Goal: Task Accomplishment & Management: Complete application form

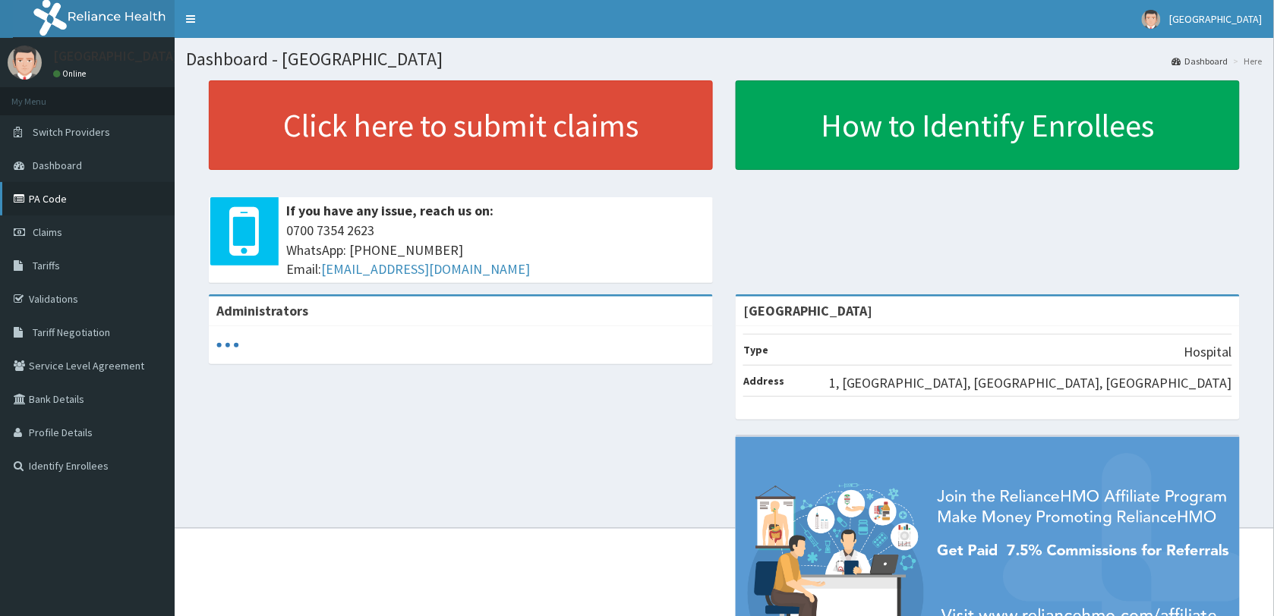
click at [46, 196] on link "PA Code" at bounding box center [87, 198] width 175 height 33
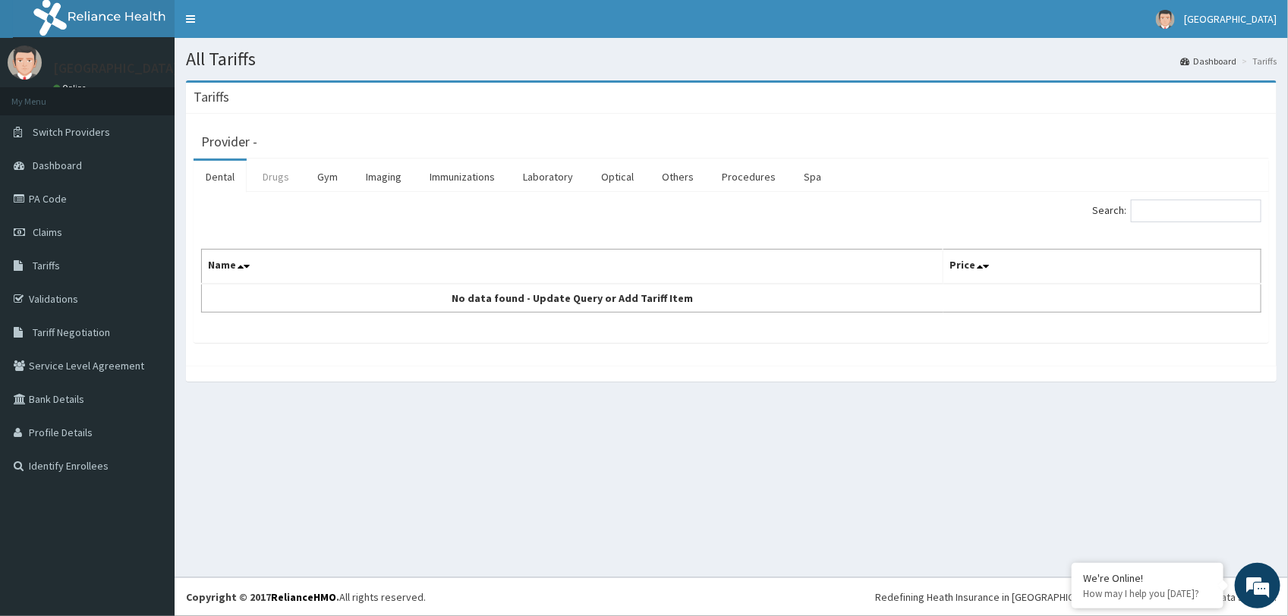
click at [282, 176] on link "Drugs" at bounding box center [276, 177] width 51 height 32
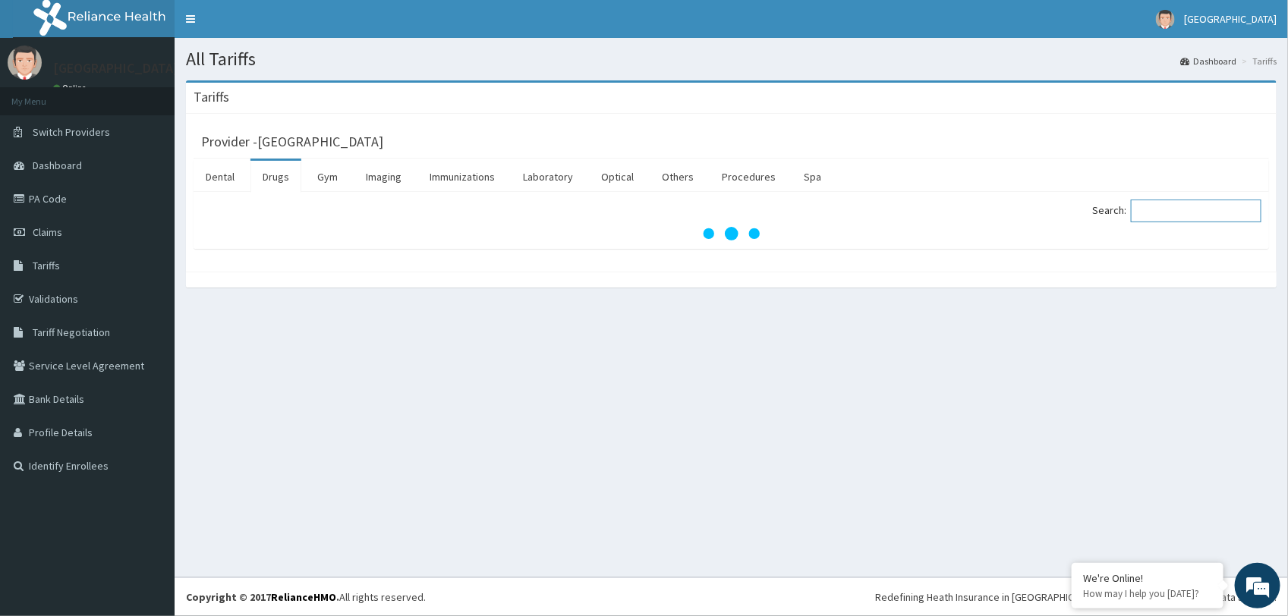
click at [1168, 214] on input "Search:" at bounding box center [1196, 211] width 131 height 23
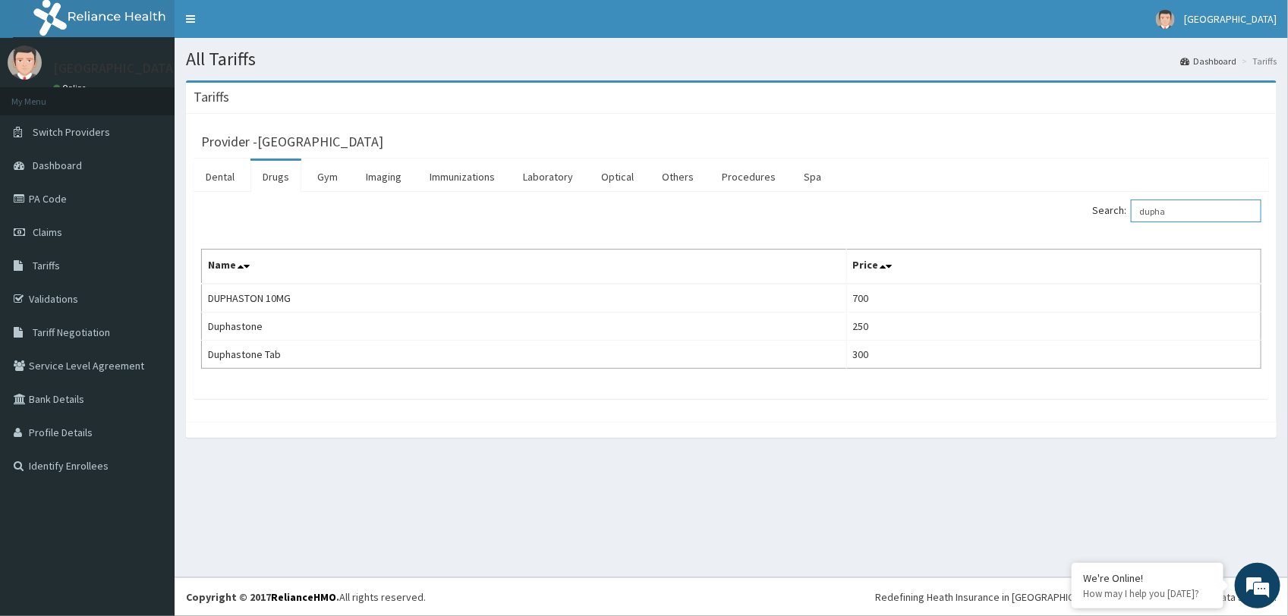
type input "dupha"
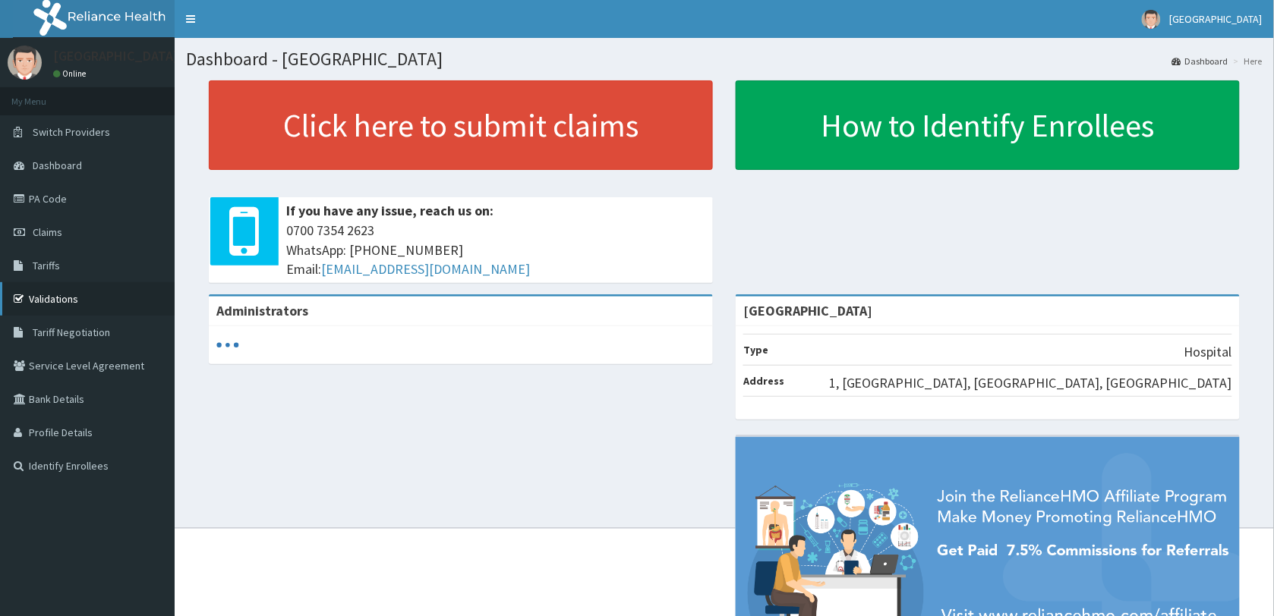
click at [58, 293] on link "Validations" at bounding box center [87, 298] width 175 height 33
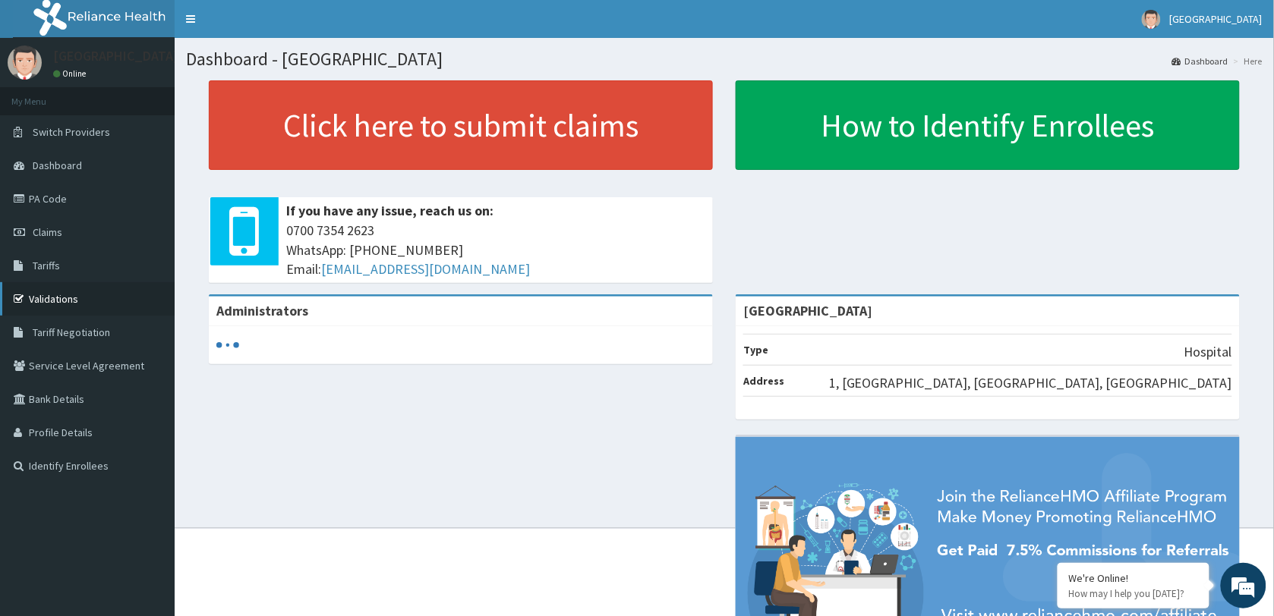
click at [51, 294] on link "Validations" at bounding box center [87, 298] width 175 height 33
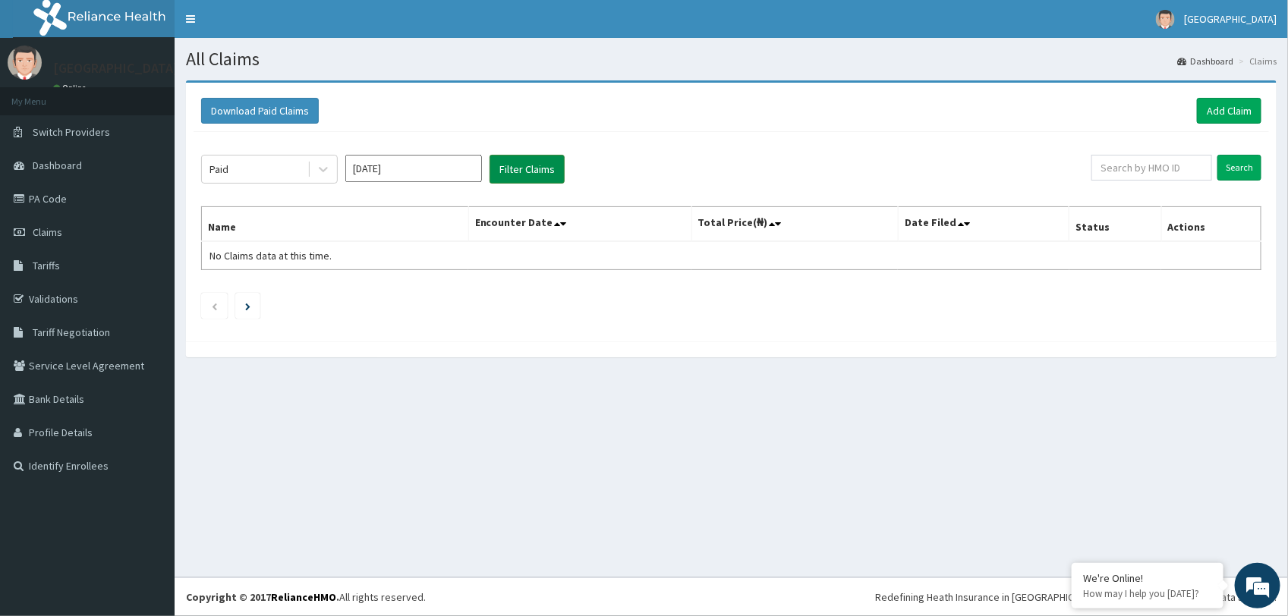
click at [541, 169] on button "Filter Claims" at bounding box center [527, 169] width 75 height 29
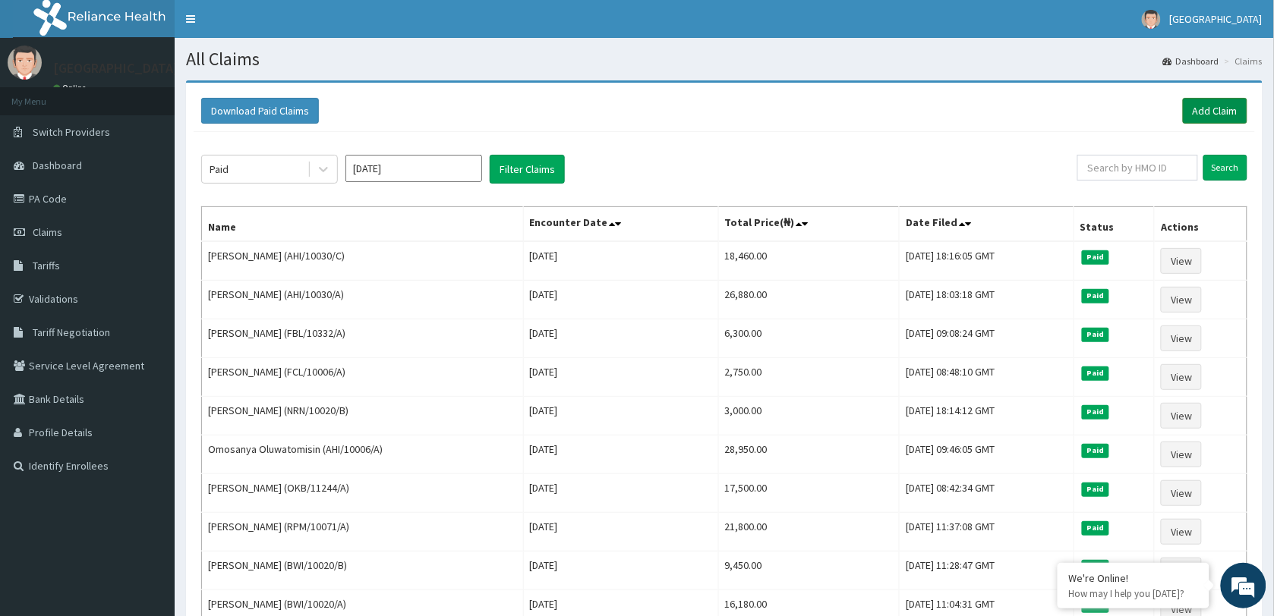
click at [1215, 112] on link "Add Claim" at bounding box center [1215, 111] width 65 height 26
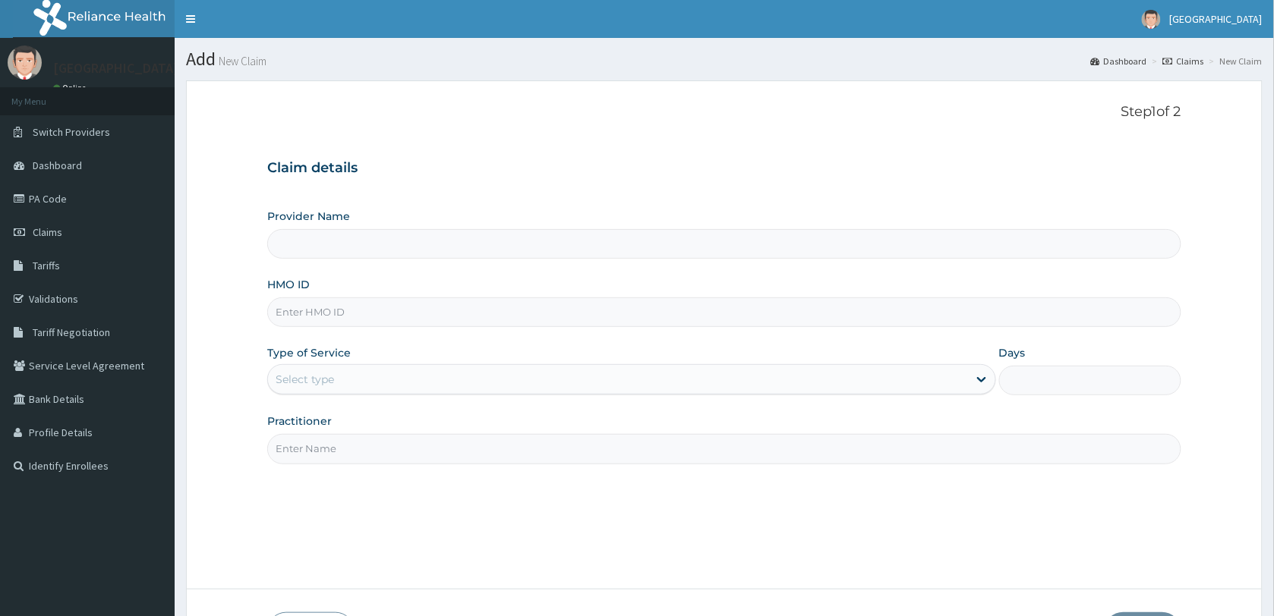
click at [363, 314] on input "HMO ID" at bounding box center [724, 313] width 914 height 30
paste input "AHI/10006/A"
type input "AHI/10006/A"
type input "[GEOGRAPHIC_DATA]"
type input "AHI/10006/A"
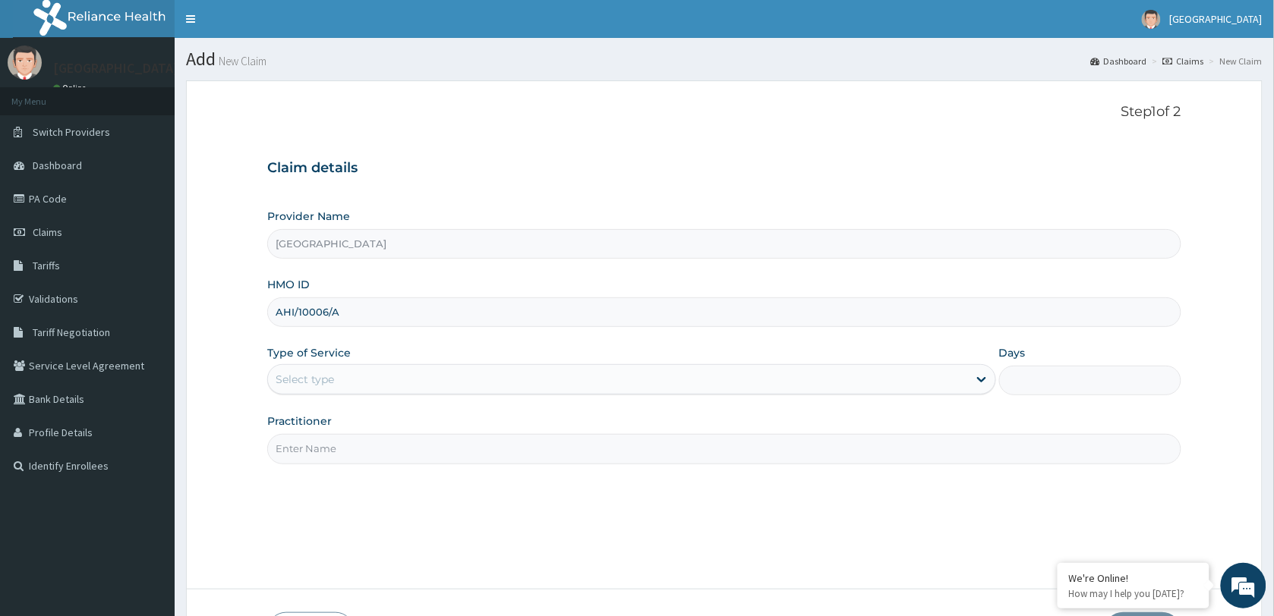
click at [386, 374] on div "Select type" at bounding box center [618, 379] width 700 height 24
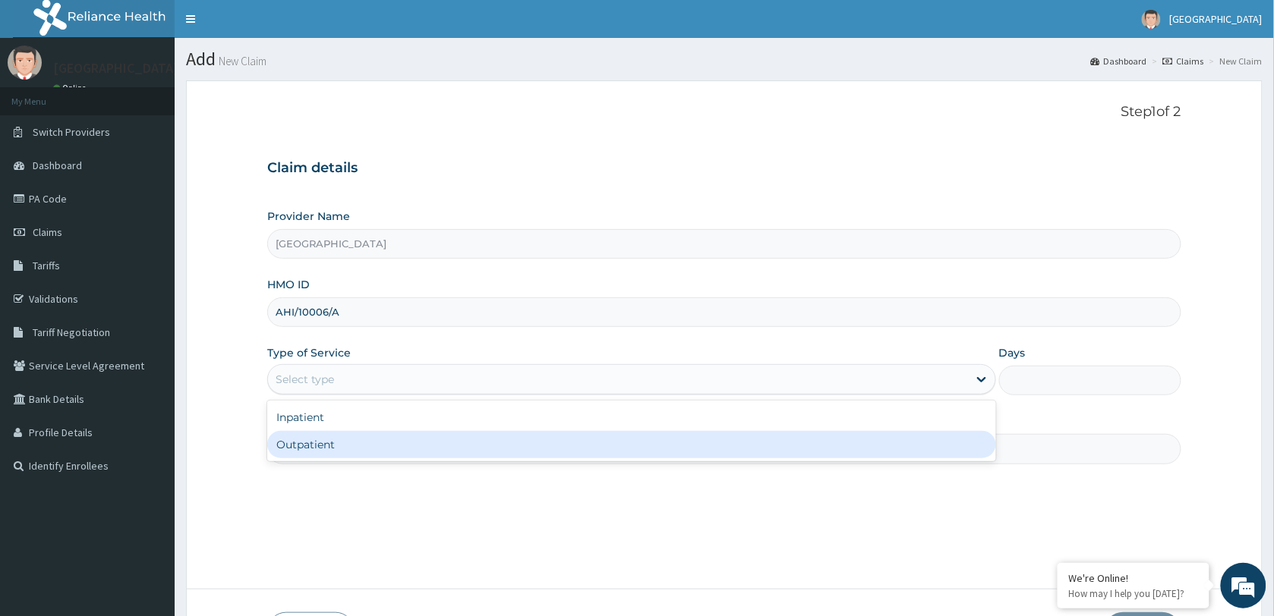
click at [355, 444] on div "Outpatient" at bounding box center [631, 444] width 729 height 27
type input "1"
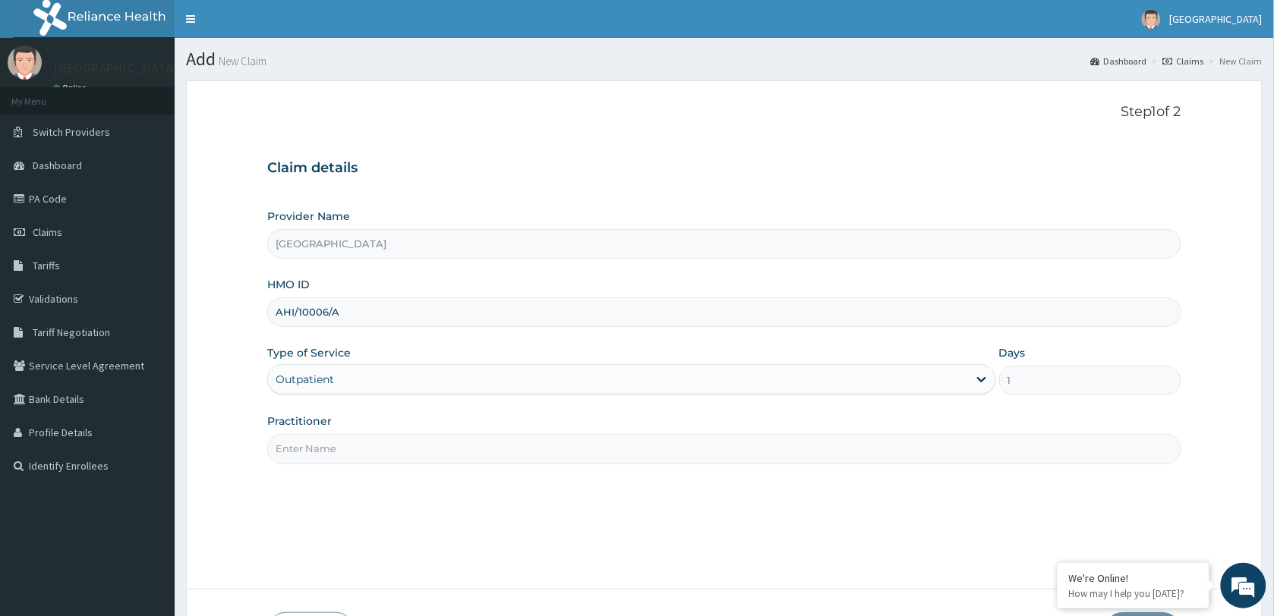
click at [355, 444] on input "Practitioner" at bounding box center [724, 449] width 914 height 30
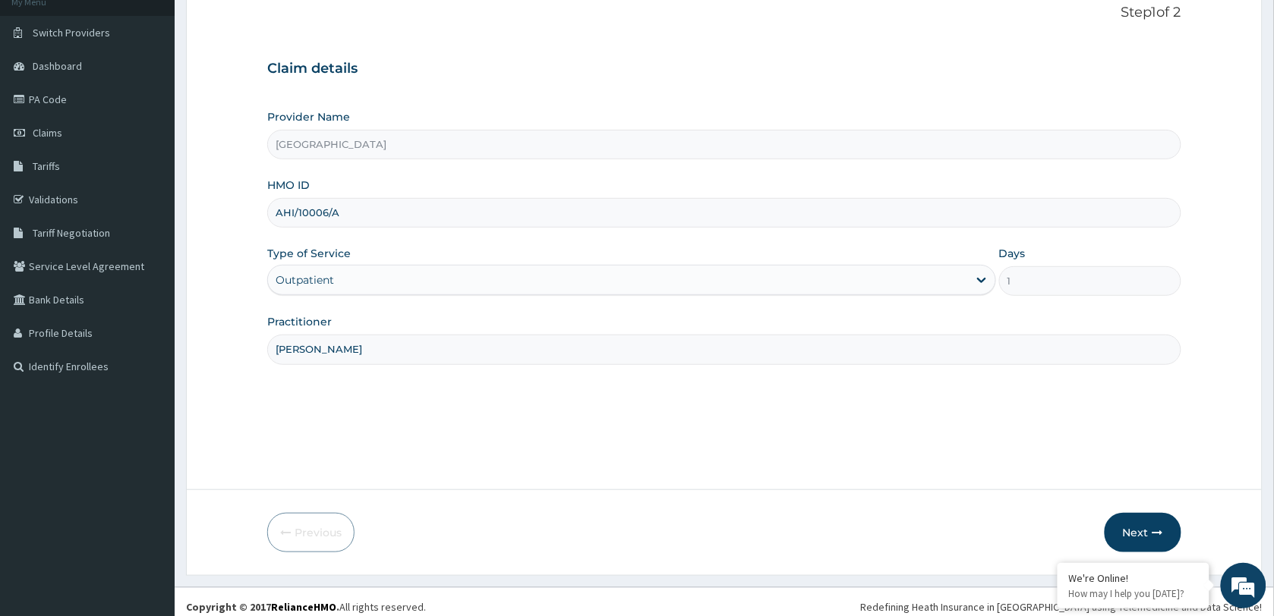
scroll to position [110, 0]
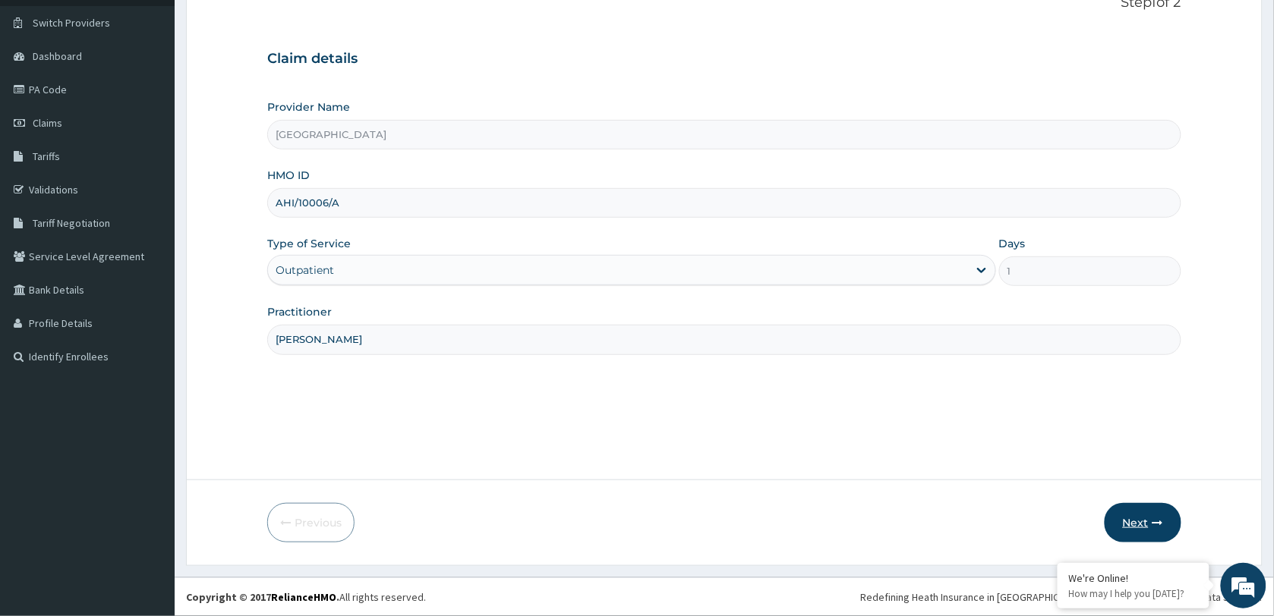
type input "DR SAMUEL"
click at [1121, 522] on button "Next" at bounding box center [1143, 522] width 77 height 39
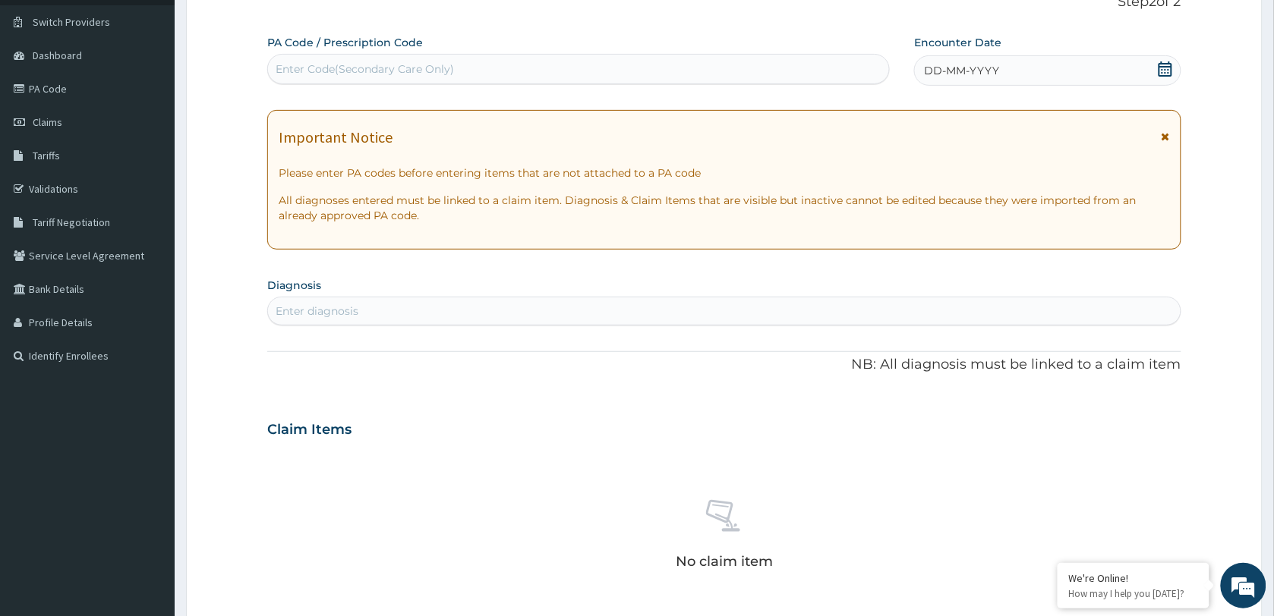
click at [1162, 72] on icon at bounding box center [1165, 68] width 15 height 15
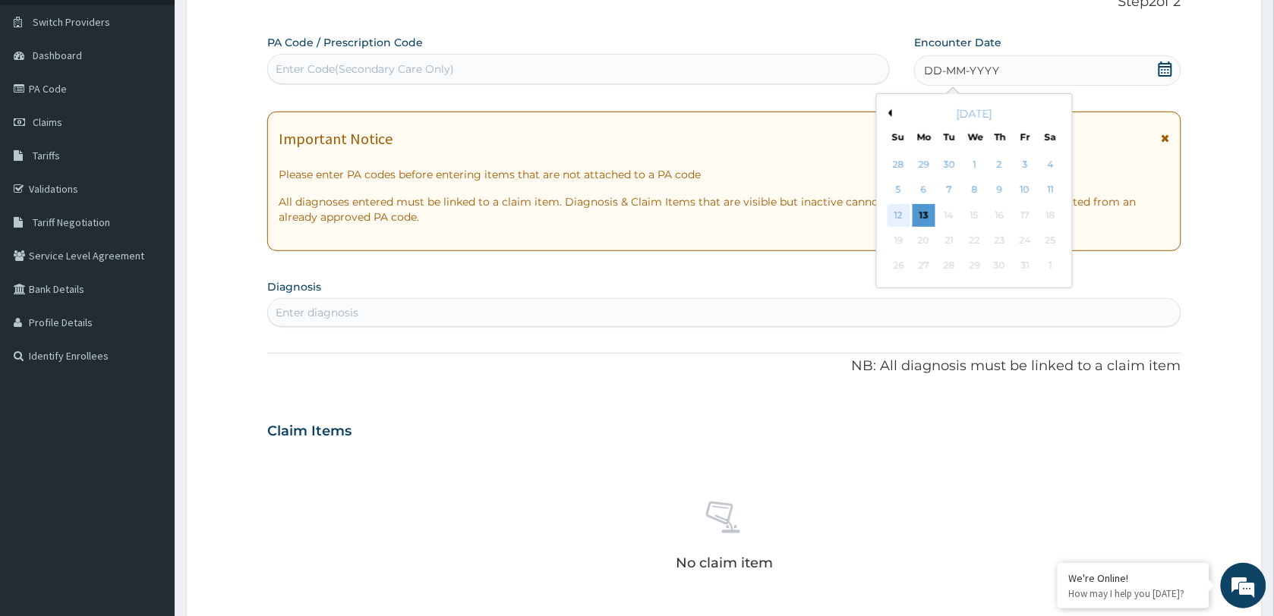
click at [900, 210] on div "12" at bounding box center [899, 215] width 23 height 23
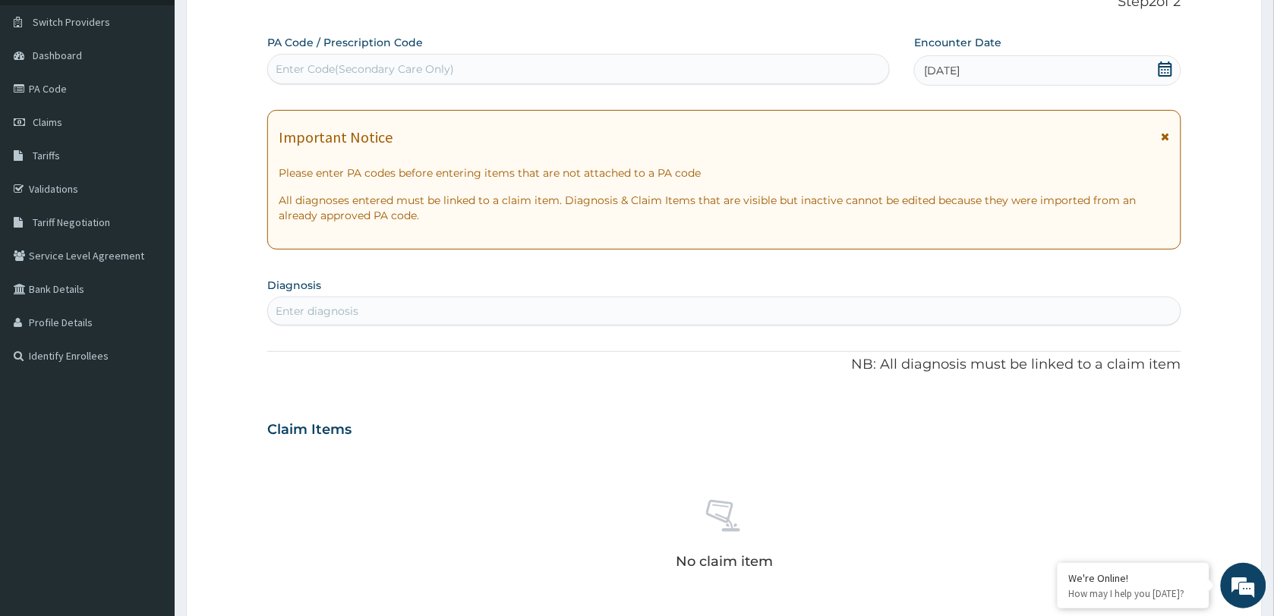
click at [457, 315] on div "Enter diagnosis" at bounding box center [724, 311] width 913 height 24
type input "HEPATORENAL"
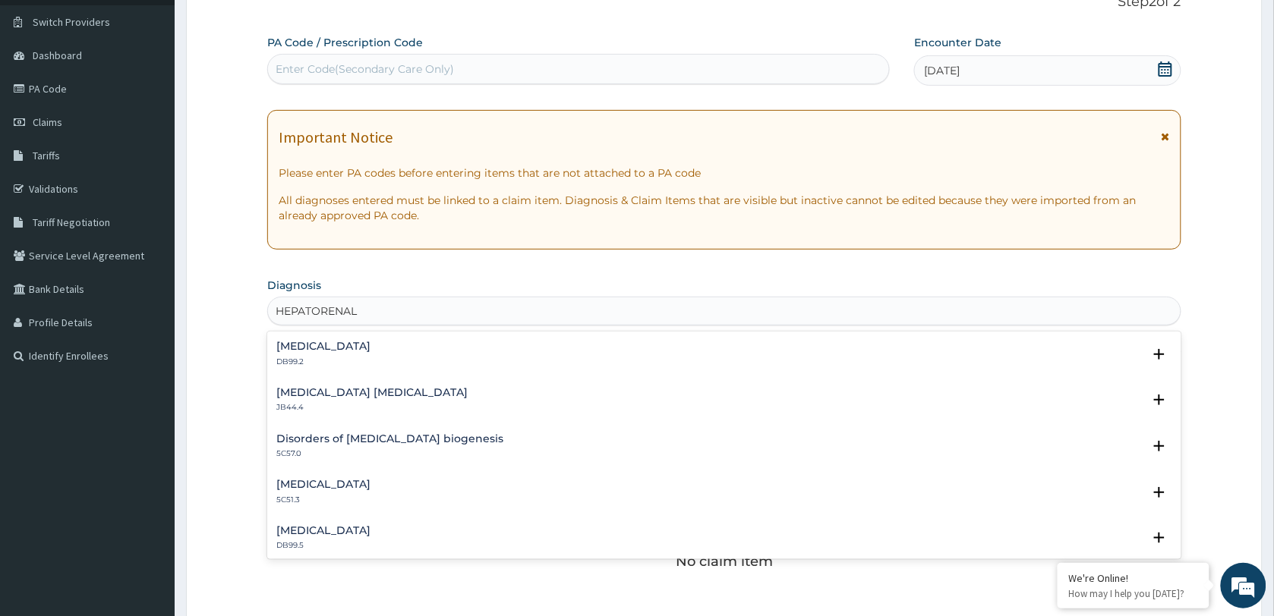
click at [358, 361] on p "DB99.2" at bounding box center [323, 362] width 94 height 11
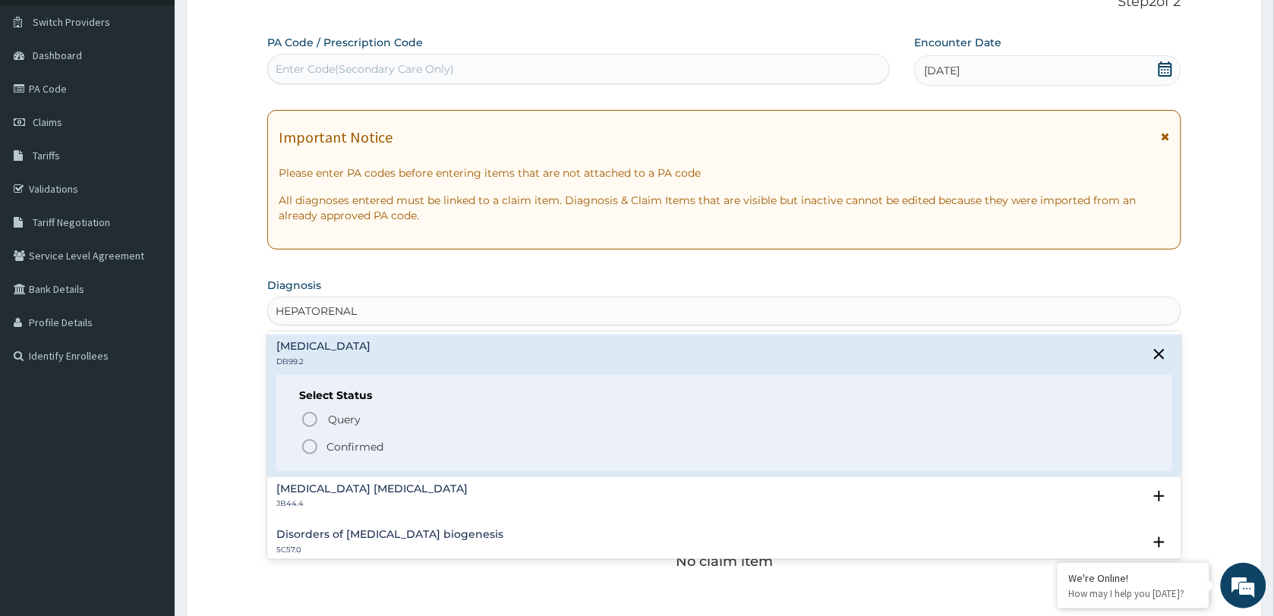
click at [362, 444] on p "Confirmed" at bounding box center [354, 447] width 57 height 15
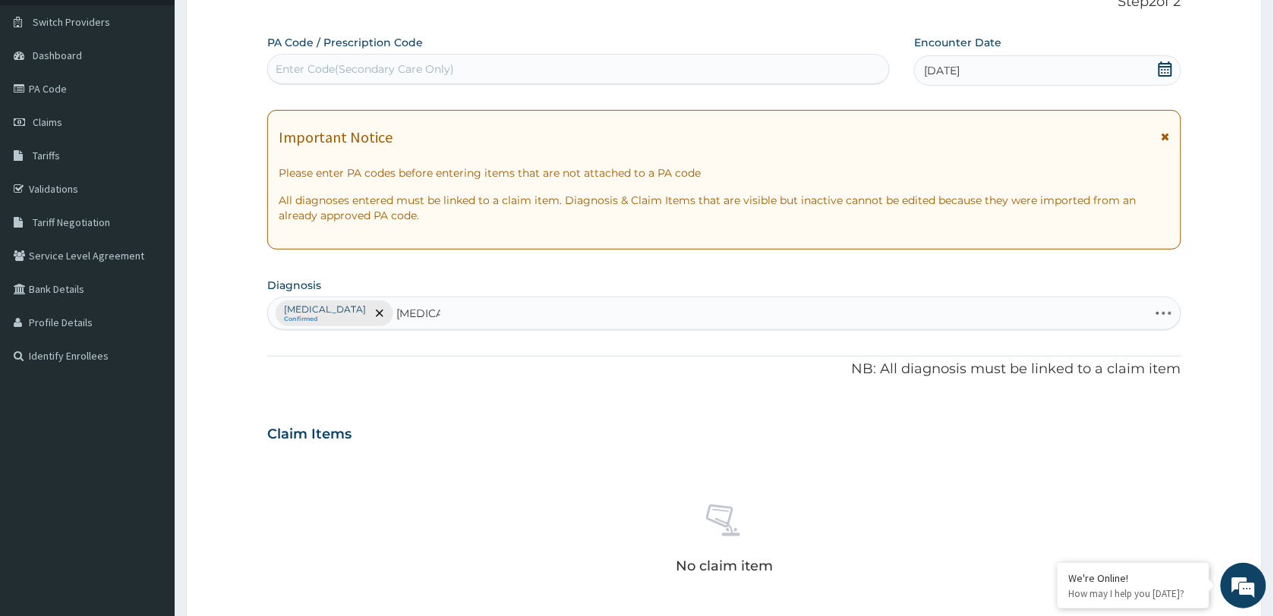
type input "MALARIA"
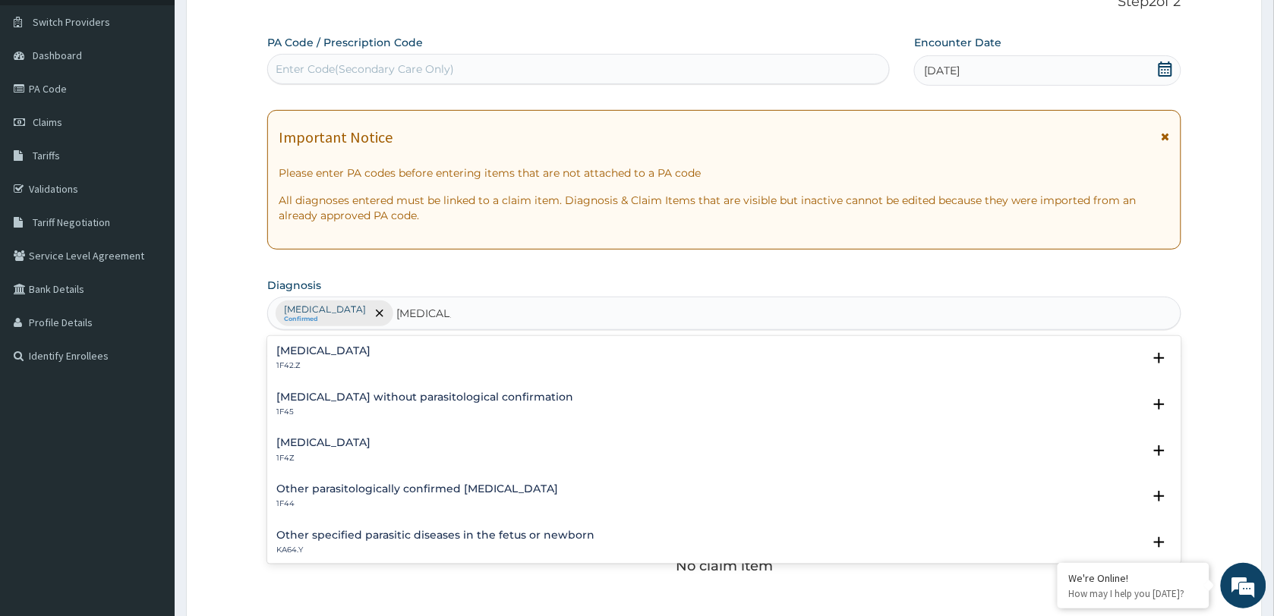
click at [370, 357] on h4 "Plasmodium malariae malaria without complication" at bounding box center [323, 350] width 94 height 11
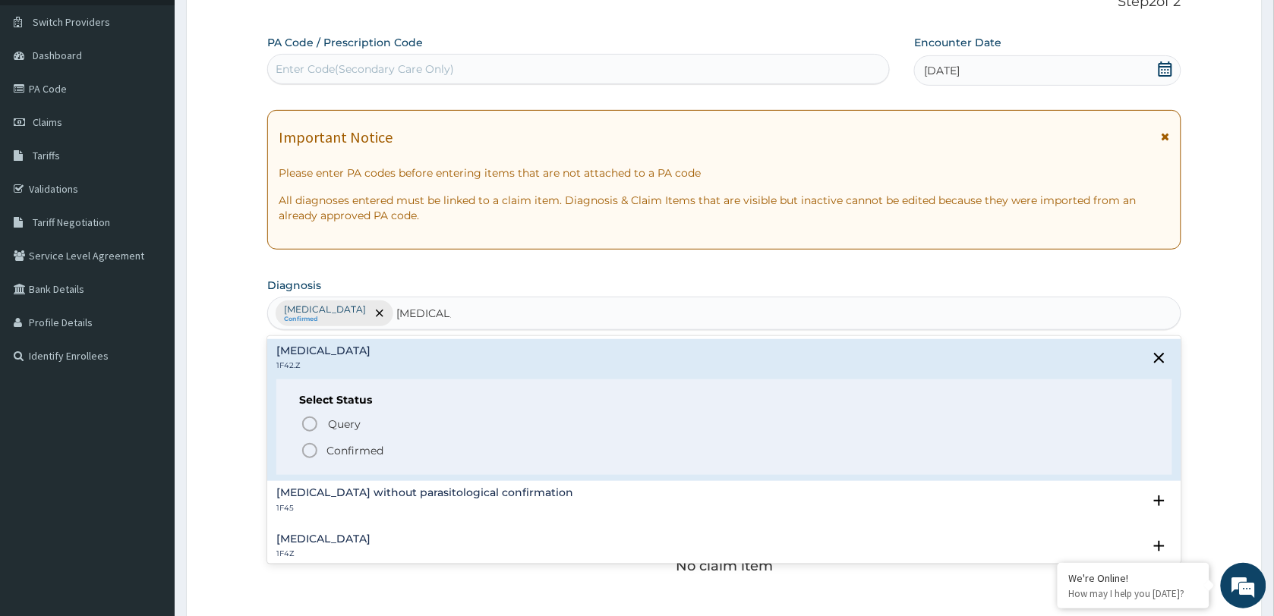
click at [351, 448] on p "Confirmed" at bounding box center [354, 450] width 57 height 15
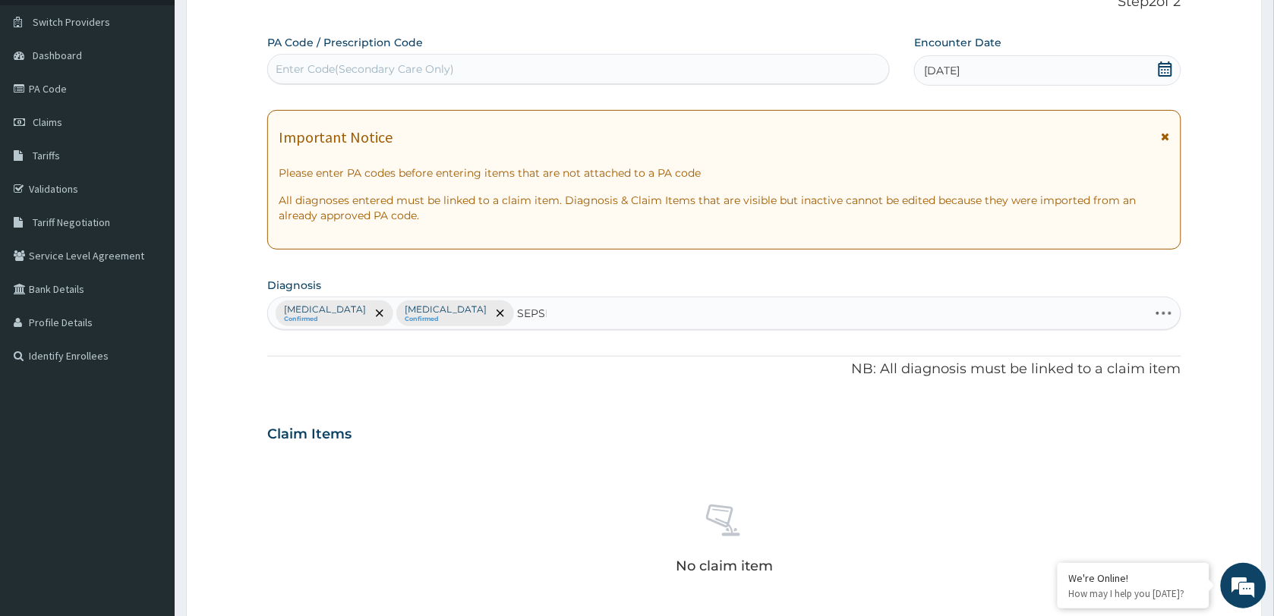
type input "SEPSIS"
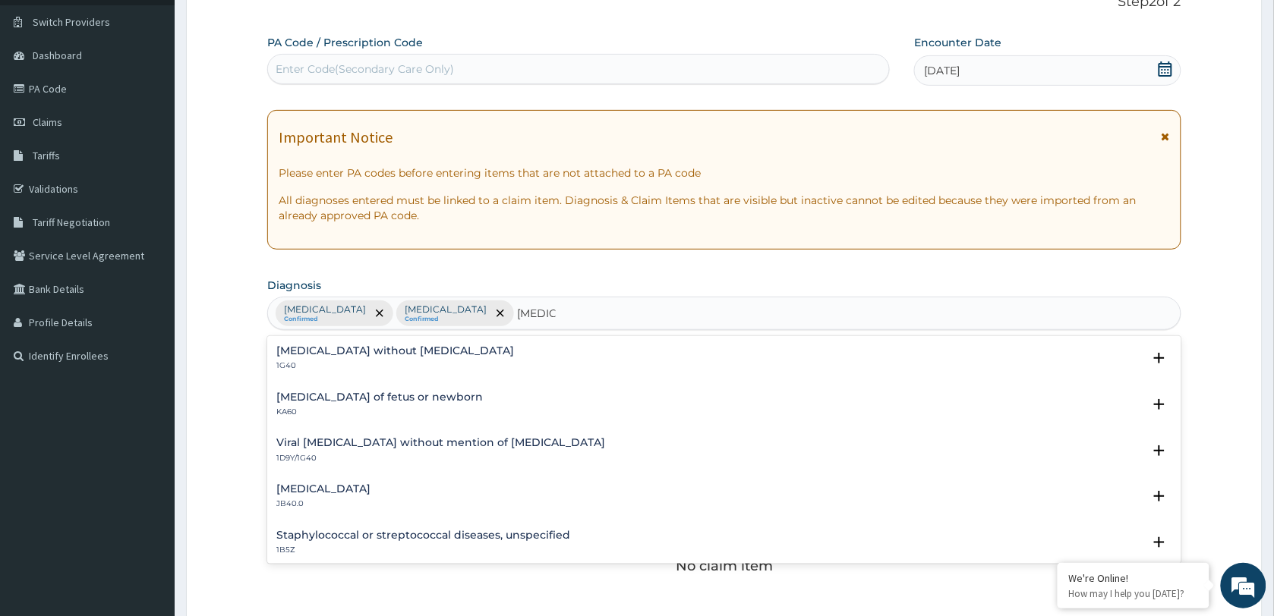
click at [368, 336] on div "Sepsis without septic shock 1G40 Select Status Query Query covers suspected (?)…" at bounding box center [724, 450] width 914 height 228
click at [350, 354] on h4 "Sepsis without septic shock" at bounding box center [395, 350] width 238 height 11
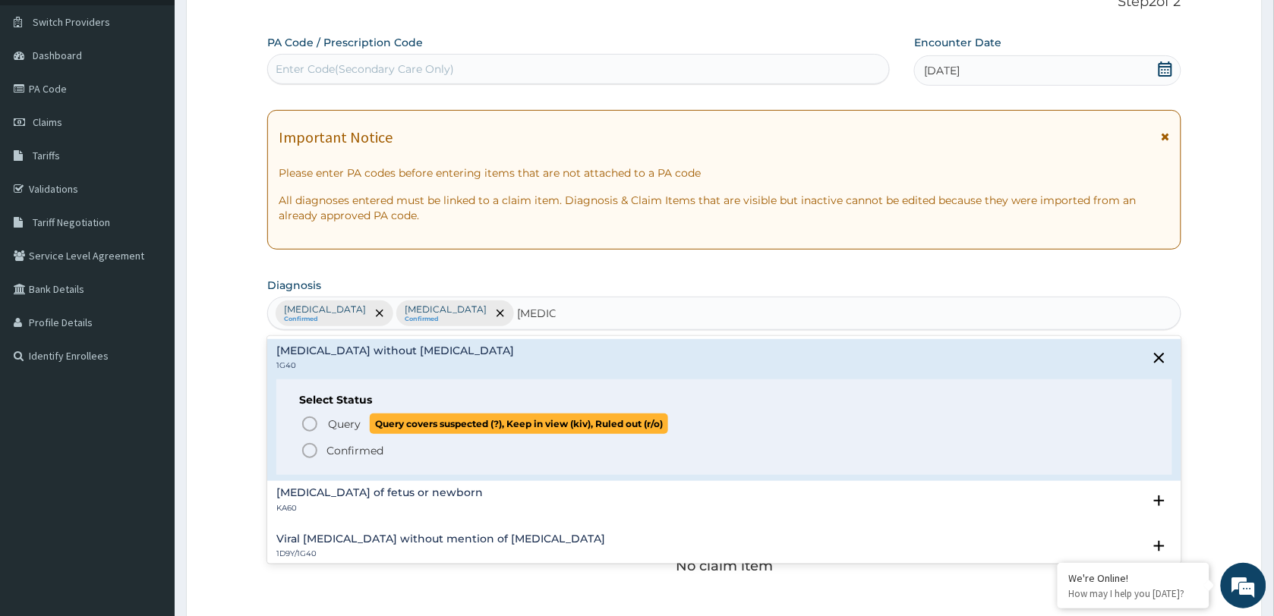
click at [349, 427] on span "Query" at bounding box center [344, 424] width 33 height 15
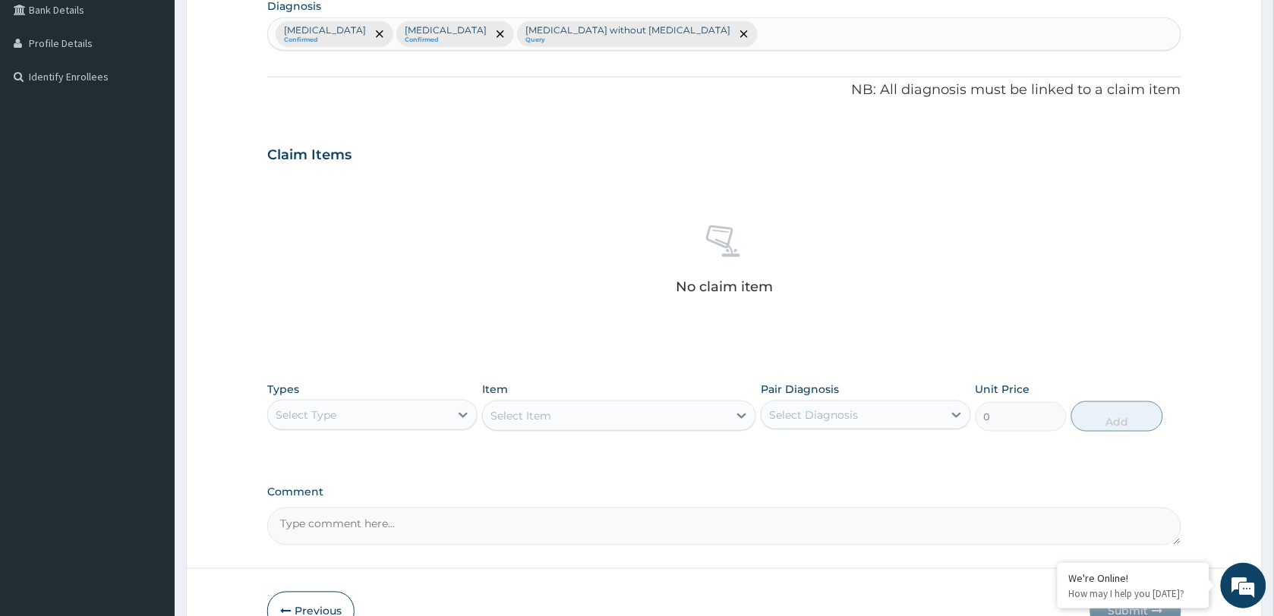
scroll to position [395, 0]
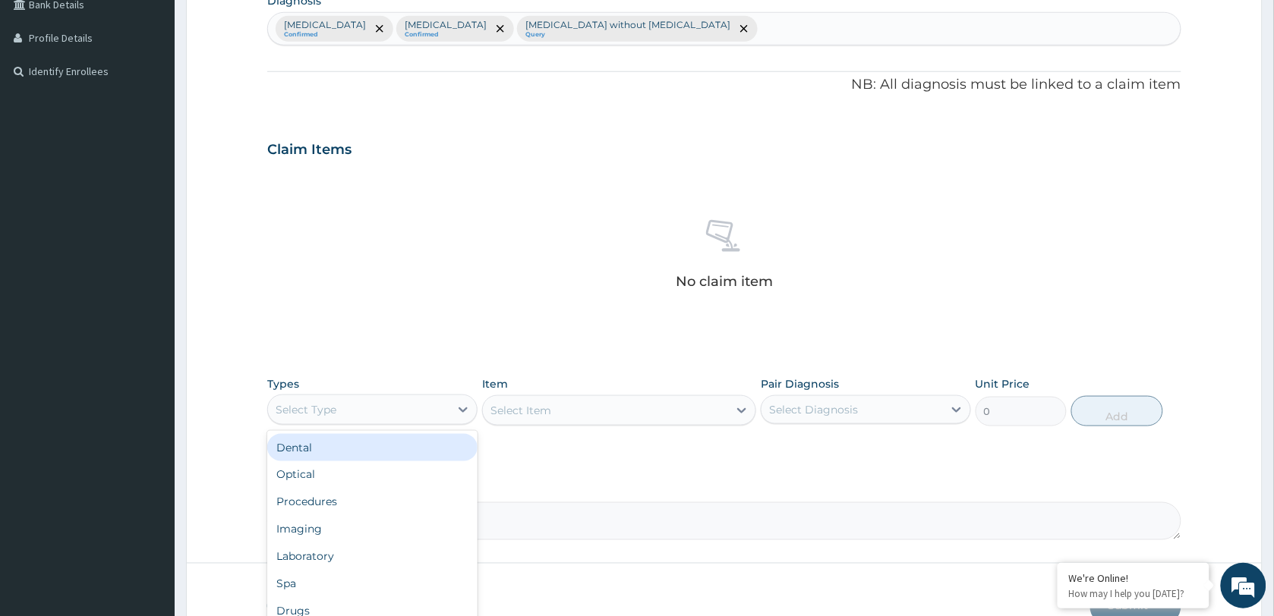
click at [380, 420] on div "Select Type" at bounding box center [358, 410] width 181 height 24
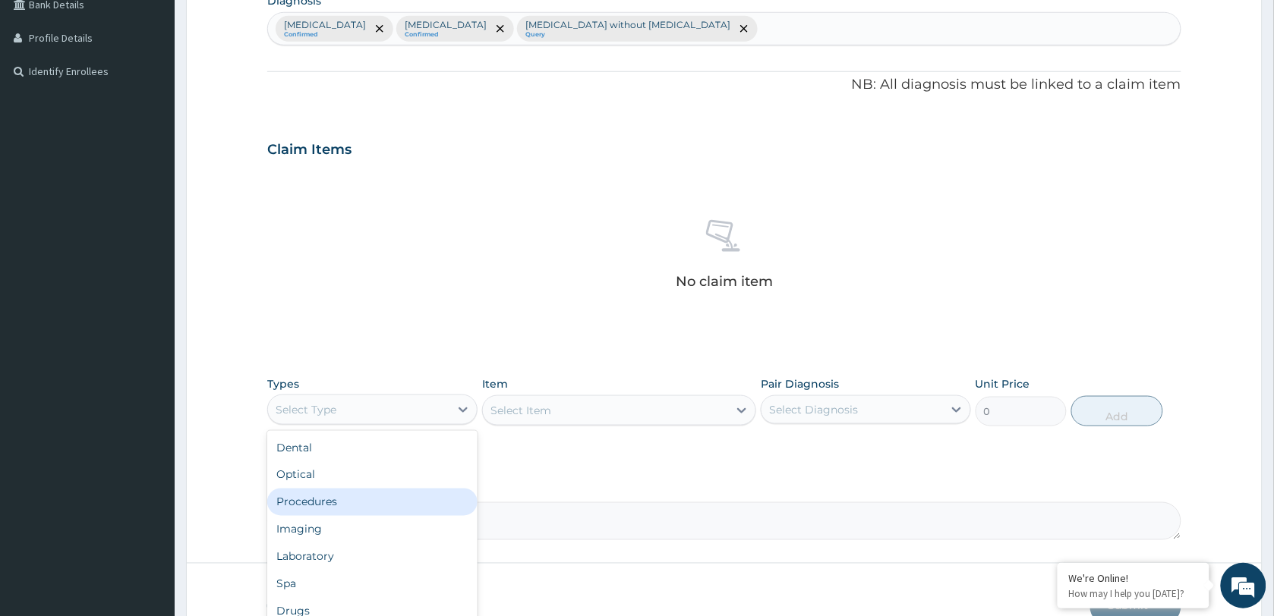
click at [361, 505] on div "Procedures" at bounding box center [372, 502] width 210 height 27
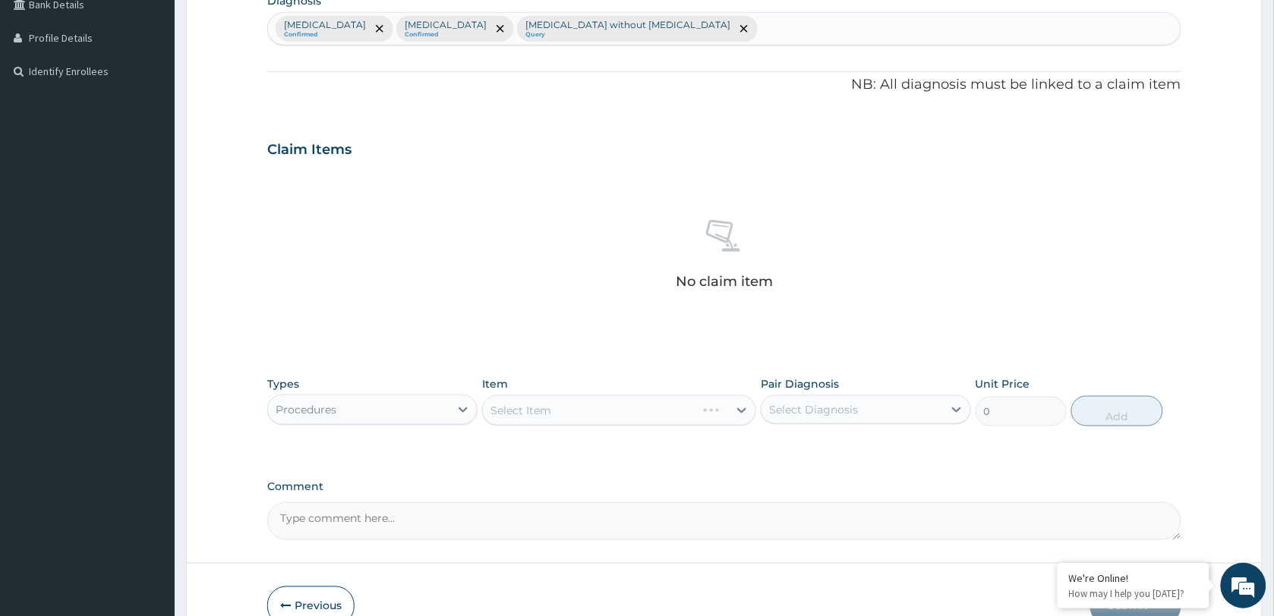
click at [563, 297] on div "No claim item" at bounding box center [724, 257] width 914 height 175
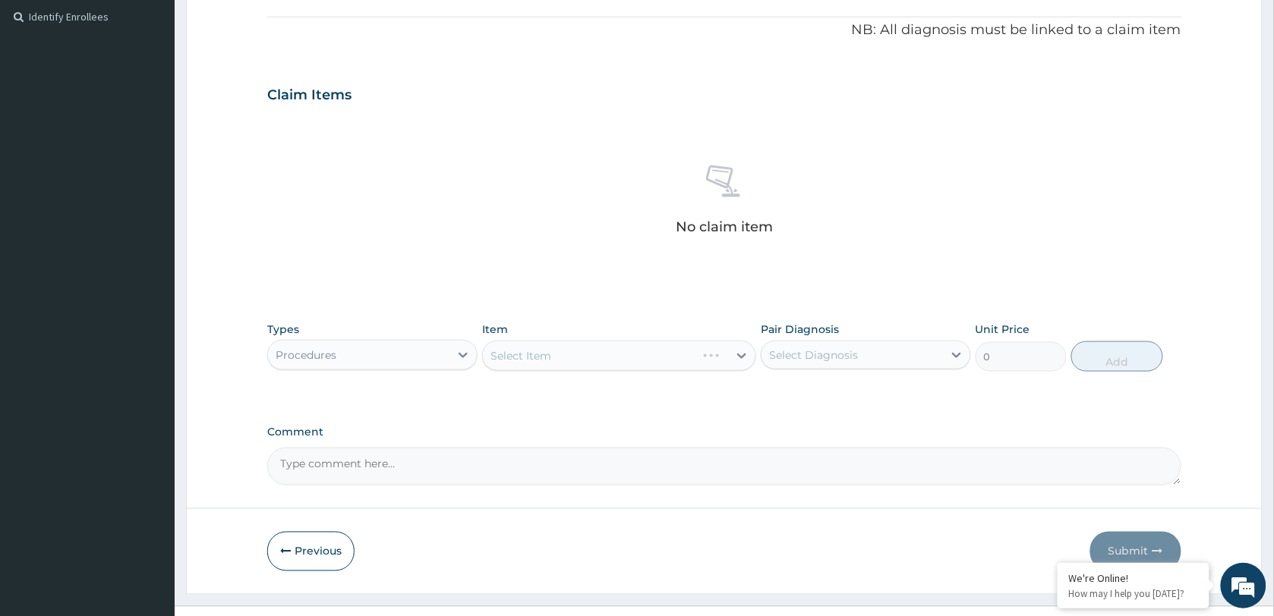
scroll to position [479, 0]
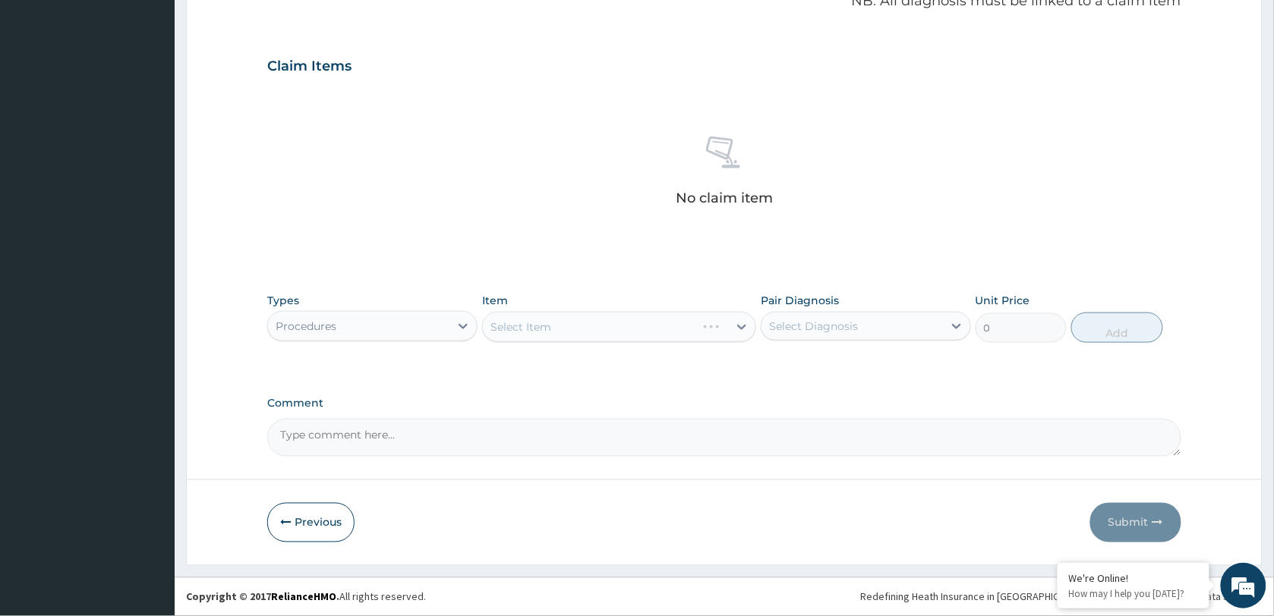
click at [587, 326] on div "Select Item" at bounding box center [619, 327] width 274 height 30
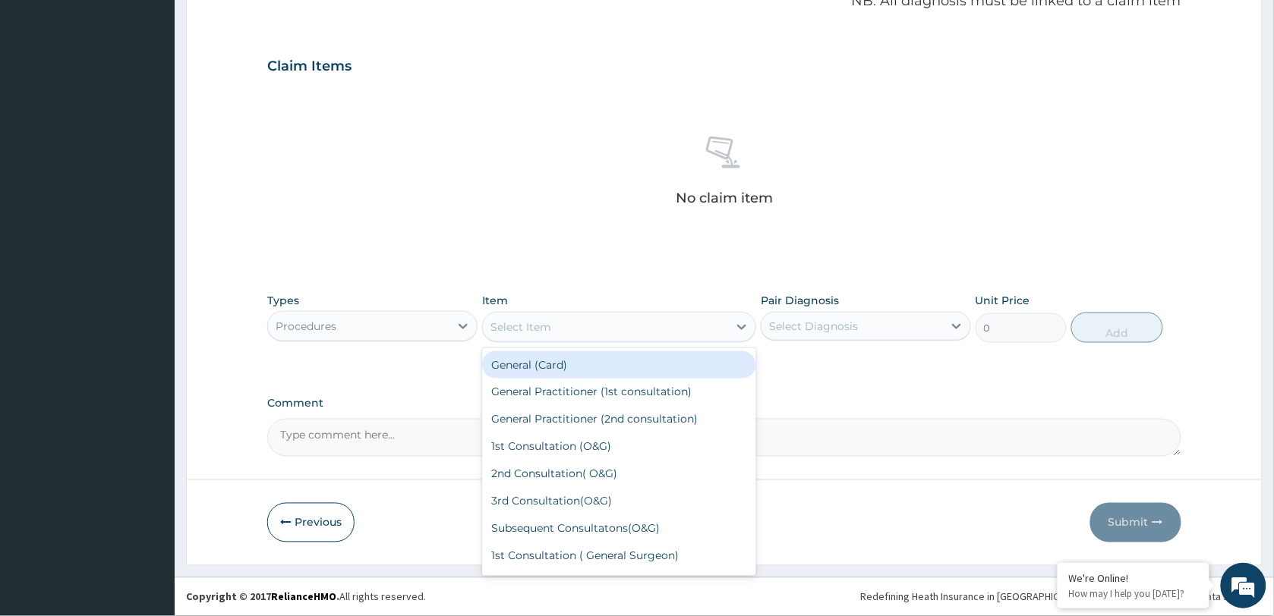
click at [588, 326] on div "Select Item" at bounding box center [605, 327] width 245 height 24
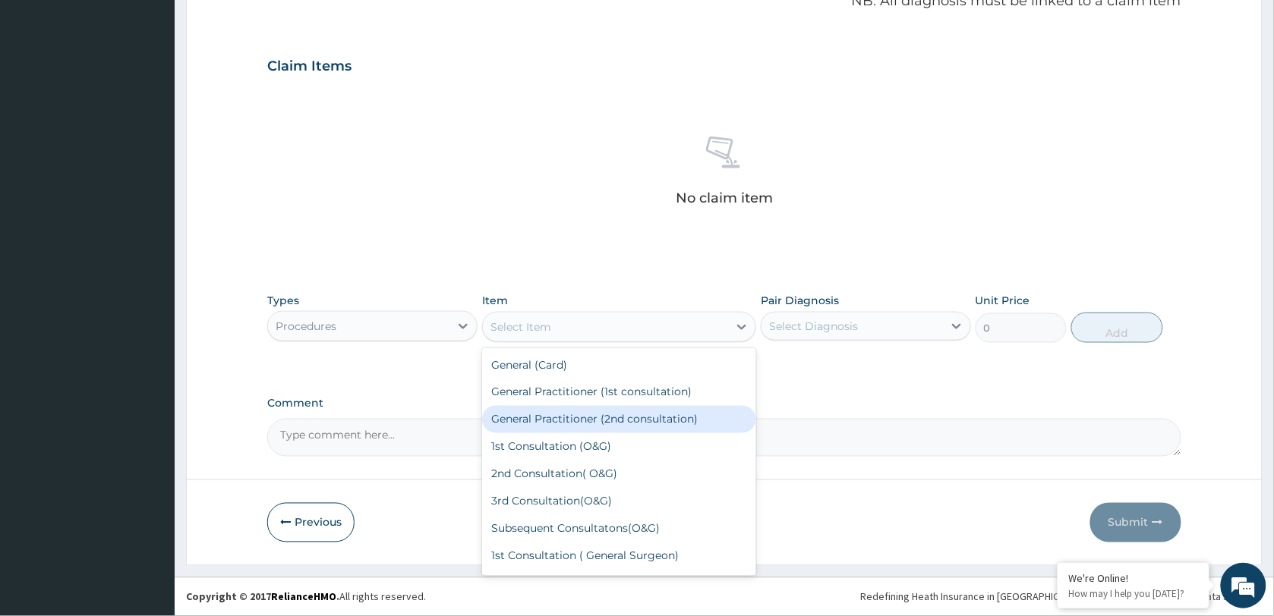
click at [593, 415] on div "General Practitioner (2nd consultation)" at bounding box center [619, 419] width 274 height 27
type input "1000"
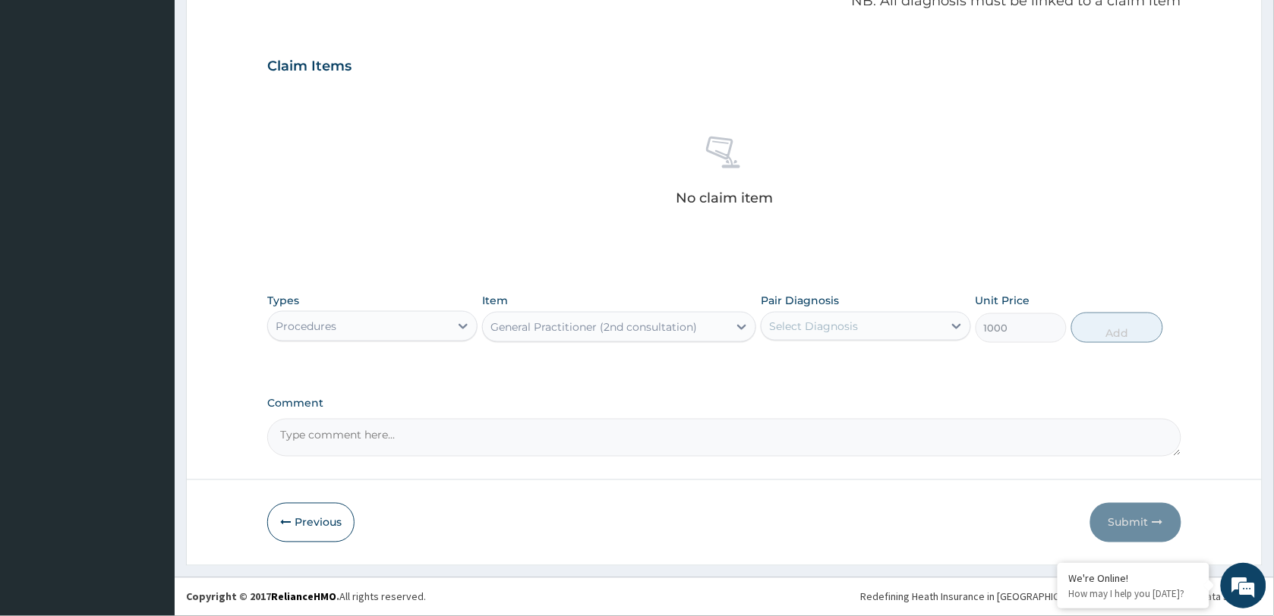
click at [797, 323] on div "Select Diagnosis" at bounding box center [813, 326] width 89 height 15
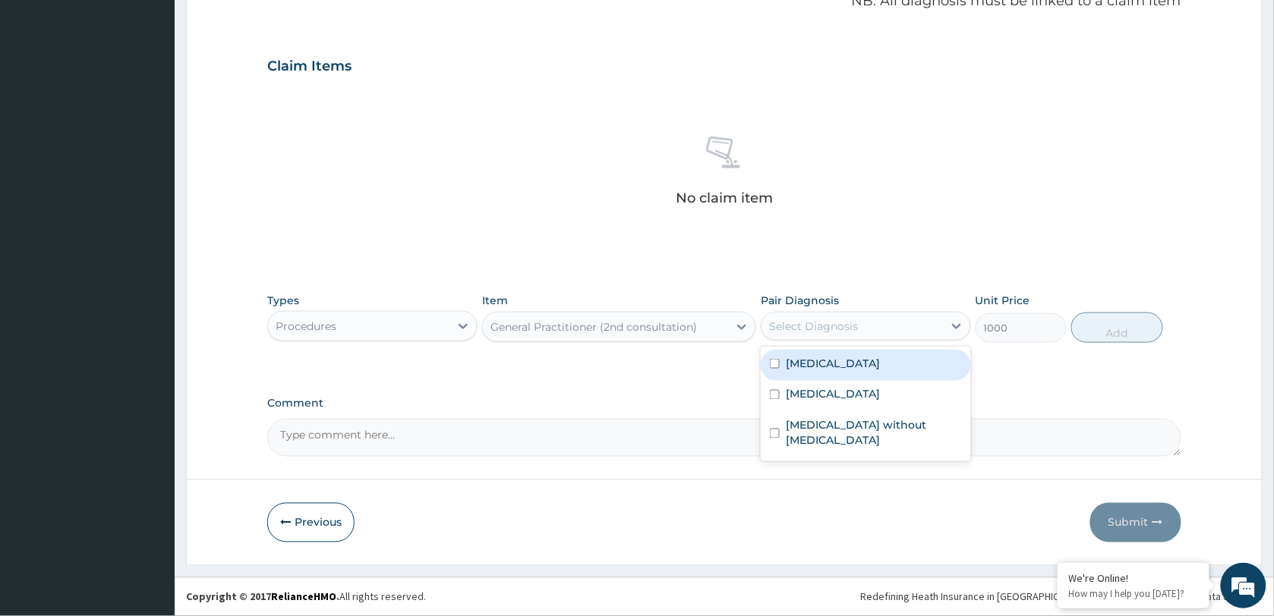
click at [844, 367] on label "Hepatorenal syndrome" at bounding box center [833, 363] width 94 height 15
checkbox input "true"
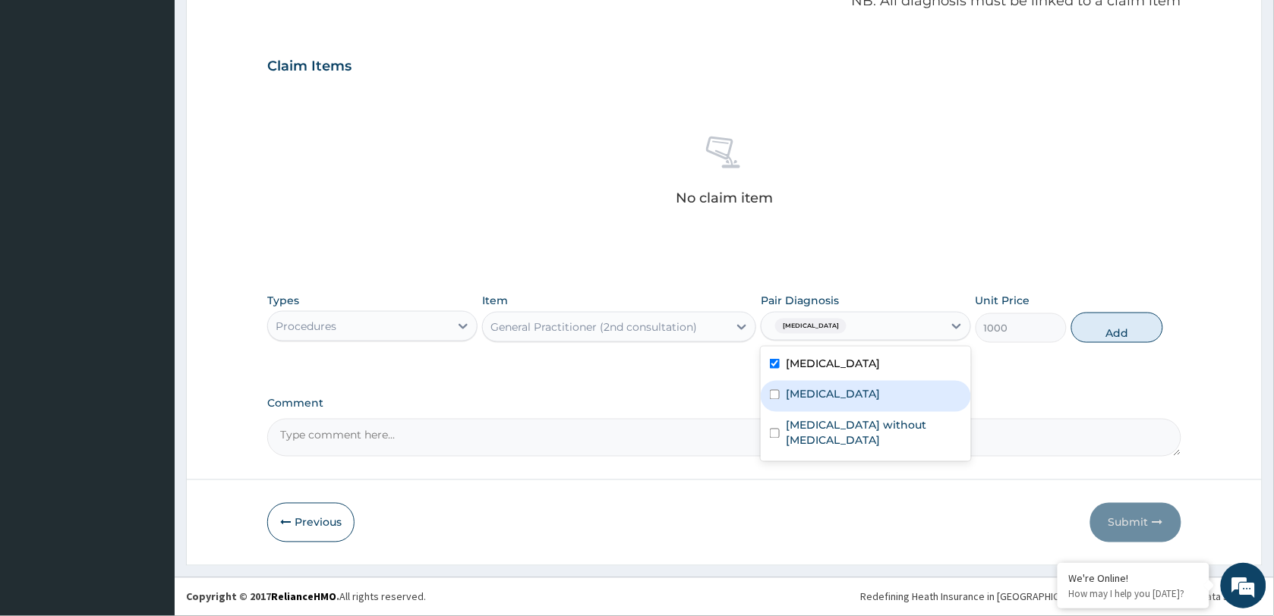
click at [787, 402] on label "Plasmodium malariae malaria without complication" at bounding box center [833, 394] width 94 height 15
checkbox input "true"
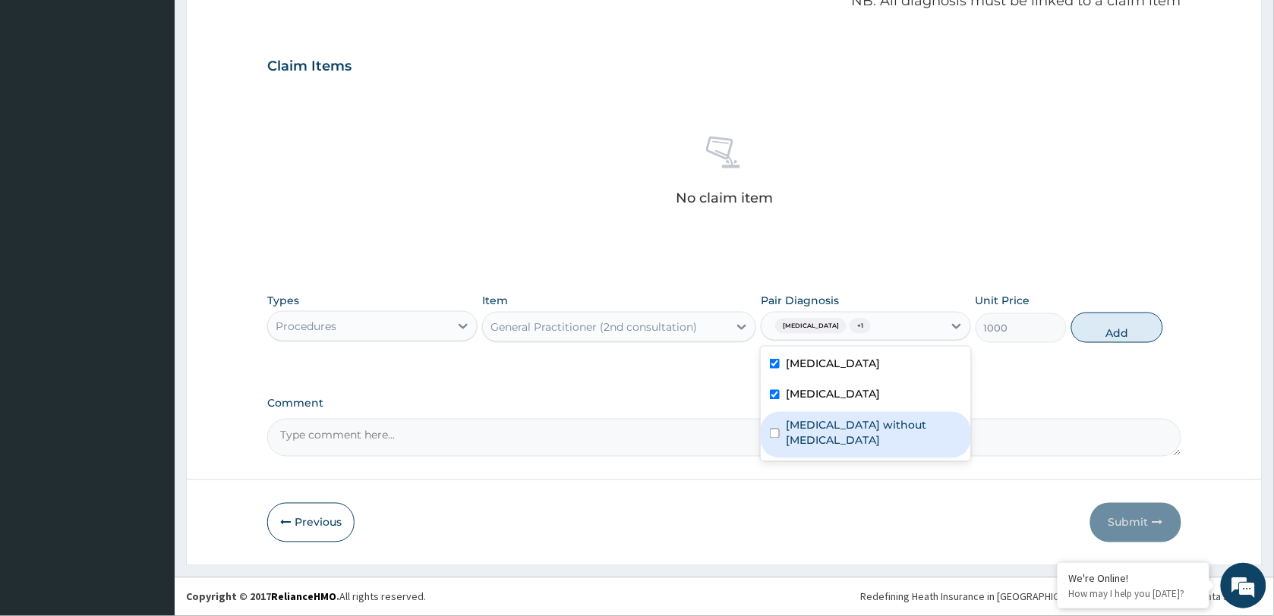
click at [790, 430] on div "Sepsis without septic shock" at bounding box center [866, 435] width 210 height 46
checkbox input "true"
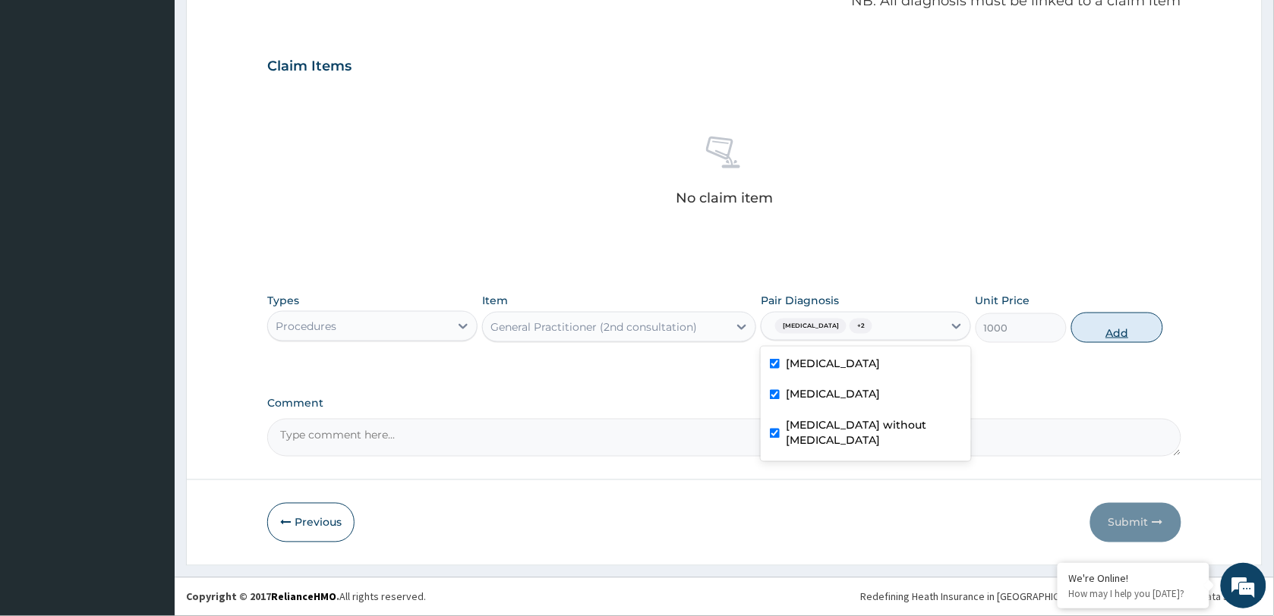
click at [1115, 331] on button "Add" at bounding box center [1116, 328] width 91 height 30
type input "0"
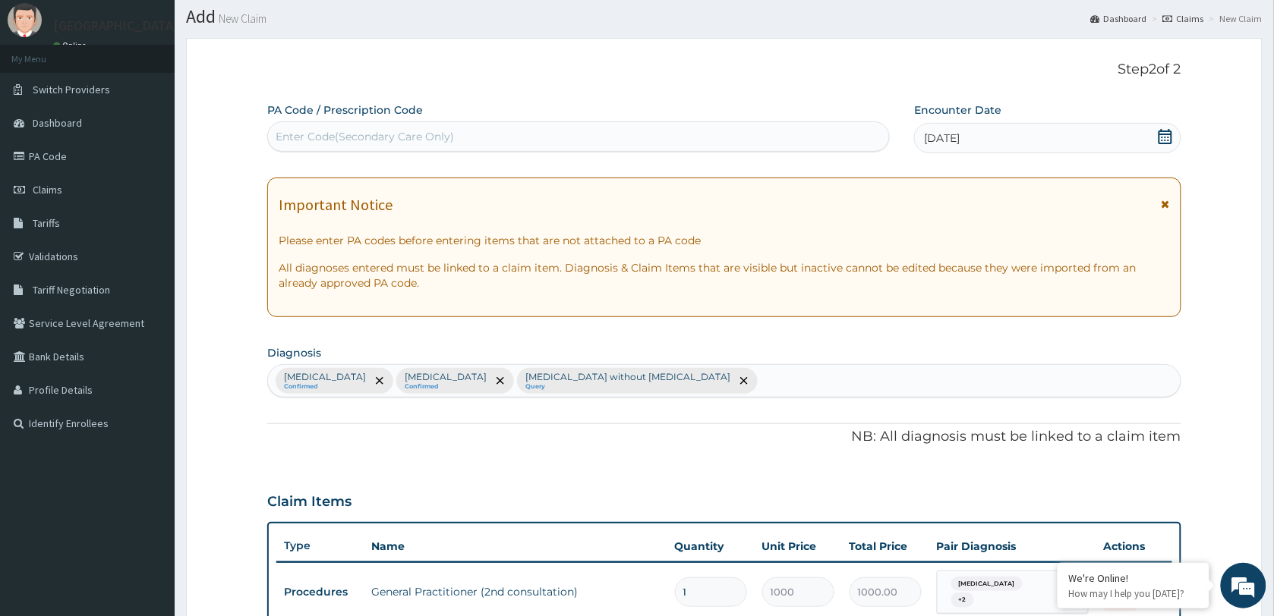
scroll to position [32, 0]
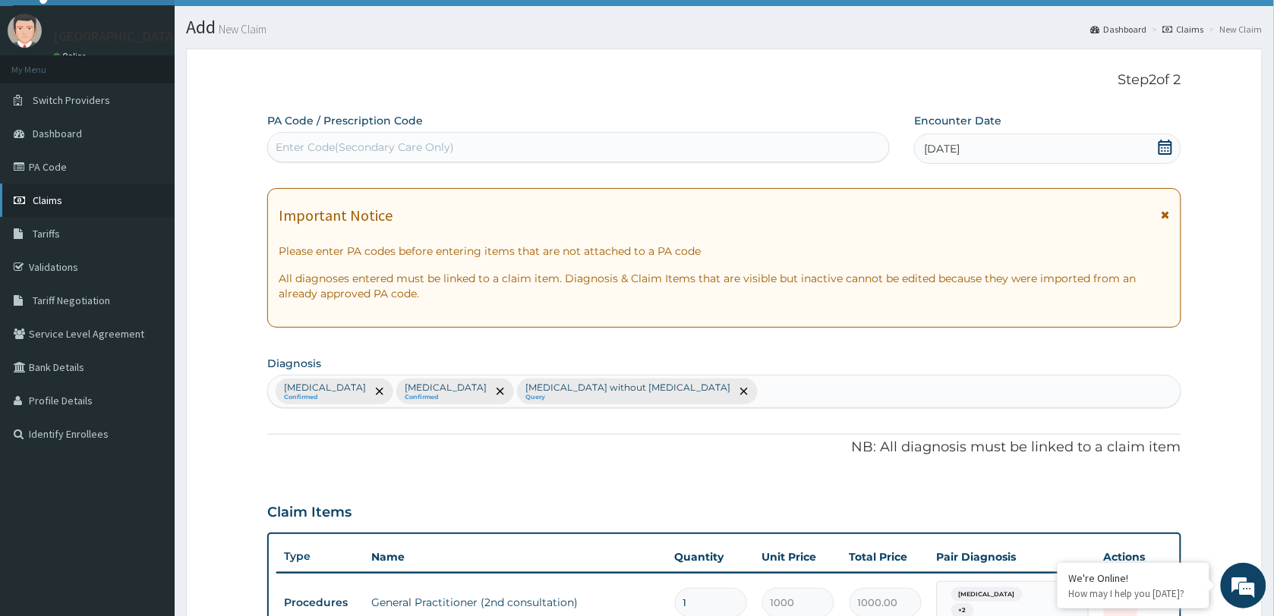
click at [44, 201] on span "Claims" at bounding box center [48, 201] width 30 height 14
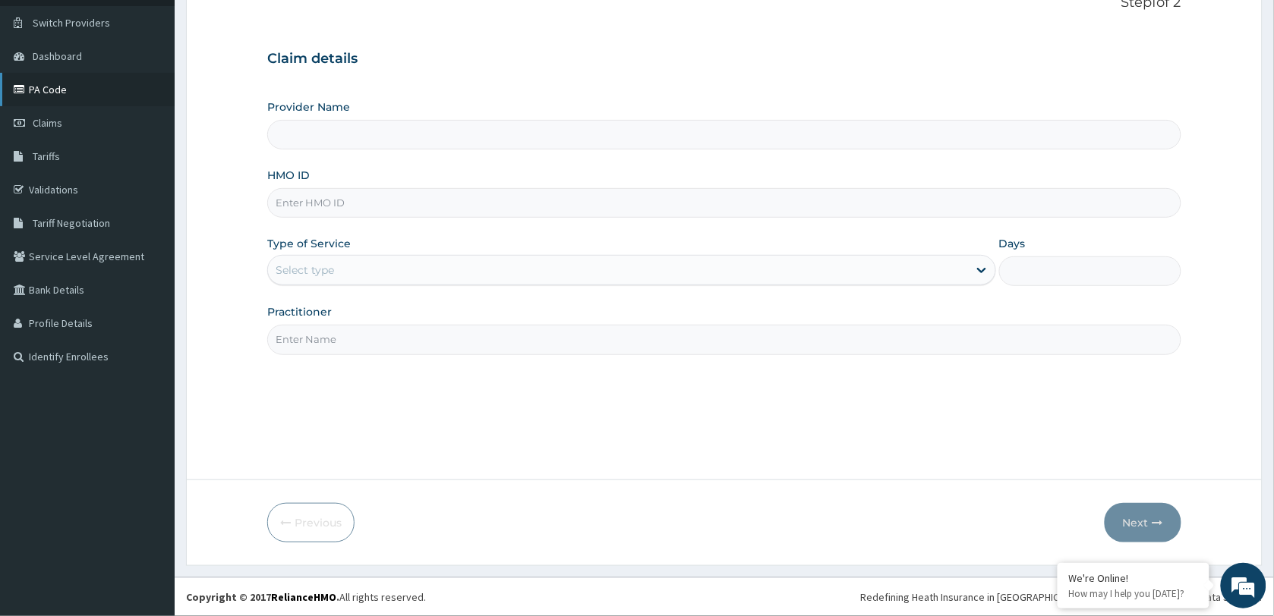
click at [57, 90] on link "PA Code" at bounding box center [87, 89] width 175 height 33
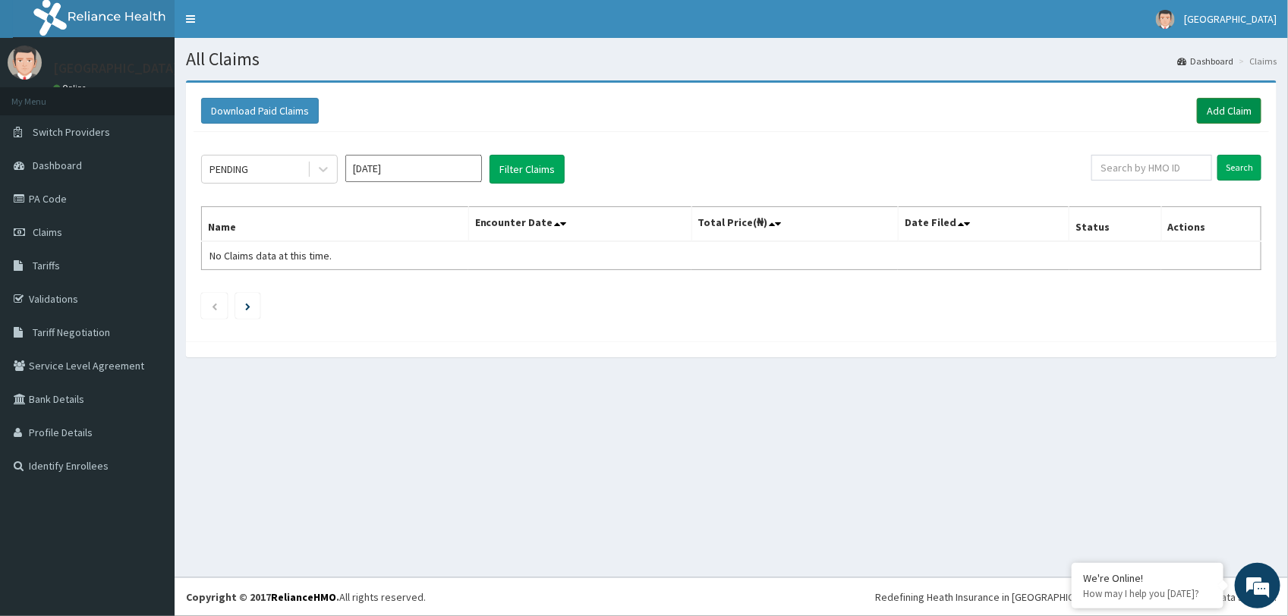
click at [1239, 112] on link "Add Claim" at bounding box center [1229, 111] width 65 height 26
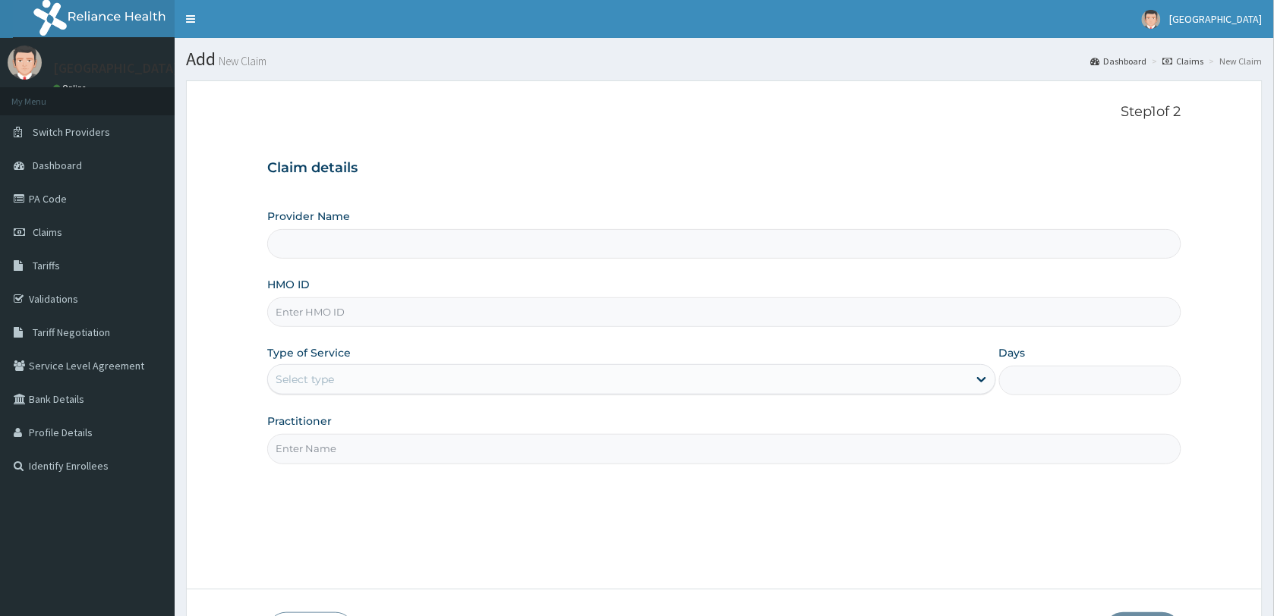
click at [399, 309] on input "HMO ID" at bounding box center [724, 313] width 914 height 30
paste input "AHI/10006/C"
type input "AHI/10006/C"
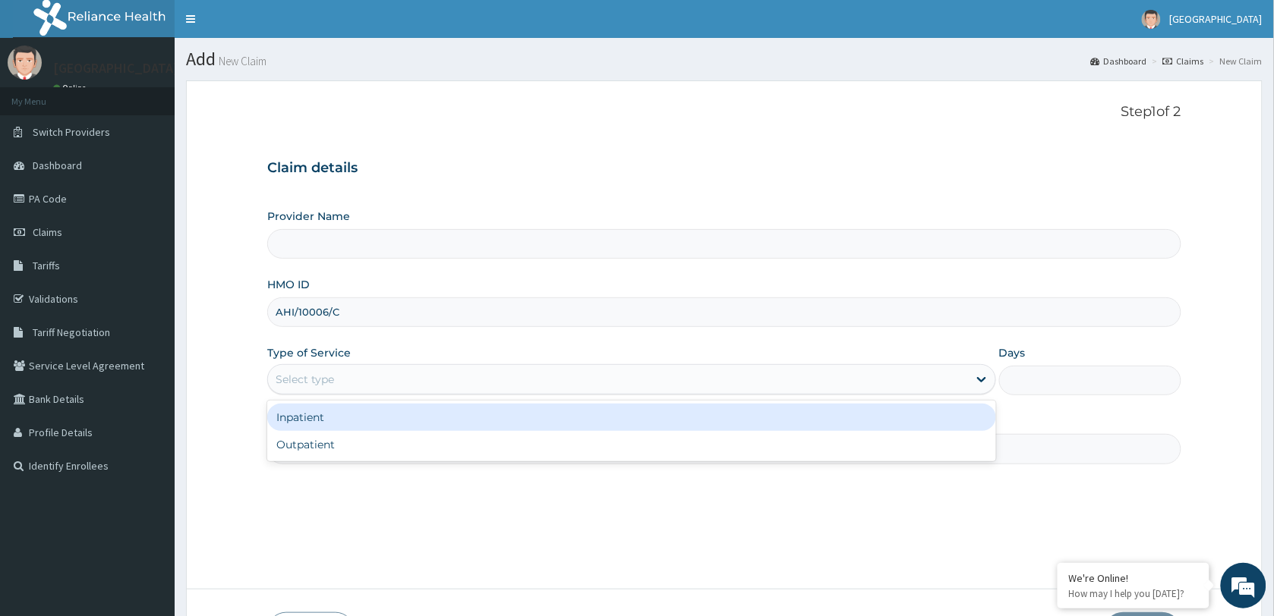
click at [355, 383] on div "Select type" at bounding box center [618, 379] width 700 height 24
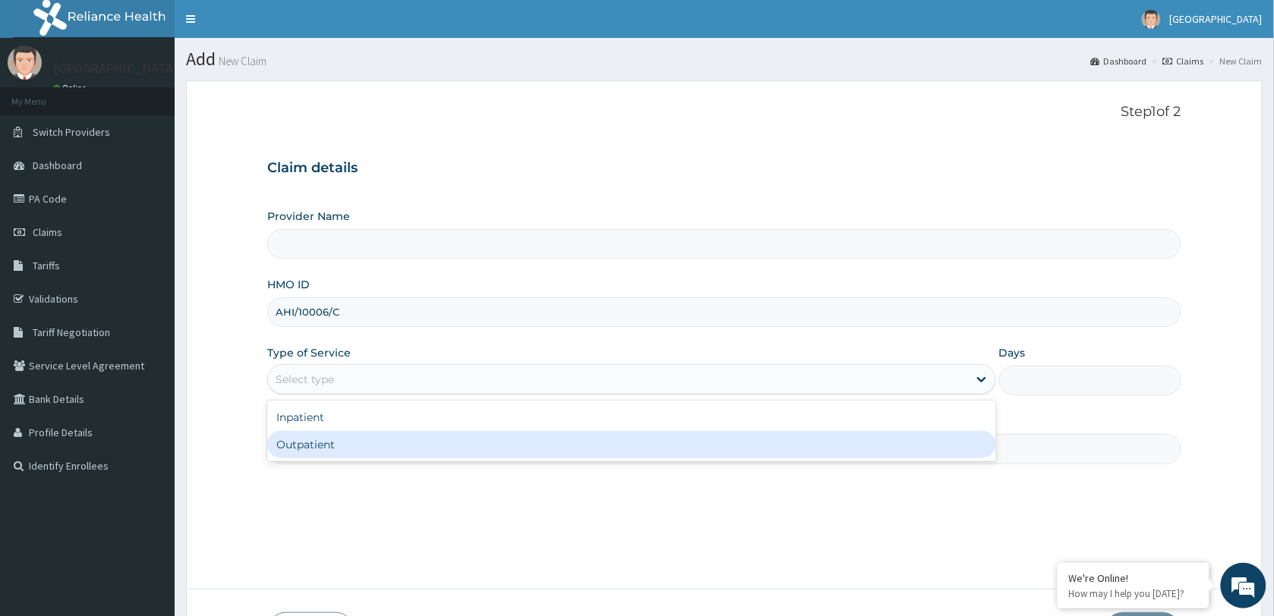
click at [372, 437] on div "Outpatient" at bounding box center [631, 444] width 729 height 27
type input "1"
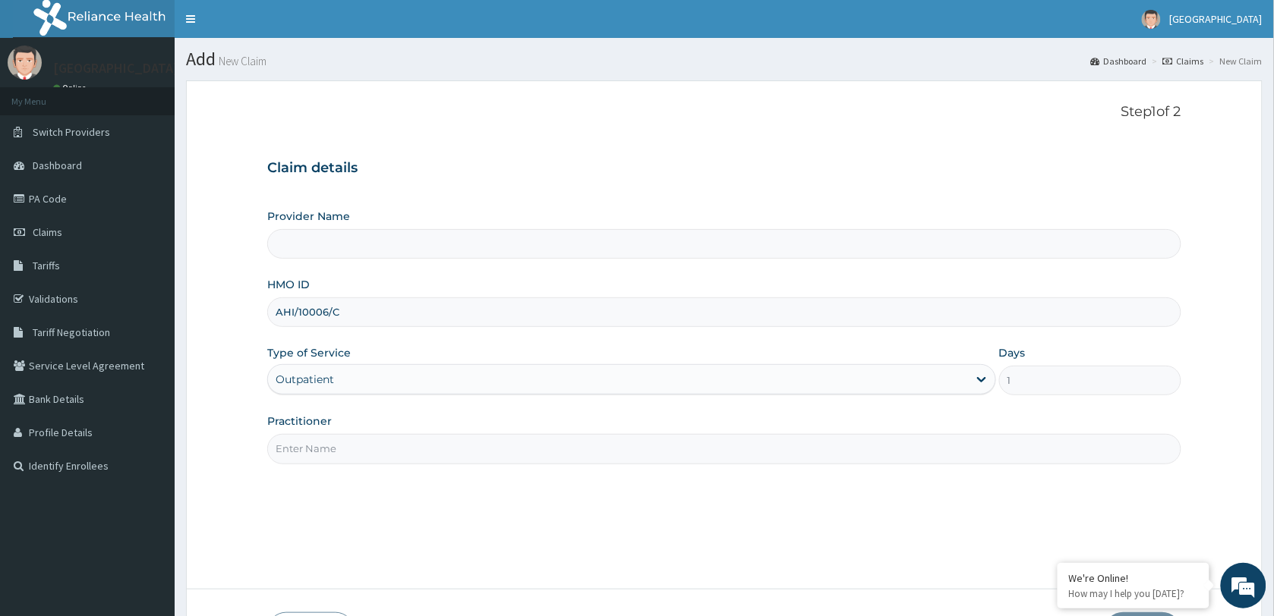
click at [374, 437] on input "Practitioner" at bounding box center [724, 449] width 914 height 30
type input "DR"
type input "[GEOGRAPHIC_DATA]"
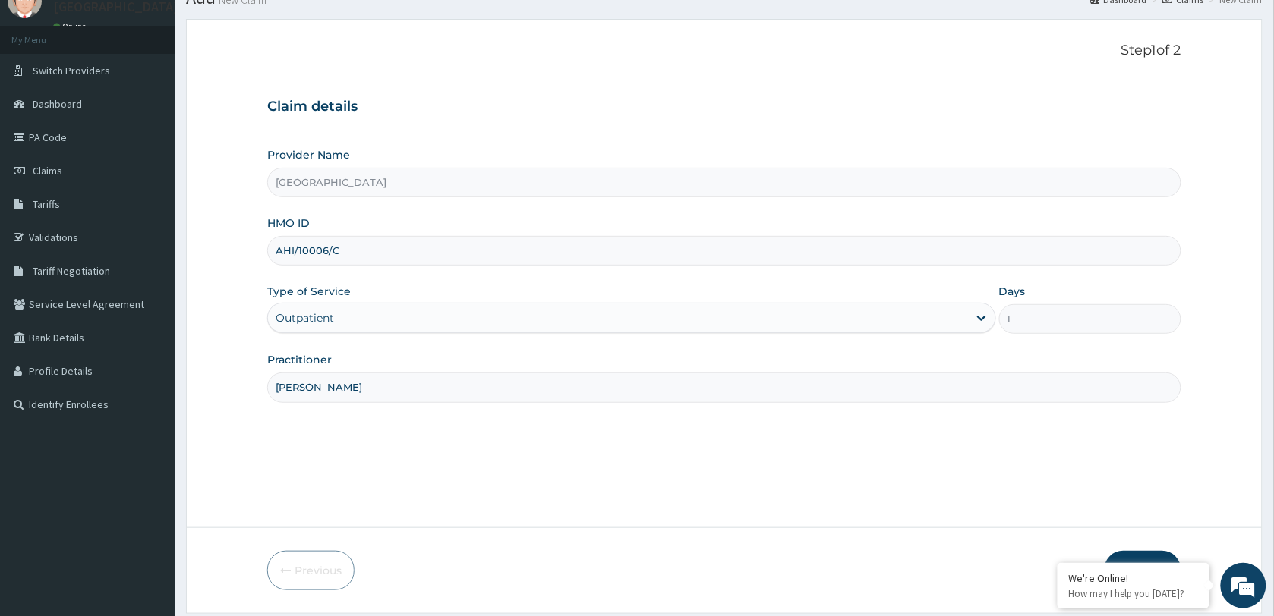
scroll to position [110, 0]
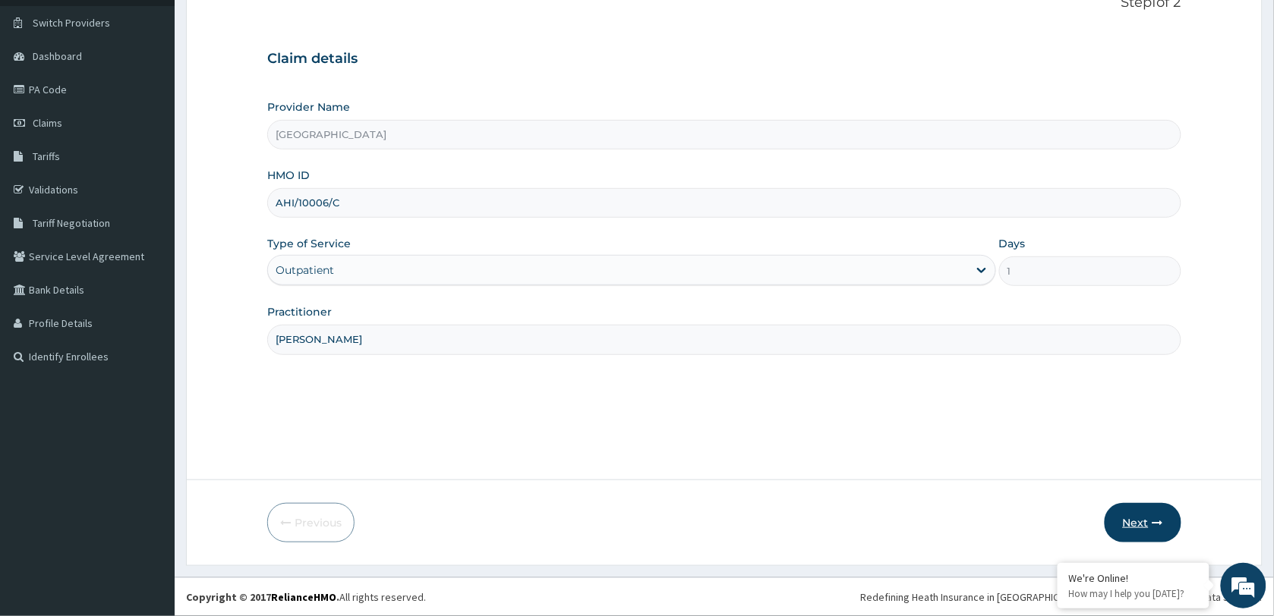
type input "DR SAMUEL"
click at [1155, 518] on icon "button" at bounding box center [1157, 523] width 11 height 11
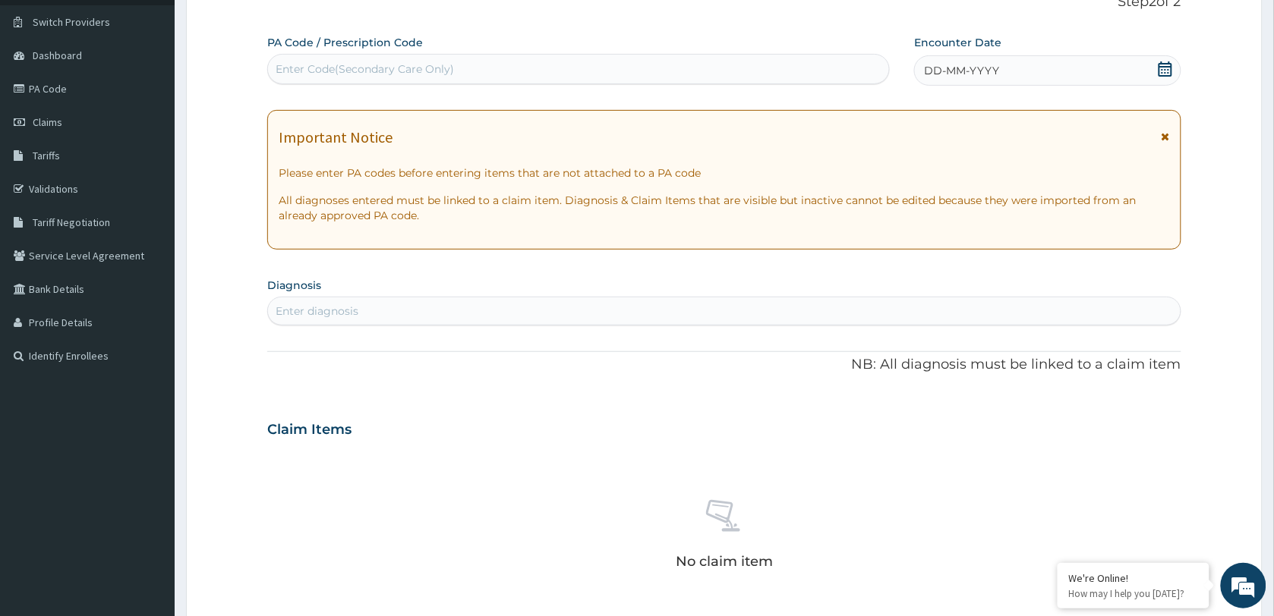
click at [1162, 68] on icon at bounding box center [1165, 68] width 15 height 15
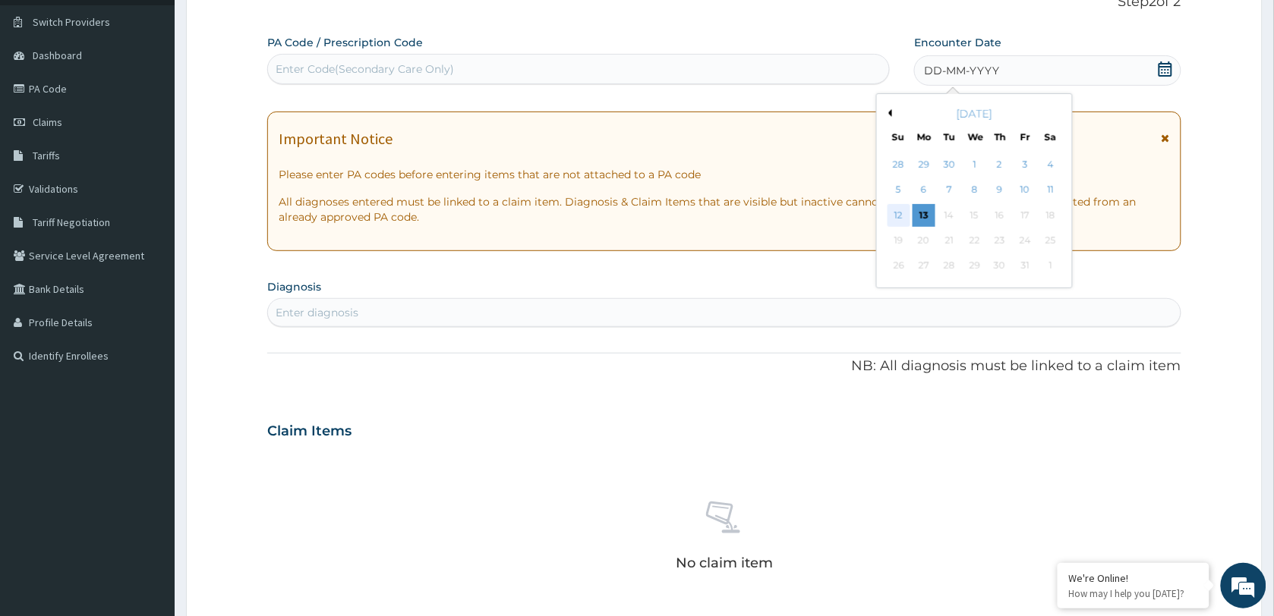
scroll to position [0, 0]
click at [902, 213] on div "12" at bounding box center [899, 215] width 23 height 23
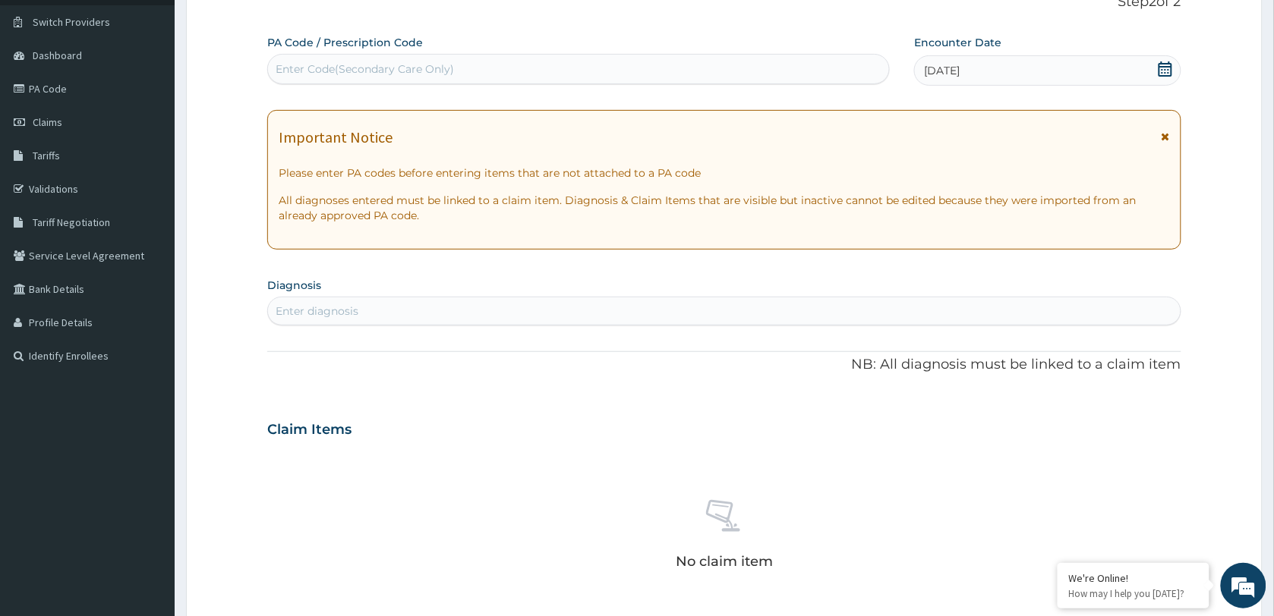
click at [437, 308] on div "Enter diagnosis" at bounding box center [724, 311] width 913 height 24
type input "UPPER RESPIRATORY TRACT"
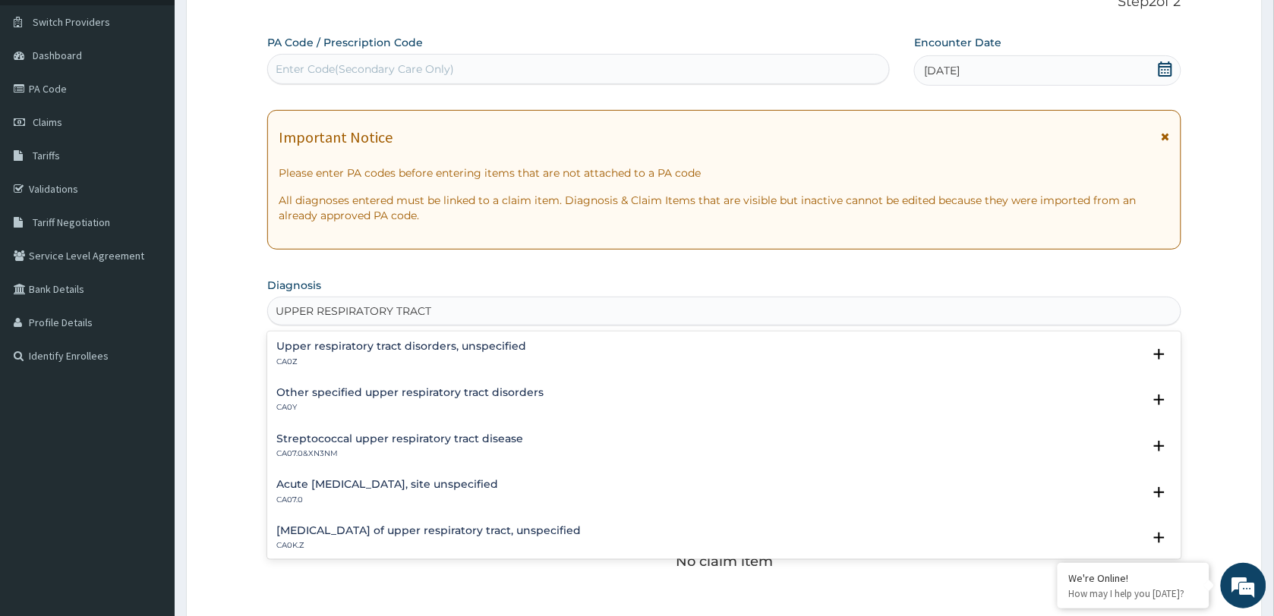
click at [389, 484] on h4 "Acute [MEDICAL_DATA], site unspecified" at bounding box center [387, 484] width 222 height 11
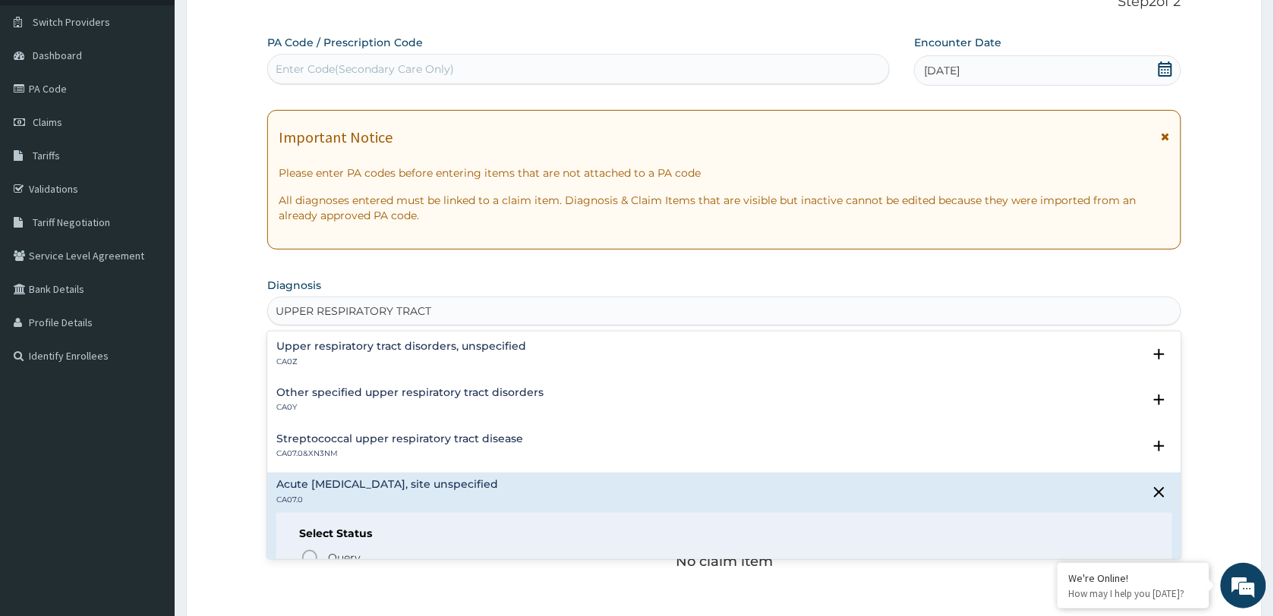
scroll to position [190, 0]
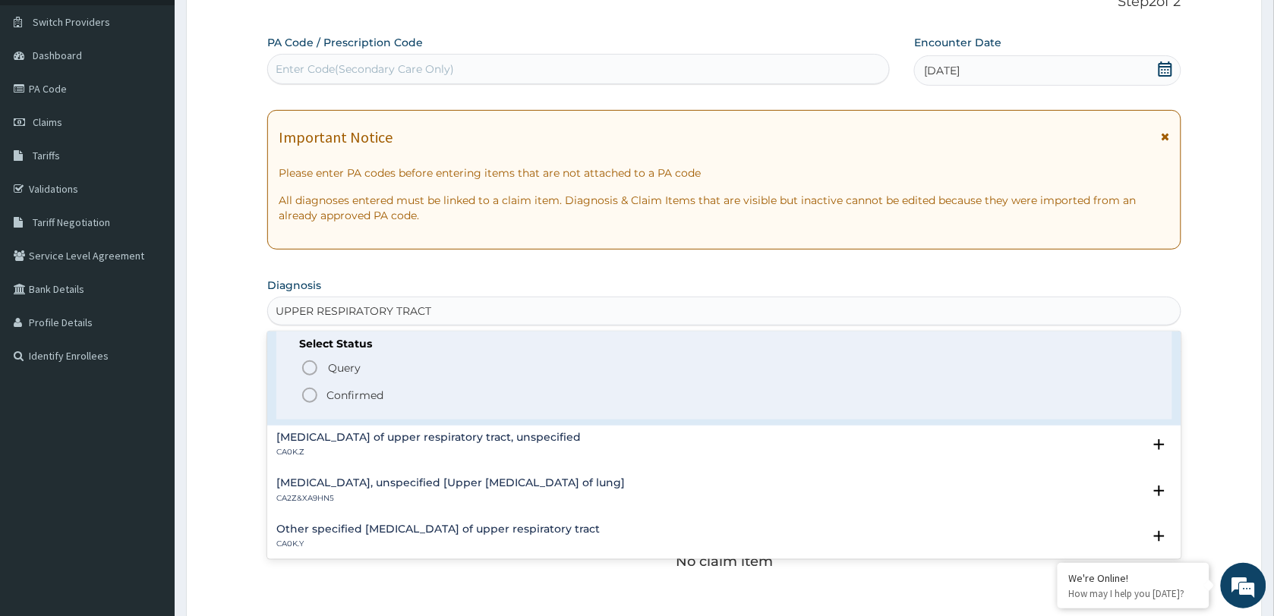
click at [352, 397] on p "Confirmed" at bounding box center [354, 395] width 57 height 15
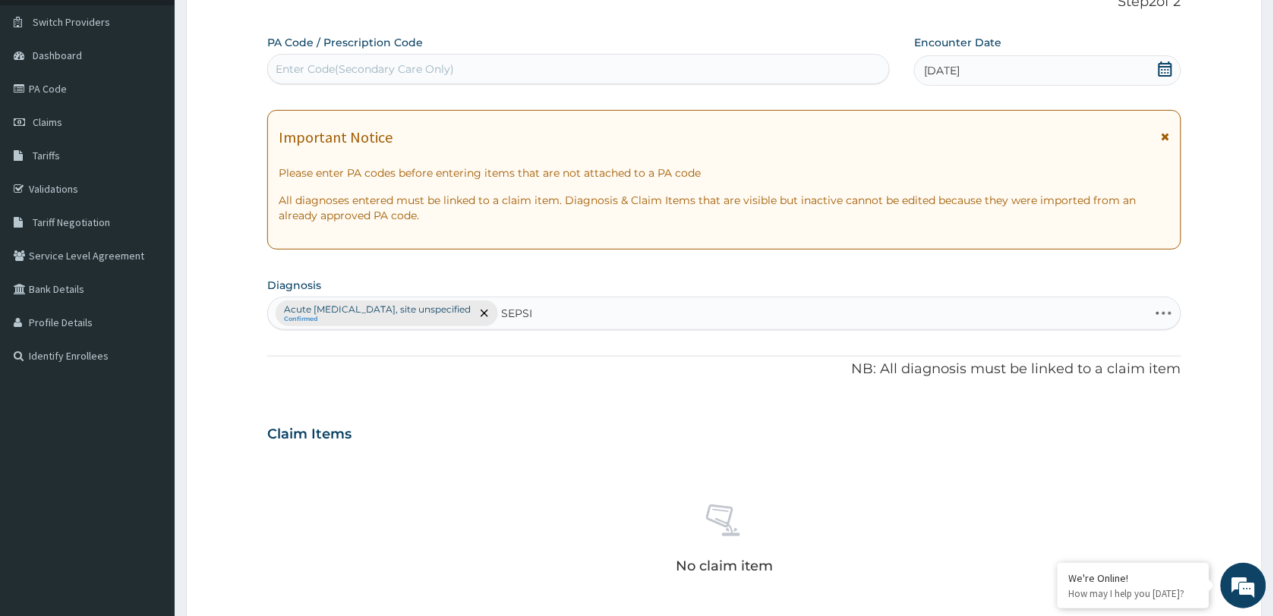
type input "SEPSIS"
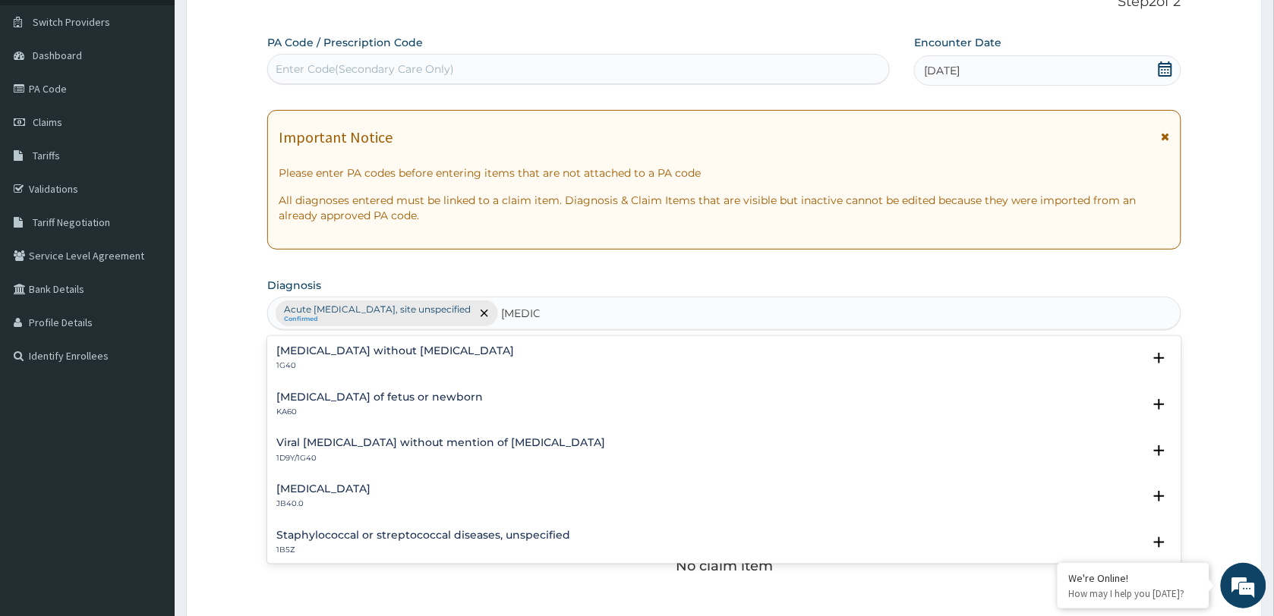
click at [374, 357] on h4 "Sepsis without septic shock" at bounding box center [395, 350] width 238 height 11
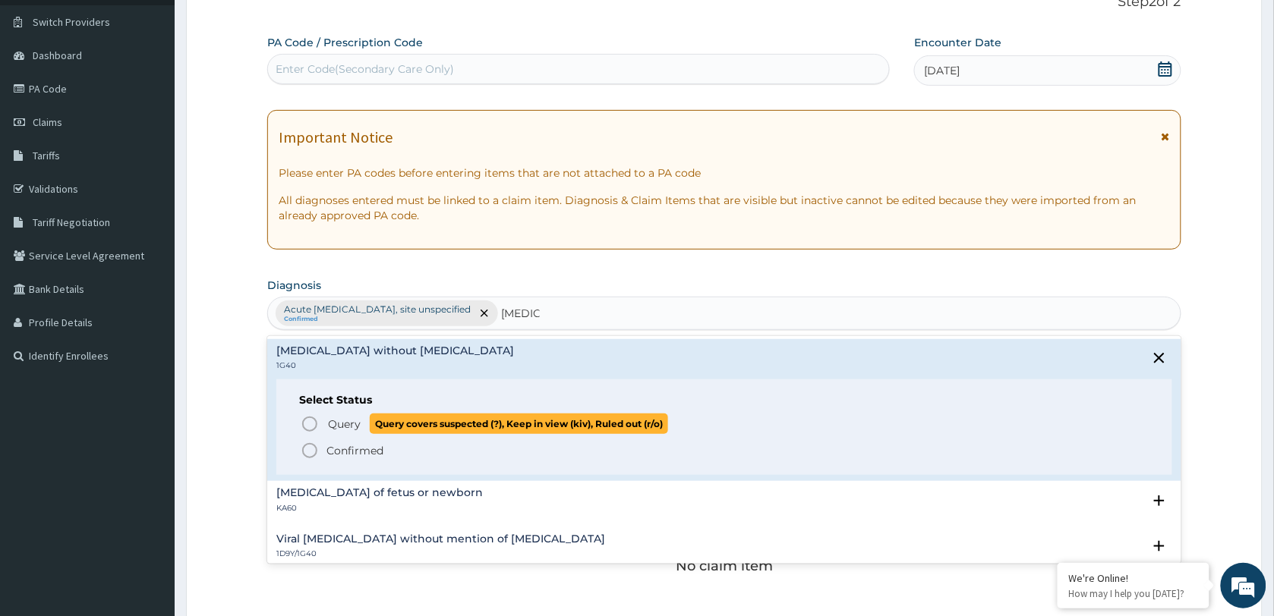
click at [335, 433] on p "Query Query covers suspected (?), Keep in view (kiv), Ruled out (r/o)" at bounding box center [497, 424] width 342 height 20
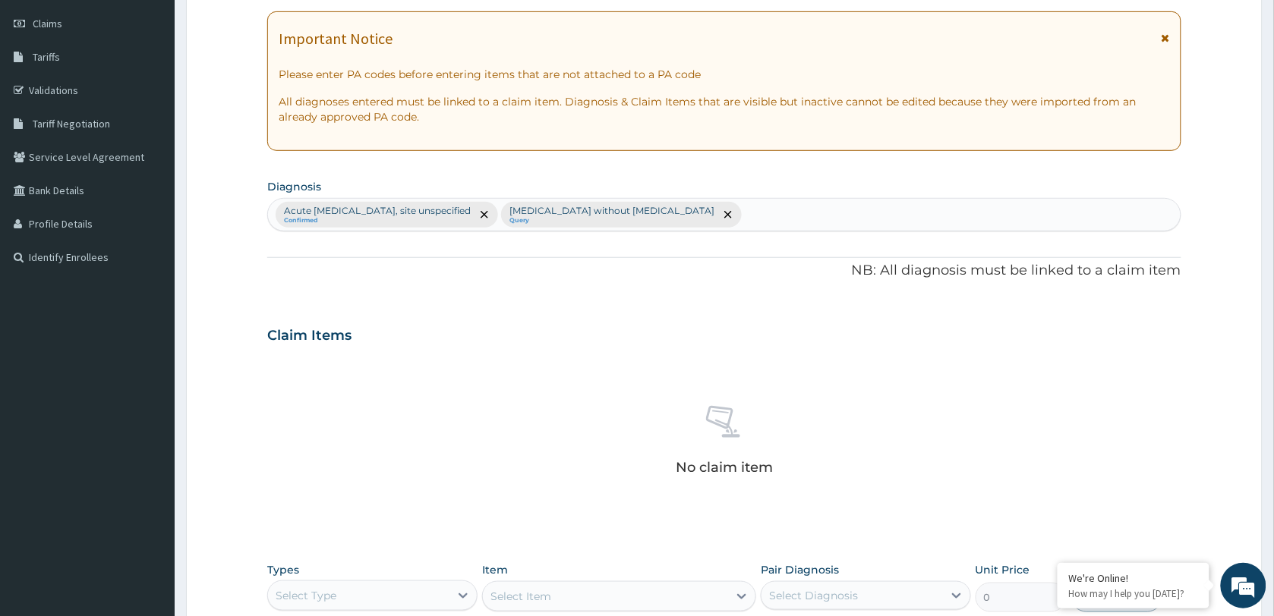
scroll to position [479, 0]
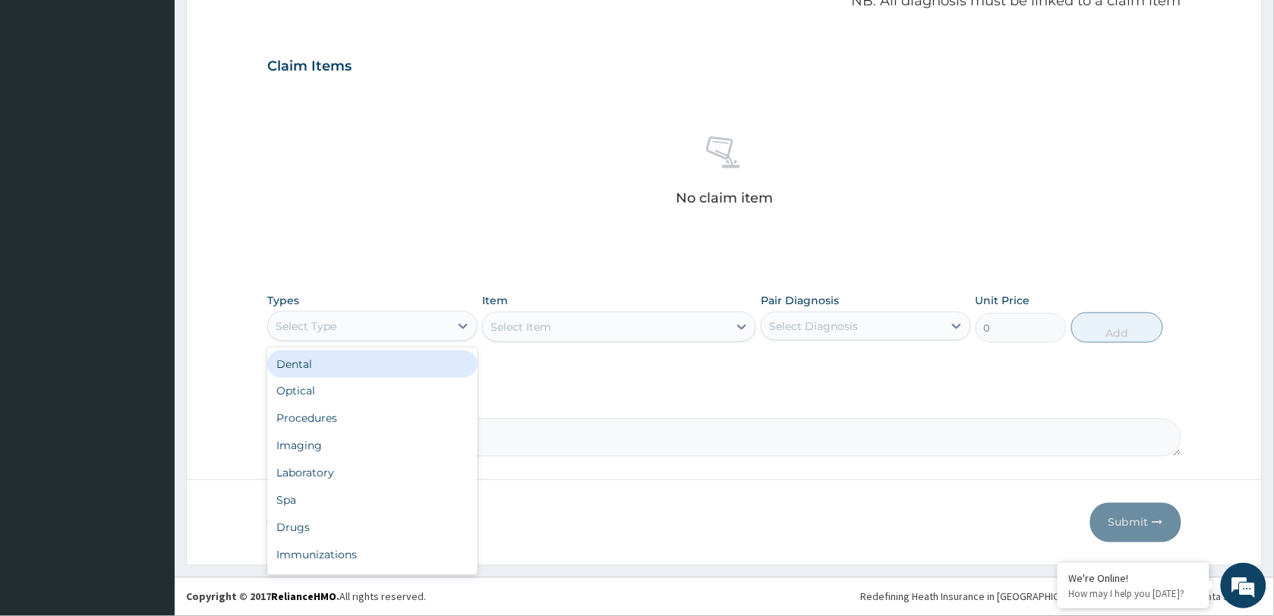
click at [403, 329] on div "Select Type" at bounding box center [358, 326] width 181 height 24
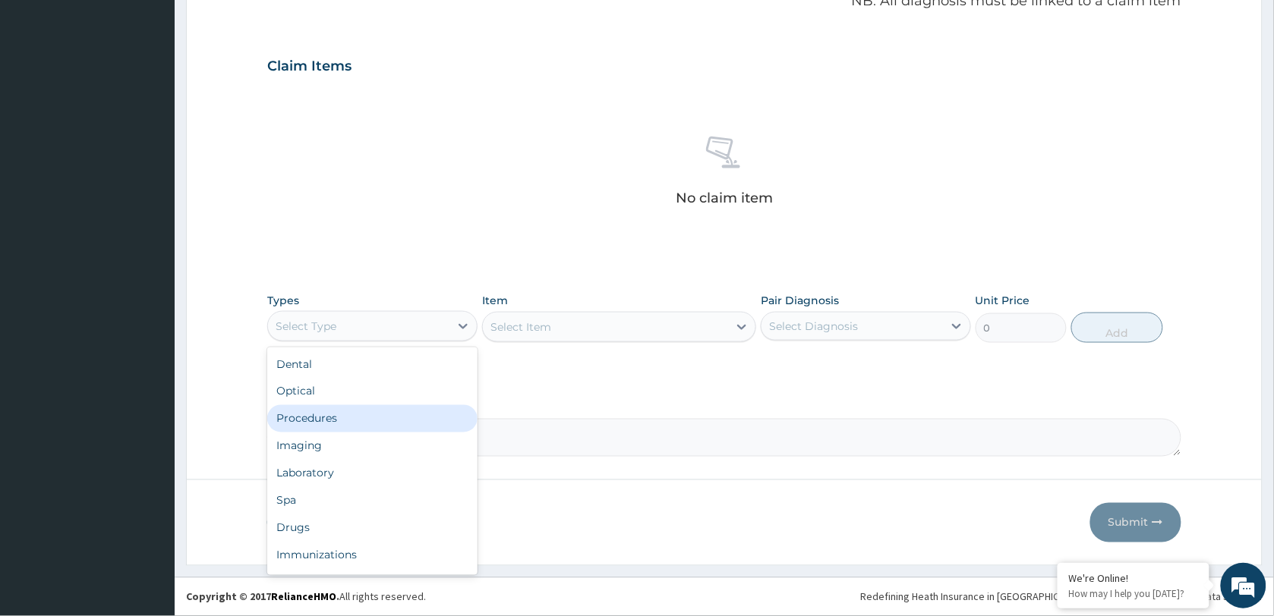
click at [359, 411] on div "Procedures" at bounding box center [372, 418] width 210 height 27
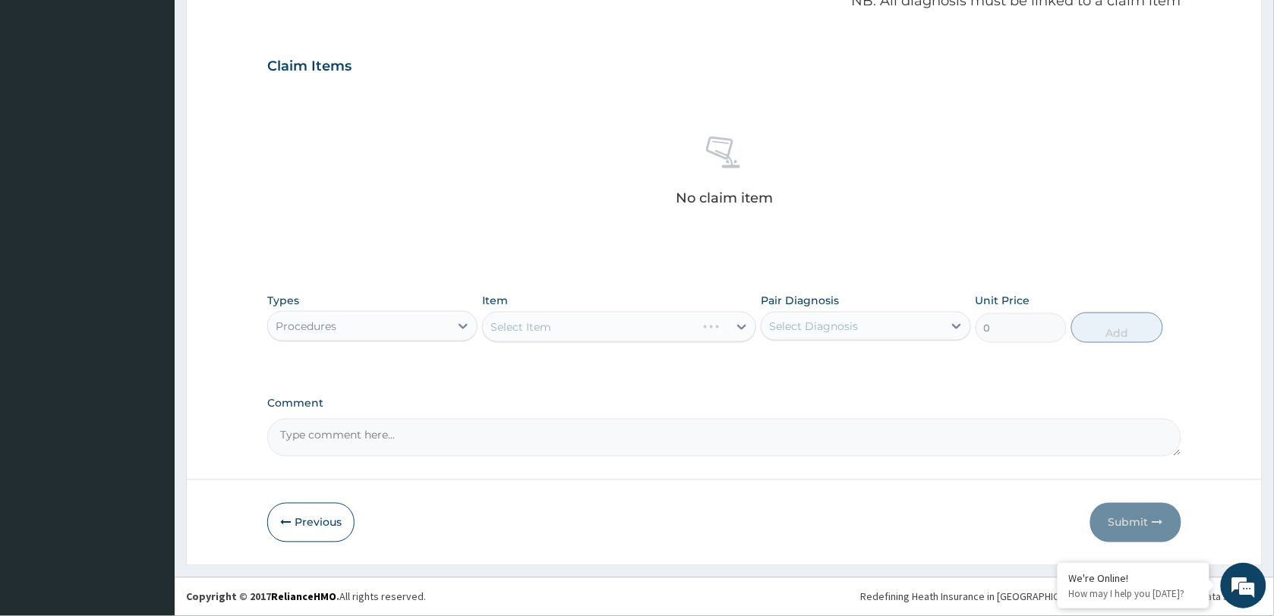
click at [543, 244] on div "No claim item" at bounding box center [724, 174] width 914 height 175
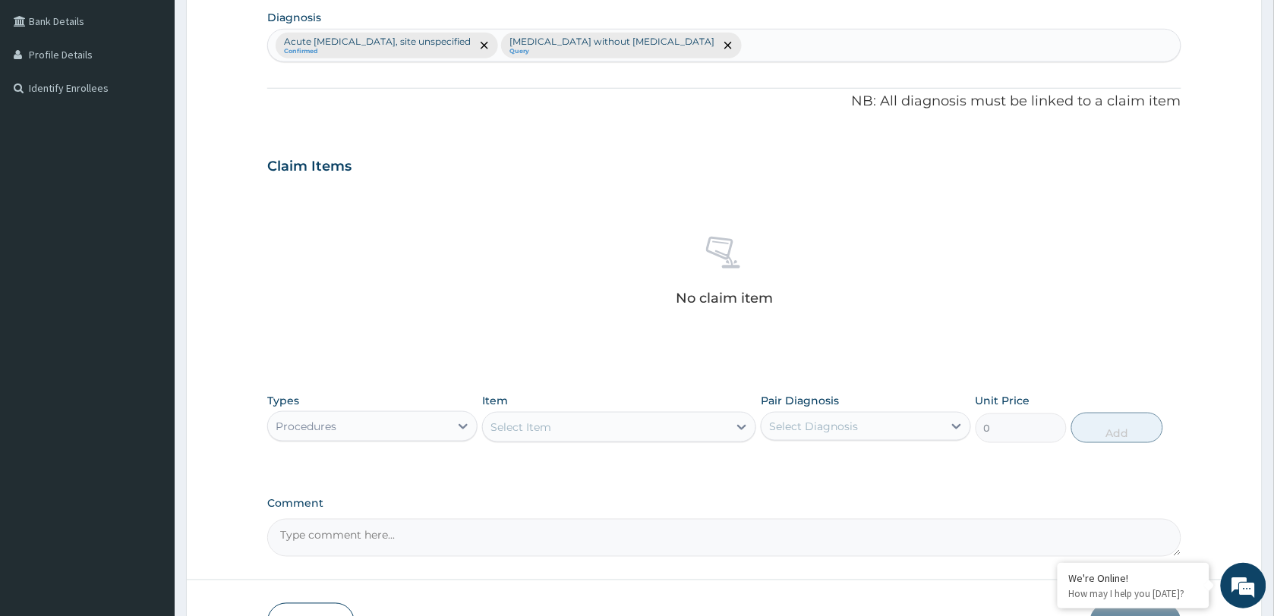
scroll to position [380, 0]
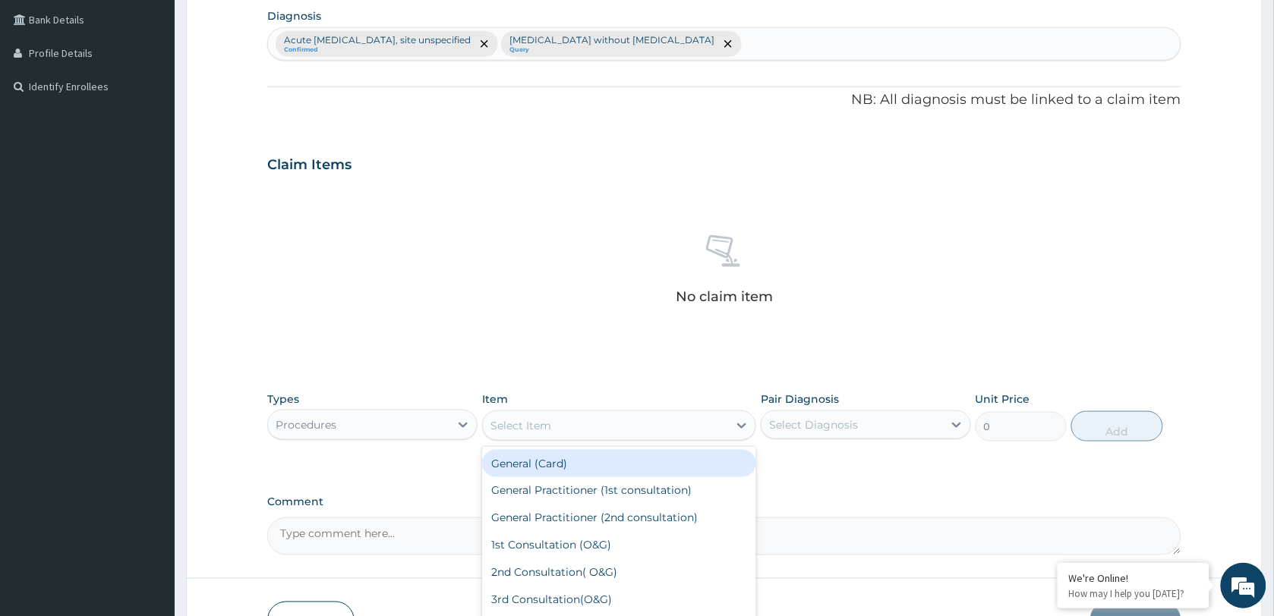
click at [631, 426] on div "Select Item" at bounding box center [605, 426] width 245 height 24
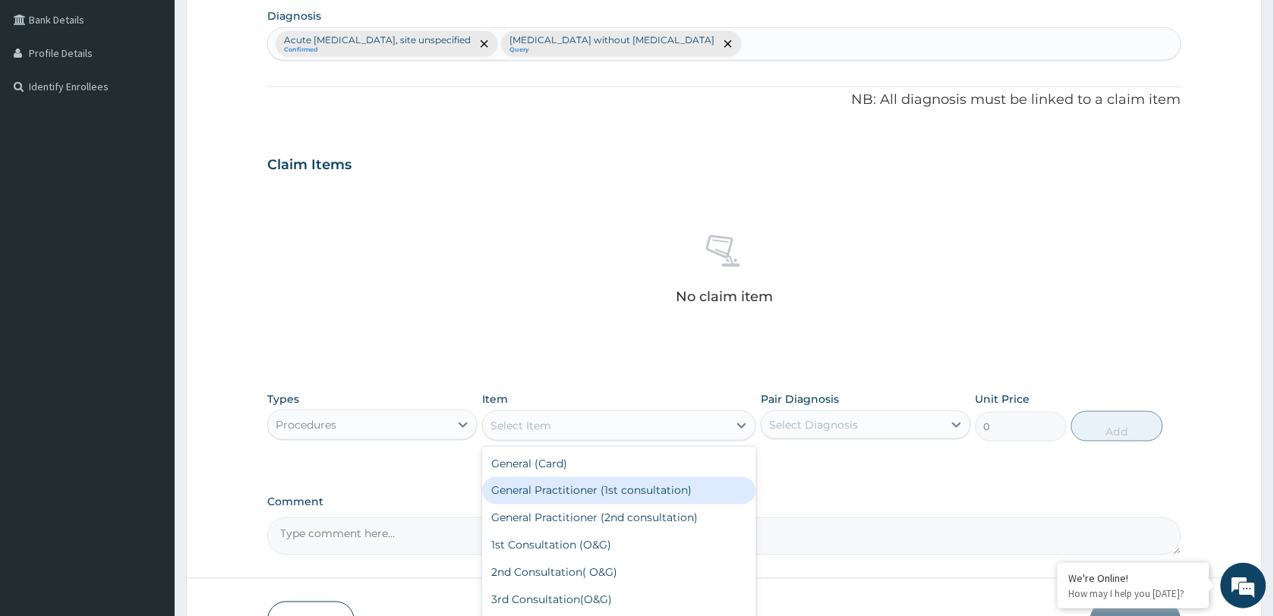
click at [560, 486] on div "General Practitioner (1st consultation)" at bounding box center [619, 491] width 274 height 27
type input "1500"
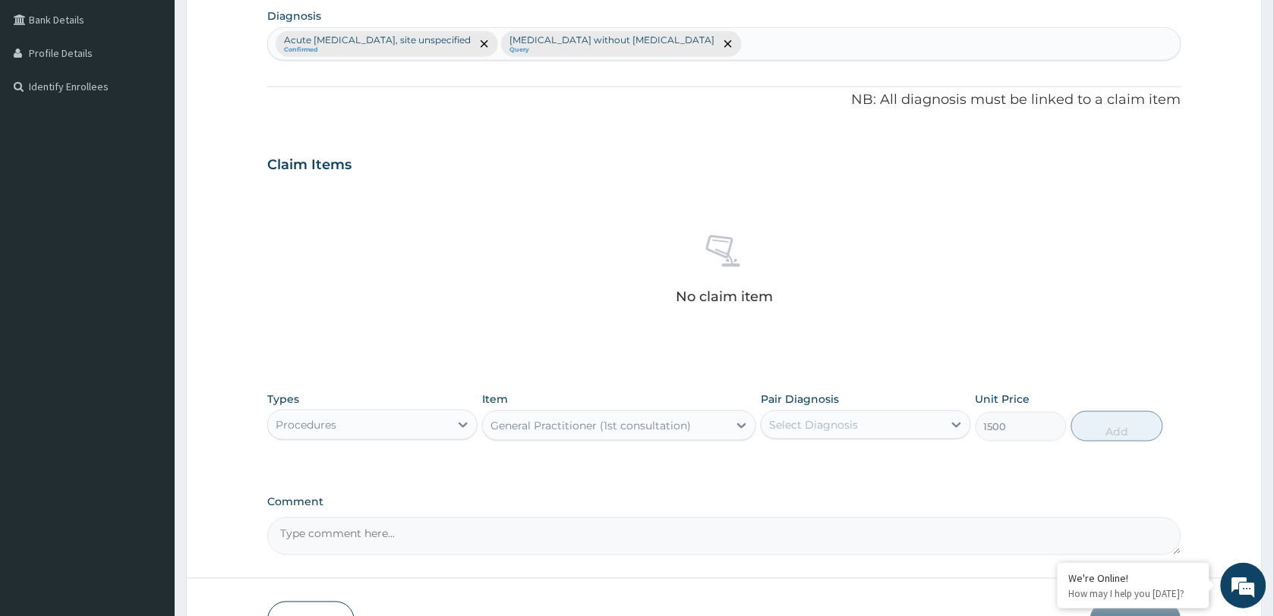
click at [848, 418] on div "Select Diagnosis" at bounding box center [813, 425] width 89 height 15
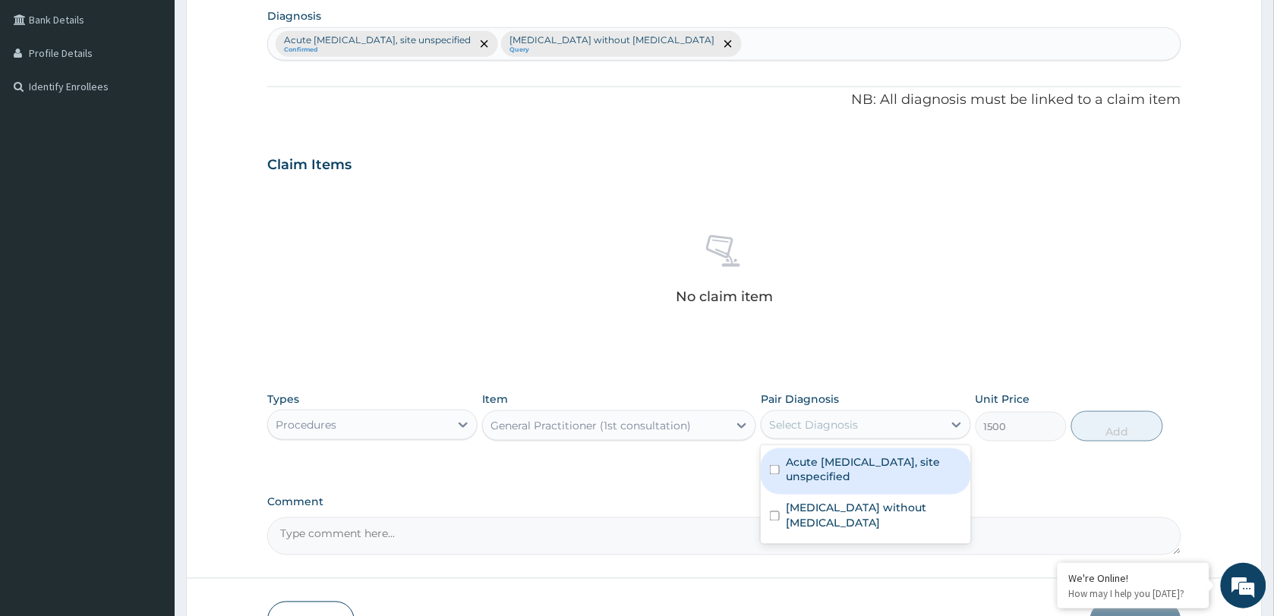
click at [837, 468] on label "Acute upper respiratory infection, site unspecified" at bounding box center [874, 470] width 176 height 30
checkbox input "true"
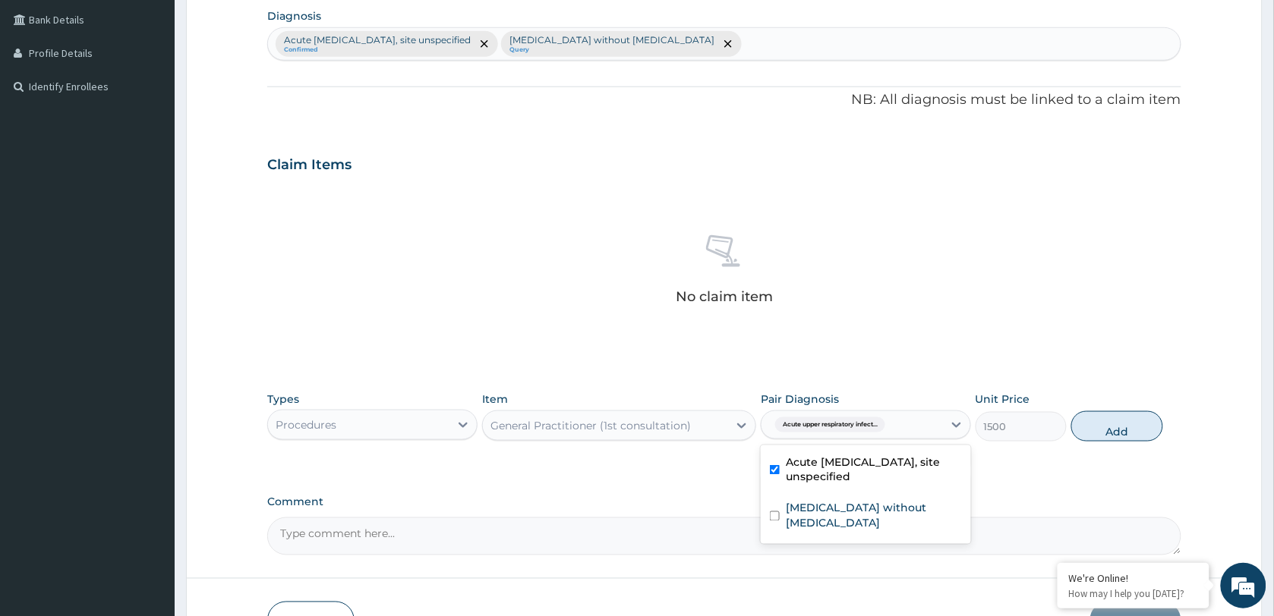
drag, startPoint x: 1132, startPoint y: 425, endPoint x: 1117, endPoint y: 427, distance: 15.3
click at [1131, 427] on button "Add" at bounding box center [1116, 426] width 91 height 30
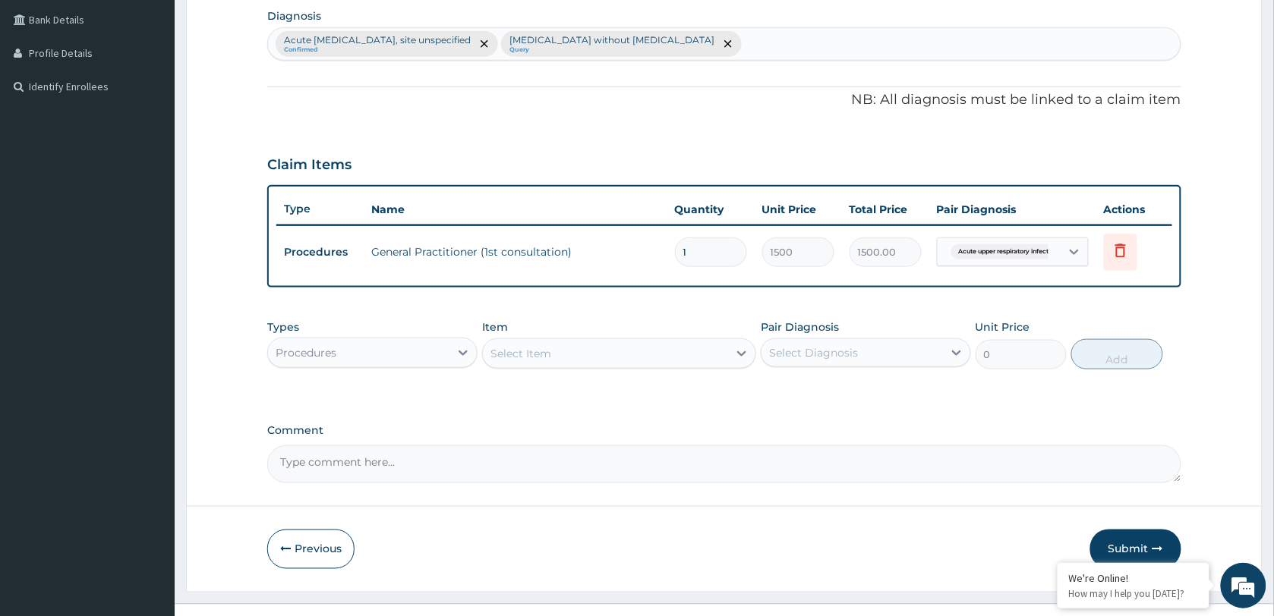
click at [607, 358] on div "Select Item" at bounding box center [605, 354] width 245 height 24
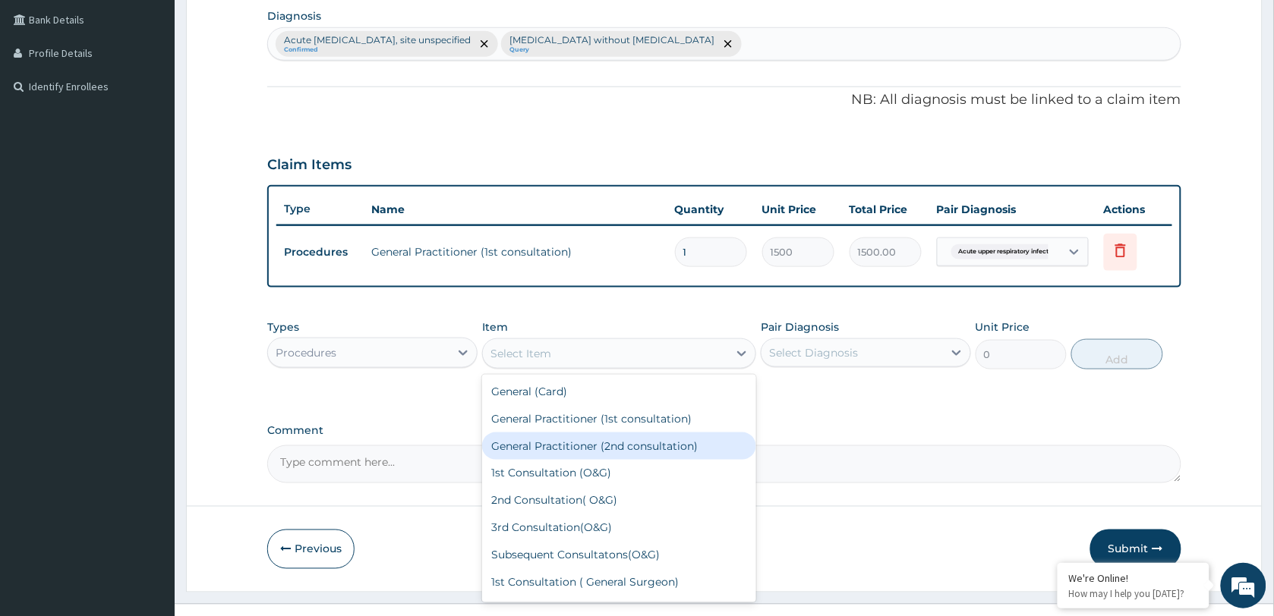
click at [579, 440] on div "General Practitioner (2nd consultation)" at bounding box center [619, 446] width 274 height 27
type input "1000"
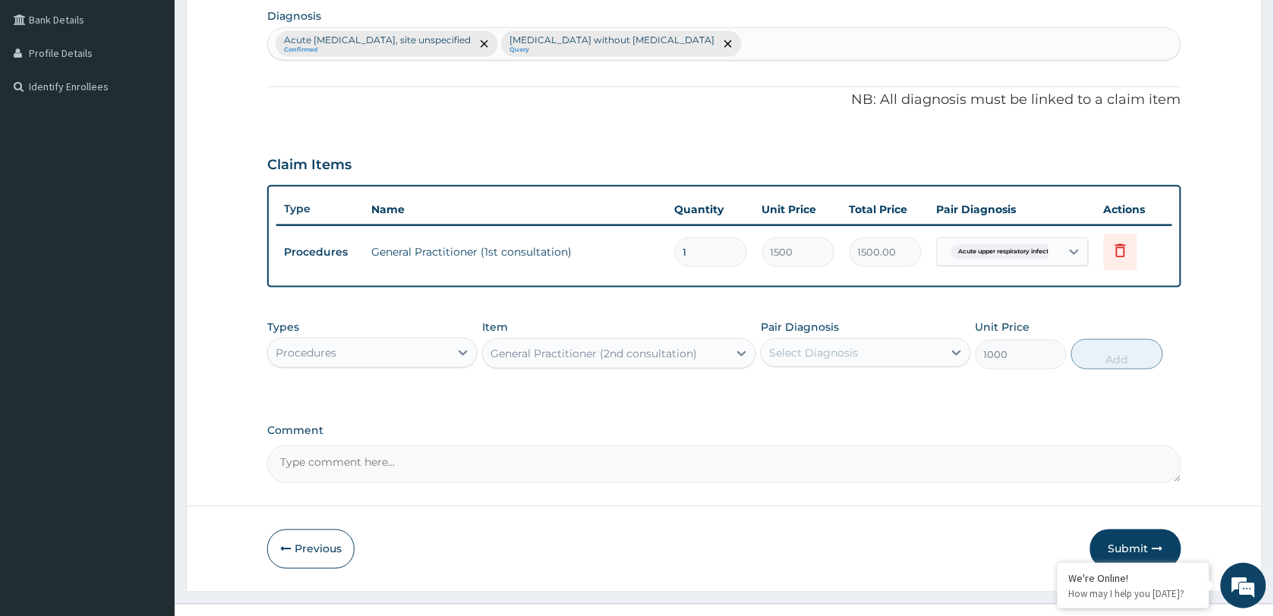
click at [818, 341] on div "Select Diagnosis" at bounding box center [851, 353] width 181 height 24
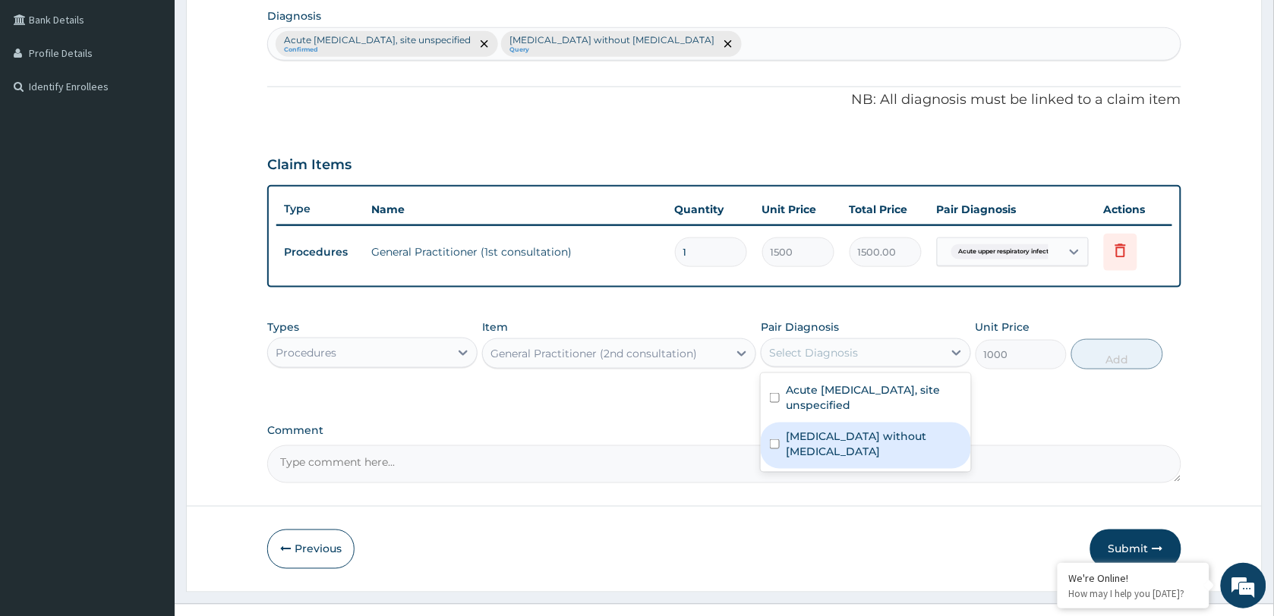
drag, startPoint x: 863, startPoint y: 431, endPoint x: 1070, endPoint y: 380, distance: 213.4
click at [869, 431] on label "[MEDICAL_DATA] without [MEDICAL_DATA]" at bounding box center [874, 444] width 176 height 30
checkbox input "true"
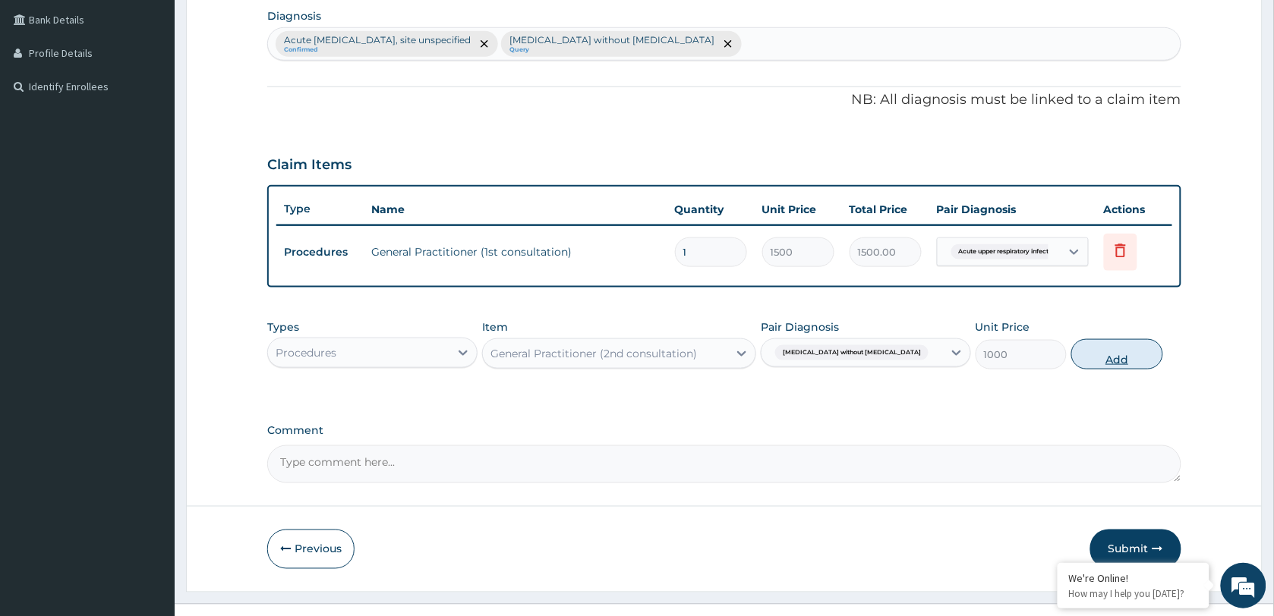
click at [1121, 358] on button "Add" at bounding box center [1116, 354] width 91 height 30
type input "0"
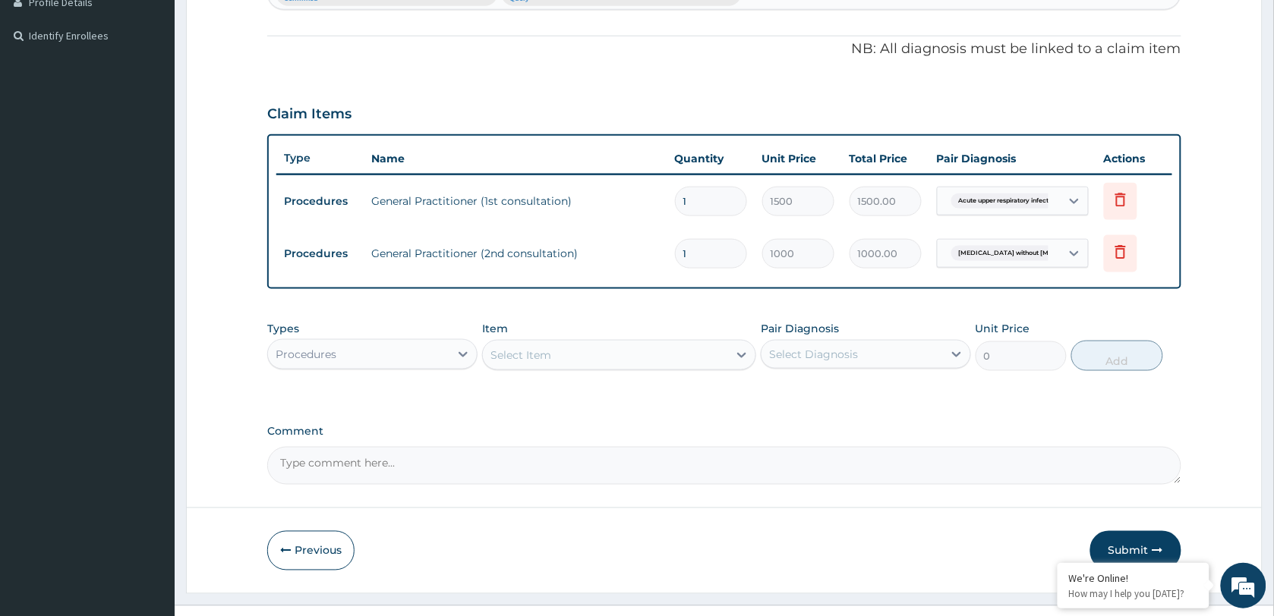
scroll to position [457, 0]
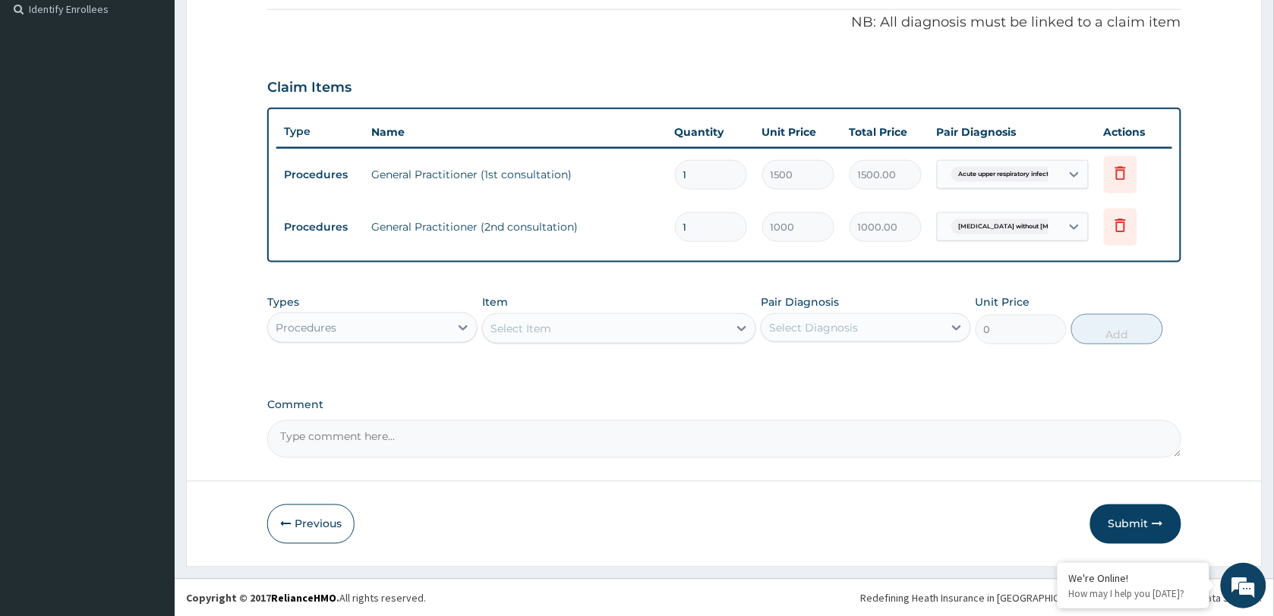
click at [383, 313] on div "Procedures" at bounding box center [372, 328] width 210 height 30
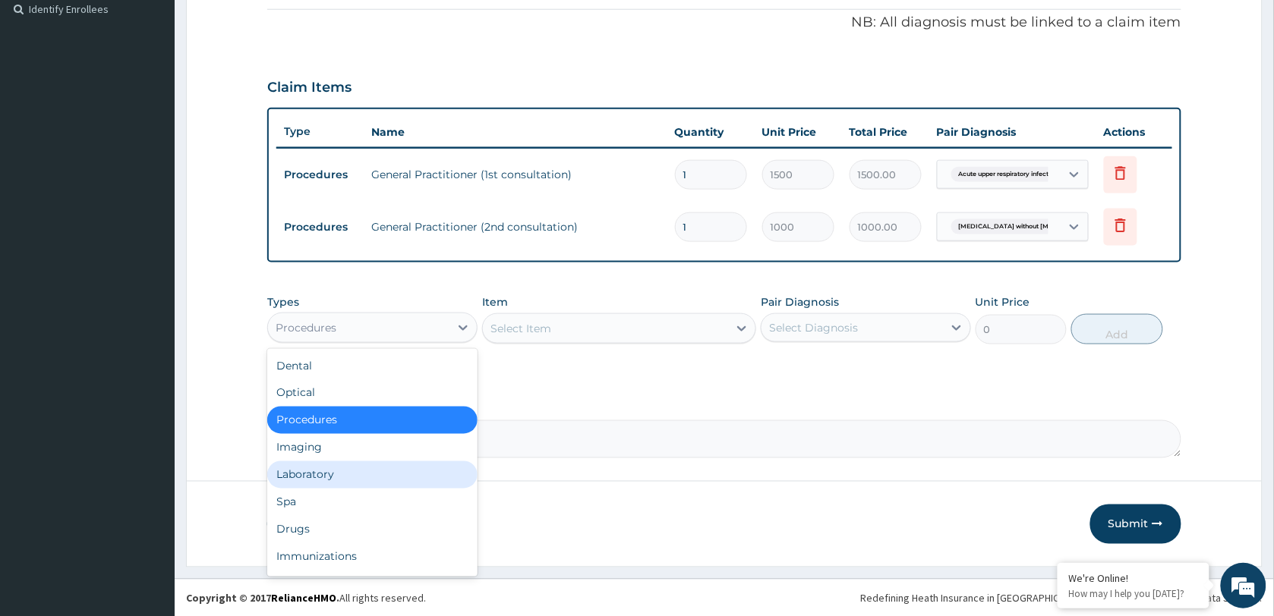
drag, startPoint x: 335, startPoint y: 480, endPoint x: 277, endPoint y: 168, distance: 317.3
click at [334, 480] on div "Laboratory" at bounding box center [372, 475] width 210 height 27
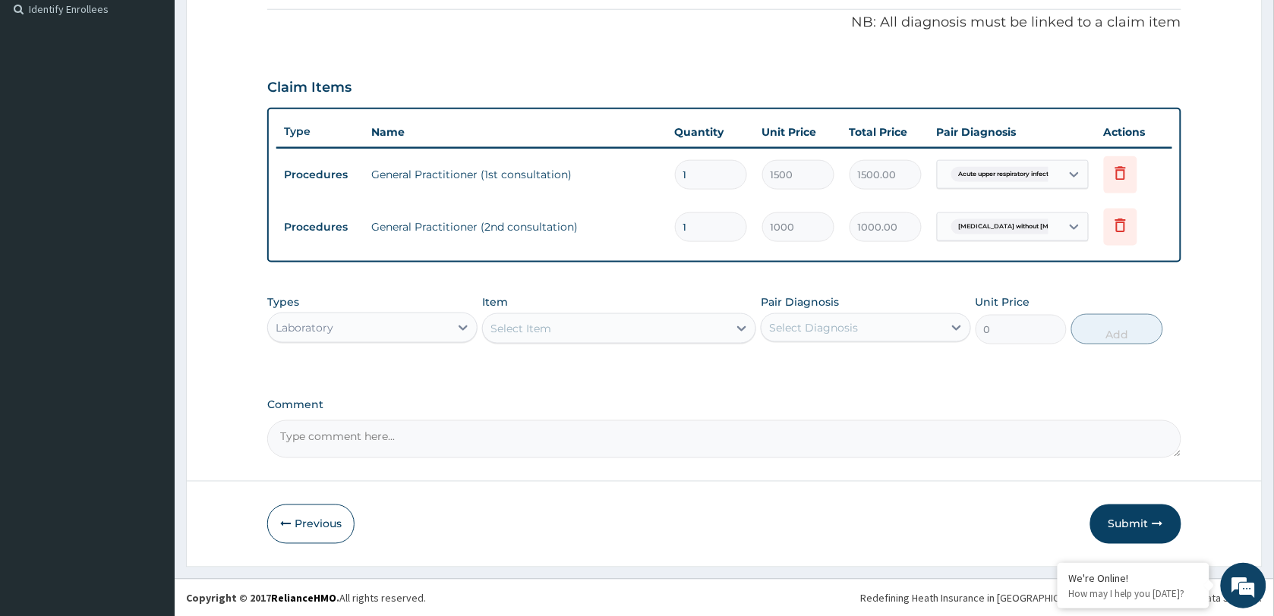
click at [581, 328] on div "Select Item" at bounding box center [605, 329] width 245 height 24
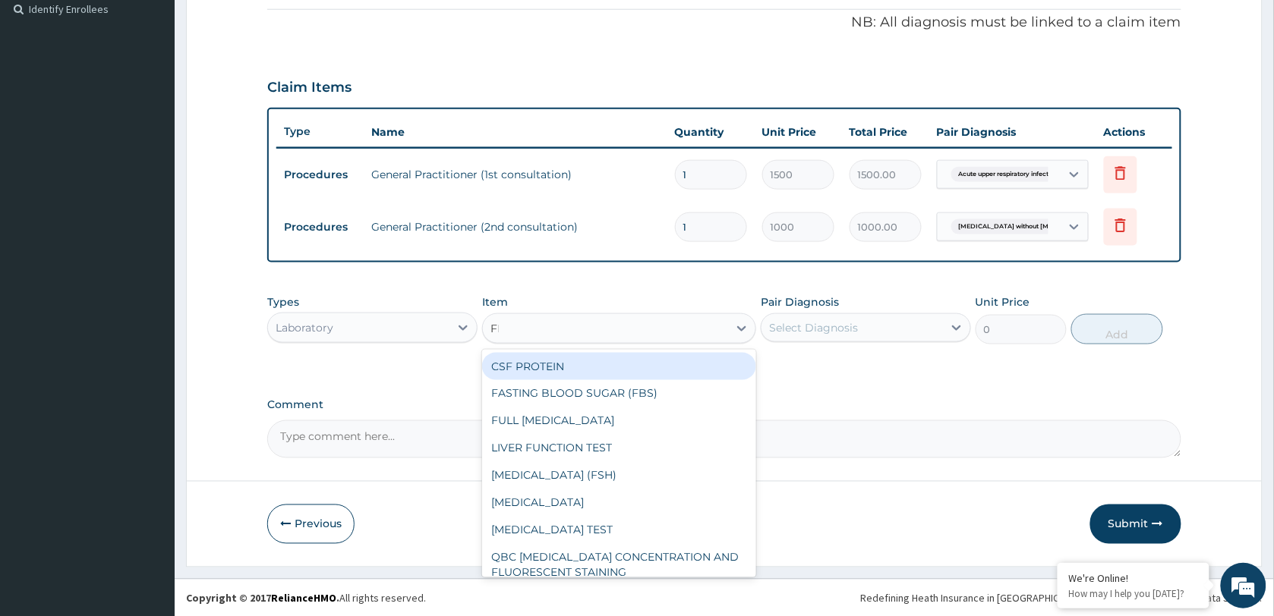
type input "FBC"
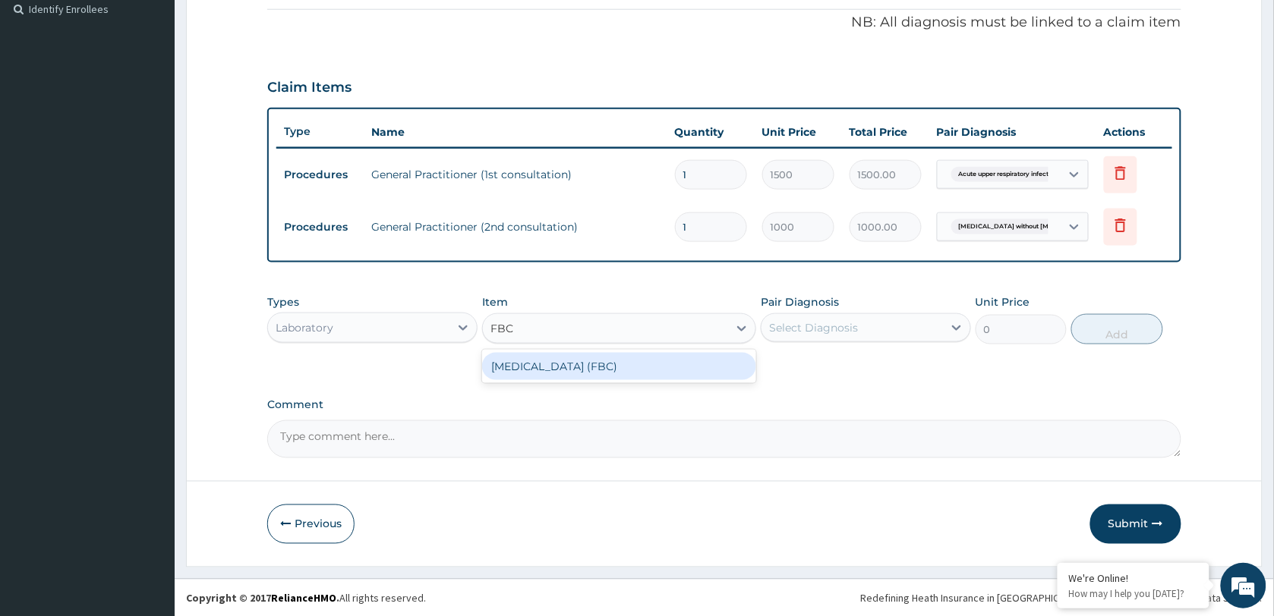
click at [623, 359] on div "[MEDICAL_DATA] (FBC)" at bounding box center [619, 366] width 274 height 27
type input "4500"
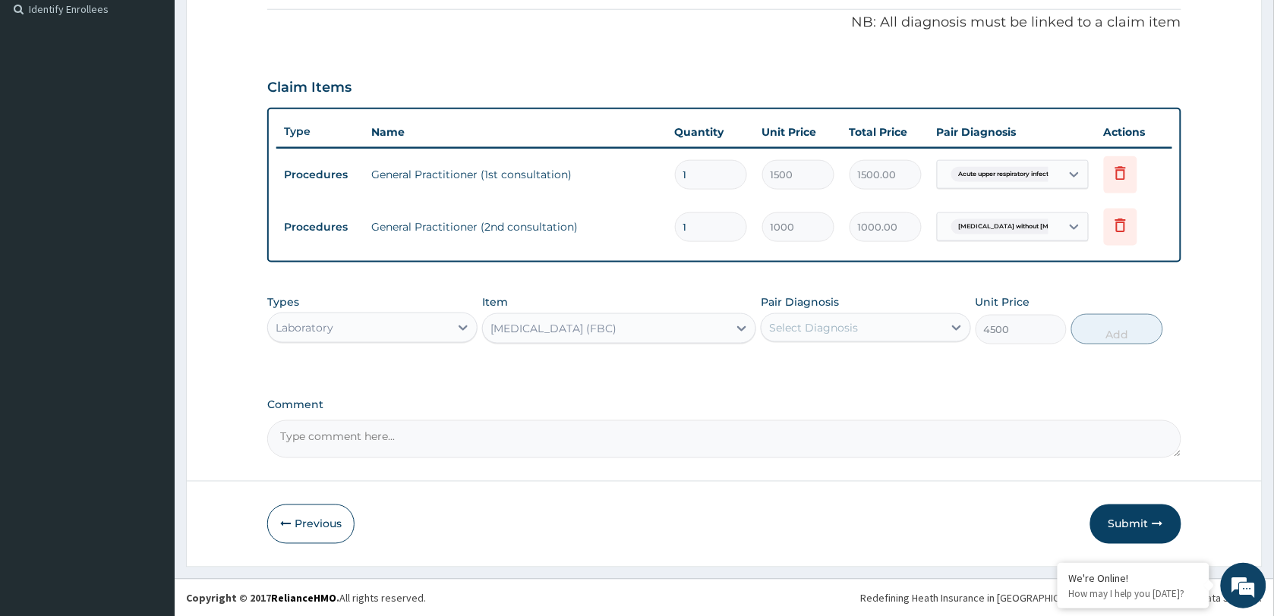
drag, startPoint x: 809, startPoint y: 325, endPoint x: 811, endPoint y: 343, distance: 18.3
click at [810, 325] on div "Select Diagnosis" at bounding box center [813, 327] width 89 height 15
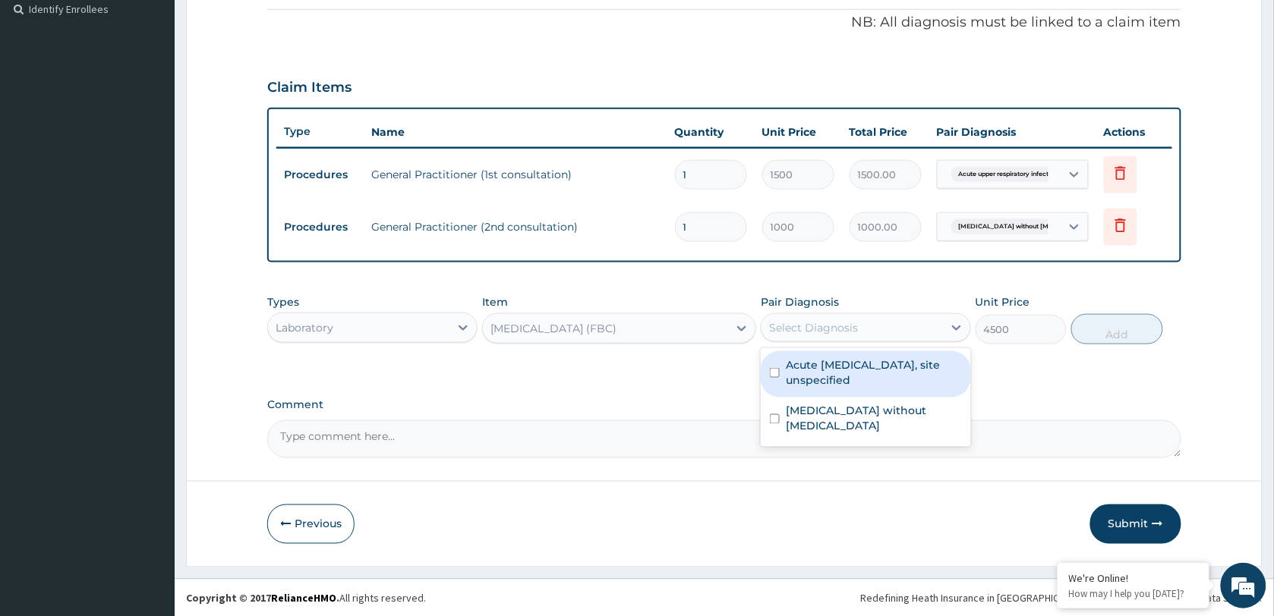
click at [837, 377] on label "Acute upper respiratory infection, site unspecified" at bounding box center [874, 373] width 176 height 30
checkbox input "true"
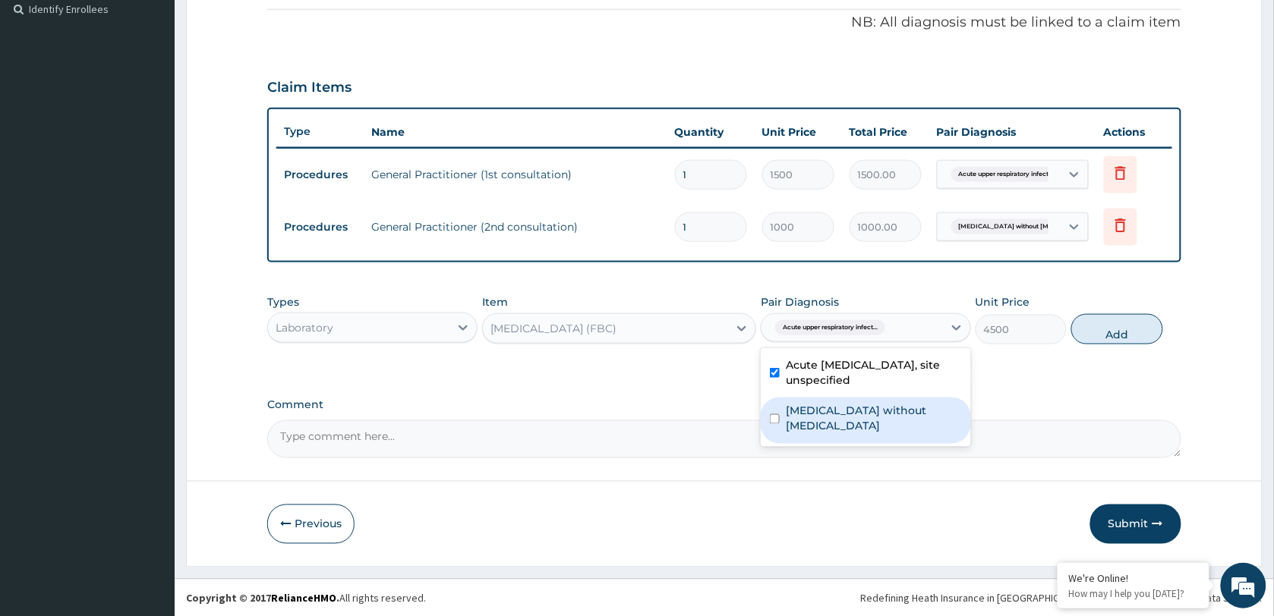
drag, startPoint x: 837, startPoint y: 401, endPoint x: 916, endPoint y: 387, distance: 80.1
click at [839, 401] on div "[MEDICAL_DATA] without [MEDICAL_DATA]" at bounding box center [866, 421] width 210 height 46
checkbox input "true"
click at [1092, 333] on button "Add" at bounding box center [1116, 329] width 91 height 30
type input "0"
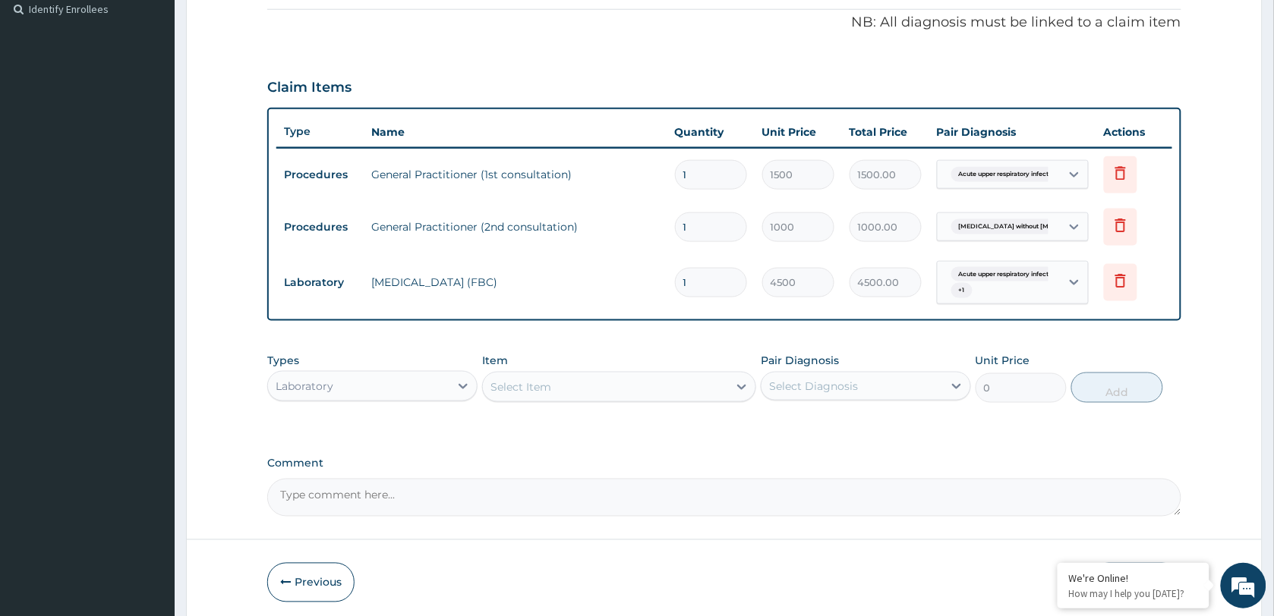
click at [349, 396] on div "Laboratory" at bounding box center [358, 386] width 181 height 24
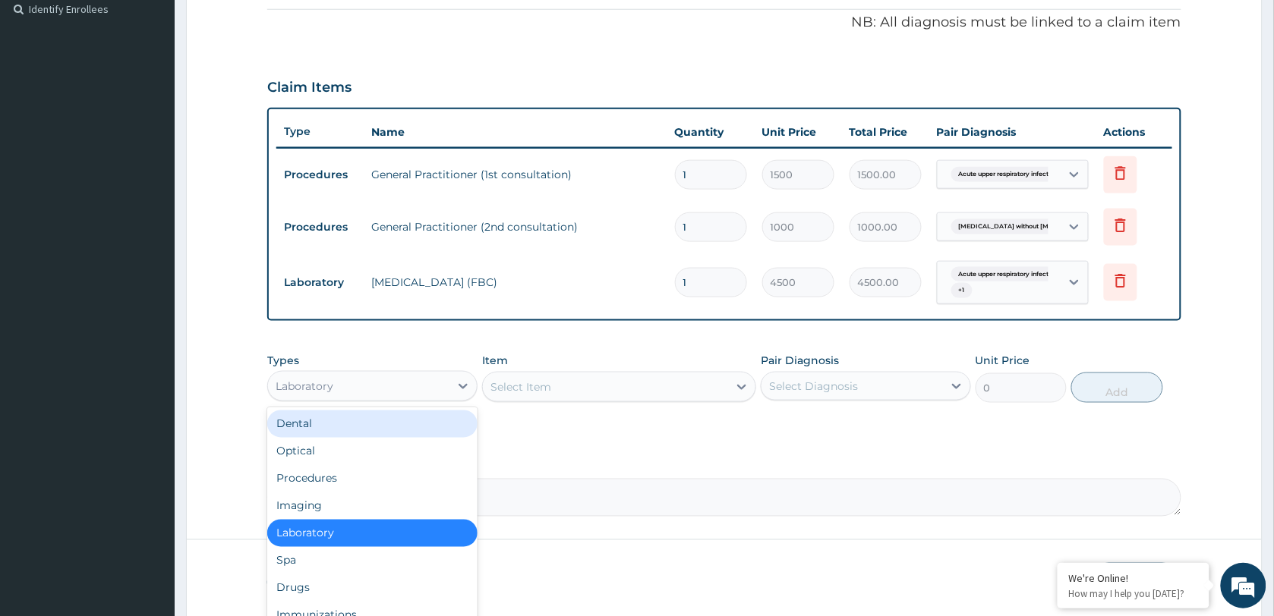
scroll to position [51, 0]
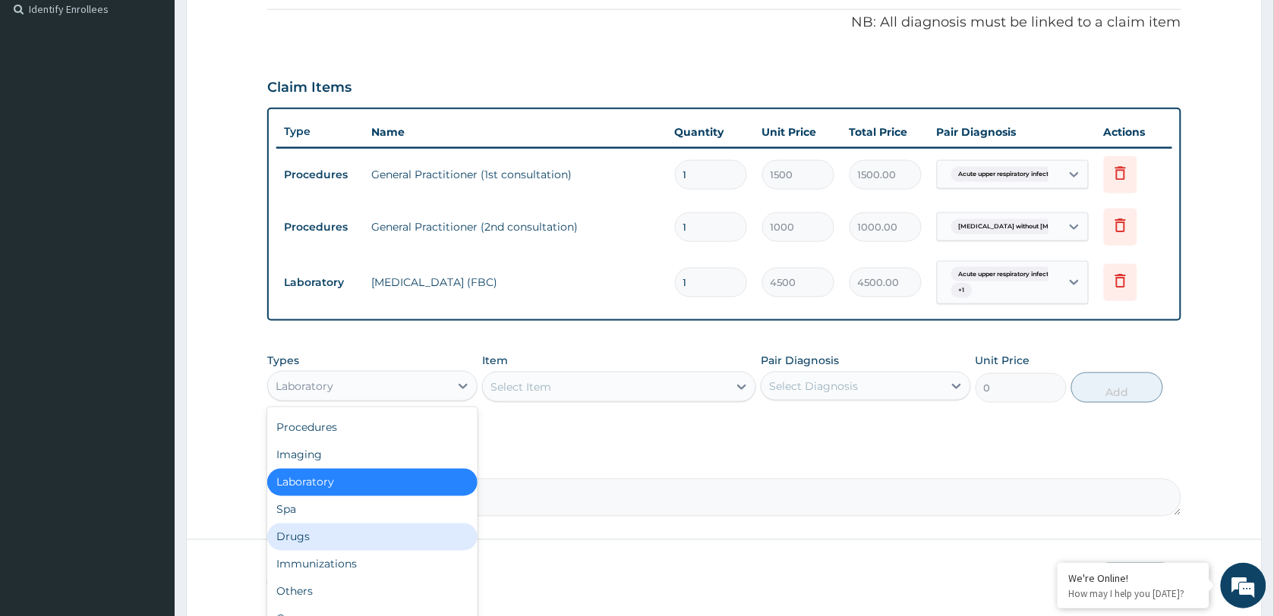
click at [336, 531] on div "Drugs" at bounding box center [372, 537] width 210 height 27
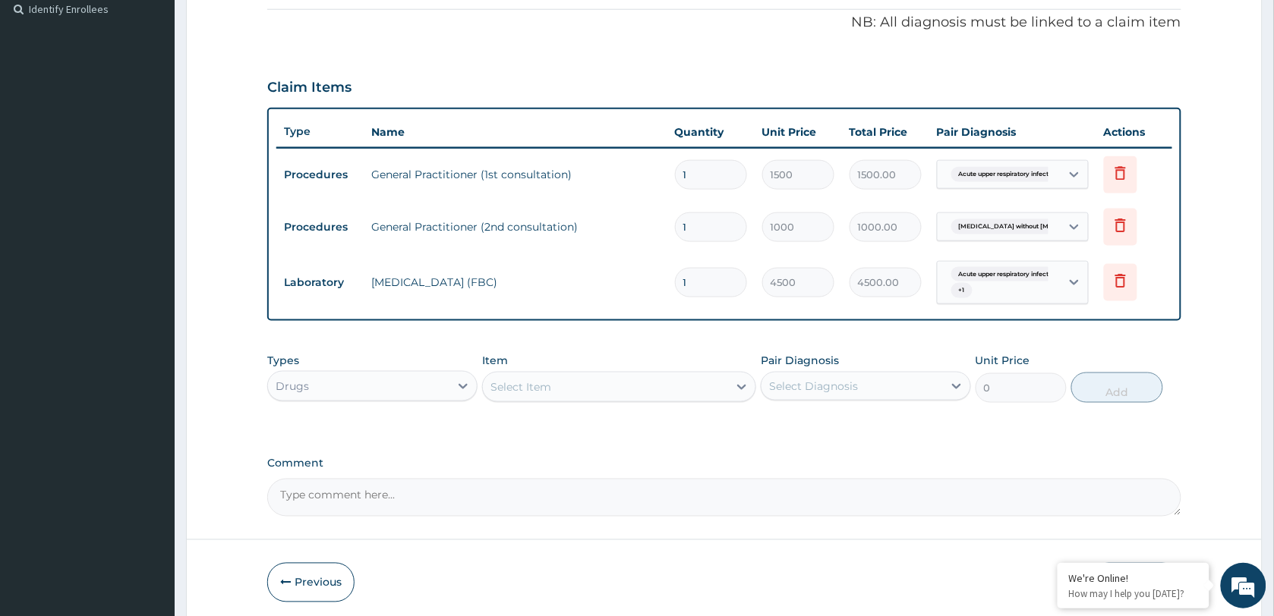
click at [591, 377] on div "Select Item" at bounding box center [605, 387] width 245 height 24
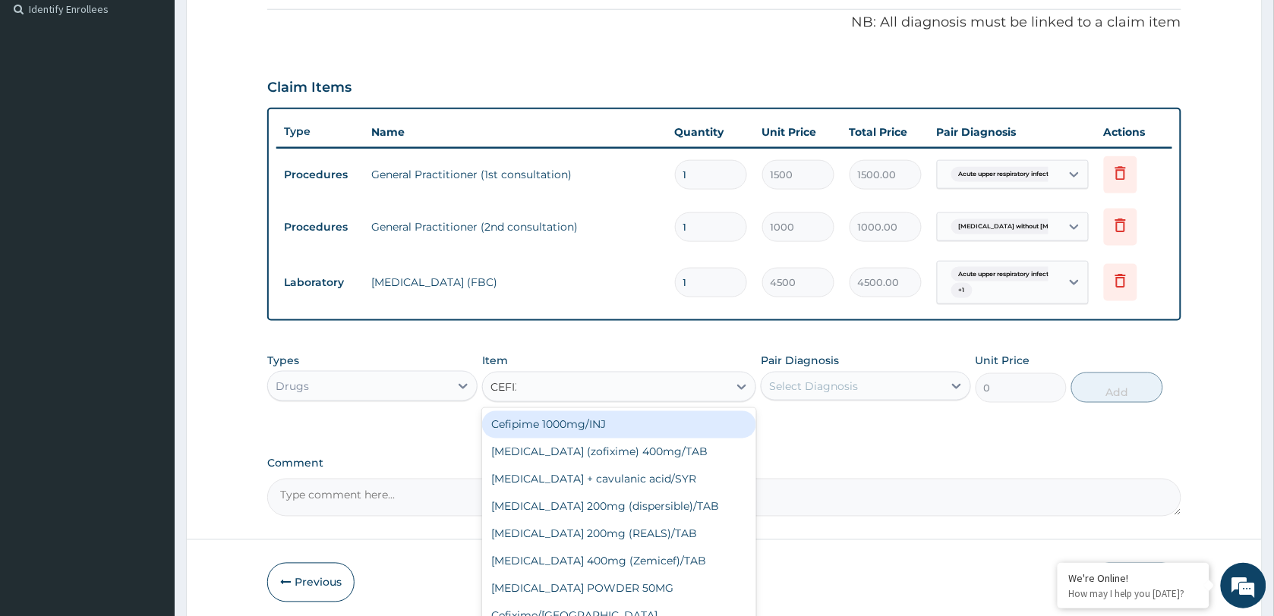
type input "CEFIXI"
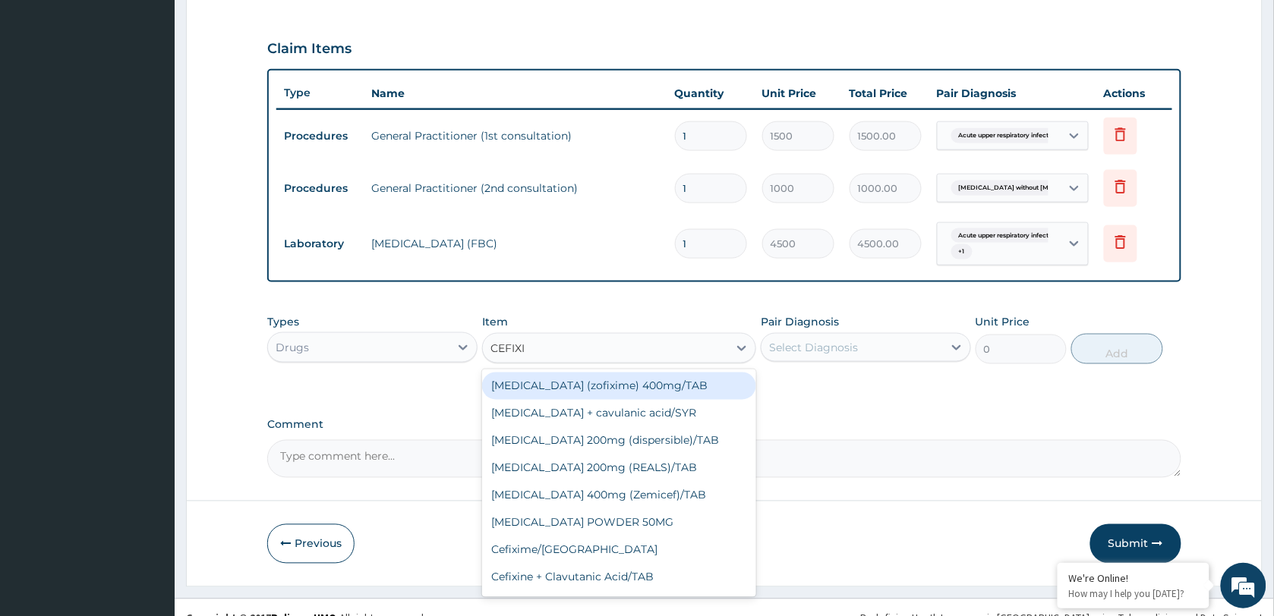
scroll to position [517, 0]
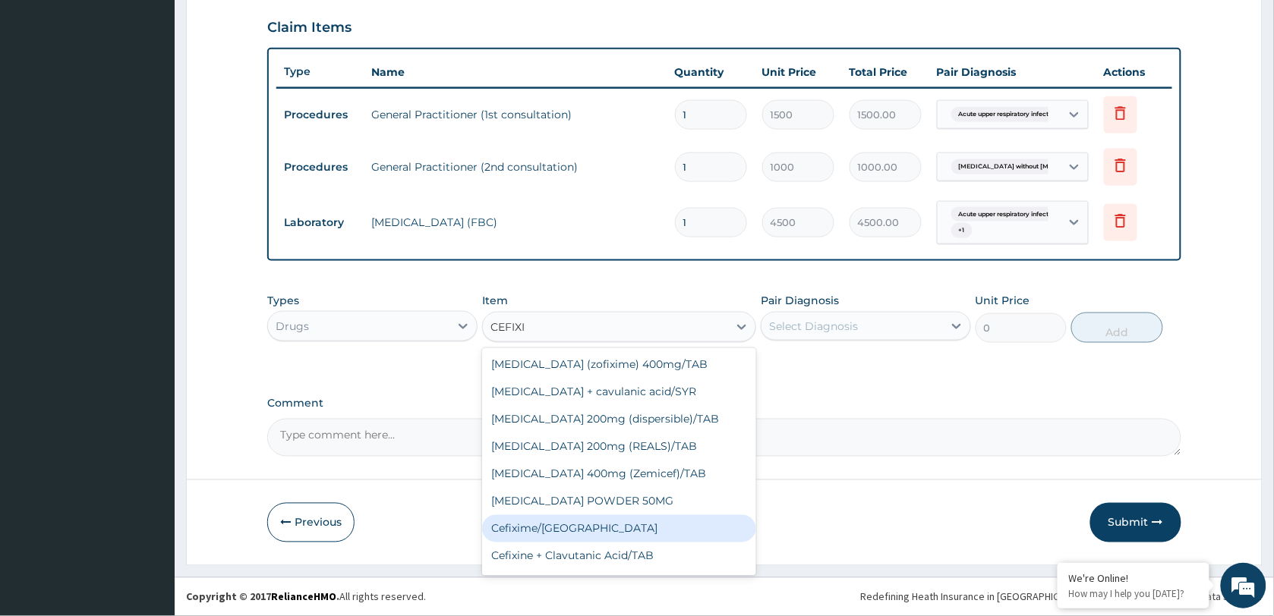
click at [555, 532] on div "Cefixime/SYR" at bounding box center [619, 529] width 274 height 27
type input "3000"
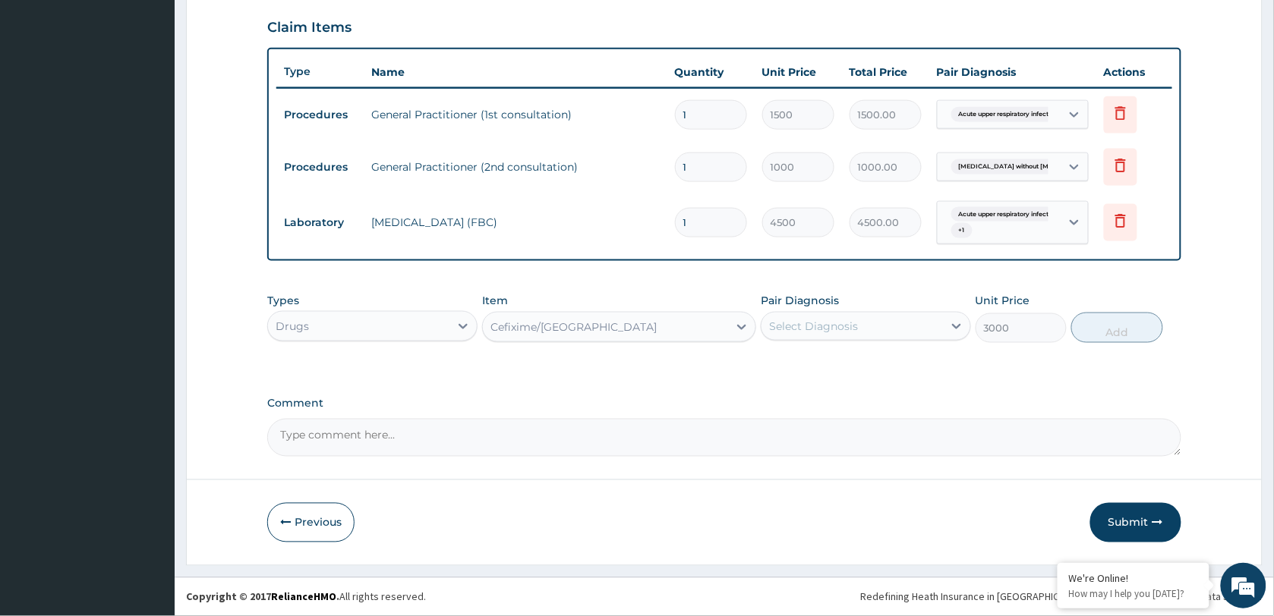
click at [806, 320] on div "Select Diagnosis" at bounding box center [813, 326] width 89 height 15
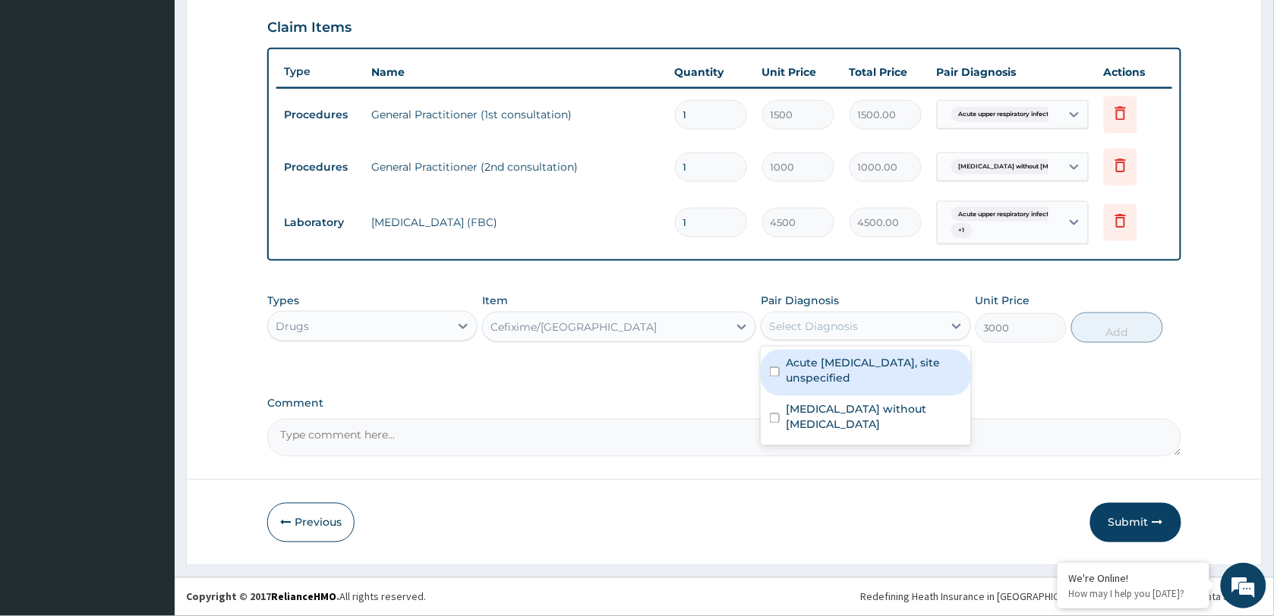
click at [852, 362] on label "Acute upper respiratory infection, site unspecified" at bounding box center [874, 371] width 176 height 30
checkbox input "true"
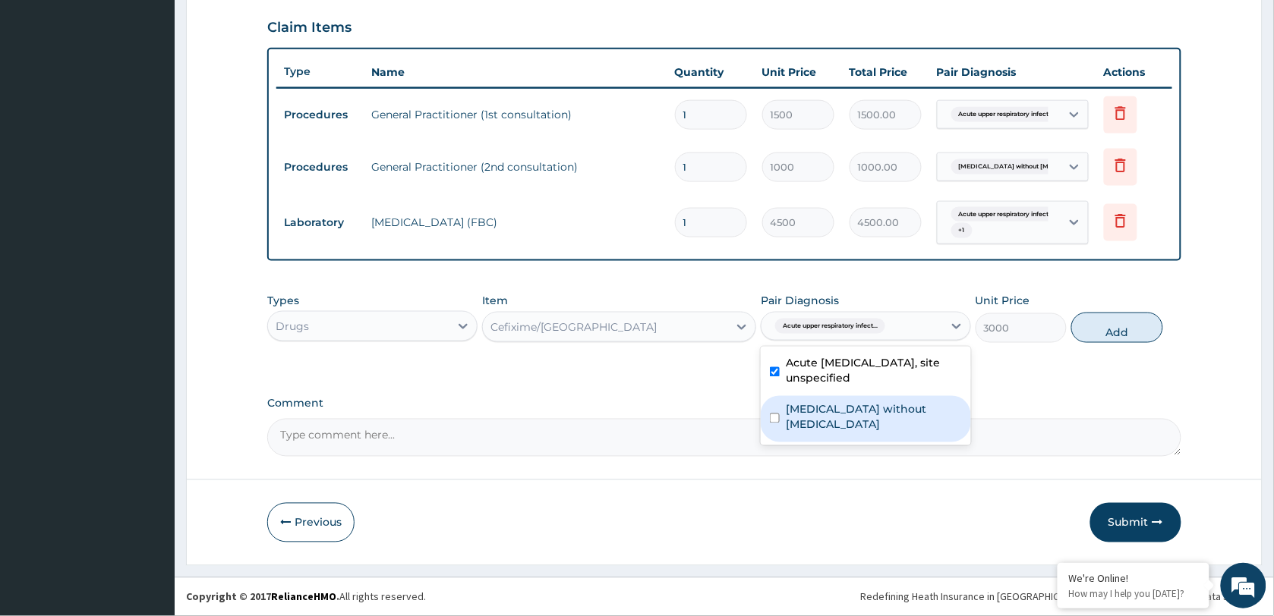
click at [862, 411] on label "Sepsis without septic shock" at bounding box center [874, 417] width 176 height 30
checkbox input "true"
click at [859, 374] on label "Acute upper respiratory infection, site unspecified" at bounding box center [874, 371] width 176 height 30
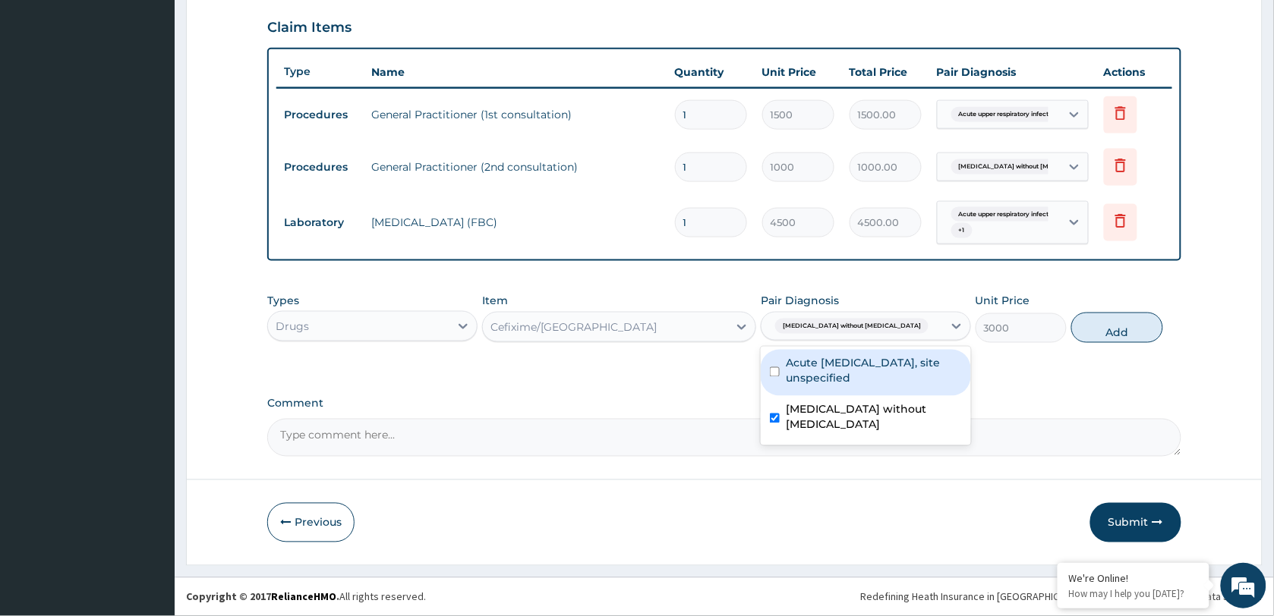
drag, startPoint x: 879, startPoint y: 372, endPoint x: 1064, endPoint y: 343, distance: 187.5
click at [881, 372] on label "Acute upper respiratory infection, site unspecified" at bounding box center [874, 371] width 176 height 30
checkbox input "true"
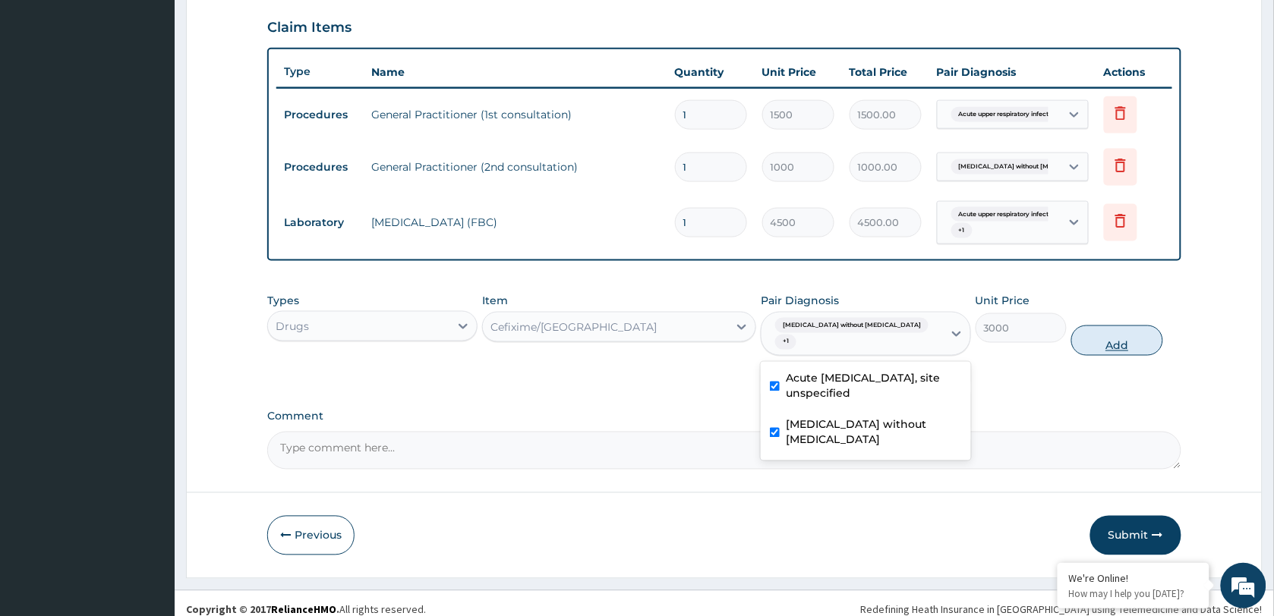
click at [1137, 326] on button "Add" at bounding box center [1116, 341] width 91 height 30
type input "0"
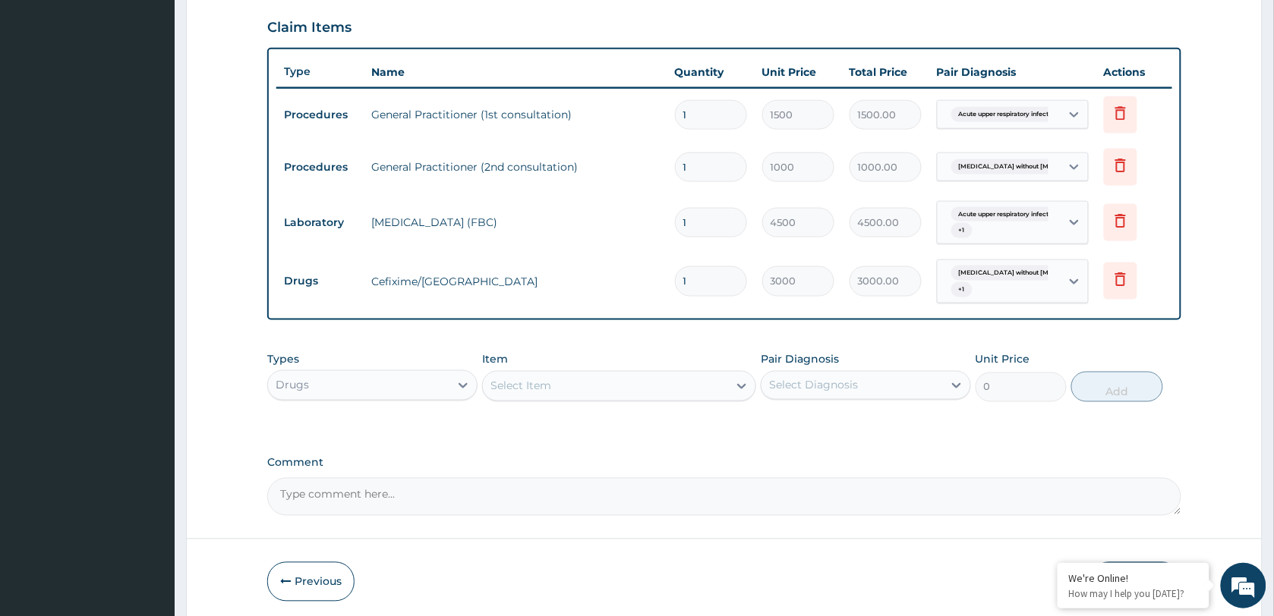
click at [543, 384] on div "Select Item" at bounding box center [520, 386] width 61 height 15
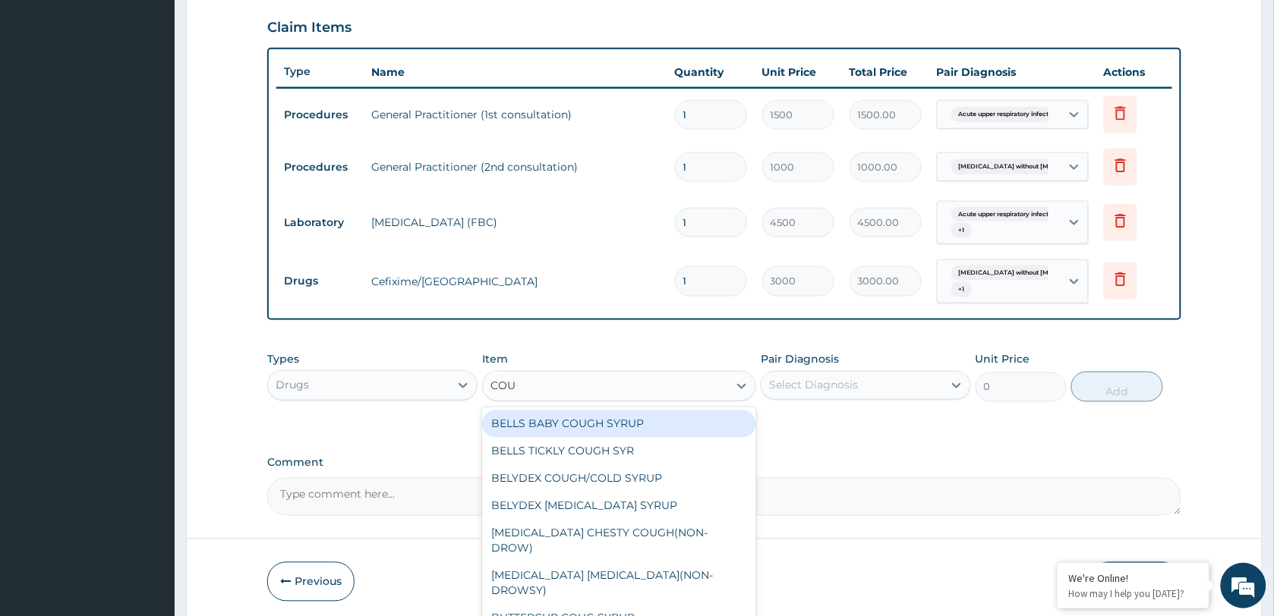
type input "COUGH"
click at [571, 420] on div "BELLS BABY COUGH SYRUP" at bounding box center [619, 424] width 274 height 27
type input "367.5"
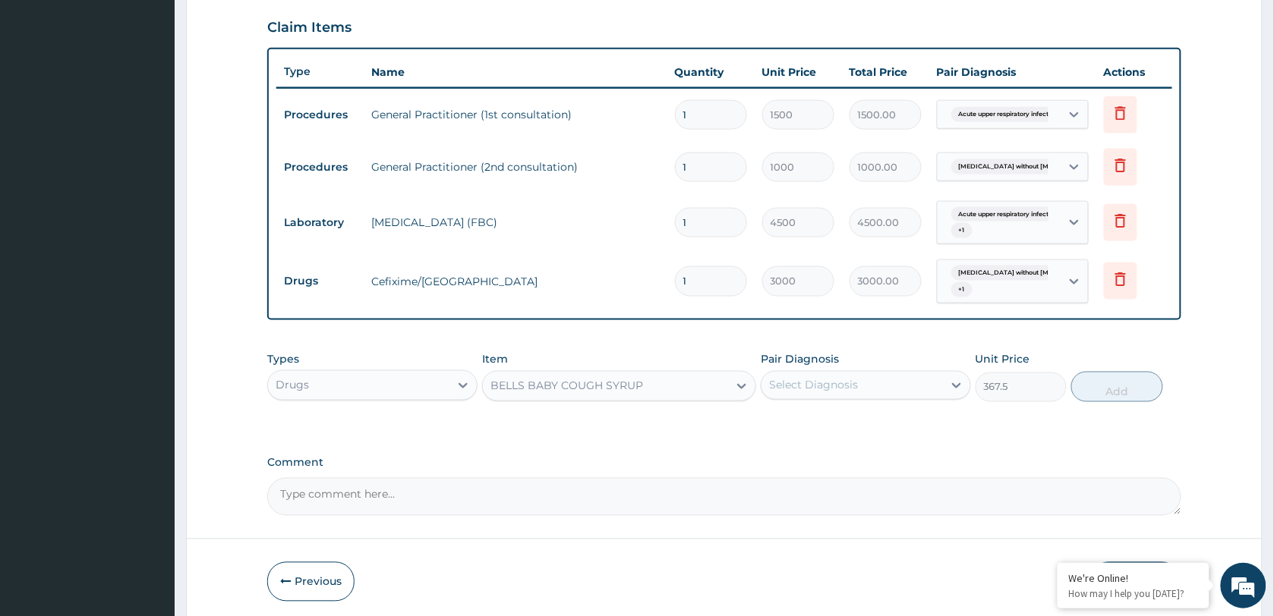
click at [670, 384] on div "BELLS BABY COUGH SYRUP" at bounding box center [605, 386] width 245 height 24
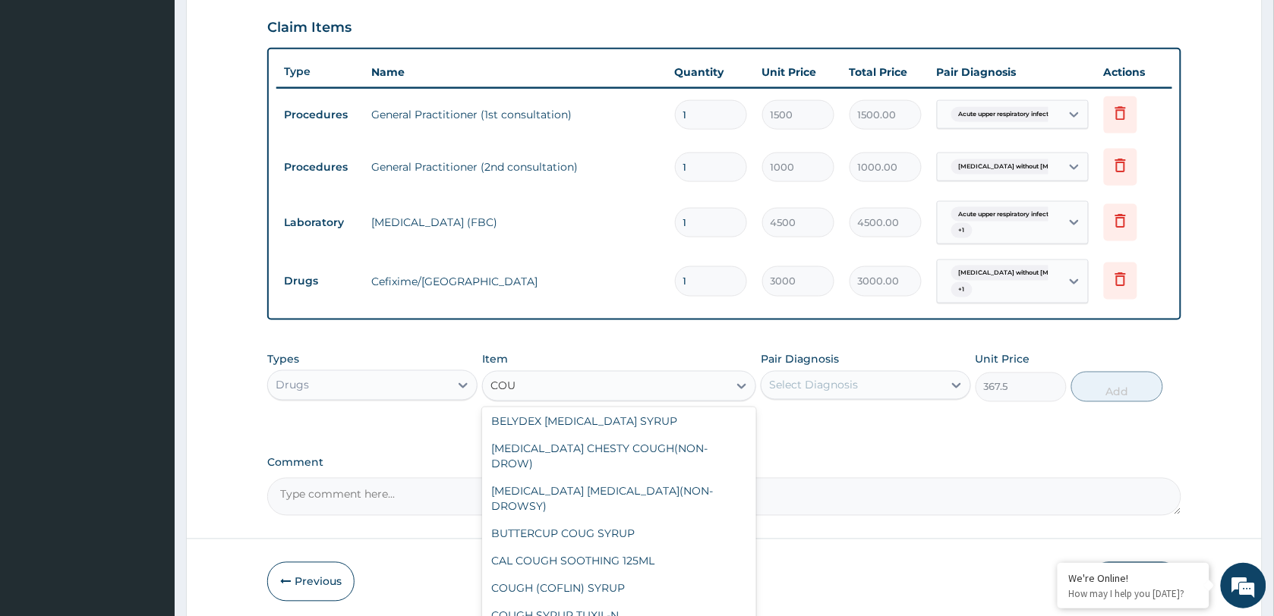
scroll to position [0, 0]
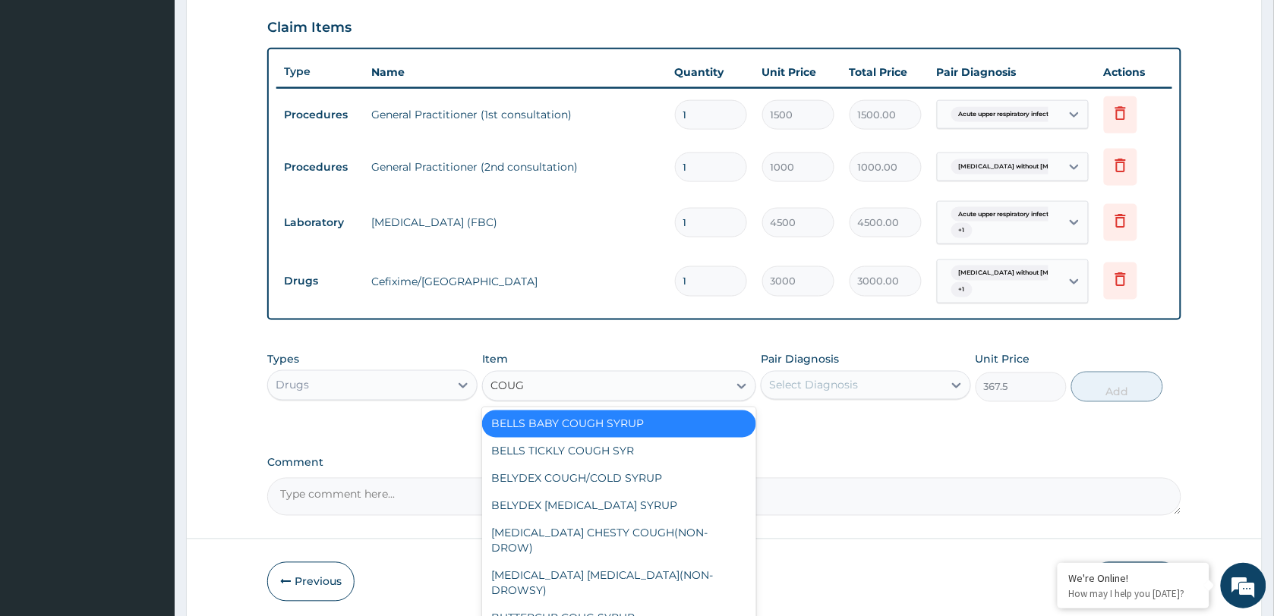
type input "COUGH"
click at [575, 605] on div "CAL COUGH SOOTHING 125ML" at bounding box center [619, 618] width 274 height 27
type input "1030"
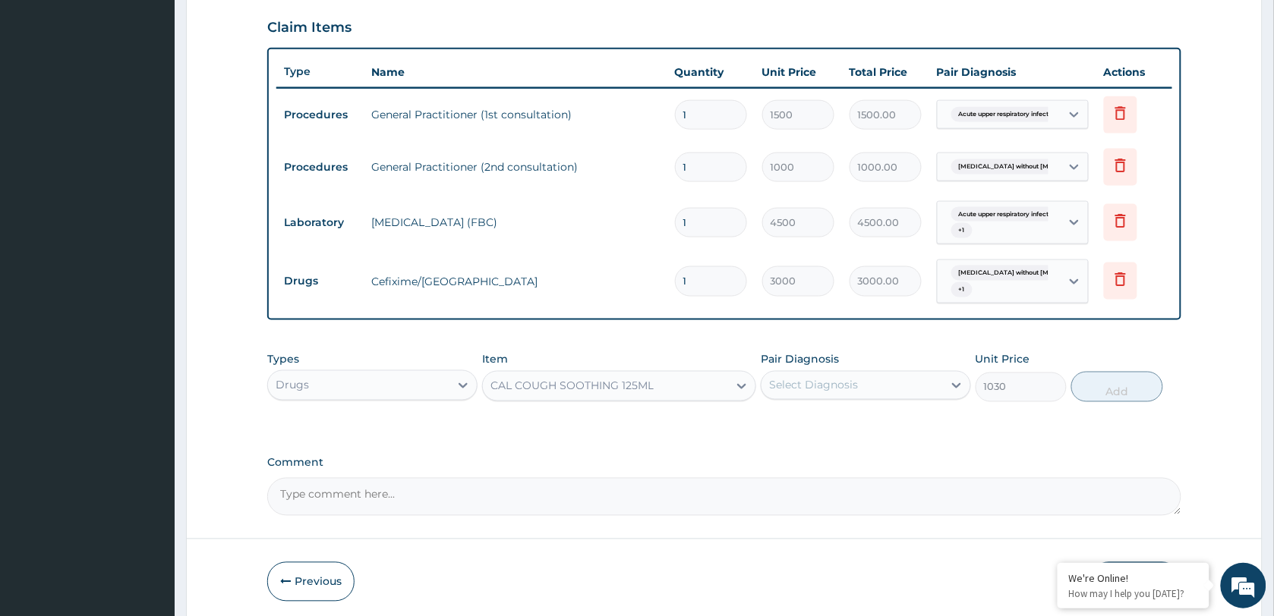
click at [831, 371] on div "Select Diagnosis" at bounding box center [866, 385] width 210 height 29
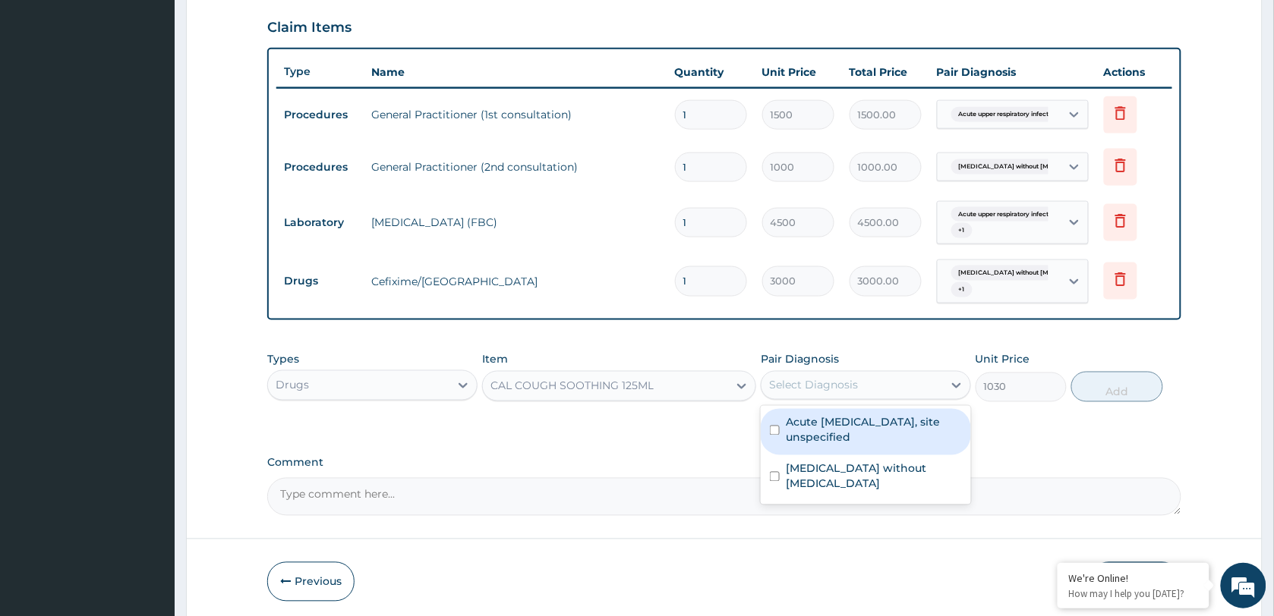
click at [832, 437] on label "Acute upper respiratory infection, site unspecified" at bounding box center [874, 430] width 176 height 30
checkbox input "true"
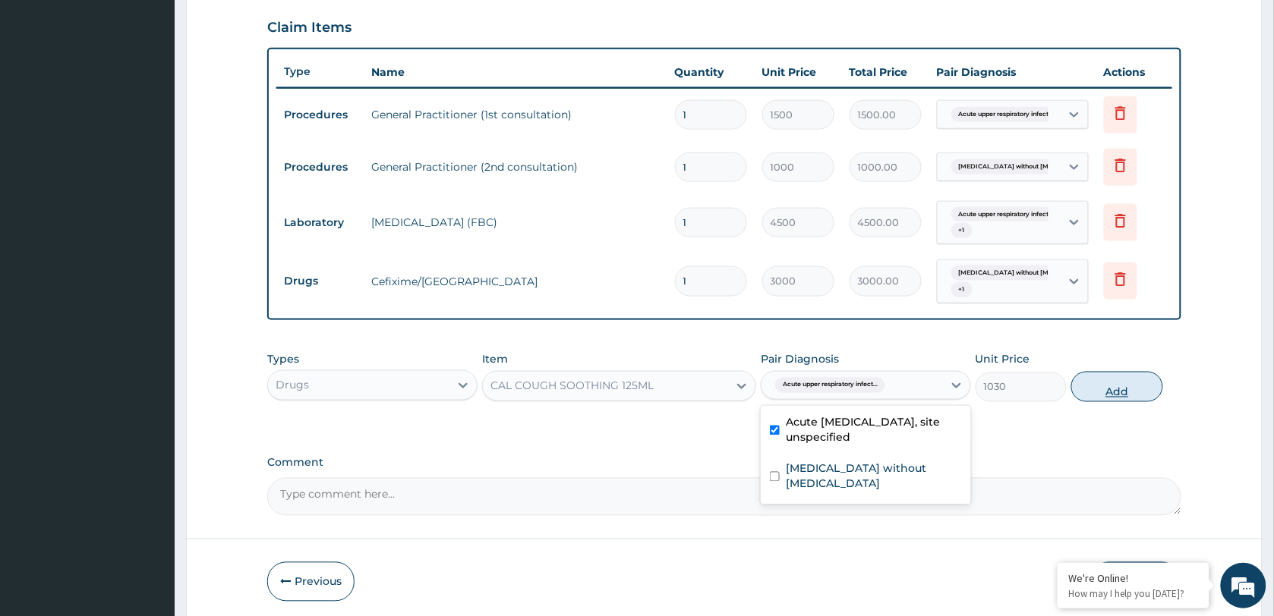
click at [1106, 393] on button "Add" at bounding box center [1116, 387] width 91 height 30
type input "0"
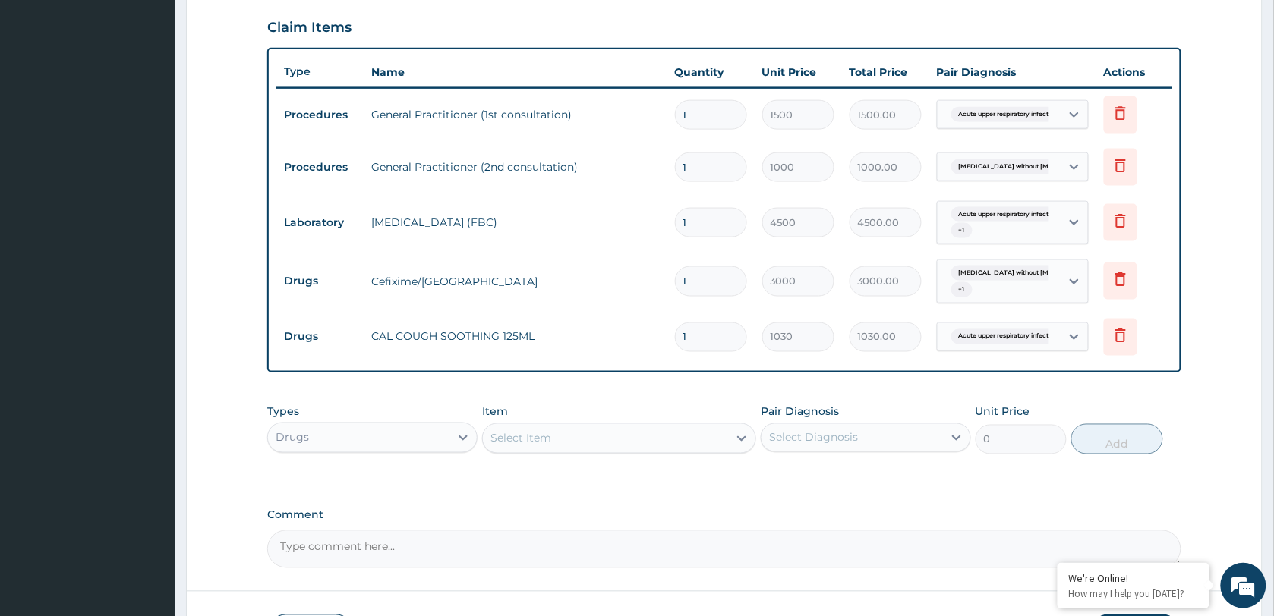
click at [558, 429] on div "Select Item" at bounding box center [605, 439] width 245 height 24
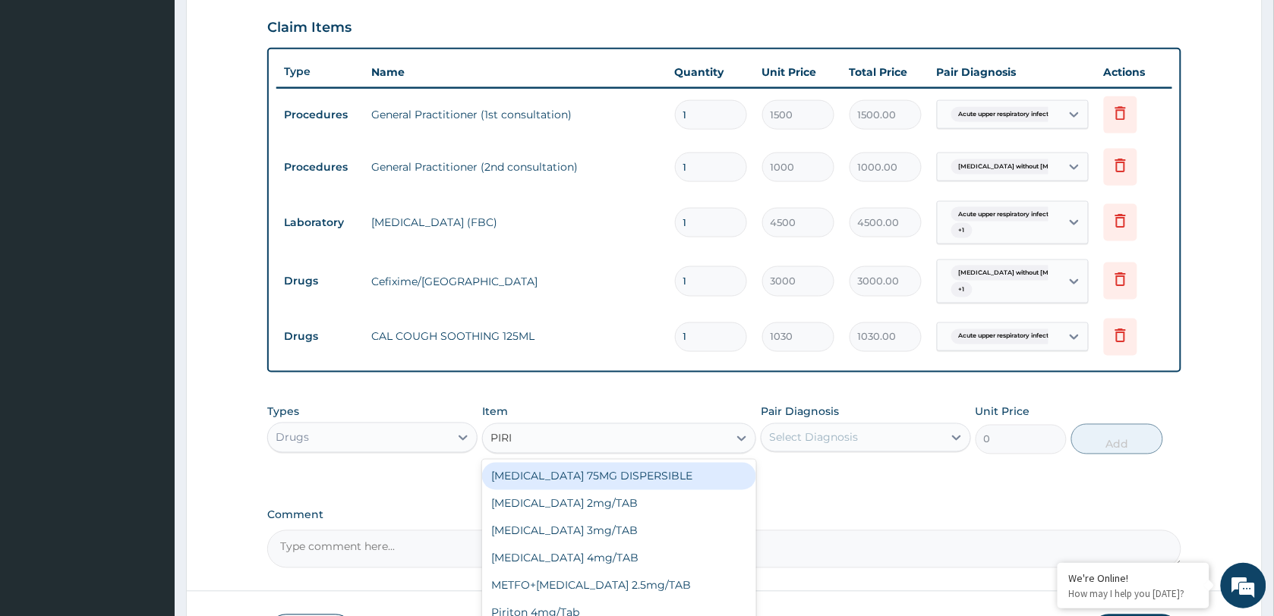
type input "PIRIT"
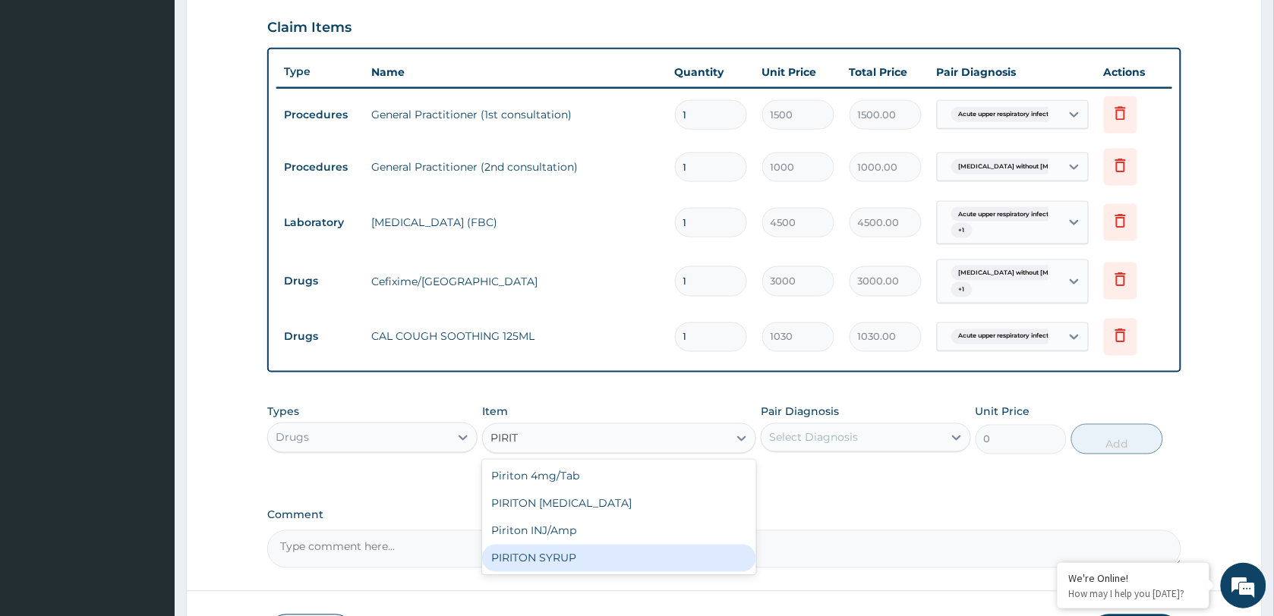
click at [567, 553] on div "PIRITON SYRUP" at bounding box center [619, 558] width 274 height 27
type input "840"
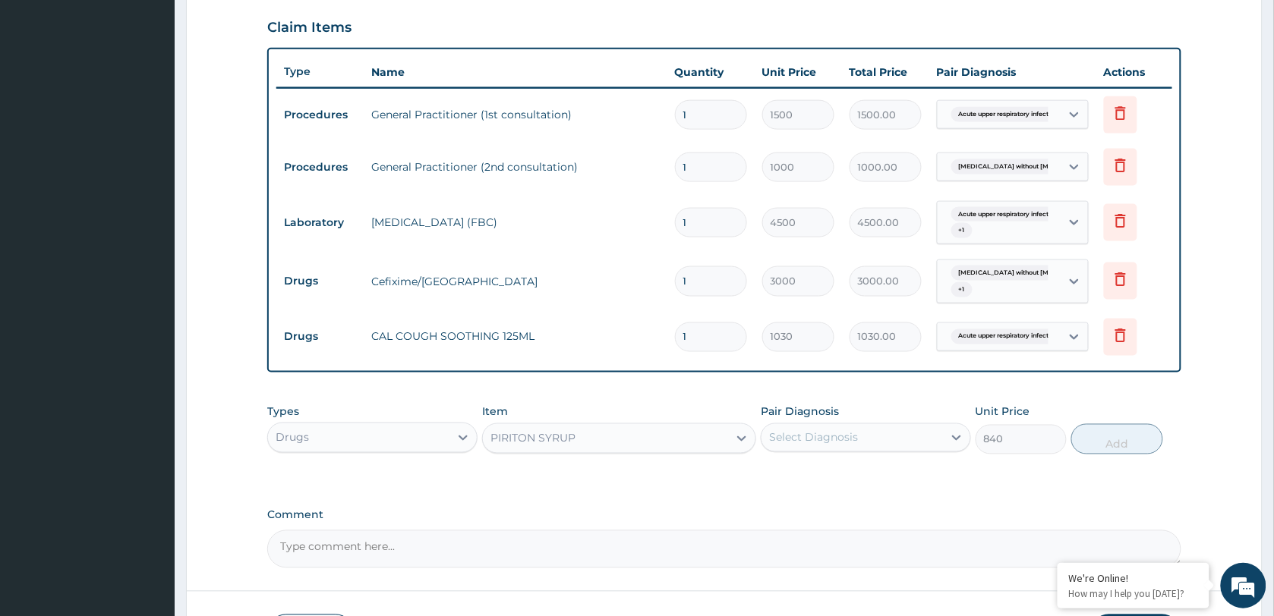
click at [825, 438] on div "Select Diagnosis" at bounding box center [813, 437] width 89 height 15
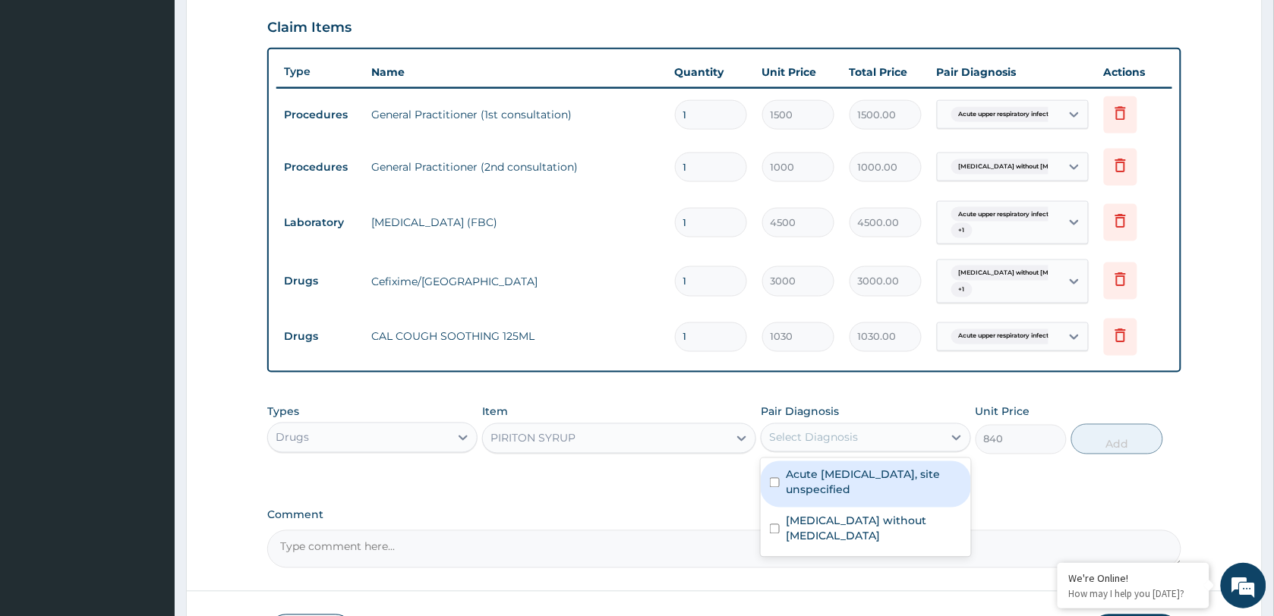
click at [826, 487] on label "Acute upper respiratory infection, site unspecified" at bounding box center [874, 483] width 176 height 30
checkbox input "true"
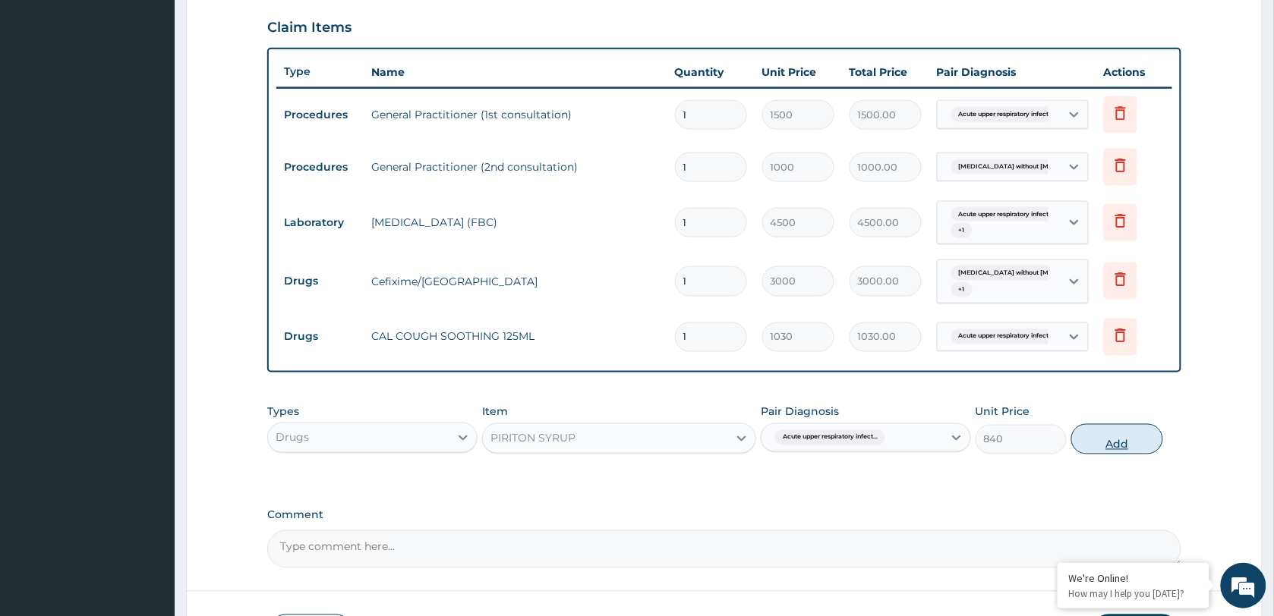
click at [1112, 440] on button "Add" at bounding box center [1116, 439] width 91 height 30
type input "0"
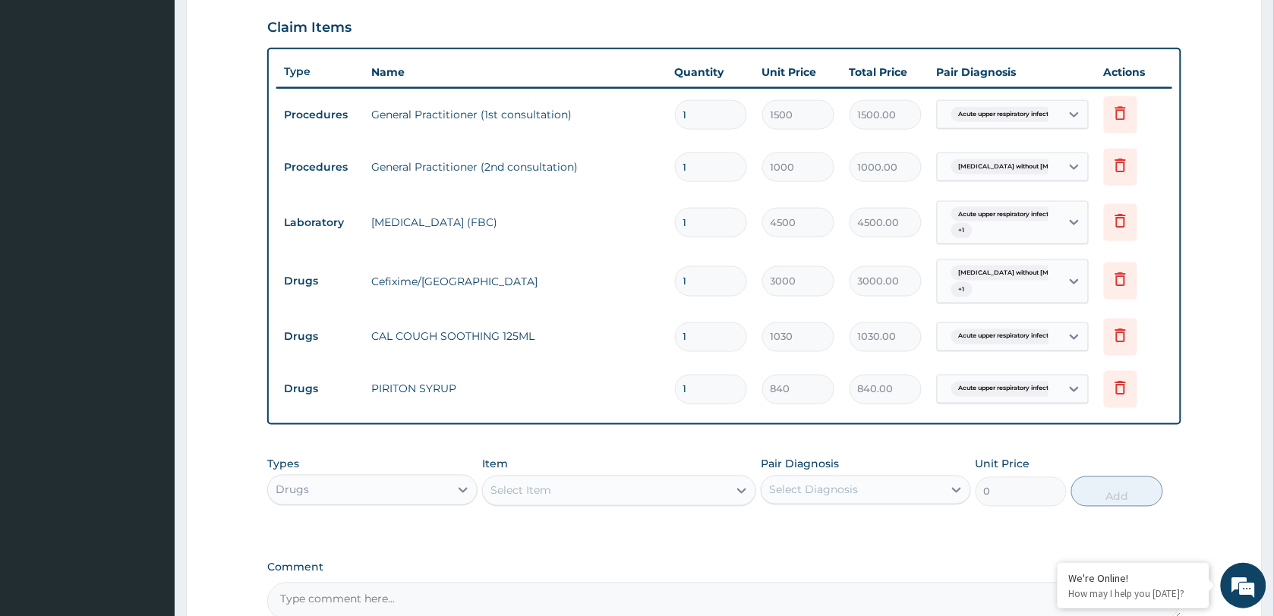
click at [1021, 286] on div "Sepsis without septic shock + 1" at bounding box center [996, 281] width 103 height 36
click at [997, 339] on label "Acute upper respiratory infection, site unspecified" at bounding box center [1041, 334] width 156 height 30
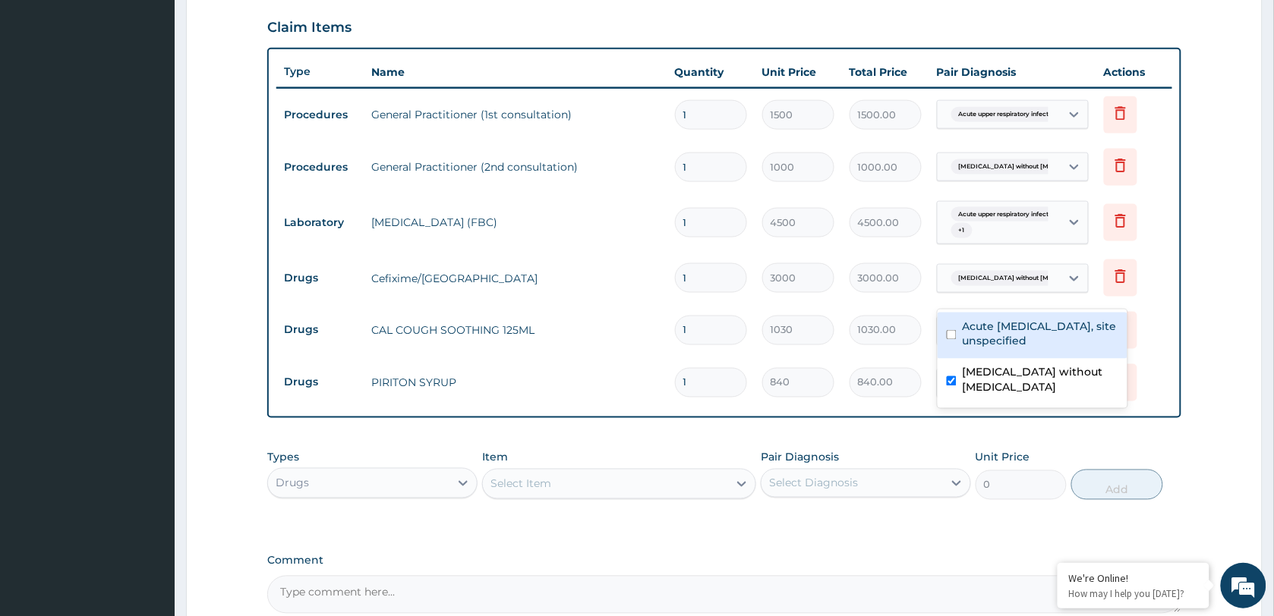
click at [1007, 336] on label "Acute upper respiratory infection, site unspecified" at bounding box center [1041, 334] width 156 height 30
checkbox input "true"
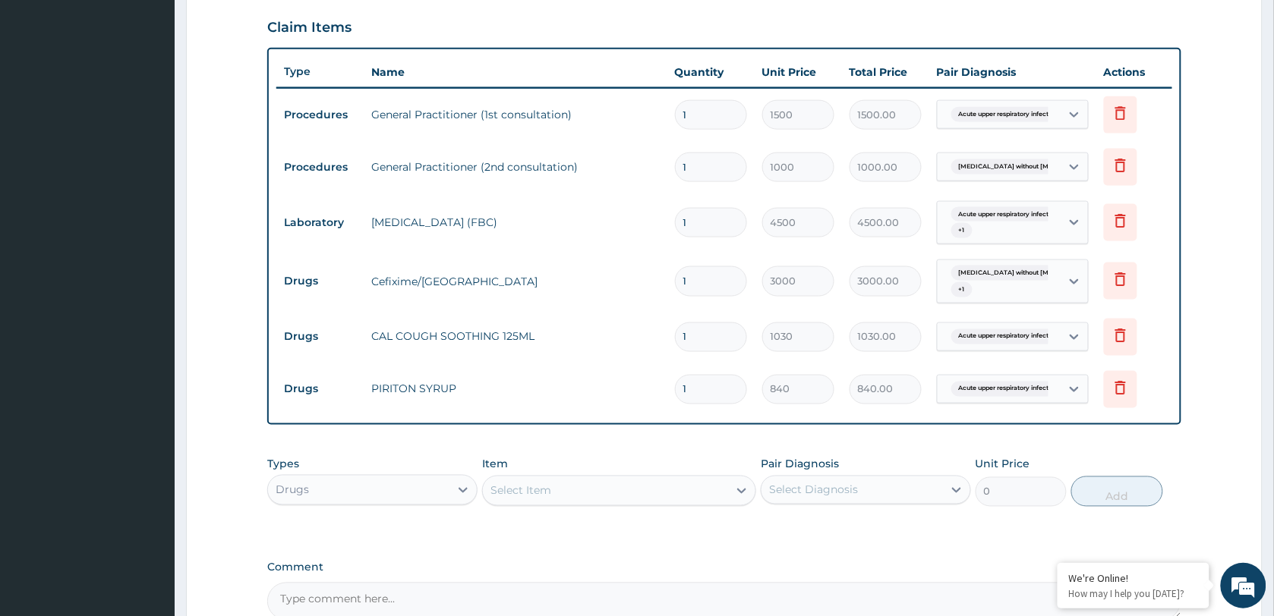
click at [556, 483] on div "Select Item" at bounding box center [605, 491] width 245 height 24
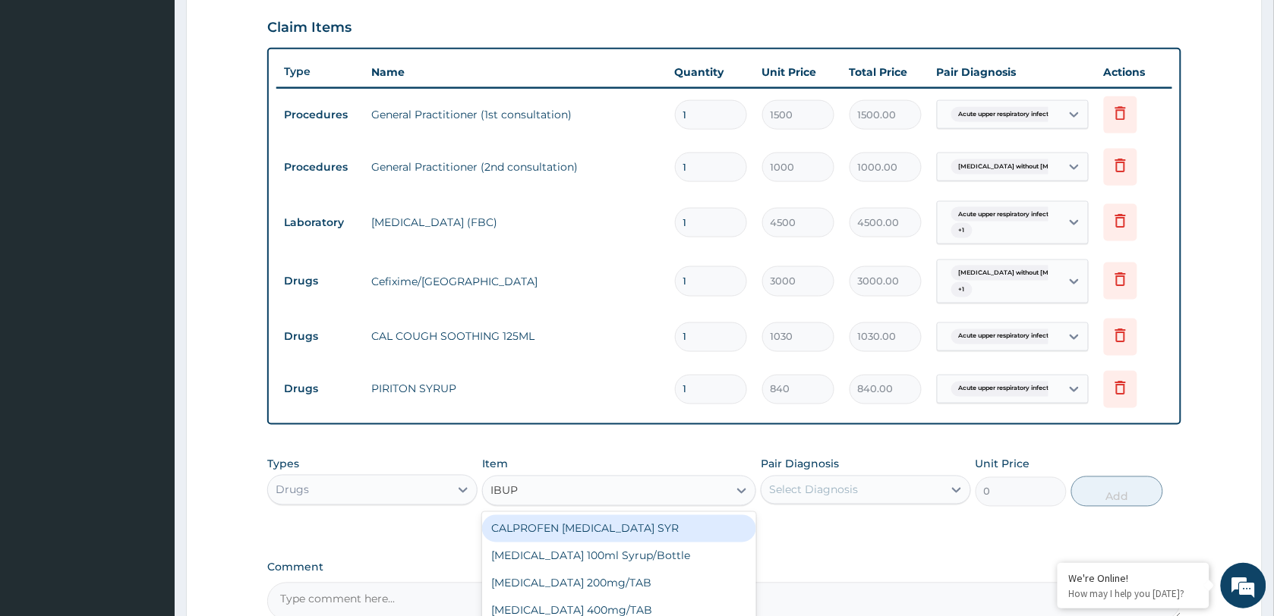
type input "IBUPR"
click at [567, 526] on div "CALPROFEN IBUPROFEN SYR" at bounding box center [619, 529] width 274 height 27
type input "1155"
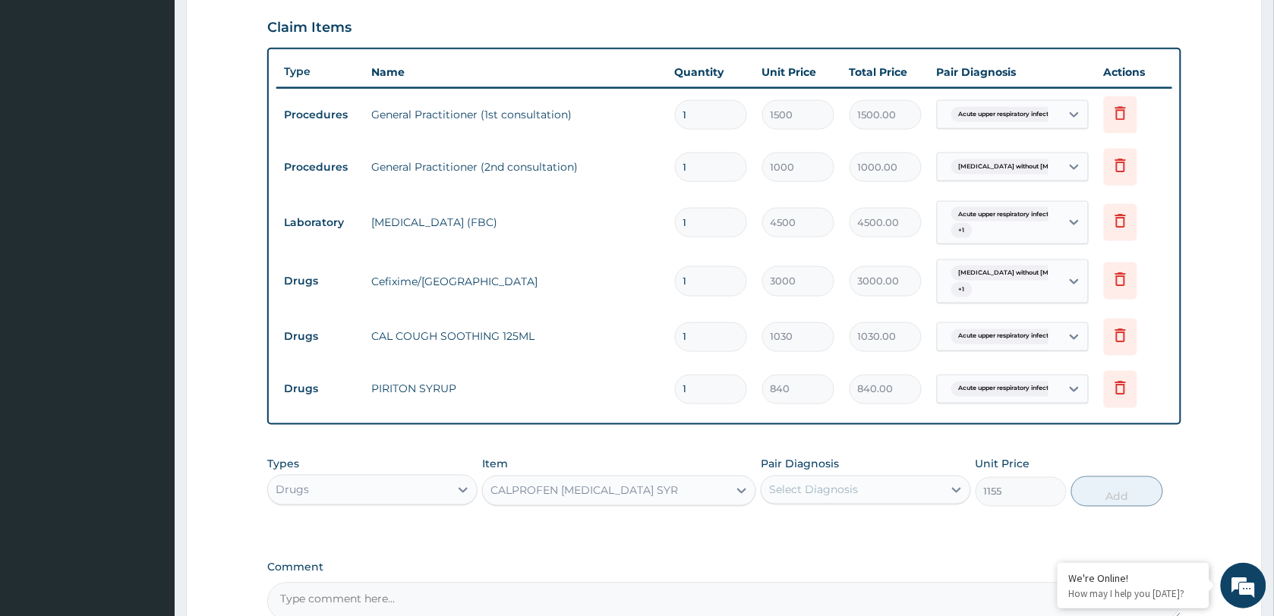
click at [840, 487] on div "Select Diagnosis" at bounding box center [813, 490] width 89 height 15
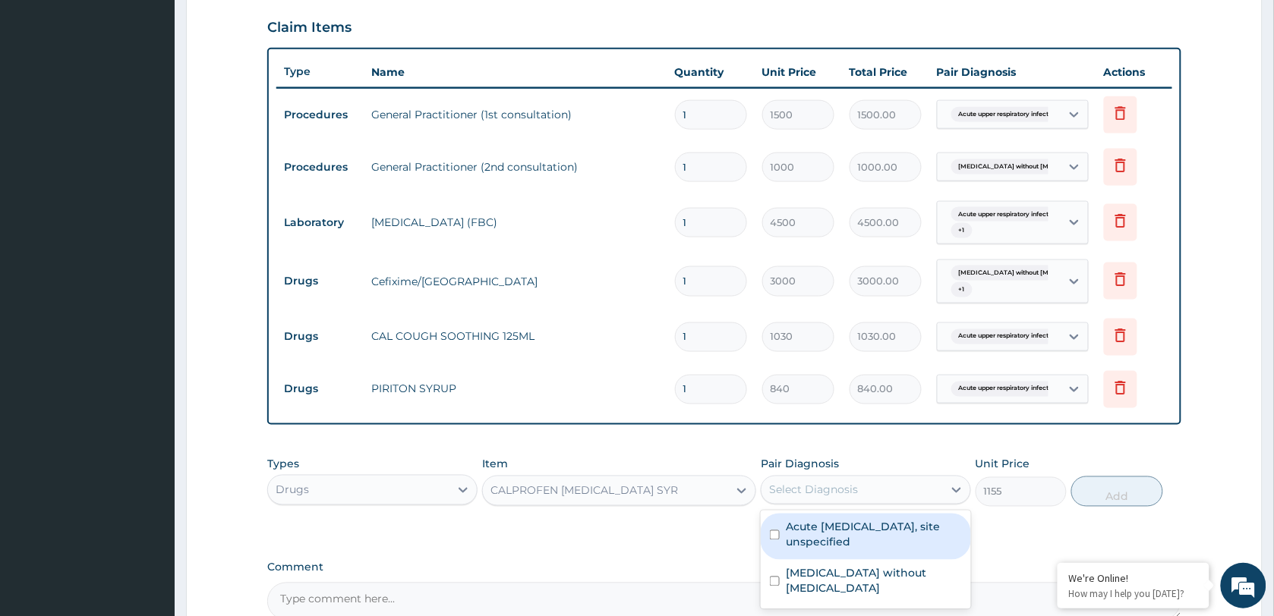
click at [822, 545] on label "Acute upper respiratory infection, site unspecified" at bounding box center [874, 535] width 176 height 30
checkbox input "true"
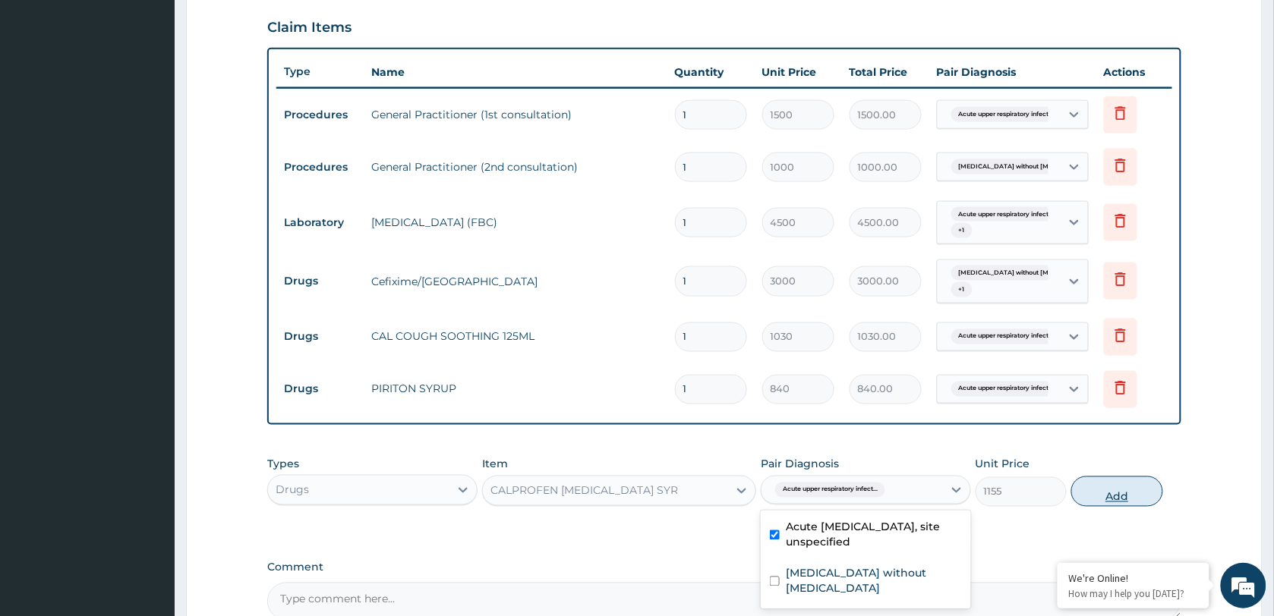
click at [1109, 496] on button "Add" at bounding box center [1116, 492] width 91 height 30
type input "0"
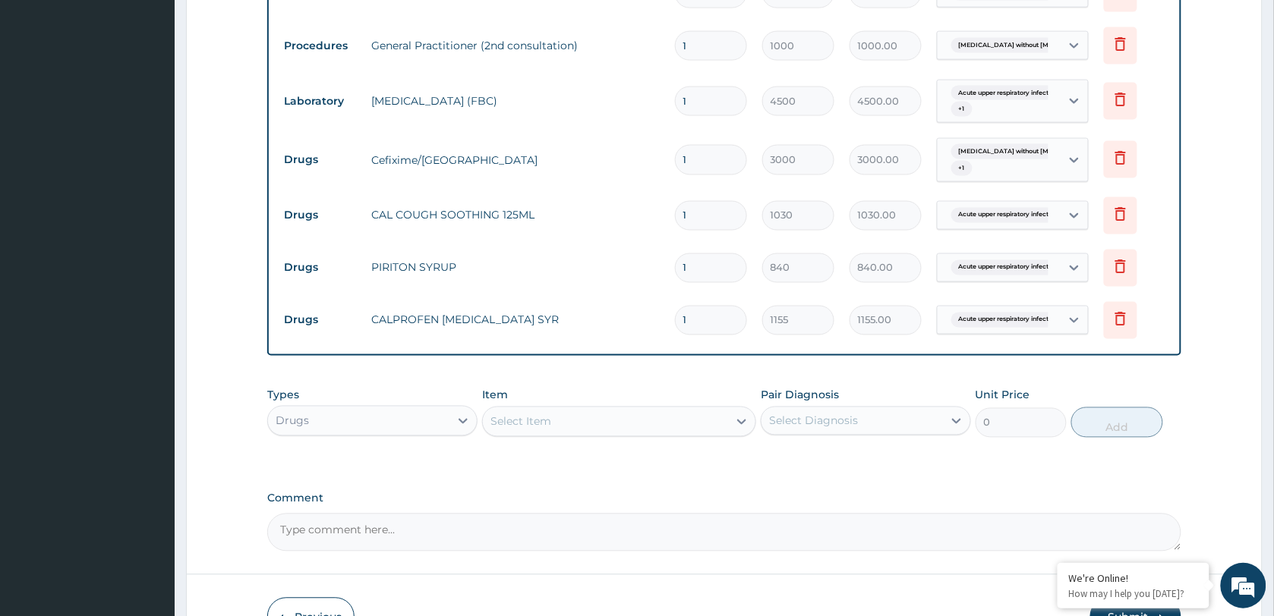
scroll to position [733, 0]
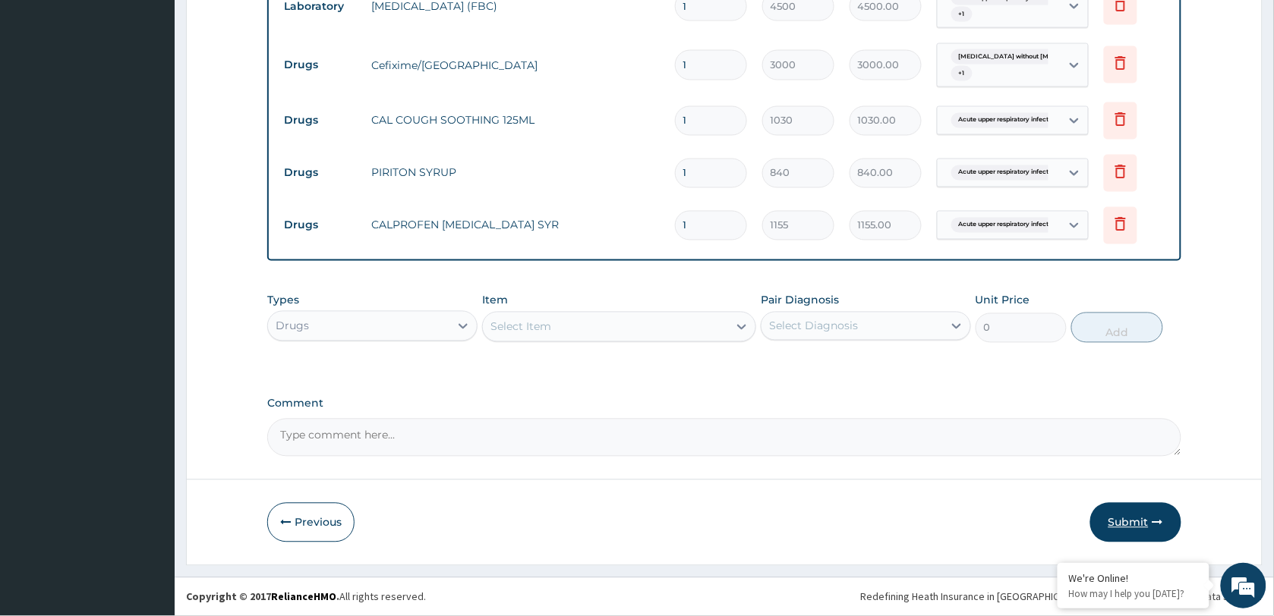
click at [1129, 522] on button "Submit" at bounding box center [1135, 522] width 91 height 39
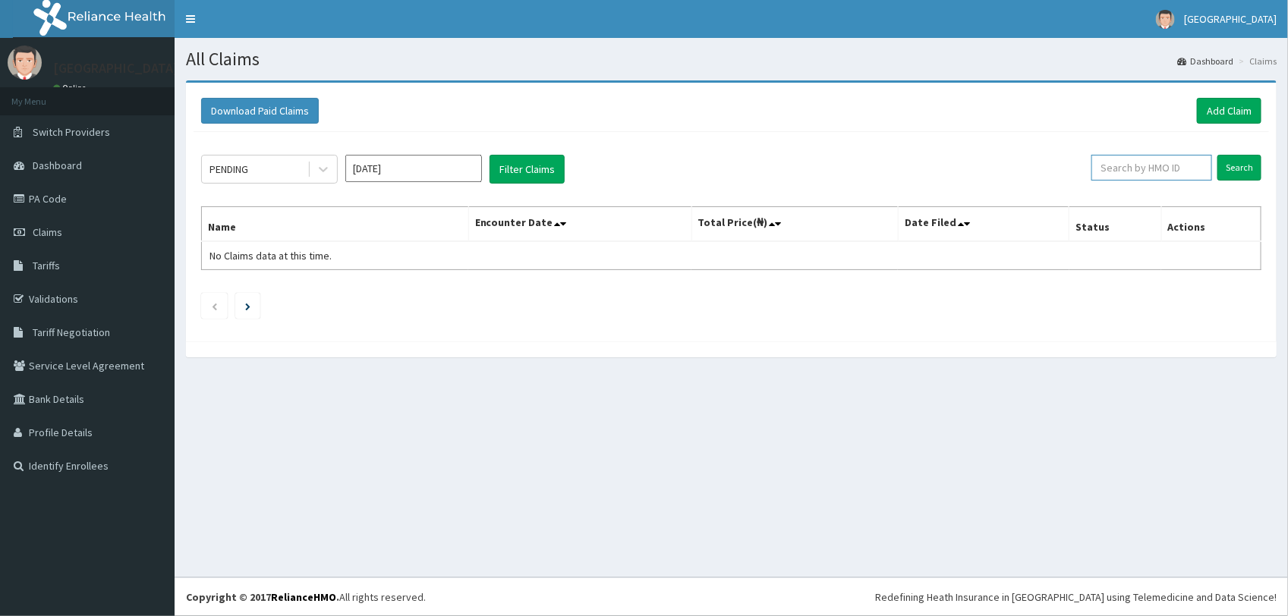
click at [1162, 175] on input "text" at bounding box center [1152, 168] width 121 height 26
paste input "AHI/10006/C"
click at [1227, 165] on input "Search" at bounding box center [1240, 168] width 44 height 26
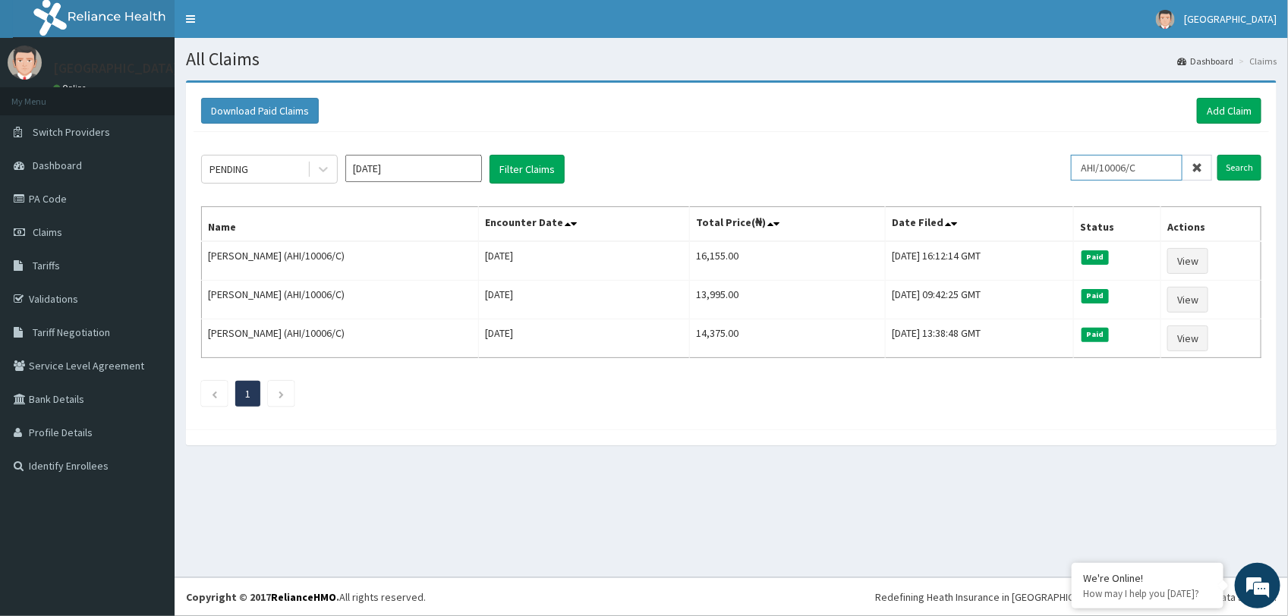
click at [1163, 169] on input "AHI/10006/C" at bounding box center [1127, 168] width 112 height 26
type input "AHI/10006/A"
click at [1247, 168] on input "Search" at bounding box center [1240, 168] width 44 height 26
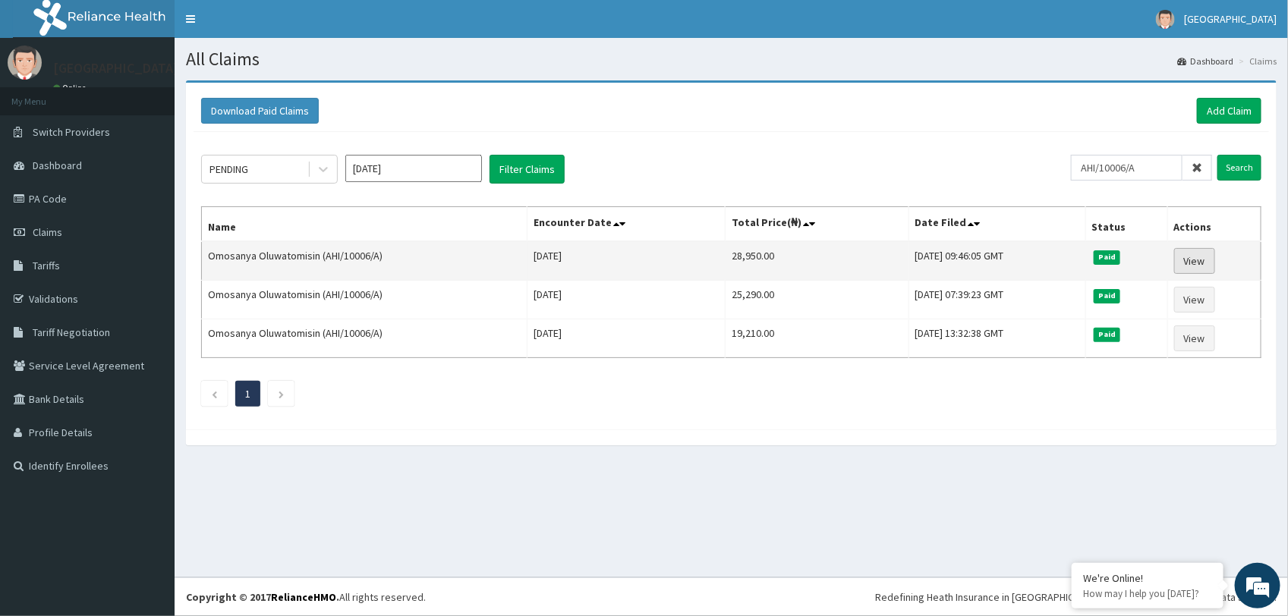
click at [1209, 257] on link "View" at bounding box center [1195, 261] width 41 height 26
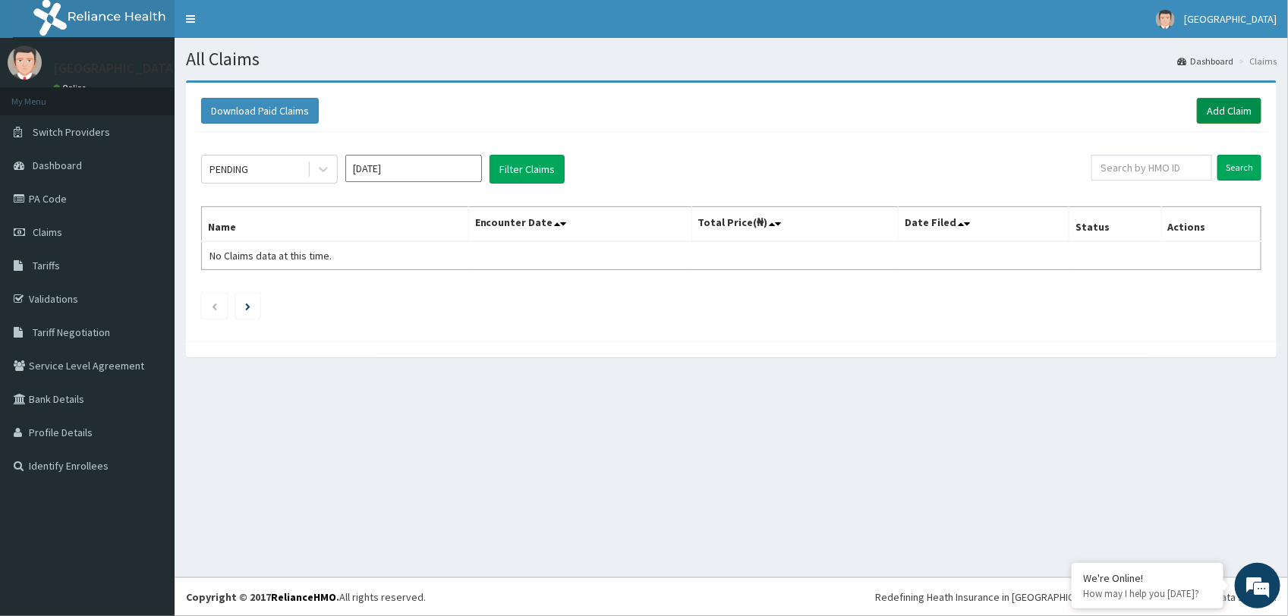
click at [1238, 104] on link "Add Claim" at bounding box center [1229, 111] width 65 height 26
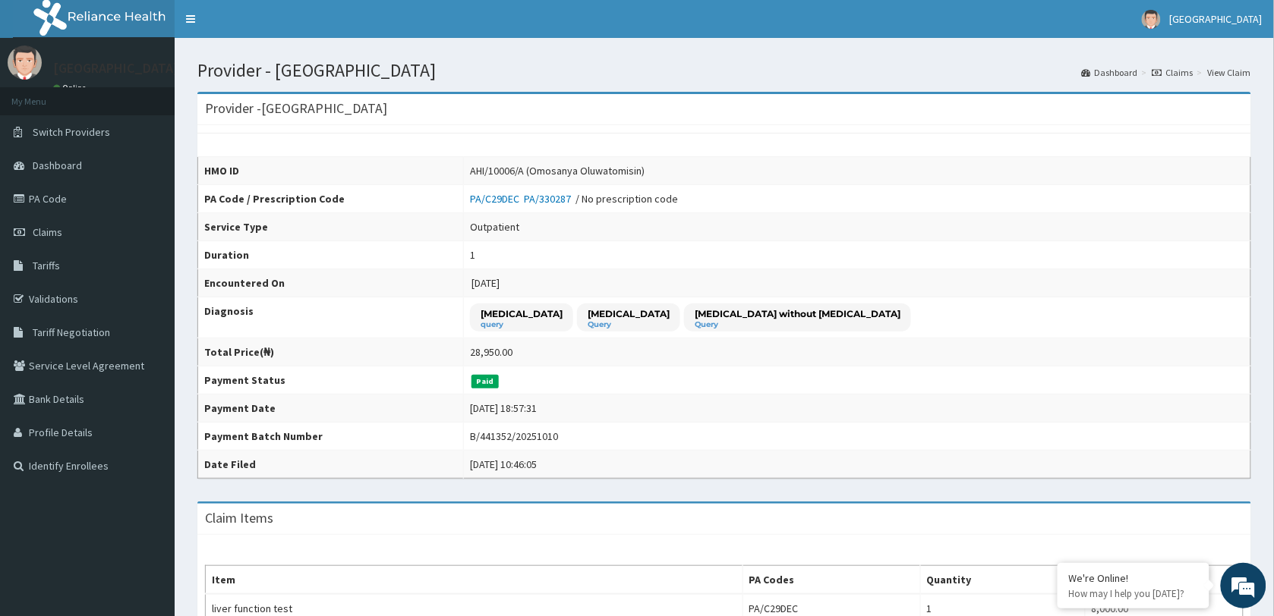
click at [958, 109] on div "Provider - [GEOGRAPHIC_DATA]" at bounding box center [724, 109] width 1054 height 31
click at [38, 166] on span "Dashboard" at bounding box center [57, 166] width 49 height 14
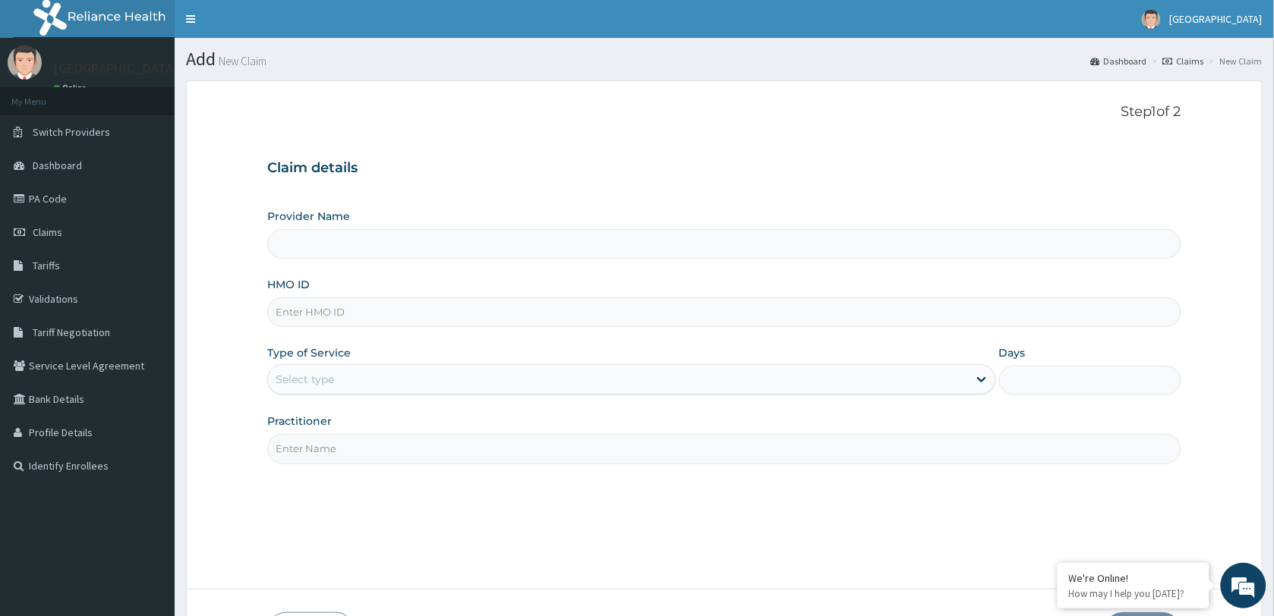
click at [373, 320] on input "HMO ID" at bounding box center [724, 313] width 914 height 30
paste input "FCL/10256/A"
type input "FCL/10256/A"
click at [638, 388] on div "Select type" at bounding box center [618, 379] width 700 height 24
click at [525, 377] on div "Select type" at bounding box center [618, 379] width 700 height 24
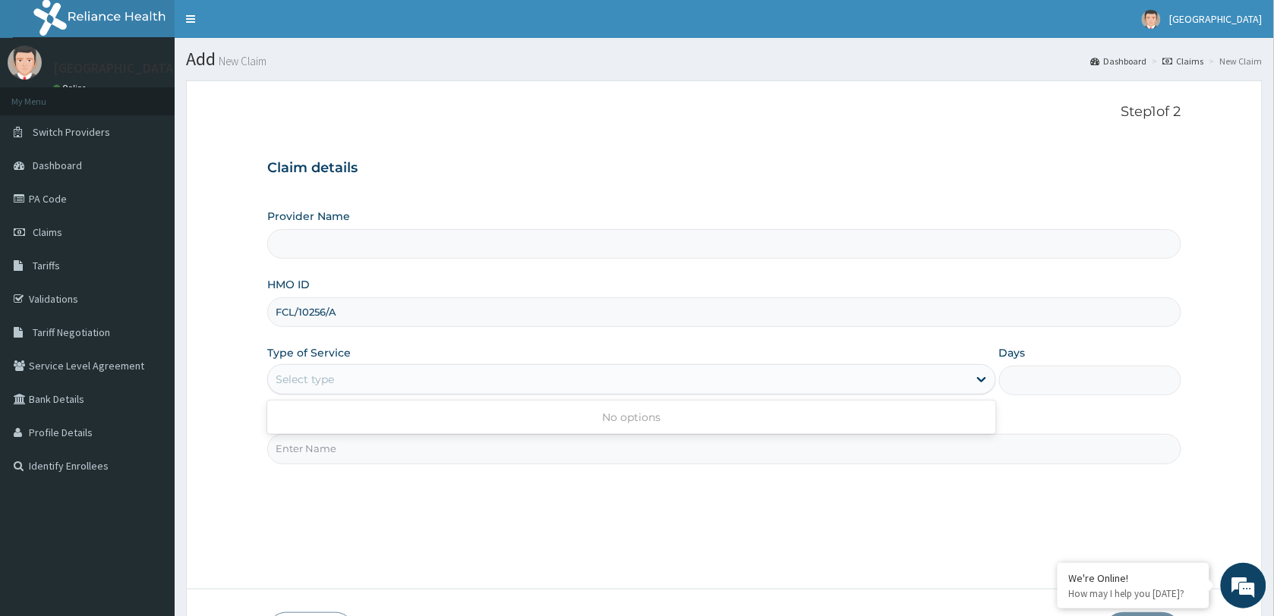
click at [522, 377] on div "Select type" at bounding box center [618, 379] width 700 height 24
click at [62, 256] on link "Tariffs" at bounding box center [87, 265] width 175 height 33
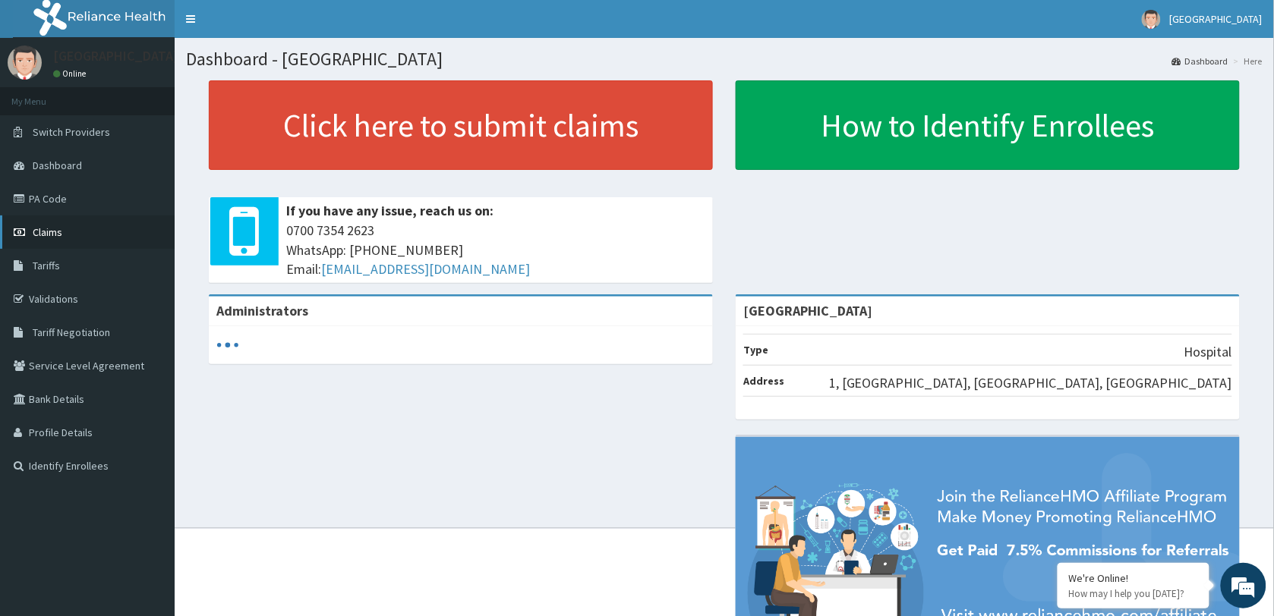
click at [53, 233] on span "Claims" at bounding box center [48, 232] width 30 height 14
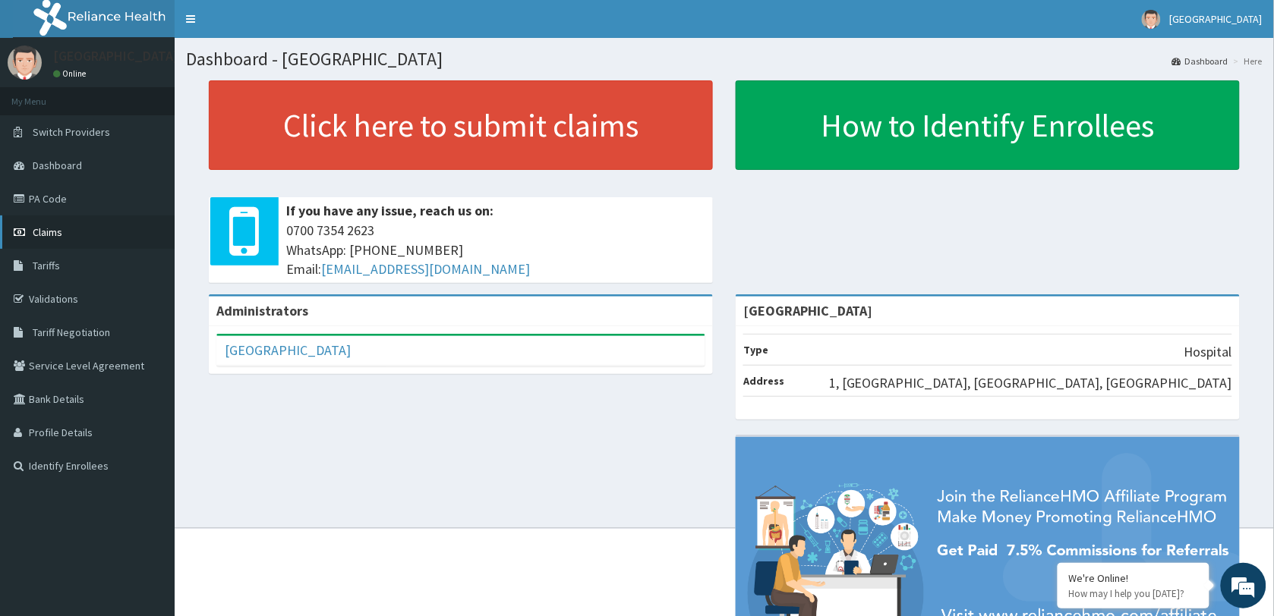
click at [44, 235] on span "Claims" at bounding box center [48, 232] width 30 height 14
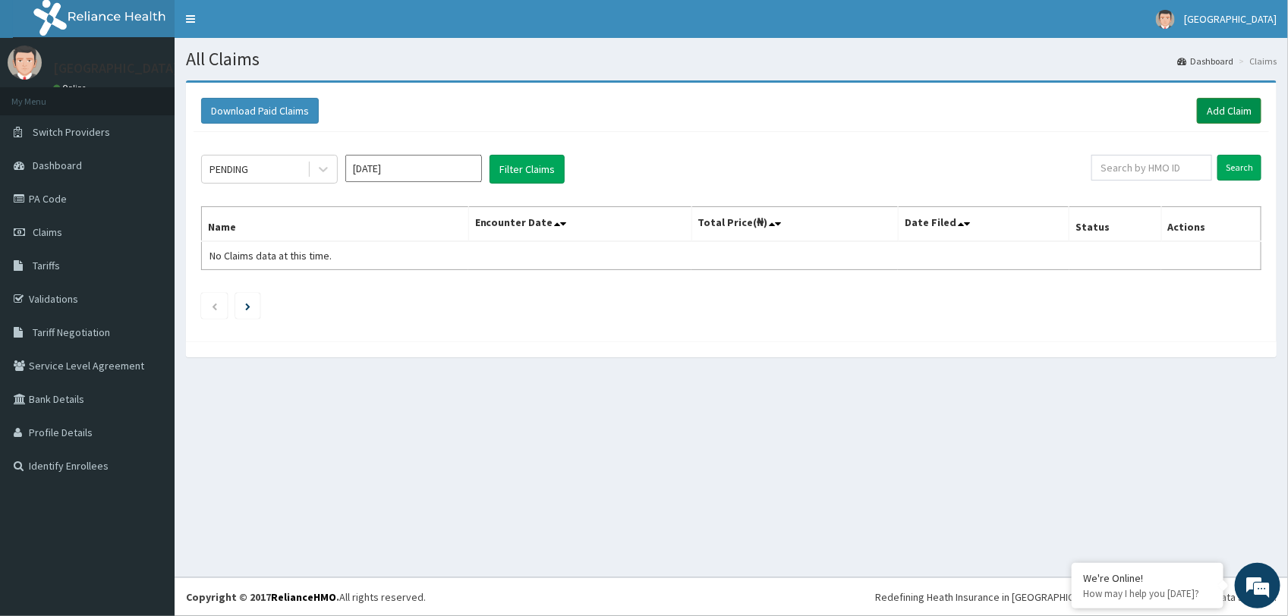
click at [1225, 109] on link "Add Claim" at bounding box center [1229, 111] width 65 height 26
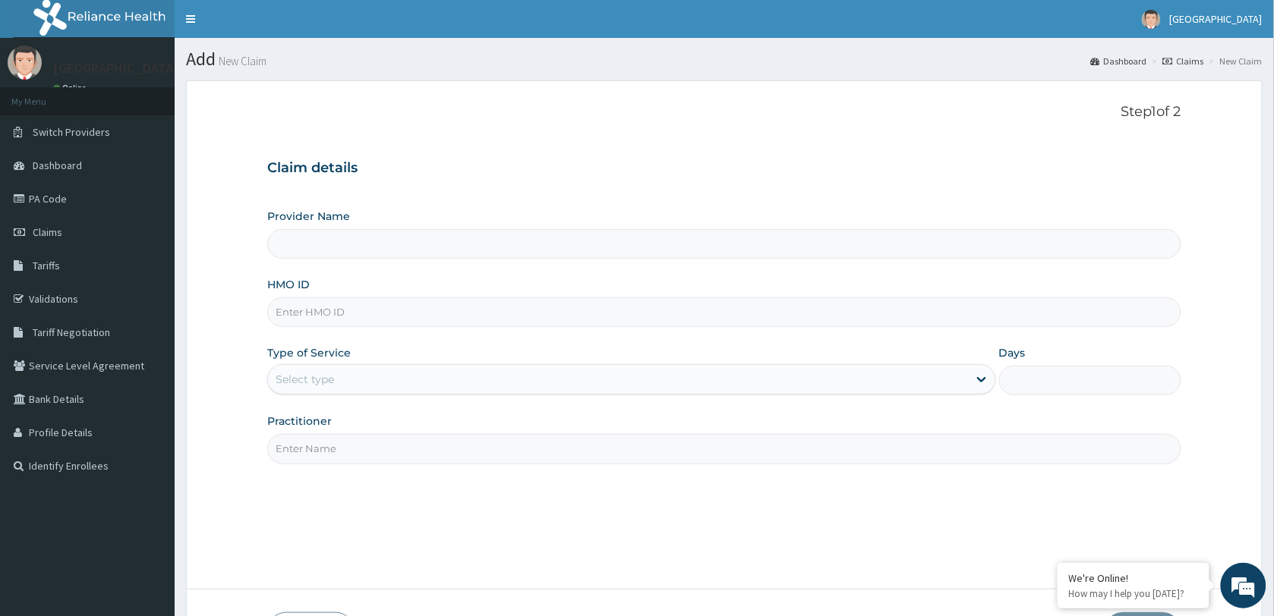
click at [373, 309] on input "HMO ID" at bounding box center [724, 313] width 914 height 30
type input "[GEOGRAPHIC_DATA]"
paste input "FCL/10256/A"
type input "FCL/10256/A"
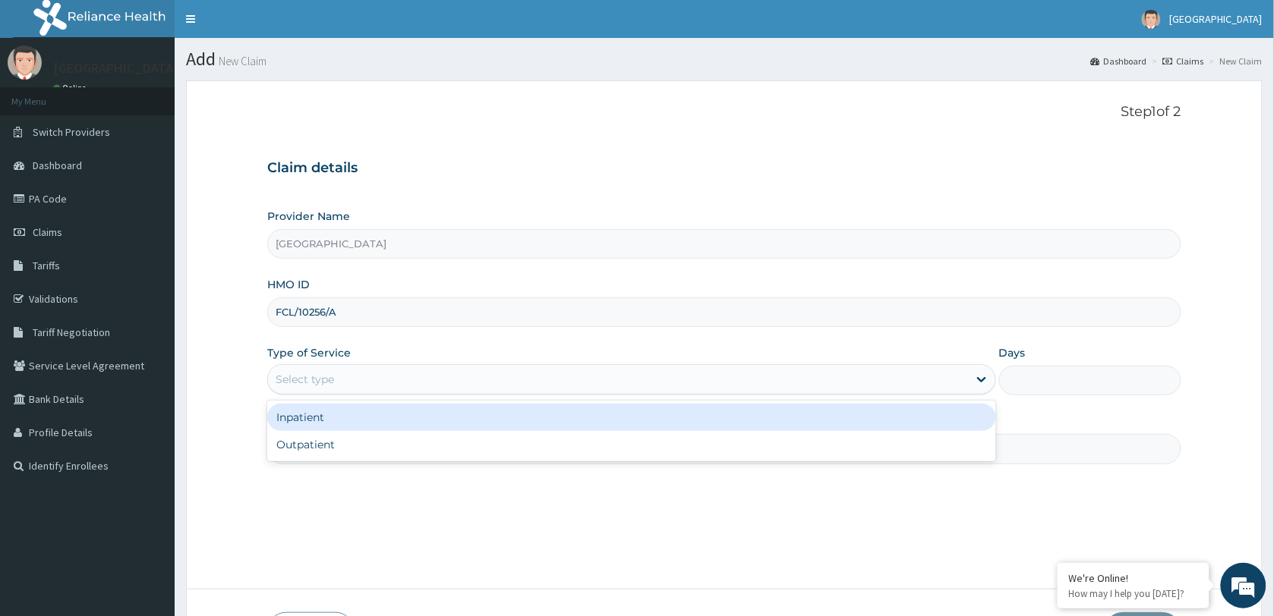
drag, startPoint x: 646, startPoint y: 383, endPoint x: 610, endPoint y: 385, distance: 36.5
click at [644, 385] on div "Select type" at bounding box center [618, 379] width 700 height 24
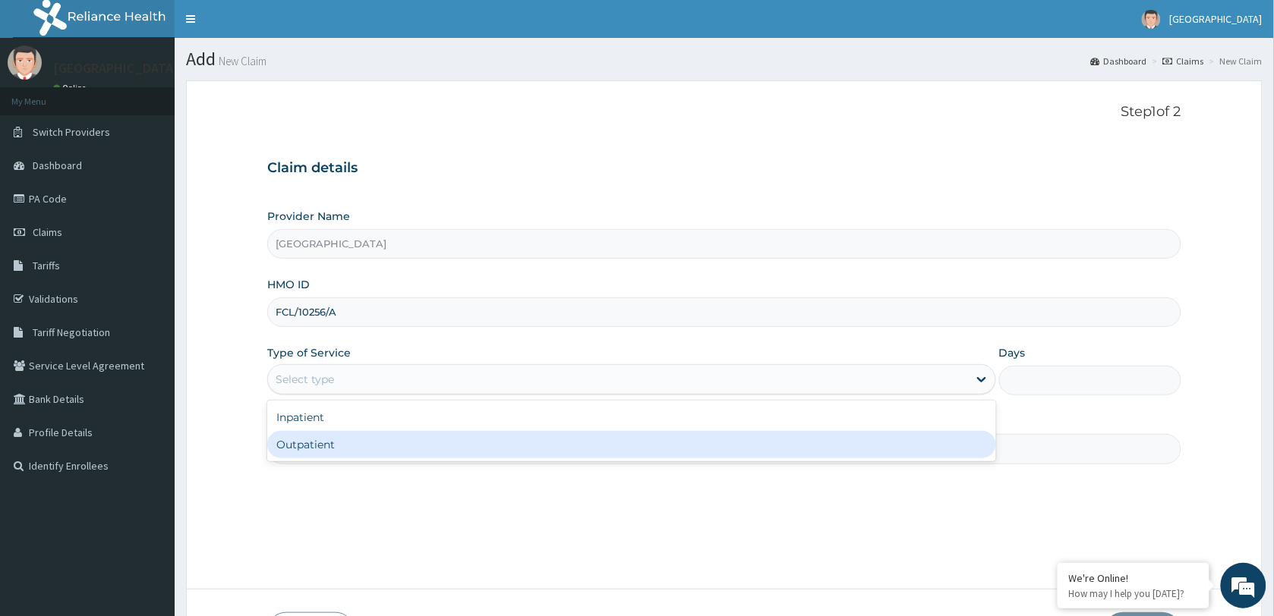
click at [433, 434] on div "Outpatient" at bounding box center [631, 444] width 729 height 27
type input "1"
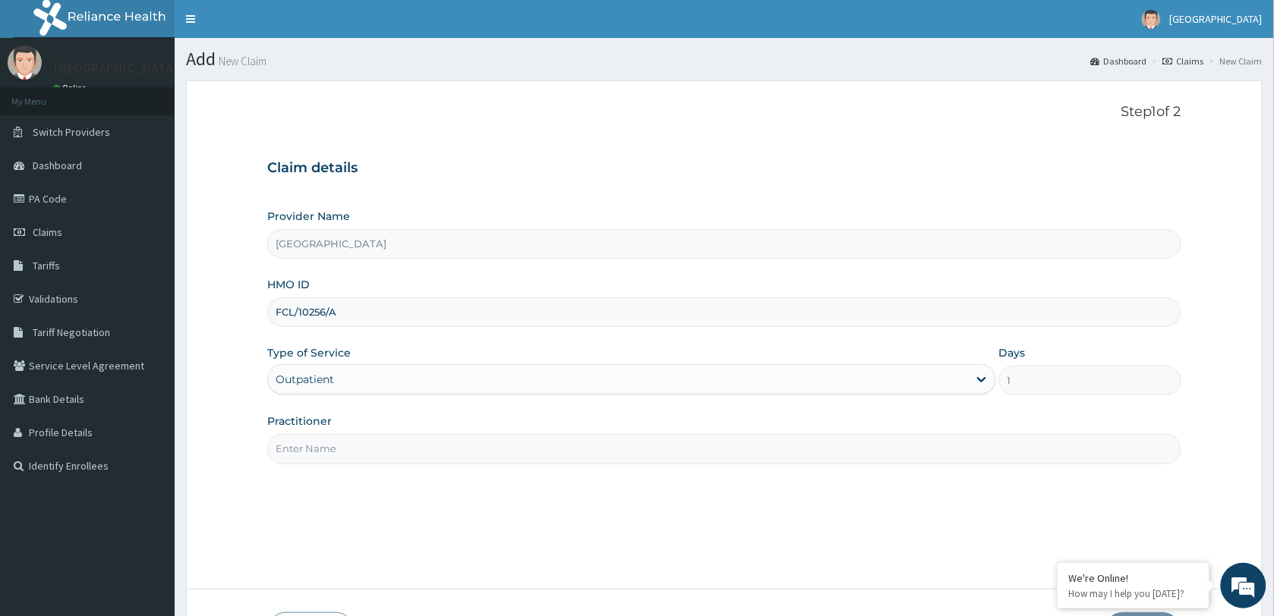
click at [434, 450] on input "Practitioner" at bounding box center [724, 449] width 914 height 30
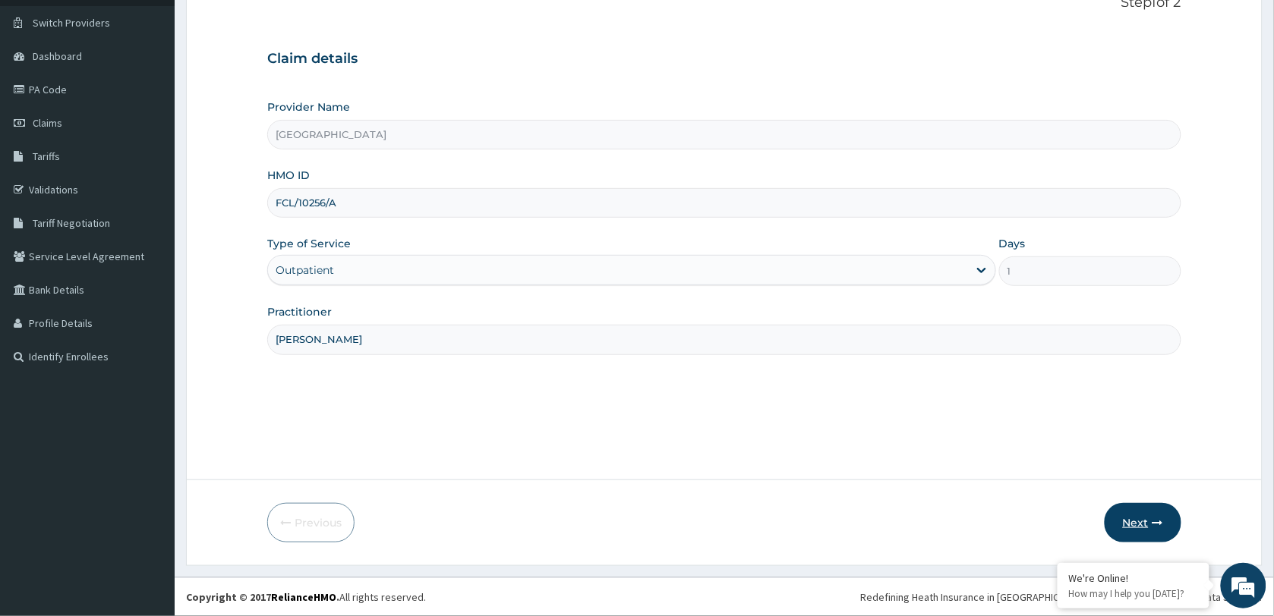
type input "[PERSON_NAME]"
click at [1140, 525] on button "Next" at bounding box center [1143, 522] width 77 height 39
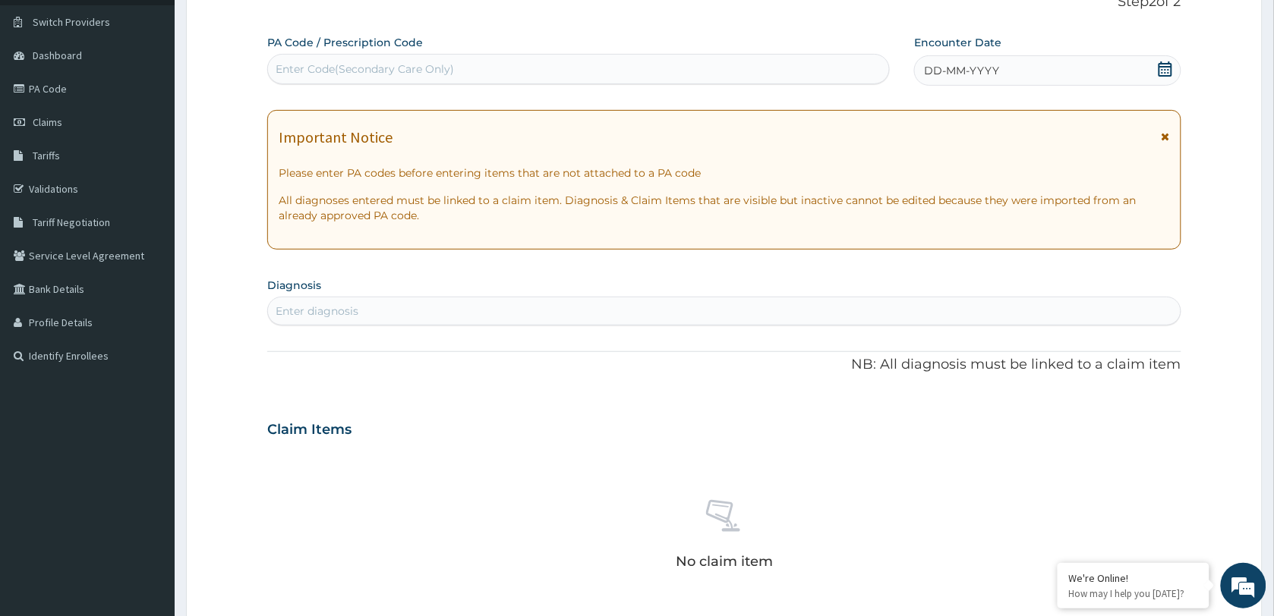
click at [1165, 72] on icon at bounding box center [1165, 68] width 15 height 15
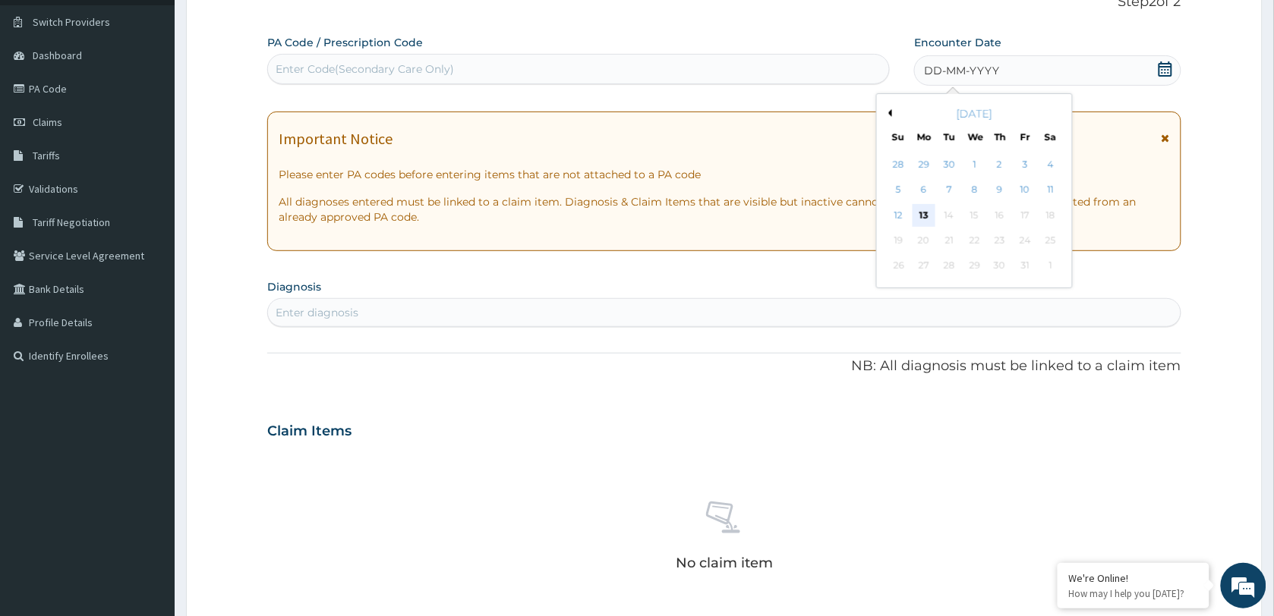
click at [927, 216] on div "13" at bounding box center [924, 215] width 23 height 23
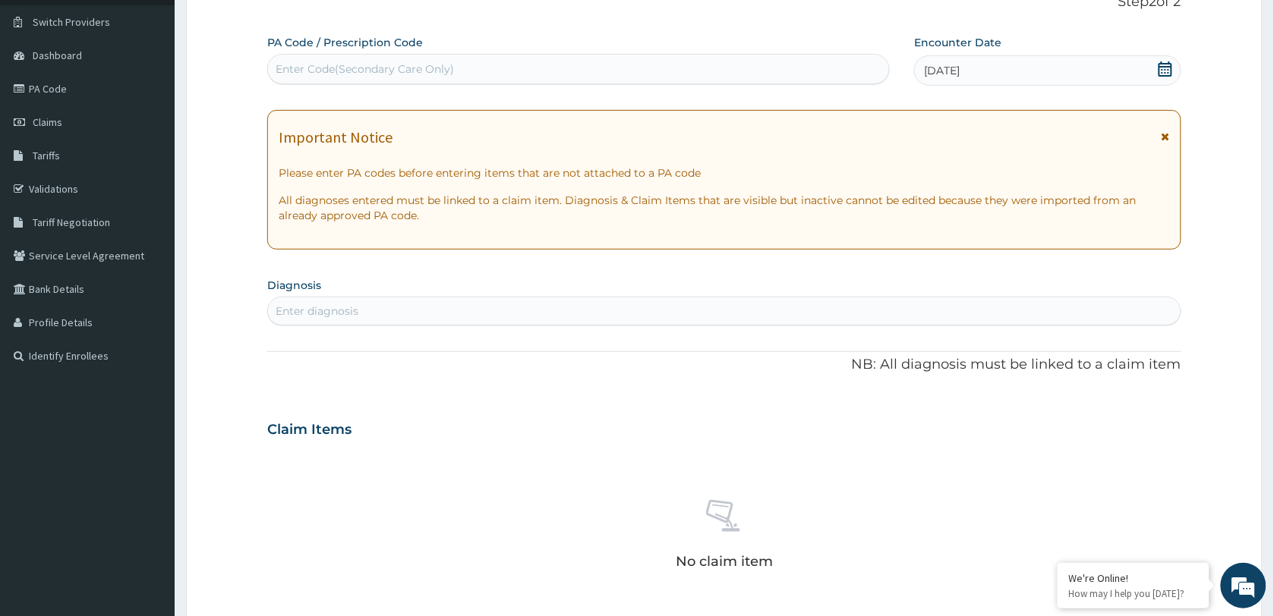
click at [411, 320] on div "Enter diagnosis" at bounding box center [724, 311] width 913 height 24
type input "[MEDICAL_DATA]"
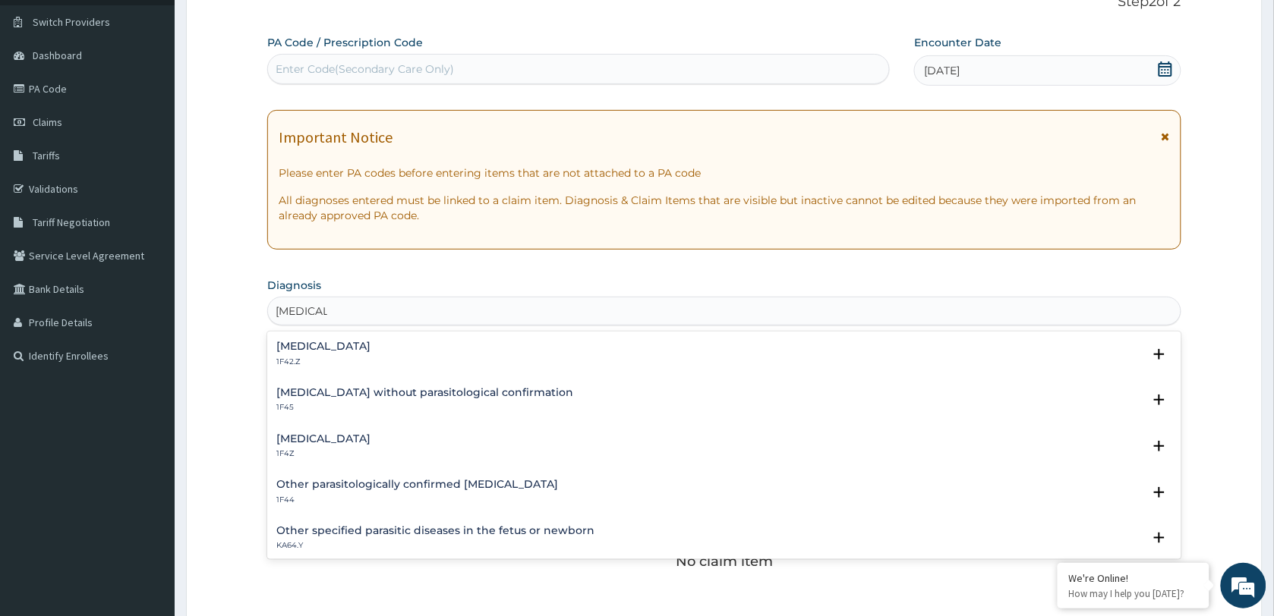
click at [359, 362] on p "1F42.Z" at bounding box center [323, 362] width 94 height 11
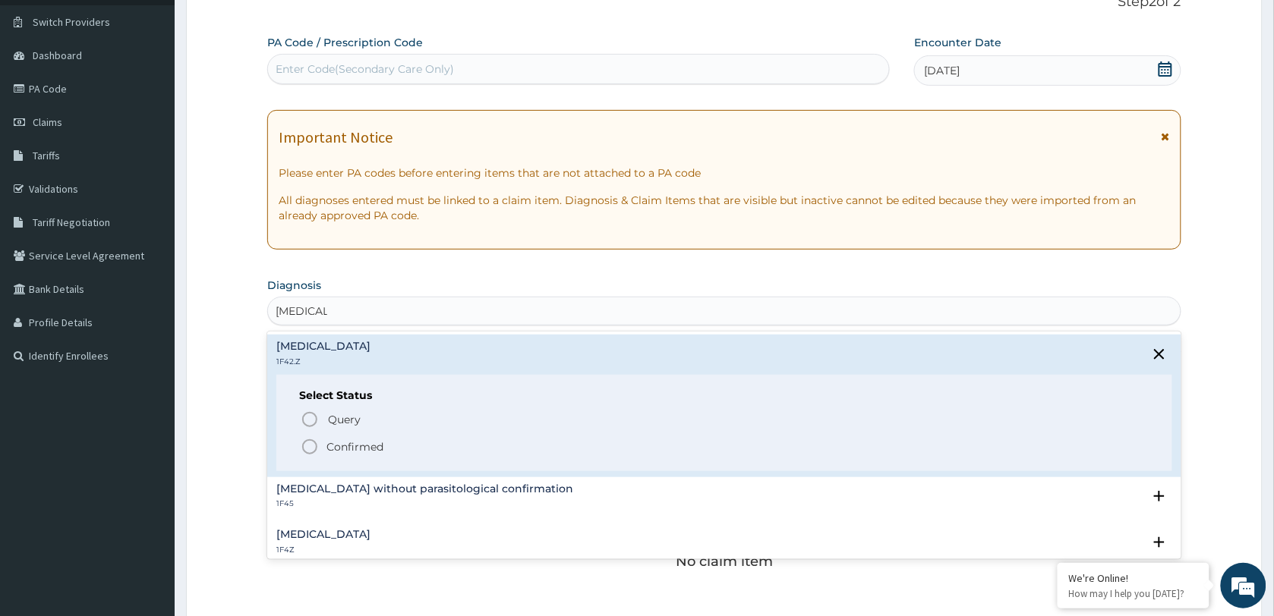
click at [355, 448] on p "Confirmed" at bounding box center [354, 447] width 57 height 15
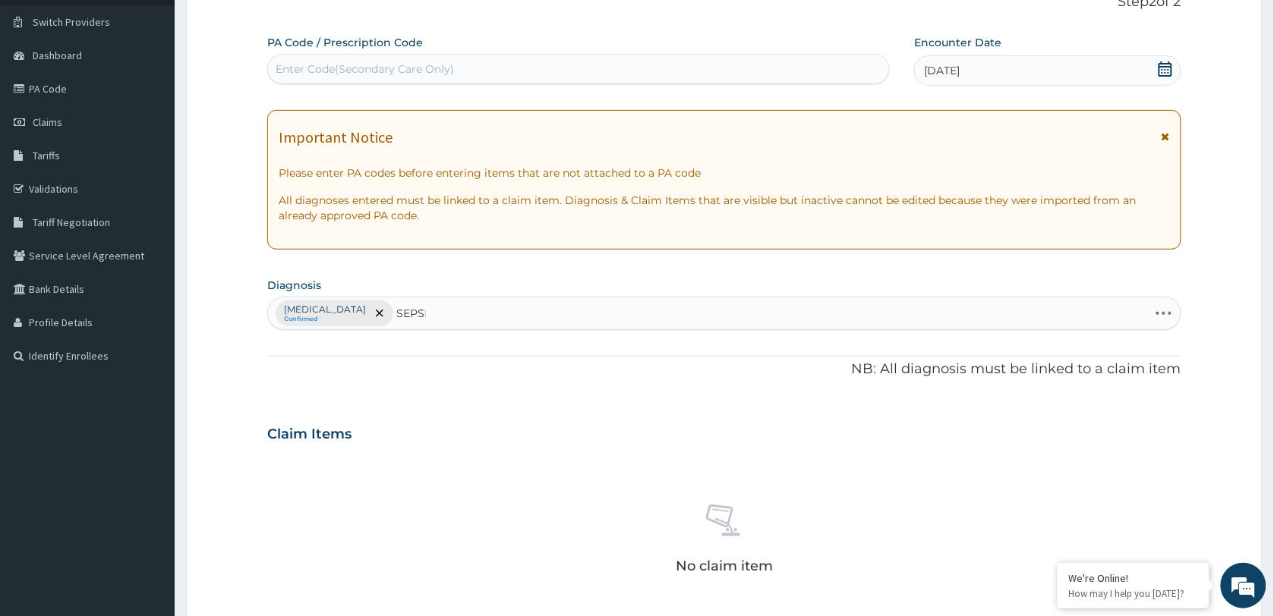
type input "SEPSIS"
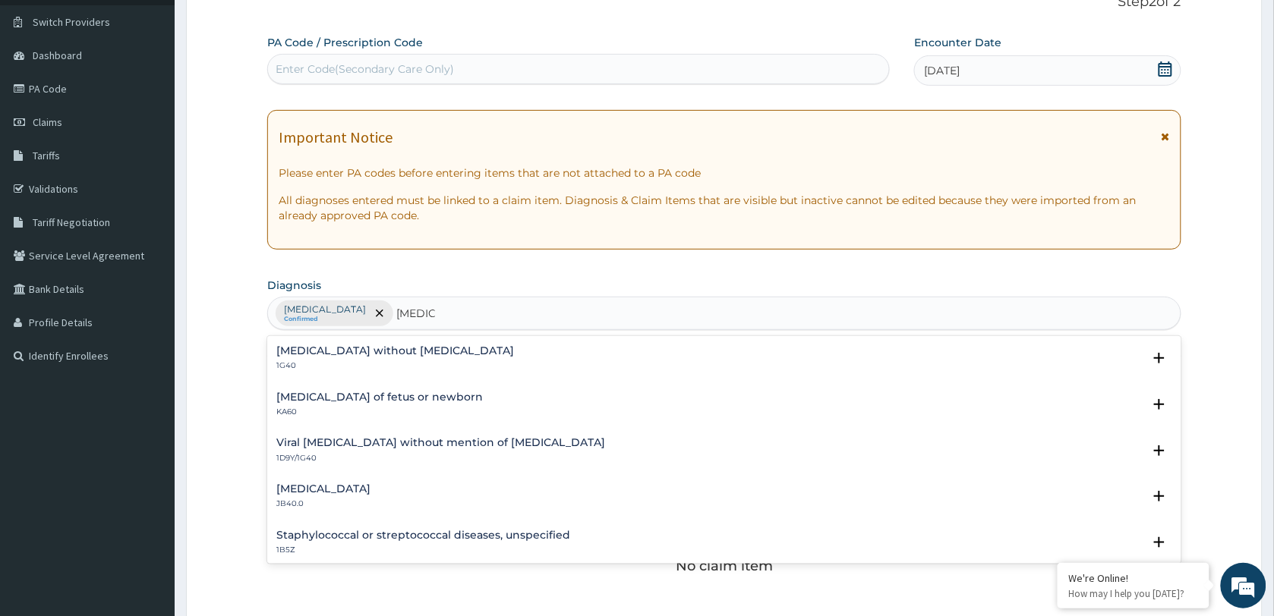
click at [353, 354] on h4 "Sepsis without septic shock" at bounding box center [395, 350] width 238 height 11
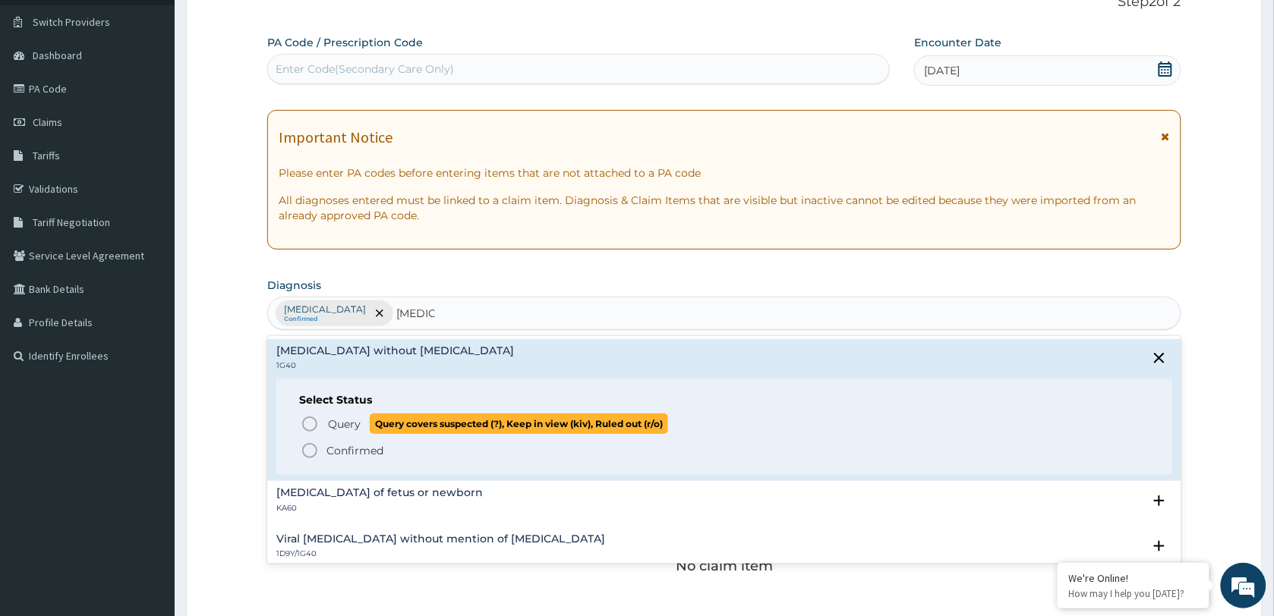
click at [343, 422] on span "Query" at bounding box center [344, 424] width 33 height 15
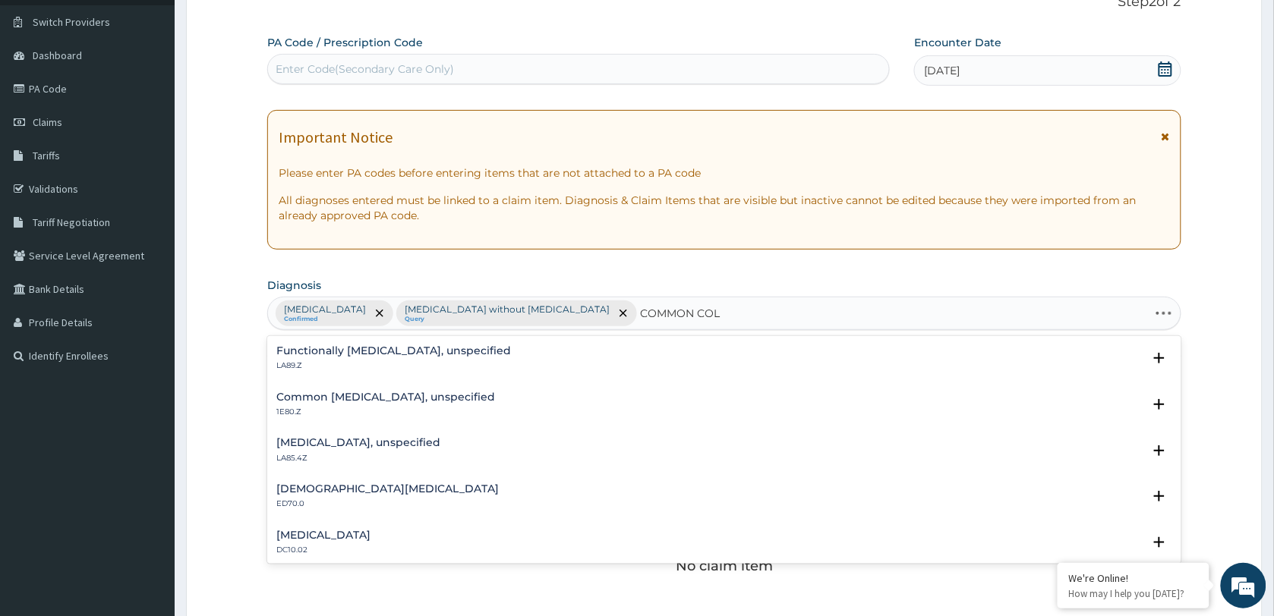
type input "COMMON COLD"
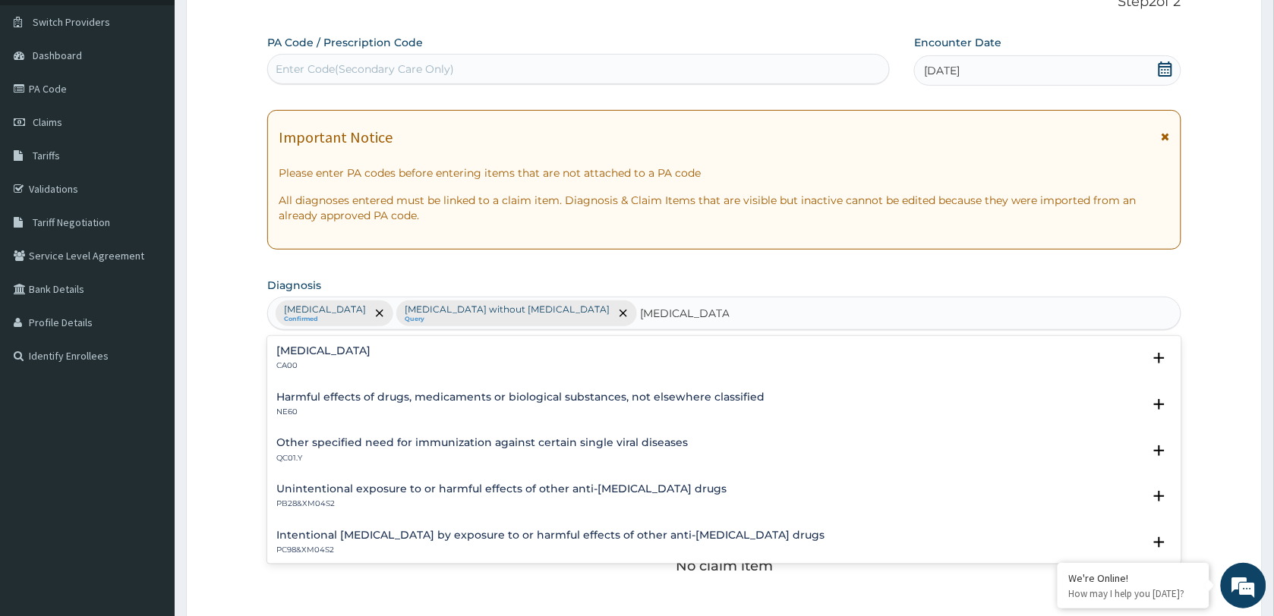
click at [328, 355] on h4 "Acute nasopharyngitis" at bounding box center [323, 350] width 94 height 11
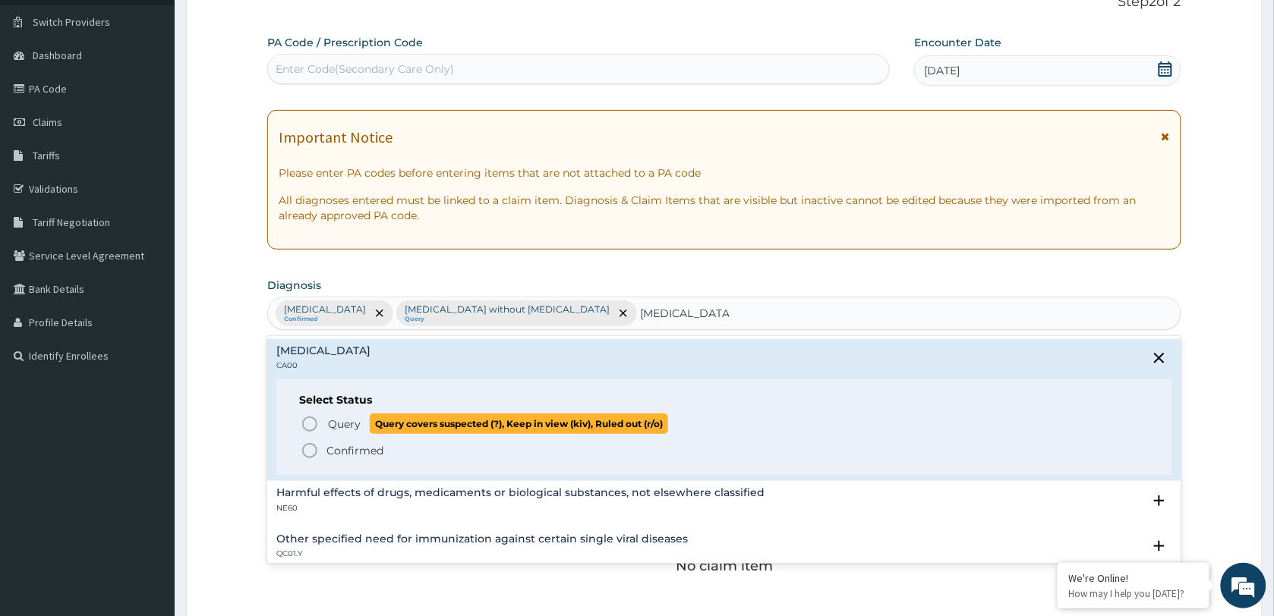
click at [335, 426] on span "Query" at bounding box center [344, 424] width 33 height 15
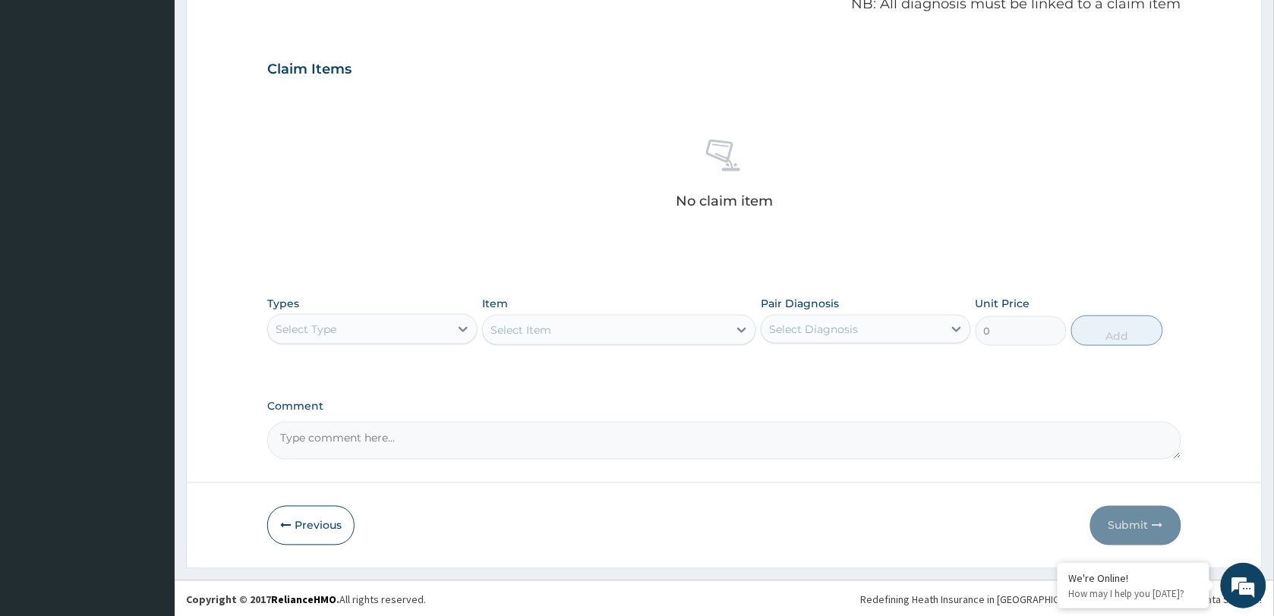
scroll to position [479, 0]
click at [391, 319] on div "Select Type" at bounding box center [358, 326] width 181 height 24
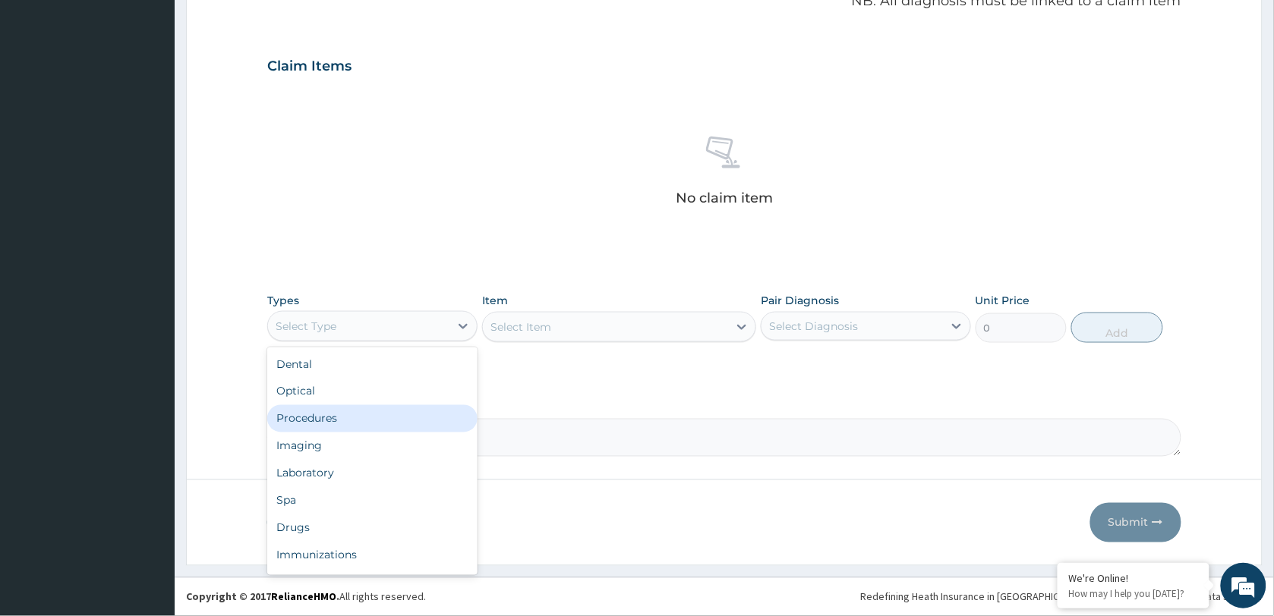
click at [343, 425] on div "Procedures" at bounding box center [372, 418] width 210 height 27
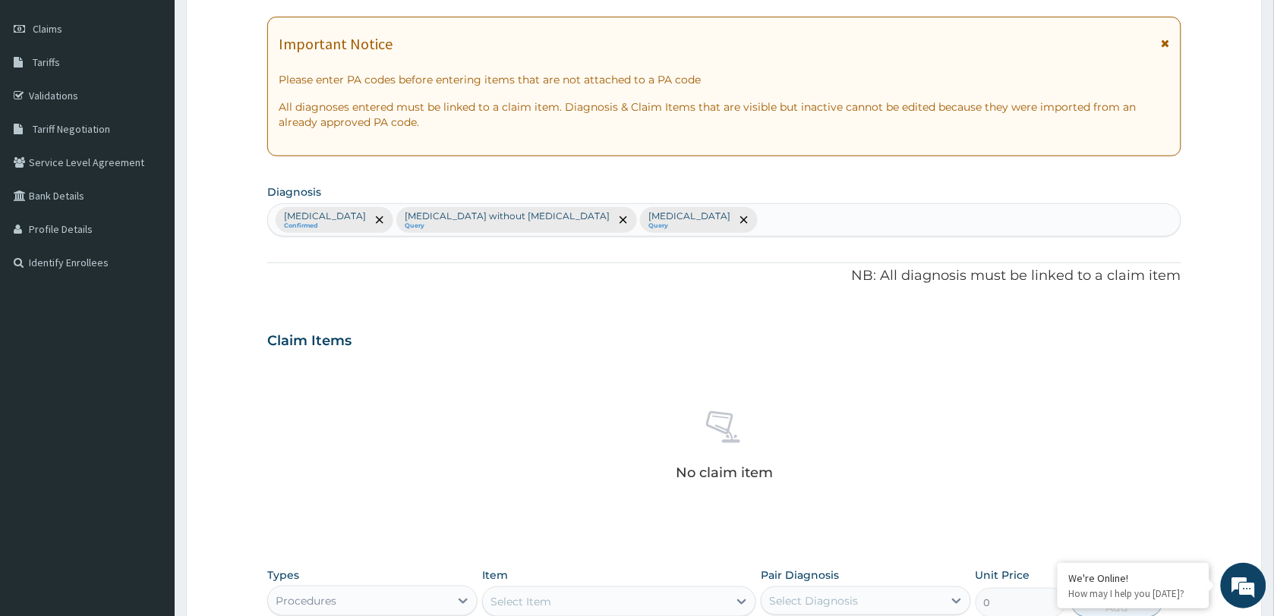
scroll to position [194, 0]
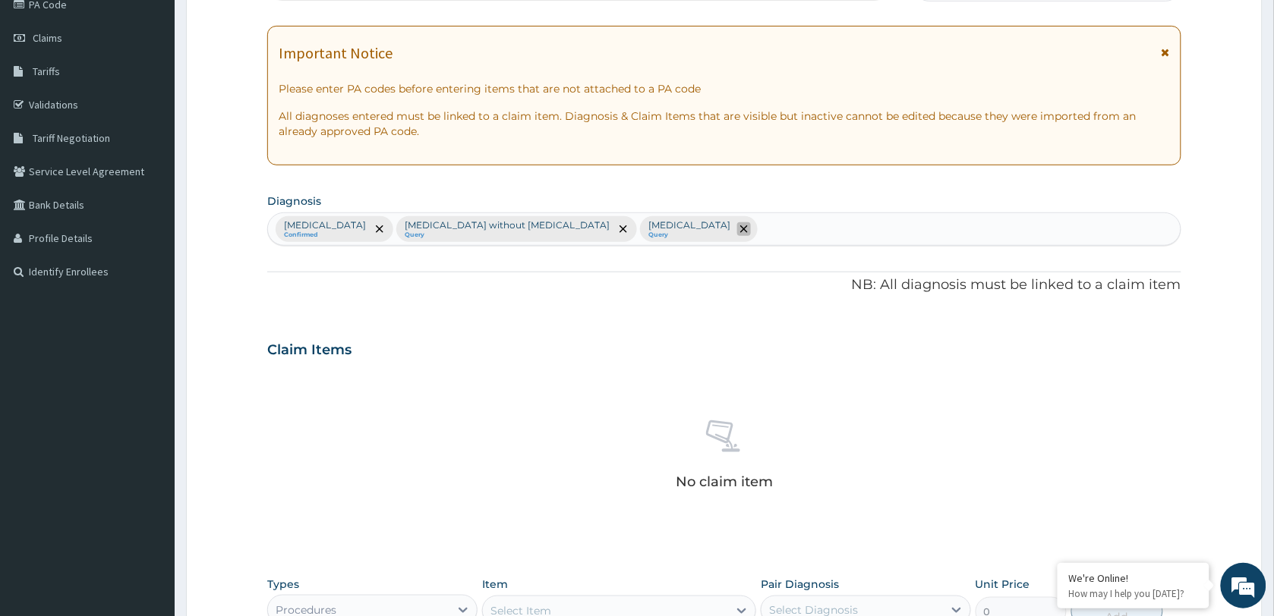
click at [748, 232] on icon "remove selection option" at bounding box center [744, 229] width 8 height 8
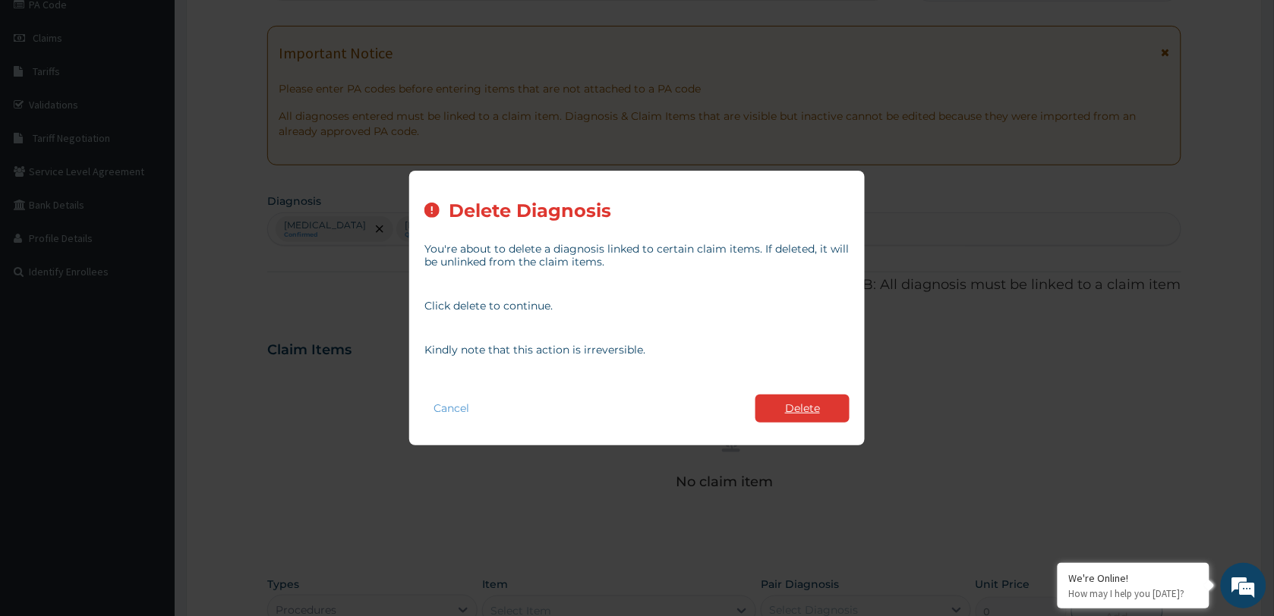
click at [799, 408] on button "Delete" at bounding box center [802, 409] width 94 height 28
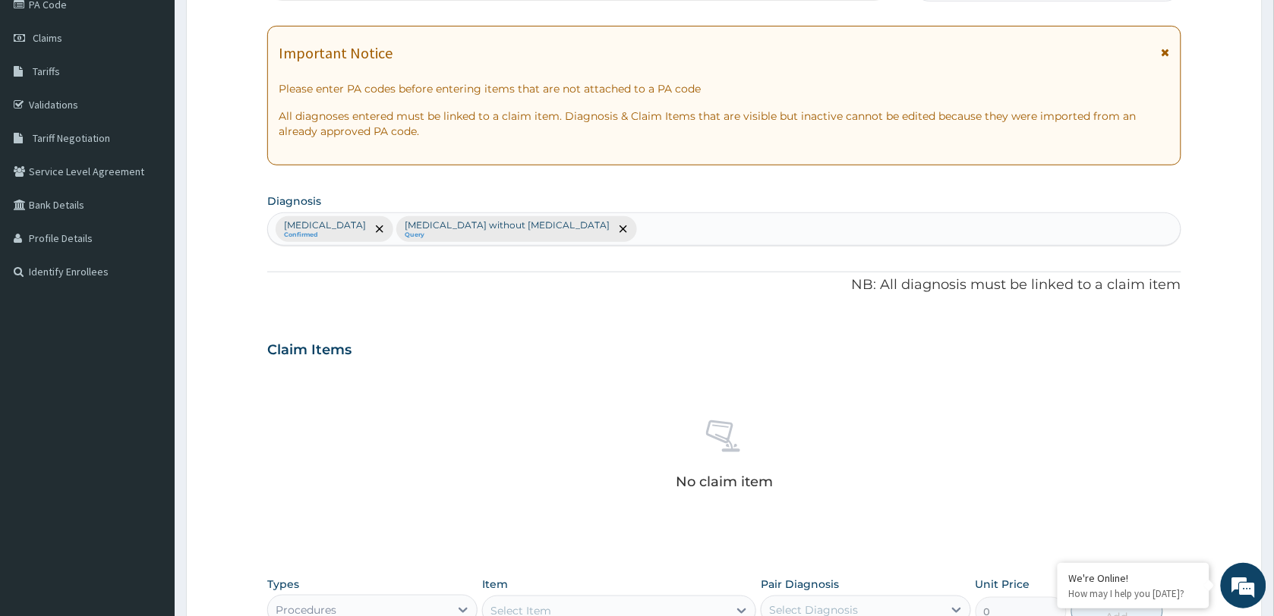
click at [772, 235] on div "Plasmodium malariae malaria without complication Confirmed Sepsis without septi…" at bounding box center [724, 229] width 913 height 32
type input "[MEDICAL_DATA]"
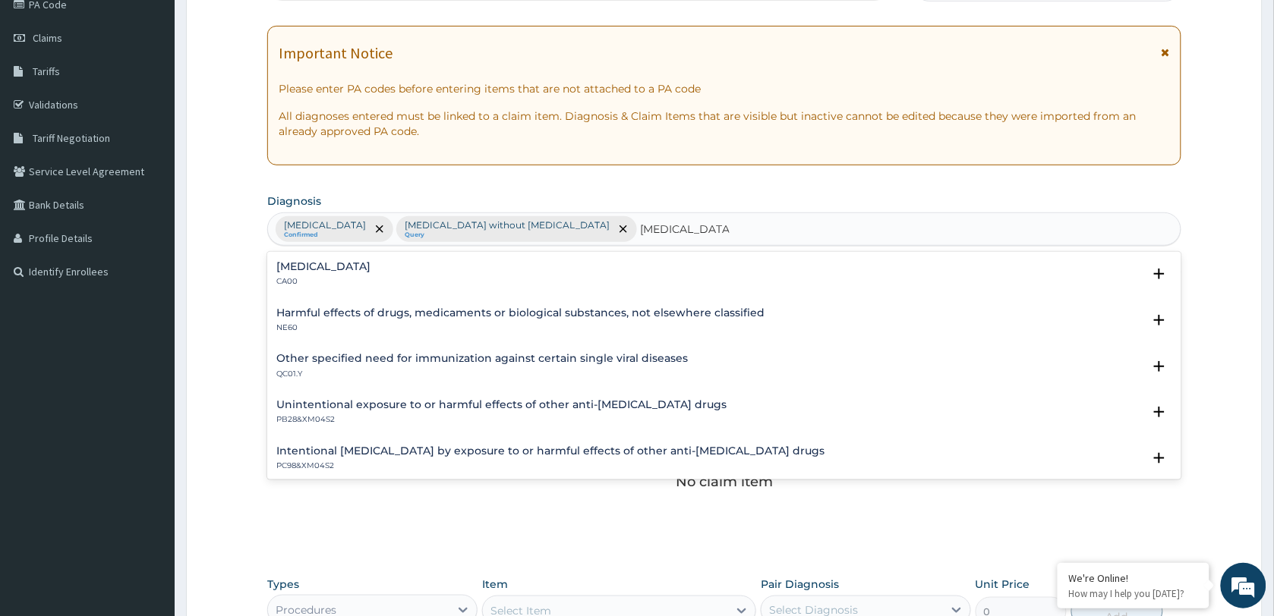
click at [370, 270] on h4 "[MEDICAL_DATA]" at bounding box center [323, 266] width 94 height 11
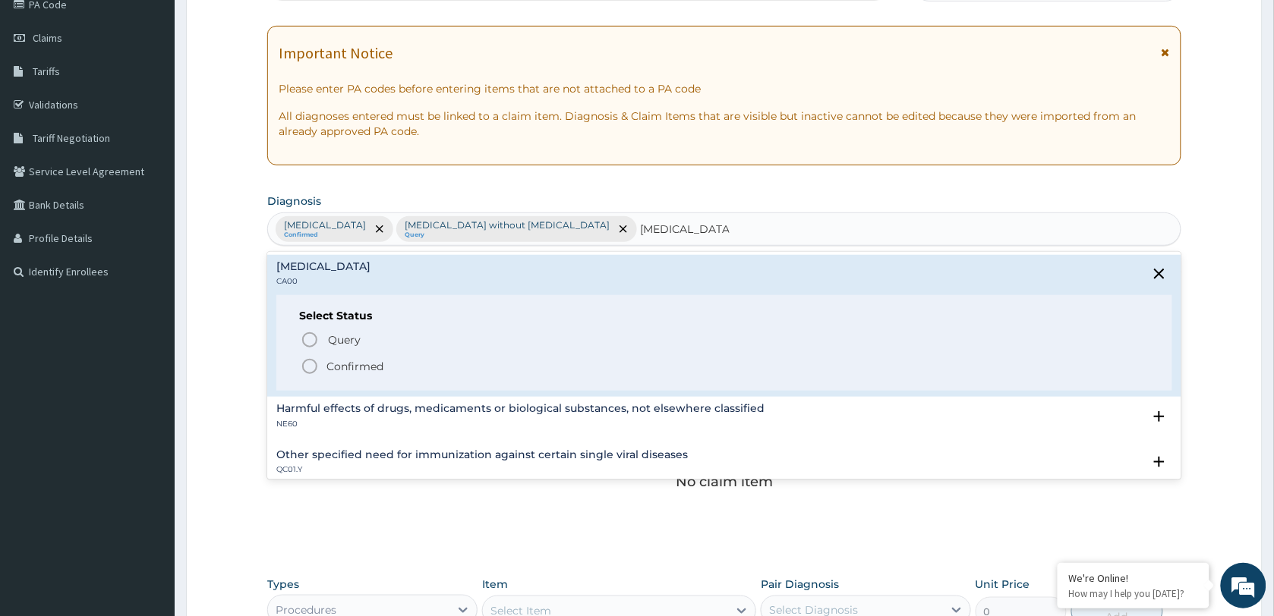
click at [343, 359] on p "Confirmed" at bounding box center [354, 366] width 57 height 15
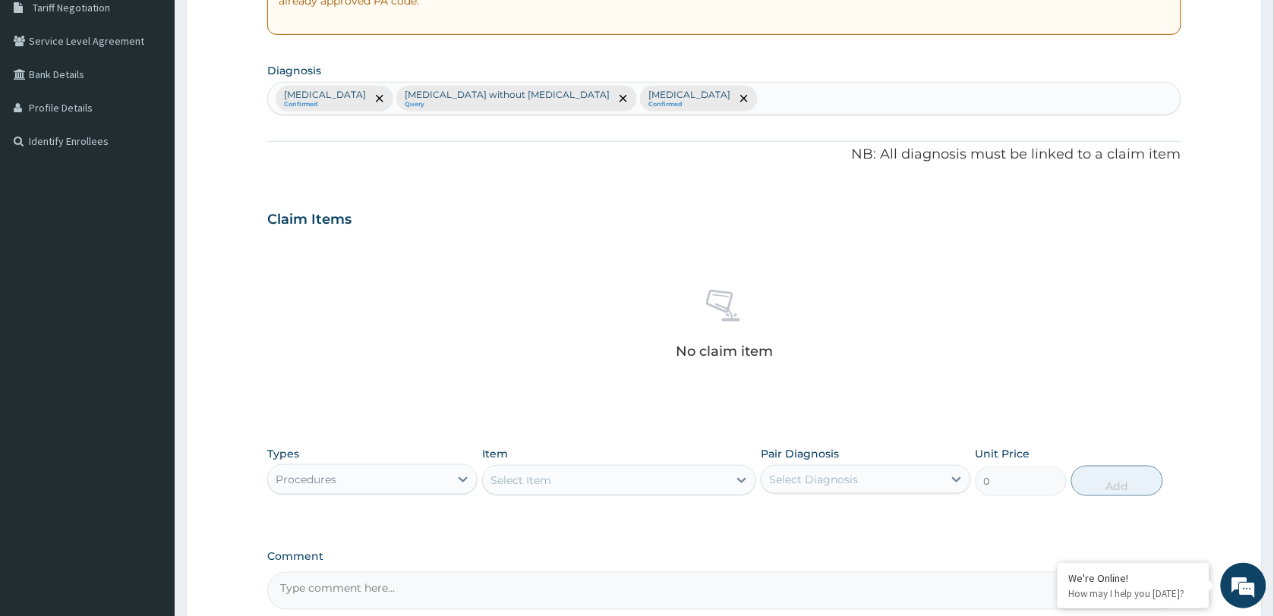
scroll to position [479, 0]
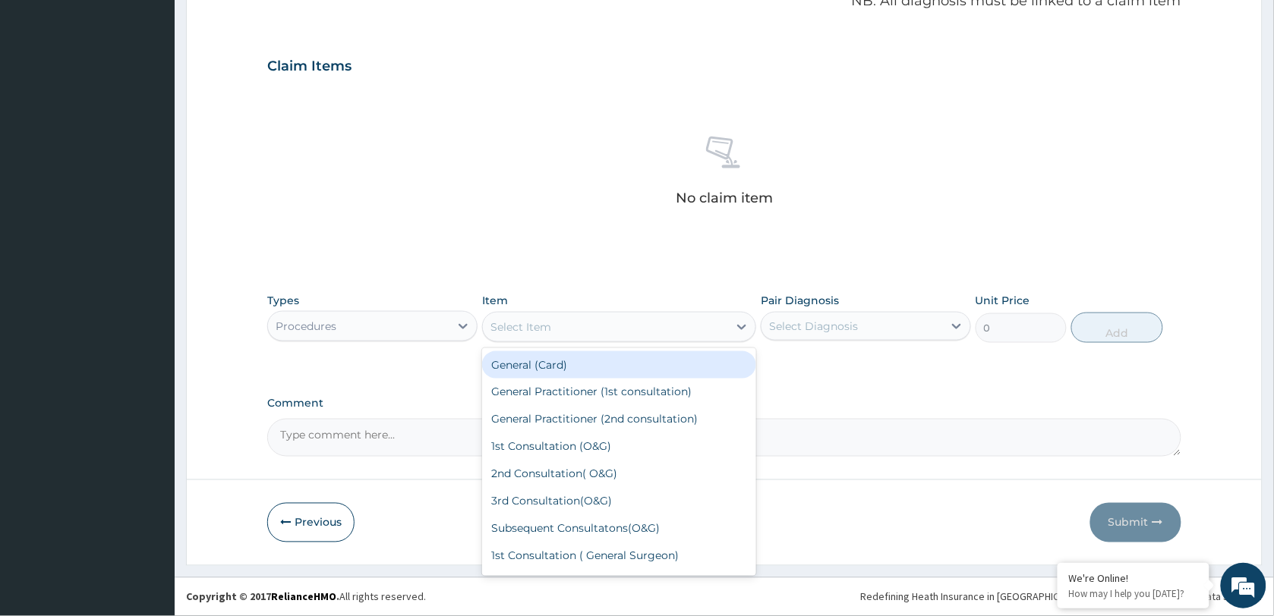
click at [571, 330] on div "Select Item" at bounding box center [605, 327] width 245 height 24
click at [557, 359] on div "General (Card)" at bounding box center [619, 365] width 274 height 27
type input "500"
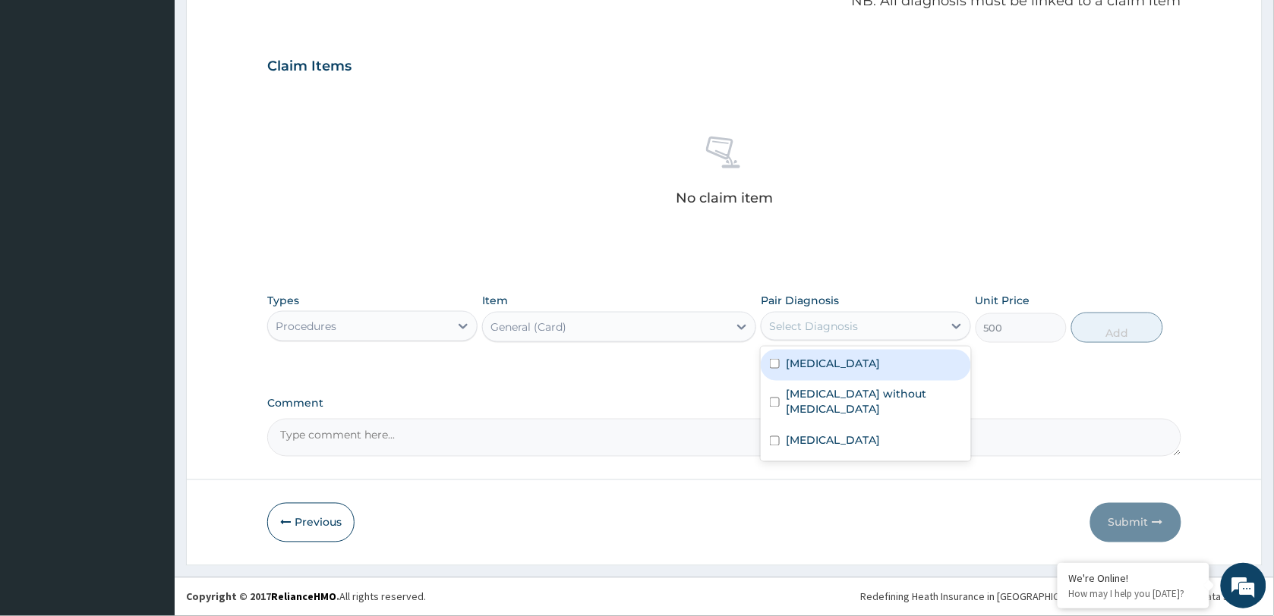
click at [786, 328] on div "Select Diagnosis" at bounding box center [813, 326] width 89 height 15
click at [831, 371] on label "[MEDICAL_DATA]" at bounding box center [833, 363] width 94 height 15
checkbox input "true"
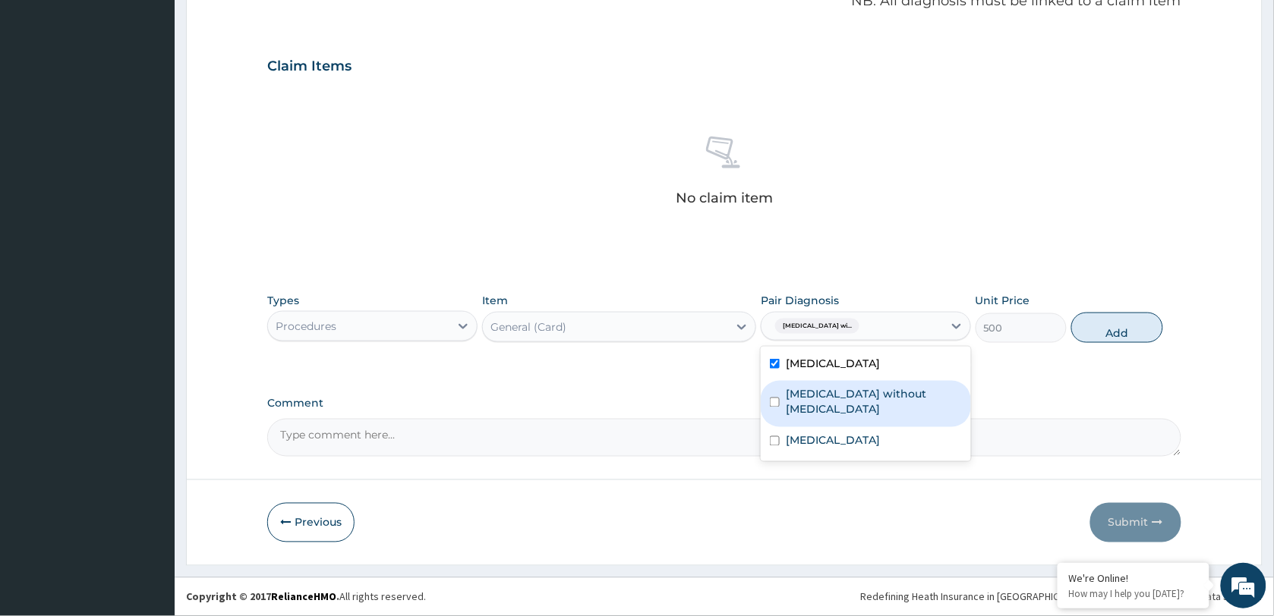
drag, startPoint x: 828, startPoint y: 399, endPoint x: 824, endPoint y: 434, distance: 35.1
click at [826, 407] on div "[MEDICAL_DATA] without [MEDICAL_DATA]" at bounding box center [866, 404] width 210 height 46
checkbox input "true"
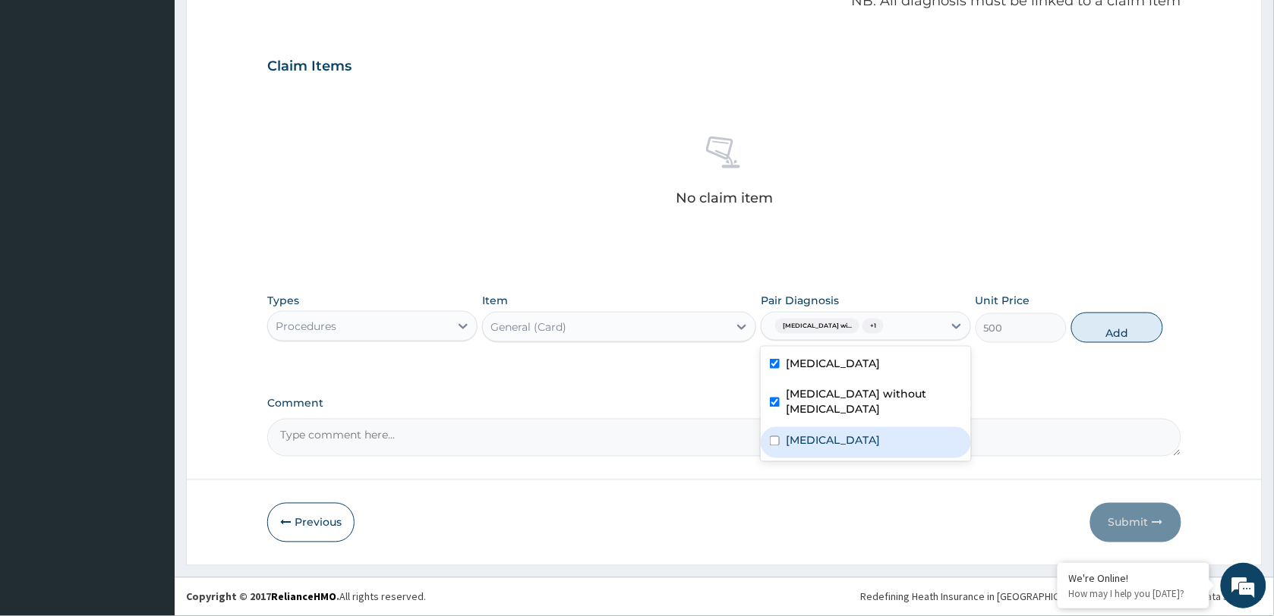
click at [824, 445] on label "[MEDICAL_DATA]" at bounding box center [833, 441] width 94 height 15
checkbox input "true"
click at [1102, 336] on button "Add" at bounding box center [1116, 328] width 91 height 30
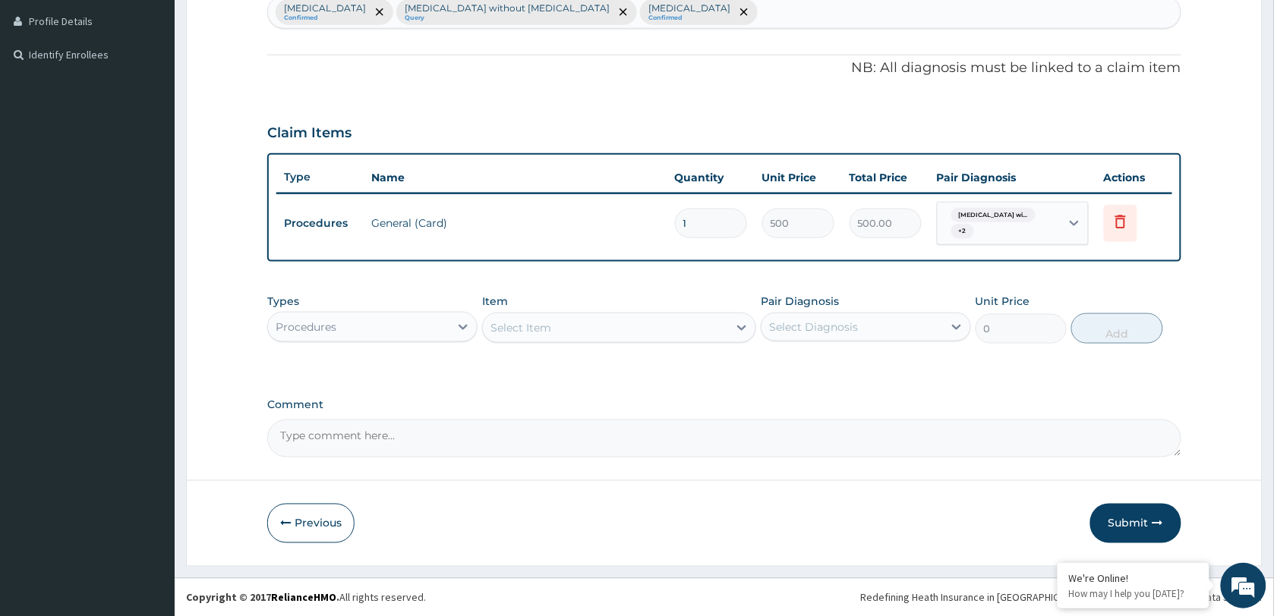
click at [597, 333] on div "Select Item" at bounding box center [605, 328] width 245 height 24
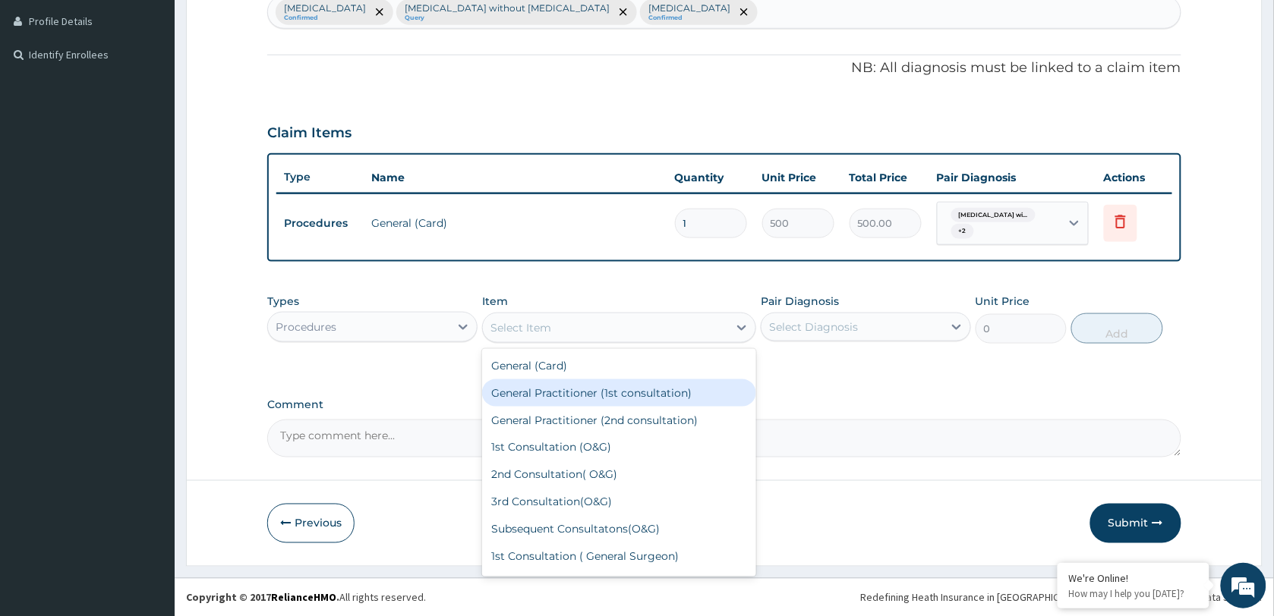
drag, startPoint x: 541, startPoint y: 399, endPoint x: 577, endPoint y: 386, distance: 38.7
click at [545, 395] on div "General Practitioner (1st consultation)" at bounding box center [619, 393] width 274 height 27
type input "1500"
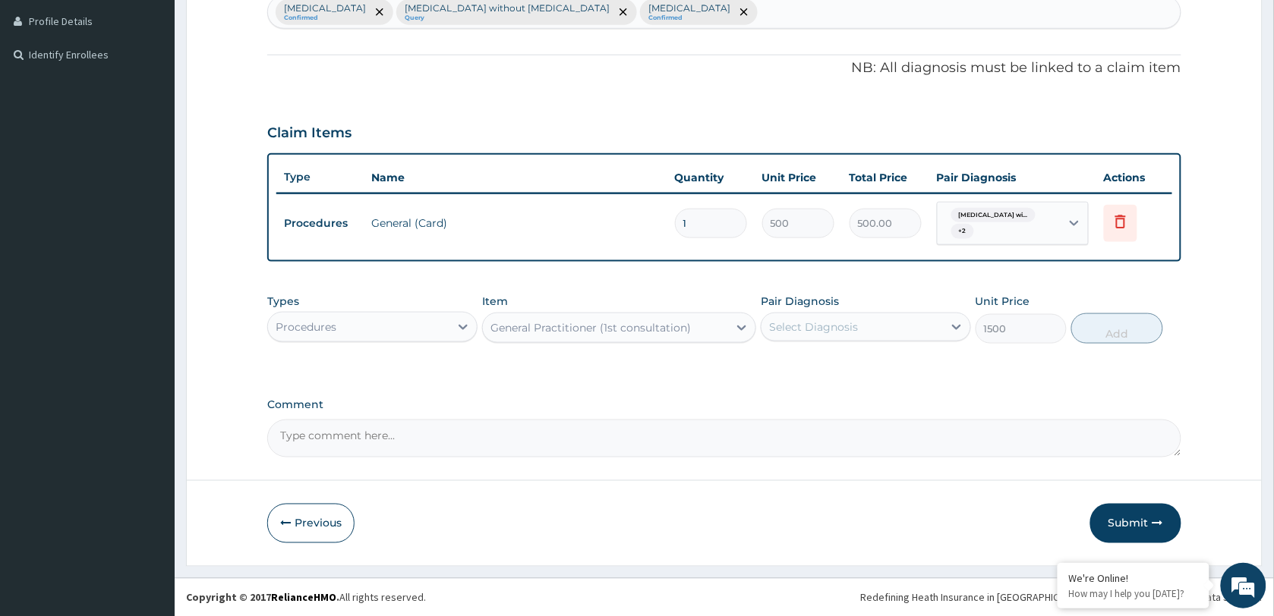
click at [799, 320] on div "Select Diagnosis" at bounding box center [813, 327] width 89 height 15
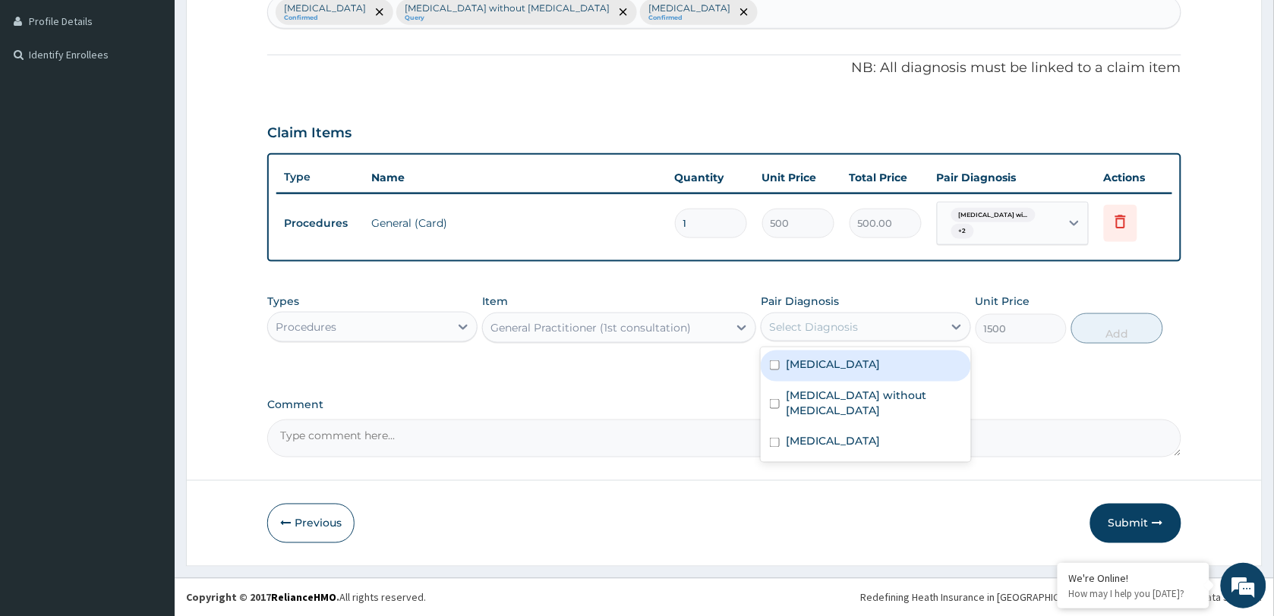
drag, startPoint x: 836, startPoint y: 370, endPoint x: 1040, endPoint y: 328, distance: 208.6
click at [844, 370] on label "[MEDICAL_DATA]" at bounding box center [833, 364] width 94 height 15
checkbox input "true"
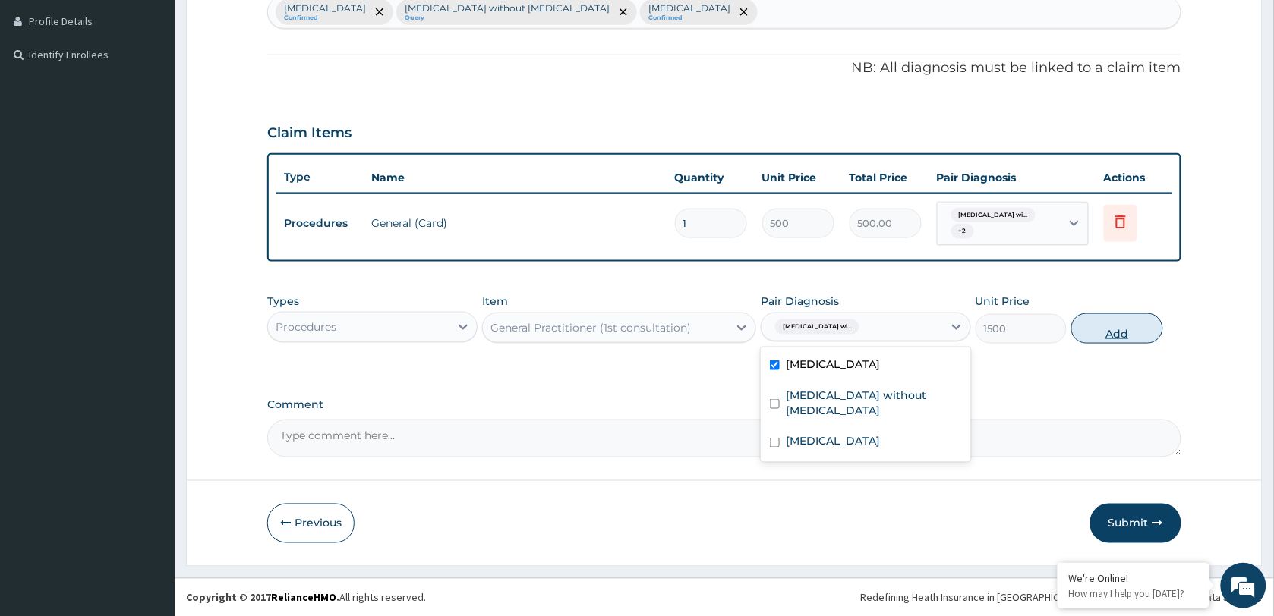
click at [1109, 333] on button "Add" at bounding box center [1116, 329] width 91 height 30
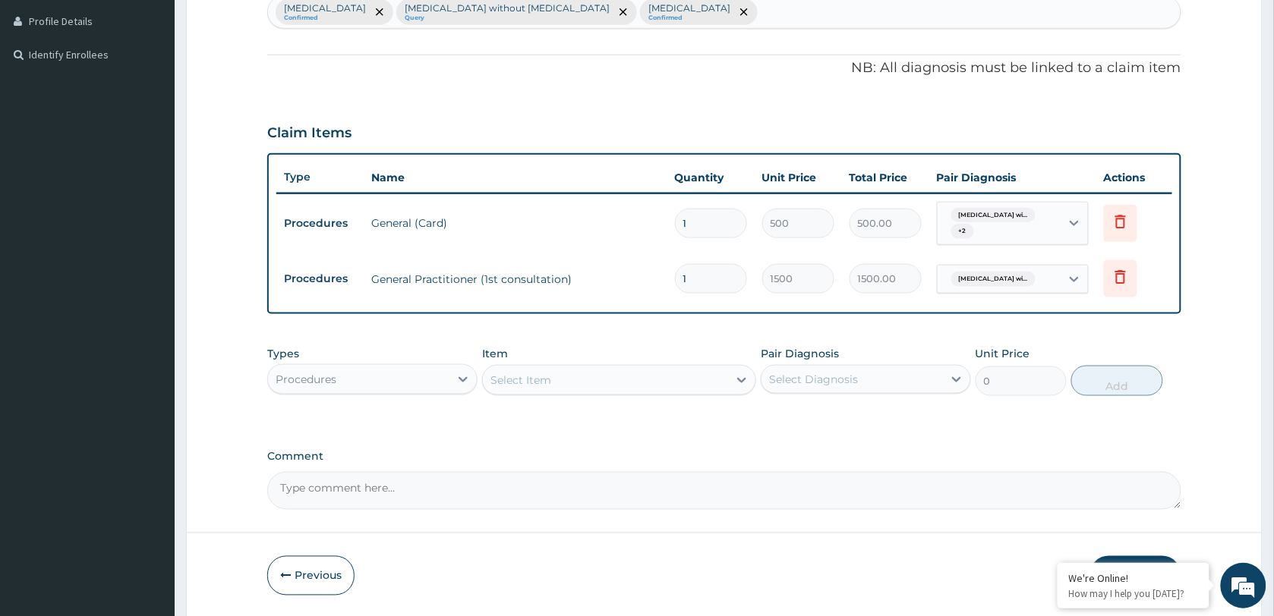
click at [620, 381] on div "Select Item" at bounding box center [605, 380] width 245 height 24
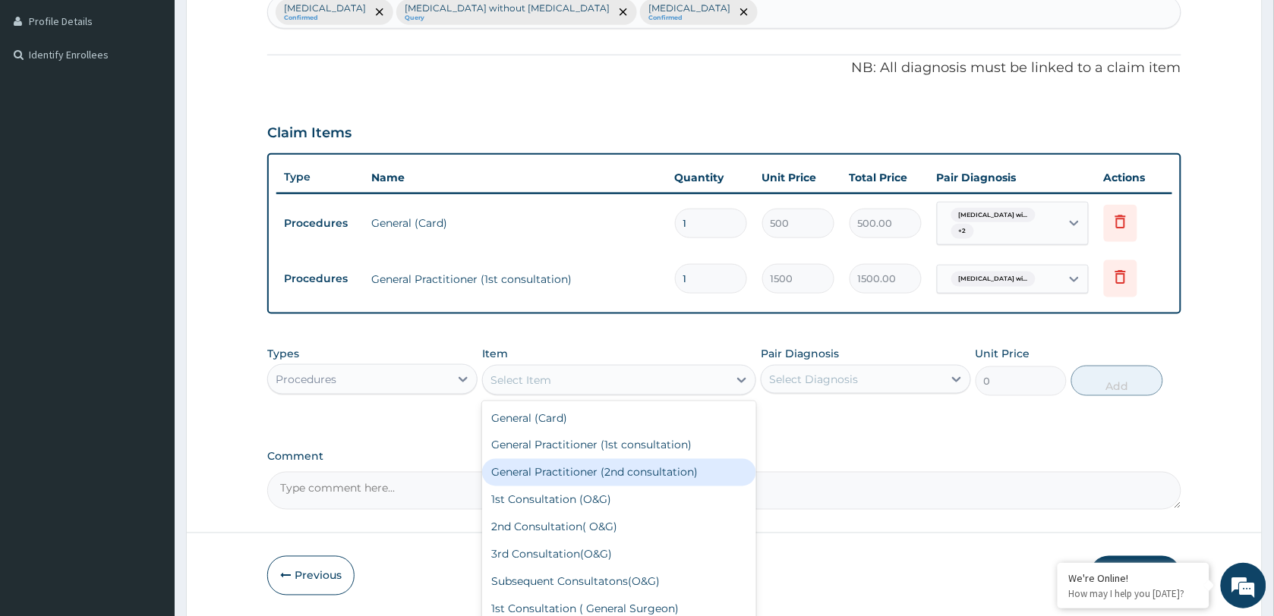
click at [616, 469] on div "General Practitioner (2nd consultation)" at bounding box center [619, 472] width 274 height 27
type input "1000"
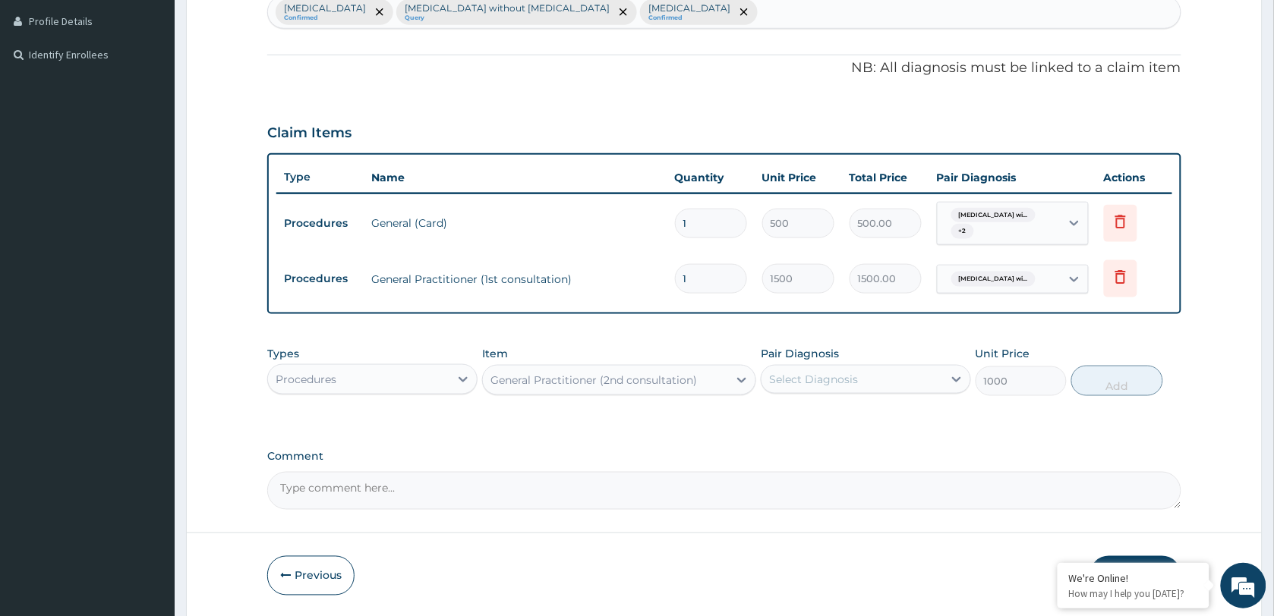
click at [839, 377] on div "Select Diagnosis" at bounding box center [813, 379] width 89 height 15
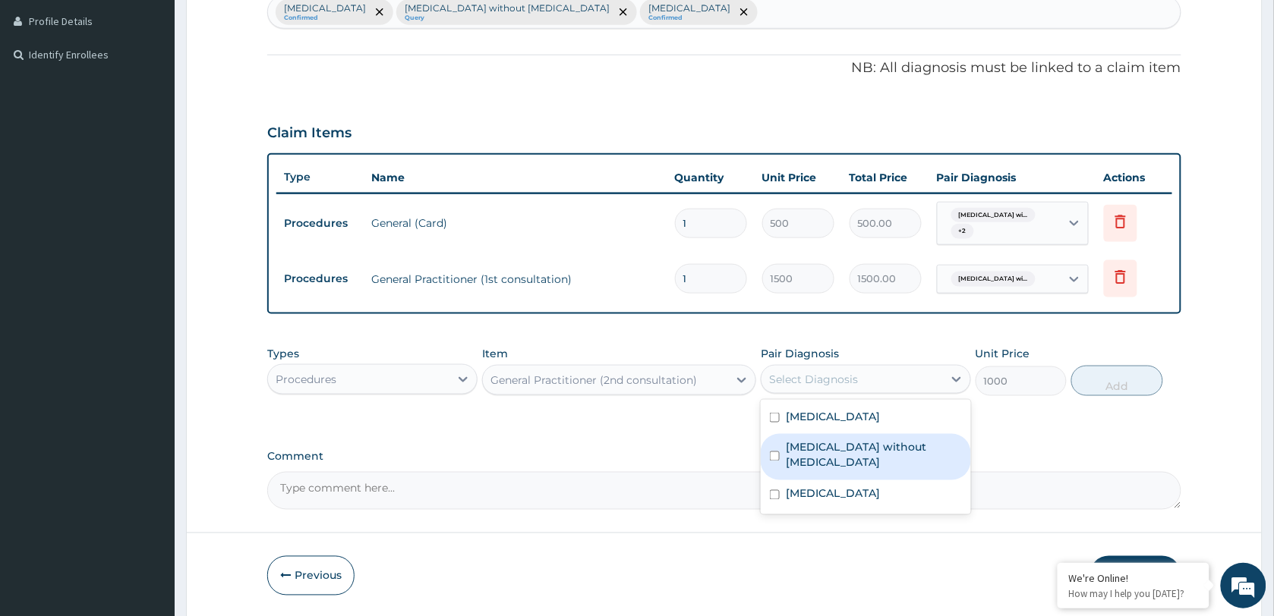
click at [830, 468] on label "[MEDICAL_DATA] without [MEDICAL_DATA]" at bounding box center [874, 455] width 176 height 30
checkbox input "true"
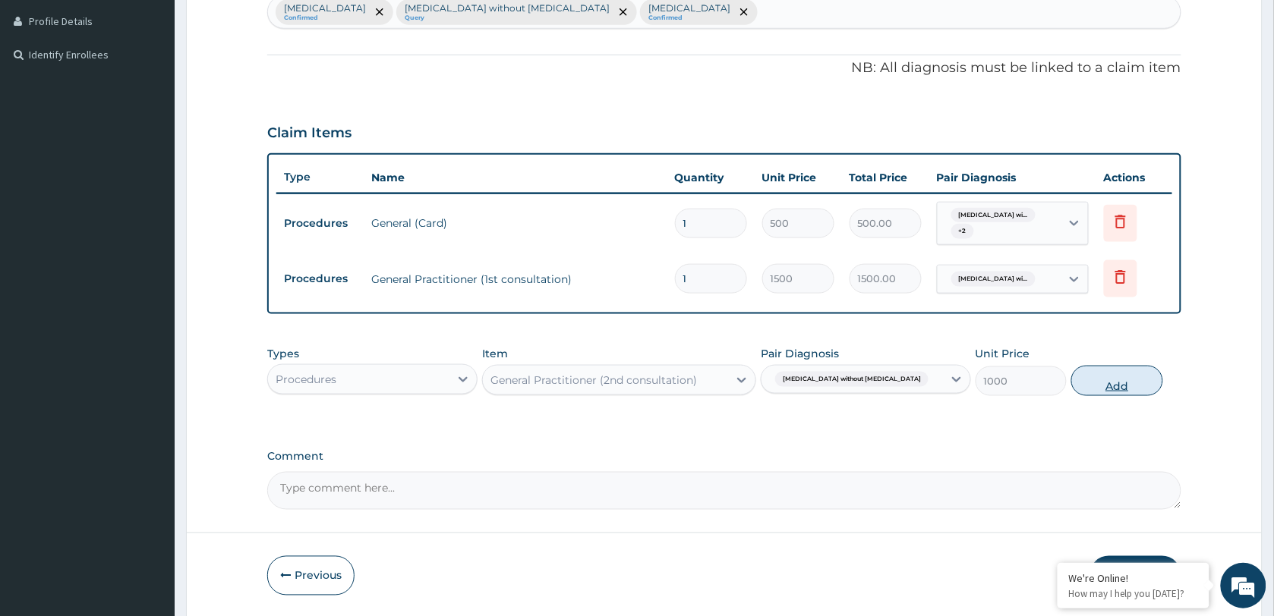
click at [1106, 380] on button "Add" at bounding box center [1116, 381] width 91 height 30
type input "0"
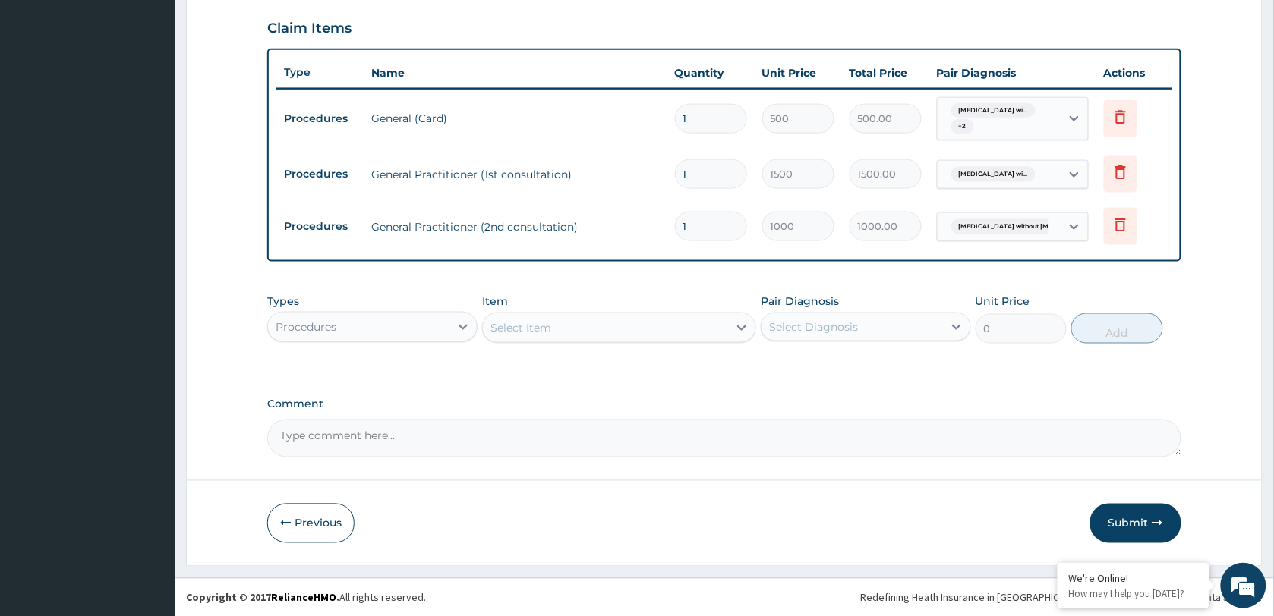
scroll to position [517, 0]
click at [399, 308] on div "Types Procedures" at bounding box center [372, 318] width 210 height 50
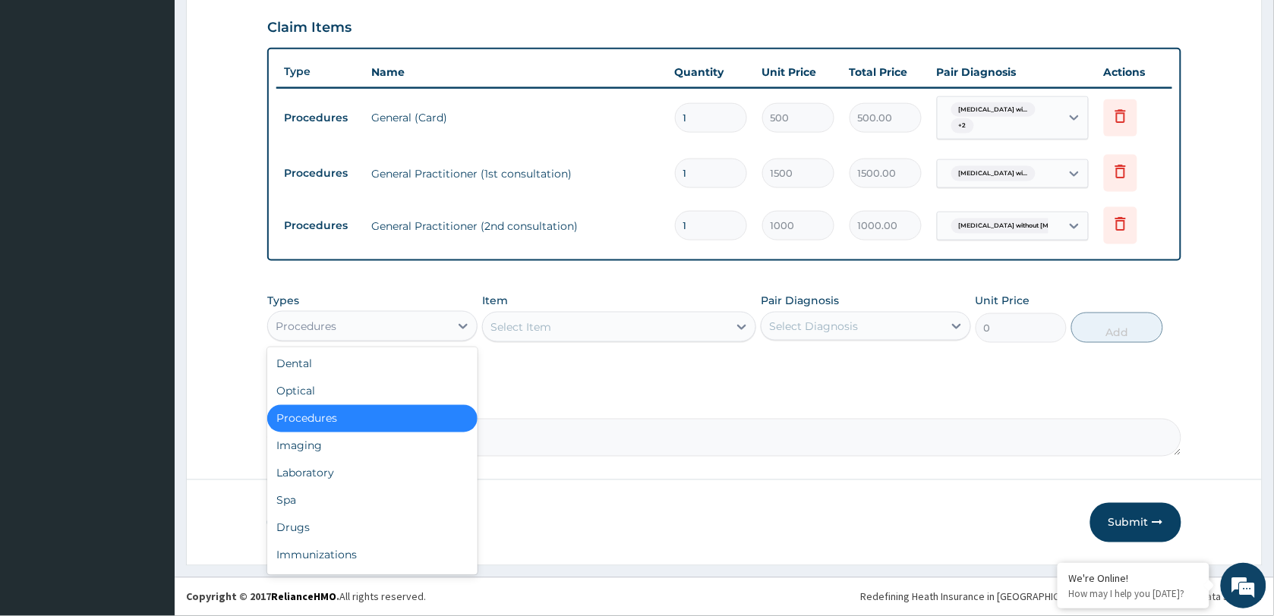
click at [391, 317] on div "Procedures" at bounding box center [358, 326] width 181 height 24
click at [358, 465] on div "Laboratory" at bounding box center [372, 473] width 210 height 27
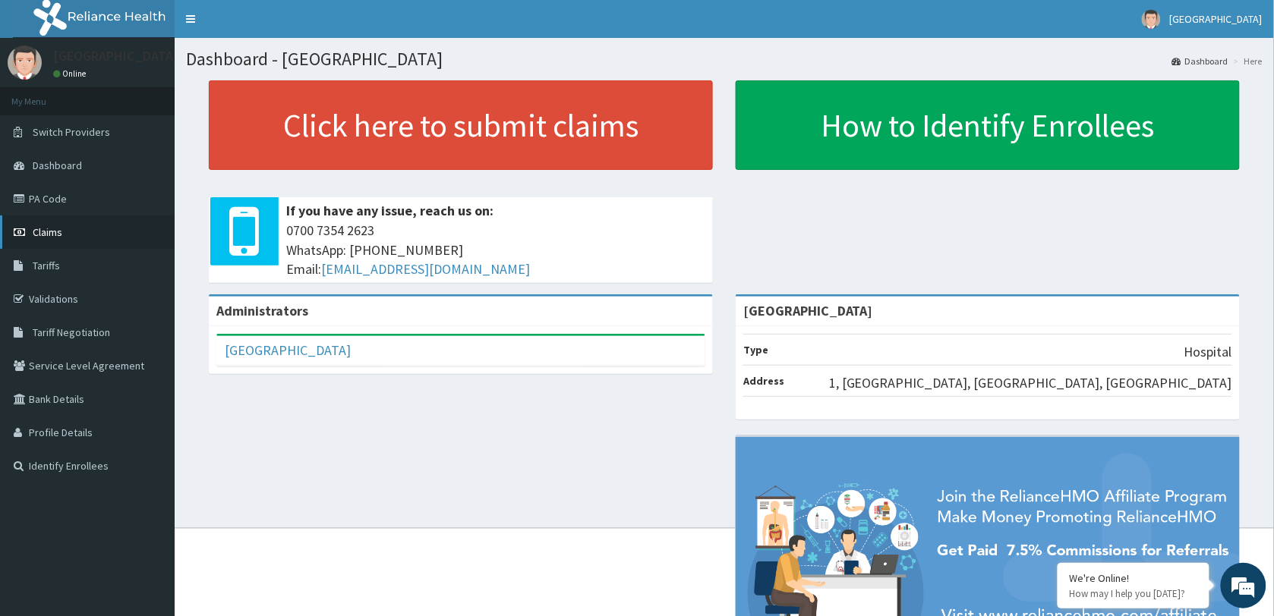
click at [44, 225] on span "Claims" at bounding box center [48, 232] width 30 height 14
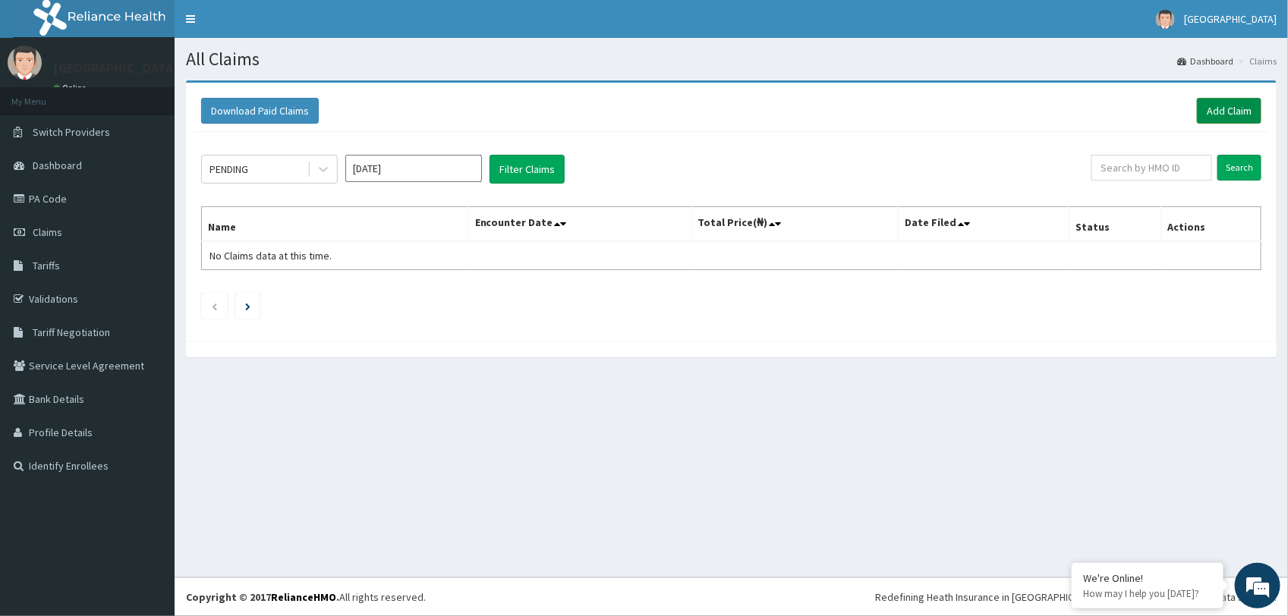
click at [1231, 114] on link "Add Claim" at bounding box center [1229, 111] width 65 height 26
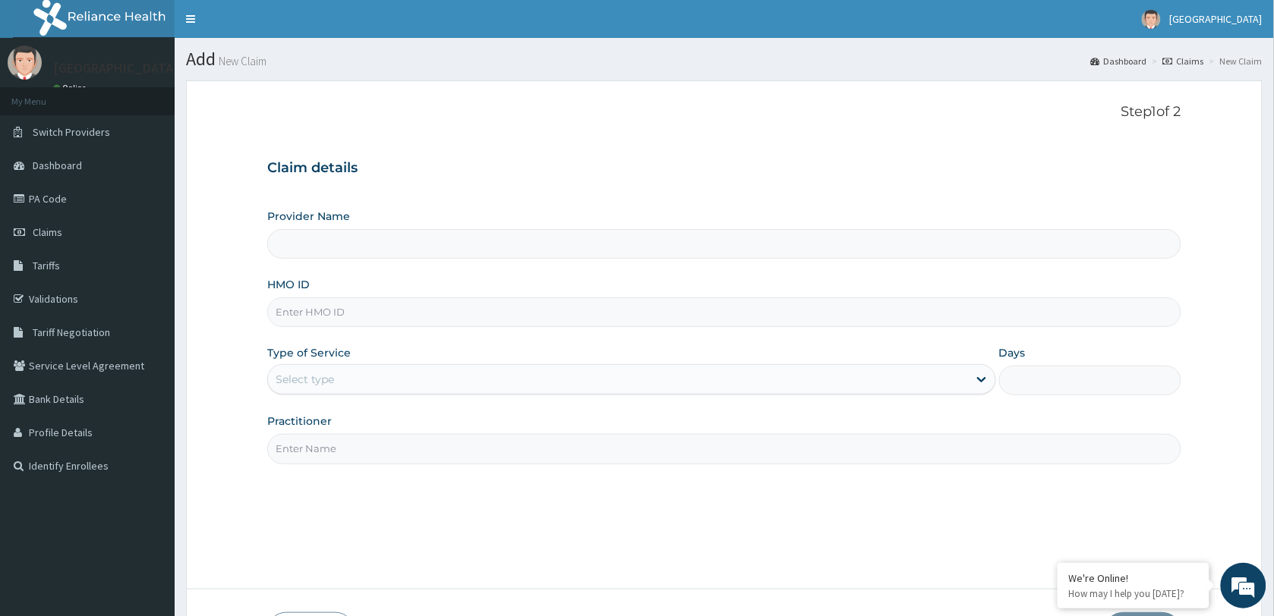
click at [367, 320] on input "HMO ID" at bounding box center [724, 313] width 914 height 30
type input "[GEOGRAPHIC_DATA]"
paste input "TAN/10015/D"
type input "tan/10015/d"
click at [462, 376] on div "Select type" at bounding box center [618, 379] width 700 height 24
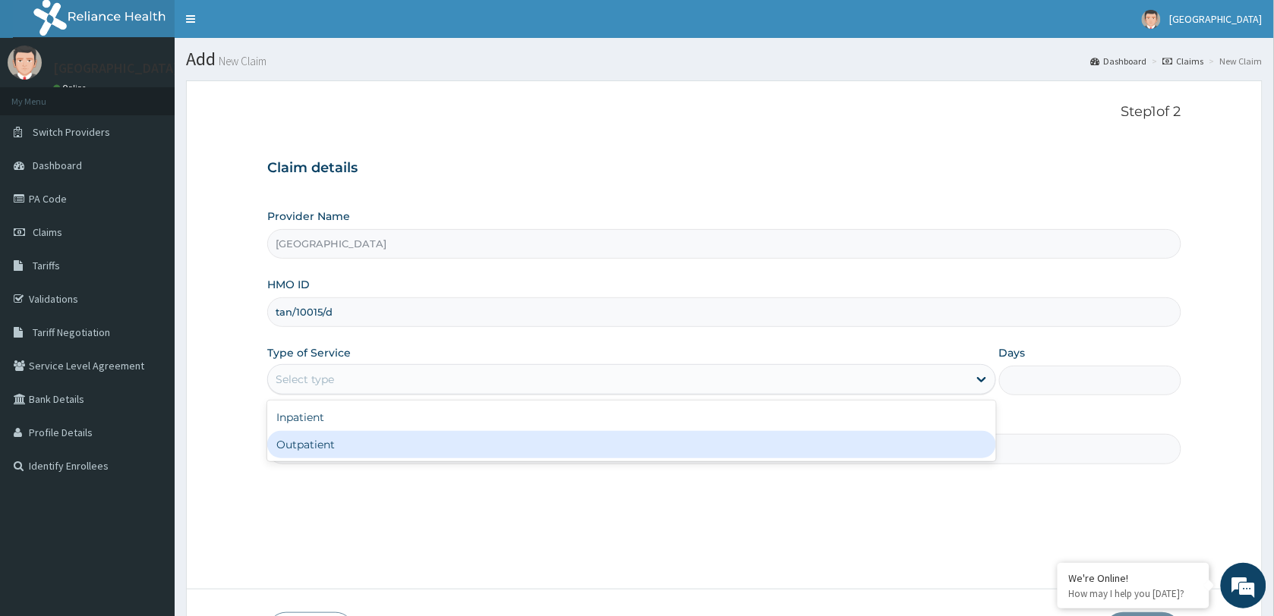
click at [355, 449] on div "Outpatient" at bounding box center [631, 444] width 729 height 27
type input "1"
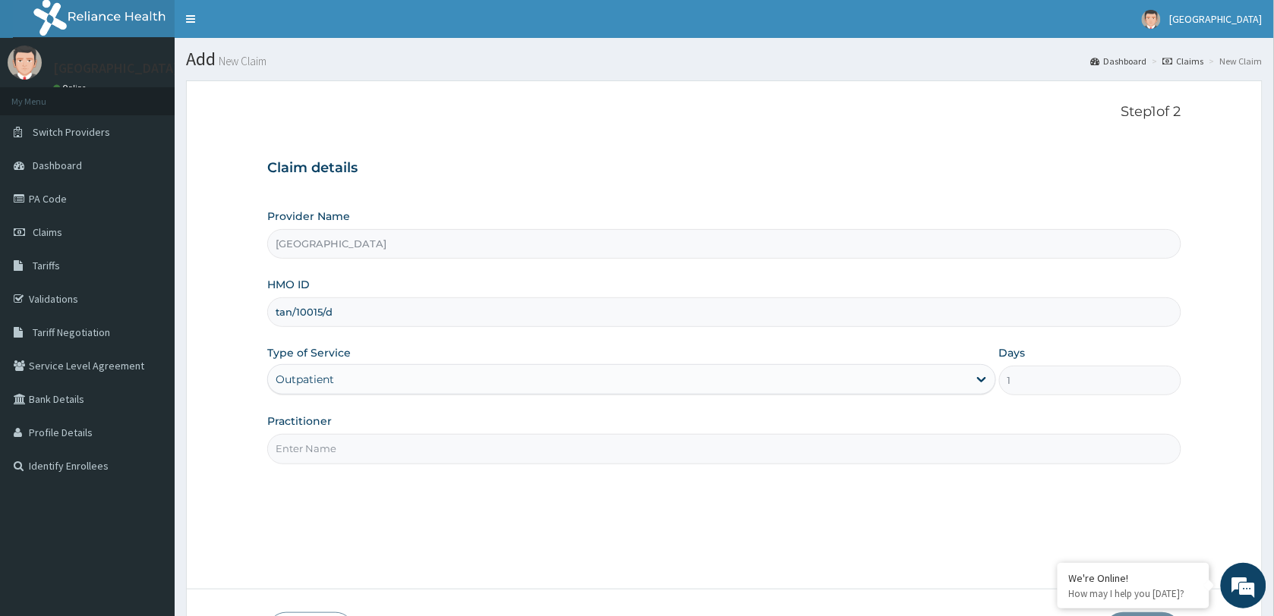
click at [370, 445] on input "Practitioner" at bounding box center [724, 449] width 914 height 30
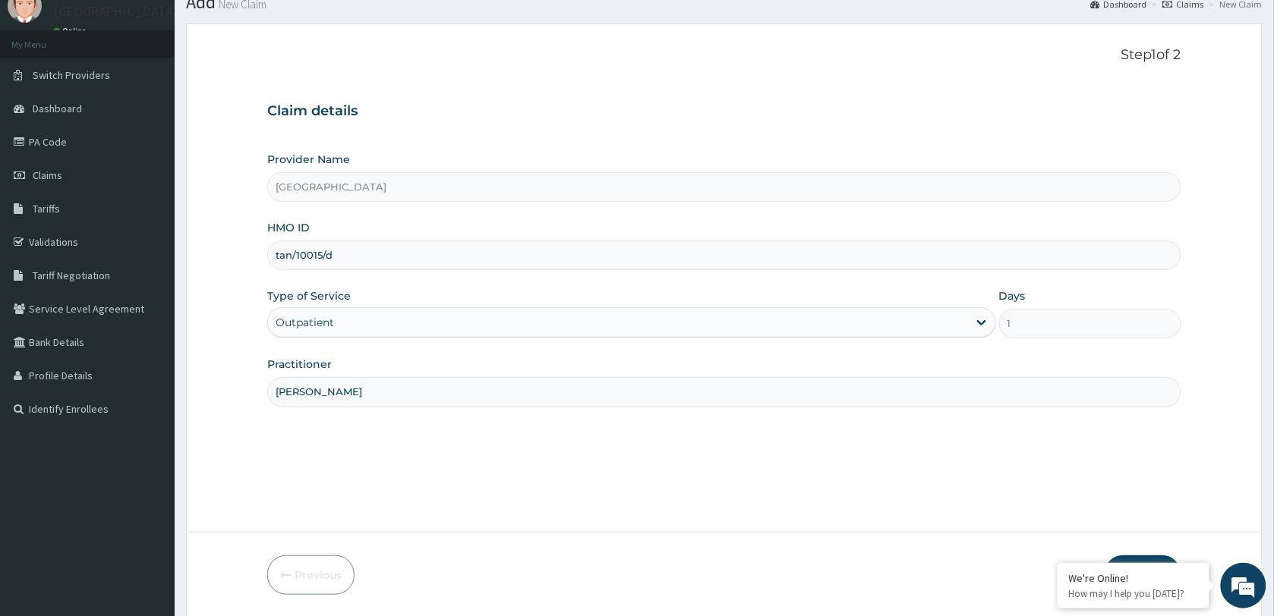
scroll to position [110, 0]
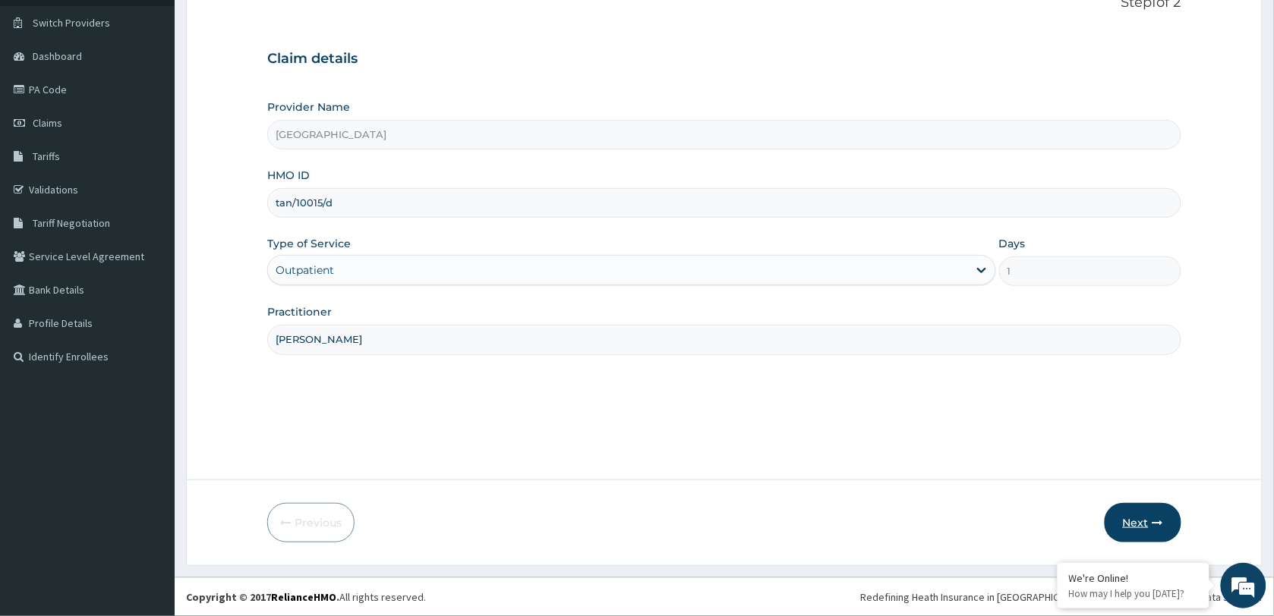
type input "[PERSON_NAME]"
click at [1137, 528] on button "Next" at bounding box center [1143, 522] width 77 height 39
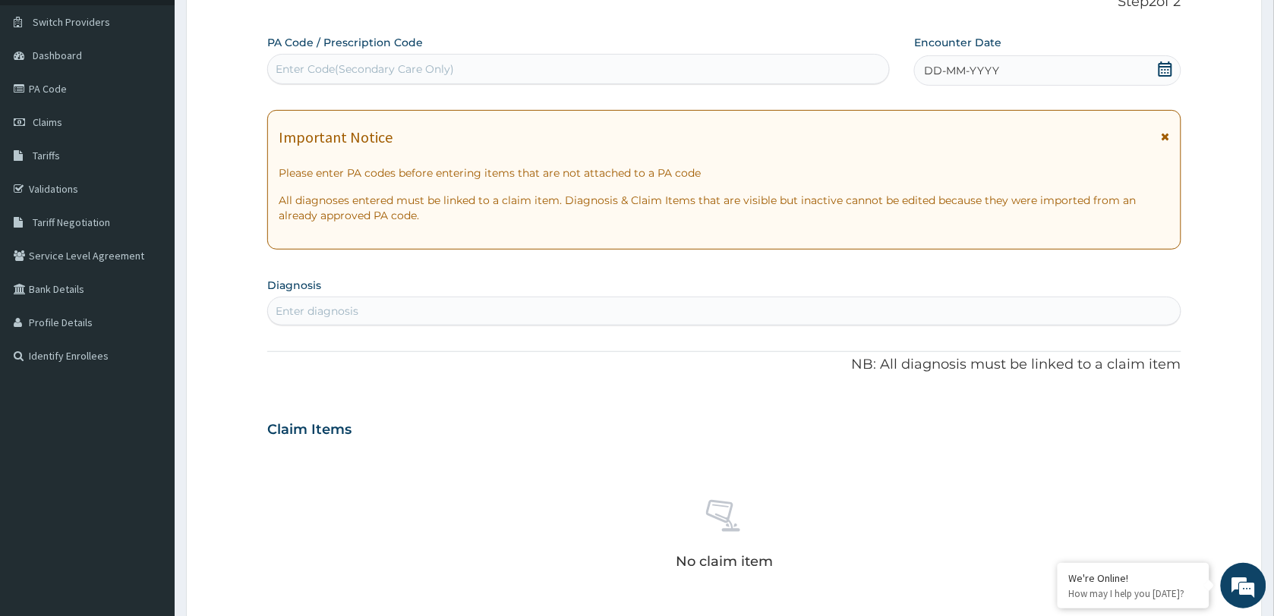
click at [456, 310] on div "Enter diagnosis" at bounding box center [724, 311] width 913 height 24
click at [1164, 67] on icon at bounding box center [1166, 68] width 14 height 15
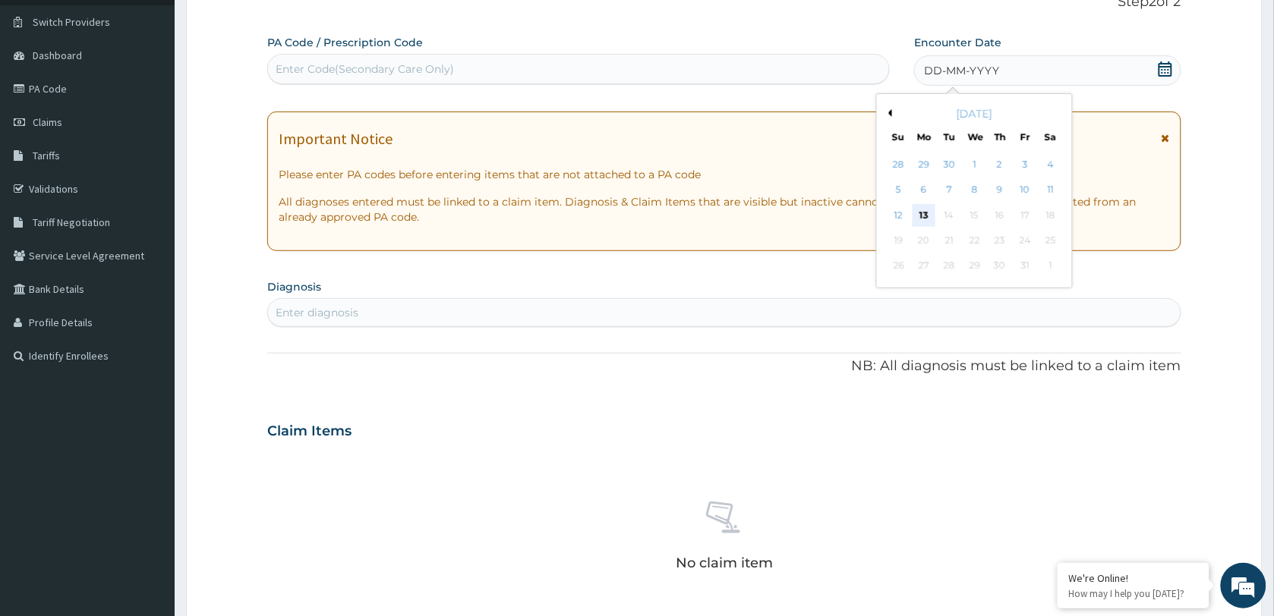
click at [926, 210] on div "13" at bounding box center [924, 215] width 23 height 23
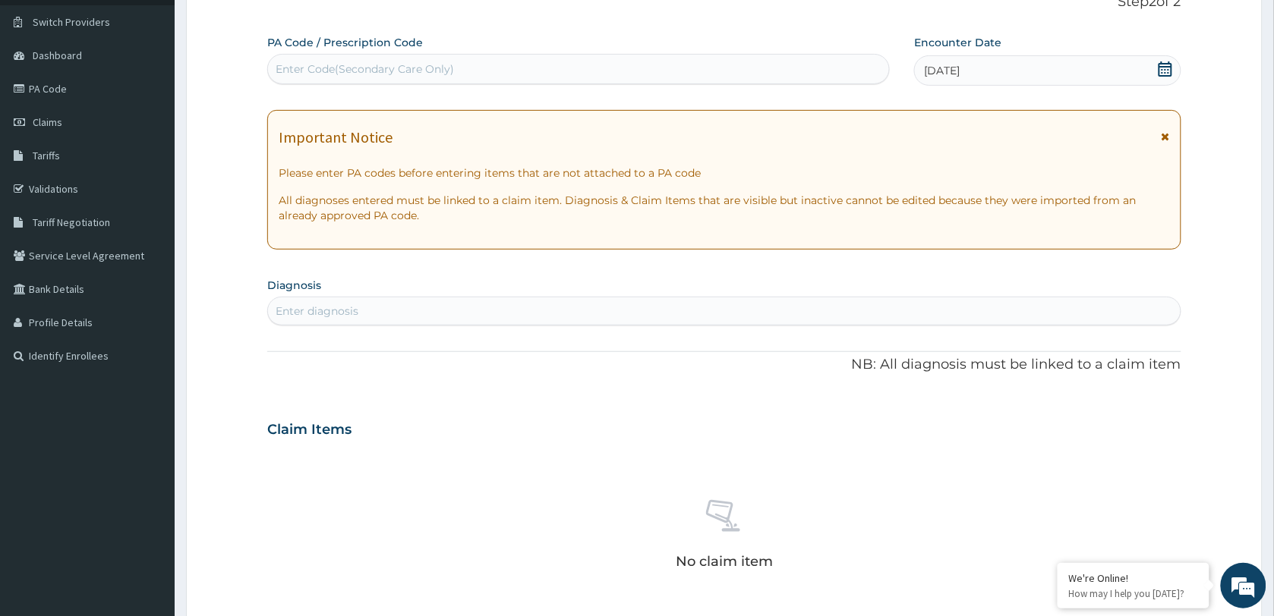
click at [519, 311] on div "Enter diagnosis" at bounding box center [724, 311] width 913 height 24
type input "[MEDICAL_DATA]"
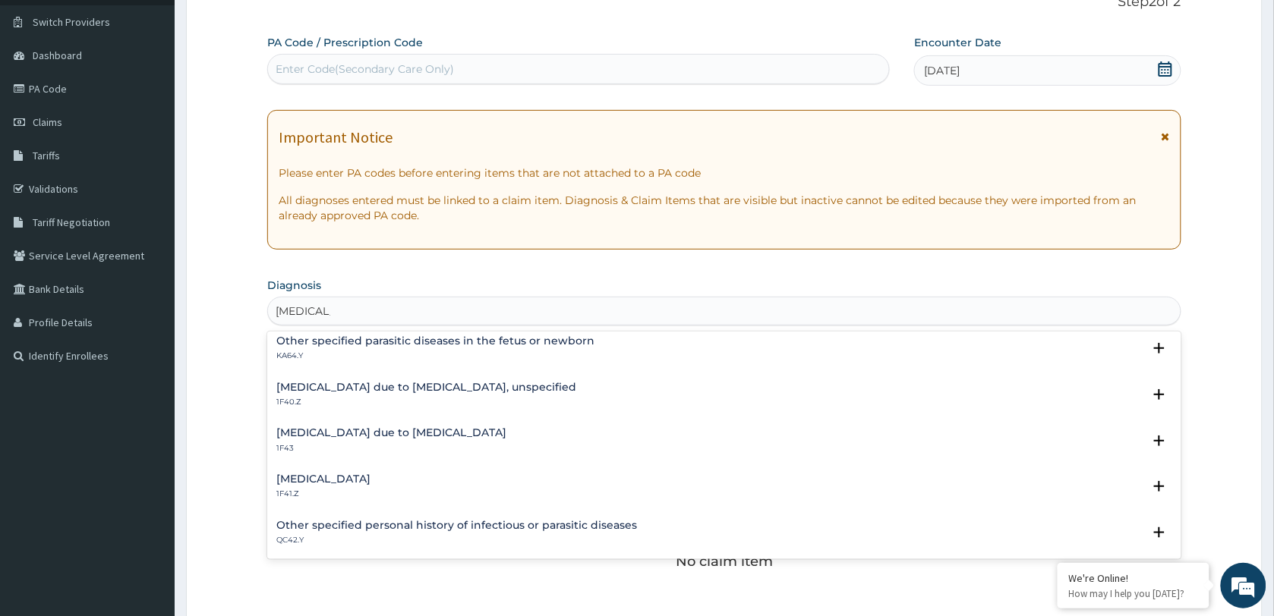
scroll to position [95, 0]
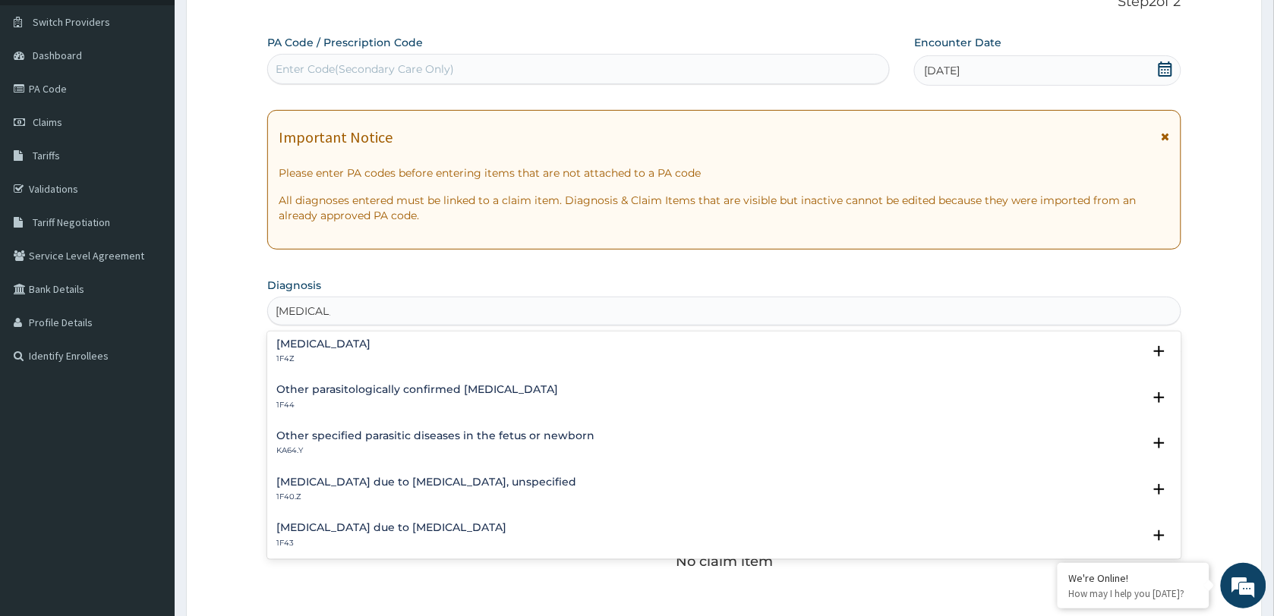
click at [427, 477] on h4 "[MEDICAL_DATA] due to [MEDICAL_DATA], unspecified" at bounding box center [426, 482] width 300 height 11
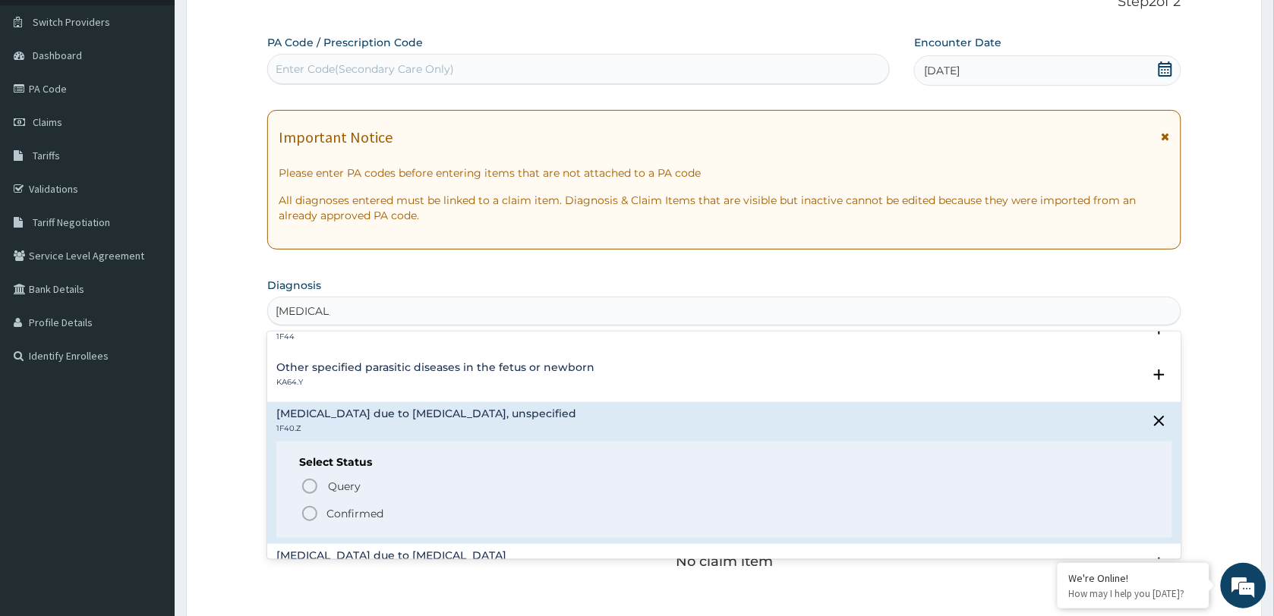
scroll to position [190, 0]
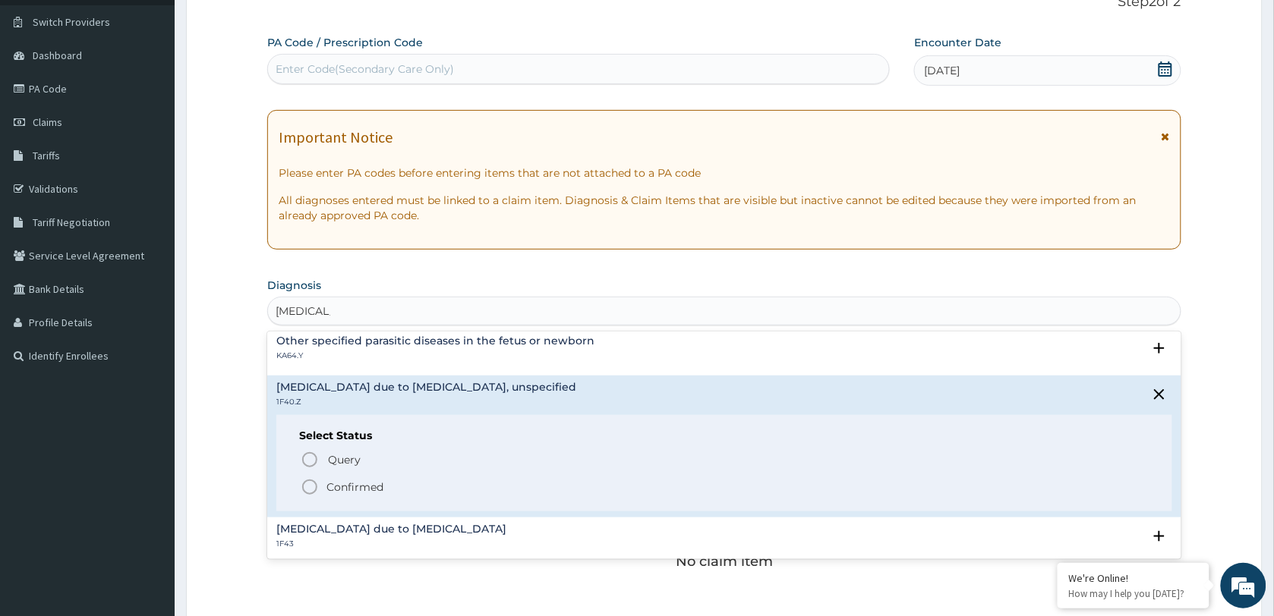
click at [352, 490] on p "Confirmed" at bounding box center [354, 487] width 57 height 15
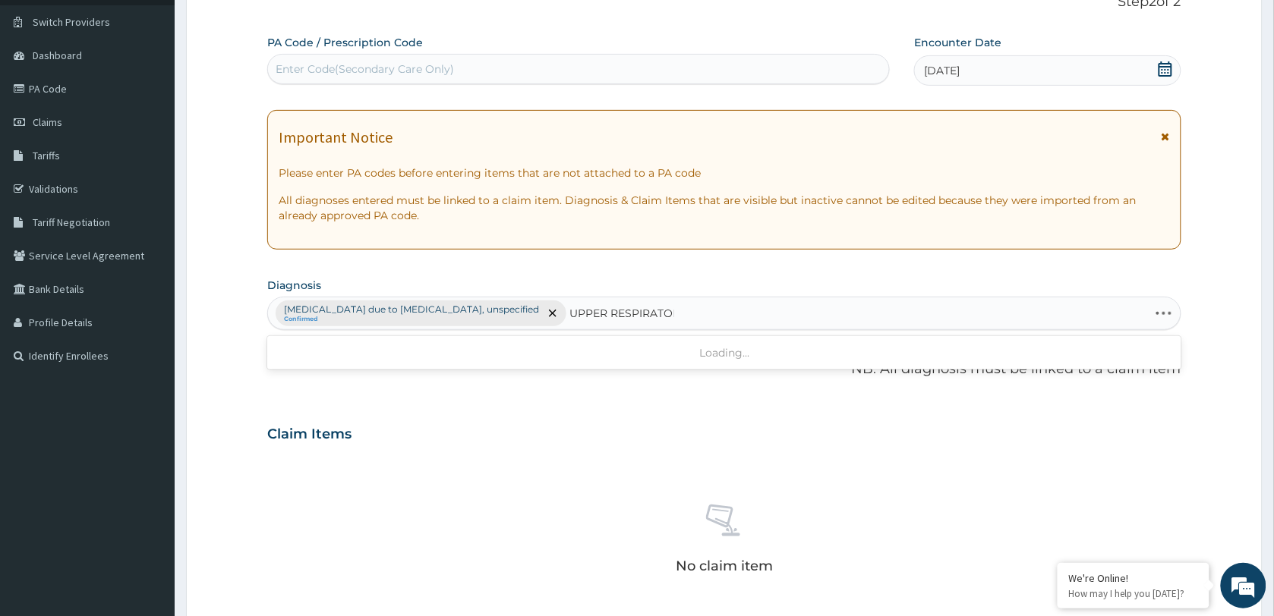
type input "UPPER RESPIRATORY"
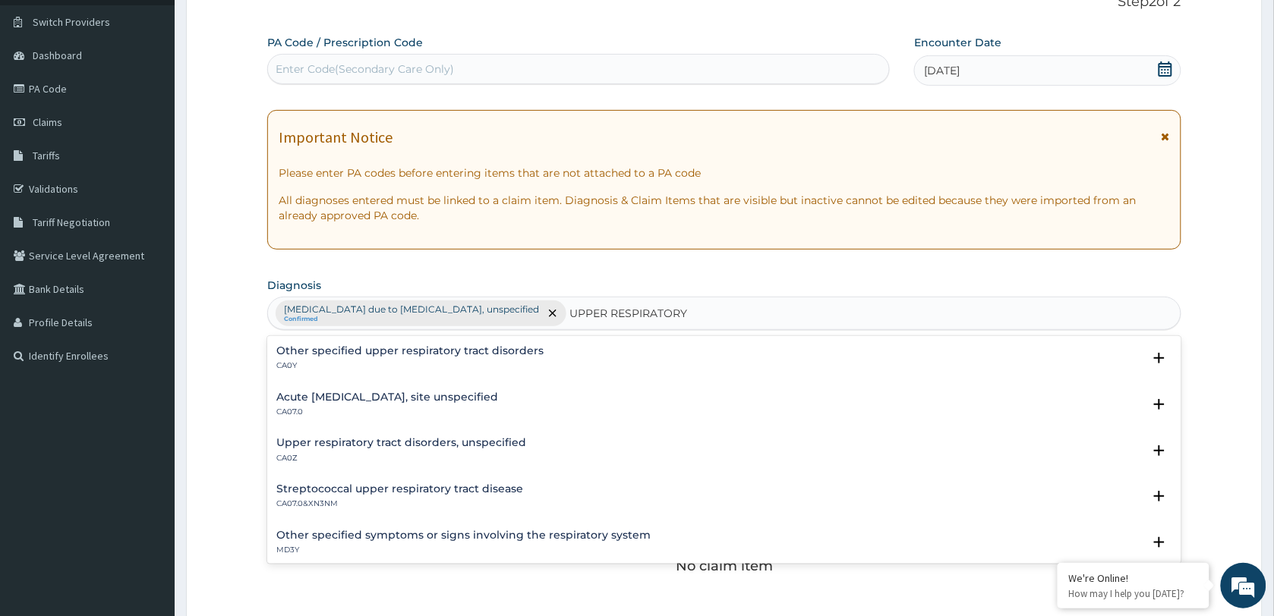
click at [415, 399] on h4 "Acute [MEDICAL_DATA], site unspecified" at bounding box center [387, 397] width 222 height 11
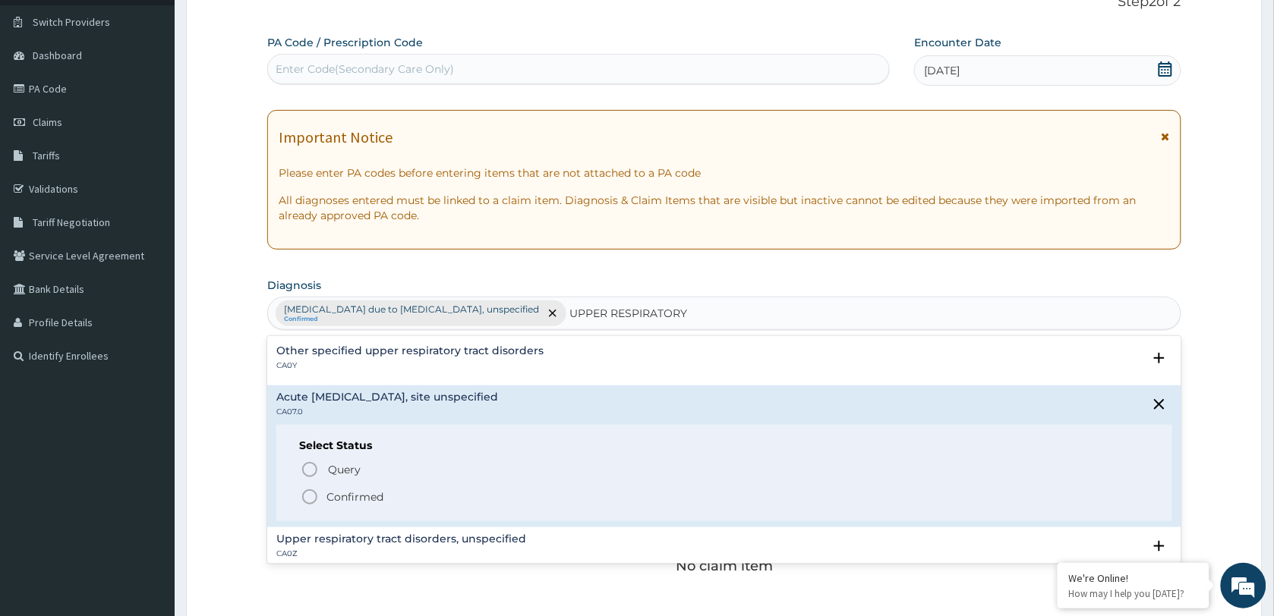
click at [339, 502] on p "Confirmed" at bounding box center [354, 497] width 57 height 15
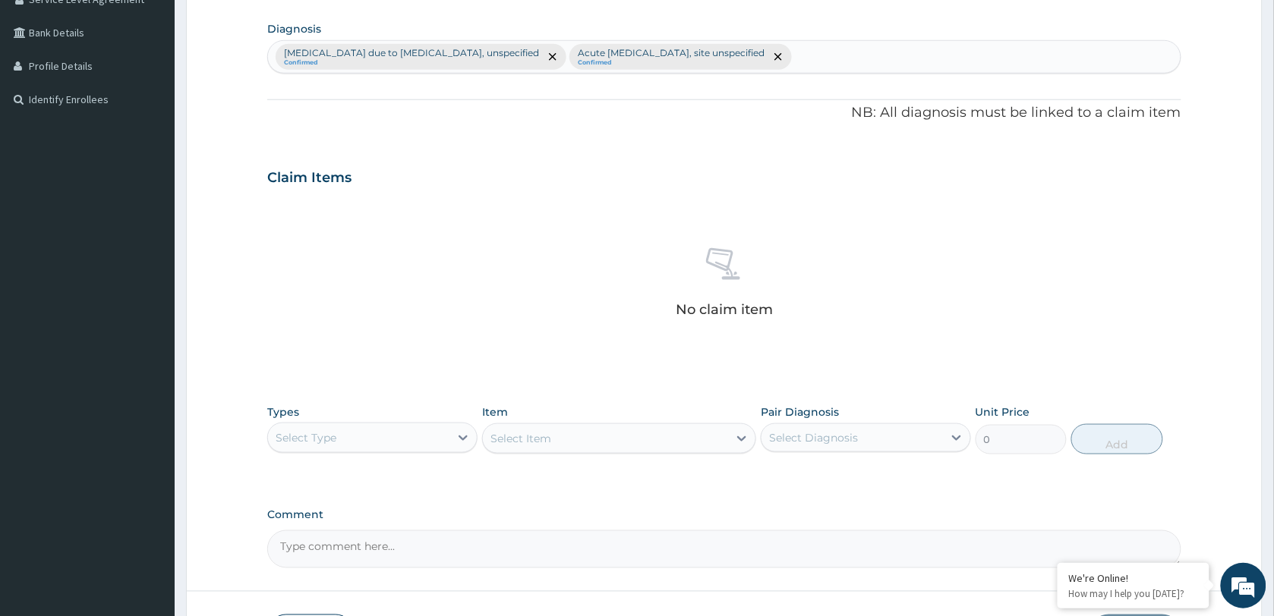
scroll to position [395, 0]
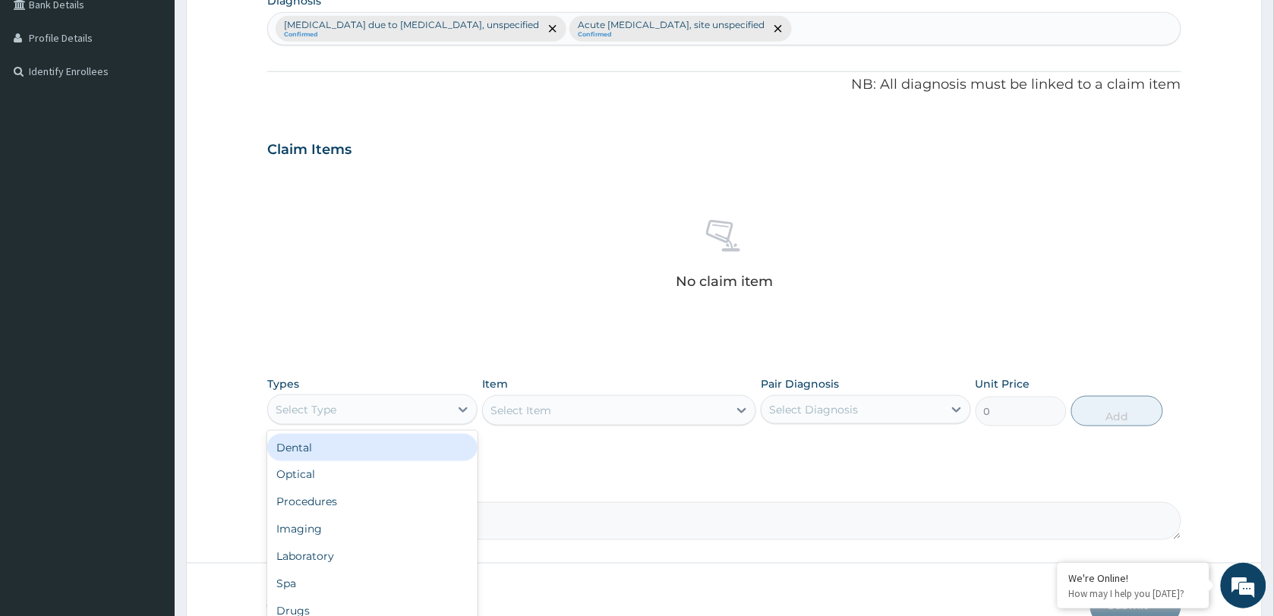
click at [386, 408] on div "Select Type" at bounding box center [358, 410] width 181 height 24
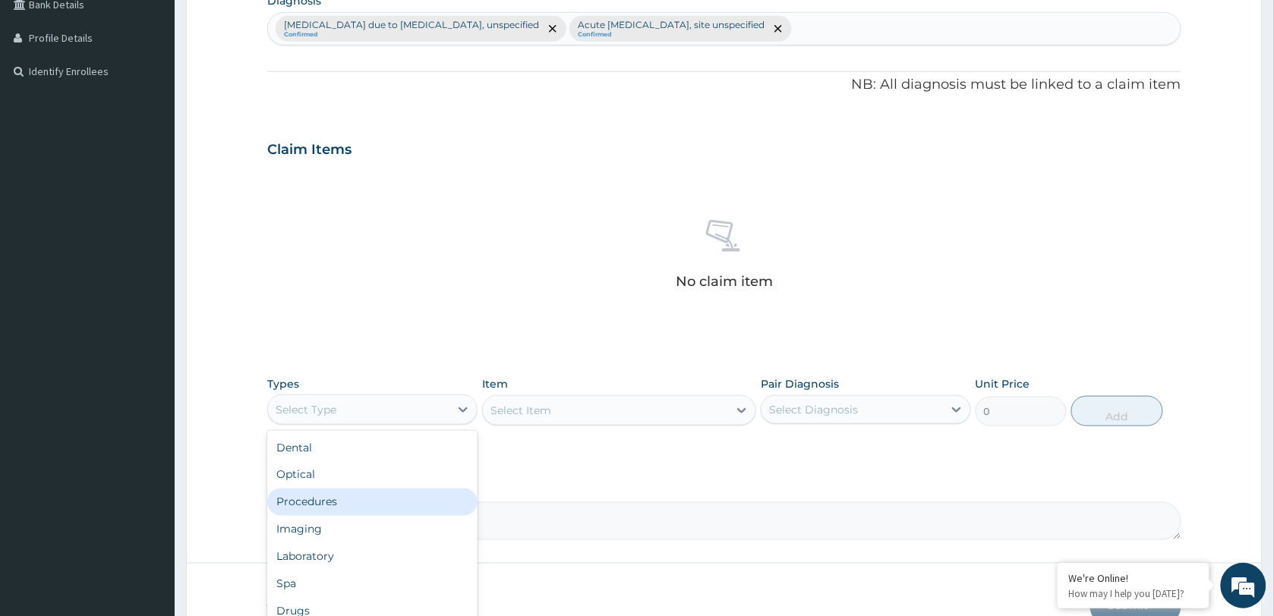
click at [359, 503] on div "Procedures" at bounding box center [372, 502] width 210 height 27
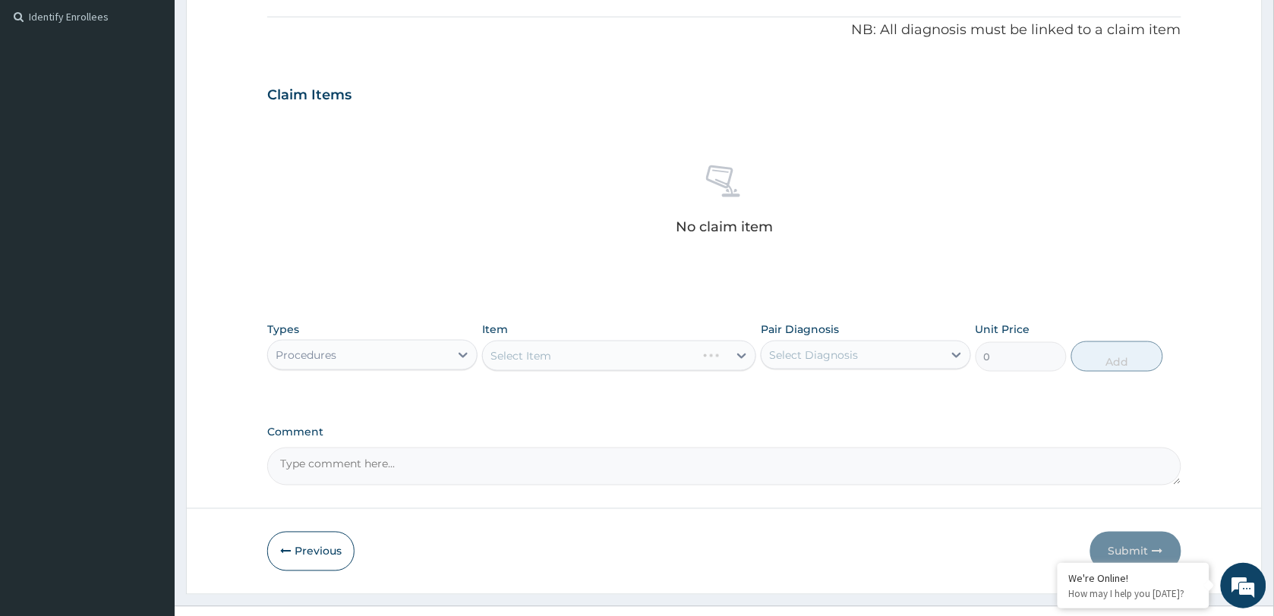
scroll to position [479, 0]
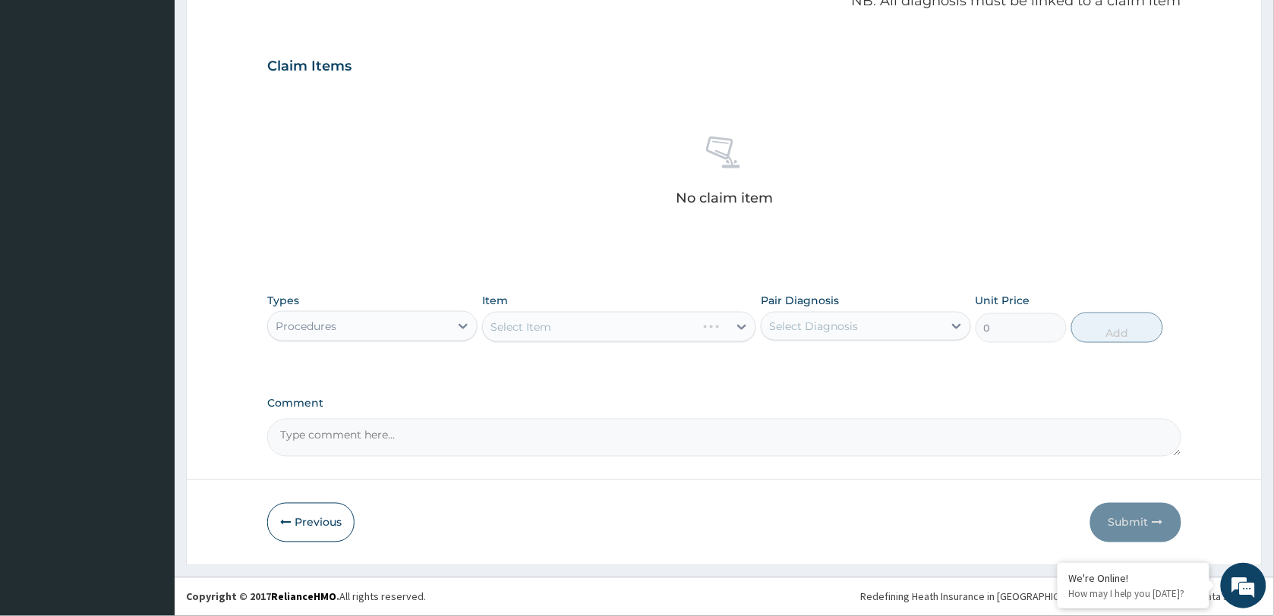
click at [638, 326] on div "Select Item" at bounding box center [619, 327] width 274 height 30
click at [638, 326] on div "Select Item" at bounding box center [605, 327] width 245 height 24
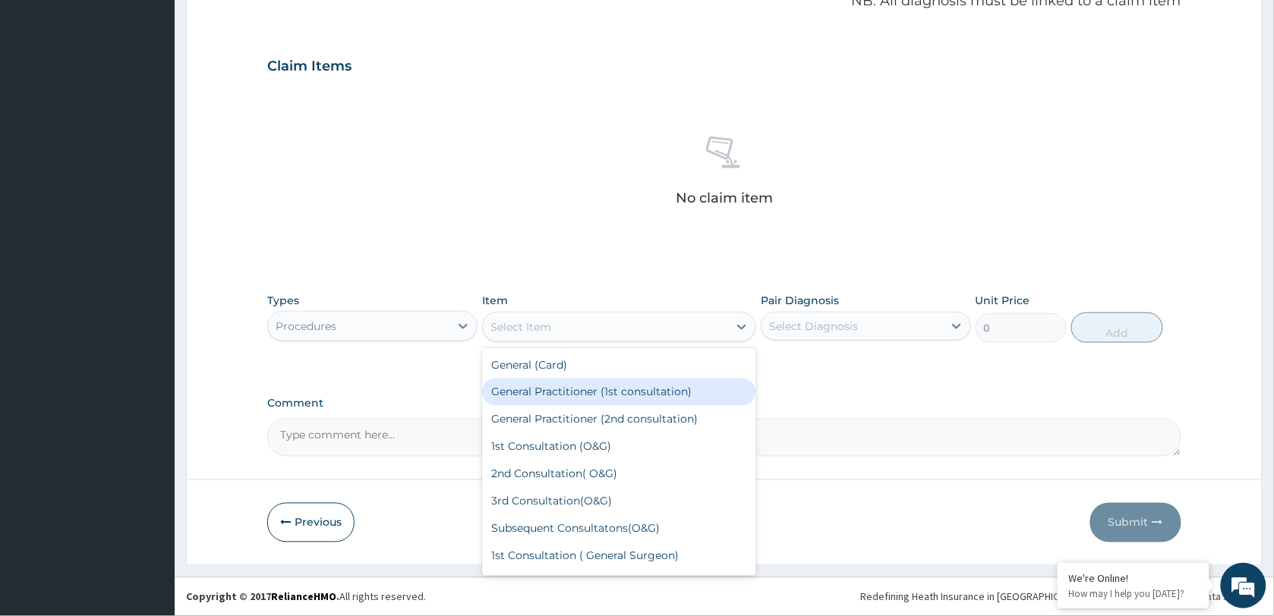
click at [624, 389] on div "General Practitioner (1st consultation)" at bounding box center [619, 392] width 274 height 27
type input "1500"
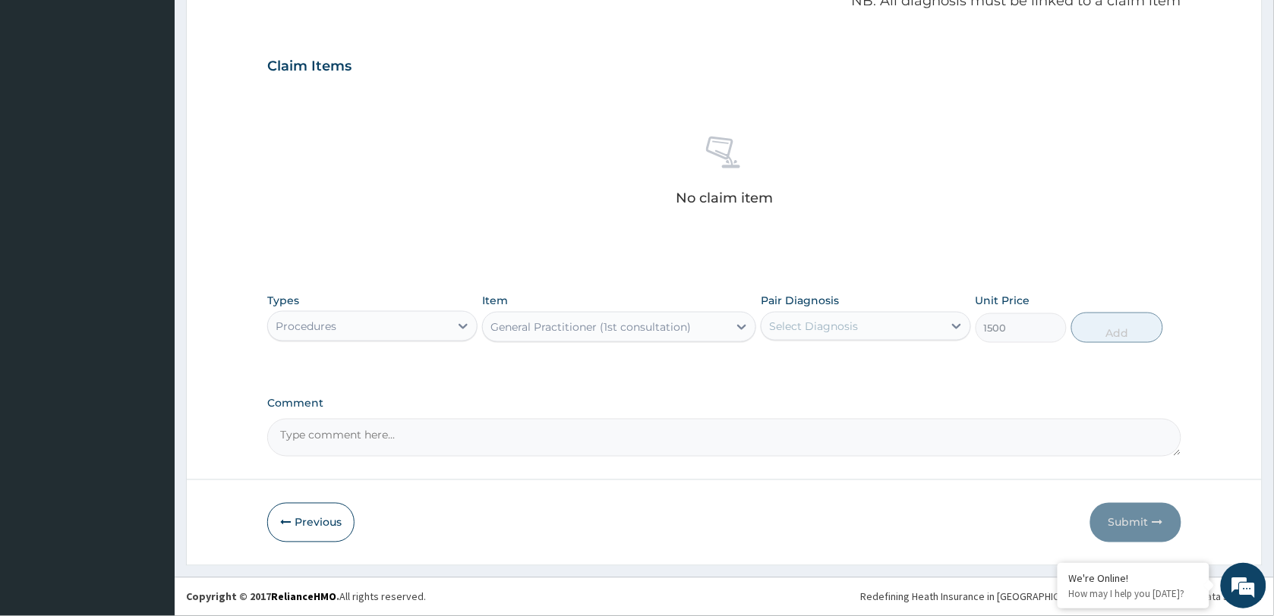
drag, startPoint x: 863, startPoint y: 313, endPoint x: 810, endPoint y: 336, distance: 58.1
click at [856, 314] on div "Select Diagnosis" at bounding box center [851, 326] width 181 height 24
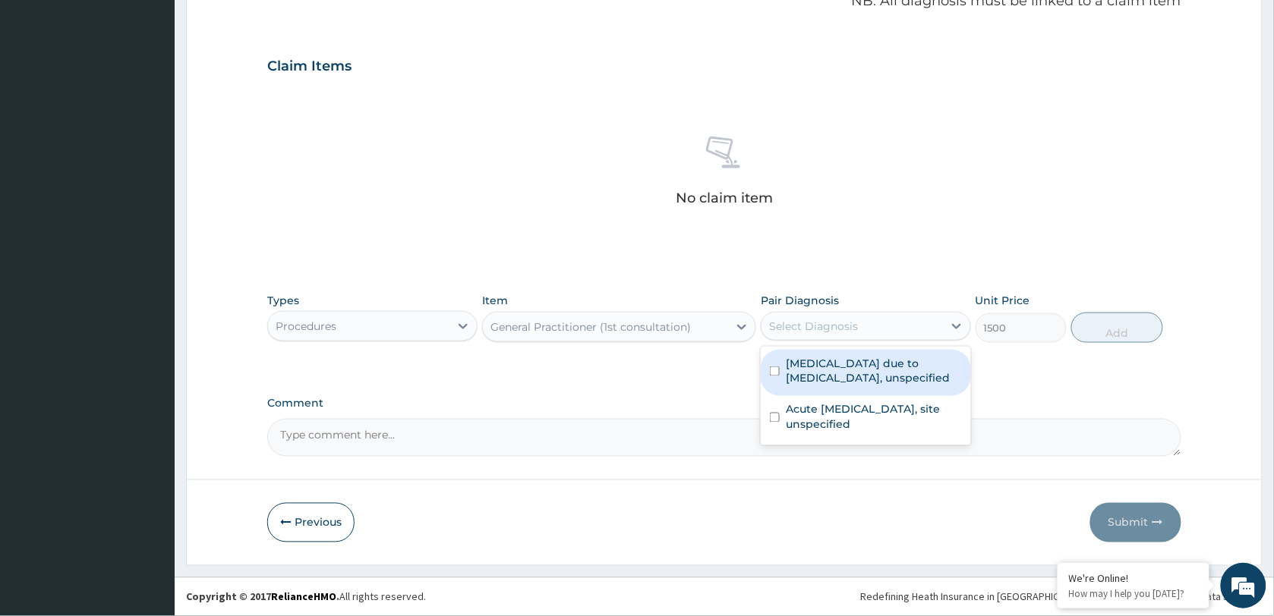
click at [828, 374] on label "[MEDICAL_DATA] due to [MEDICAL_DATA], unspecified" at bounding box center [874, 371] width 176 height 30
checkbox input "true"
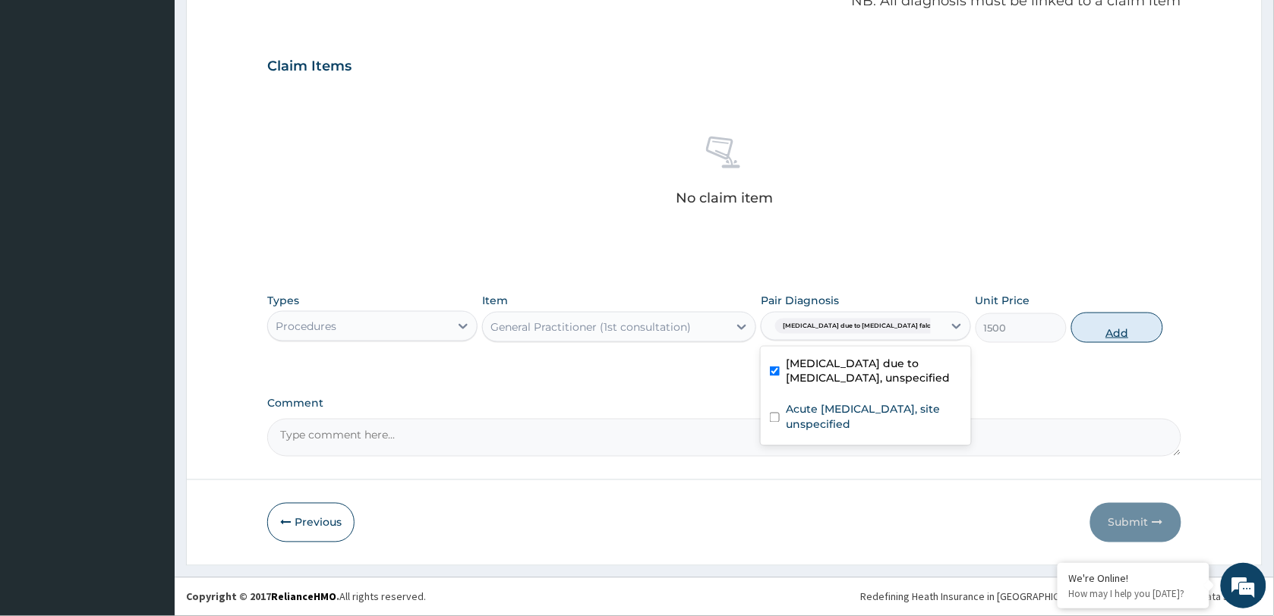
click at [1108, 329] on button "Add" at bounding box center [1116, 328] width 91 height 30
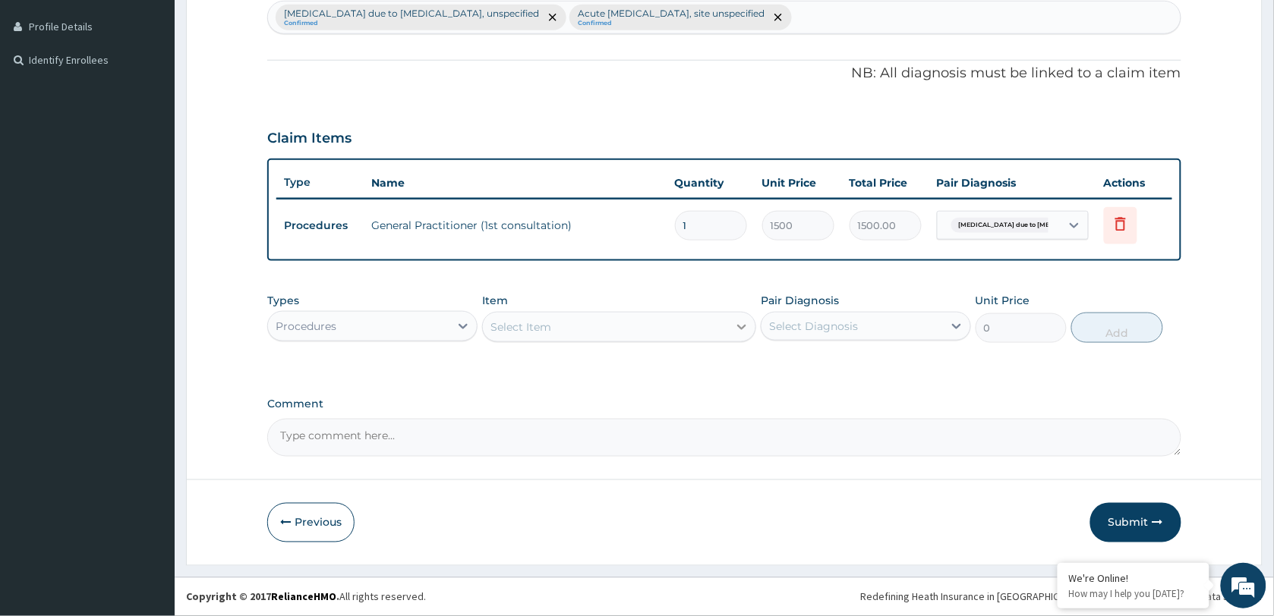
scroll to position [405, 0]
click at [635, 320] on div "Select Item" at bounding box center [605, 329] width 245 height 24
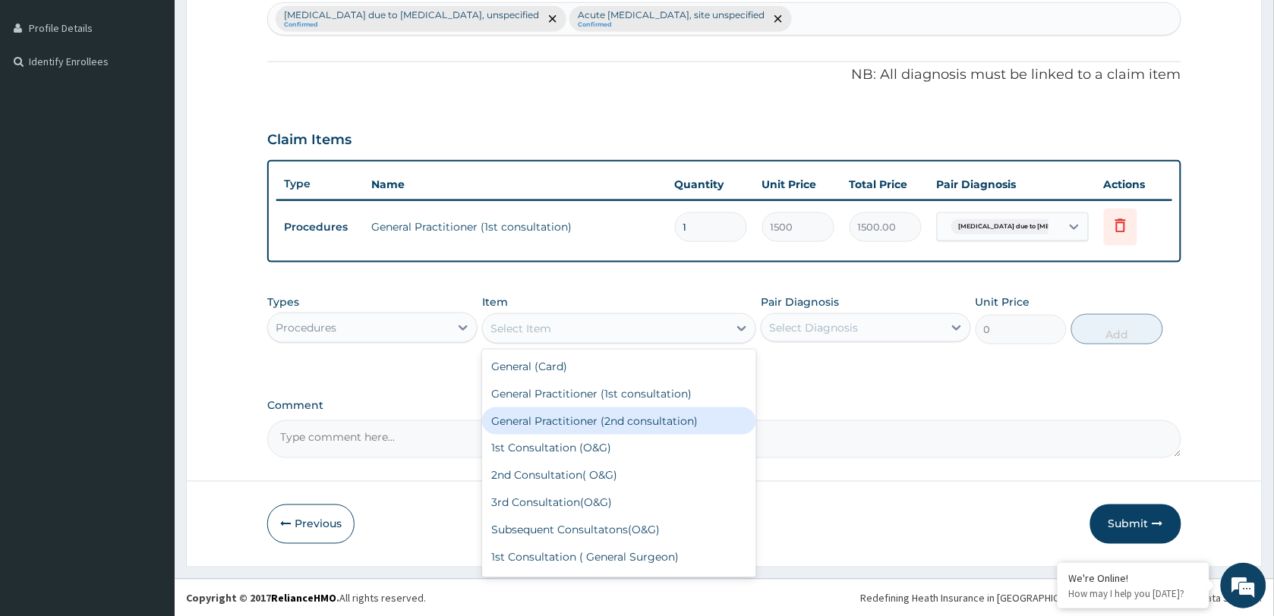
click at [596, 416] on div "General Practitioner (2nd consultation)" at bounding box center [619, 421] width 274 height 27
type input "1000"
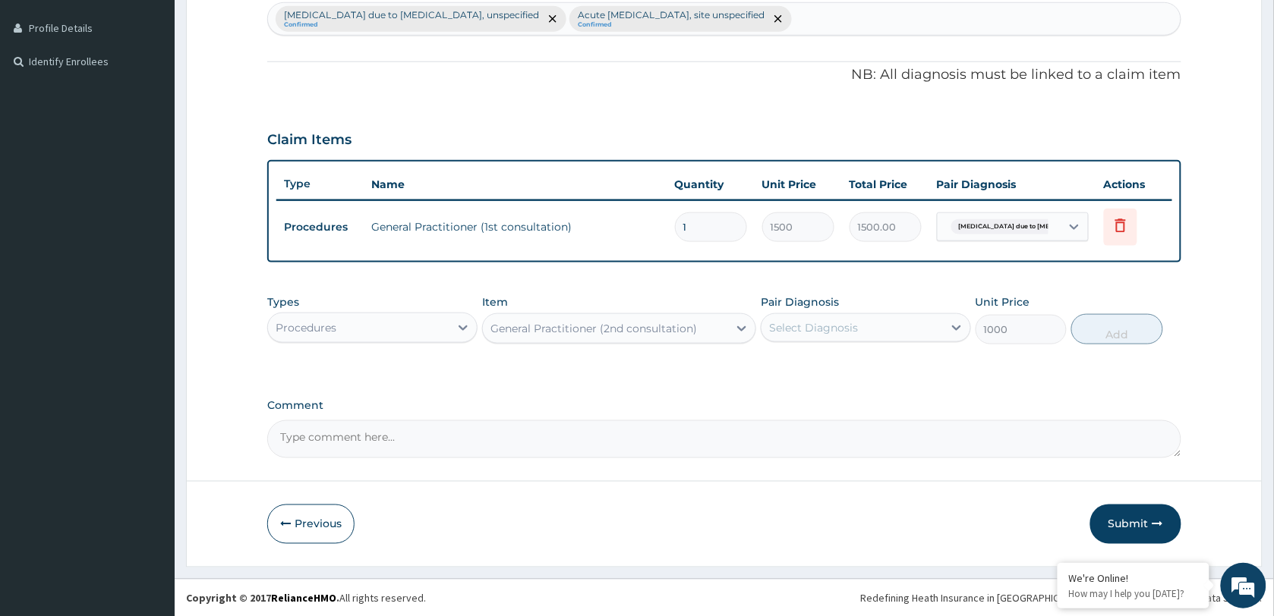
click at [806, 329] on div "Select Diagnosis" at bounding box center [813, 327] width 89 height 15
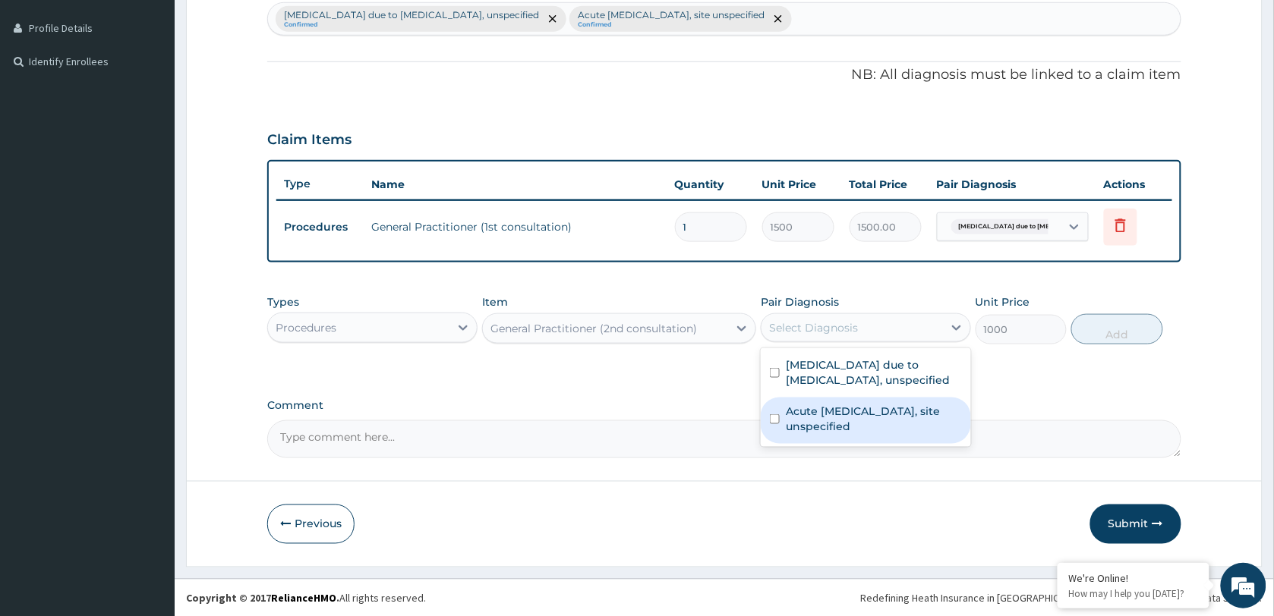
click at [840, 415] on label "Acute upper respiratory infection, site unspecified" at bounding box center [874, 419] width 176 height 30
checkbox input "true"
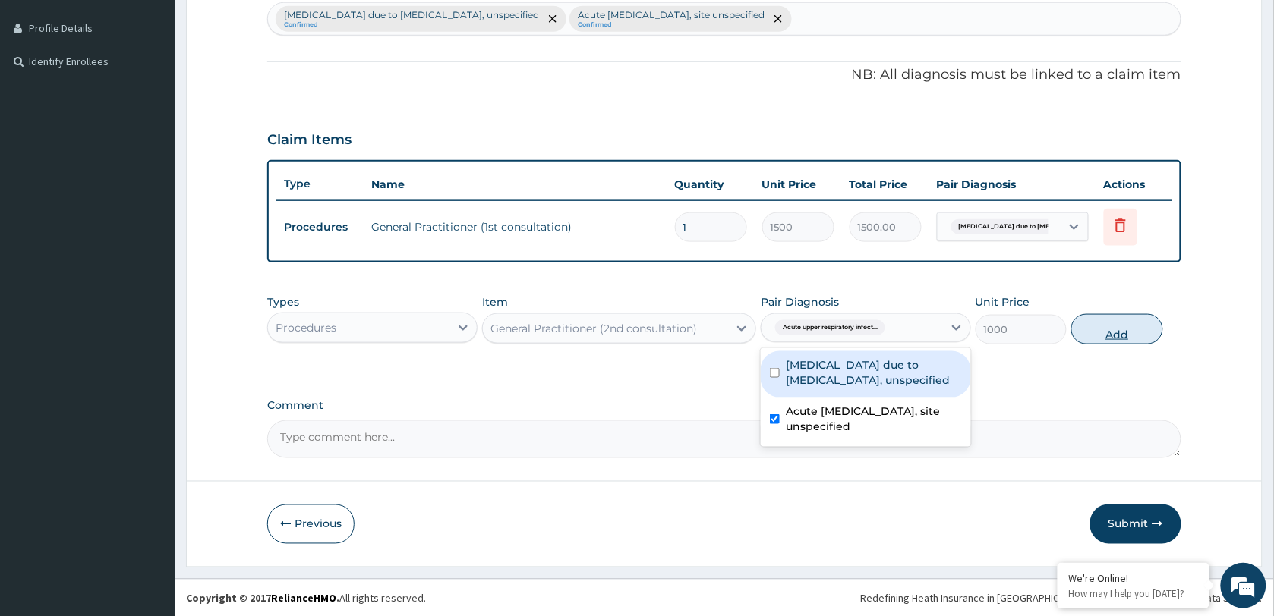
click at [1099, 336] on button "Add" at bounding box center [1116, 329] width 91 height 30
type input "0"
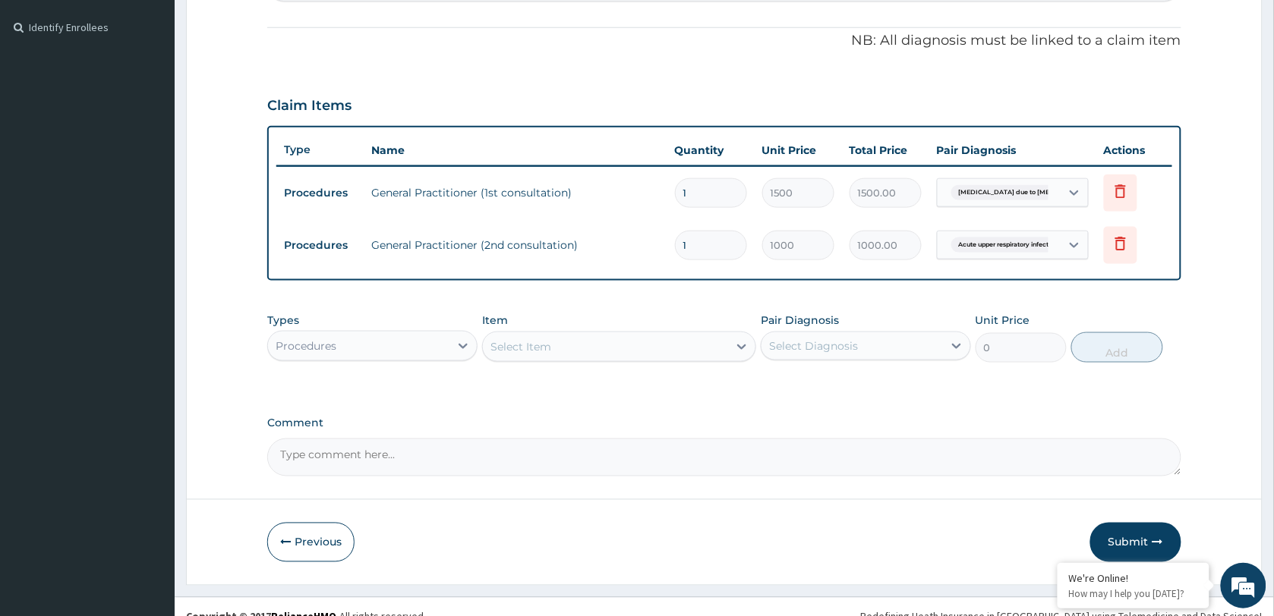
scroll to position [457, 0]
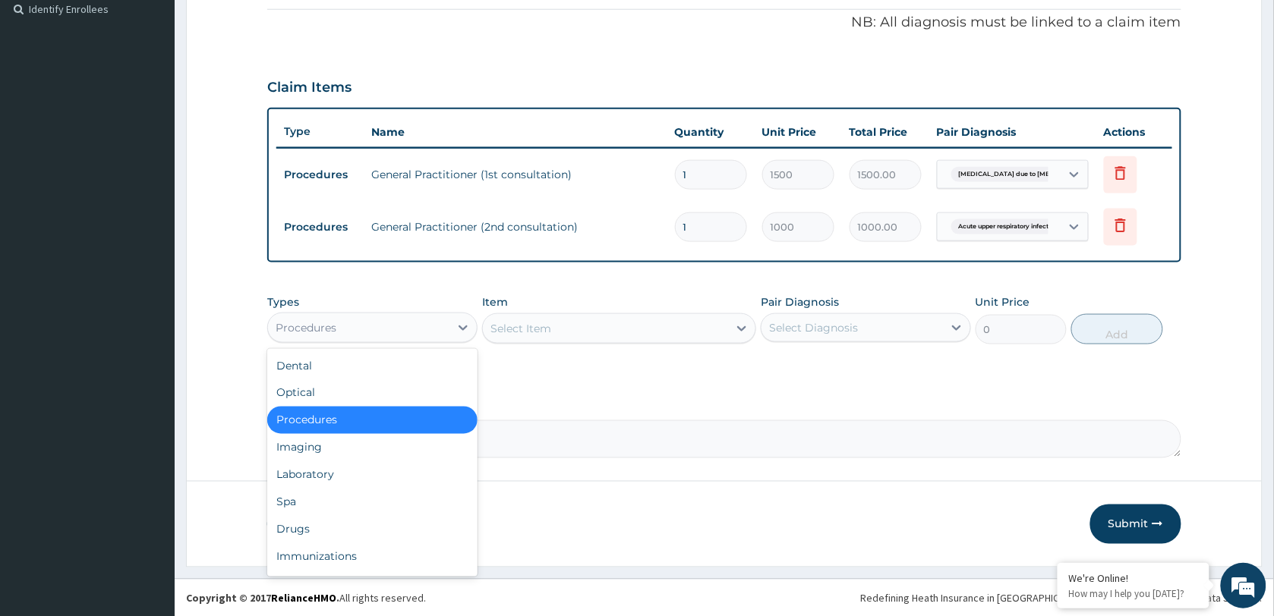
click at [366, 323] on div "Procedures" at bounding box center [358, 328] width 181 height 24
click at [334, 473] on div "Laboratory" at bounding box center [372, 475] width 210 height 27
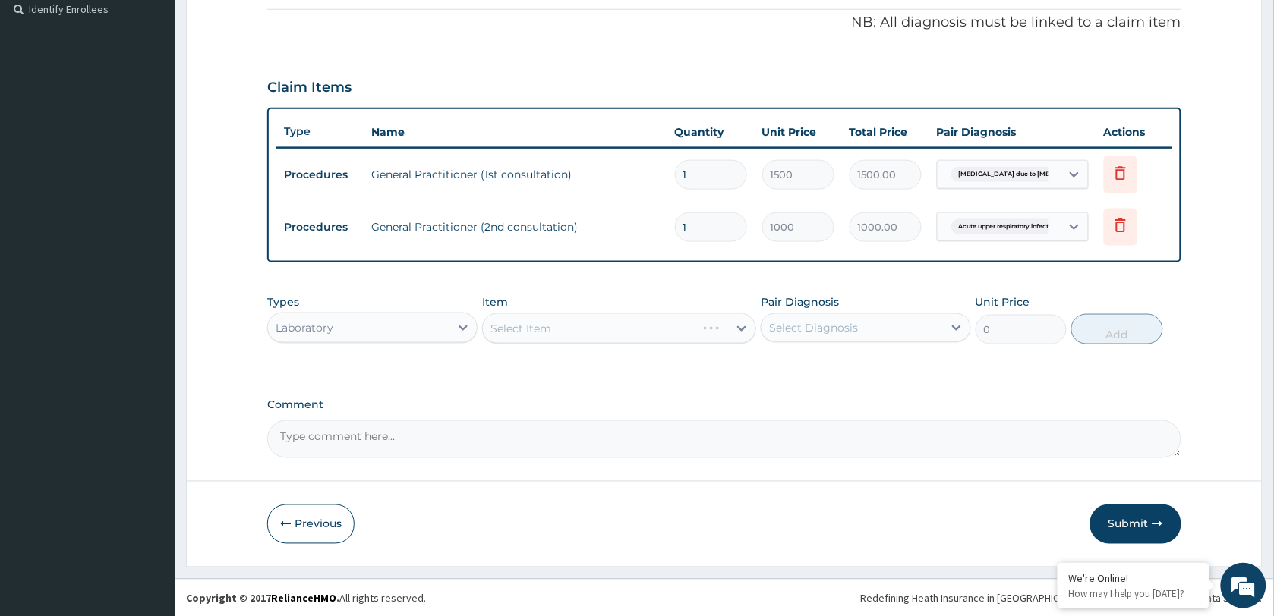
click at [573, 332] on div "Select Item" at bounding box center [619, 329] width 274 height 30
click at [573, 332] on div "Select Item" at bounding box center [605, 329] width 245 height 24
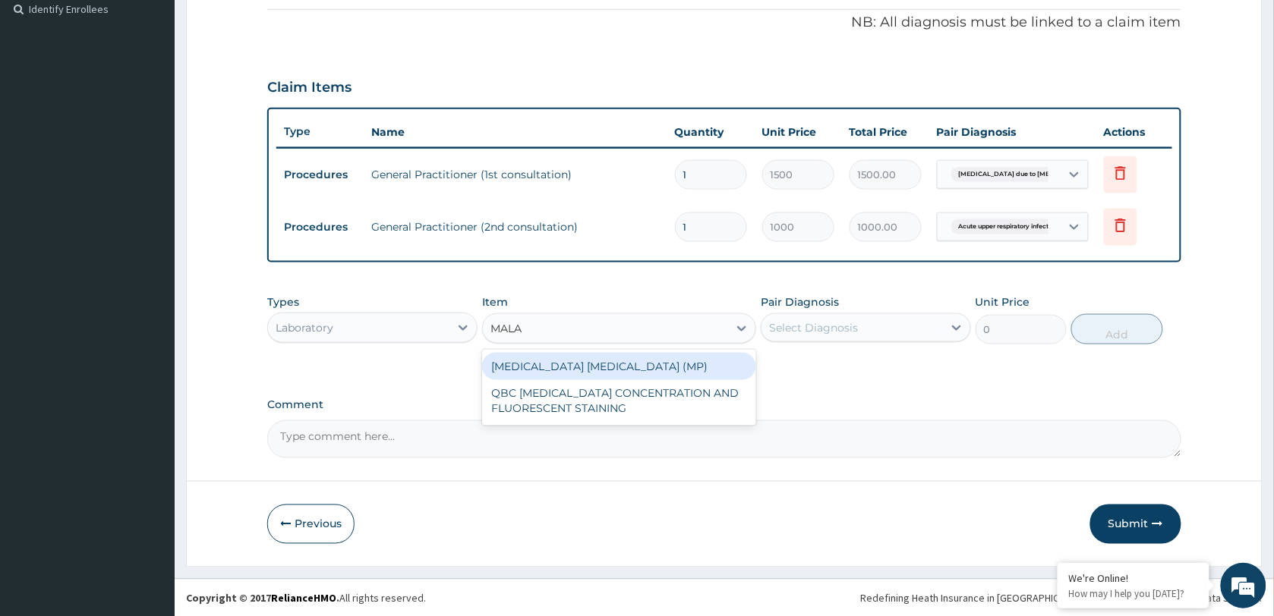
type input "MALAR"
click at [585, 369] on div "[MEDICAL_DATA] [MEDICAL_DATA] (MP)" at bounding box center [619, 366] width 274 height 27
type input "2500"
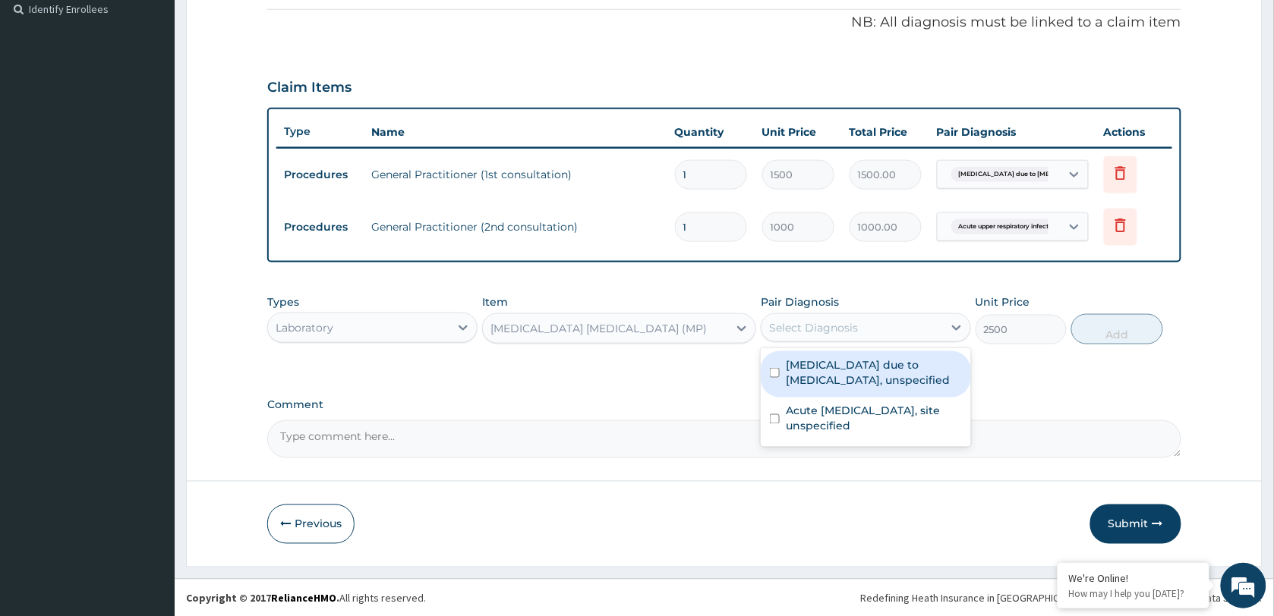
click at [853, 325] on div "Select Diagnosis" at bounding box center [813, 327] width 89 height 15
drag, startPoint x: 837, startPoint y: 370, endPoint x: 902, endPoint y: 366, distance: 65.5
click at [839, 372] on label "[MEDICAL_DATA] due to [MEDICAL_DATA], unspecified" at bounding box center [874, 373] width 176 height 30
checkbox input "true"
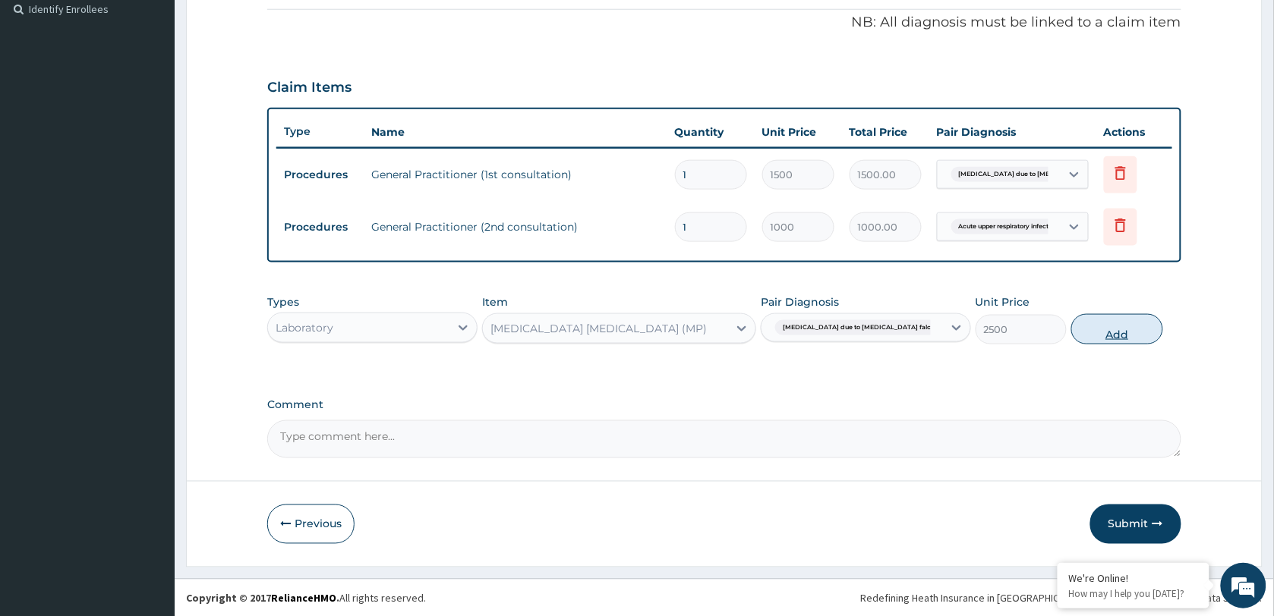
click at [1102, 335] on button "Add" at bounding box center [1116, 329] width 91 height 30
type input "0"
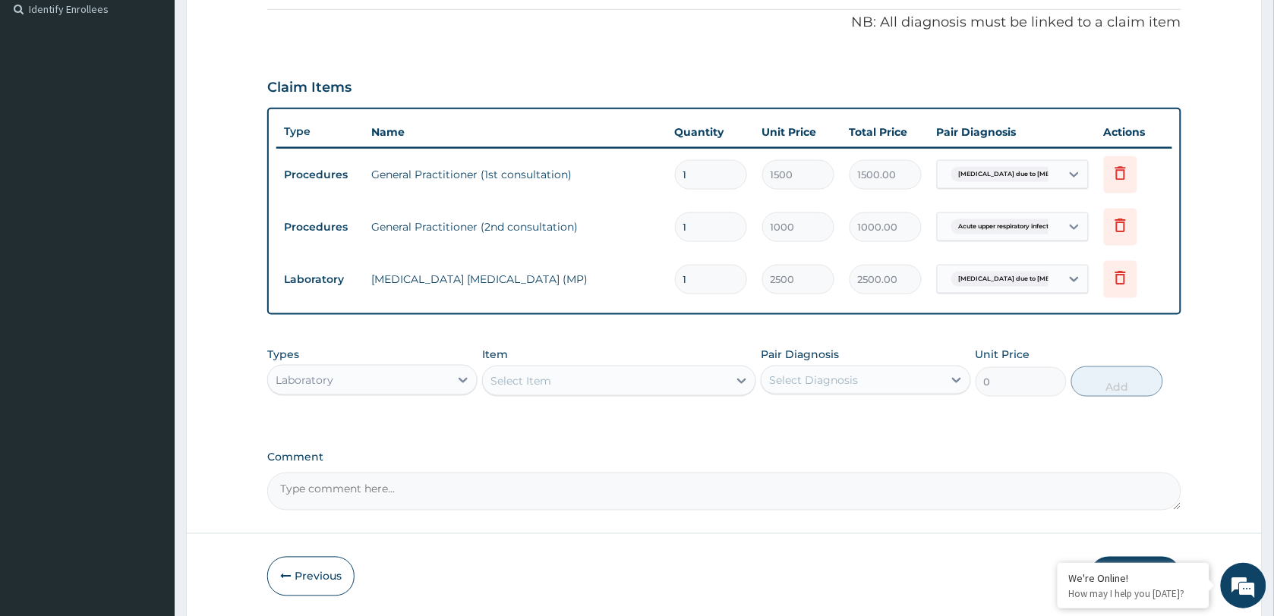
click at [574, 376] on div "Select Item" at bounding box center [605, 381] width 245 height 24
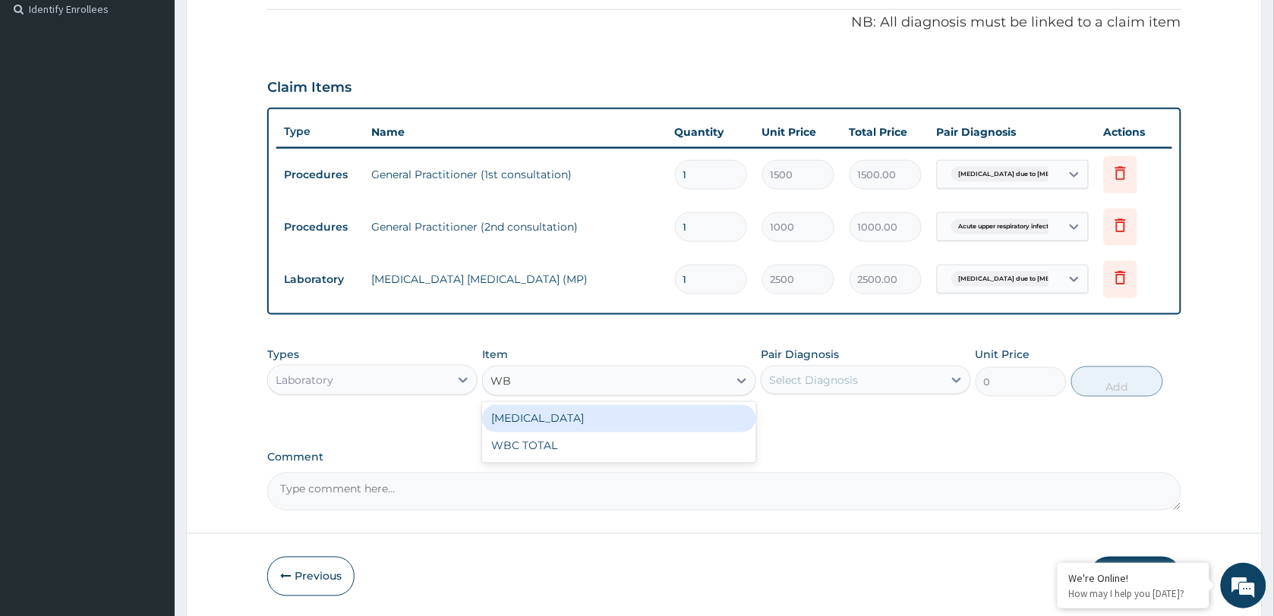
type input "WBC"
click at [612, 414] on div "[MEDICAL_DATA]" at bounding box center [619, 418] width 274 height 27
type input "2000"
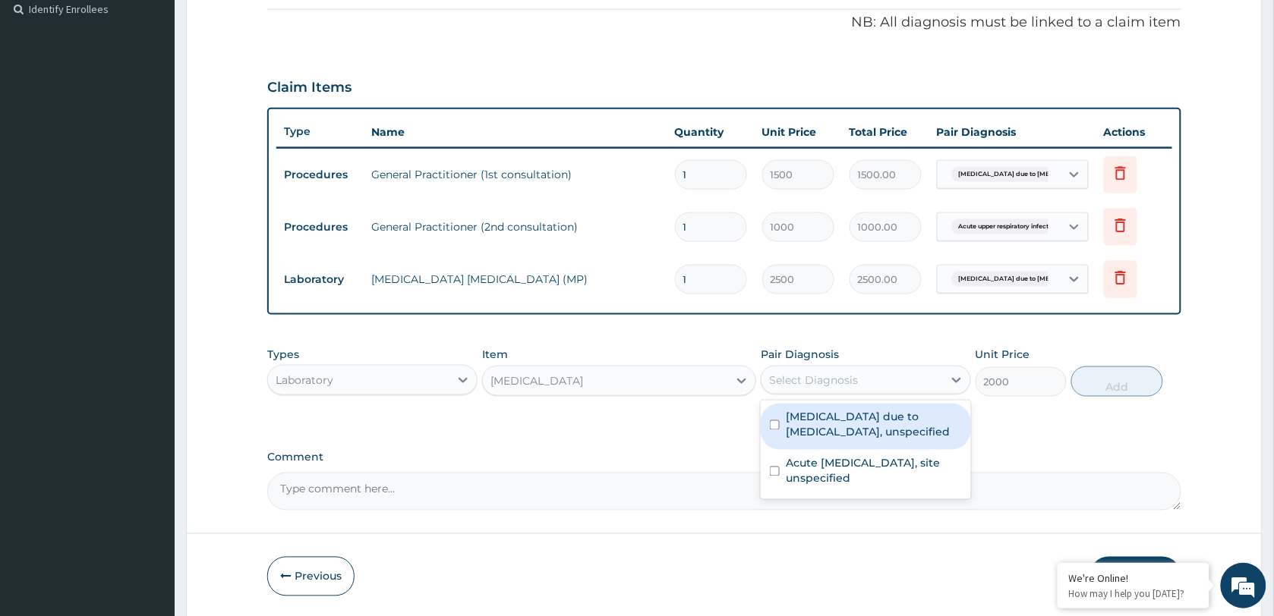
click at [815, 374] on div "Select Diagnosis" at bounding box center [813, 380] width 89 height 15
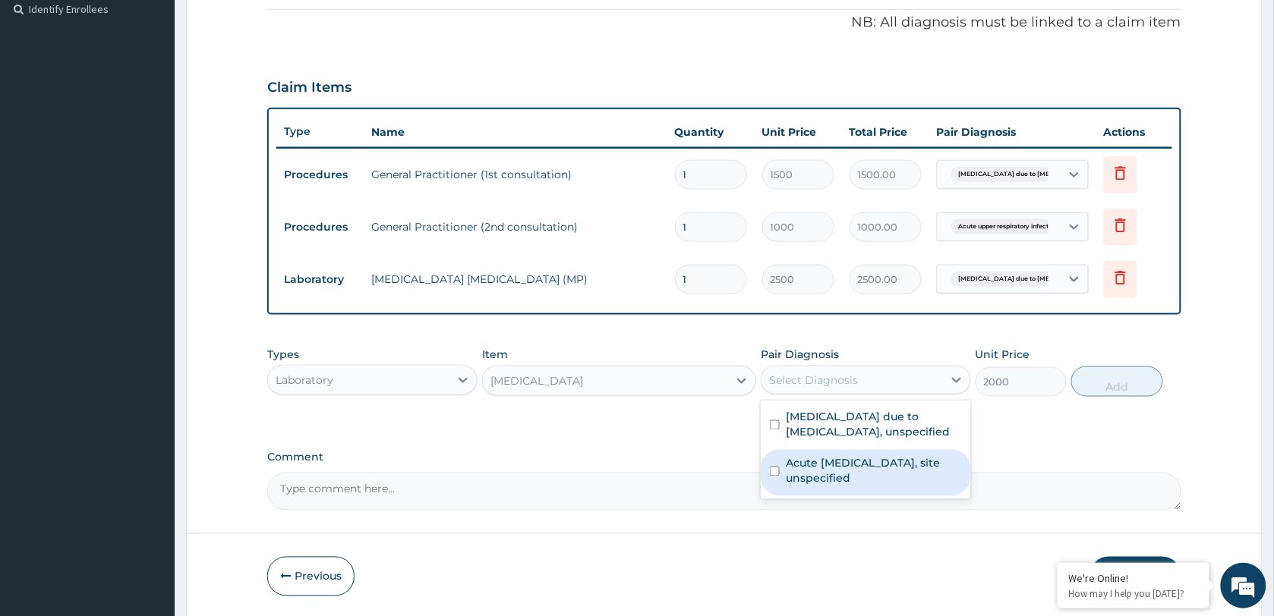
click at [824, 468] on label "Acute upper respiratory infection, site unspecified" at bounding box center [874, 471] width 176 height 30
checkbox input "true"
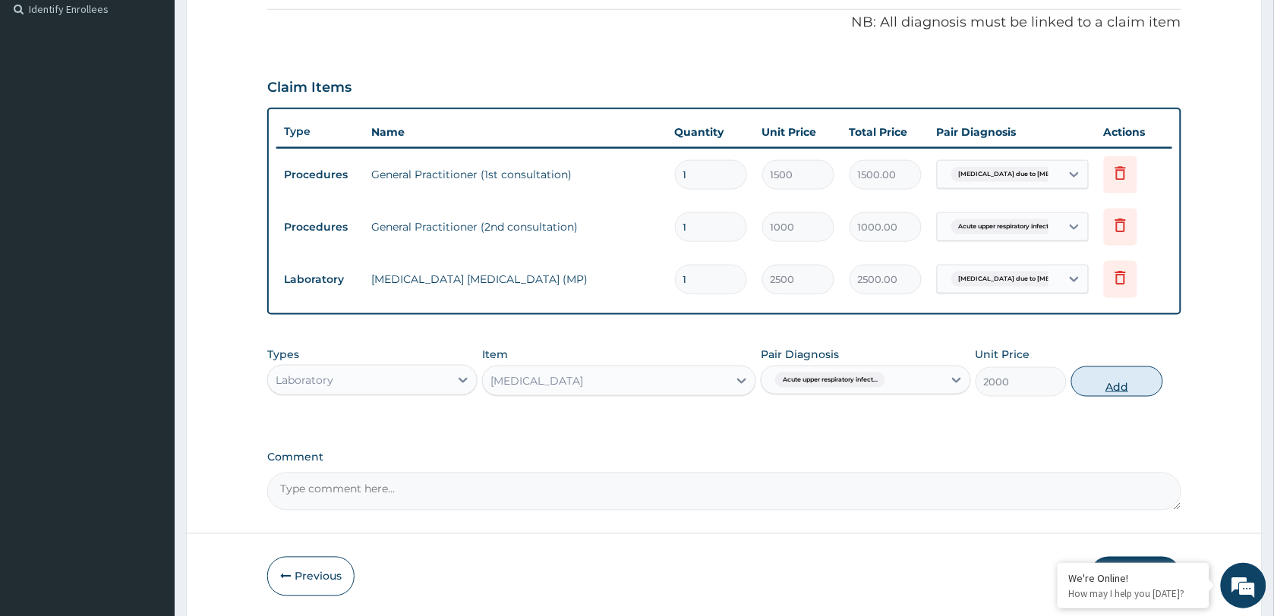
click at [1105, 384] on button "Add" at bounding box center [1116, 382] width 91 height 30
type input "0"
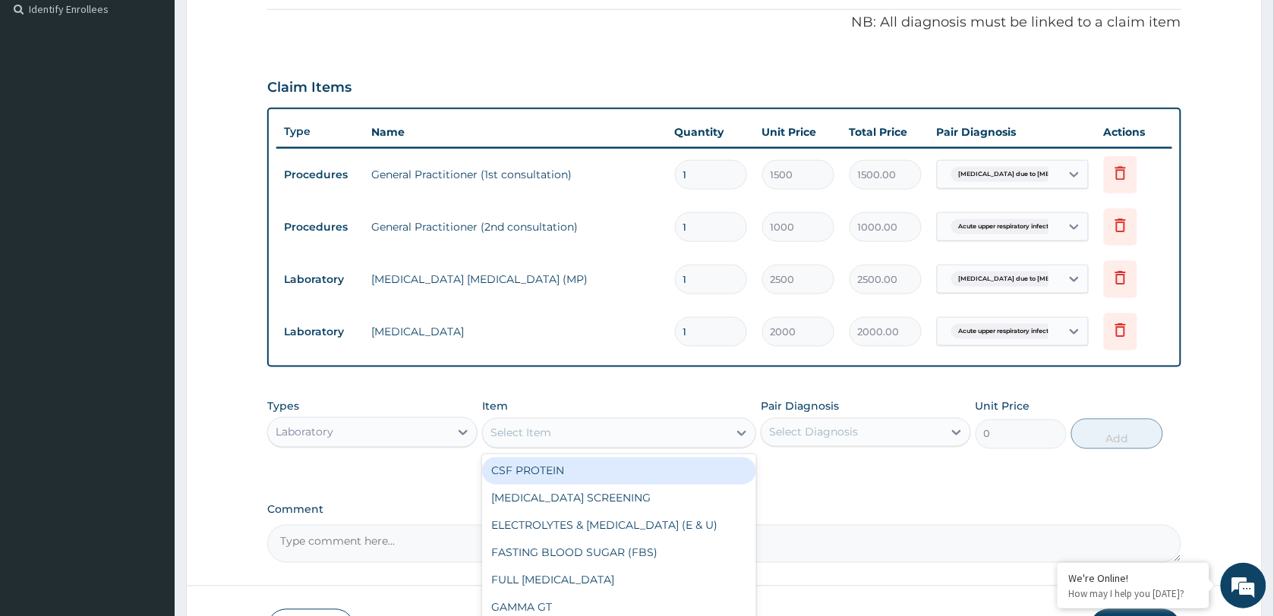
click at [534, 437] on div "Select Item" at bounding box center [520, 433] width 61 height 15
type input "WBC"
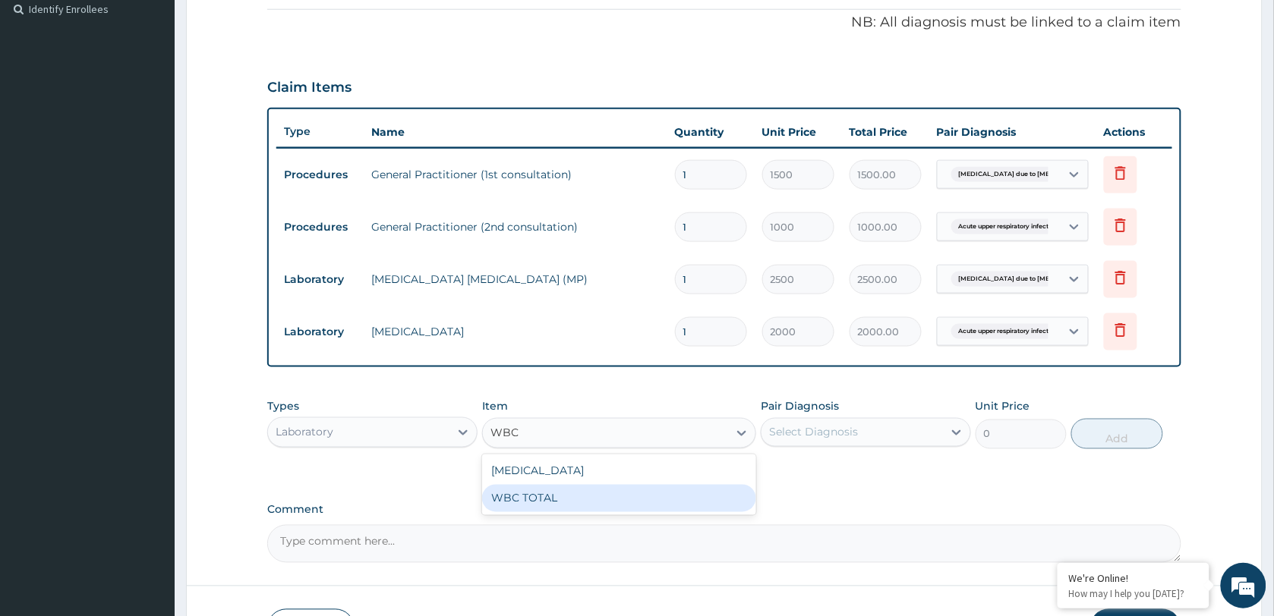
click at [543, 498] on div "WBC TOTAL" at bounding box center [619, 498] width 274 height 27
type input "2000"
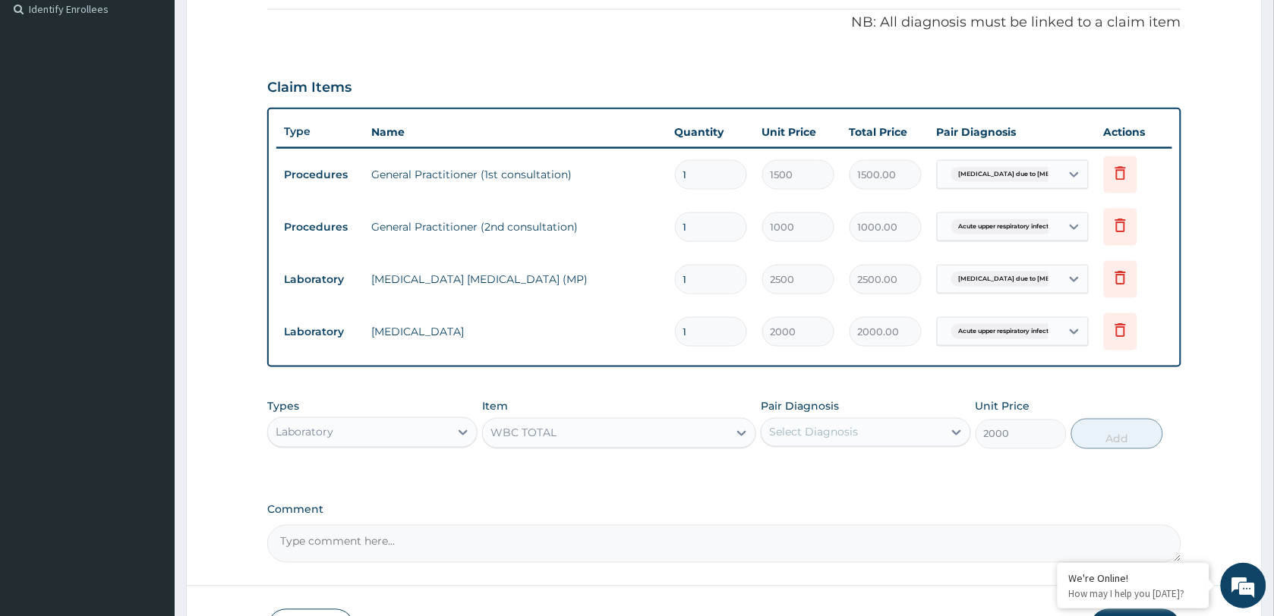
click at [853, 430] on div "Select Diagnosis" at bounding box center [813, 432] width 89 height 15
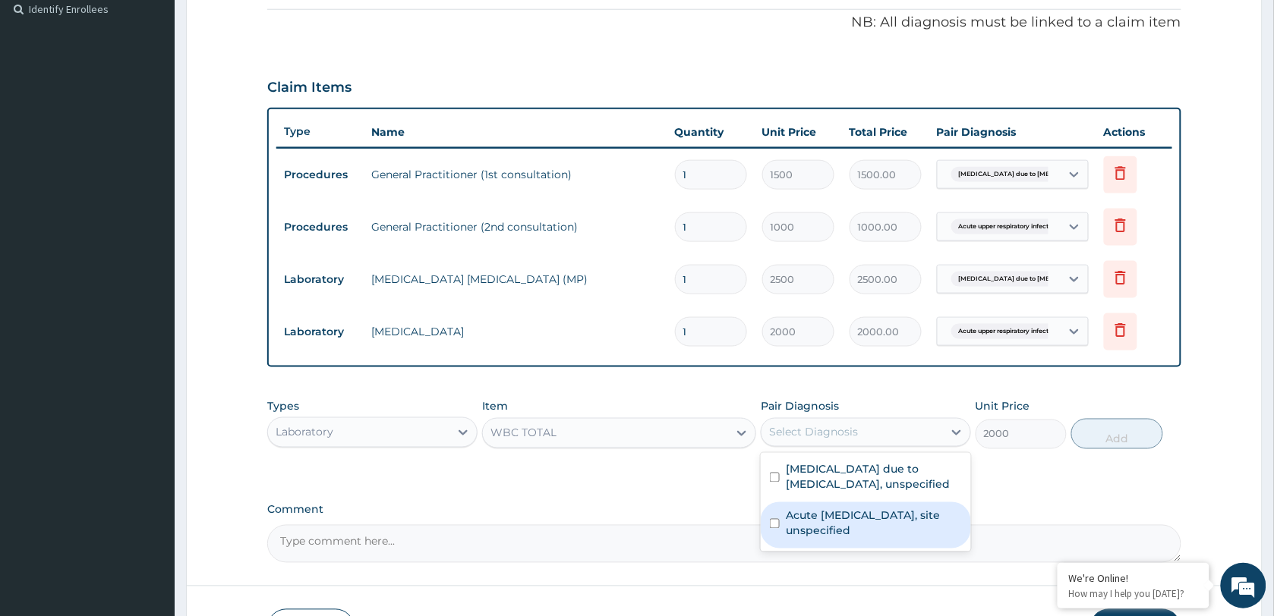
click at [835, 533] on label "Acute upper respiratory infection, site unspecified" at bounding box center [874, 524] width 176 height 30
checkbox input "true"
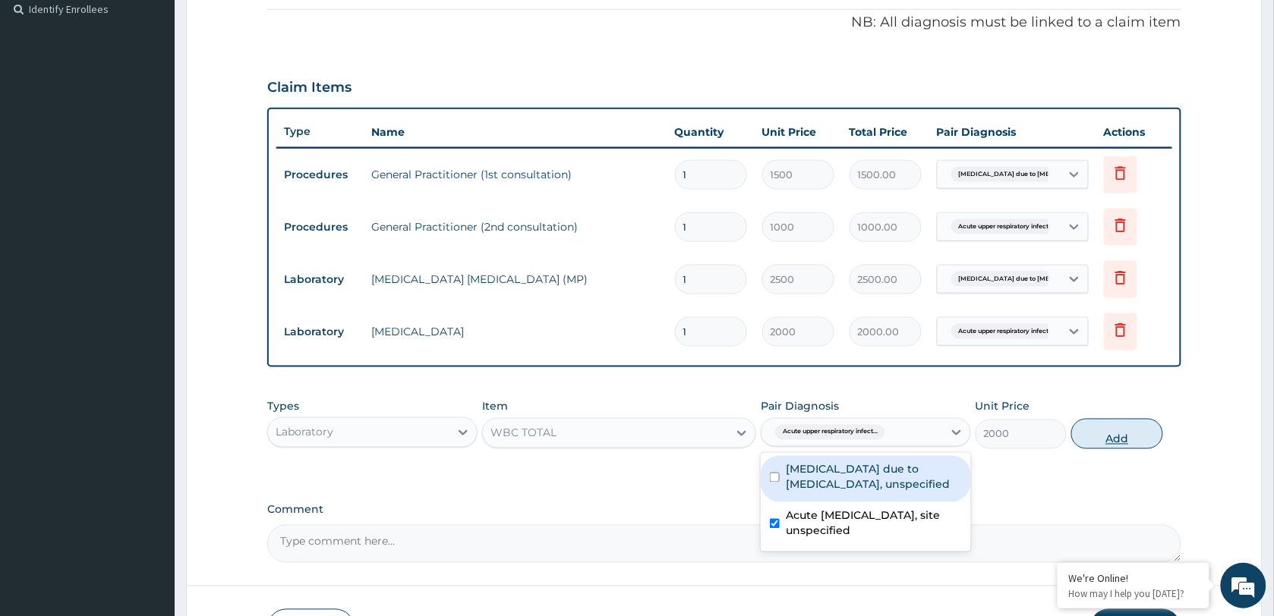
click at [1118, 429] on button "Add" at bounding box center [1116, 434] width 91 height 30
type input "0"
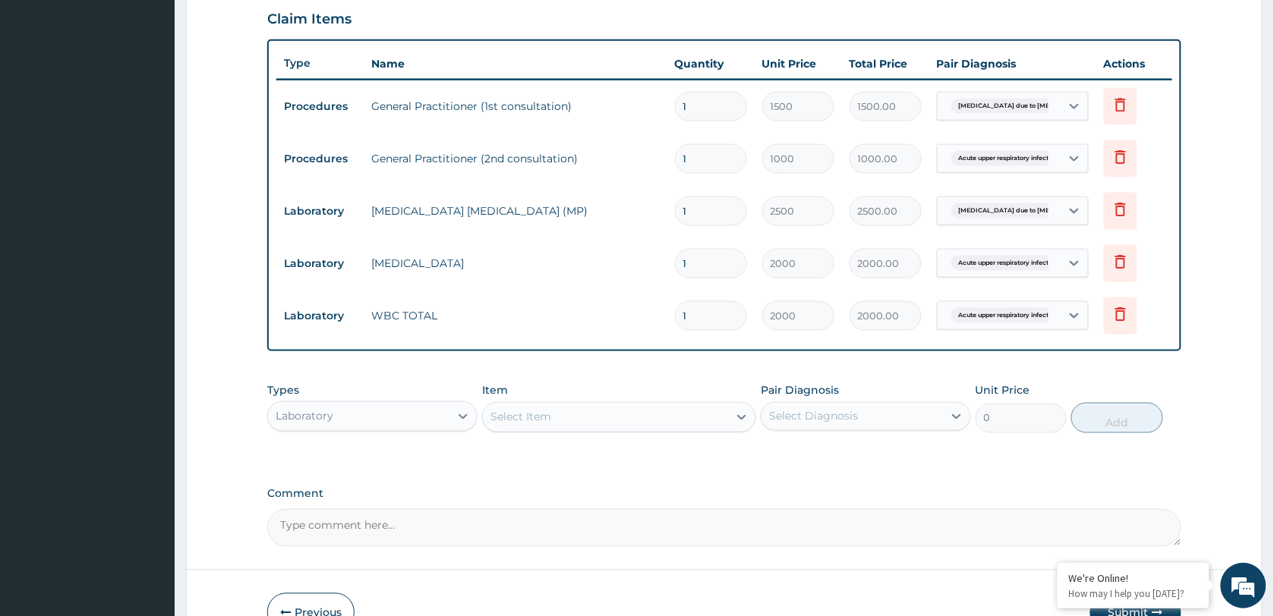
scroll to position [615, 0]
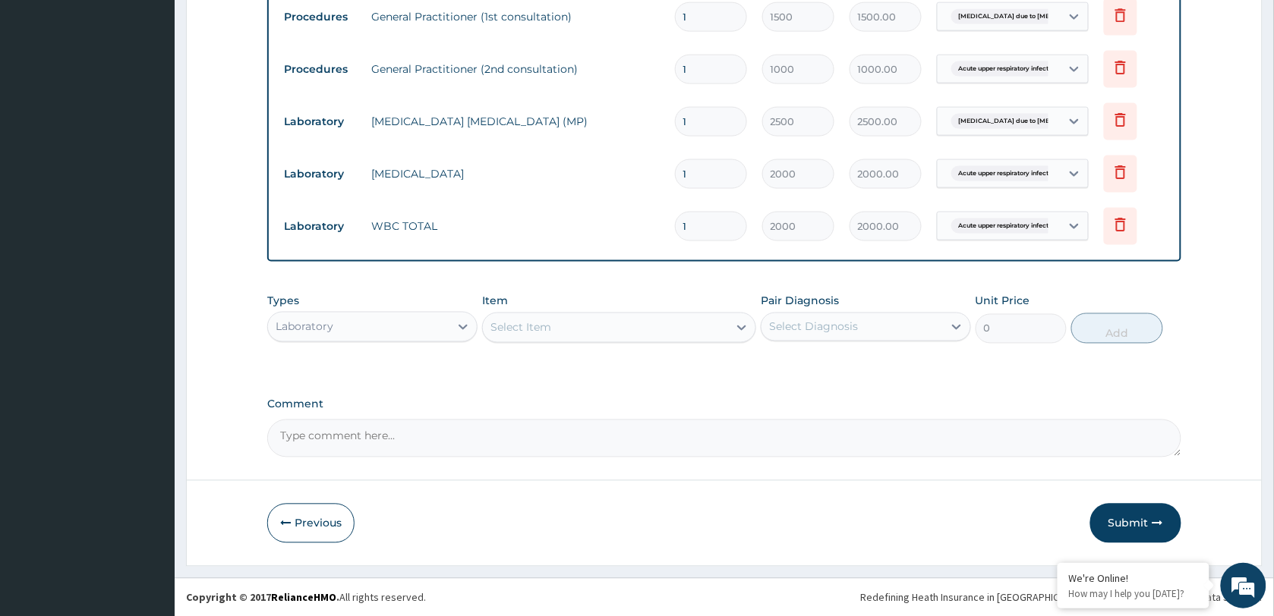
click at [380, 328] on div "Laboratory" at bounding box center [358, 327] width 181 height 24
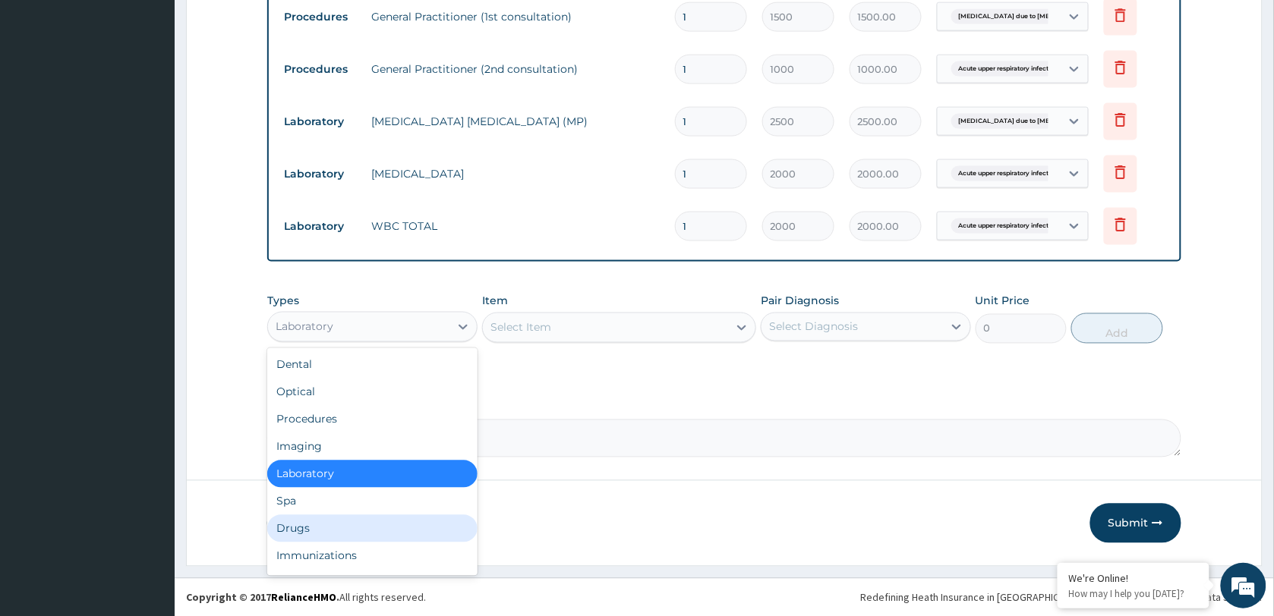
click at [331, 525] on div "Drugs" at bounding box center [372, 529] width 210 height 27
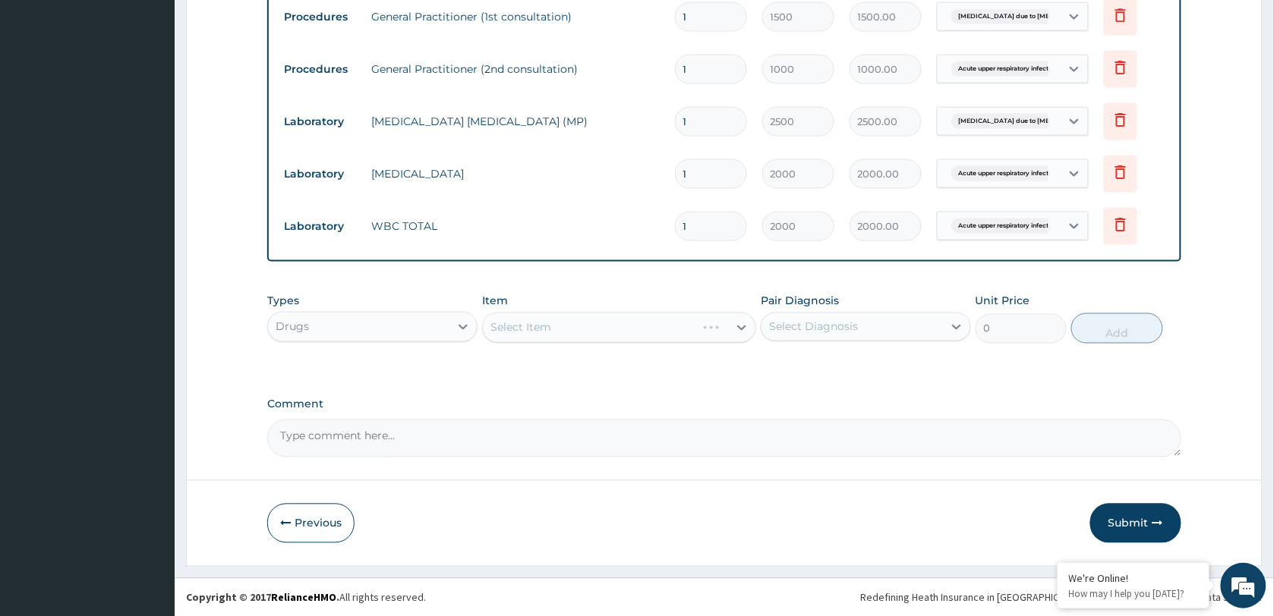
click at [535, 323] on div "Select Item" at bounding box center [619, 328] width 274 height 30
click at [585, 329] on div "Select Item" at bounding box center [619, 328] width 274 height 30
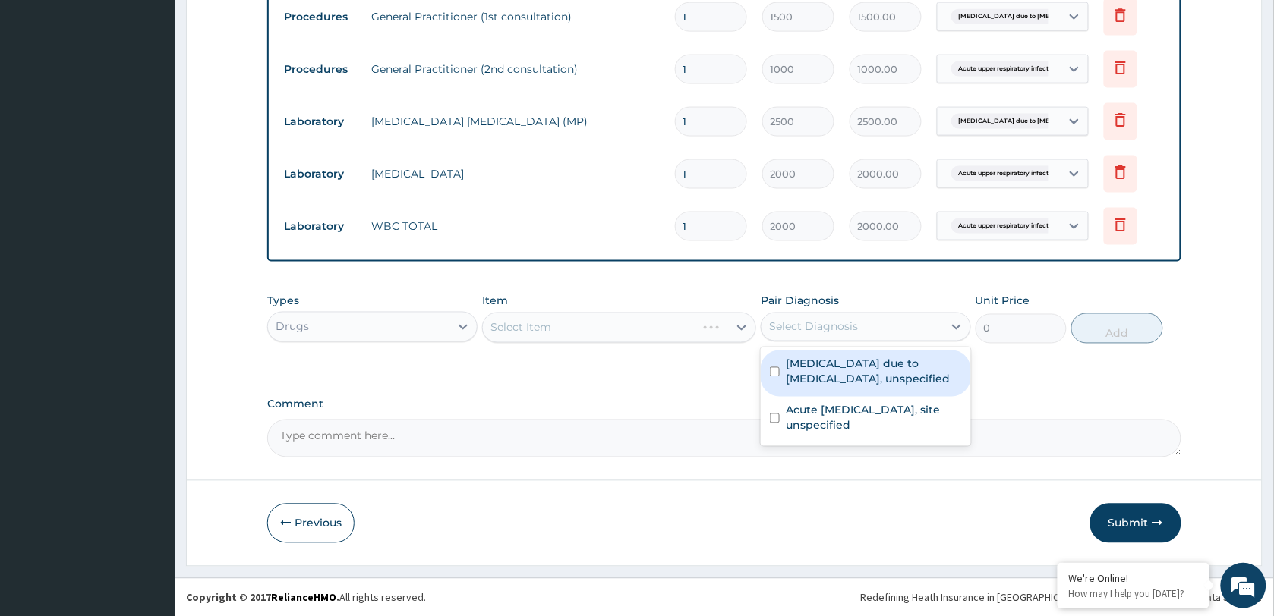
click at [818, 321] on div "Select Diagnosis" at bounding box center [813, 327] width 89 height 15
click at [837, 367] on label "Malaria due to Plasmodium falciparum, unspecified" at bounding box center [874, 372] width 176 height 30
checkbox input "true"
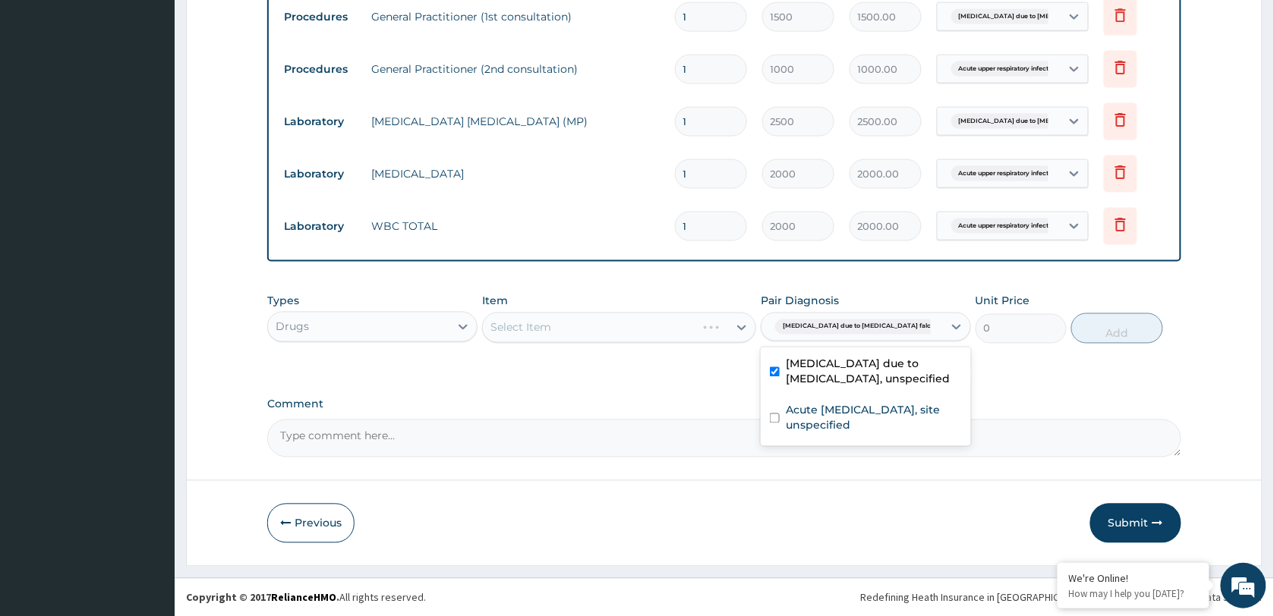
click at [654, 336] on div "Select Item" at bounding box center [619, 328] width 274 height 30
click at [585, 331] on div "Select Item" at bounding box center [605, 328] width 245 height 24
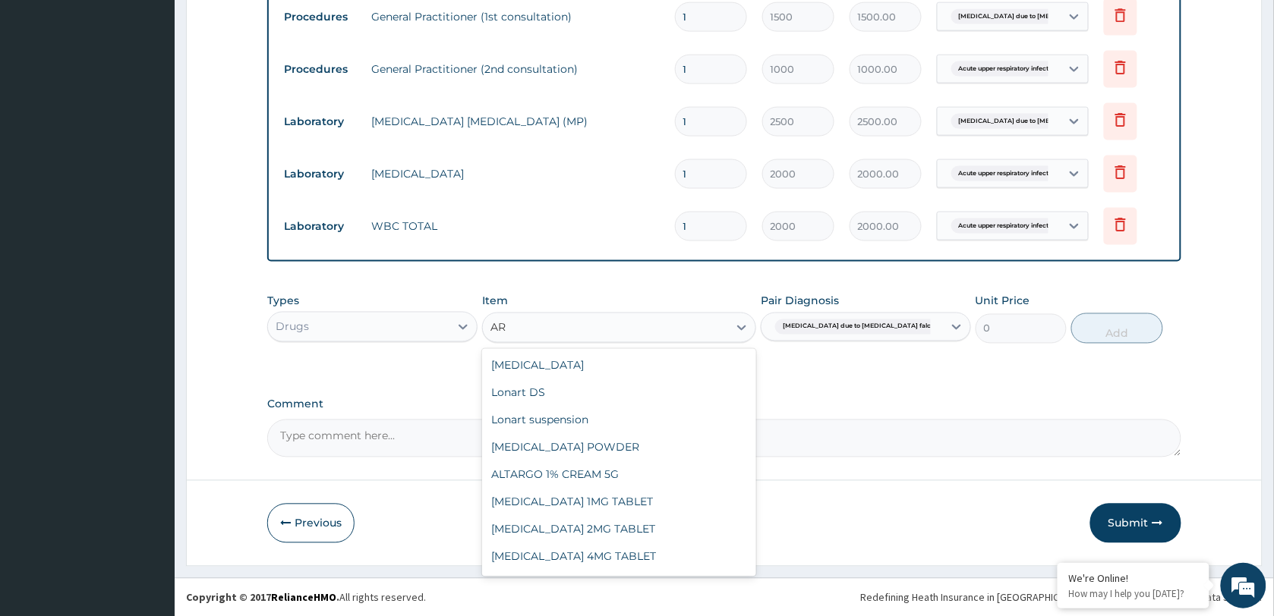
type input "A"
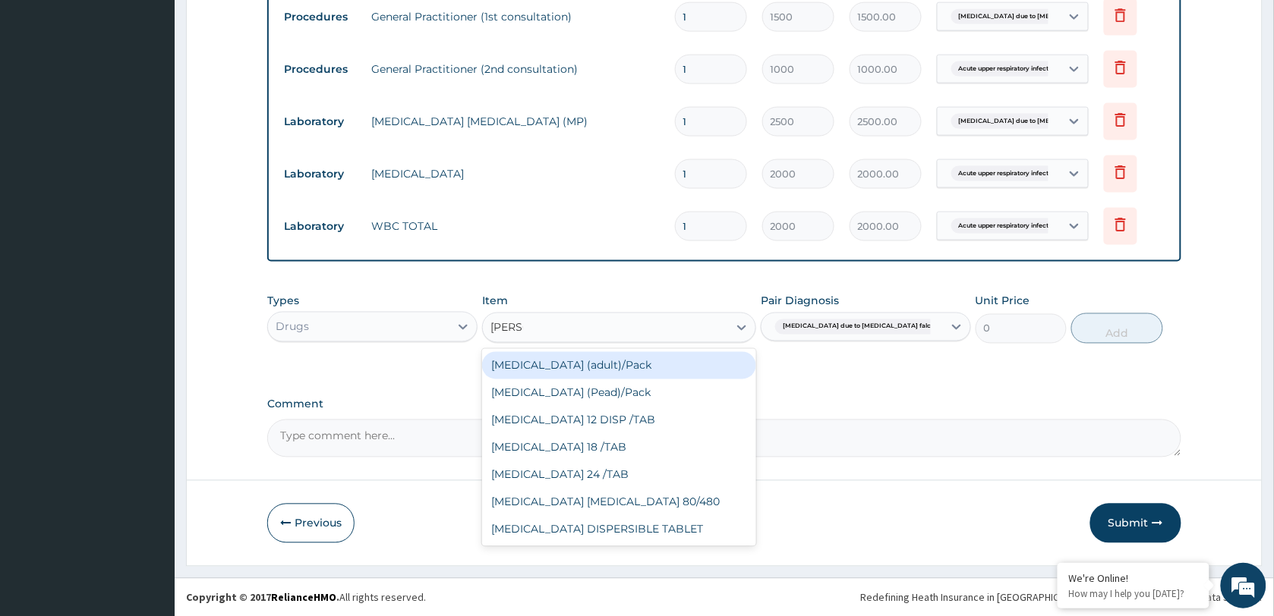
type input "COAR"
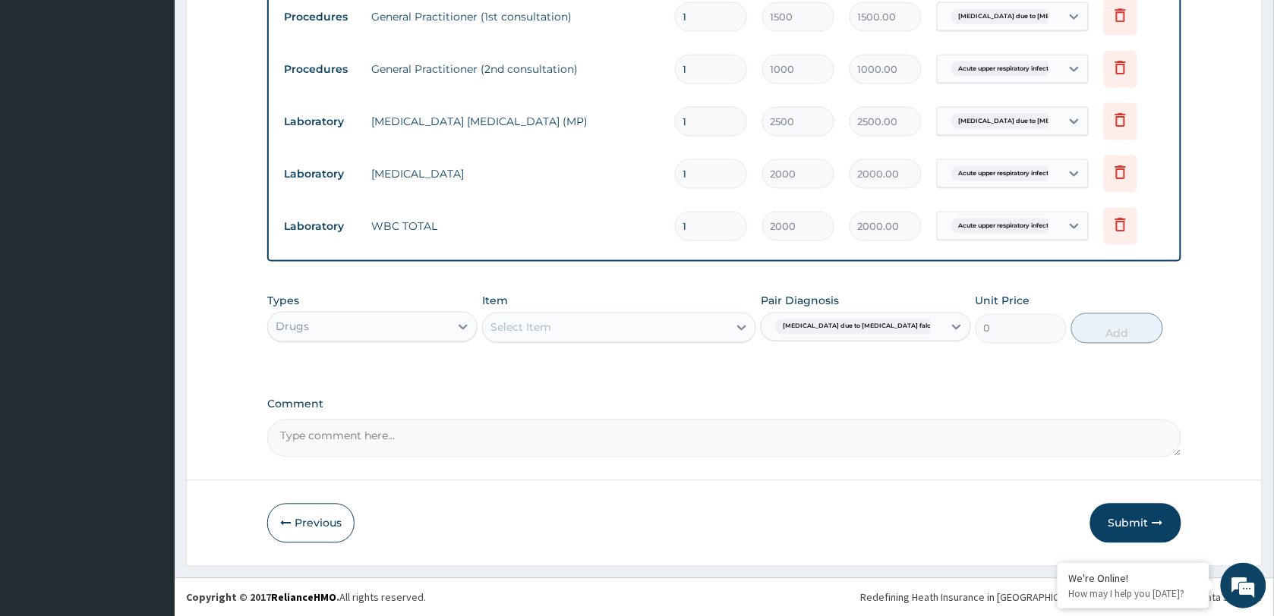
click at [577, 326] on div "Select Item" at bounding box center [605, 328] width 245 height 24
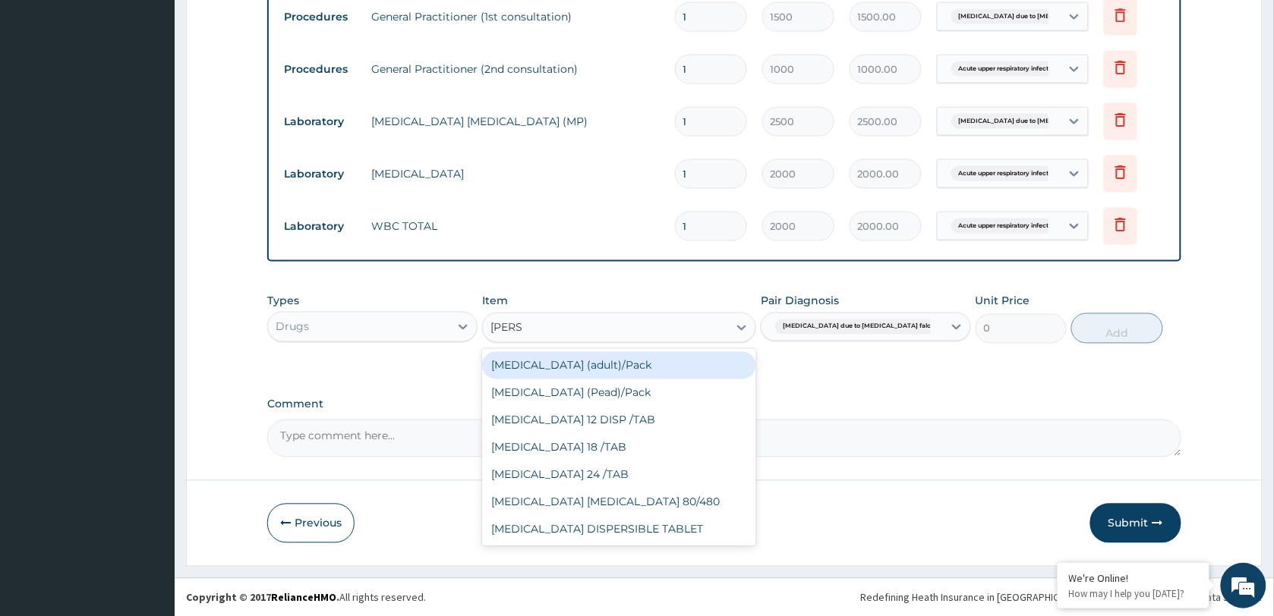
type input "COART"
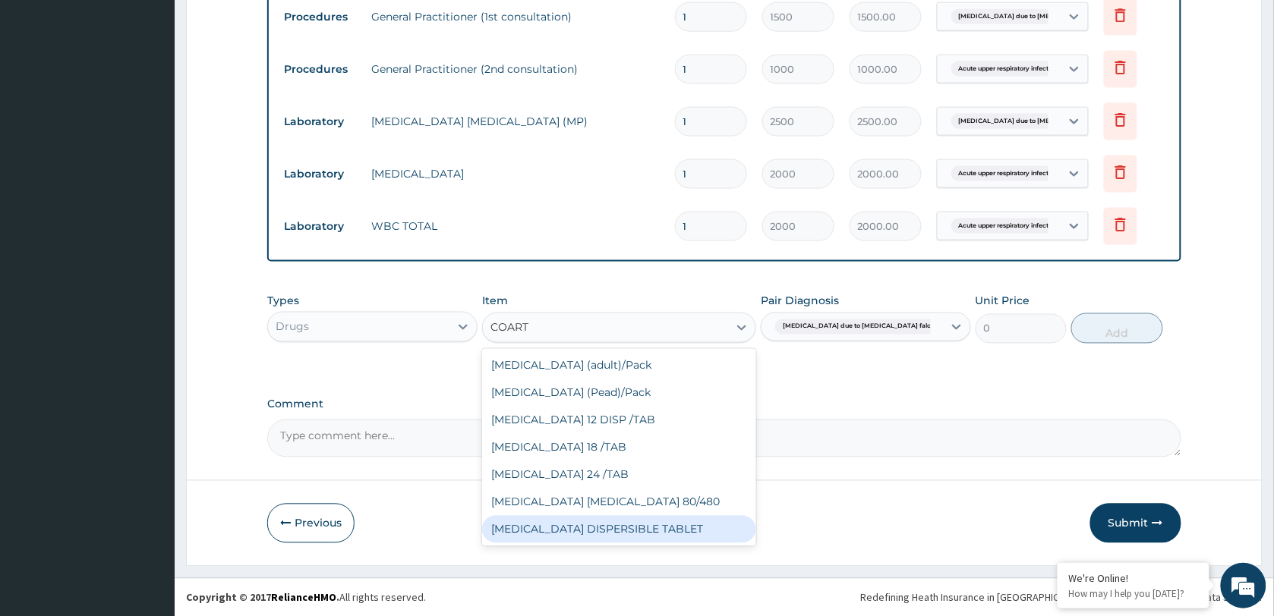
click at [581, 530] on div "COARTEM DISPERSIBLE TABLET" at bounding box center [619, 529] width 274 height 27
type input "50"
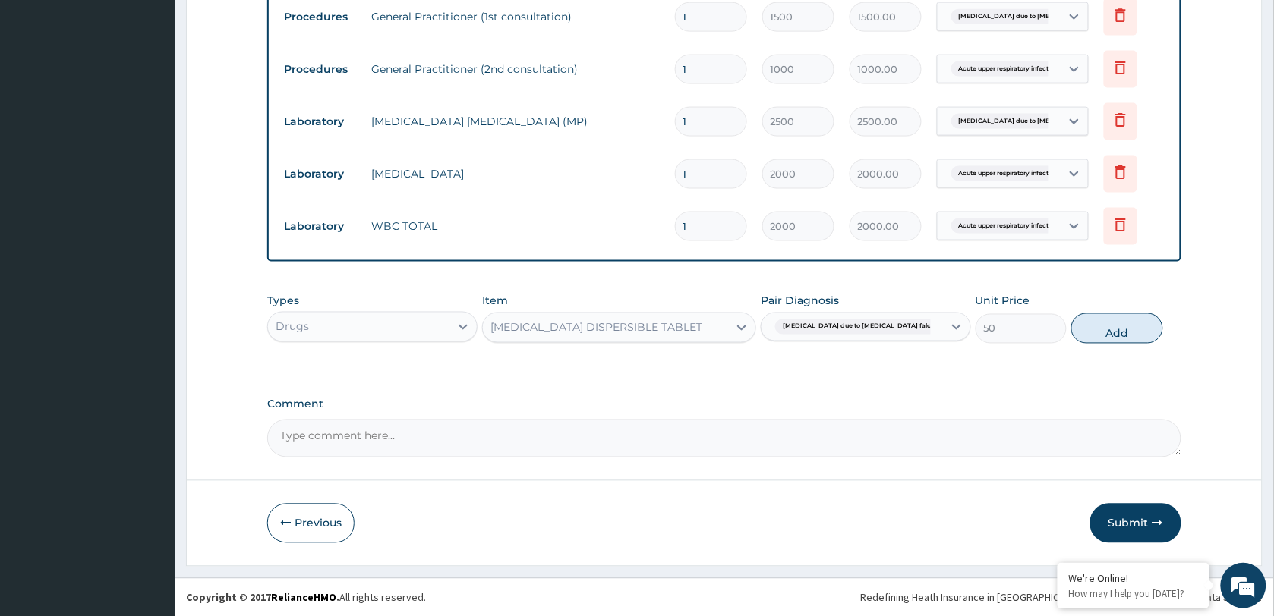
click at [684, 332] on div "COARTEM DISPERSIBLE TABLET" at bounding box center [605, 328] width 245 height 24
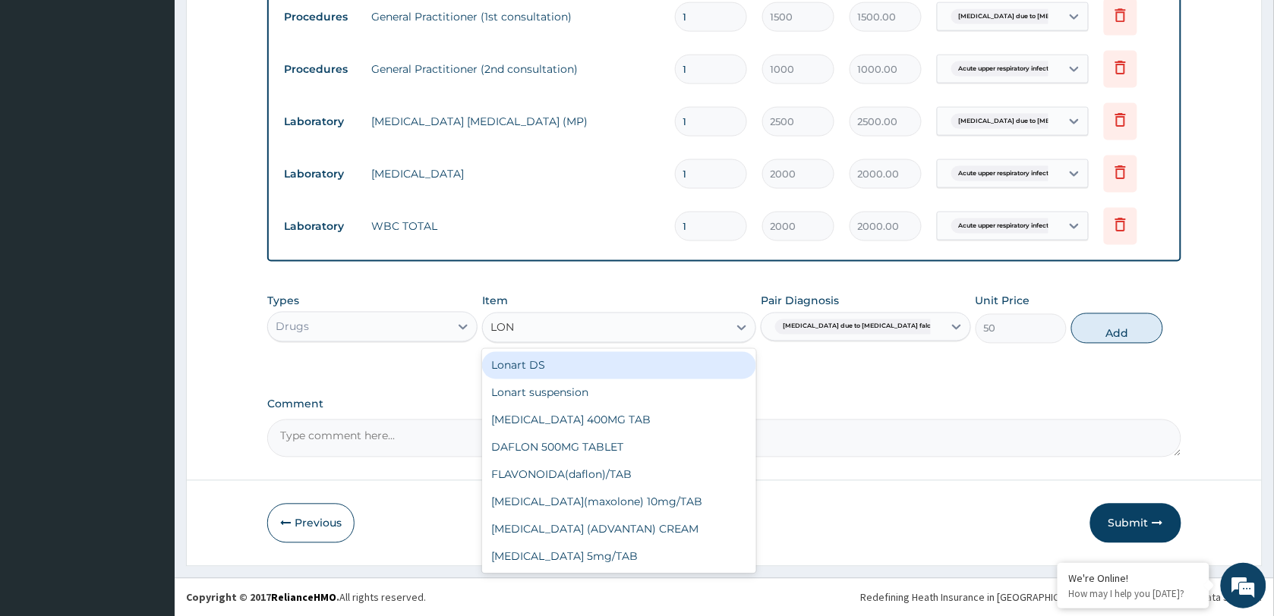
scroll to position [0, 0]
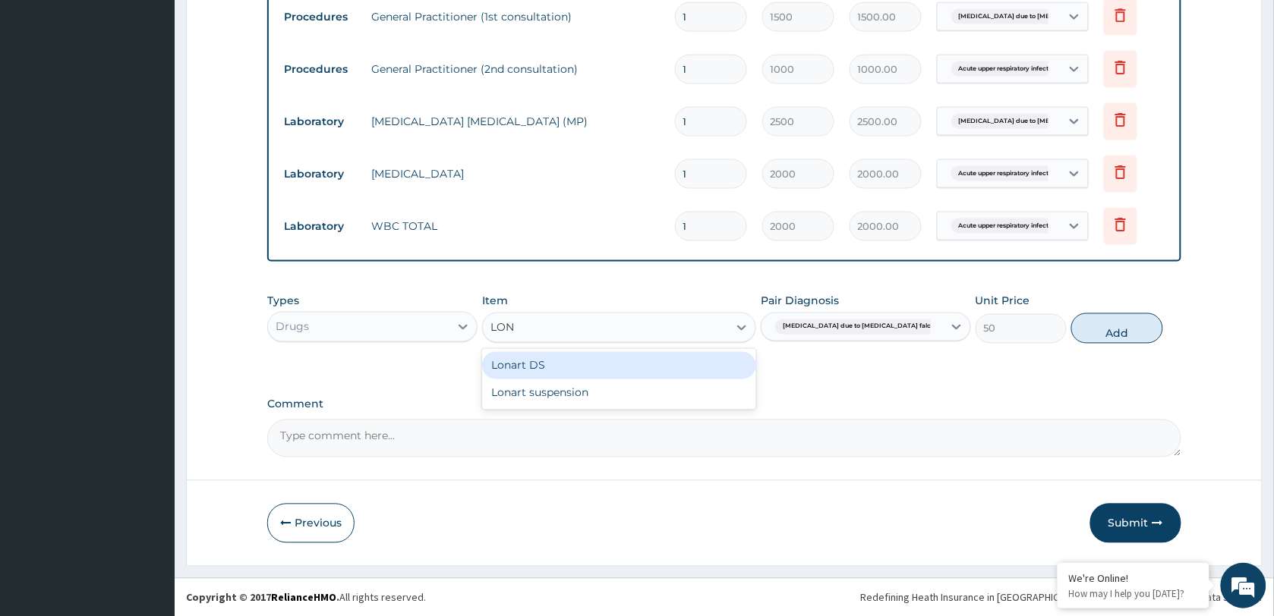
type input "LONA"
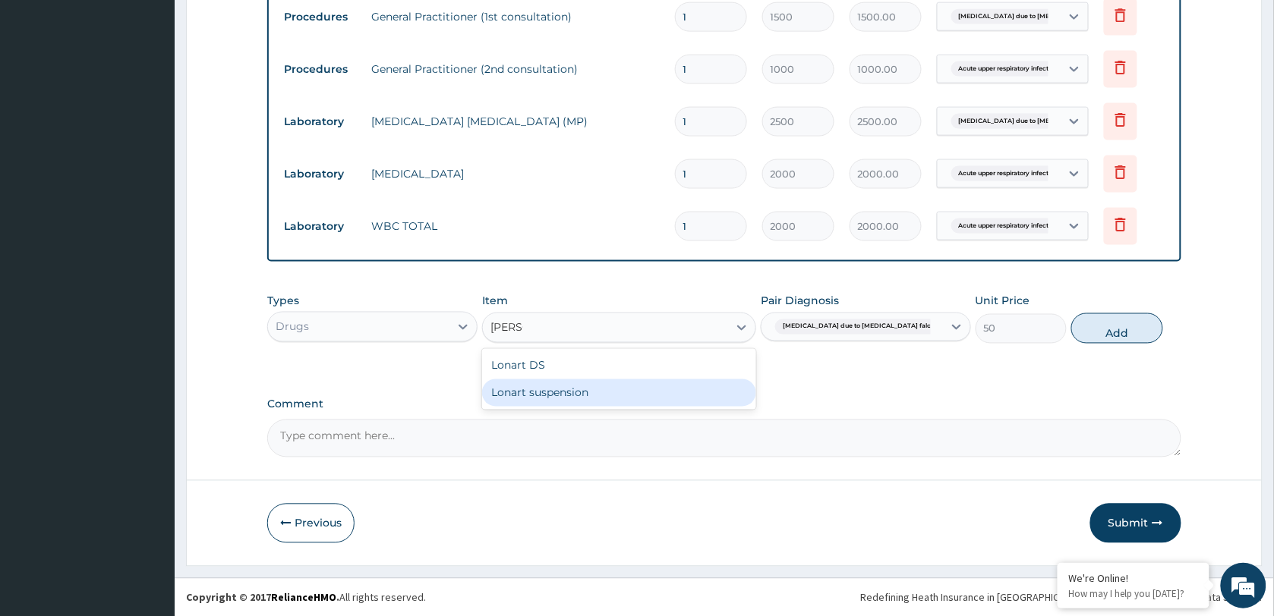
click at [575, 389] on div "Lonart suspension" at bounding box center [619, 393] width 274 height 27
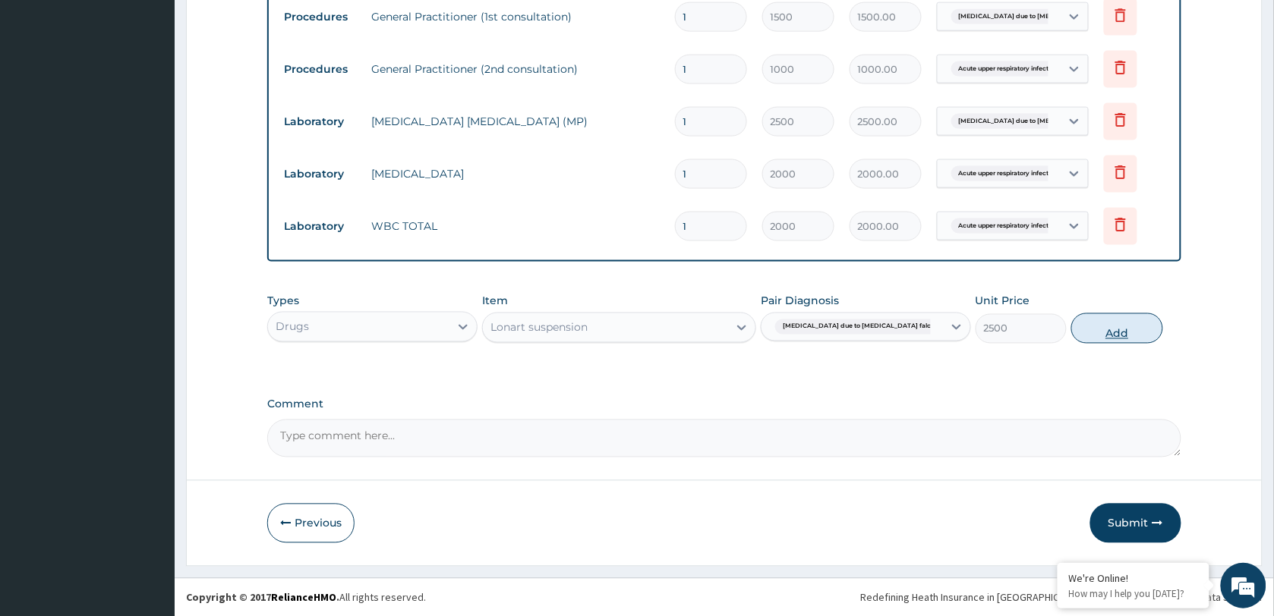
click at [1105, 325] on button "Add" at bounding box center [1116, 329] width 91 height 30
type input "0"
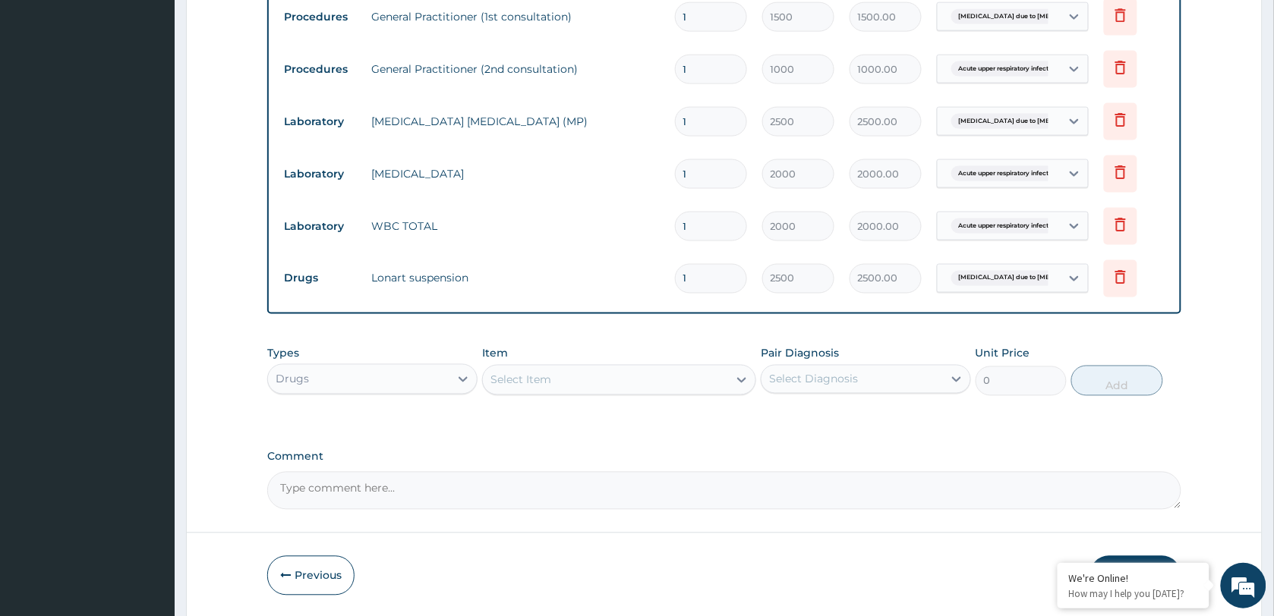
click at [559, 378] on div "Select Item" at bounding box center [605, 380] width 245 height 24
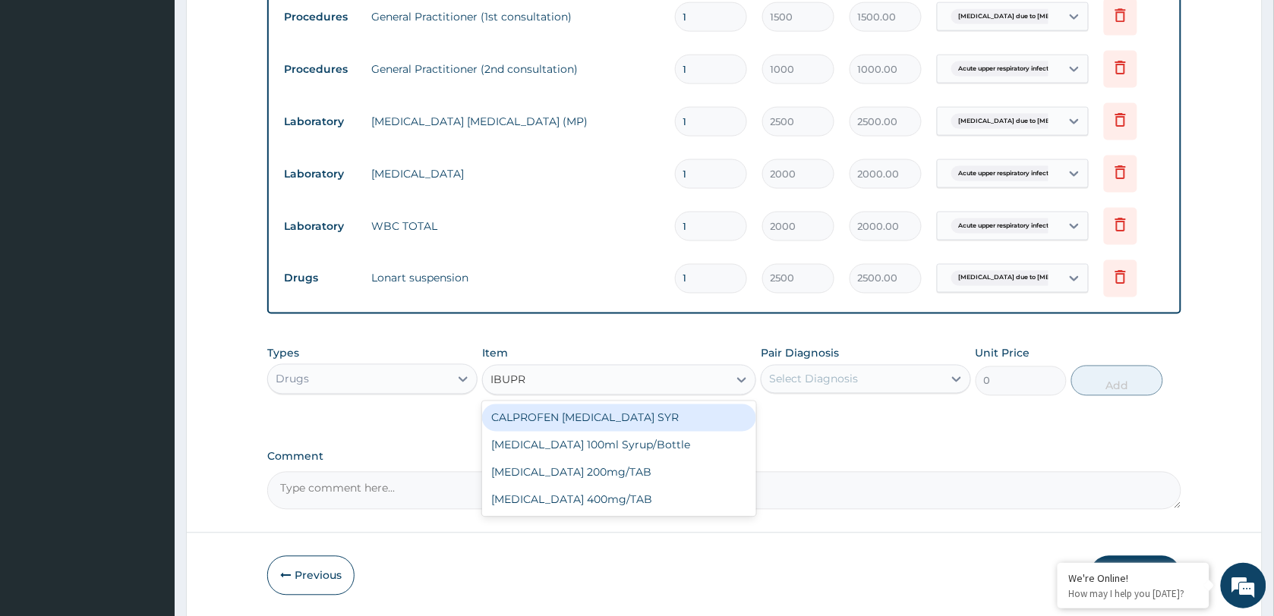
type input "IBUPRO"
click at [583, 415] on div "CALPROFEN IBUPROFEN SYR" at bounding box center [619, 418] width 274 height 27
type input "1155"
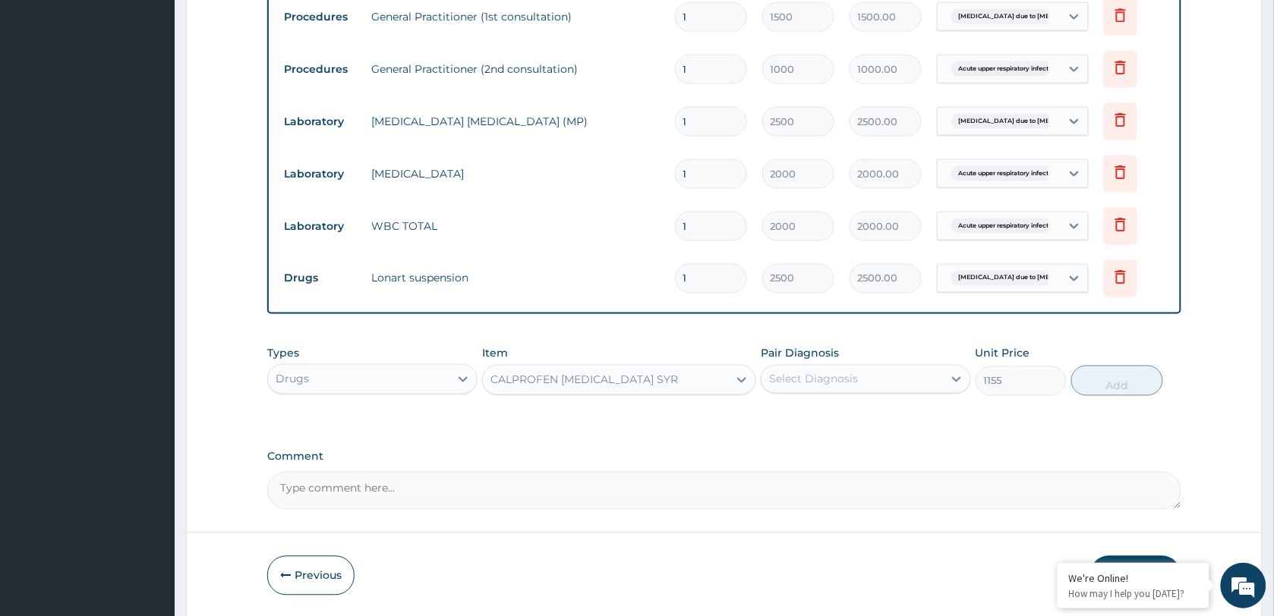
click at [818, 374] on div "Select Diagnosis" at bounding box center [813, 379] width 89 height 15
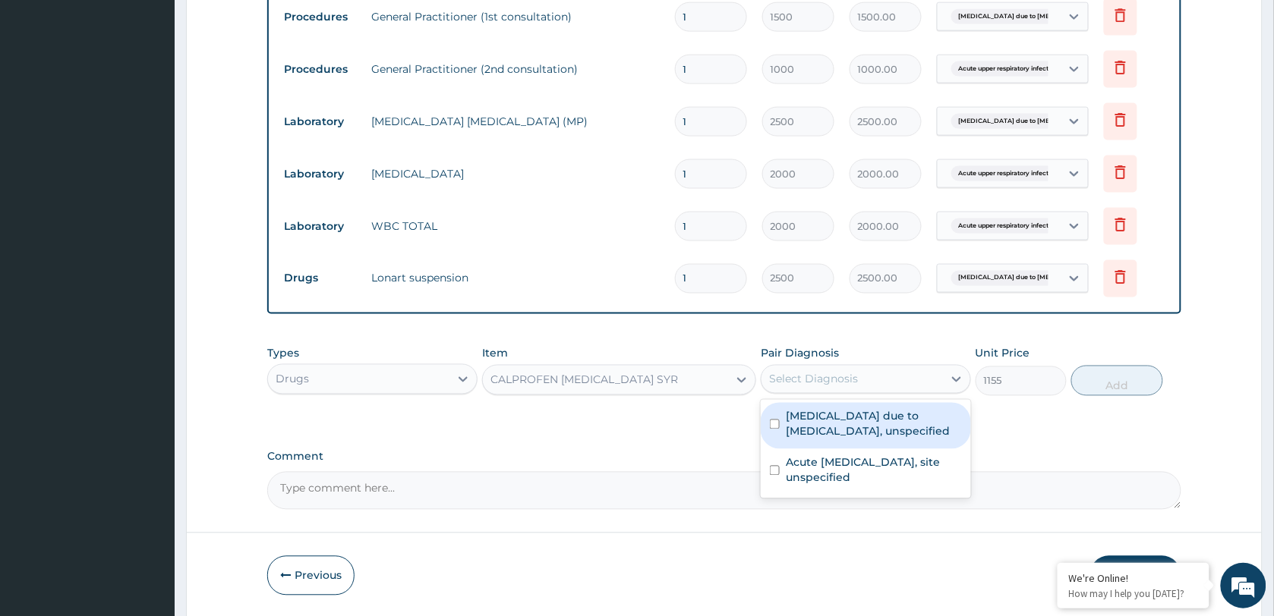
click at [829, 423] on label "Malaria due to Plasmodium falciparum, unspecified" at bounding box center [874, 424] width 176 height 30
checkbox input "true"
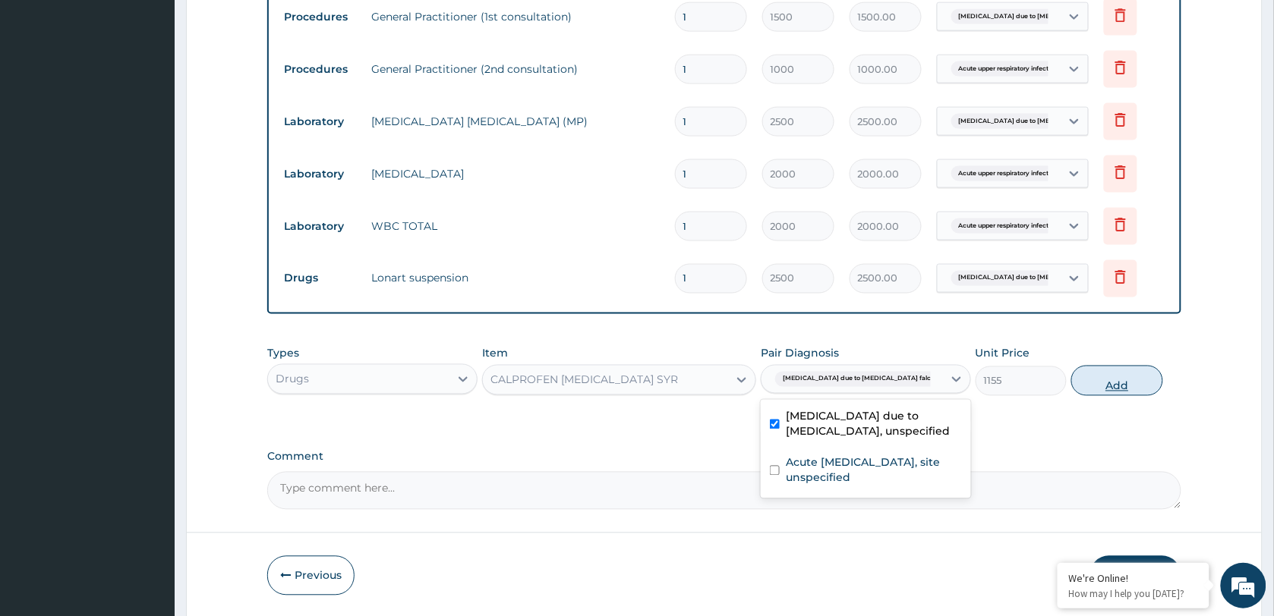
click at [1109, 387] on button "Add" at bounding box center [1116, 381] width 91 height 30
type input "0"
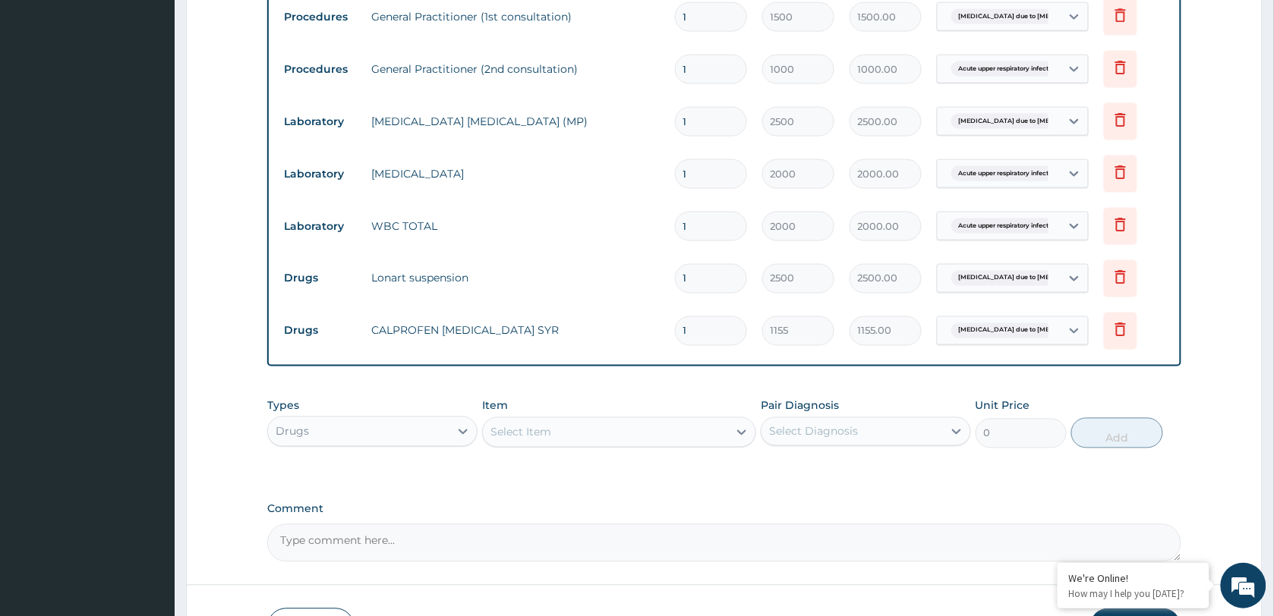
click at [541, 437] on div "Select Item" at bounding box center [520, 432] width 61 height 15
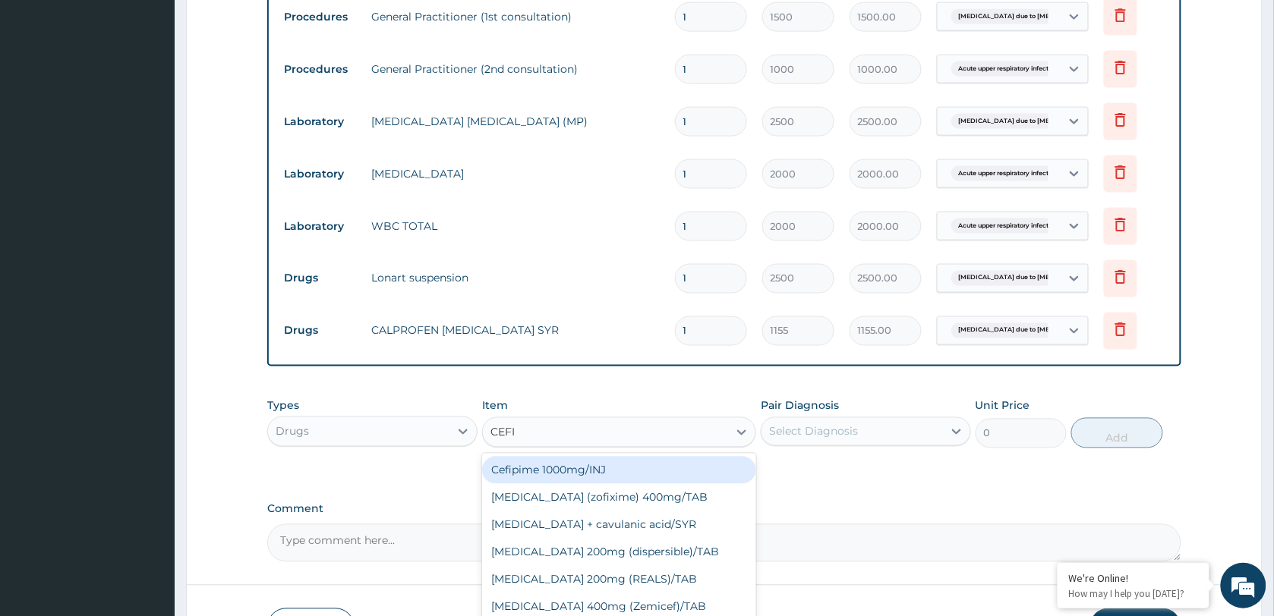
type input "CEFIX"
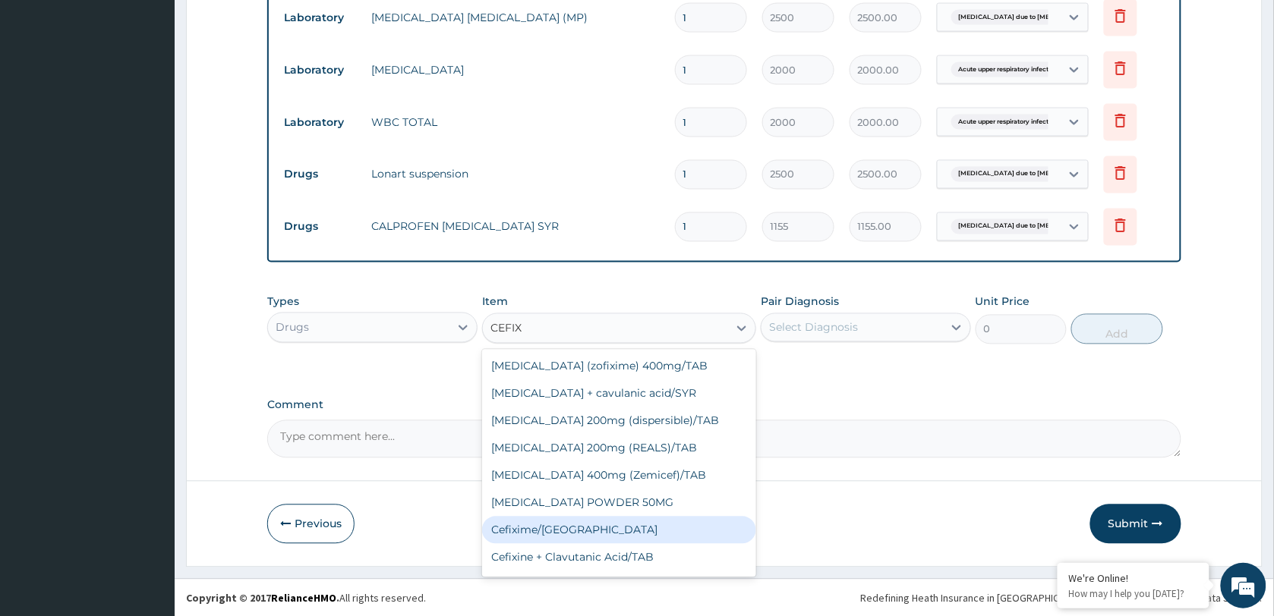
click at [566, 533] on div "Cefixime/SYR" at bounding box center [619, 530] width 274 height 27
type input "3000"
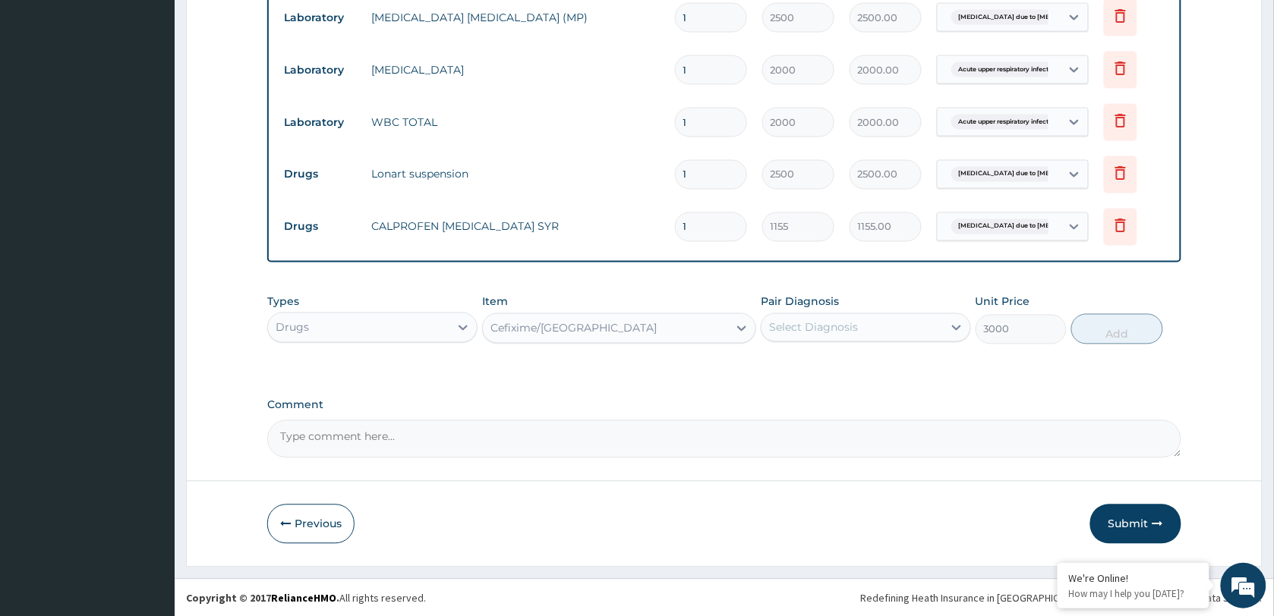
click at [834, 329] on div "Select Diagnosis" at bounding box center [813, 327] width 89 height 15
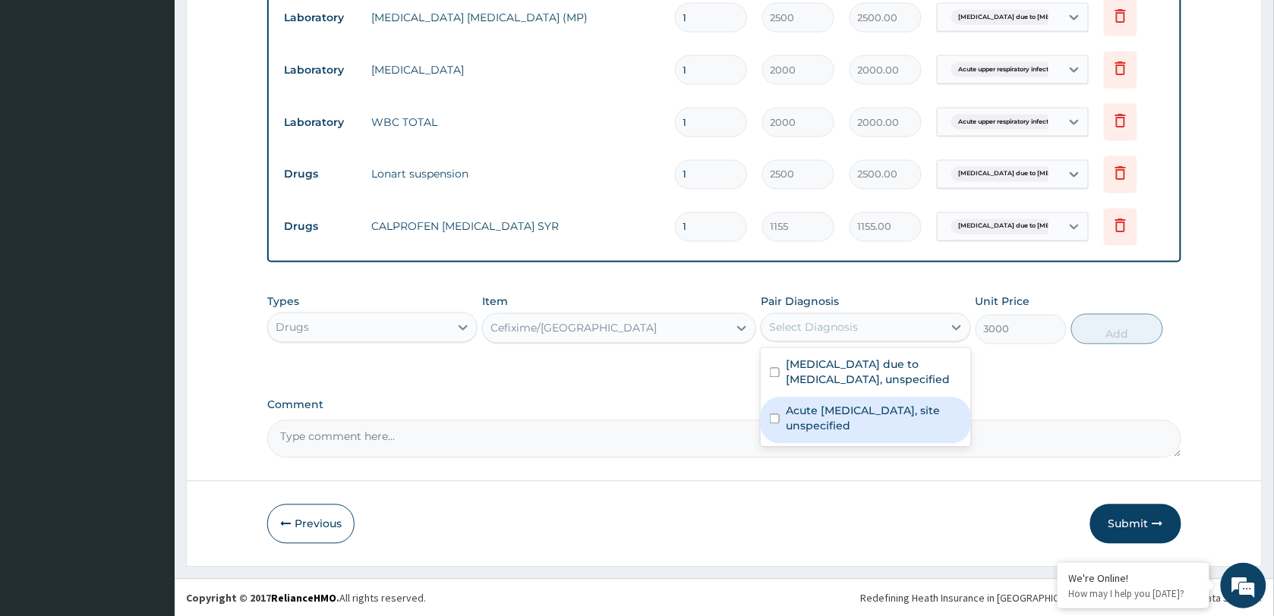
click at [840, 418] on label "Acute upper respiratory infection, site unspecified" at bounding box center [874, 419] width 176 height 30
checkbox input "true"
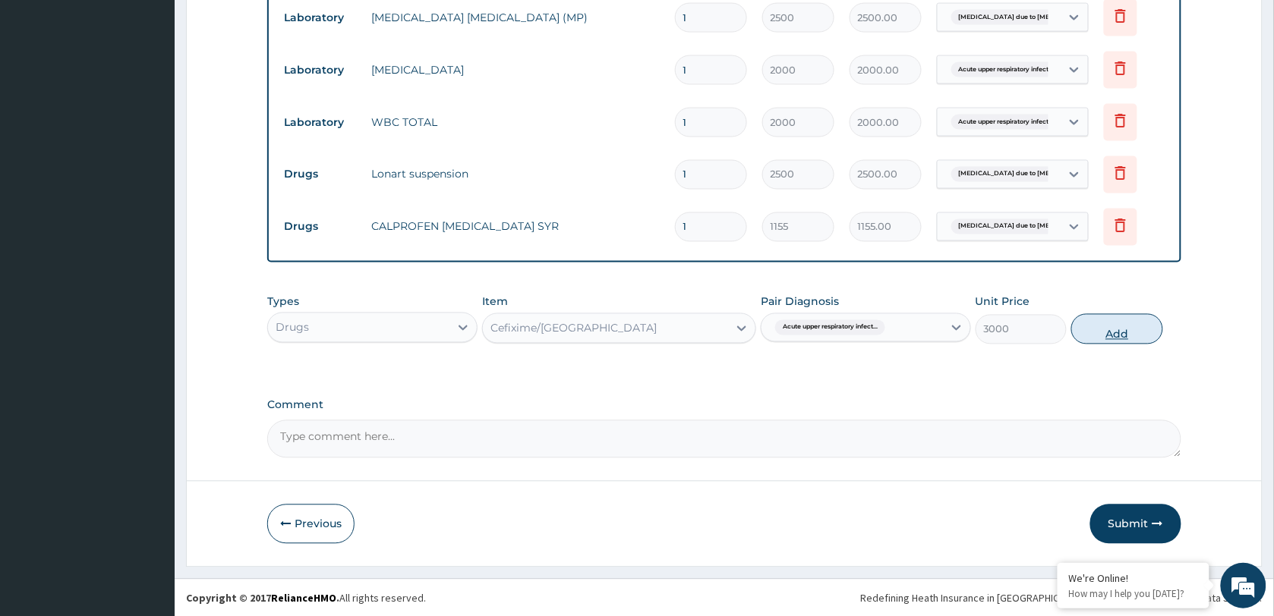
click at [1110, 331] on button "Add" at bounding box center [1116, 329] width 91 height 30
type input "0"
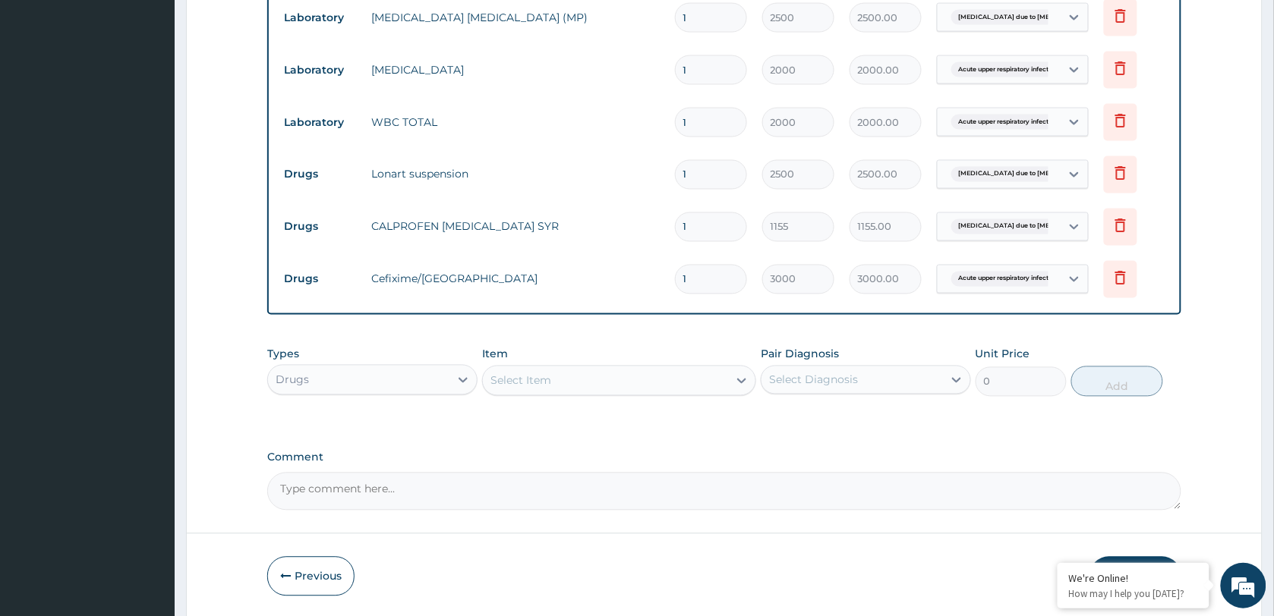
click at [547, 384] on div "Select Item" at bounding box center [520, 381] width 61 height 15
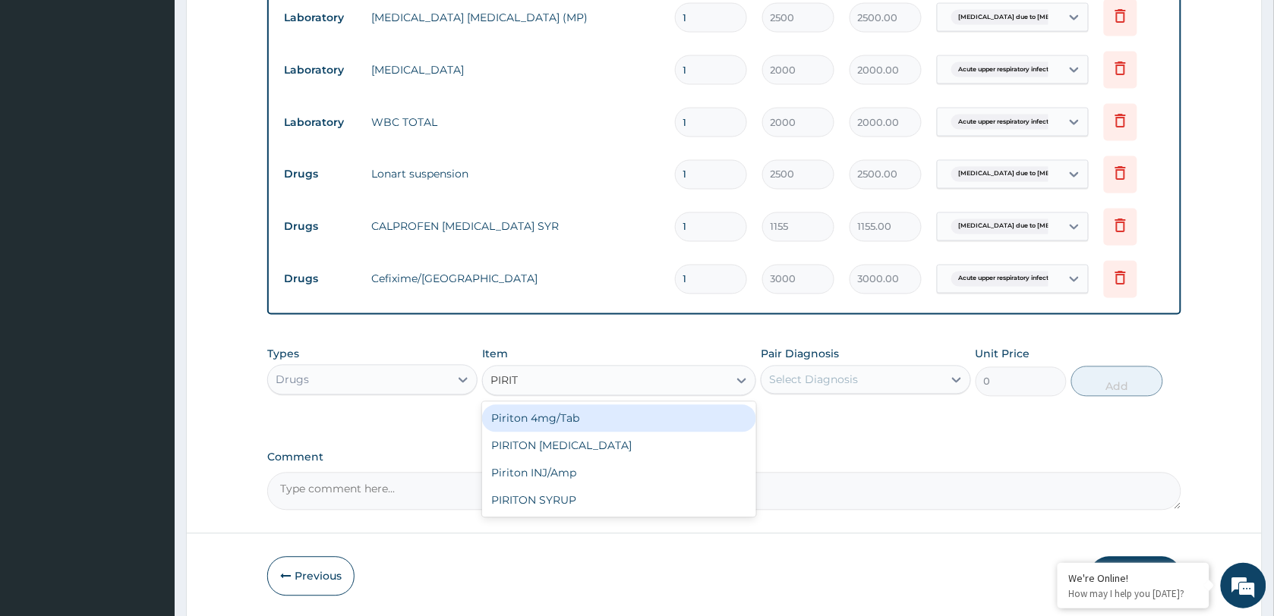
type input "PIRITO"
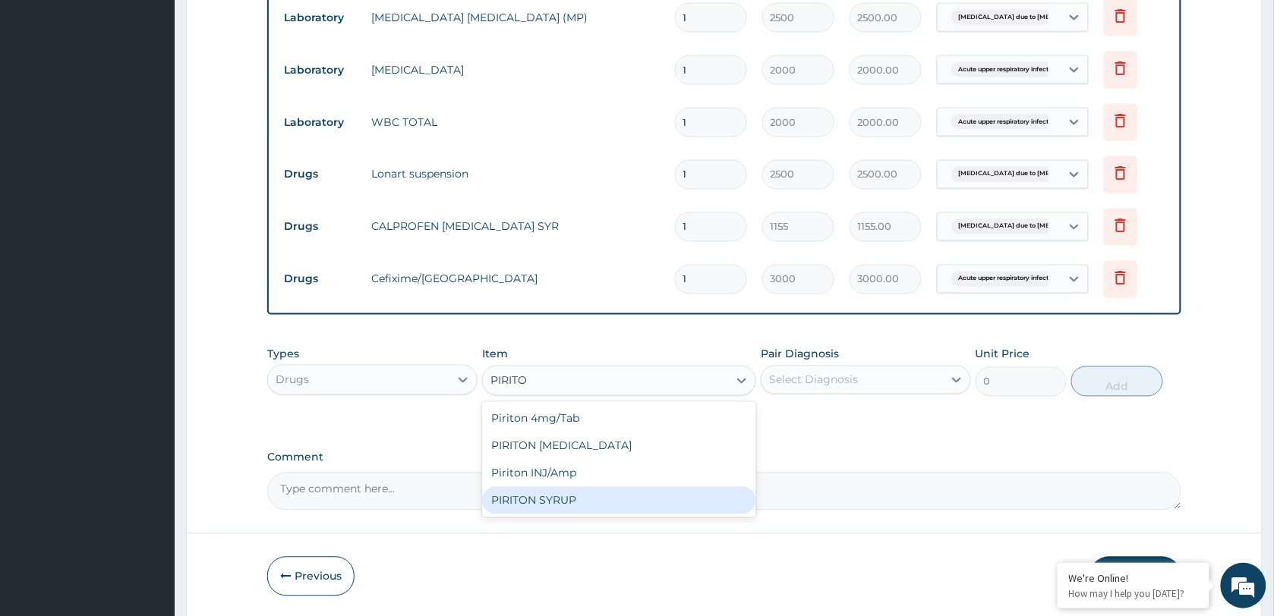
click at [570, 500] on div "PIRITON SYRUP" at bounding box center [619, 500] width 274 height 27
type input "840"
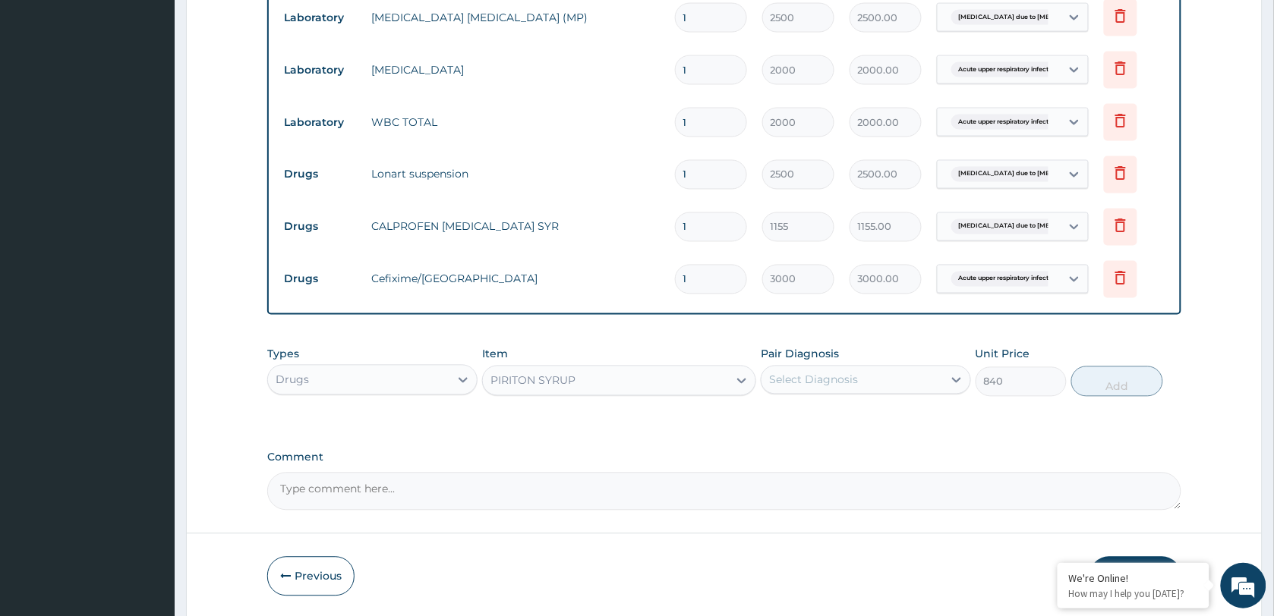
click at [833, 378] on div "Select Diagnosis" at bounding box center [813, 380] width 89 height 15
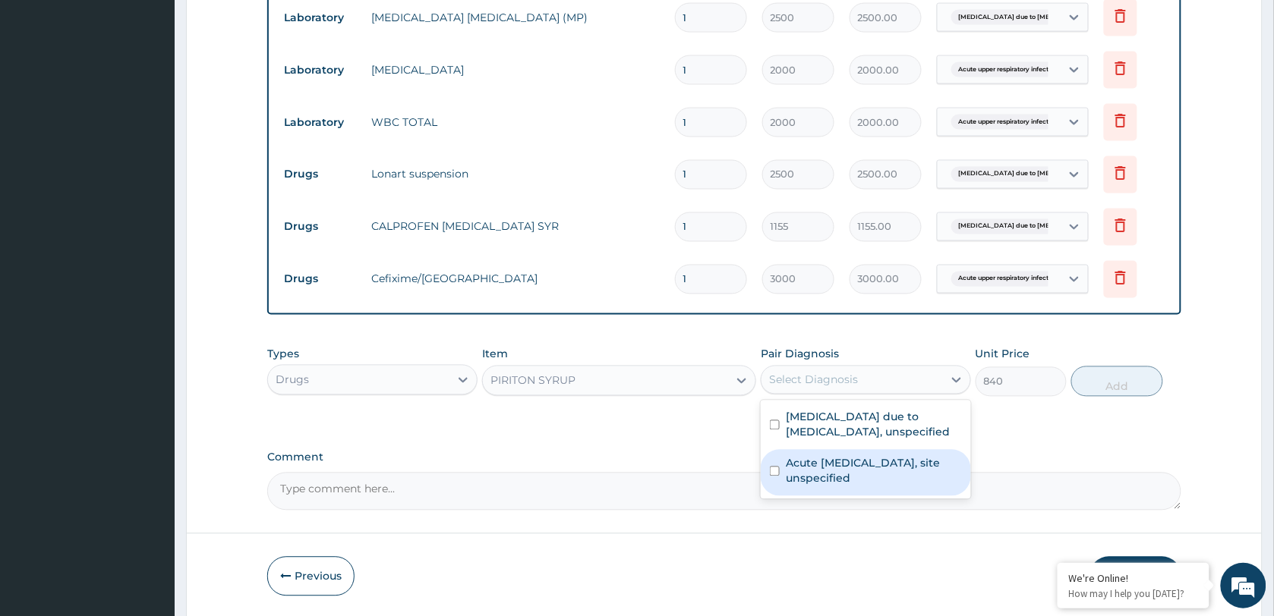
click at [831, 468] on label "Acute upper respiratory infection, site unspecified" at bounding box center [874, 471] width 176 height 30
checkbox input "true"
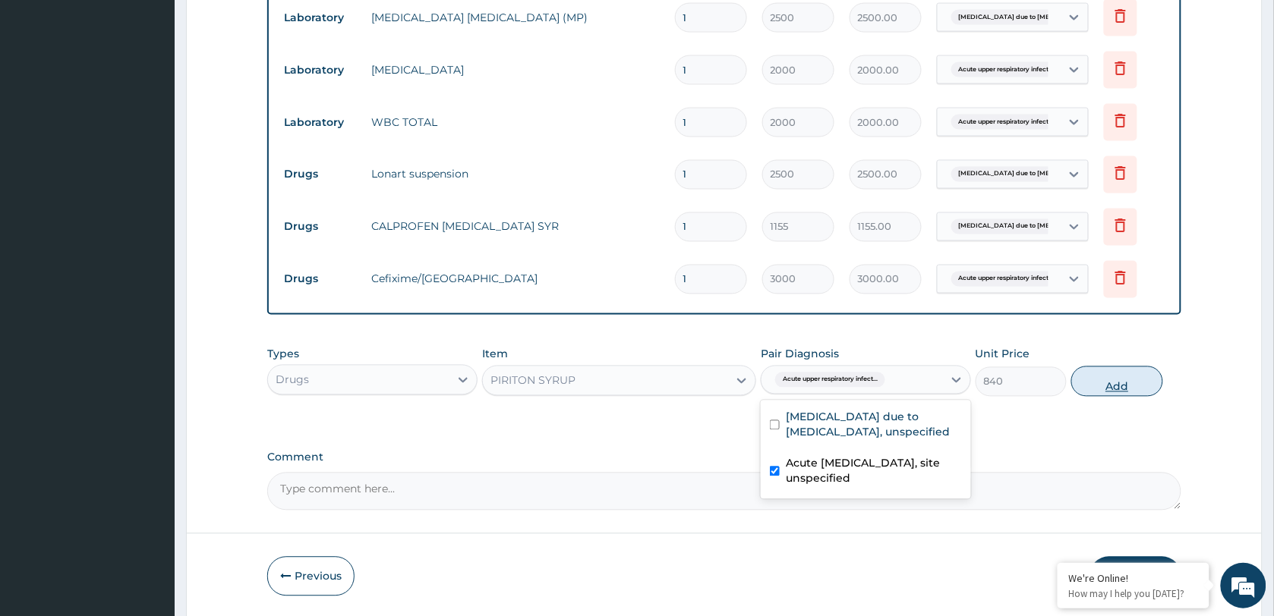
click at [1112, 387] on button "Add" at bounding box center [1116, 382] width 91 height 30
type input "0"
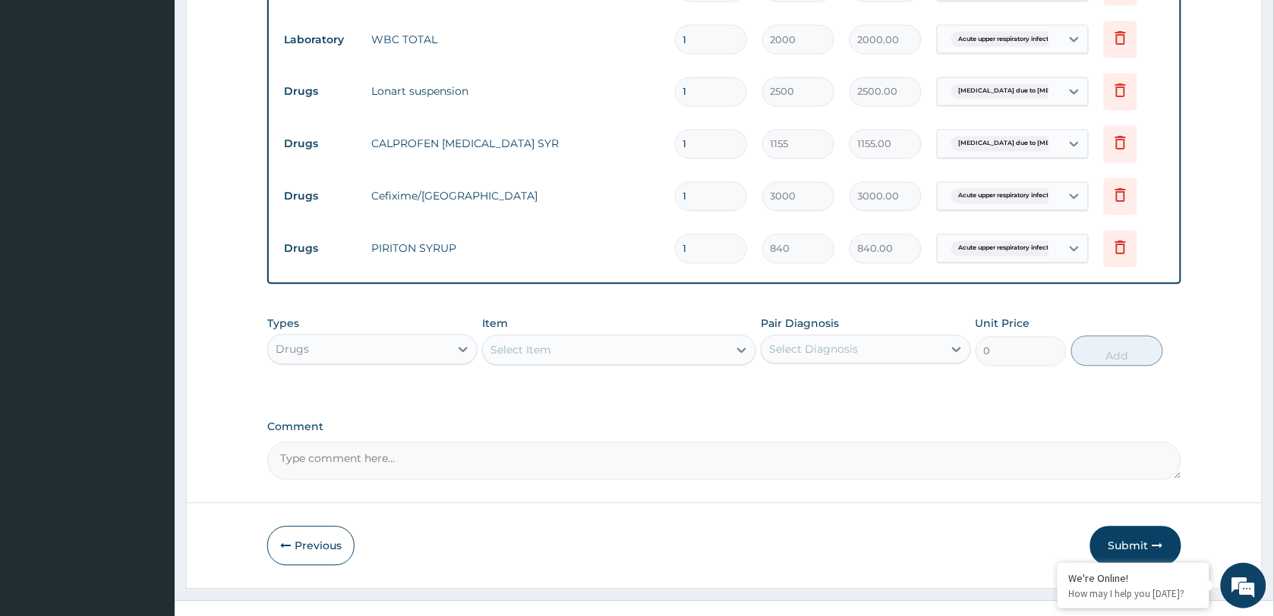
scroll to position [825, 0]
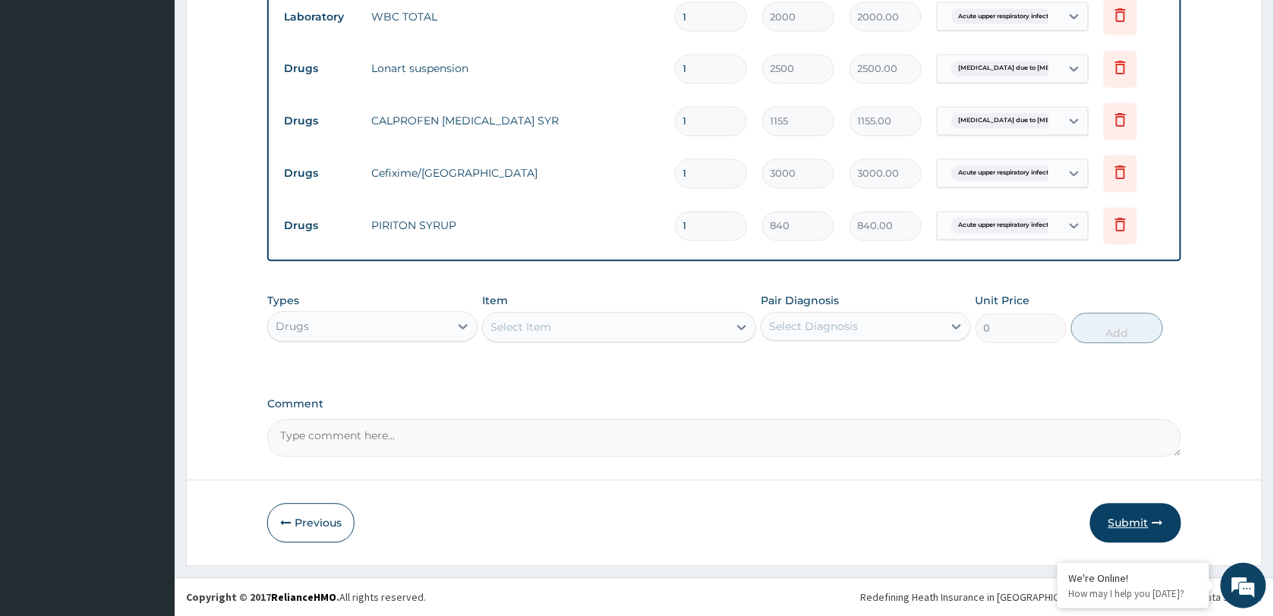
click at [1121, 524] on button "Submit" at bounding box center [1135, 523] width 91 height 39
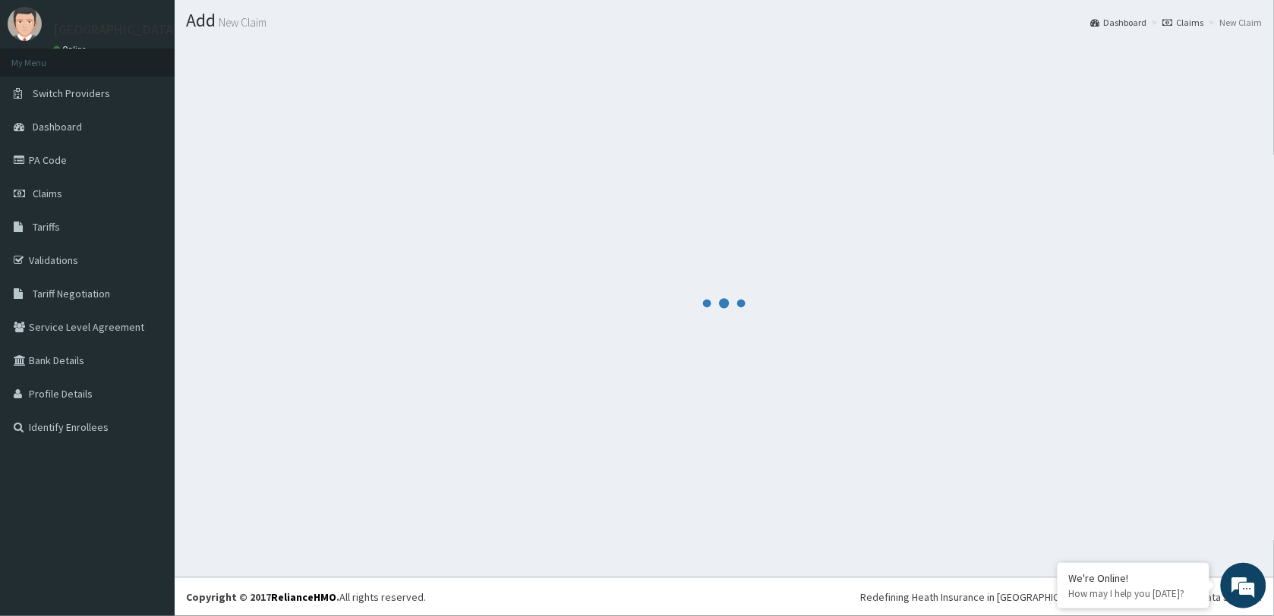
scroll to position [39, 0]
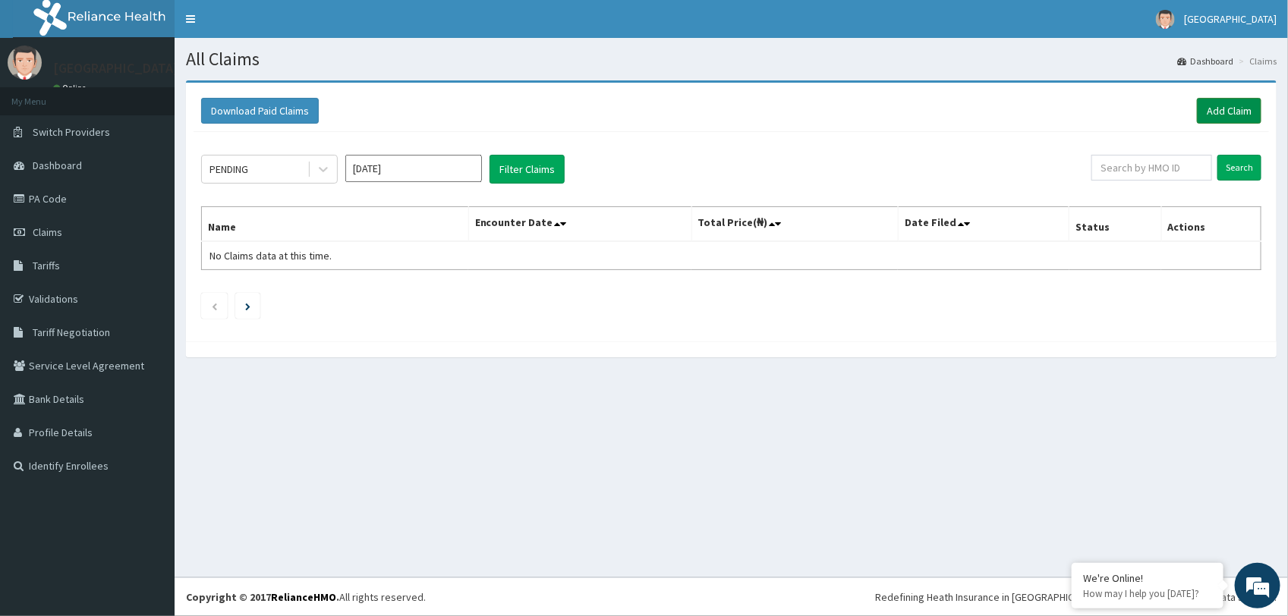
click at [1231, 112] on link "Add Claim" at bounding box center [1229, 111] width 65 height 26
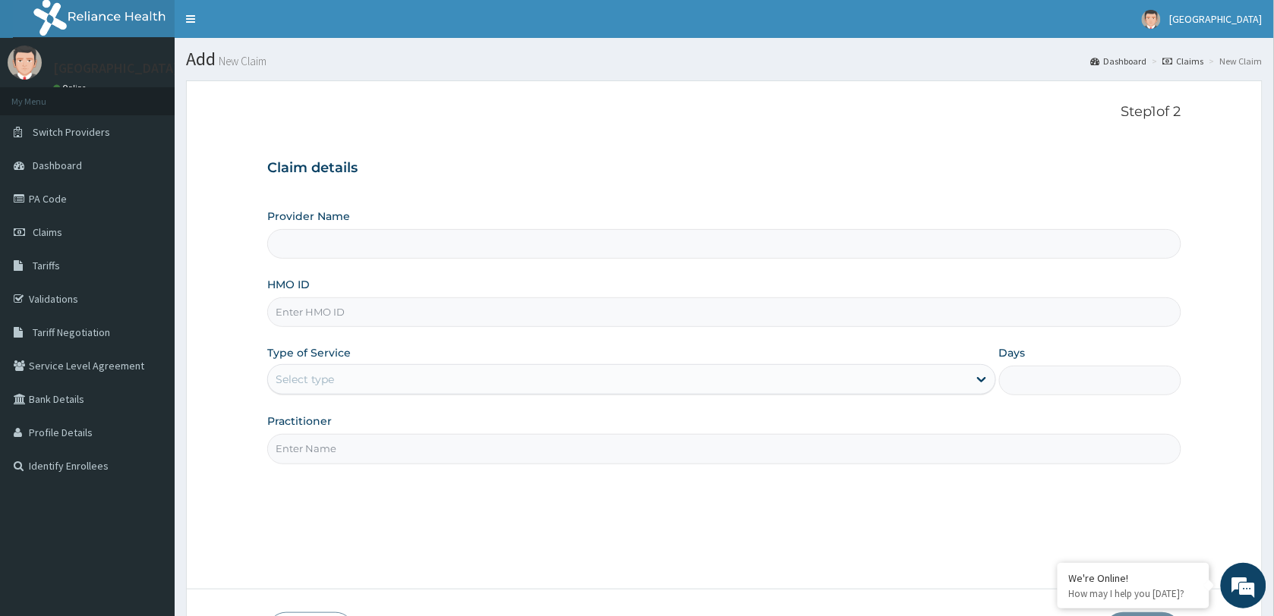
click at [370, 312] on input "HMO ID" at bounding box center [724, 313] width 914 height 30
paste input "FCL/10256/A"
type input "FCL/10256/A"
type input "[GEOGRAPHIC_DATA]"
type input "FCL/10256/A"
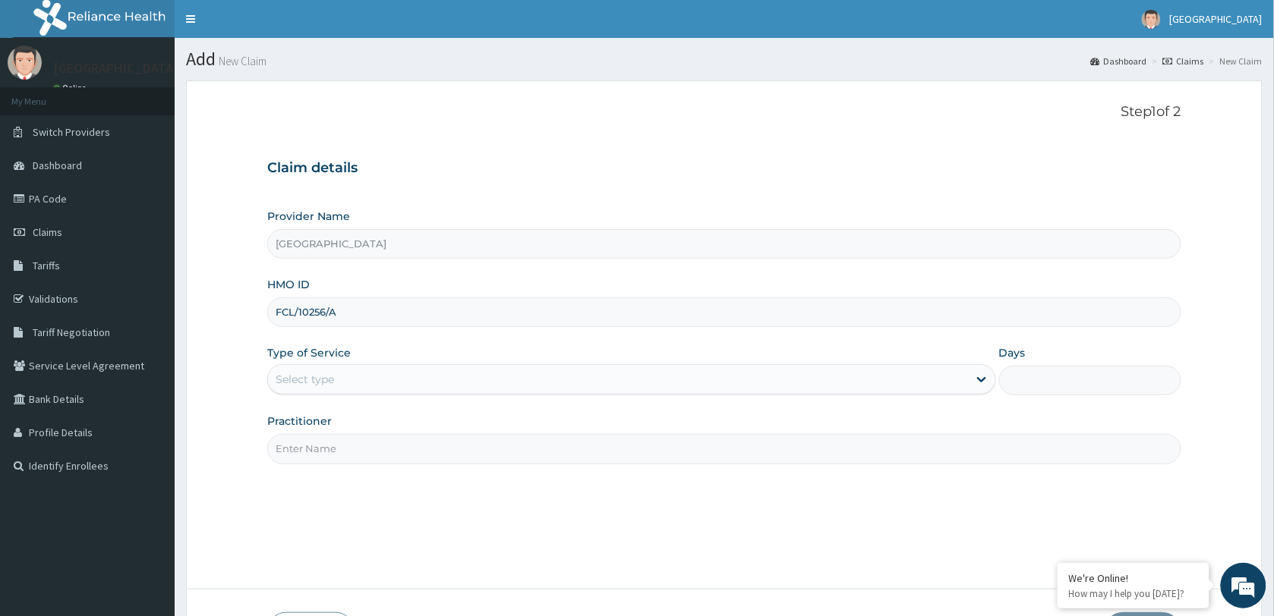
click at [644, 383] on div "Select type" at bounding box center [618, 379] width 700 height 24
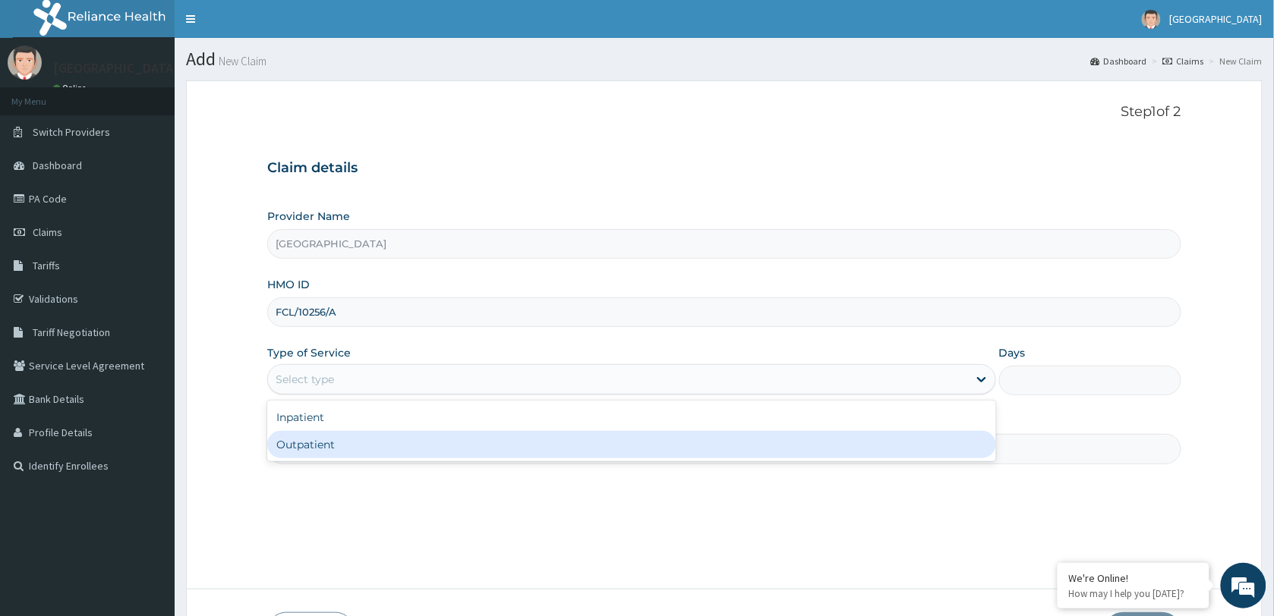
click at [440, 449] on div "Outpatient" at bounding box center [631, 444] width 729 height 27
type input "1"
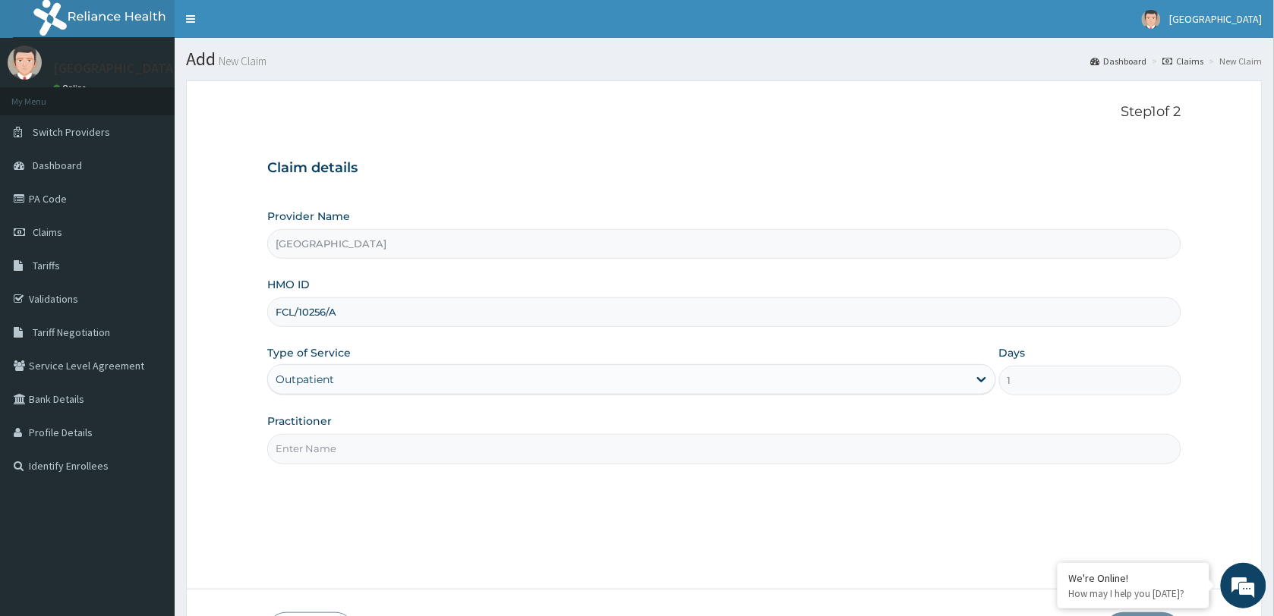
click at [440, 449] on input "Practitioner" at bounding box center [724, 449] width 914 height 30
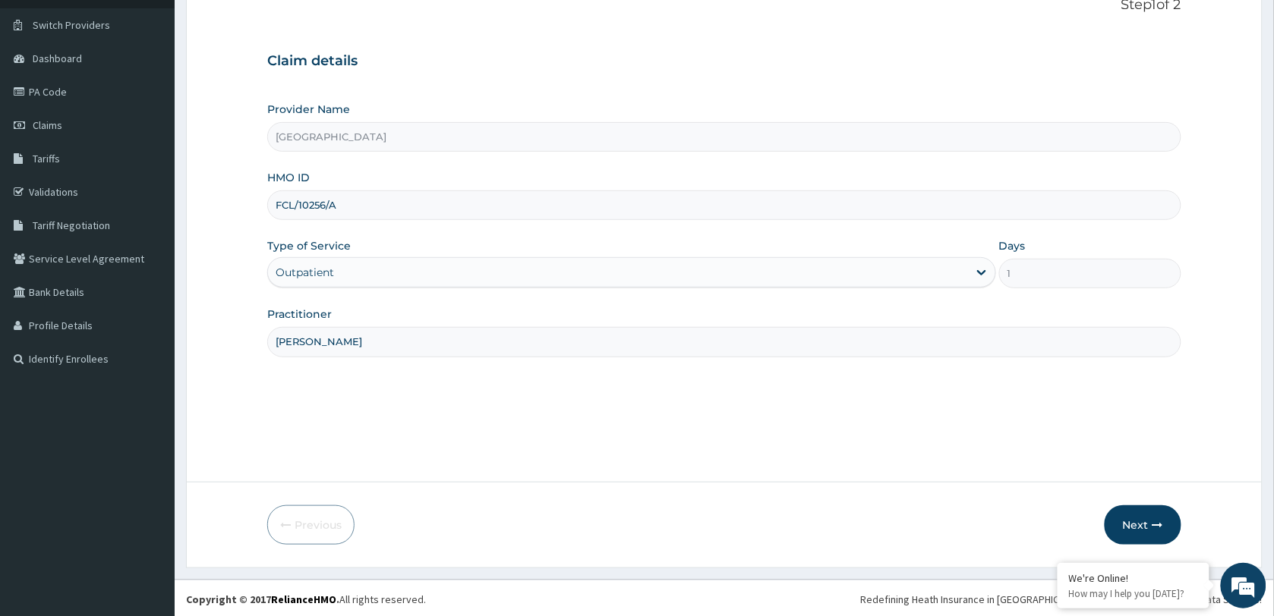
scroll to position [110, 0]
type input "[PERSON_NAME]"
click at [1136, 515] on button "Next" at bounding box center [1143, 522] width 77 height 39
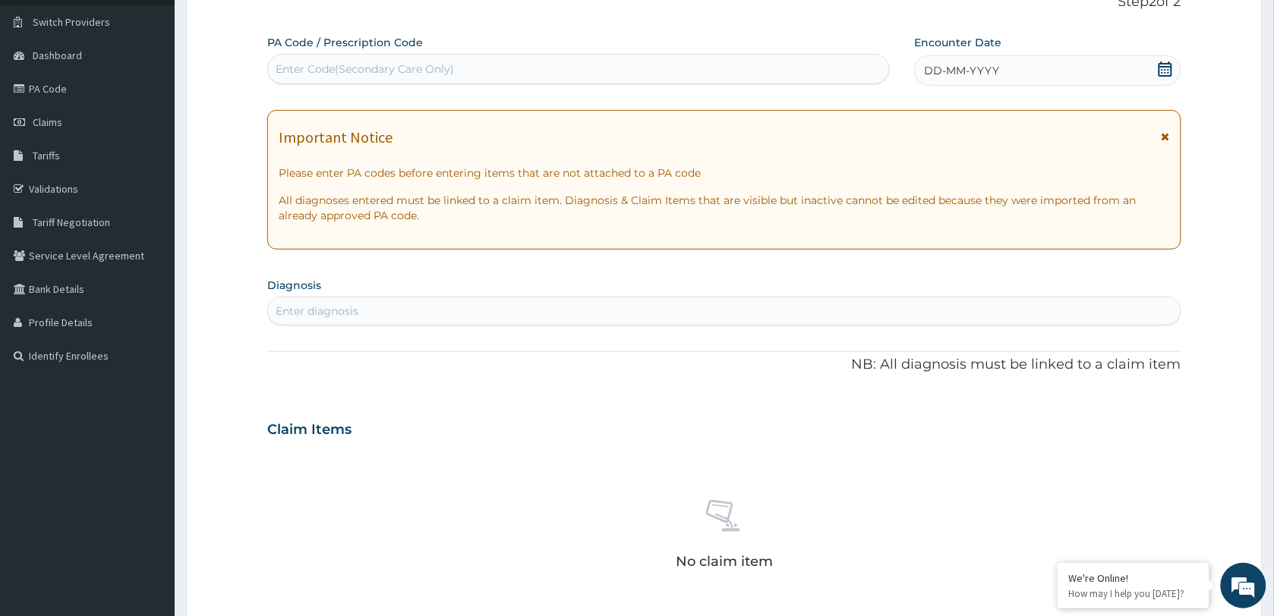
click at [1168, 67] on icon at bounding box center [1166, 68] width 14 height 15
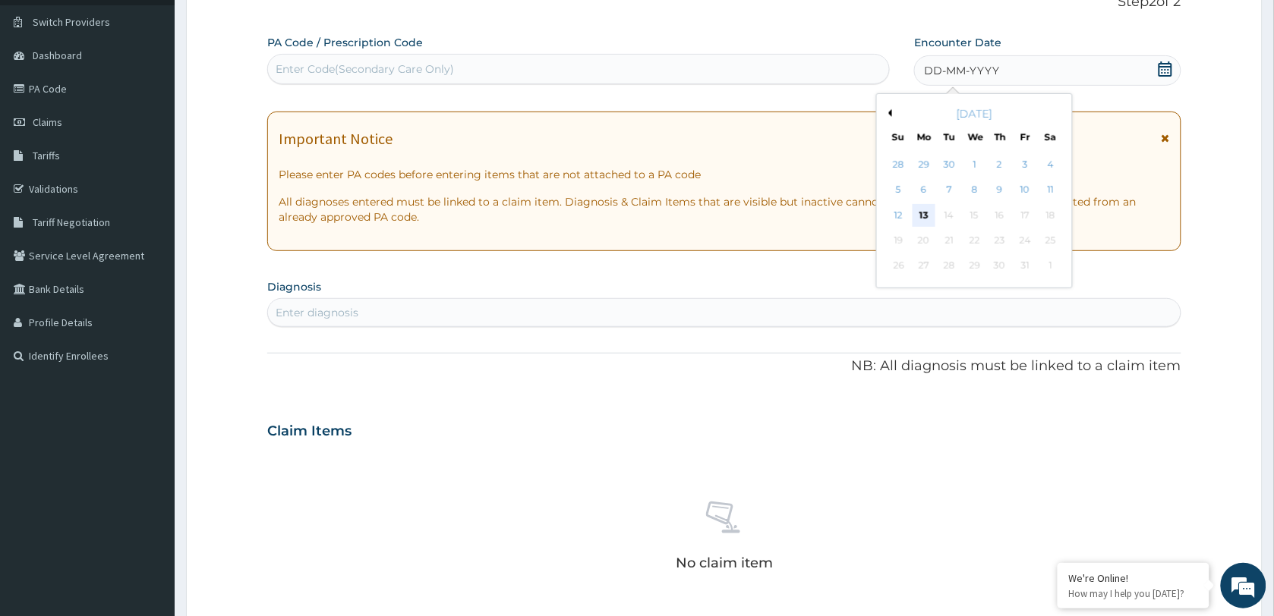
click at [929, 209] on div "13" at bounding box center [924, 215] width 23 height 23
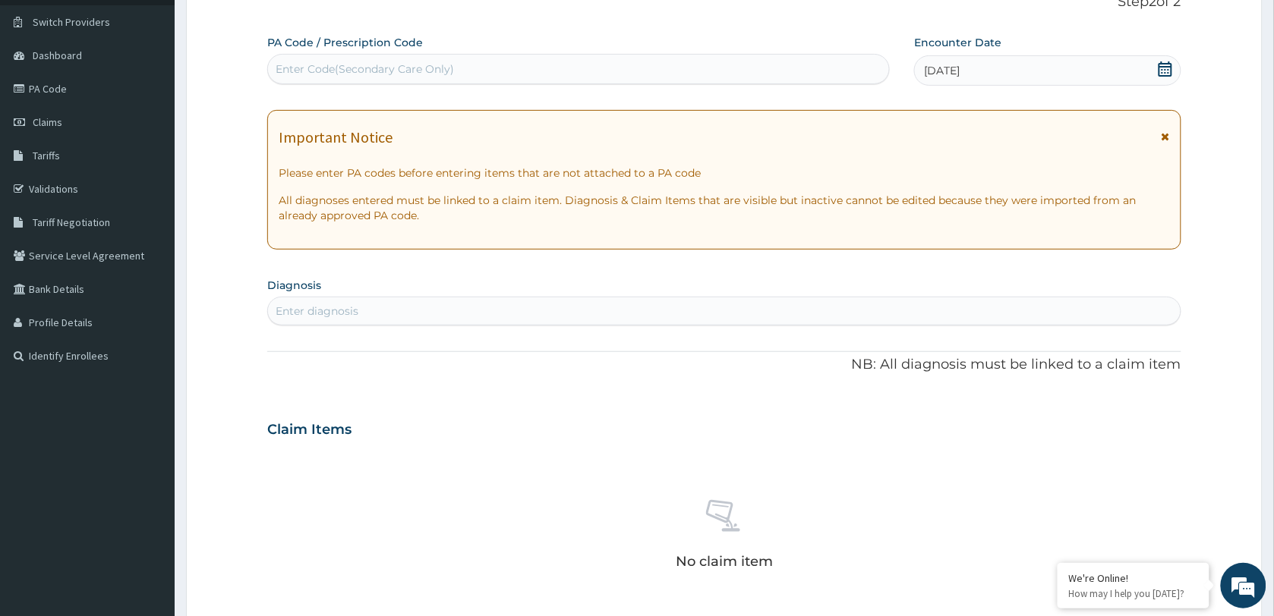
click at [438, 301] on div "Enter diagnosis" at bounding box center [724, 311] width 913 height 24
type input "[MEDICAL_DATA]"
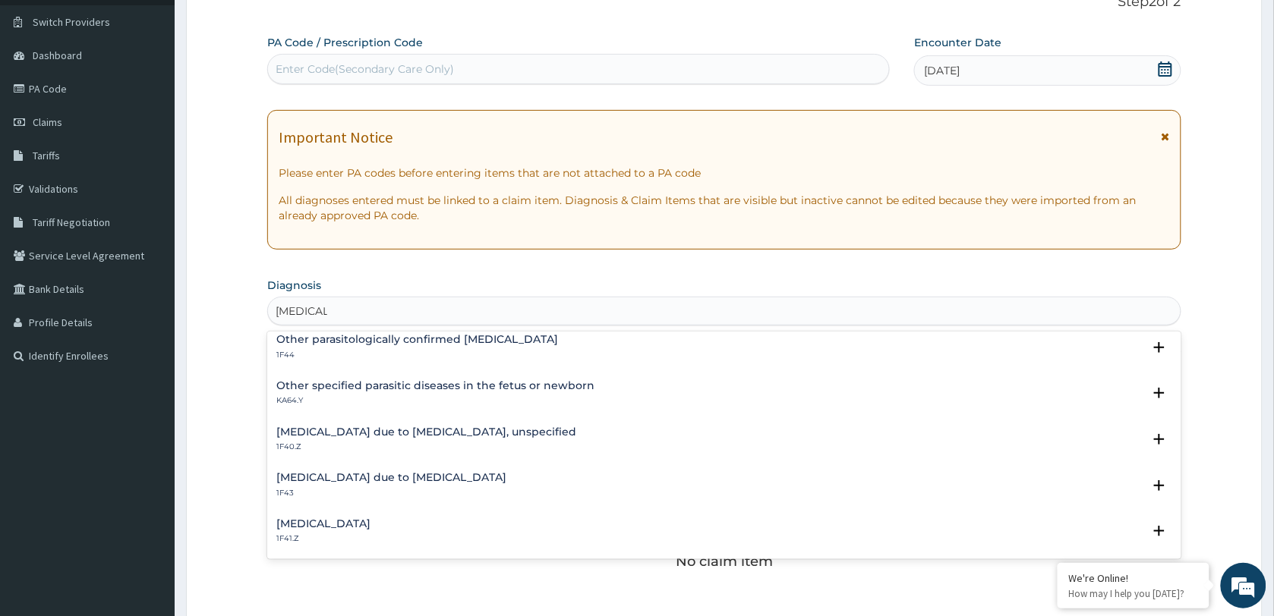
scroll to position [190, 0]
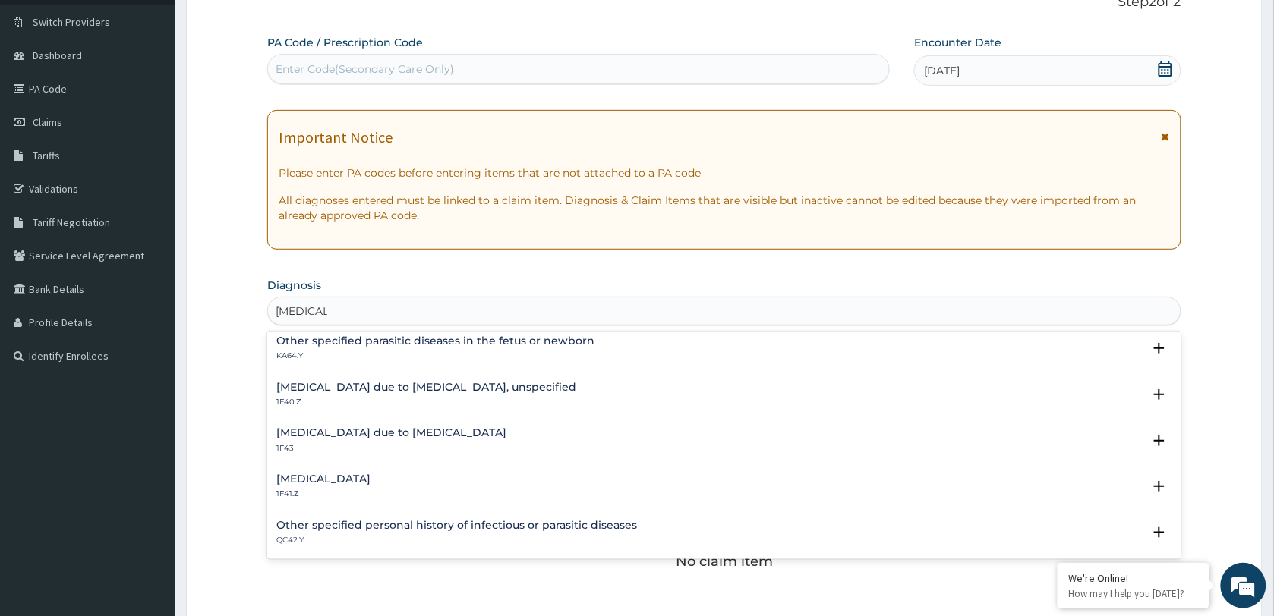
click at [402, 393] on h4 "[MEDICAL_DATA] due to [MEDICAL_DATA], unspecified" at bounding box center [426, 387] width 300 height 11
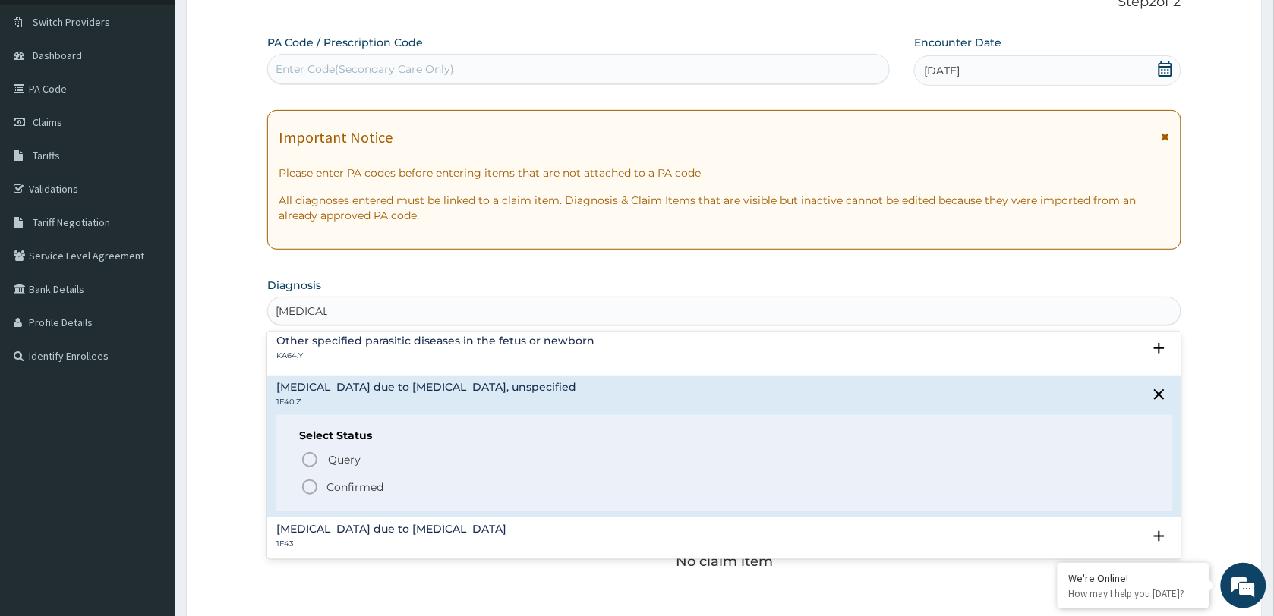
click at [363, 483] on p "Confirmed" at bounding box center [354, 487] width 57 height 15
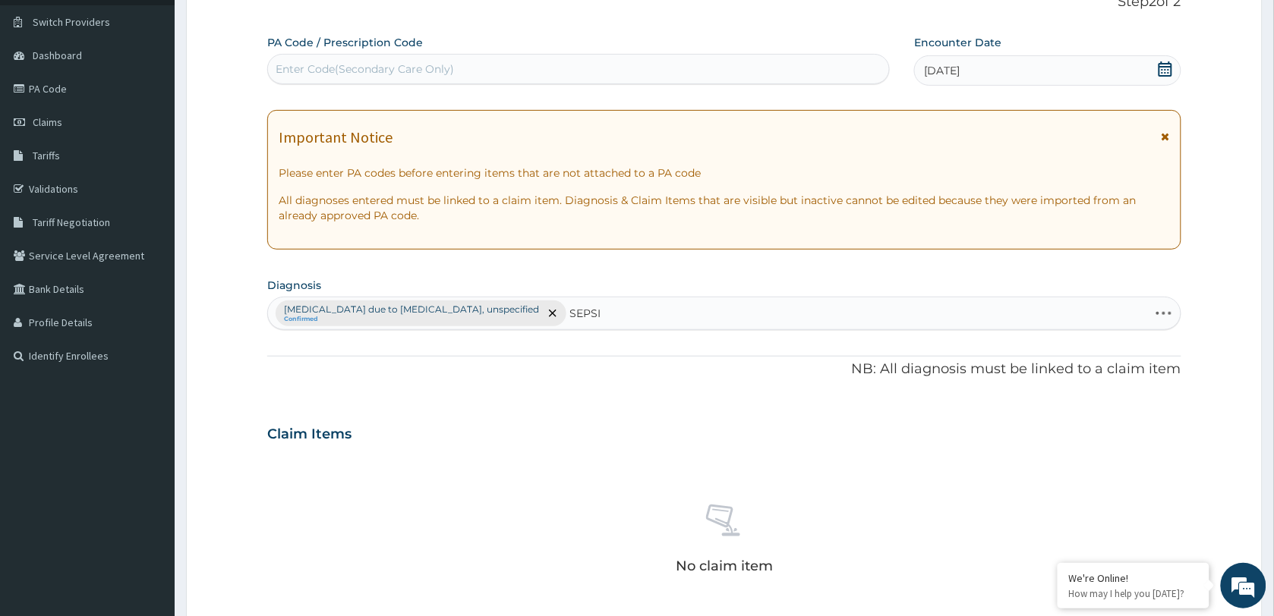
type input "[MEDICAL_DATA]"
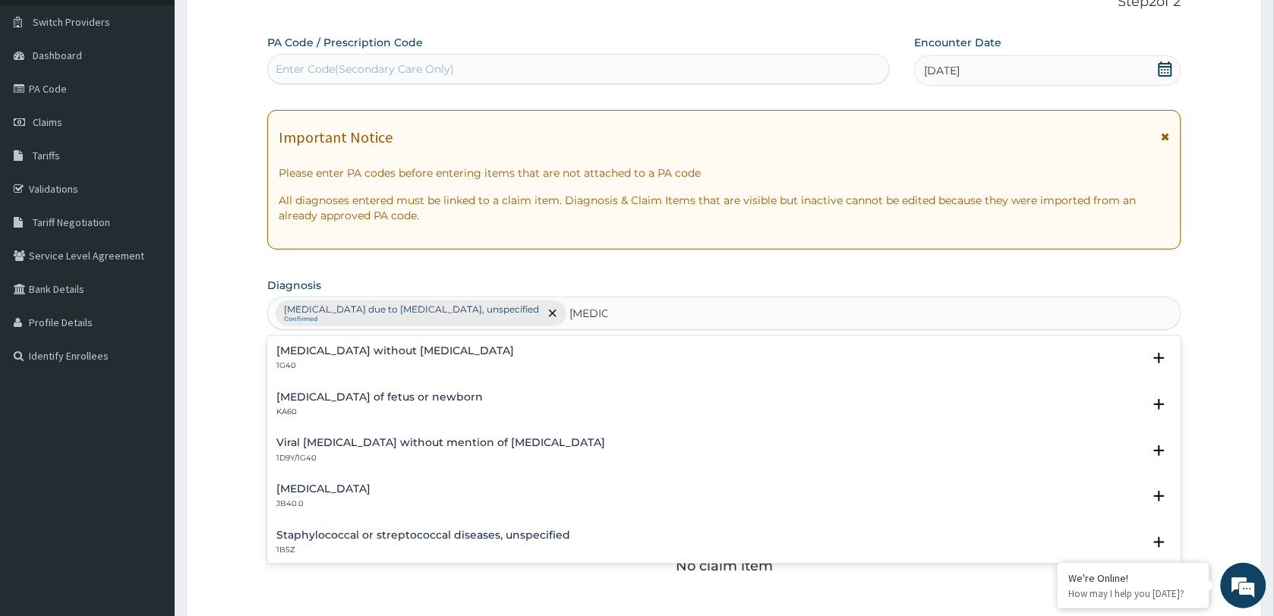
click at [358, 359] on div "[MEDICAL_DATA] without [MEDICAL_DATA] 1G40" at bounding box center [395, 358] width 238 height 27
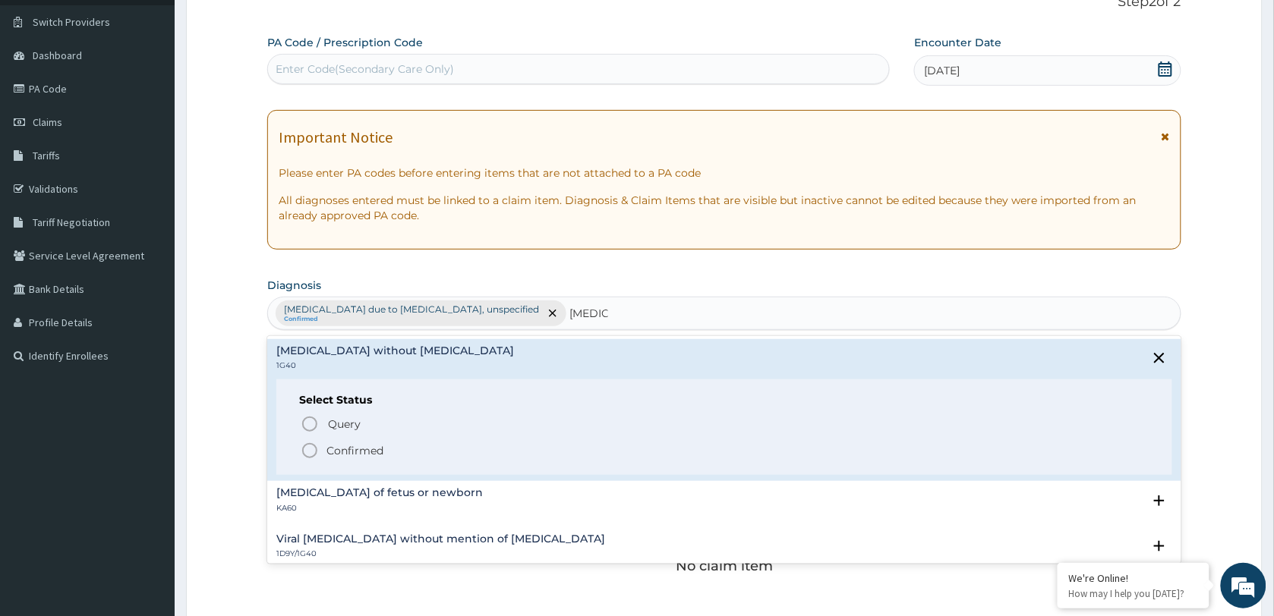
click at [340, 452] on p "Confirmed" at bounding box center [354, 450] width 57 height 15
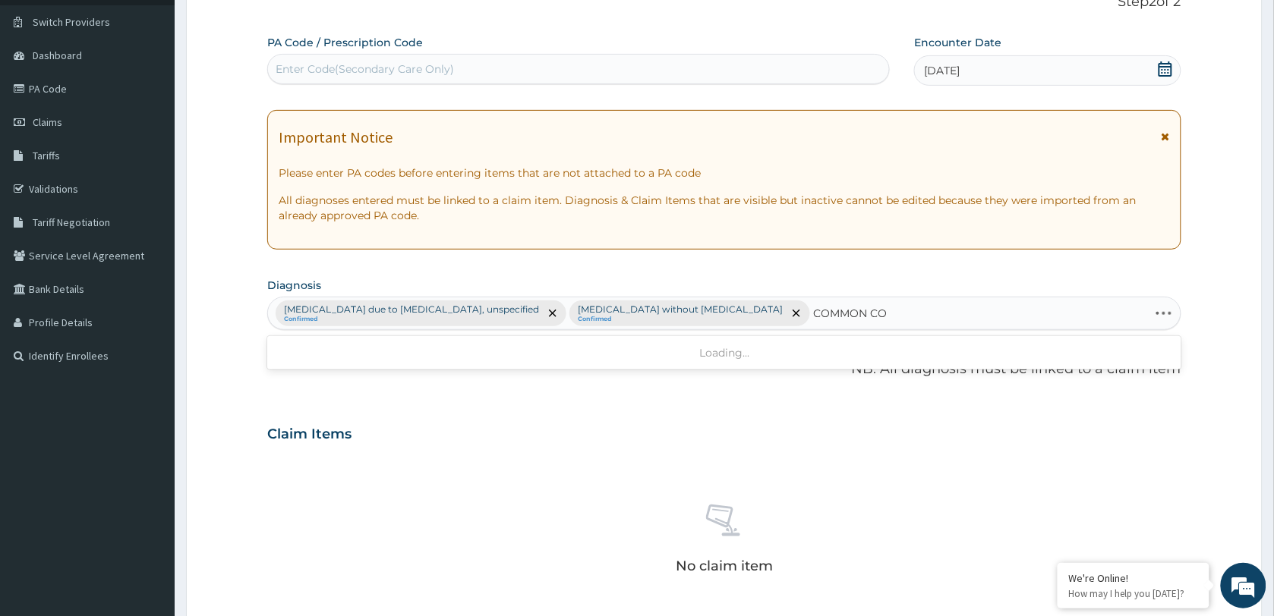
type input "[MEDICAL_DATA]"
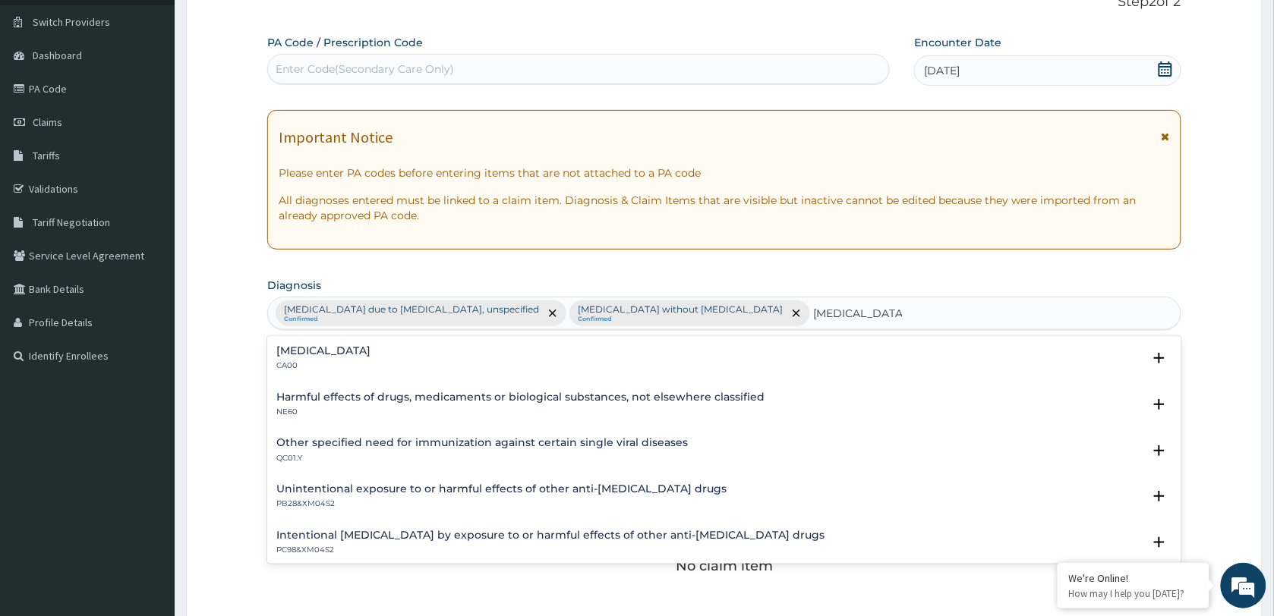
click at [336, 355] on h4 "[MEDICAL_DATA]" at bounding box center [323, 350] width 94 height 11
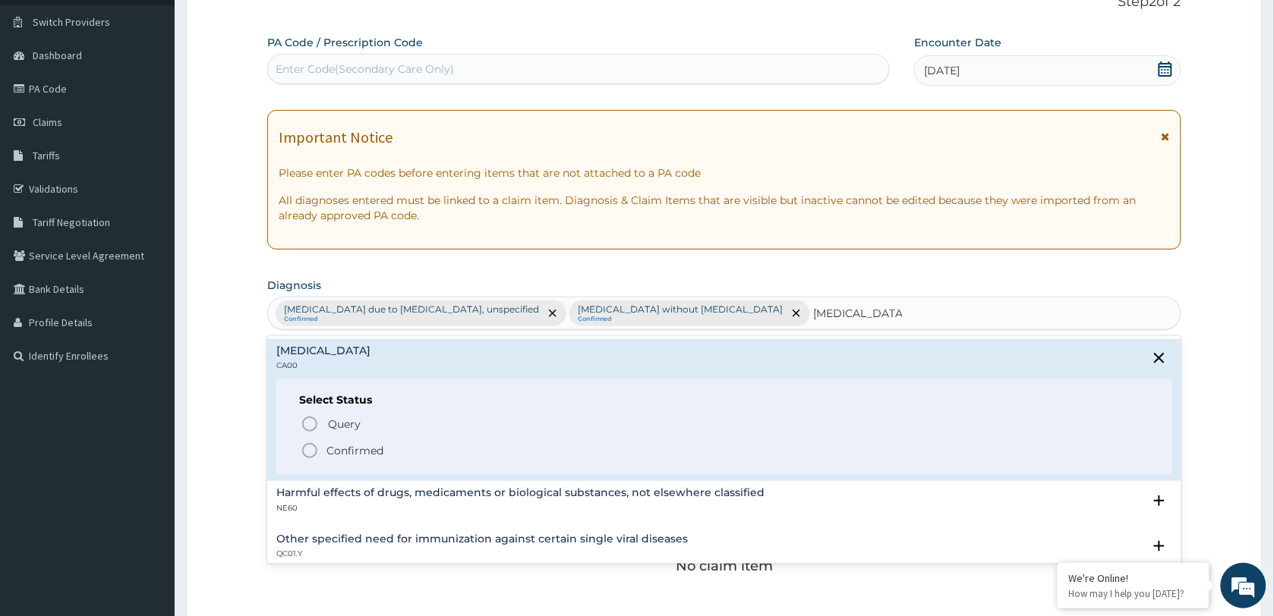
click at [351, 449] on p "Confirmed" at bounding box center [354, 450] width 57 height 15
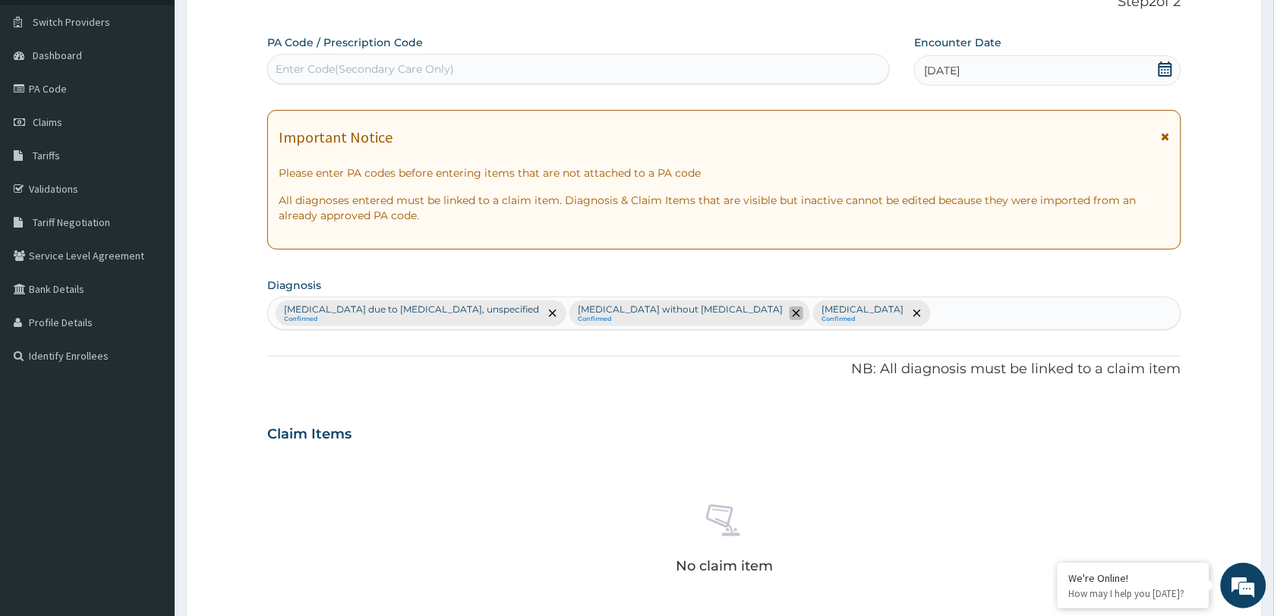
click at [793, 315] on icon "remove selection option" at bounding box center [797, 314] width 8 height 8
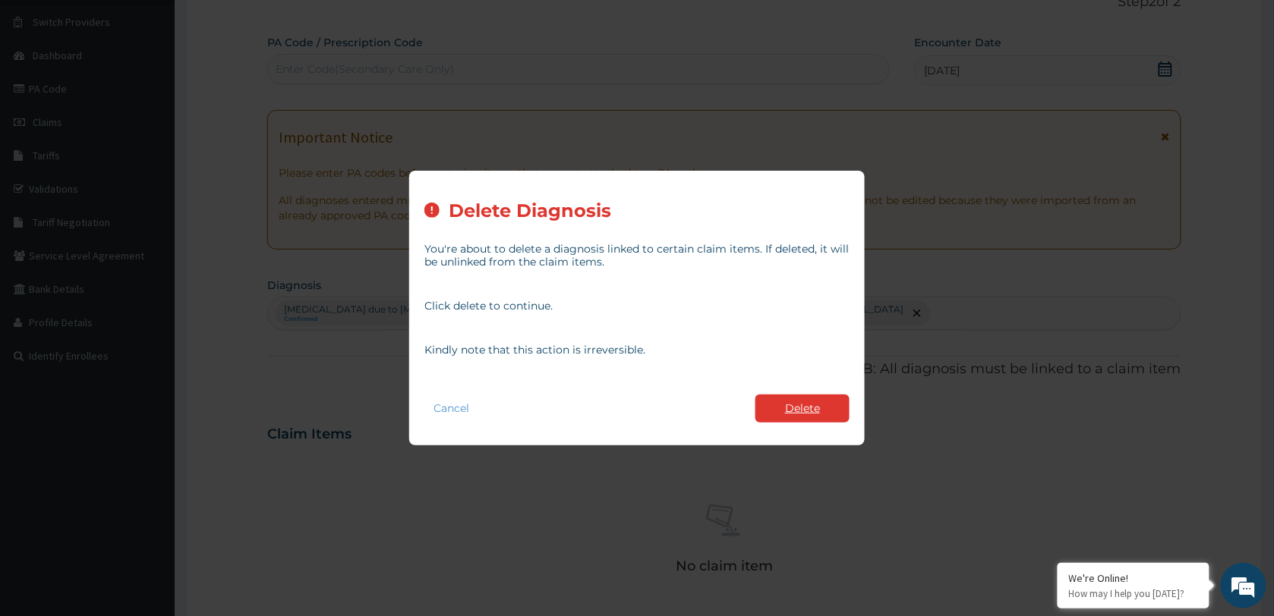
click at [772, 406] on button "Delete" at bounding box center [802, 409] width 94 height 28
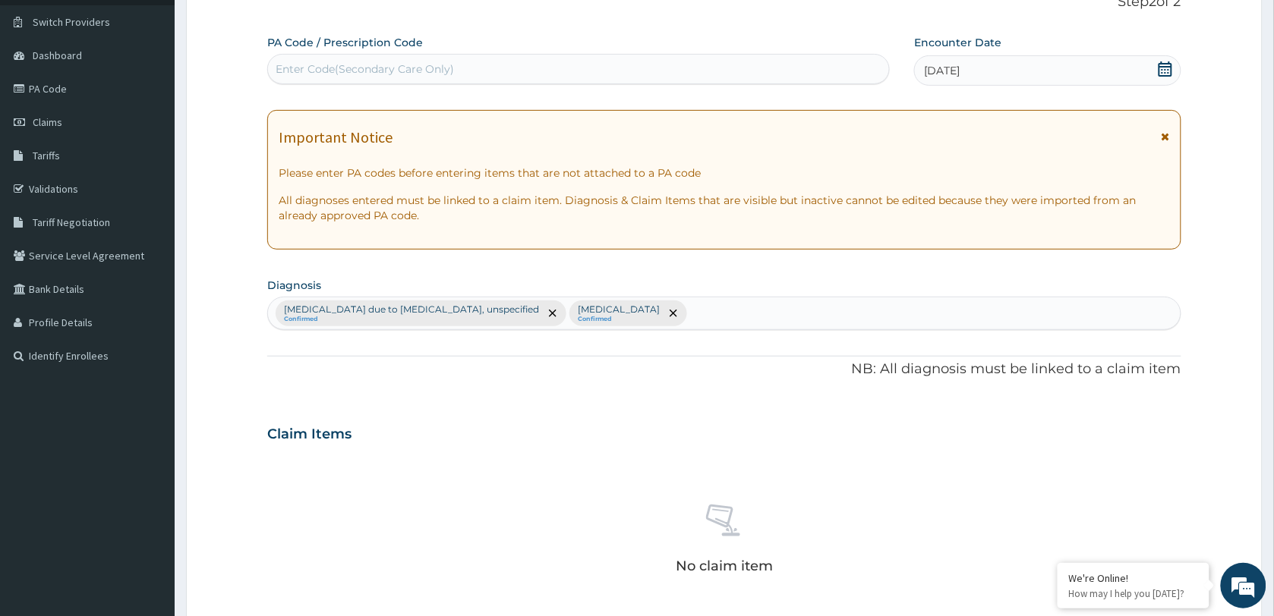
click at [753, 325] on div "[MEDICAL_DATA] due to [MEDICAL_DATA], unspecified Confirmed [MEDICAL_DATA] Conf…" at bounding box center [724, 314] width 913 height 32
type input "[MEDICAL_DATA]"
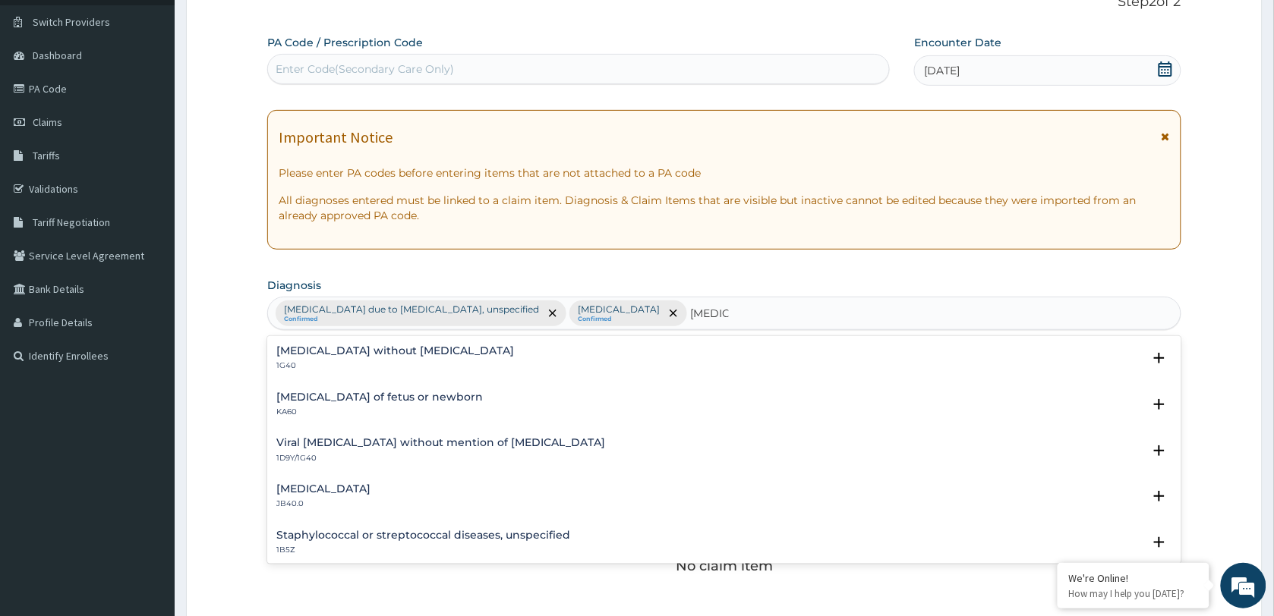
click at [362, 361] on div "[MEDICAL_DATA] without [MEDICAL_DATA] 1G40" at bounding box center [395, 358] width 238 height 27
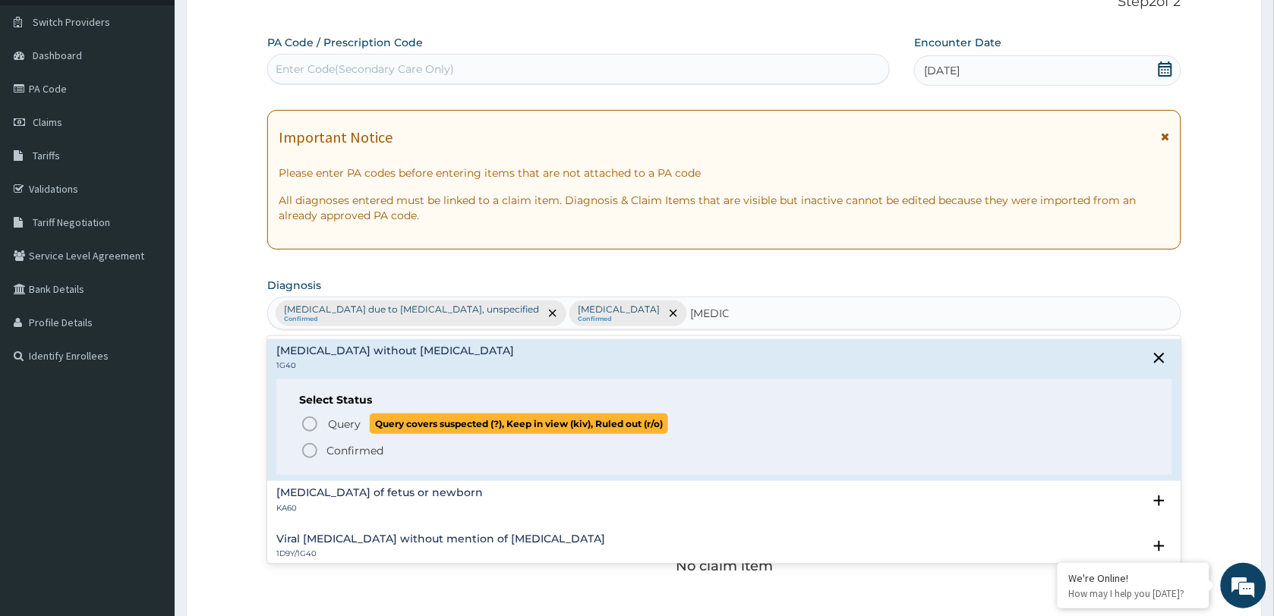
click at [351, 423] on span "Query" at bounding box center [344, 424] width 33 height 15
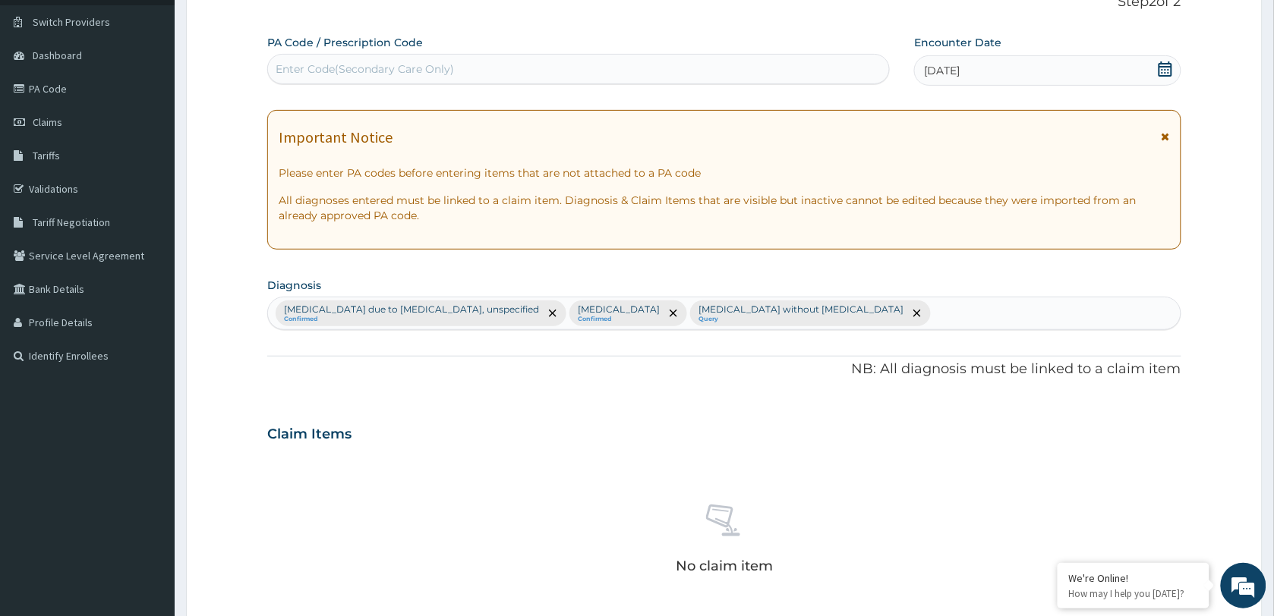
scroll to position [395, 0]
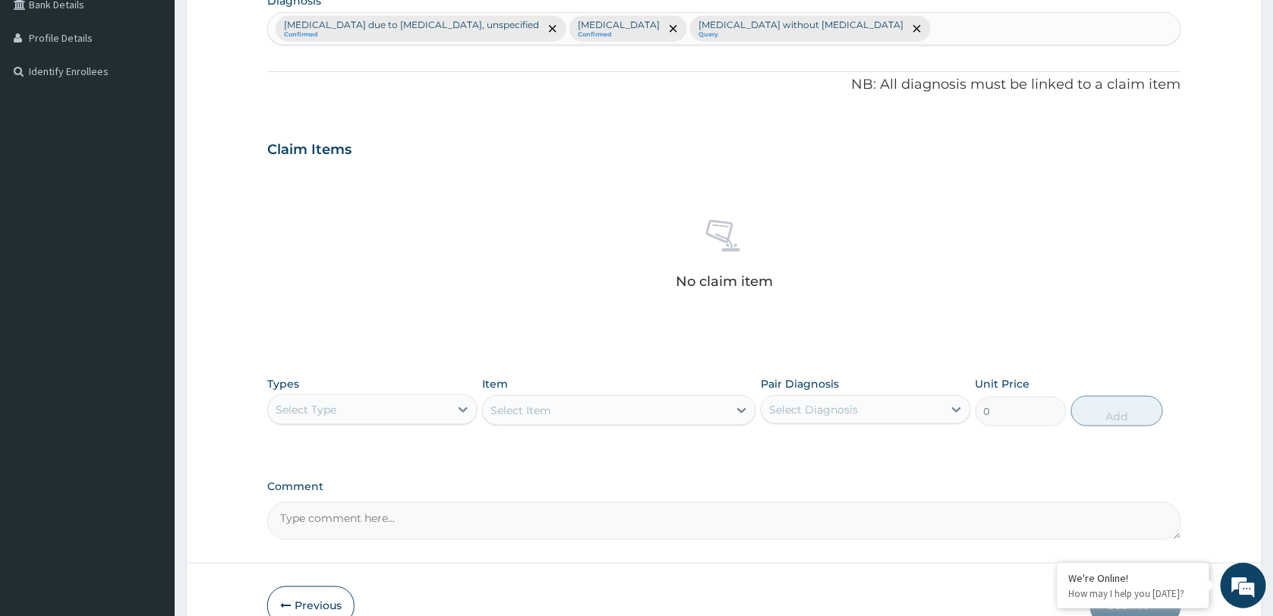
click at [418, 401] on div "Select Type" at bounding box center [358, 410] width 181 height 24
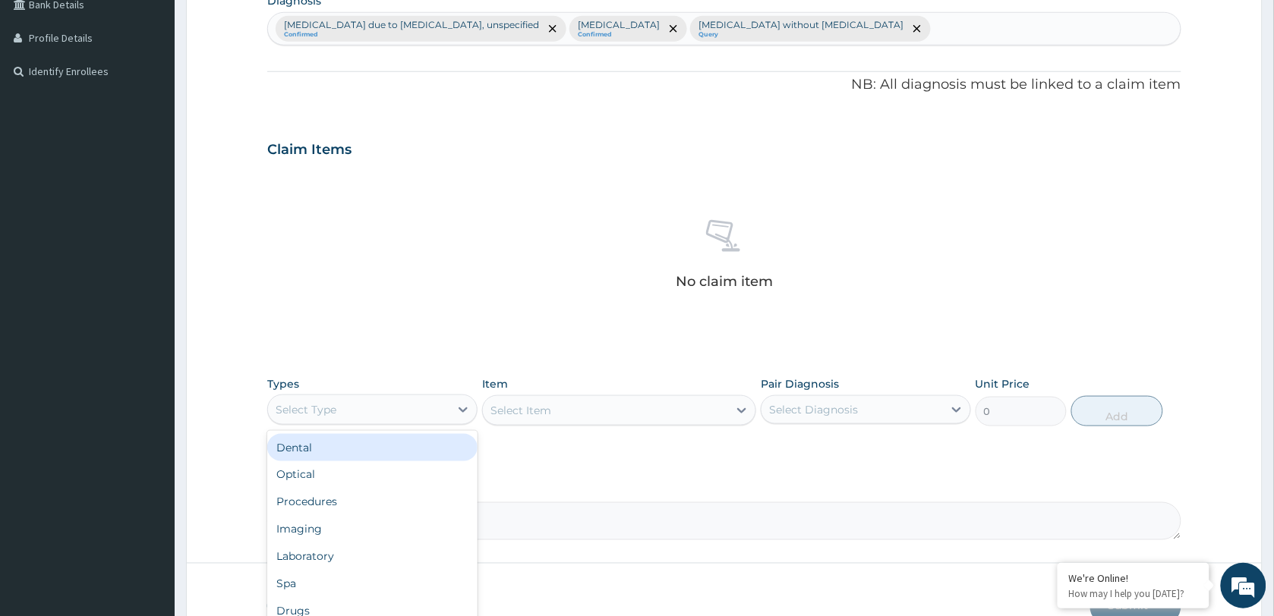
click at [328, 459] on div "Dental" at bounding box center [372, 447] width 210 height 27
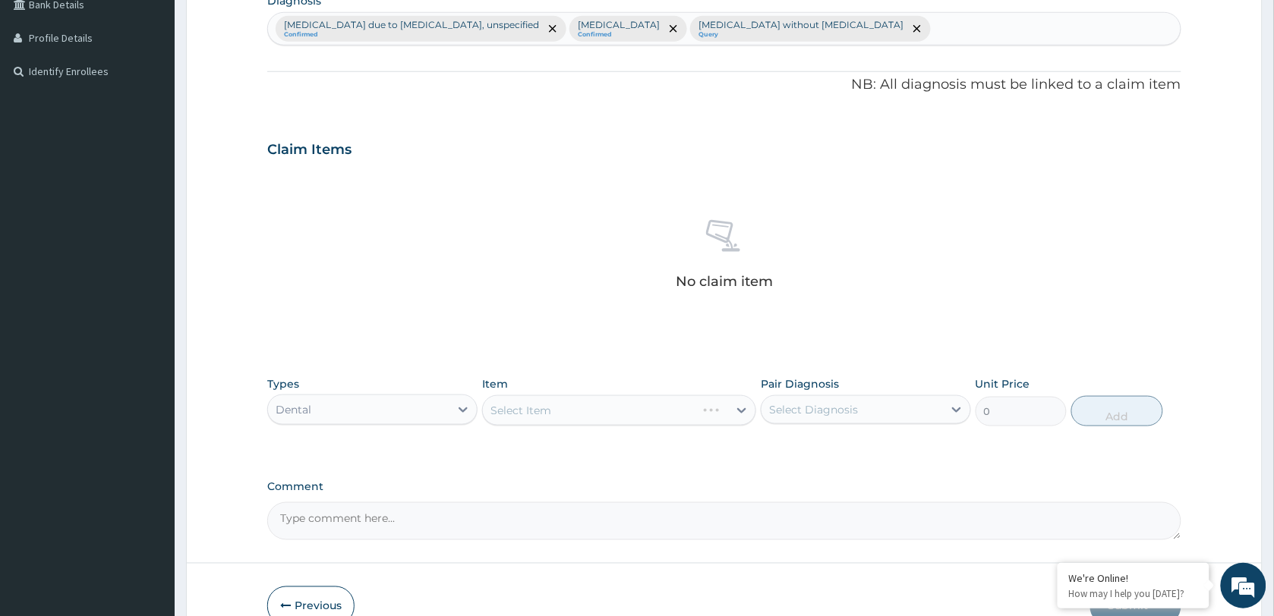
click at [384, 418] on div "Dental" at bounding box center [358, 410] width 181 height 24
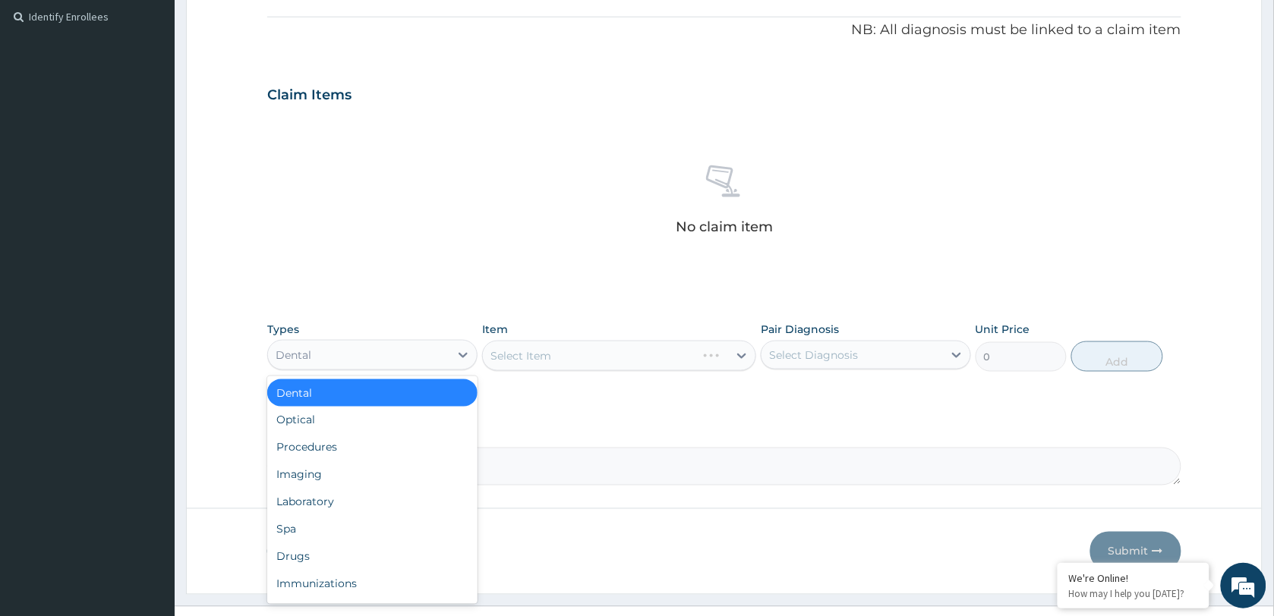
scroll to position [479, 0]
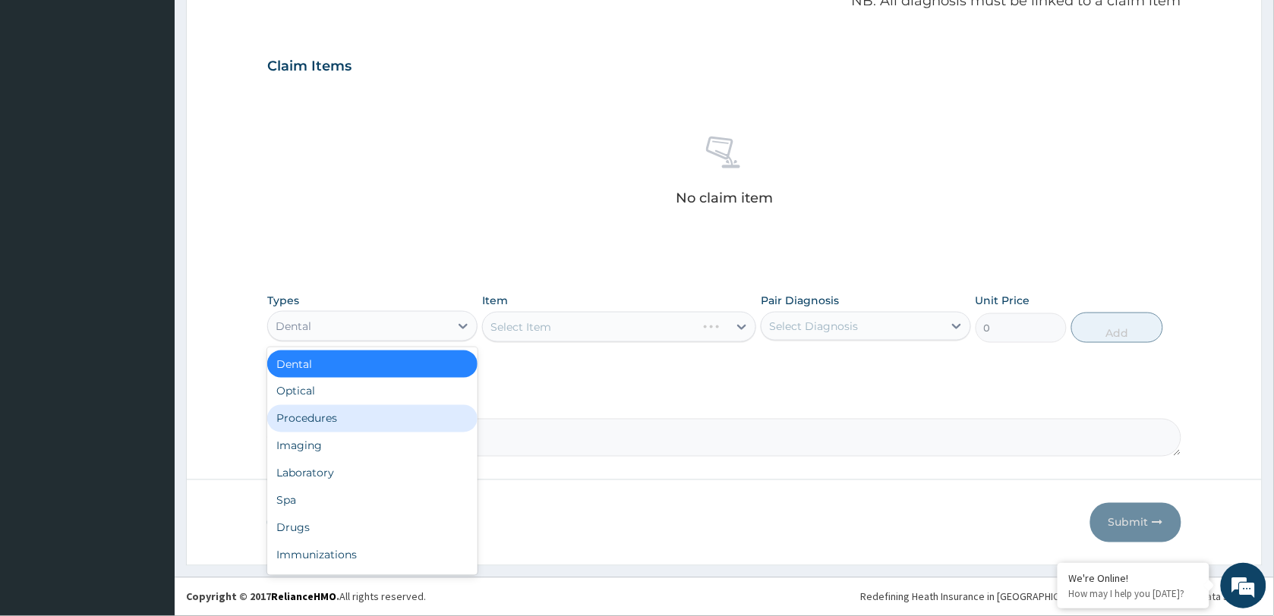
click at [350, 422] on div "Procedures" at bounding box center [372, 418] width 210 height 27
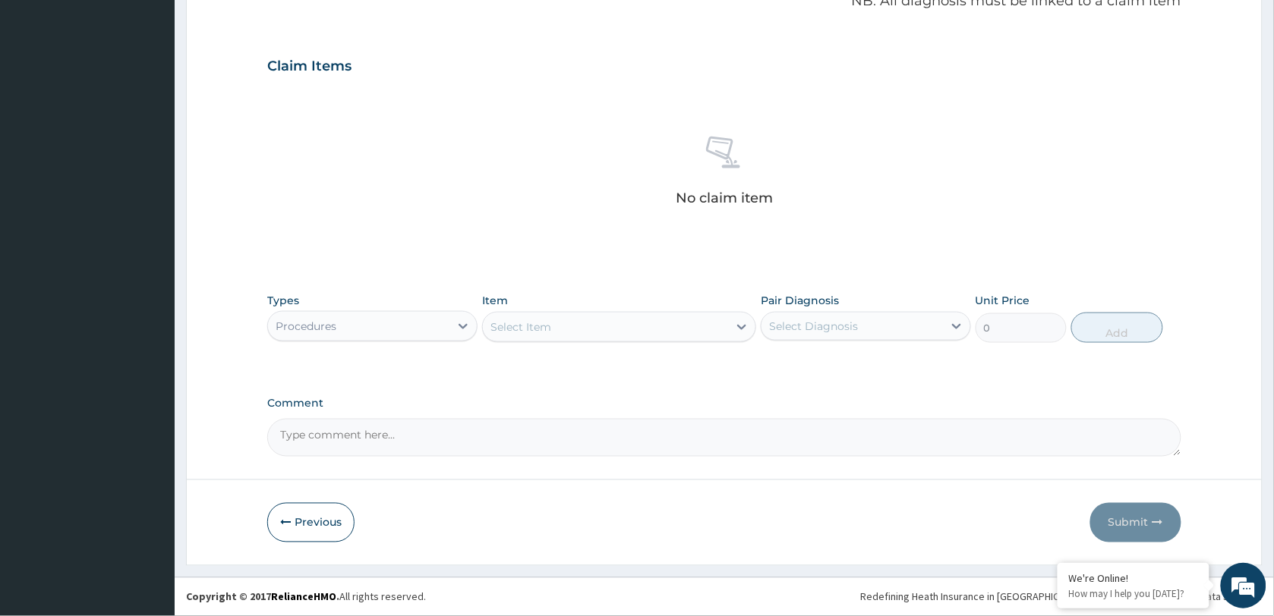
click at [547, 342] on div "Select Item" at bounding box center [619, 327] width 274 height 30
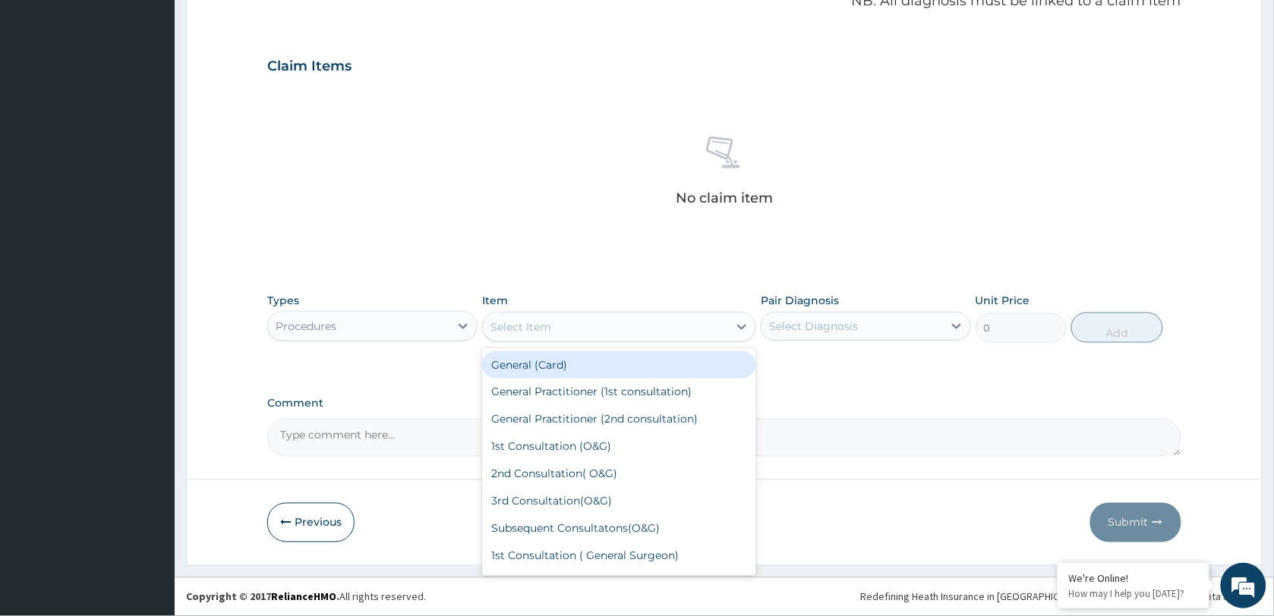
click at [567, 374] on div "General (Card)" at bounding box center [619, 365] width 274 height 27
type input "500"
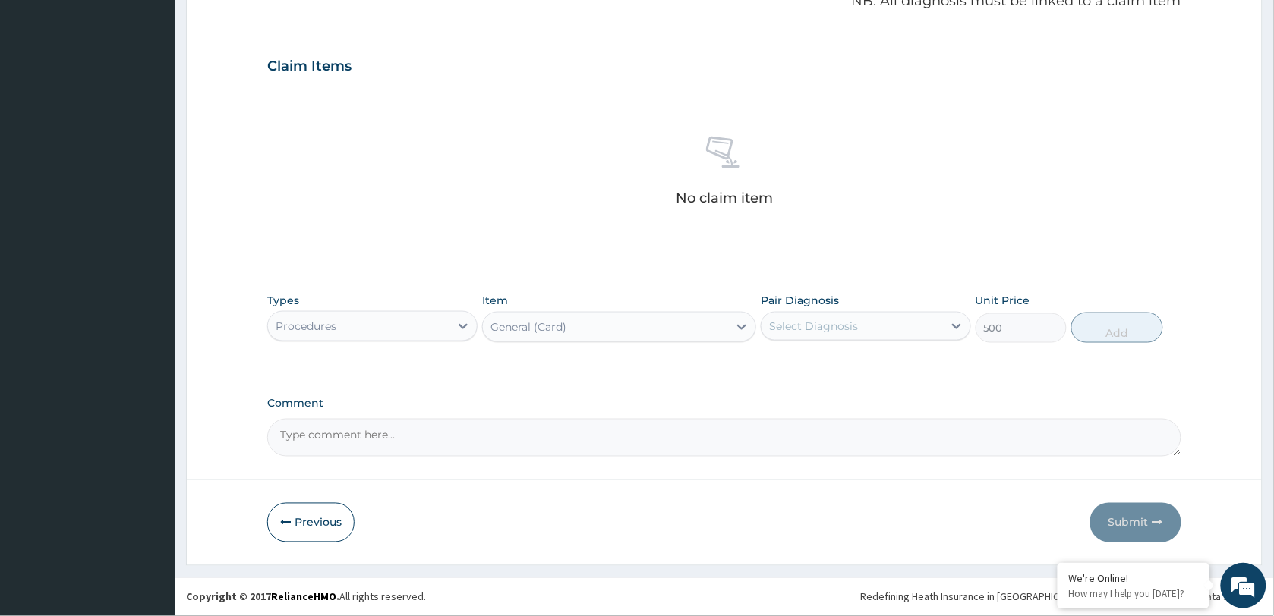
click at [888, 320] on div "Select Diagnosis" at bounding box center [851, 326] width 181 height 24
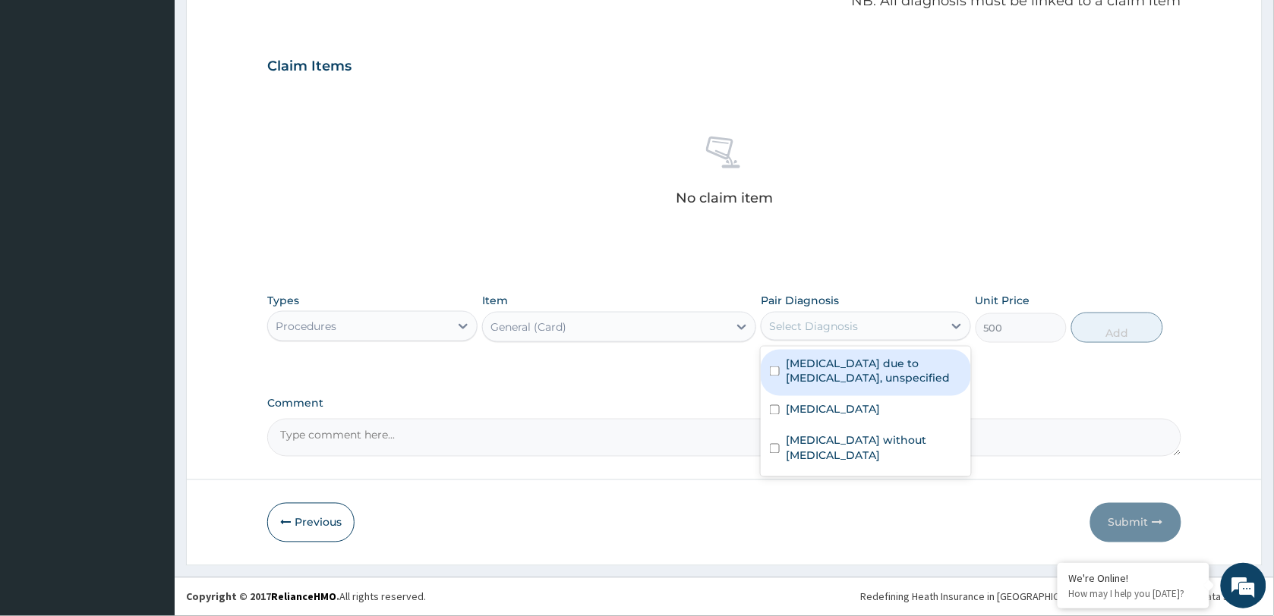
click at [840, 364] on label "[MEDICAL_DATA] due to [MEDICAL_DATA], unspecified" at bounding box center [874, 371] width 176 height 30
checkbox input "true"
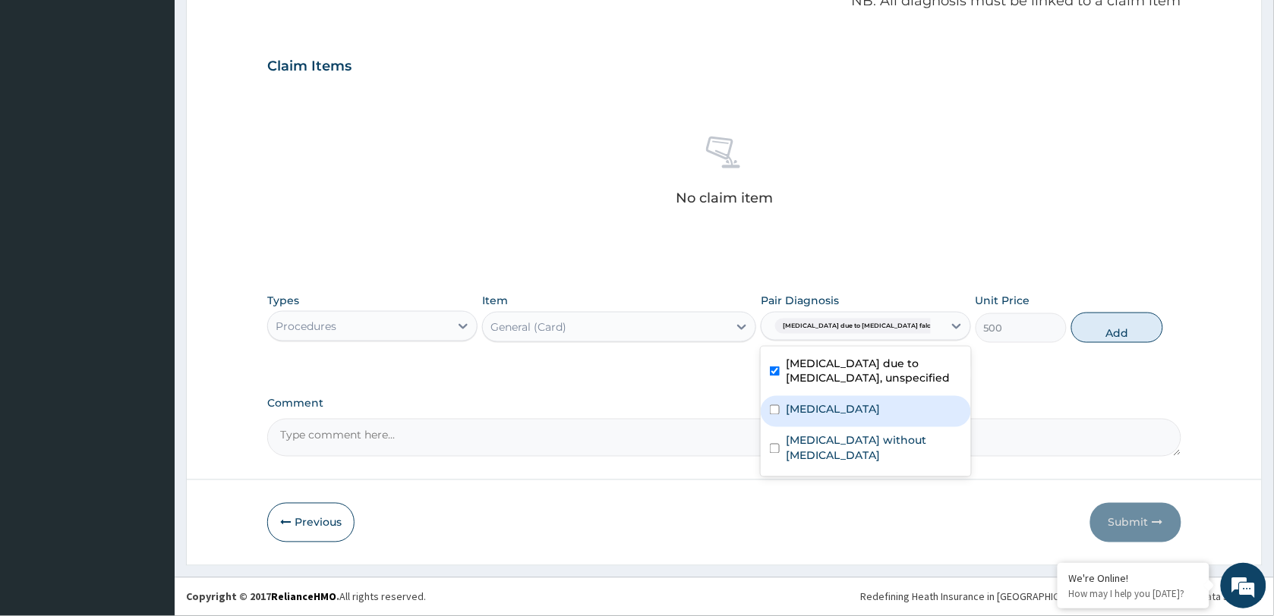
click at [829, 410] on label "[MEDICAL_DATA]" at bounding box center [833, 409] width 94 height 15
checkbox input "true"
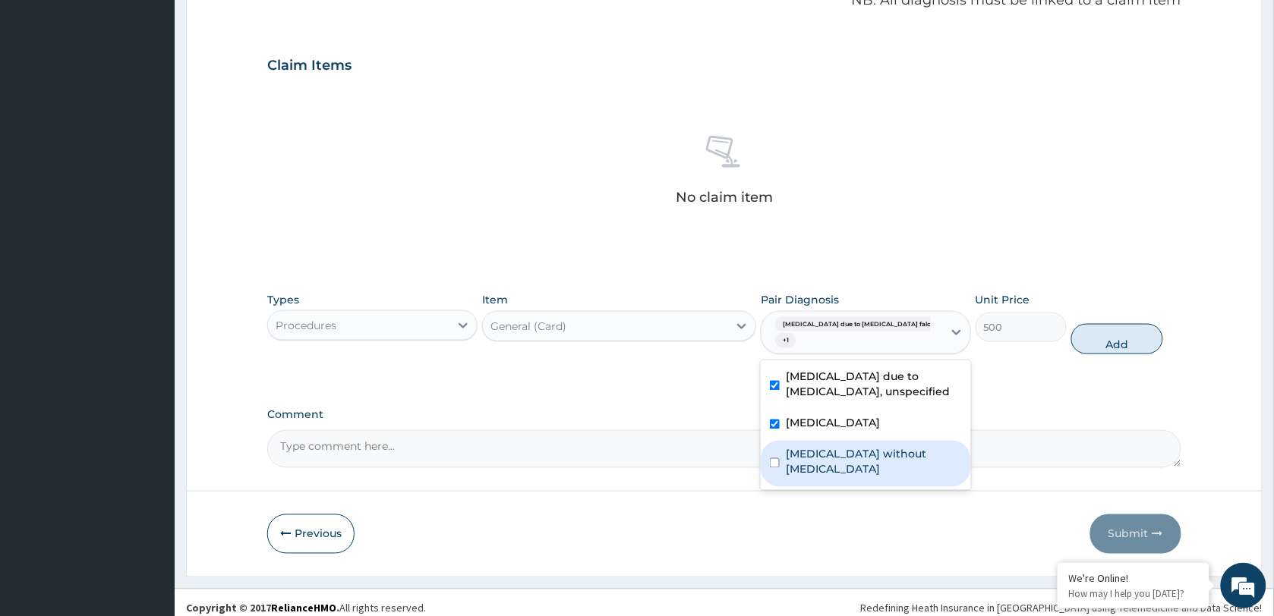
click at [830, 452] on div "[MEDICAL_DATA] without [MEDICAL_DATA]" at bounding box center [866, 464] width 210 height 46
checkbox input "true"
click at [1120, 336] on button "Add" at bounding box center [1116, 339] width 91 height 30
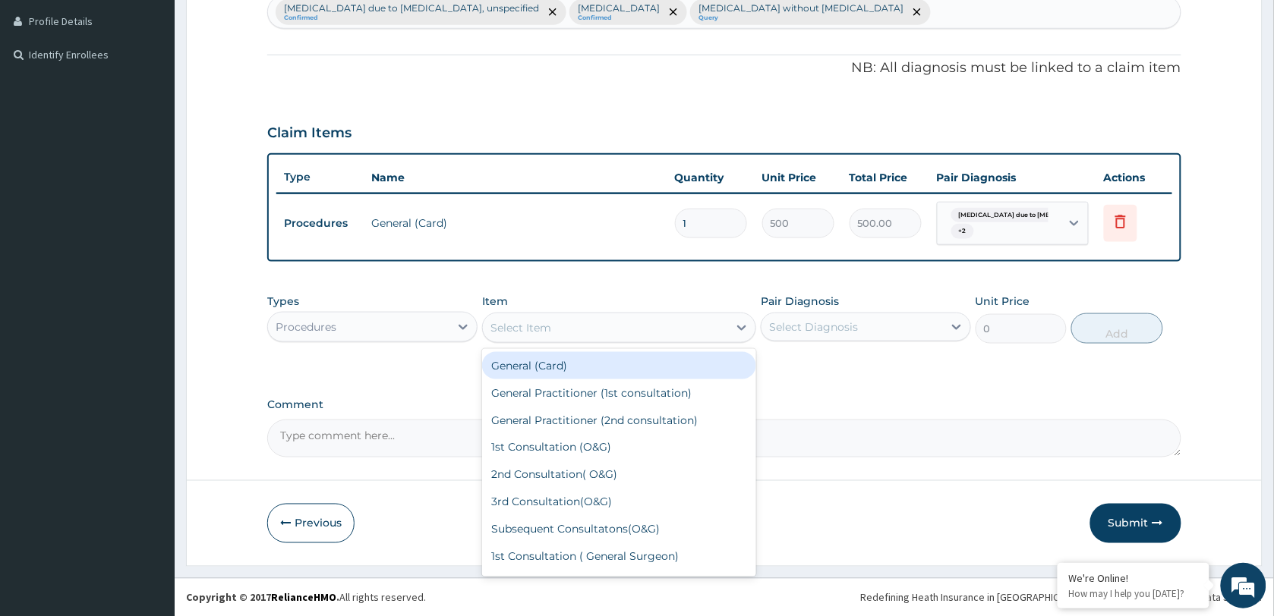
click at [609, 328] on div "Select Item" at bounding box center [605, 328] width 245 height 24
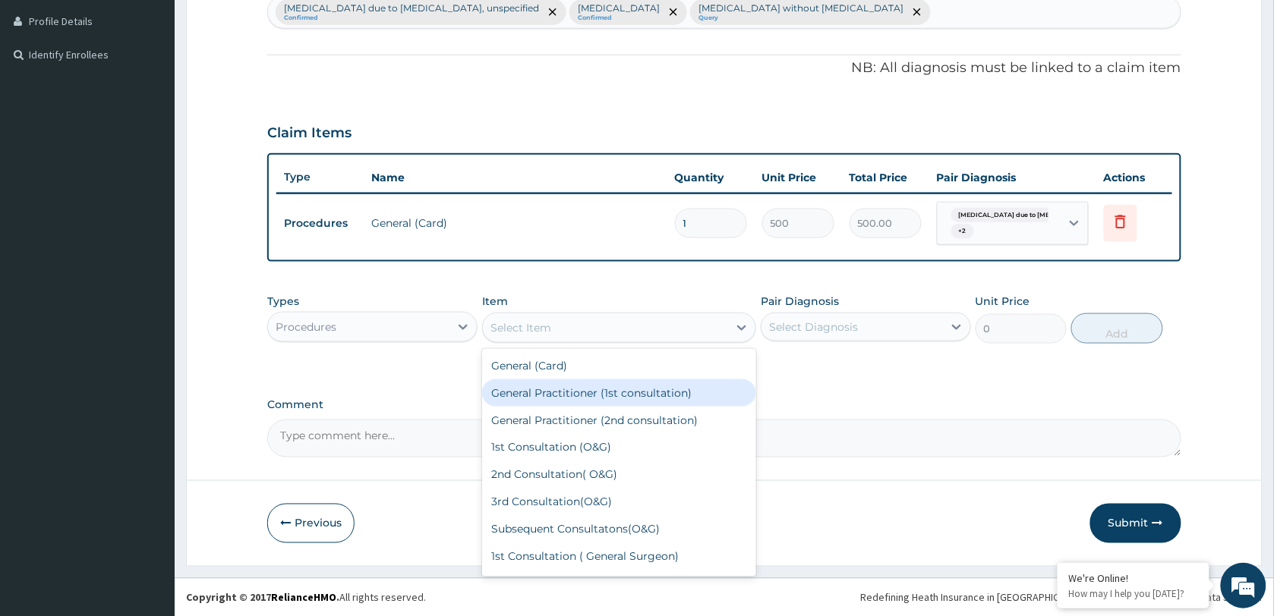
click at [605, 385] on div "General Practitioner (1st consultation)" at bounding box center [619, 393] width 274 height 27
type input "1500"
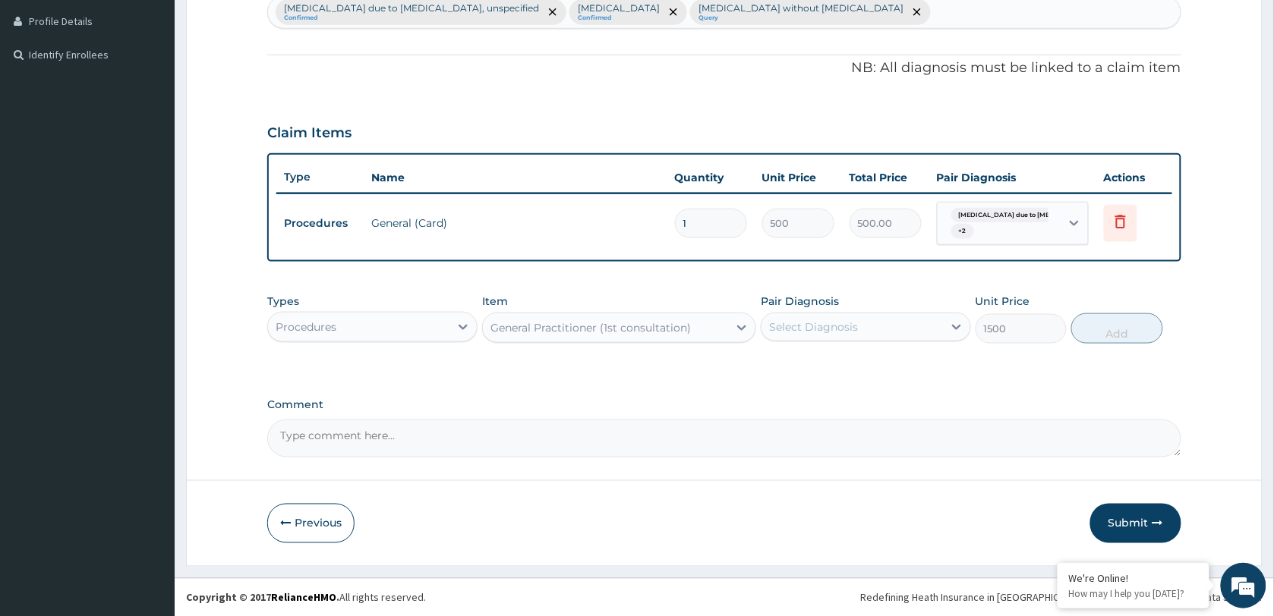
click at [821, 332] on div "Select Diagnosis" at bounding box center [813, 327] width 89 height 15
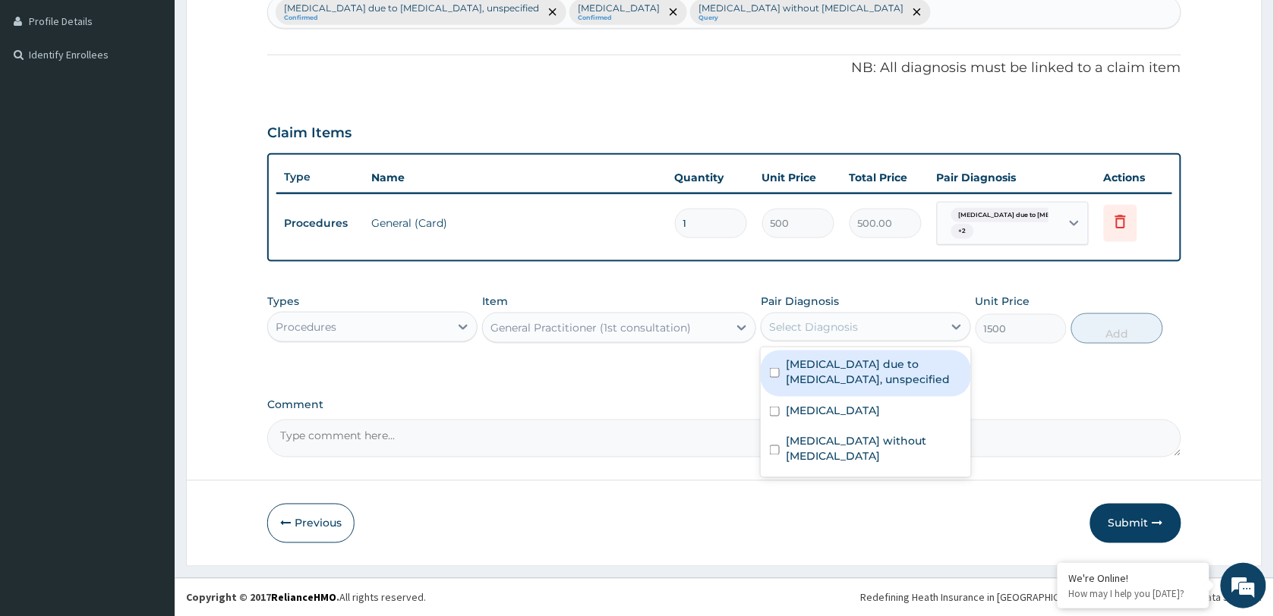
click at [826, 377] on label "[MEDICAL_DATA] due to [MEDICAL_DATA], unspecified" at bounding box center [874, 372] width 176 height 30
checkbox input "true"
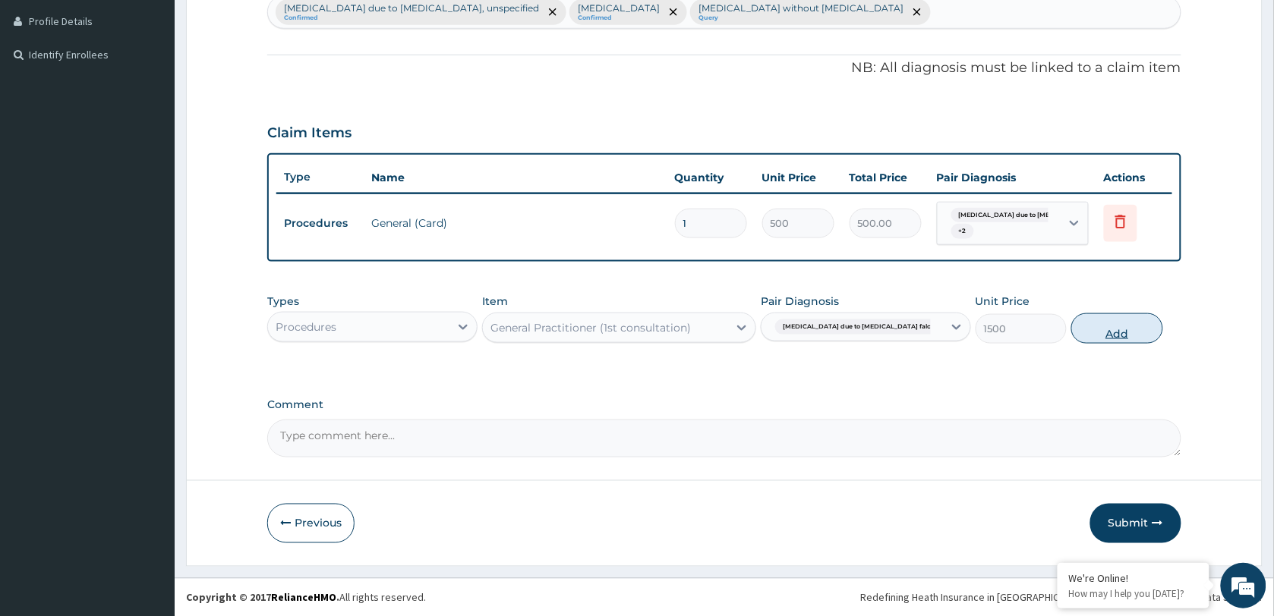
click at [1120, 331] on button "Add" at bounding box center [1116, 329] width 91 height 30
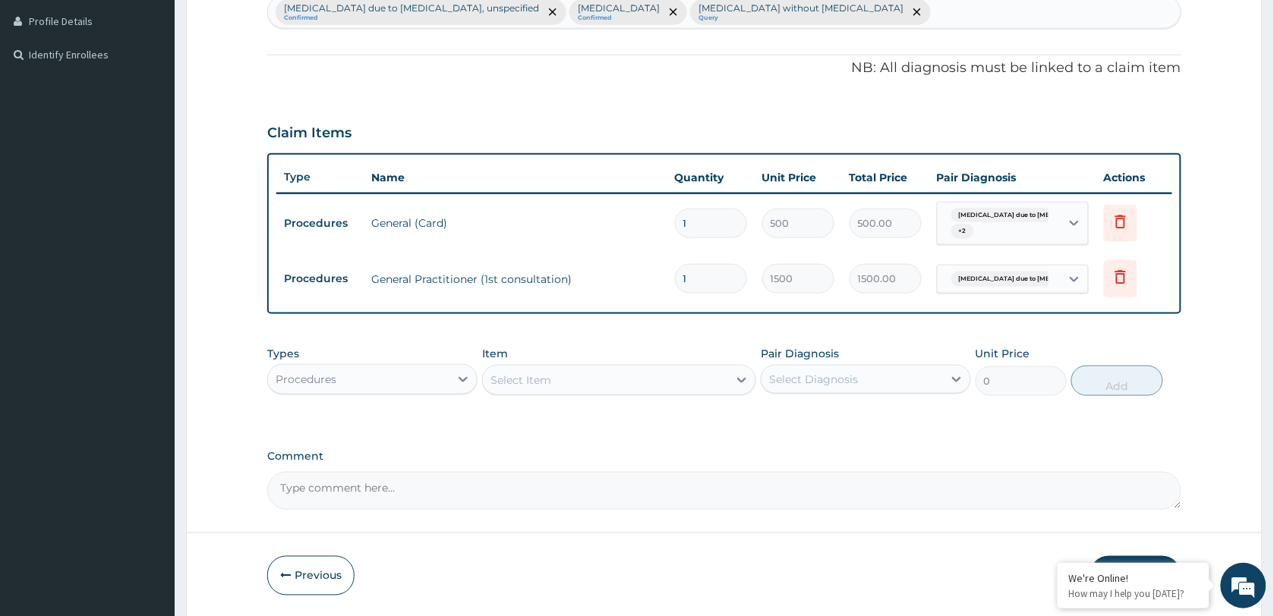
click at [837, 372] on div "Select Diagnosis" at bounding box center [813, 379] width 89 height 15
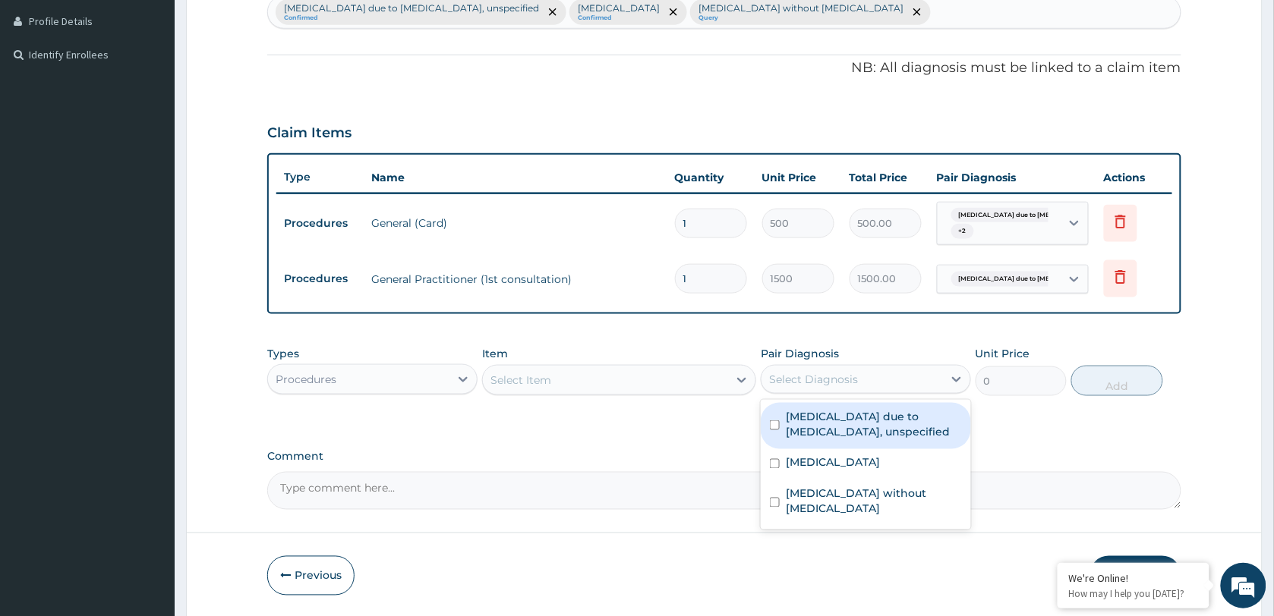
click at [605, 396] on div "Item Select Item" at bounding box center [619, 371] width 274 height 50
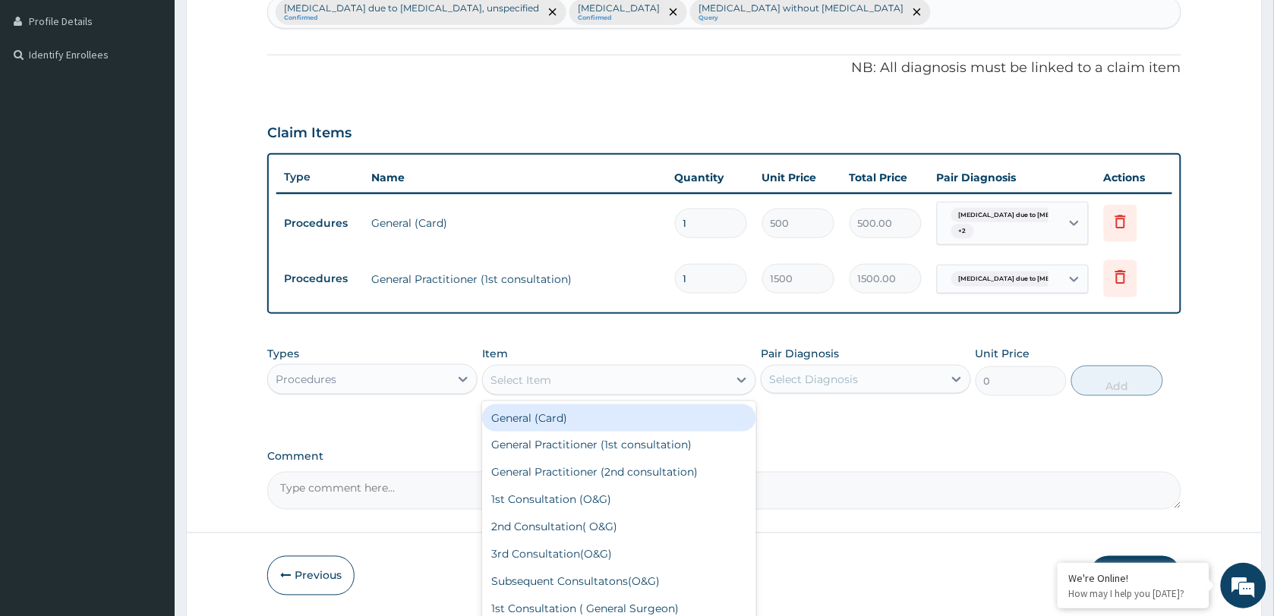
click at [602, 392] on div "Select Item" at bounding box center [605, 380] width 245 height 24
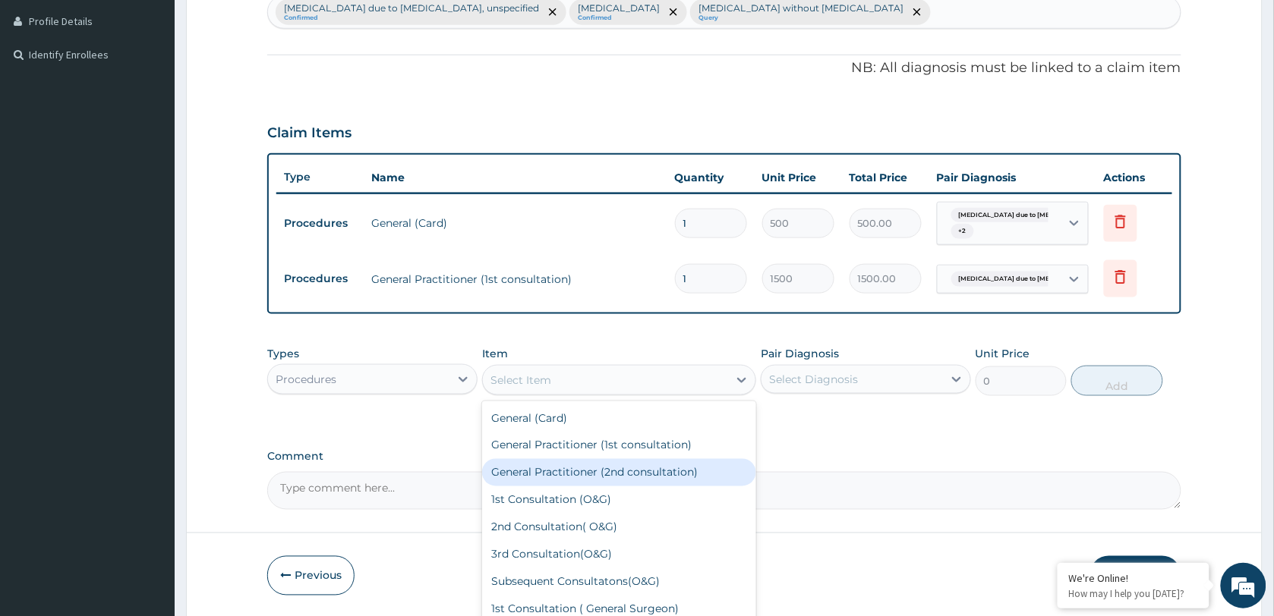
drag, startPoint x: 586, startPoint y: 471, endPoint x: 848, endPoint y: 364, distance: 283.0
click at [588, 471] on div "General Practitioner (2nd consultation)" at bounding box center [619, 472] width 274 height 27
type input "1000"
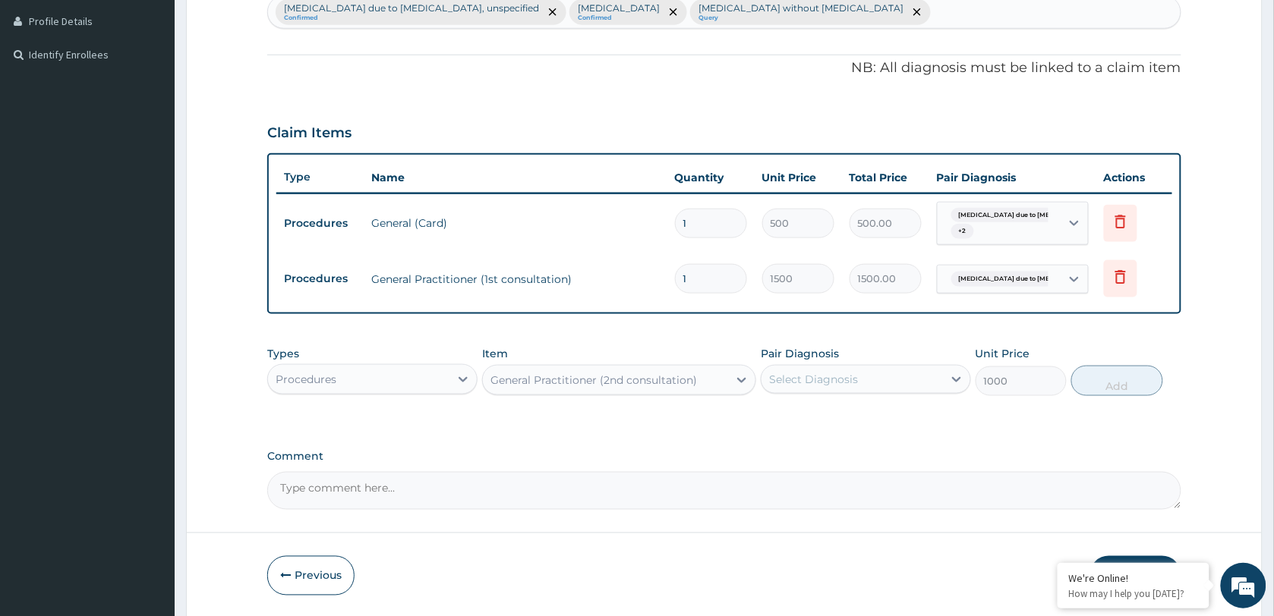
click at [864, 350] on div "Pair Diagnosis Select Diagnosis" at bounding box center [866, 371] width 210 height 50
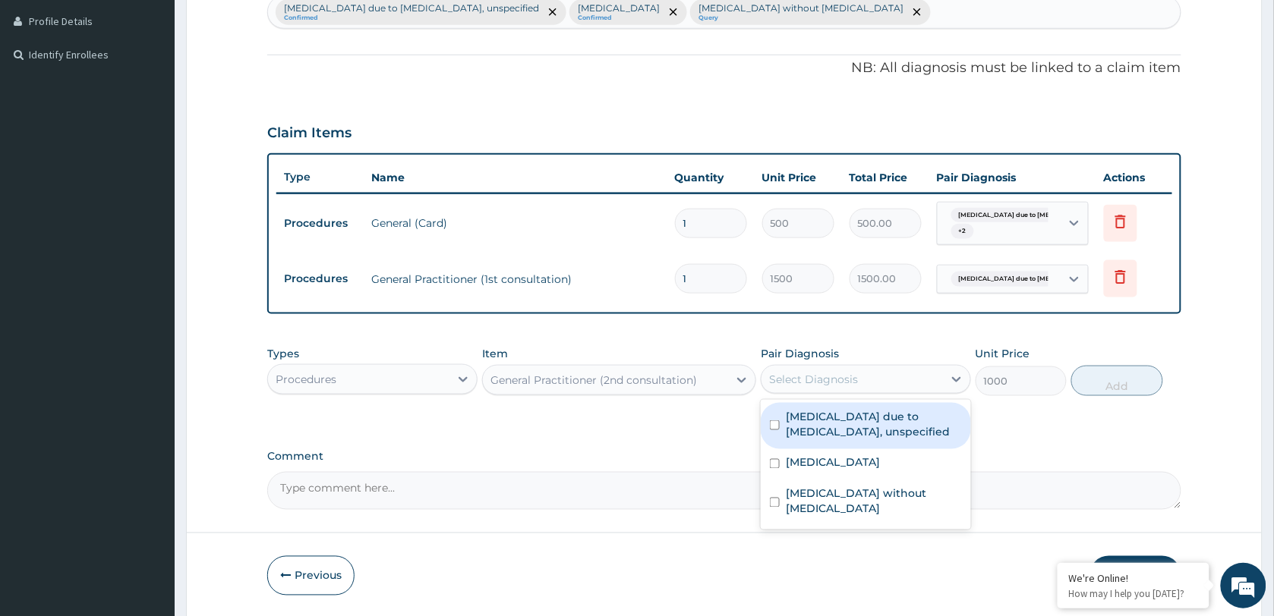
click at [851, 372] on div "Select Diagnosis" at bounding box center [813, 379] width 89 height 15
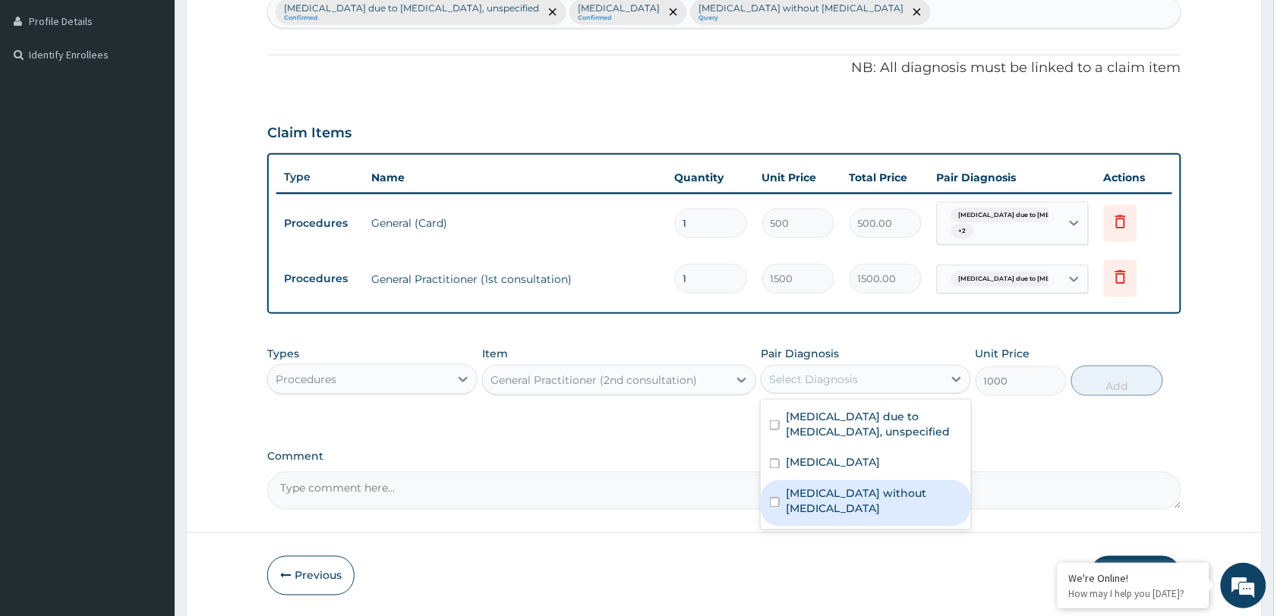
click at [859, 484] on div "[MEDICAL_DATA] without [MEDICAL_DATA]" at bounding box center [866, 504] width 210 height 46
checkbox input "true"
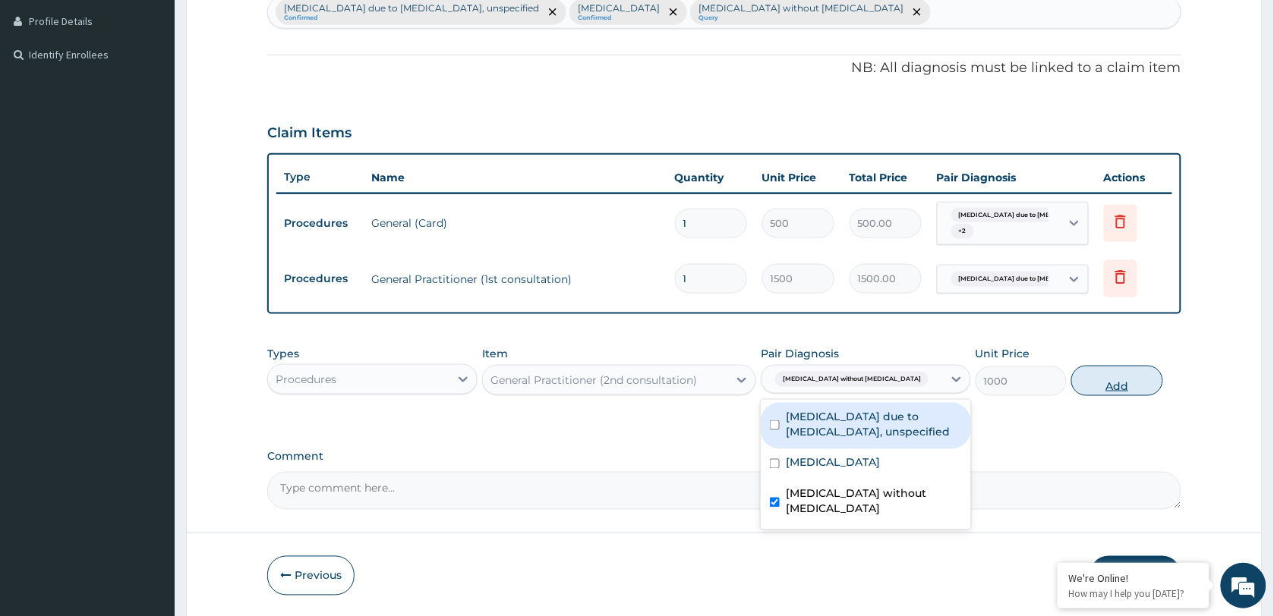
click at [1111, 391] on button "Add" at bounding box center [1116, 381] width 91 height 30
type input "0"
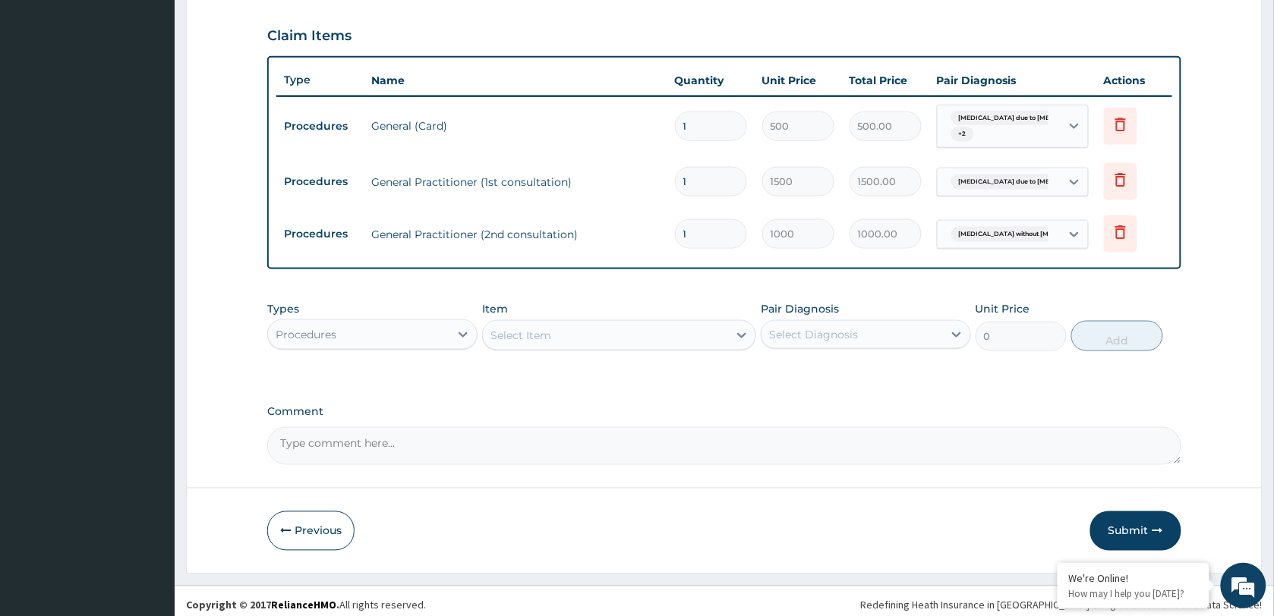
scroll to position [517, 0]
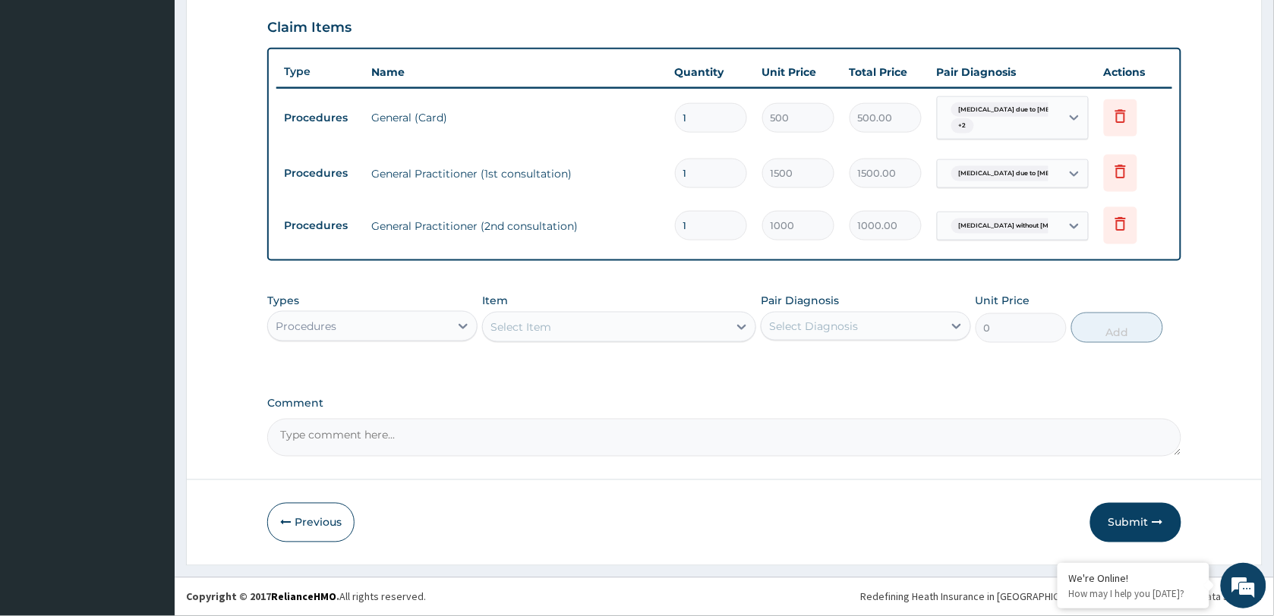
click at [361, 344] on div "Types Procedures Item Select Item Pair Diagnosis Select Diagnosis Unit Price 0 …" at bounding box center [724, 317] width 914 height 65
click at [352, 333] on div "Procedures" at bounding box center [358, 326] width 181 height 24
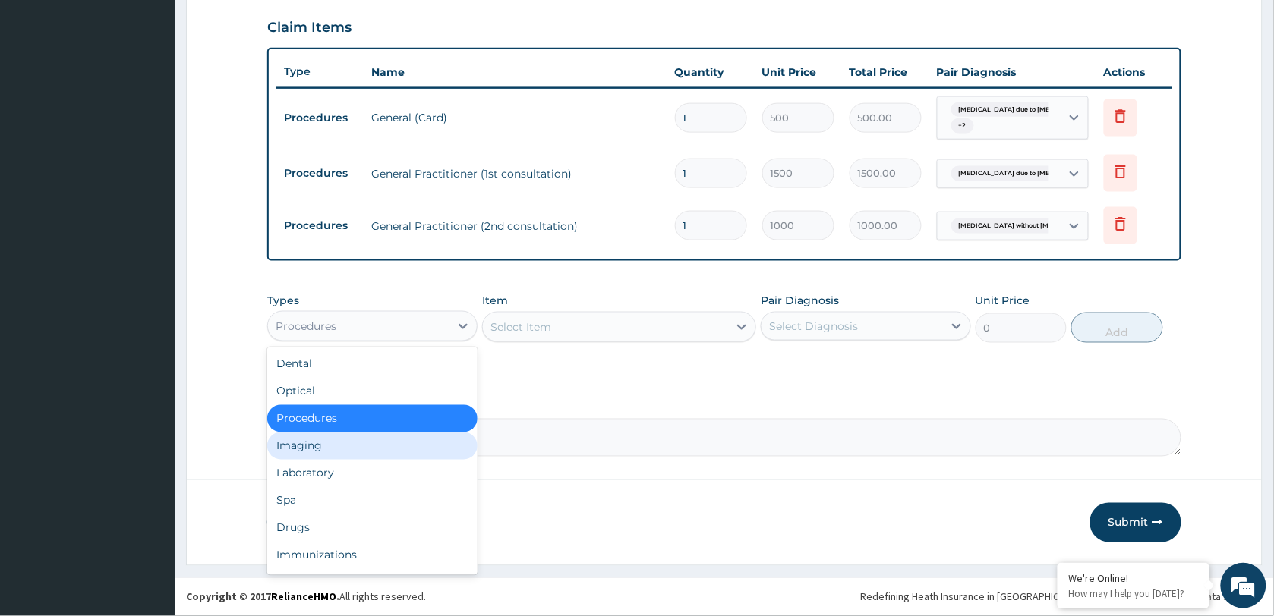
scroll to position [51, 0]
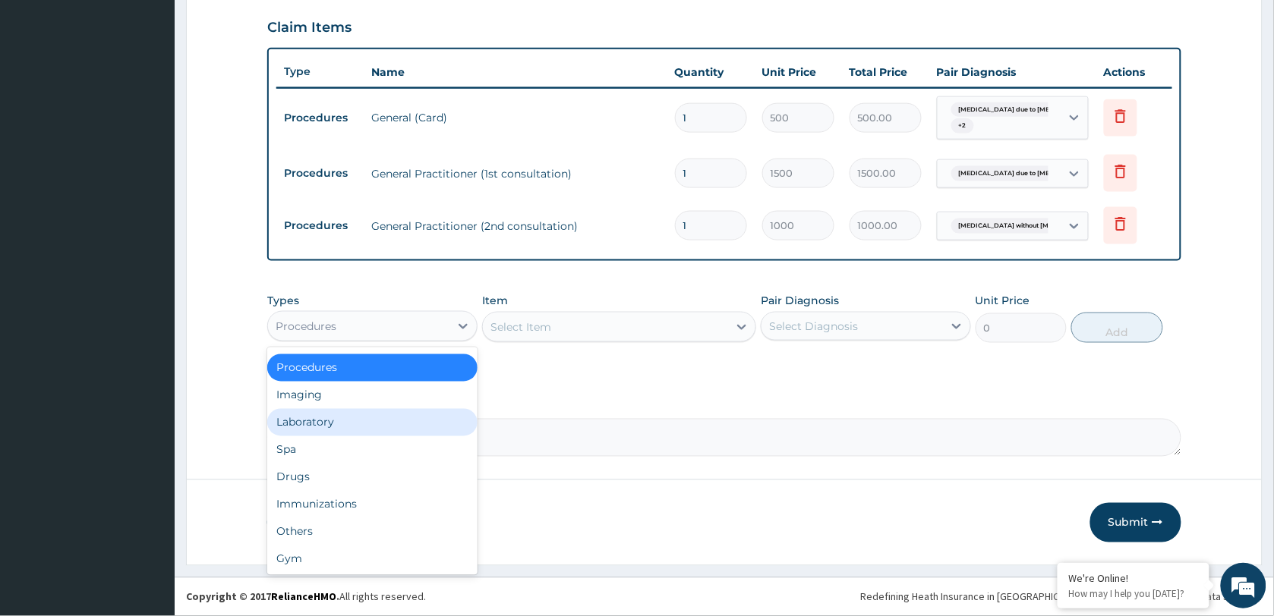
click at [354, 421] on div "Laboratory" at bounding box center [372, 422] width 210 height 27
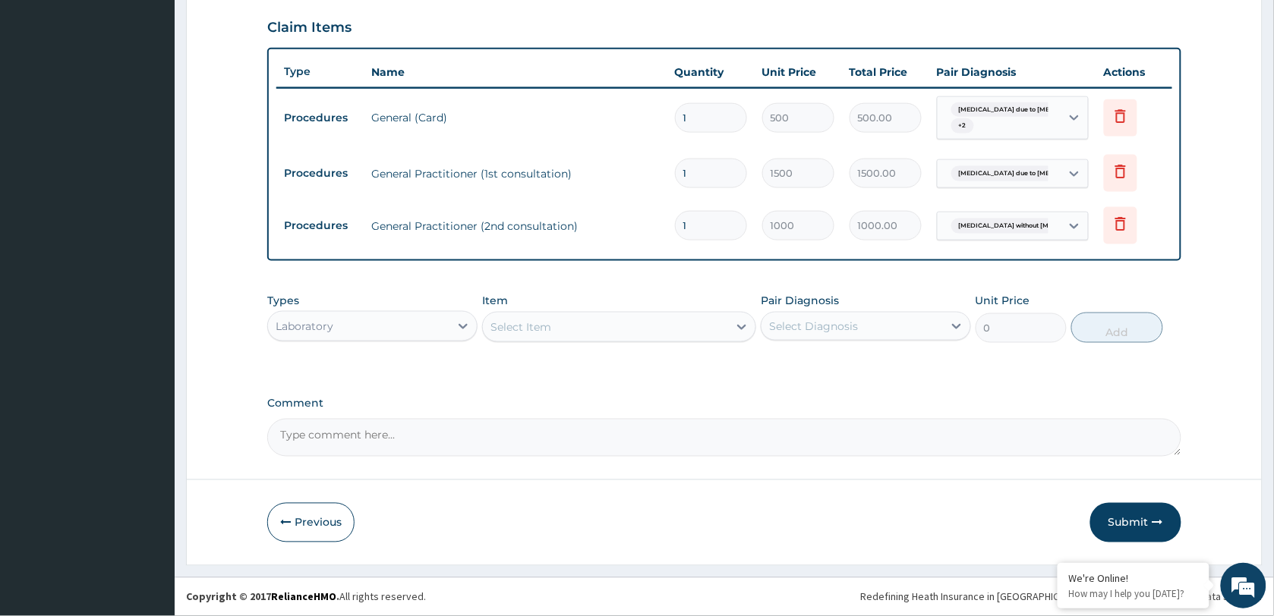
click at [594, 326] on div "Select Item" at bounding box center [605, 327] width 245 height 24
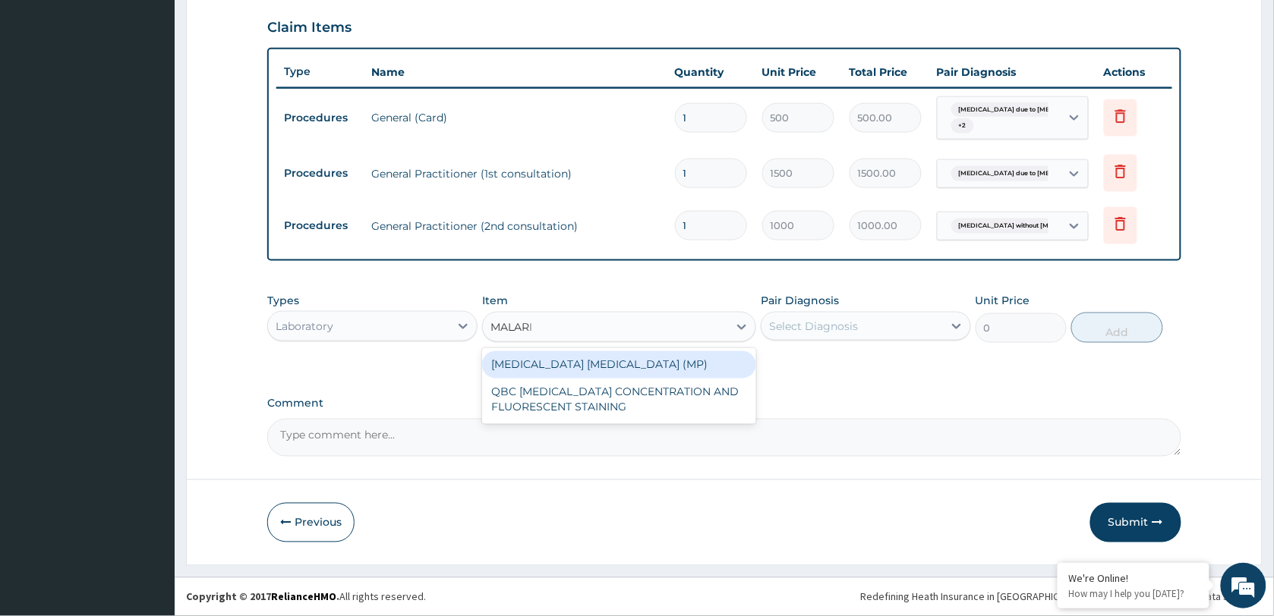
type input "MALARIA"
click at [632, 358] on div "MALARIA PARASITE (MP)" at bounding box center [619, 365] width 274 height 27
type input "2500"
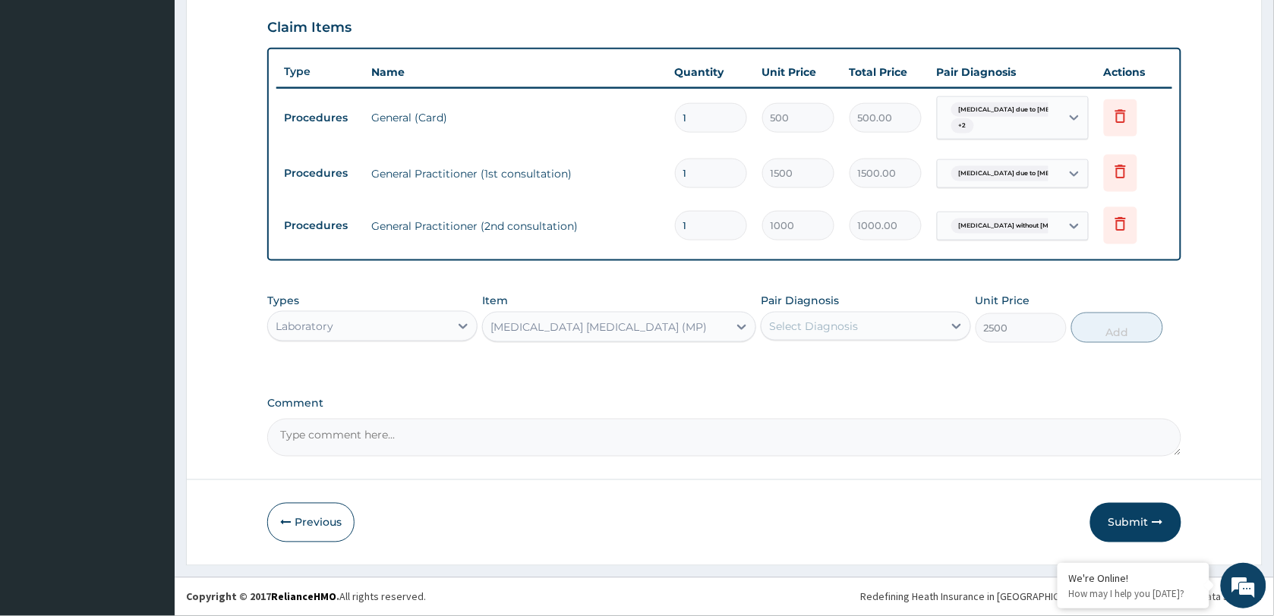
click at [825, 329] on div "Select Diagnosis" at bounding box center [813, 326] width 89 height 15
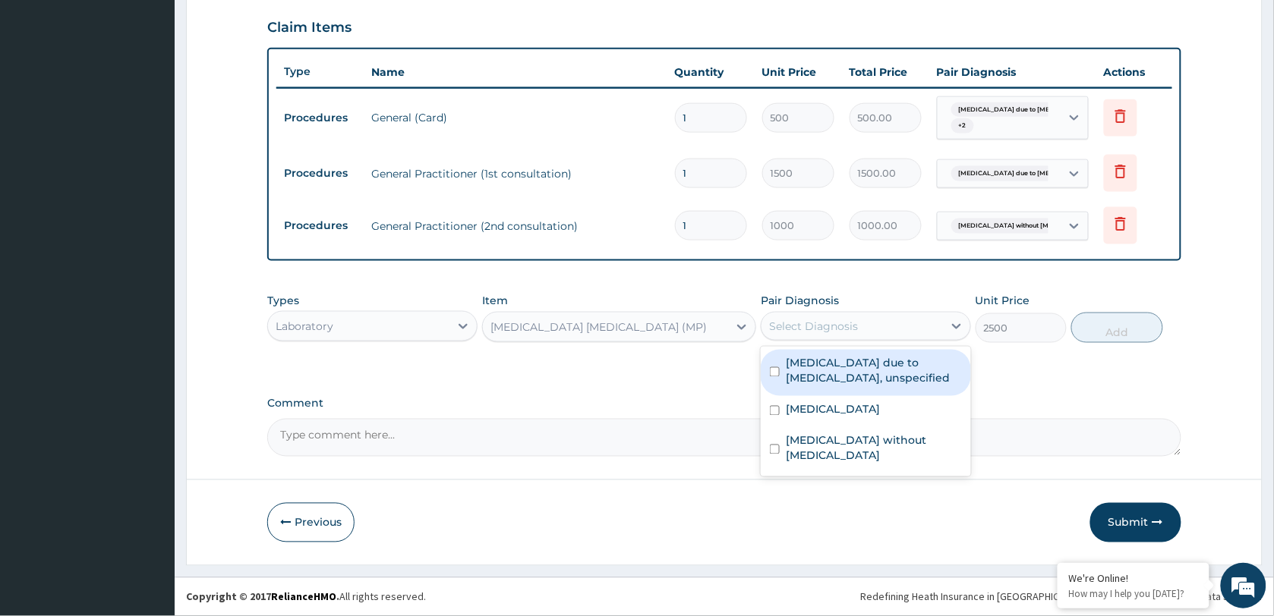
click at [837, 368] on label "Malaria due to Plasmodium falciparum, unspecified" at bounding box center [874, 371] width 176 height 30
checkbox input "true"
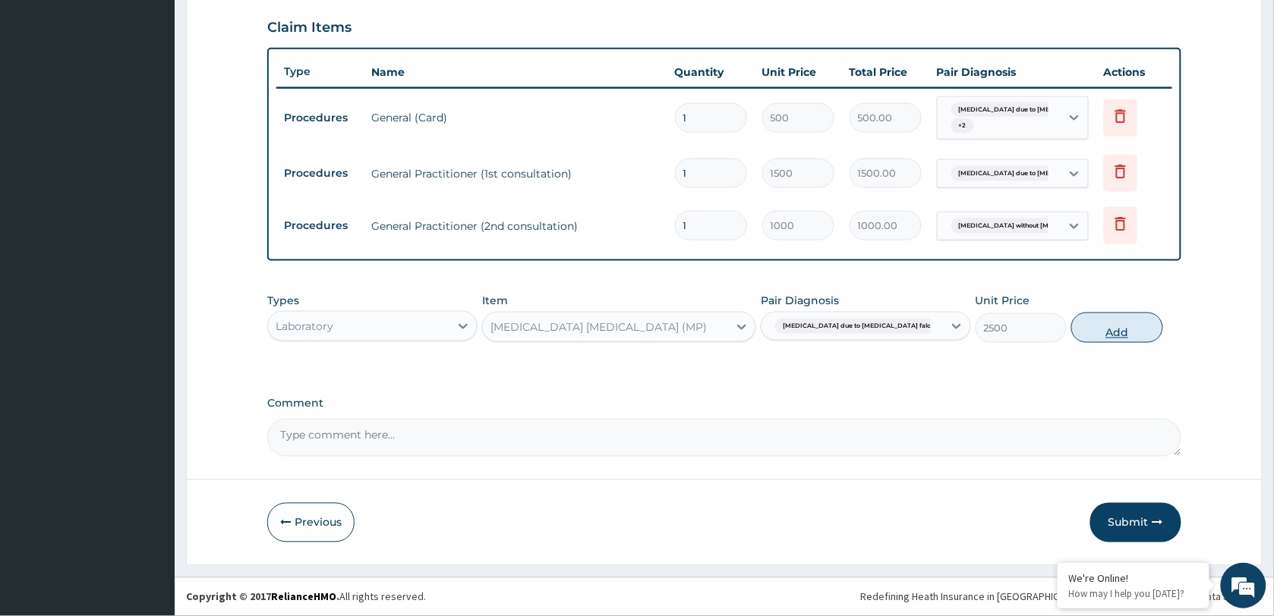
click at [1121, 329] on button "Add" at bounding box center [1116, 328] width 91 height 30
type input "0"
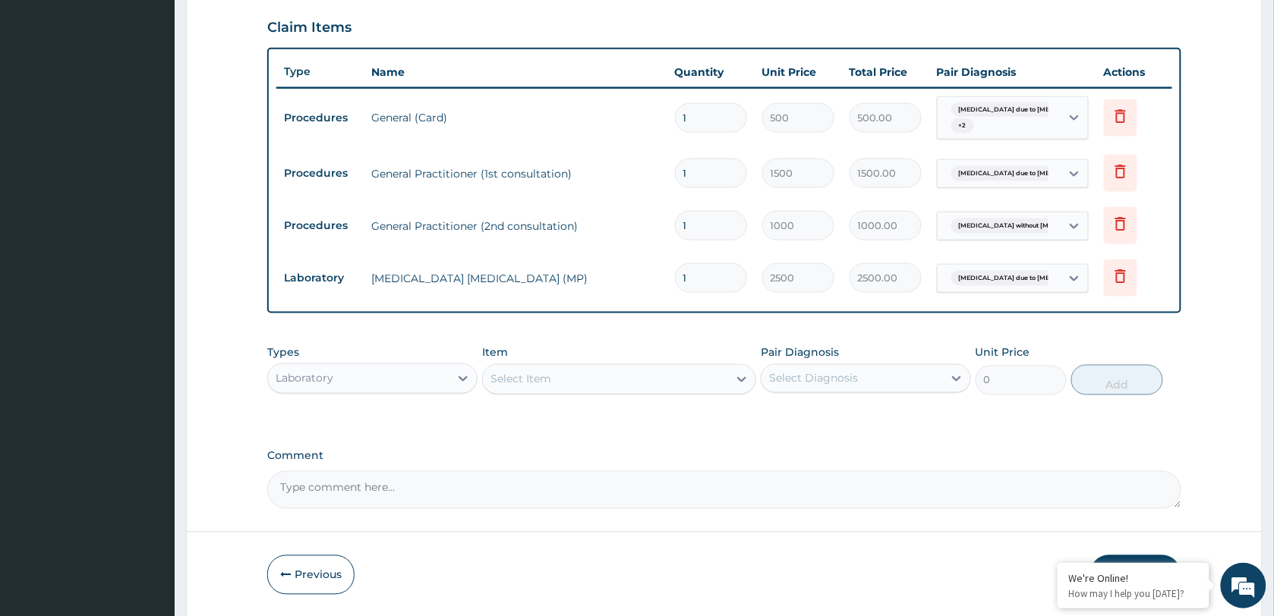
click at [571, 380] on div "Select Item" at bounding box center [605, 379] width 245 height 24
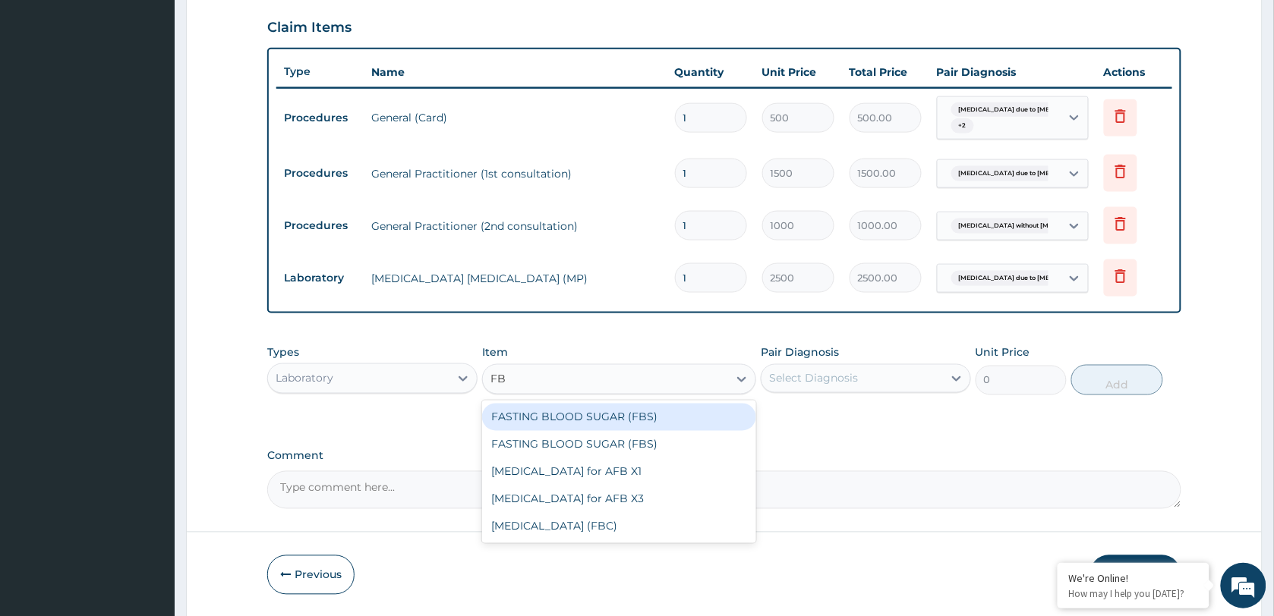
type input "FBC"
click at [589, 418] on div "FULL BLOOD COUNT (FBC)" at bounding box center [619, 417] width 274 height 27
type input "4500"
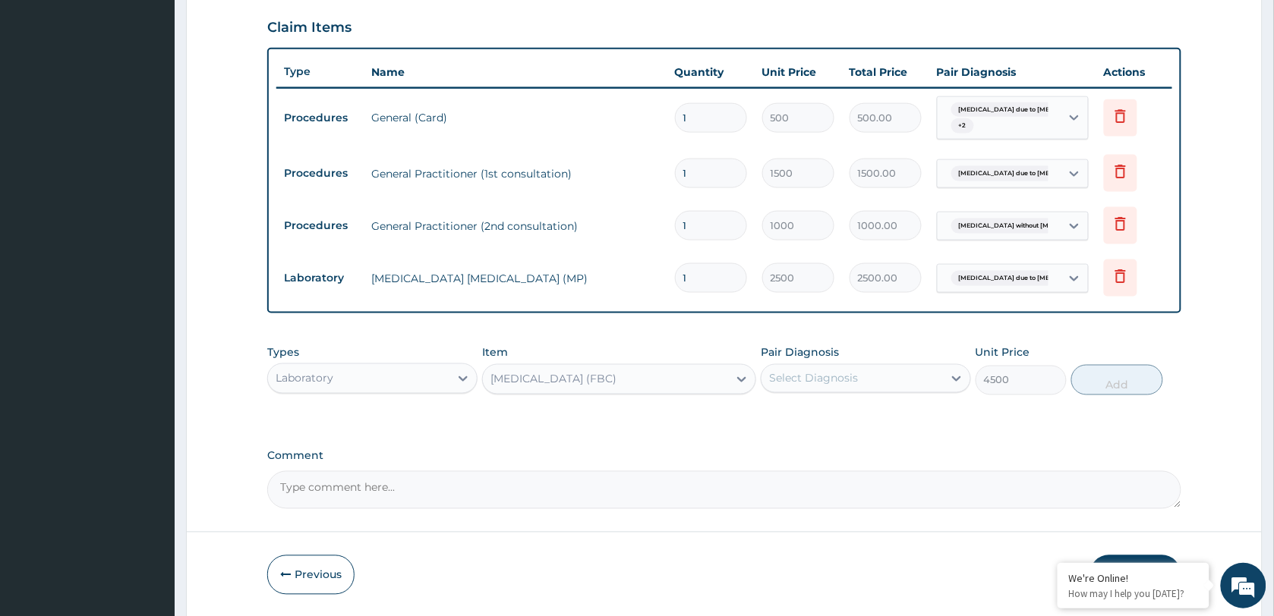
click at [799, 396] on div "Types Laboratory Item option FULL BLOOD COUNT (FBC), selected. Select is focuse…" at bounding box center [724, 370] width 914 height 65
click at [802, 382] on div "Select Diagnosis" at bounding box center [813, 378] width 89 height 15
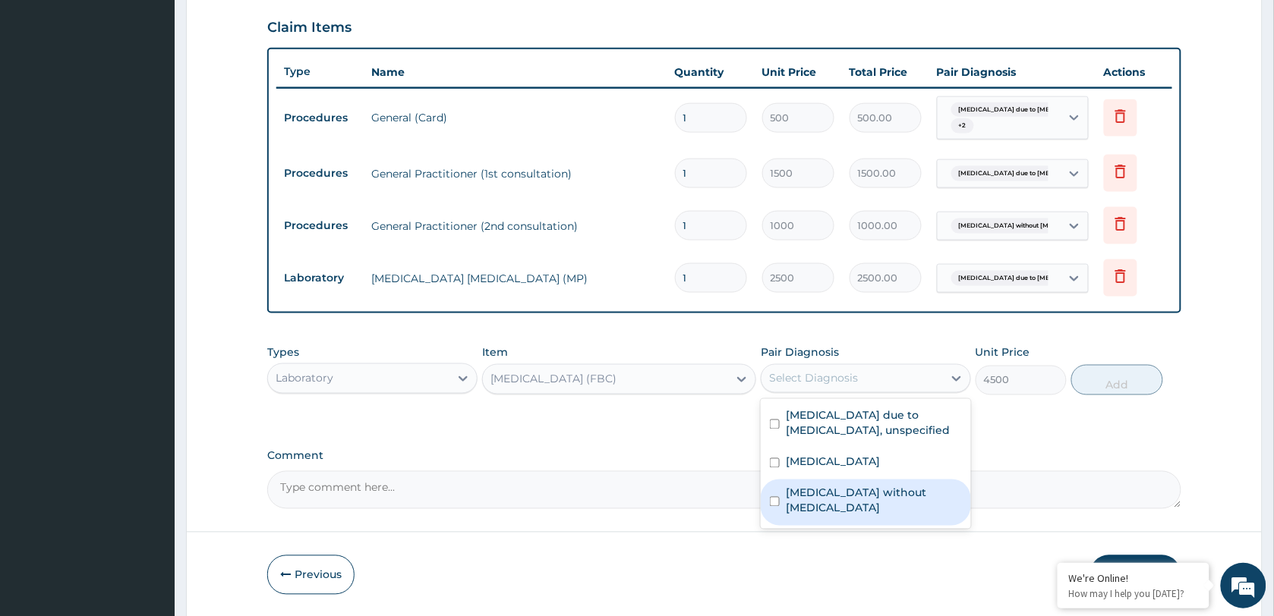
click at [834, 490] on label "Sepsis without septic shock" at bounding box center [874, 501] width 176 height 30
checkbox input "true"
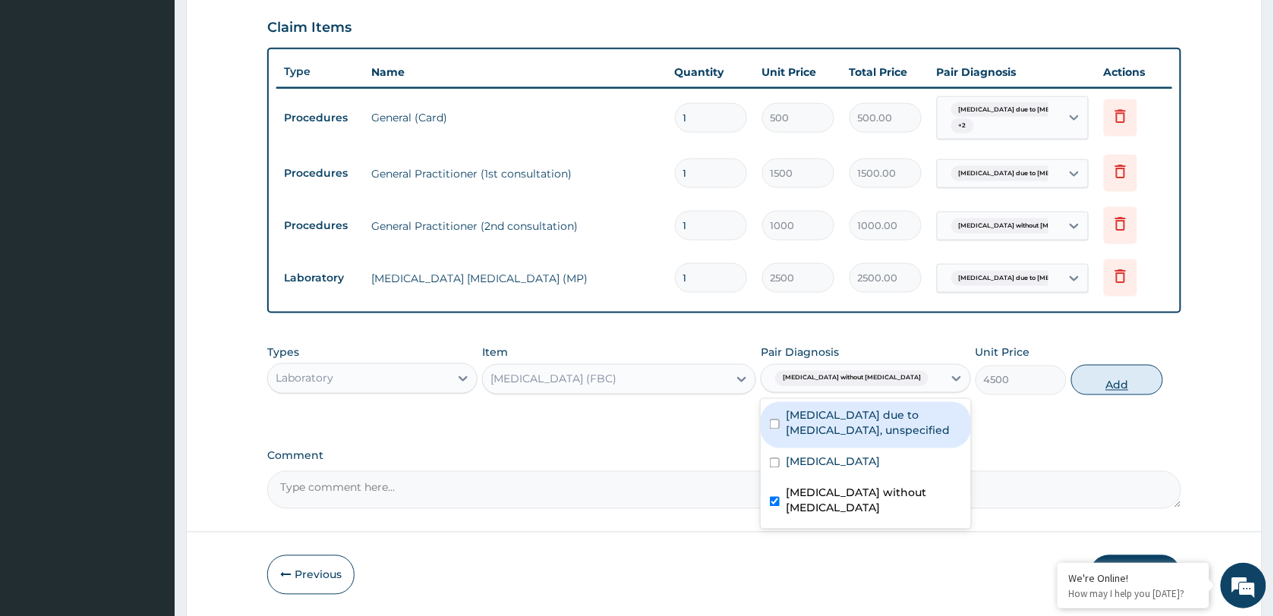
click at [1127, 387] on button "Add" at bounding box center [1116, 380] width 91 height 30
type input "0"
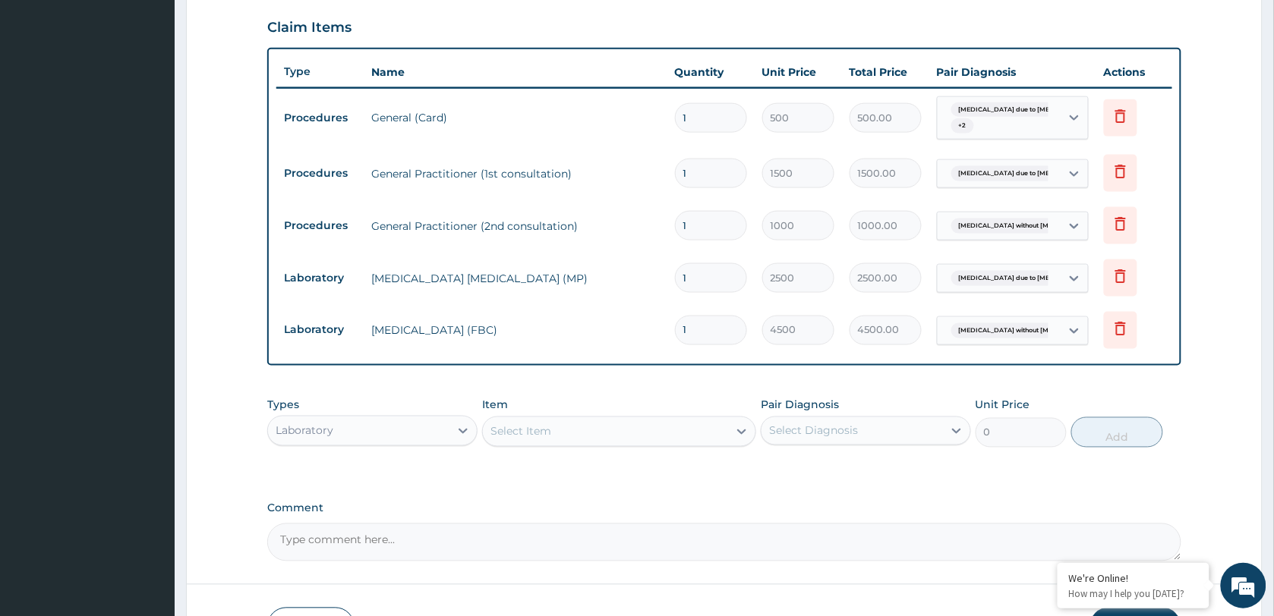
click at [405, 433] on div "Laboratory" at bounding box center [358, 431] width 181 height 24
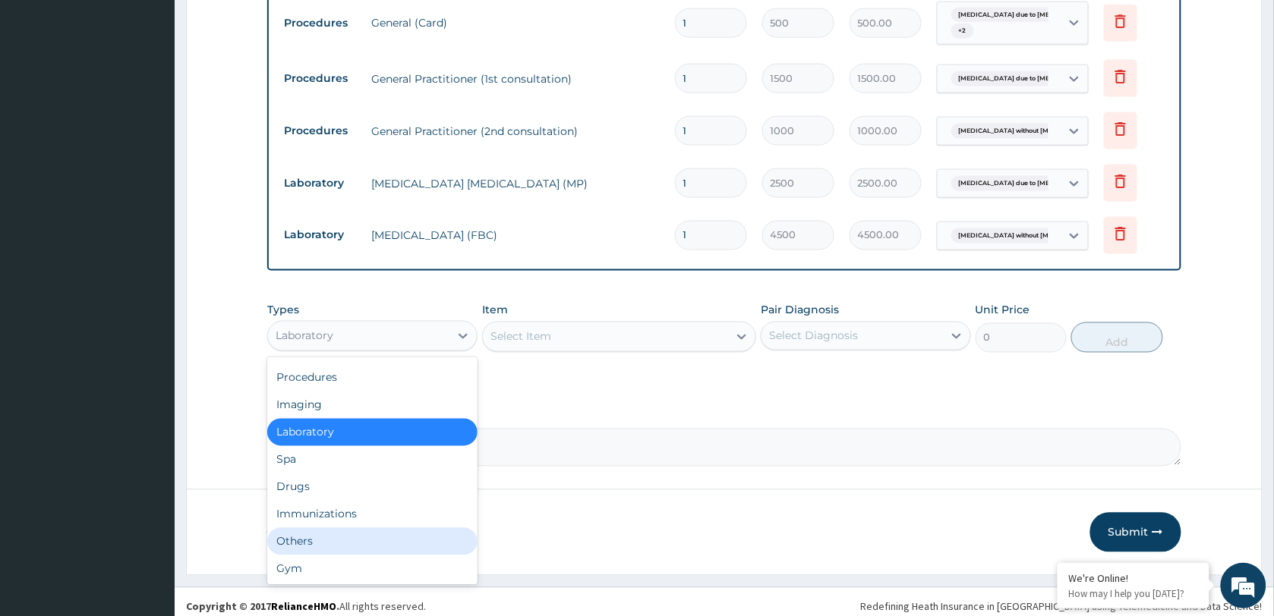
click at [338, 544] on div "Others" at bounding box center [372, 541] width 210 height 27
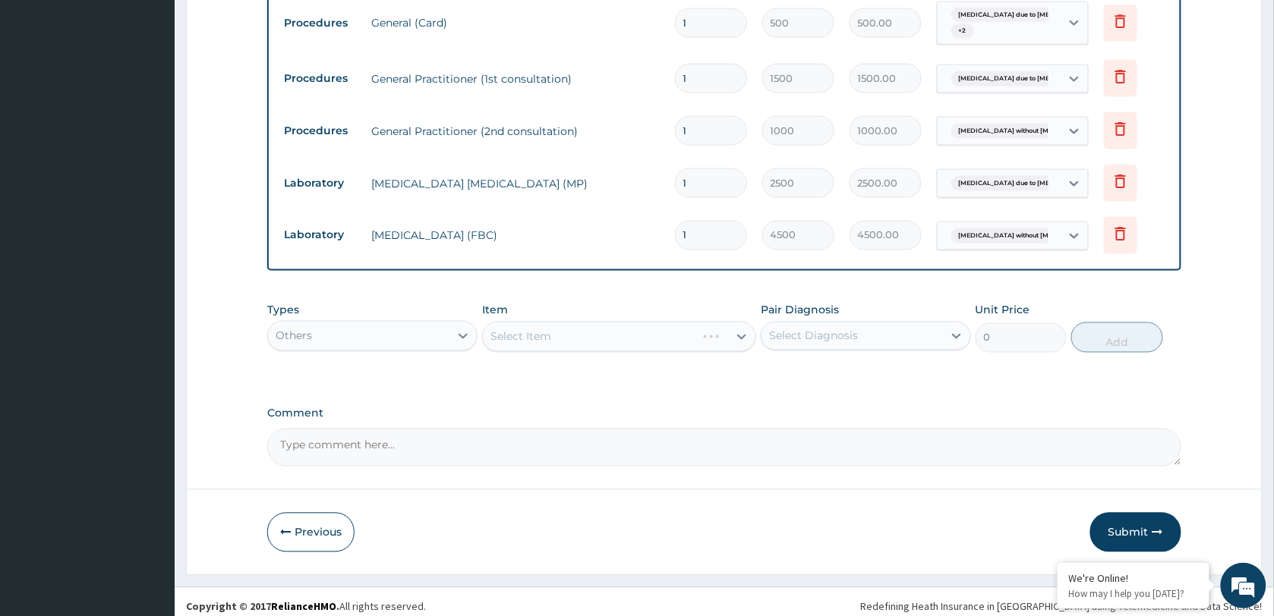
click at [338, 544] on button "Previous" at bounding box center [310, 532] width 87 height 39
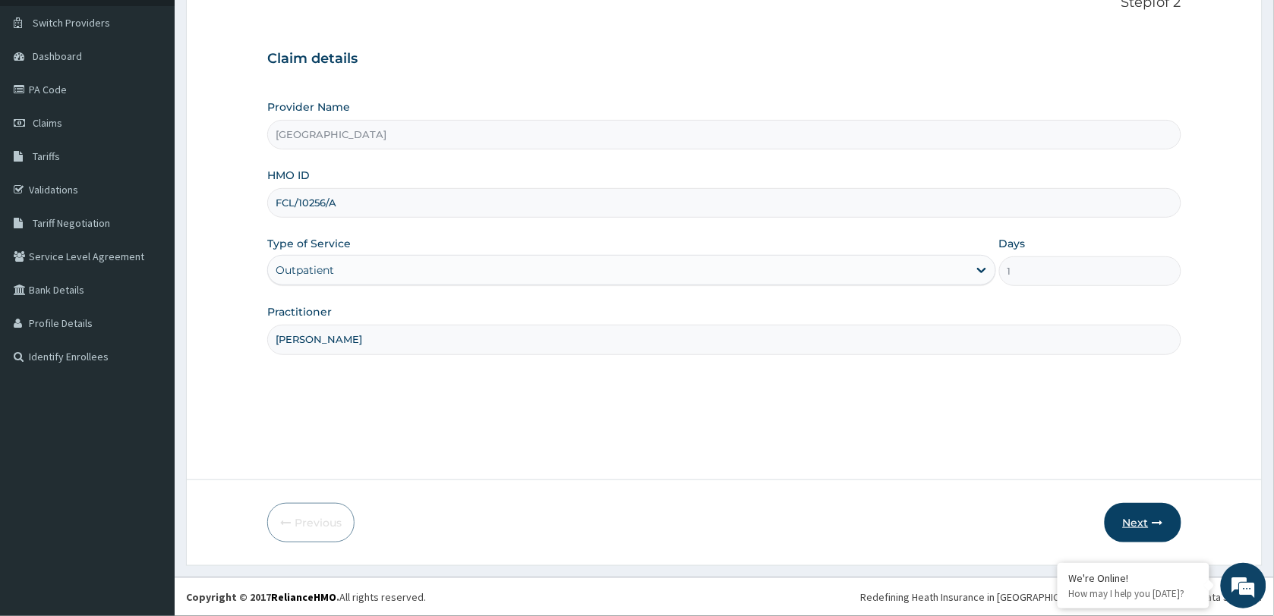
click at [1149, 525] on button "Next" at bounding box center [1143, 522] width 77 height 39
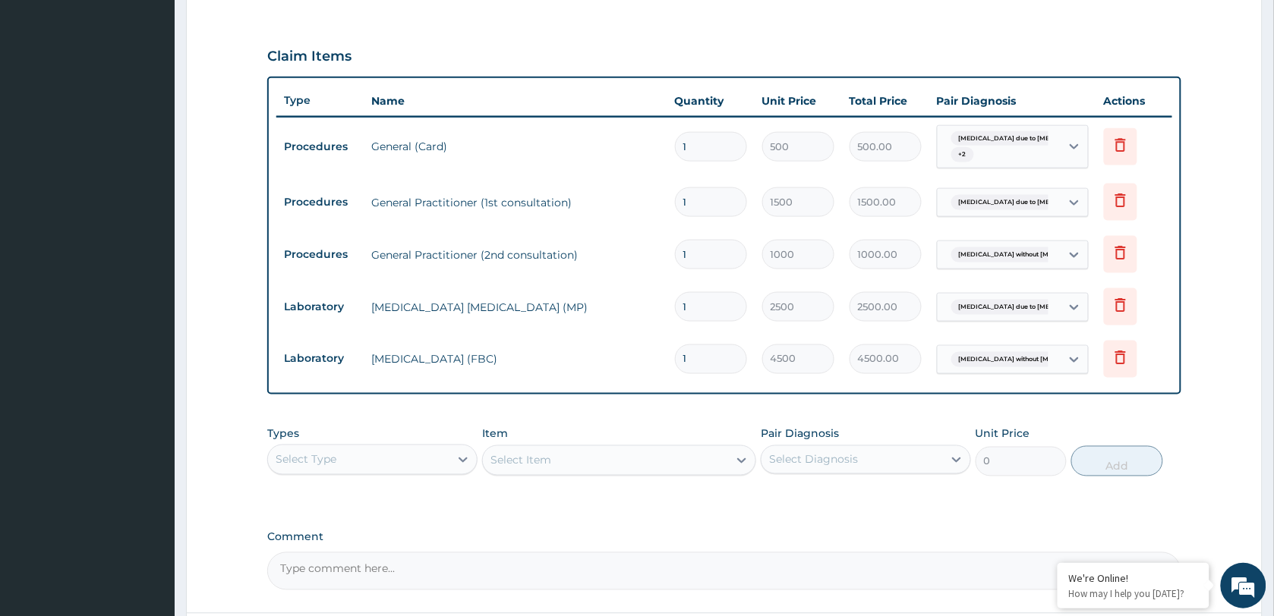
scroll to position [490, 0]
click at [408, 456] on div "Select Type" at bounding box center [358, 458] width 181 height 24
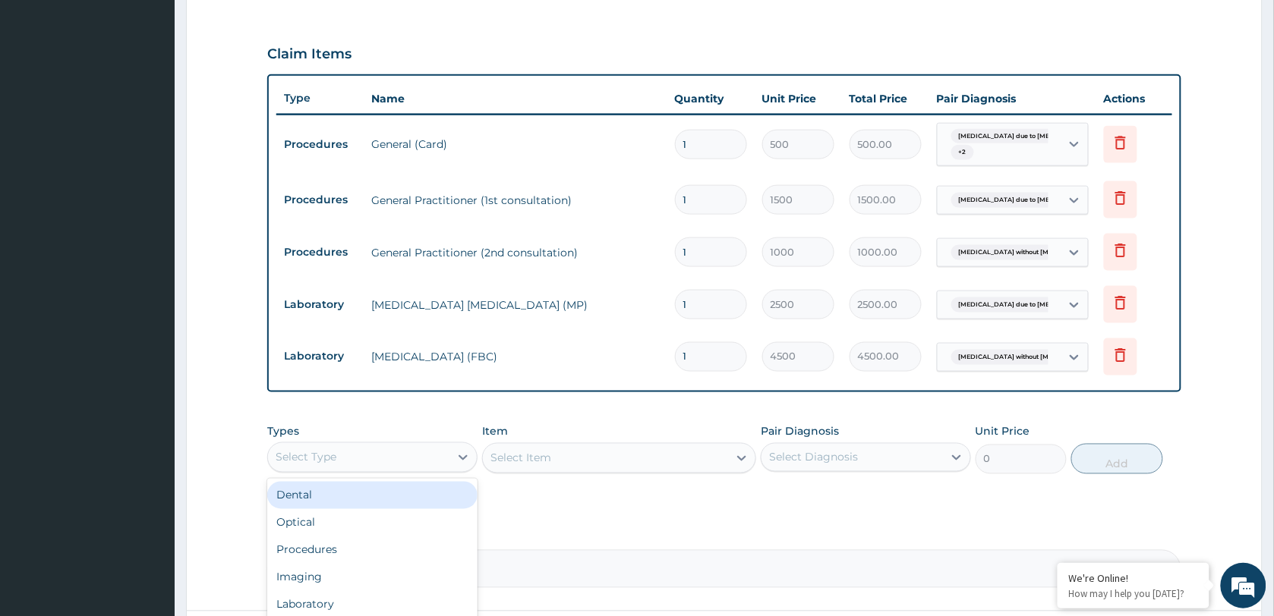
scroll to position [621, 0]
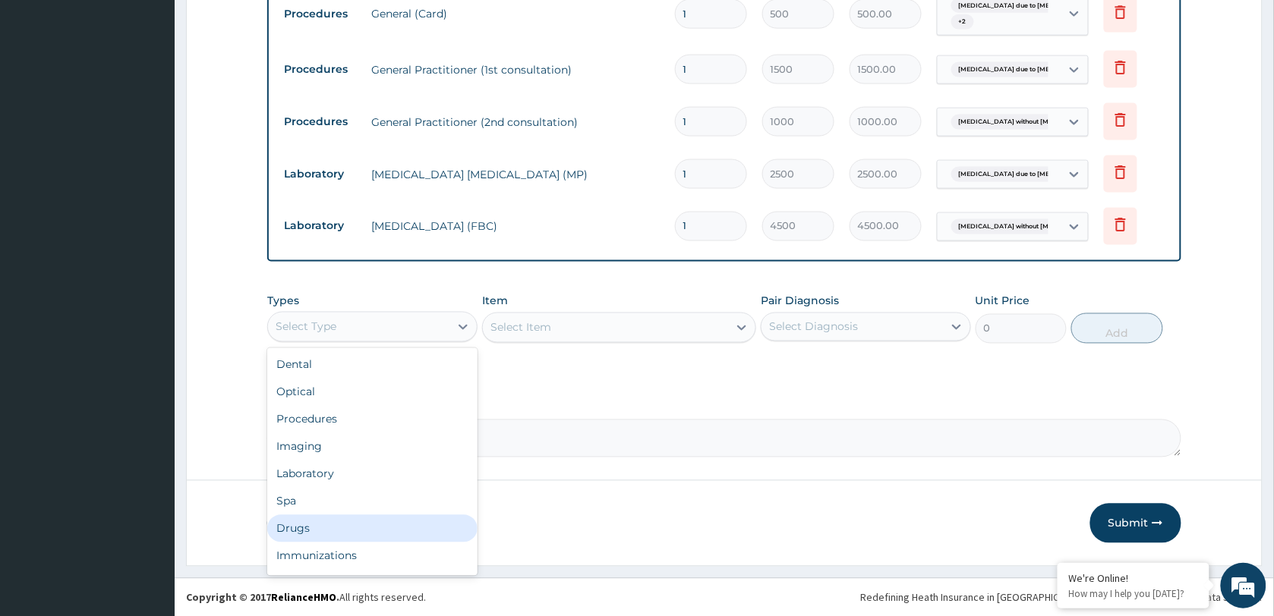
click at [368, 528] on div "Drugs" at bounding box center [372, 529] width 210 height 27
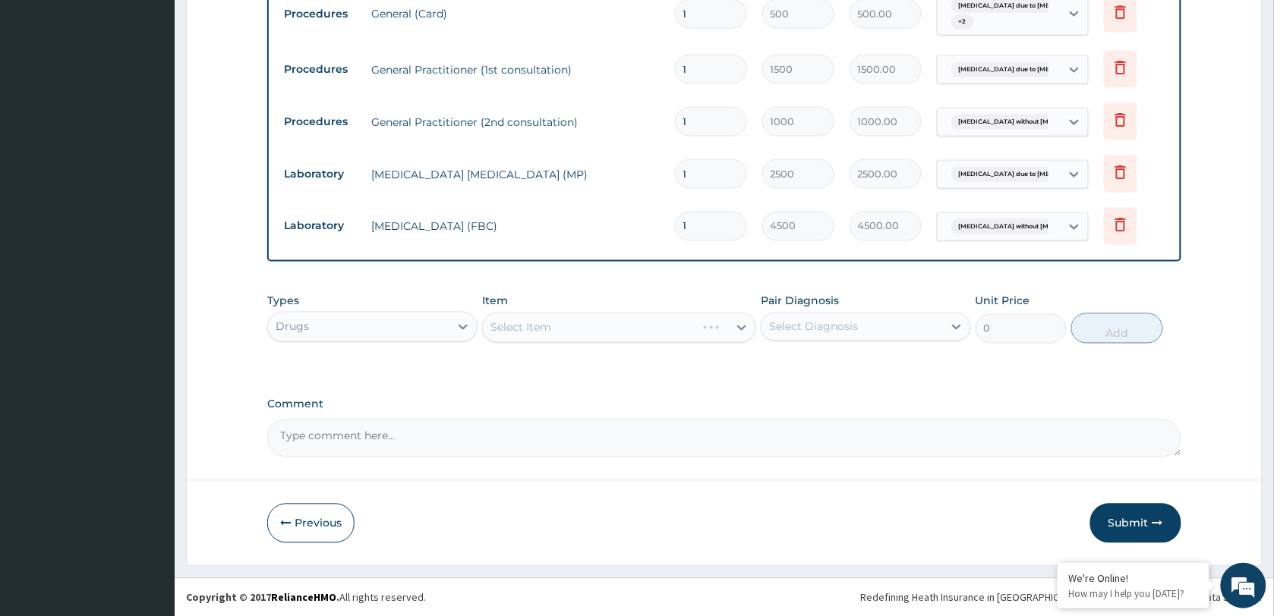
click at [562, 326] on div "Select Item" at bounding box center [619, 328] width 274 height 30
click at [522, 328] on div "Select Item" at bounding box center [520, 327] width 61 height 15
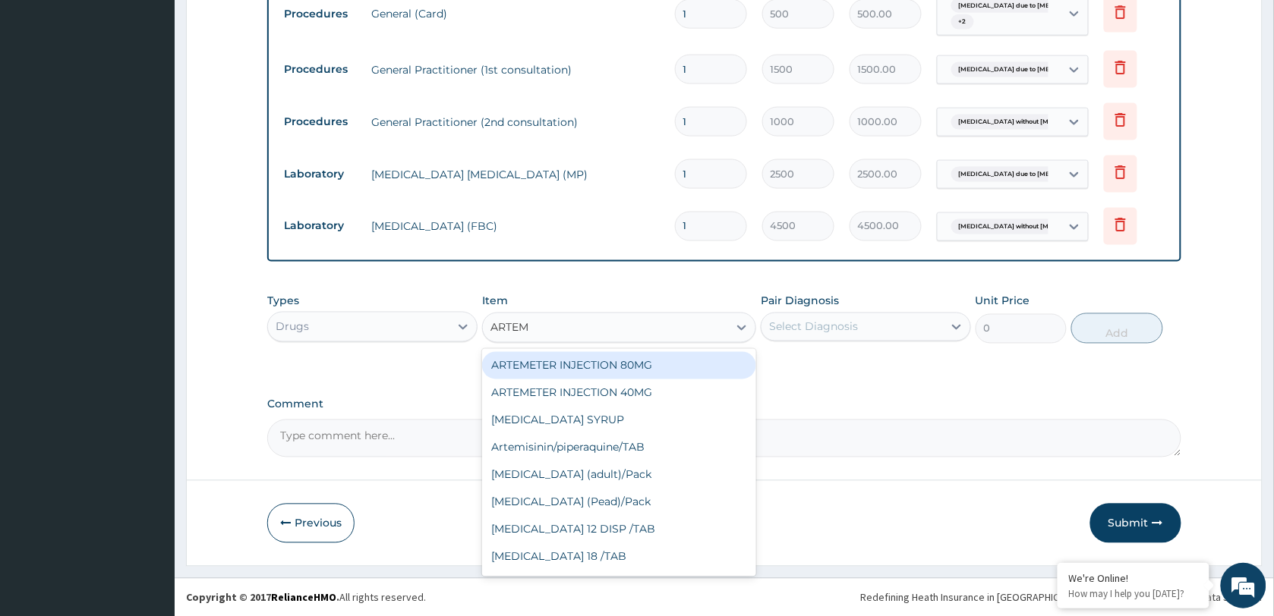
type input "ARTEME"
click at [571, 363] on div "ARTEMETER INJECTION 80MG" at bounding box center [619, 365] width 274 height 27
type input "700"
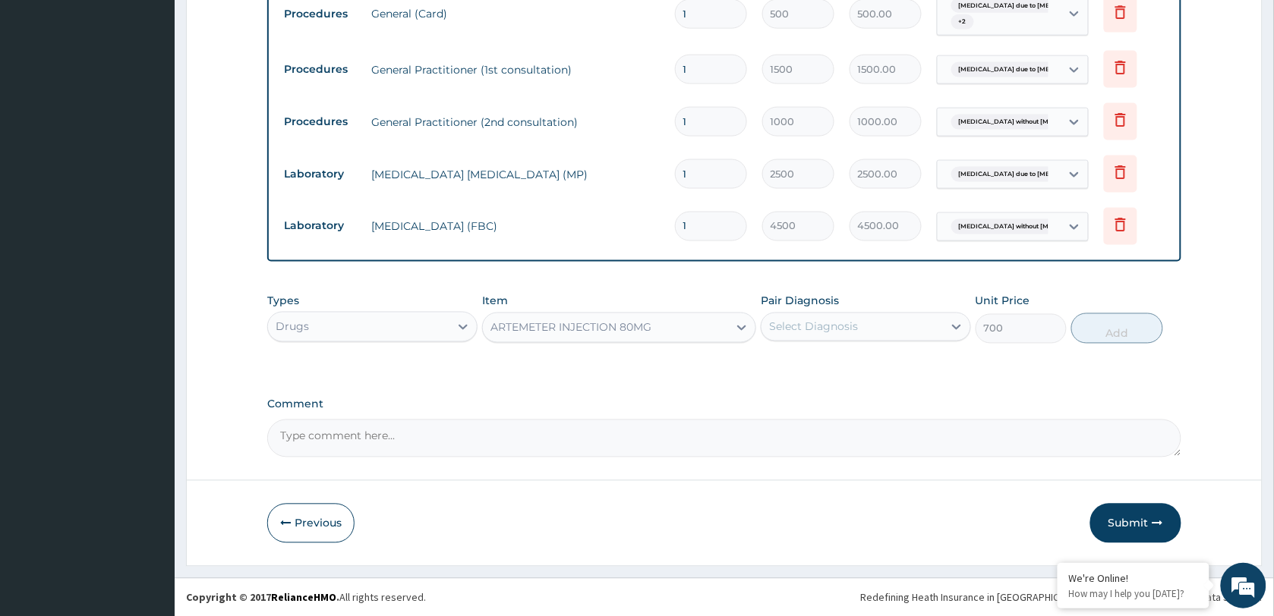
click at [860, 319] on div "Select Diagnosis" at bounding box center [851, 327] width 181 height 24
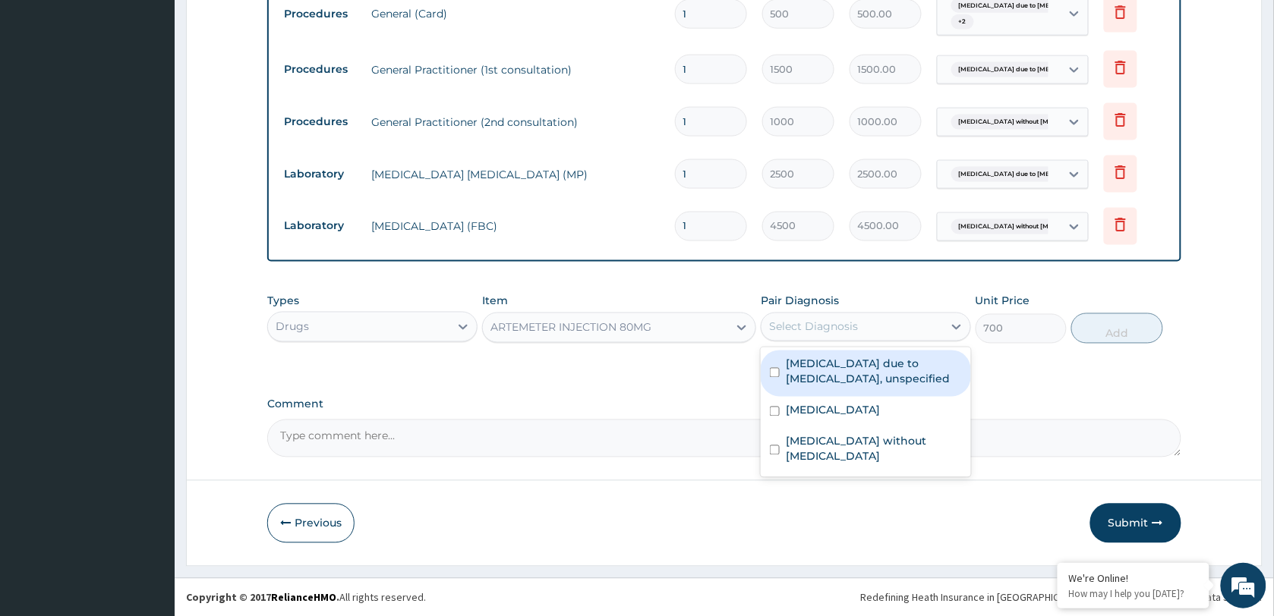
click at [850, 370] on label "Malaria due to Plasmodium falciparum, unspecified" at bounding box center [874, 372] width 176 height 30
checkbox input "true"
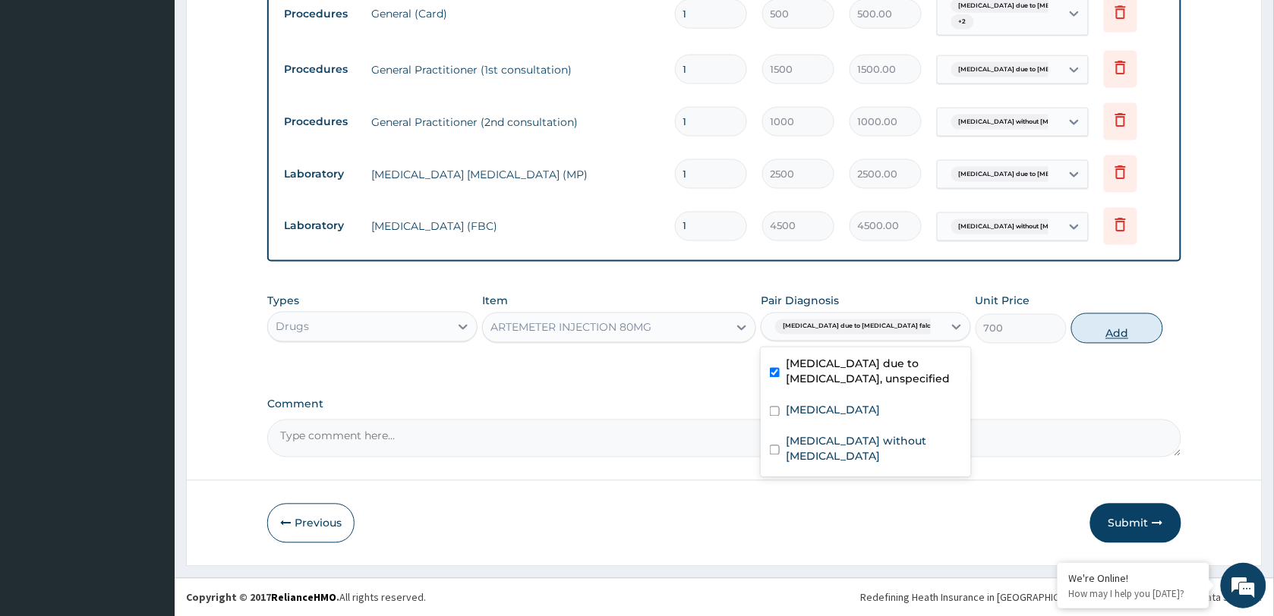
click at [1117, 330] on button "Add" at bounding box center [1116, 329] width 91 height 30
type input "0"
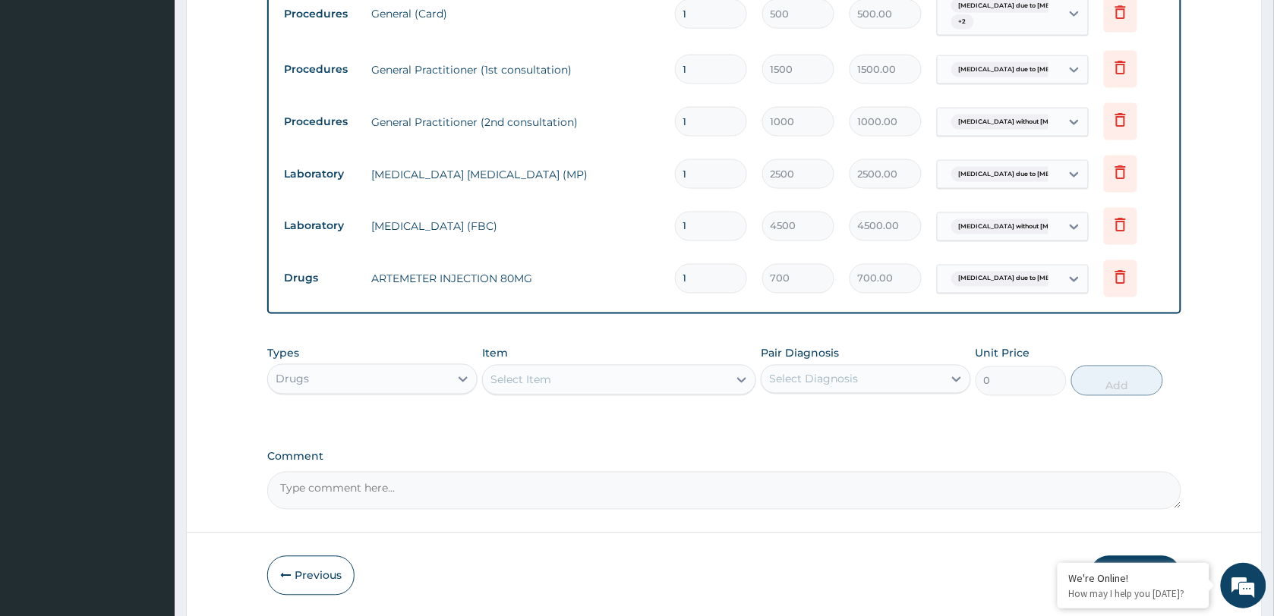
drag, startPoint x: 702, startPoint y: 279, endPoint x: 632, endPoint y: 282, distance: 70.7
click at [632, 282] on tr "Drugs ARTEMETER INJECTION 80MG 1 700 700.00 Malaria due to Plasmodium falc... D…" at bounding box center [724, 279] width 896 height 52
type input "2"
type input "1400.00"
type input "2"
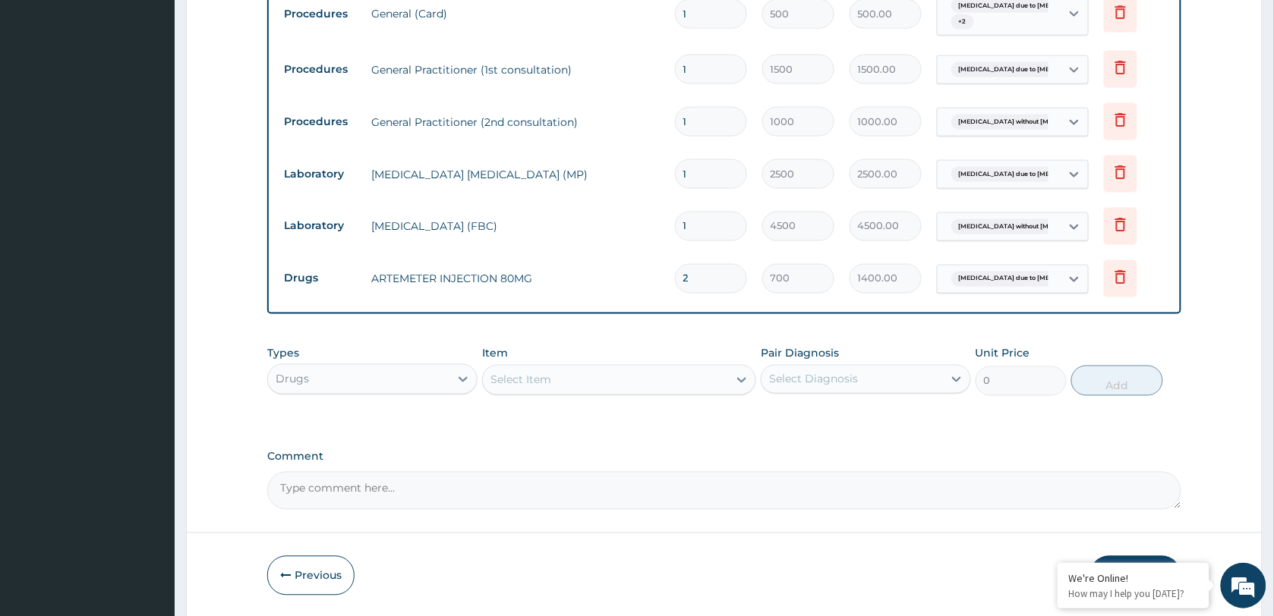
click at [617, 343] on div "Types Drugs Item Select Item Pair Diagnosis Select Diagnosis Unit Price 0 Add" at bounding box center [724, 371] width 914 height 65
click at [573, 380] on div "Select Item" at bounding box center [605, 380] width 245 height 24
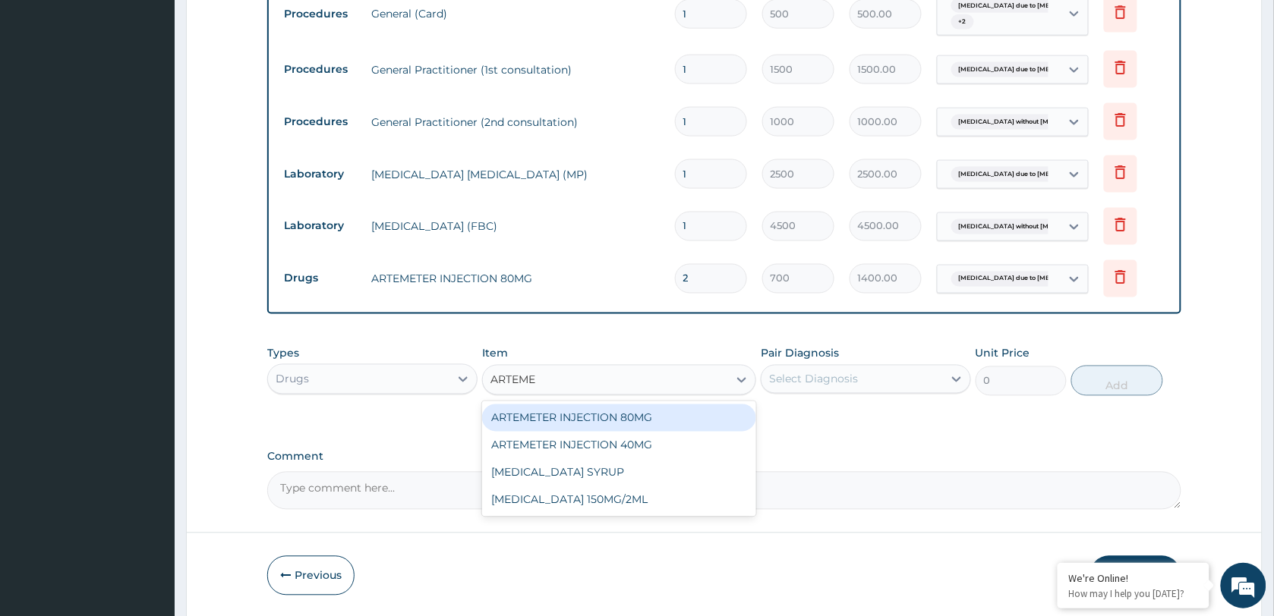
type input "ARTEME"
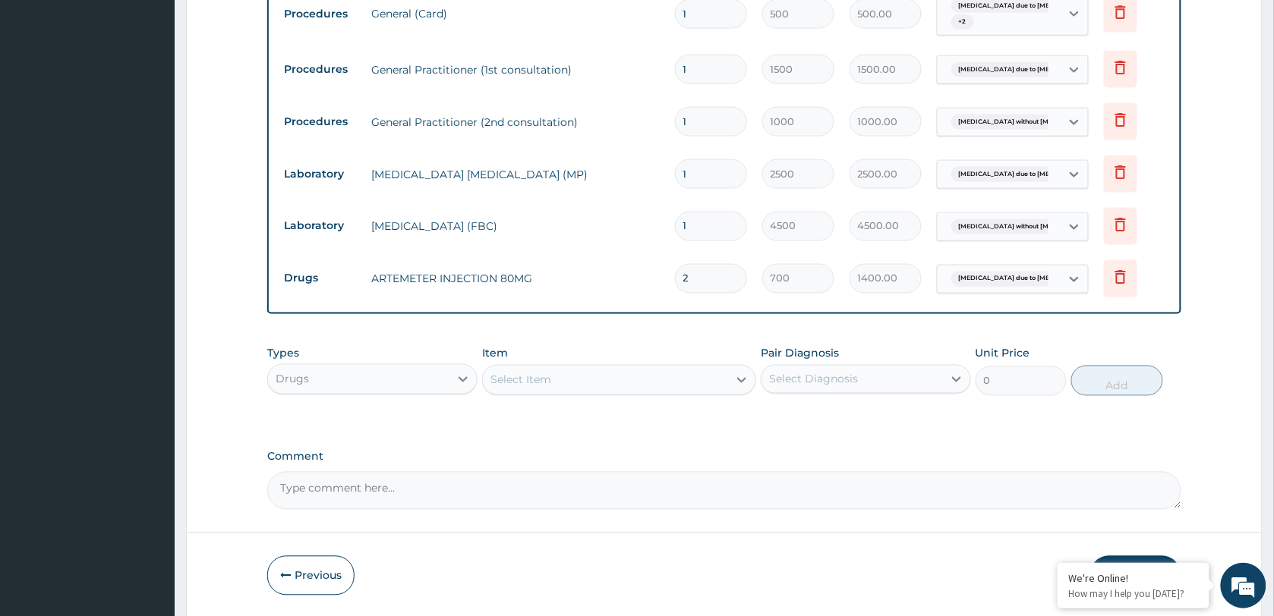
click at [528, 382] on div "Select Item" at bounding box center [520, 380] width 61 height 15
type input "LONAR"
click at [605, 412] on div "Lonart DS" at bounding box center [619, 418] width 274 height 27
type input "400"
click at [856, 376] on div "Select Diagnosis" at bounding box center [813, 379] width 89 height 15
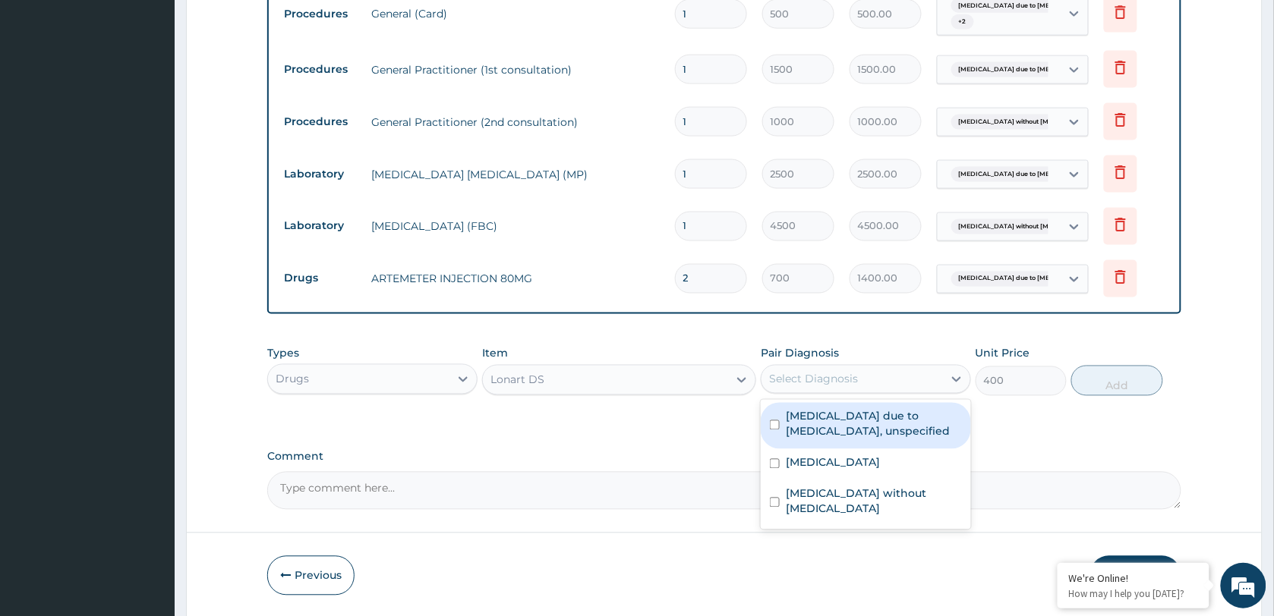
click at [851, 431] on label "Malaria due to Plasmodium falciparum, unspecified" at bounding box center [874, 424] width 176 height 30
checkbox input "true"
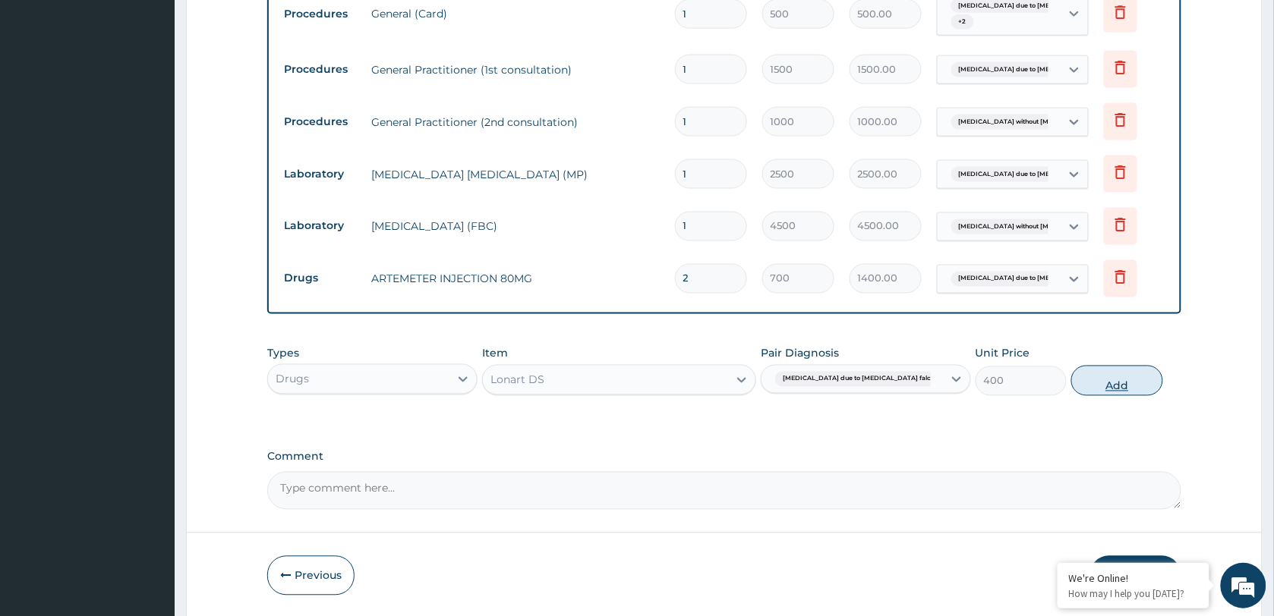
click at [1116, 381] on button "Add" at bounding box center [1116, 381] width 91 height 30
type input "0"
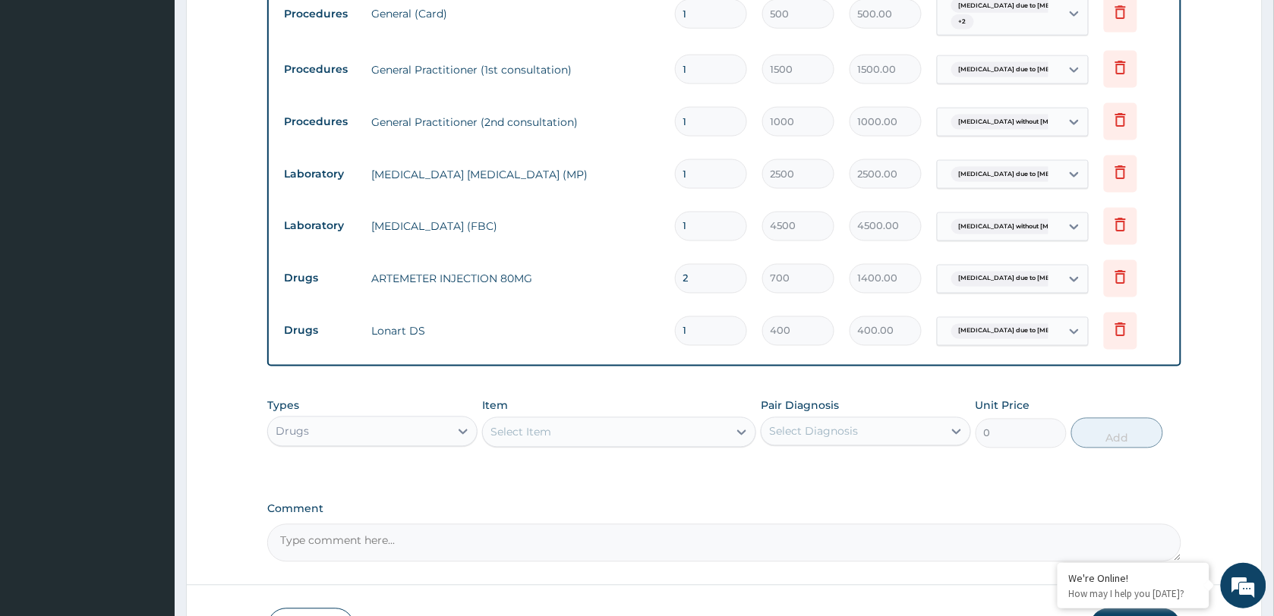
drag, startPoint x: 679, startPoint y: 332, endPoint x: 646, endPoint y: 334, distance: 33.5
click at [646, 334] on tr "Drugs Lonart DS 1 400 400.00 Malaria due to Plasmodium falc... Delete" at bounding box center [724, 331] width 896 height 52
type input "6"
type input "2400.00"
type input "6"
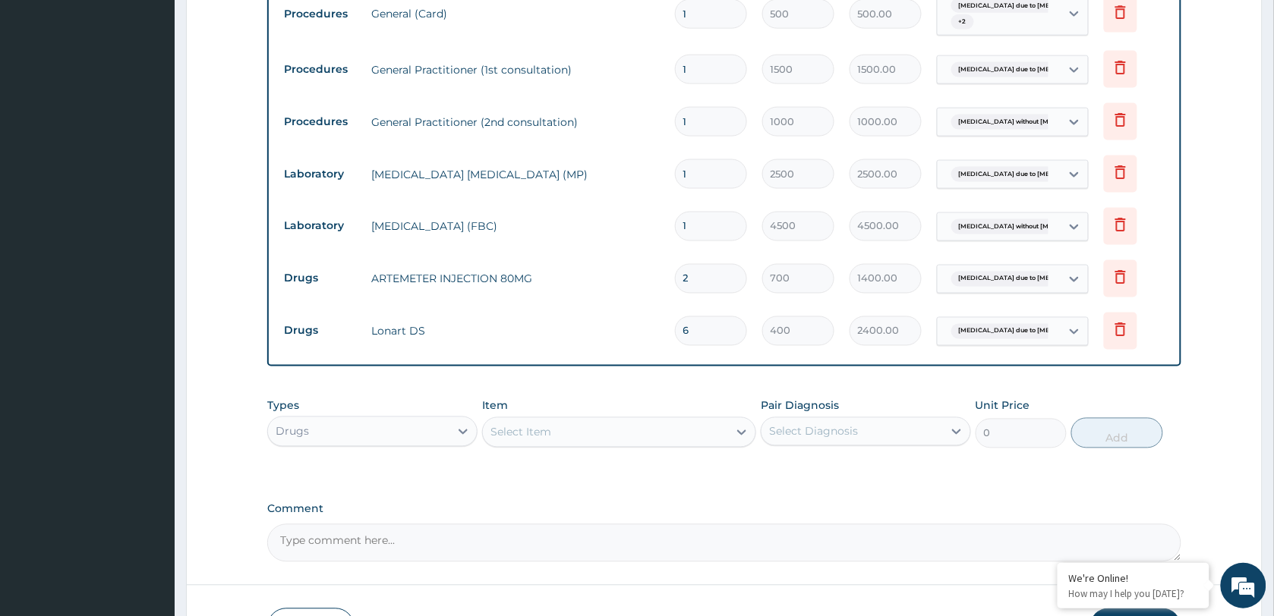
click at [654, 383] on div "PA Code / Prescription Code Enter Code(Secondary Care Only) Encounter Date 13-1…" at bounding box center [724, 43] width 914 height 1039
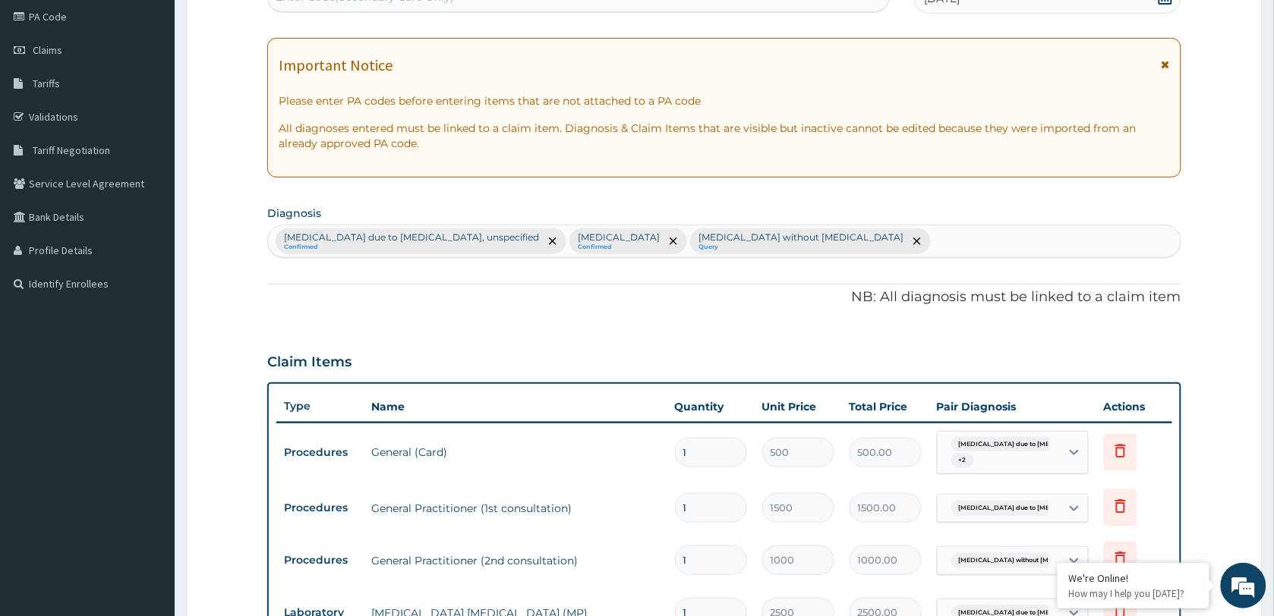
scroll to position [147, 0]
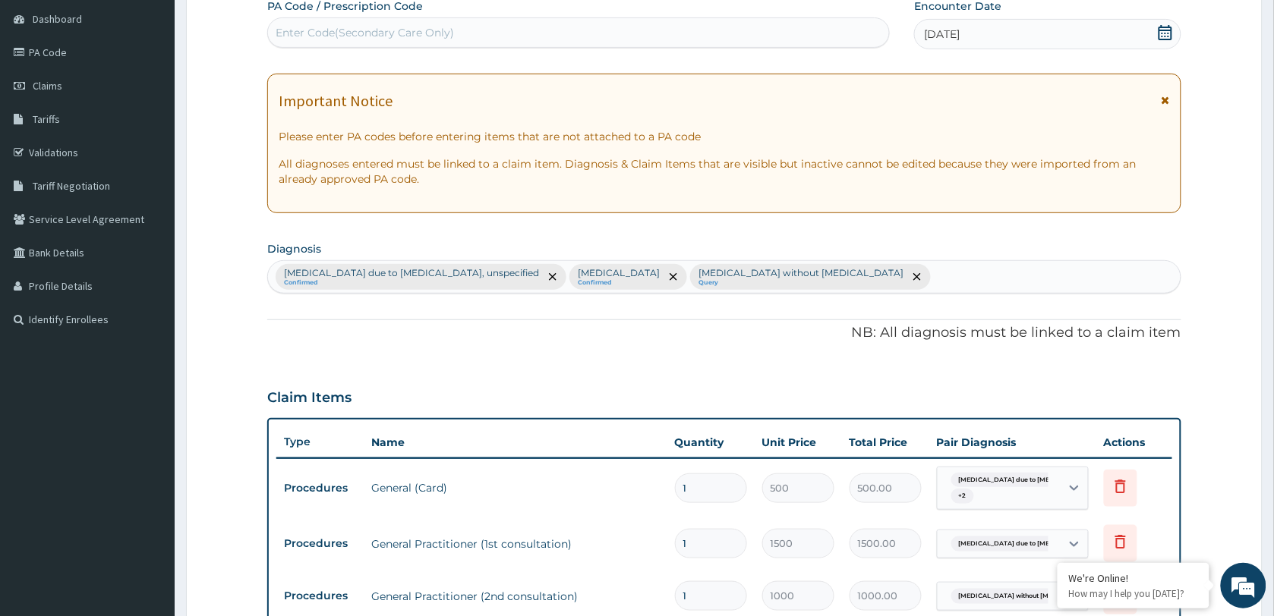
click at [905, 274] on div "Malaria due to Plasmodium falciparum, unspecified Confirmed Acute nasopharyngit…" at bounding box center [724, 277] width 913 height 32
type input "MYALGIA"
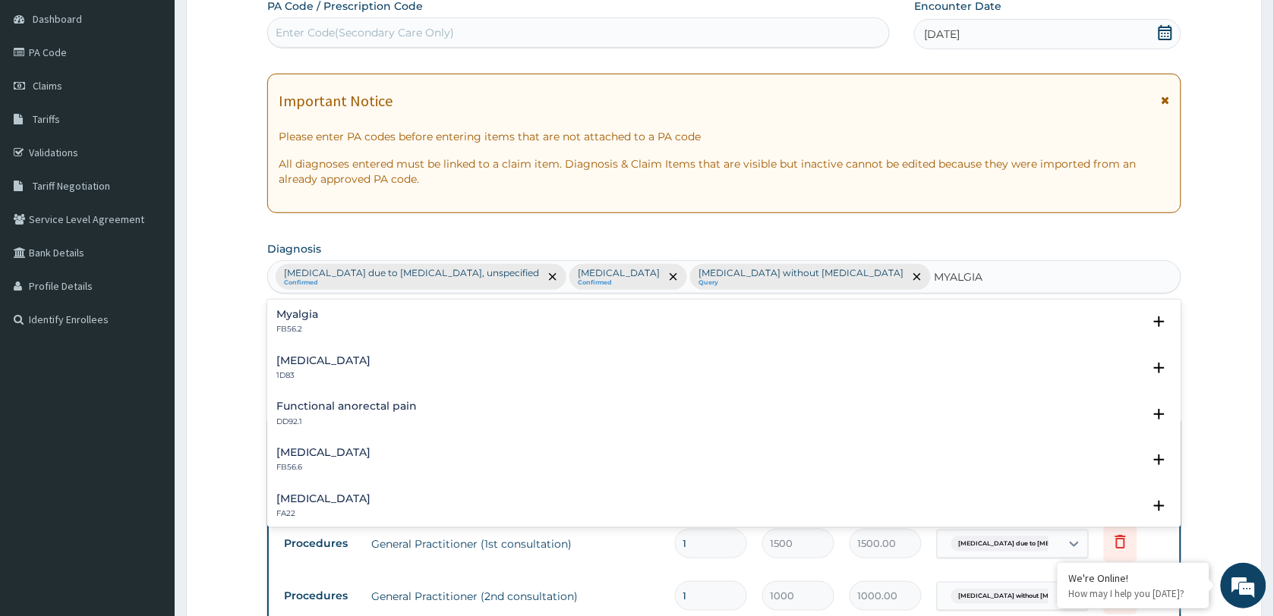
click at [312, 328] on p "FB56.2" at bounding box center [297, 329] width 42 height 11
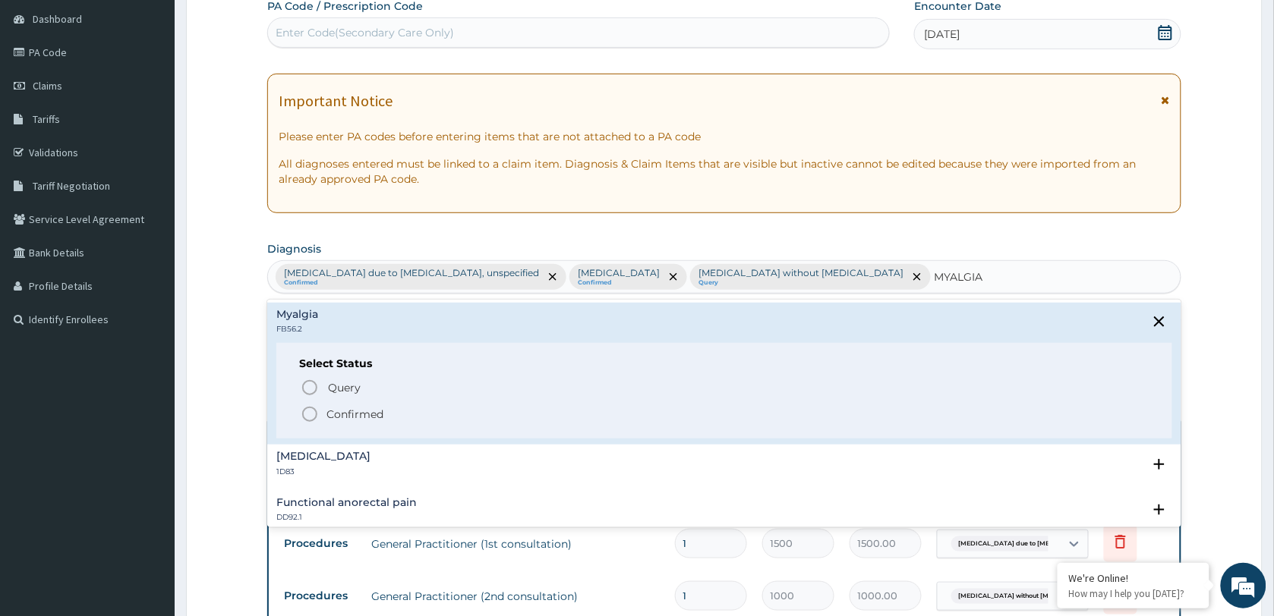
click at [339, 408] on p "Confirmed" at bounding box center [354, 414] width 57 height 15
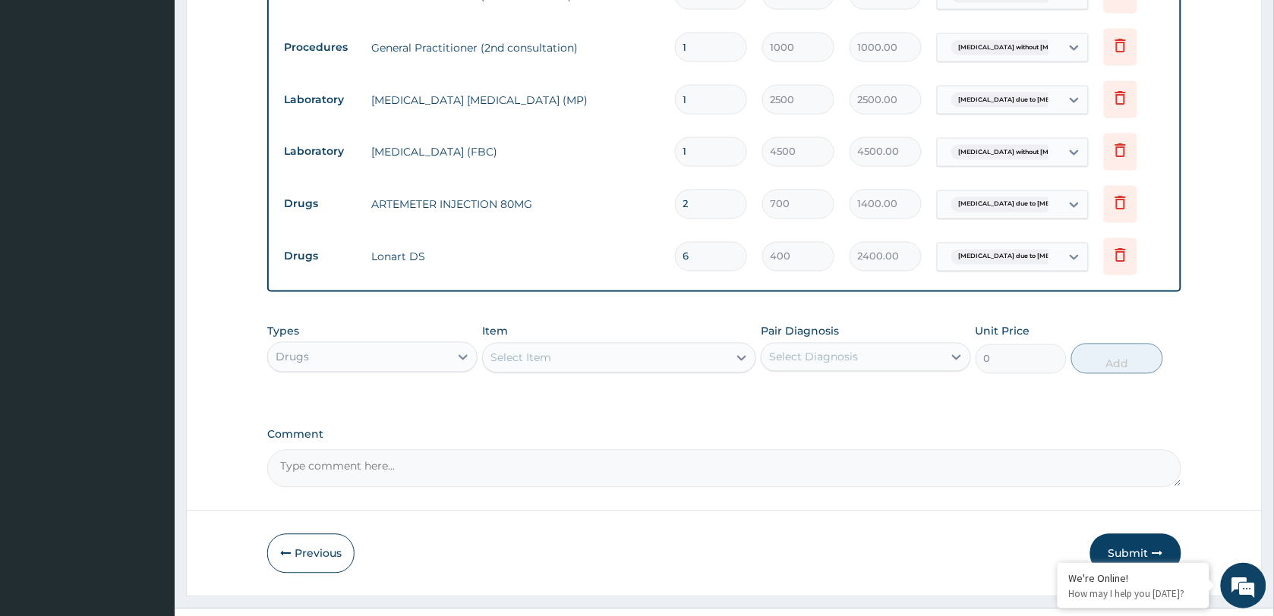
scroll to position [716, 0]
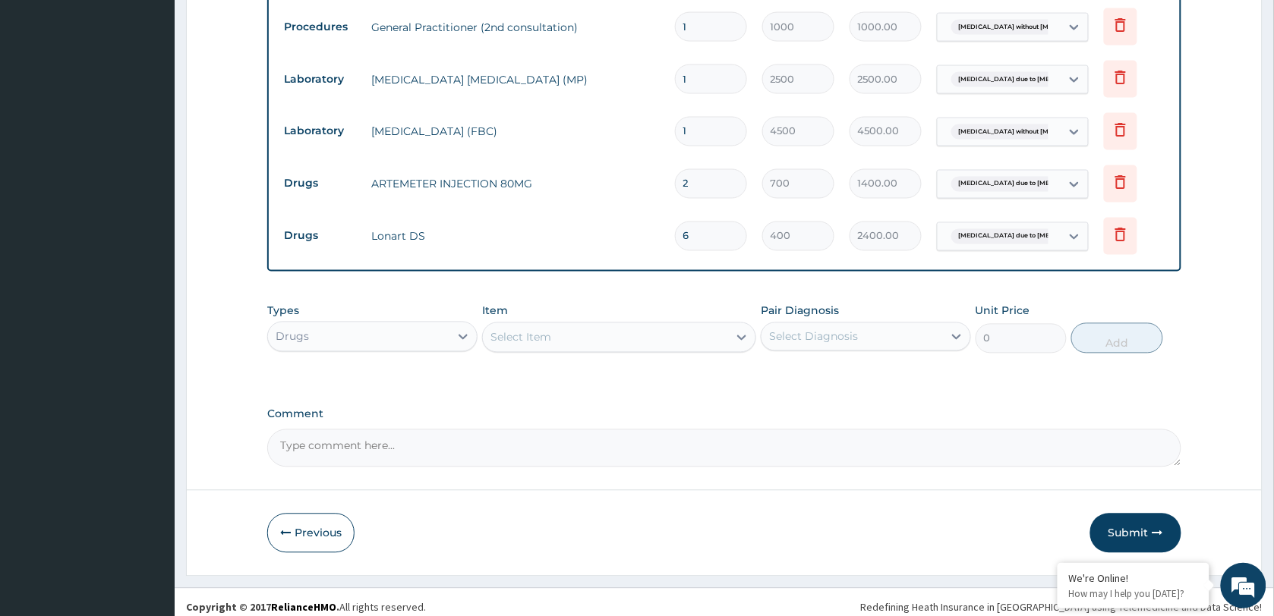
click at [531, 346] on div "Select Item" at bounding box center [605, 338] width 245 height 24
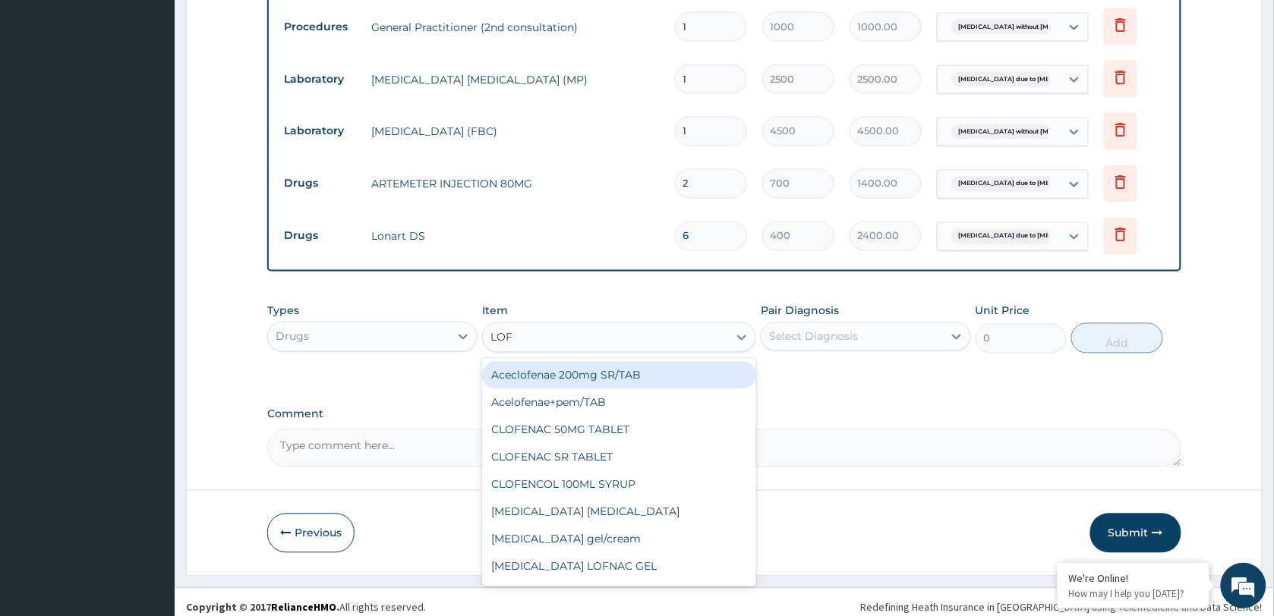
type input "LOFN"
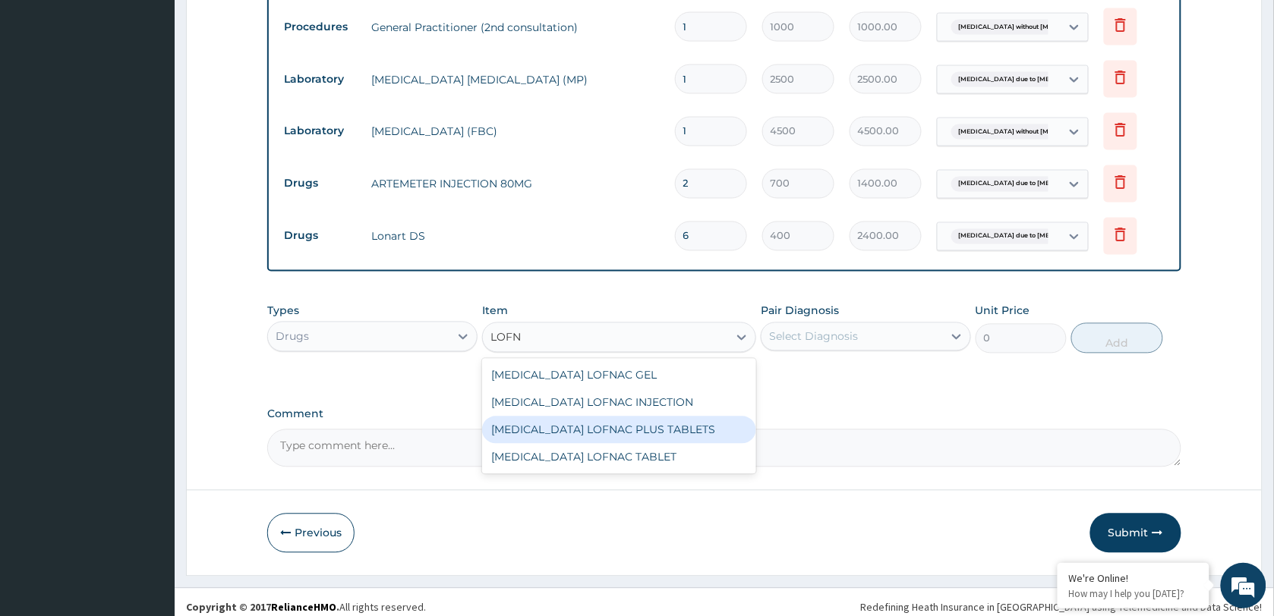
click at [575, 430] on div "Diclofenac LOFNAC PLUS TABLETS" at bounding box center [619, 430] width 274 height 27
type input "105"
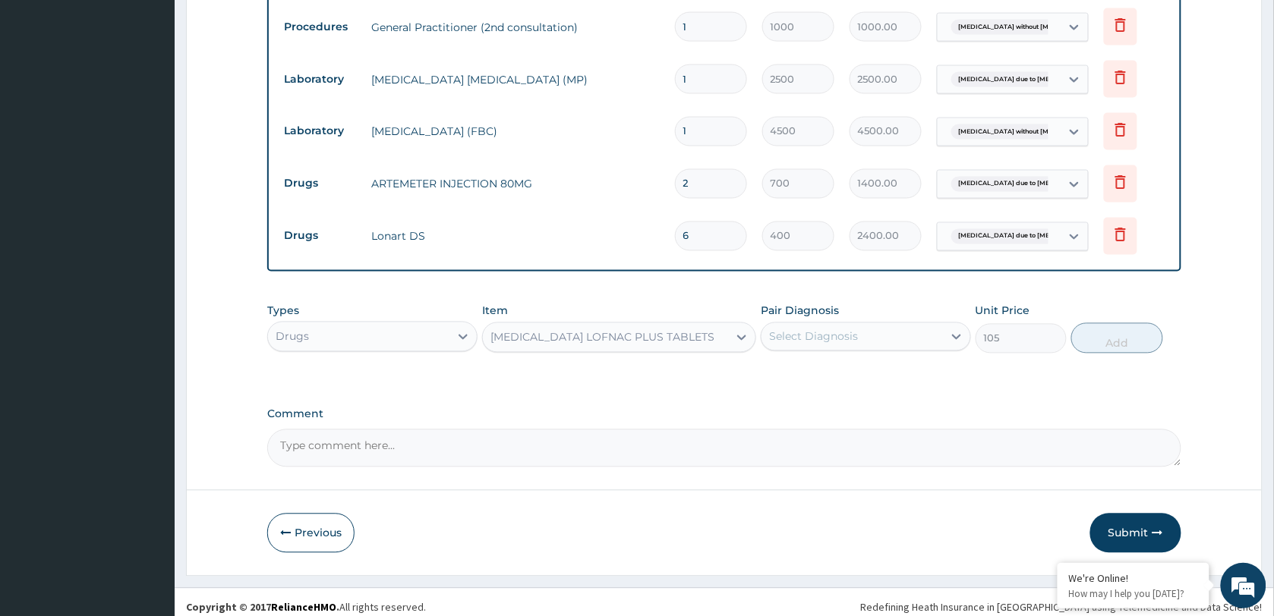
click at [826, 338] on div "Select Diagnosis" at bounding box center [813, 336] width 89 height 15
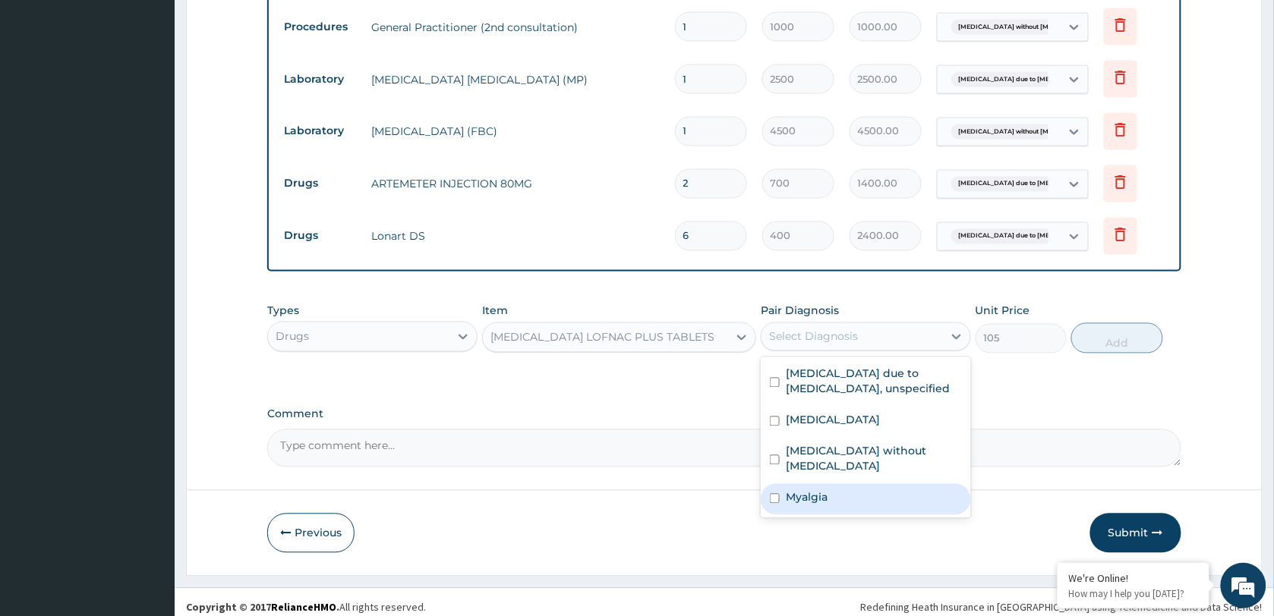
click at [834, 484] on div "Myalgia" at bounding box center [866, 499] width 210 height 31
checkbox input "true"
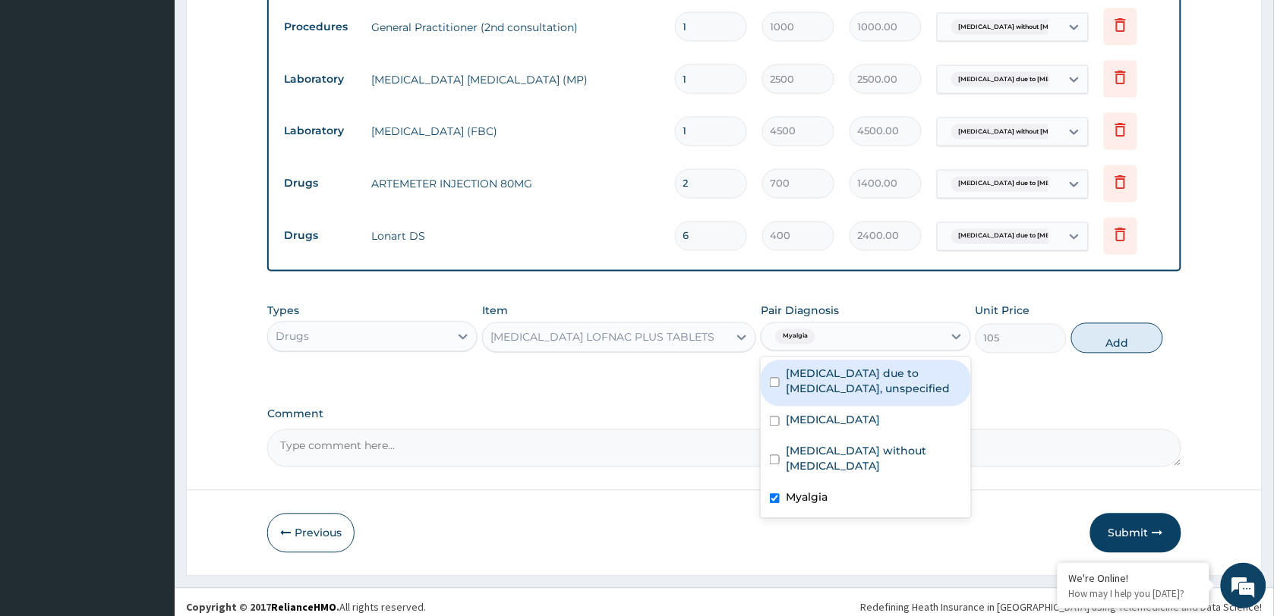
click at [858, 388] on label "Malaria due to Plasmodium falciparum, unspecified" at bounding box center [874, 382] width 176 height 30
checkbox input "true"
click at [812, 490] on label "Myalgia" at bounding box center [807, 497] width 42 height 15
checkbox input "false"
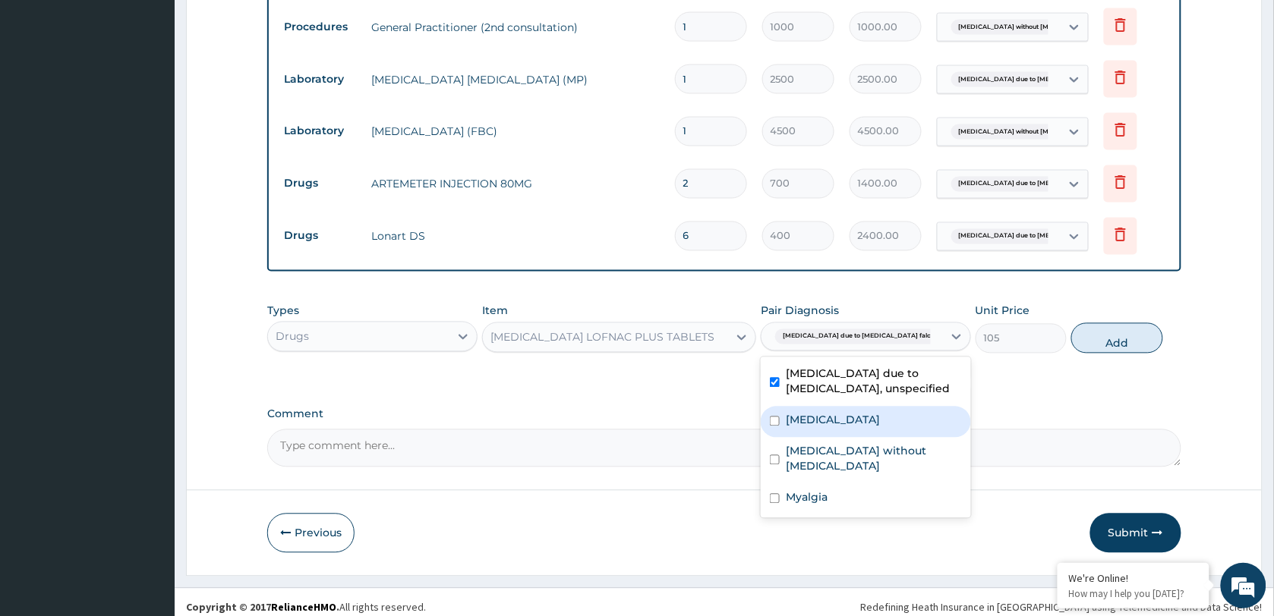
click at [843, 419] on label "Acute nasopharyngitis" at bounding box center [833, 420] width 94 height 15
checkbox input "true"
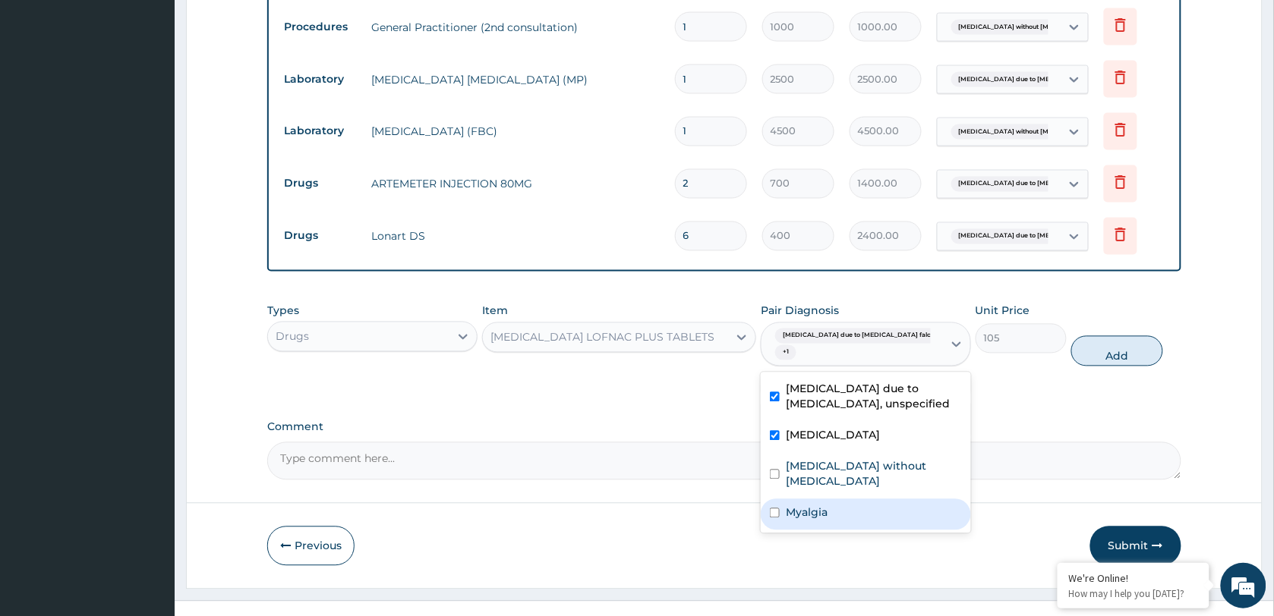
click at [814, 506] on label "Myalgia" at bounding box center [807, 513] width 42 height 15
checkbox input "true"
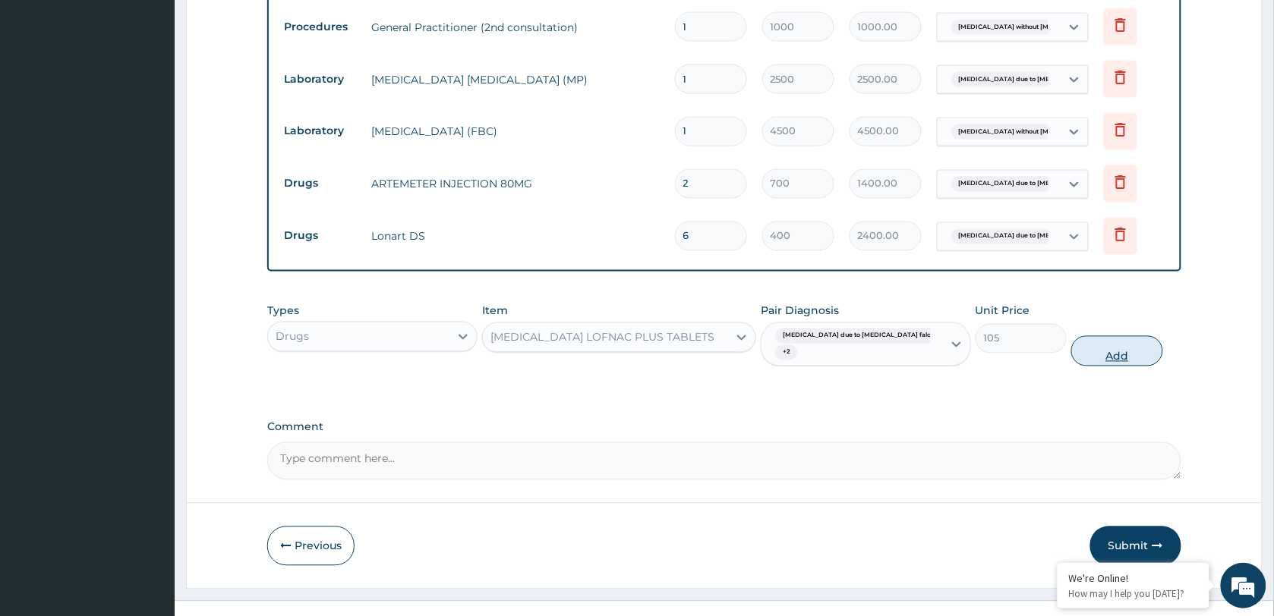
click at [1105, 344] on button "Add" at bounding box center [1116, 351] width 91 height 30
type input "0"
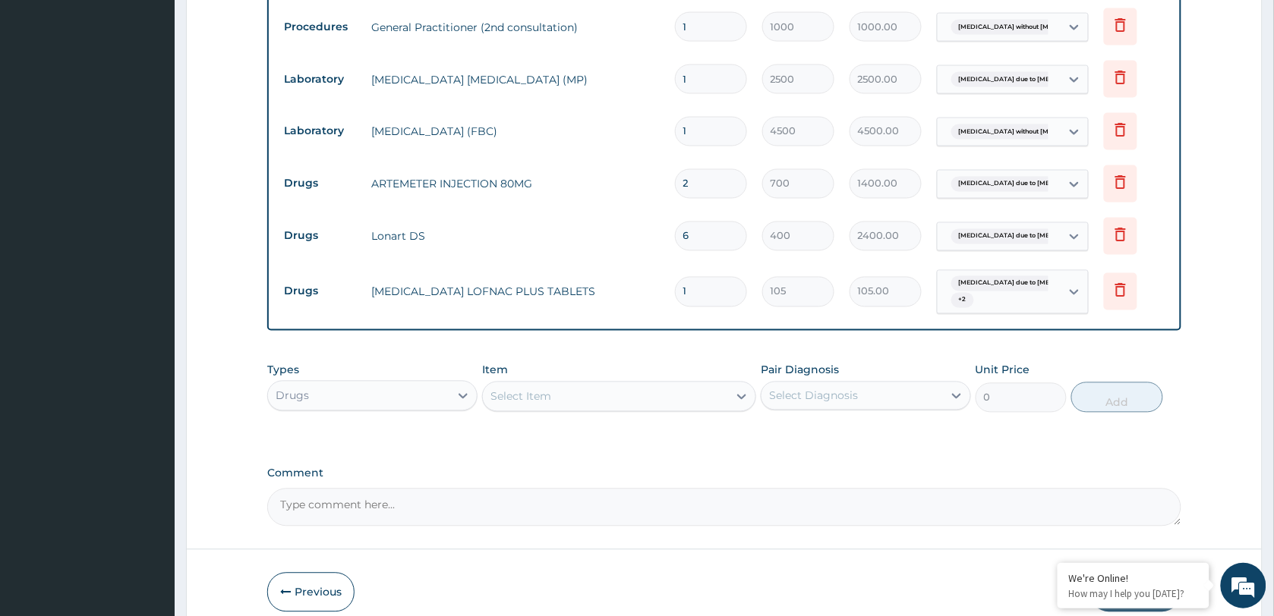
type input "10"
type input "1050.00"
type input "10"
click at [583, 396] on div "Select Item" at bounding box center [605, 397] width 245 height 24
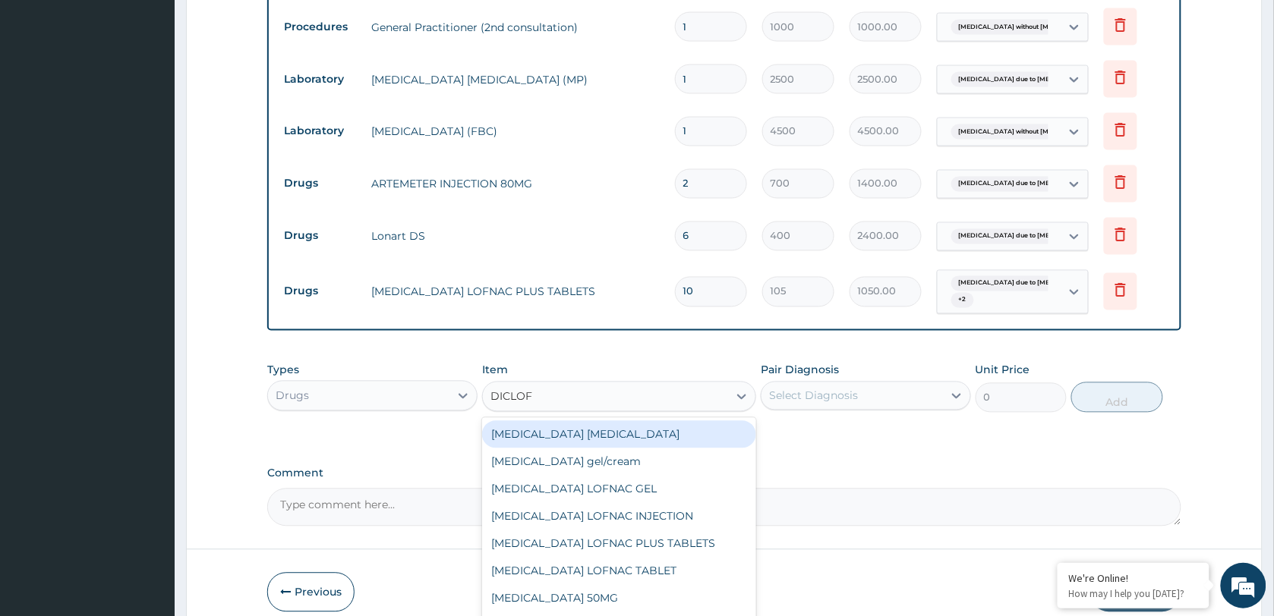
type input "DICLOFE"
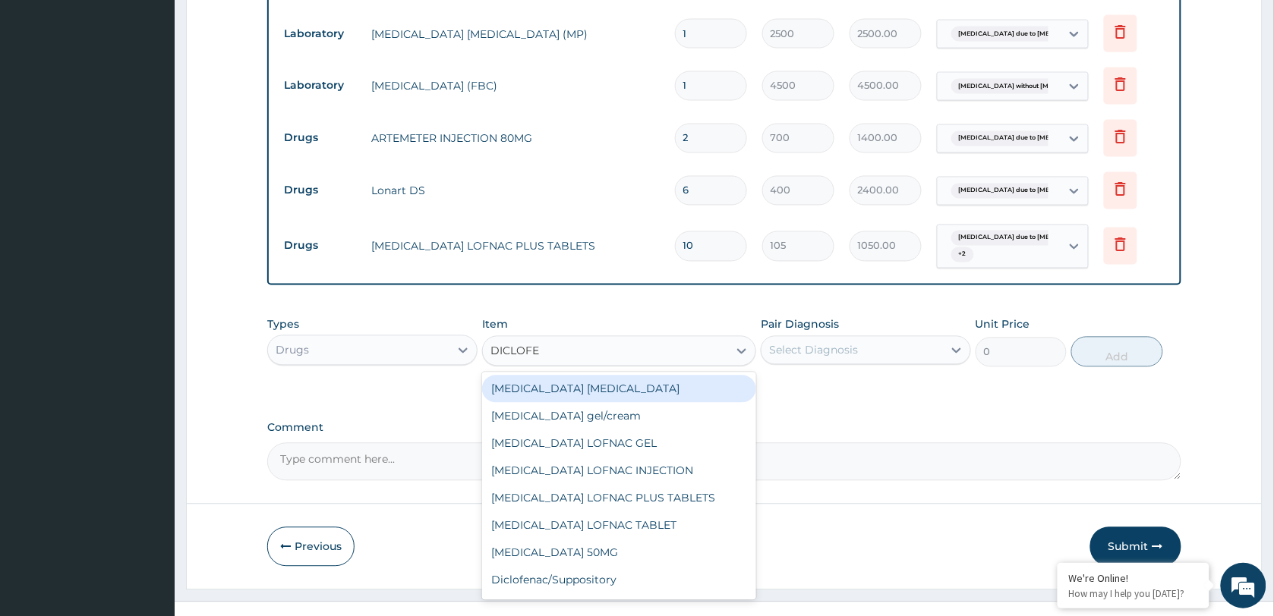
scroll to position [786, 0]
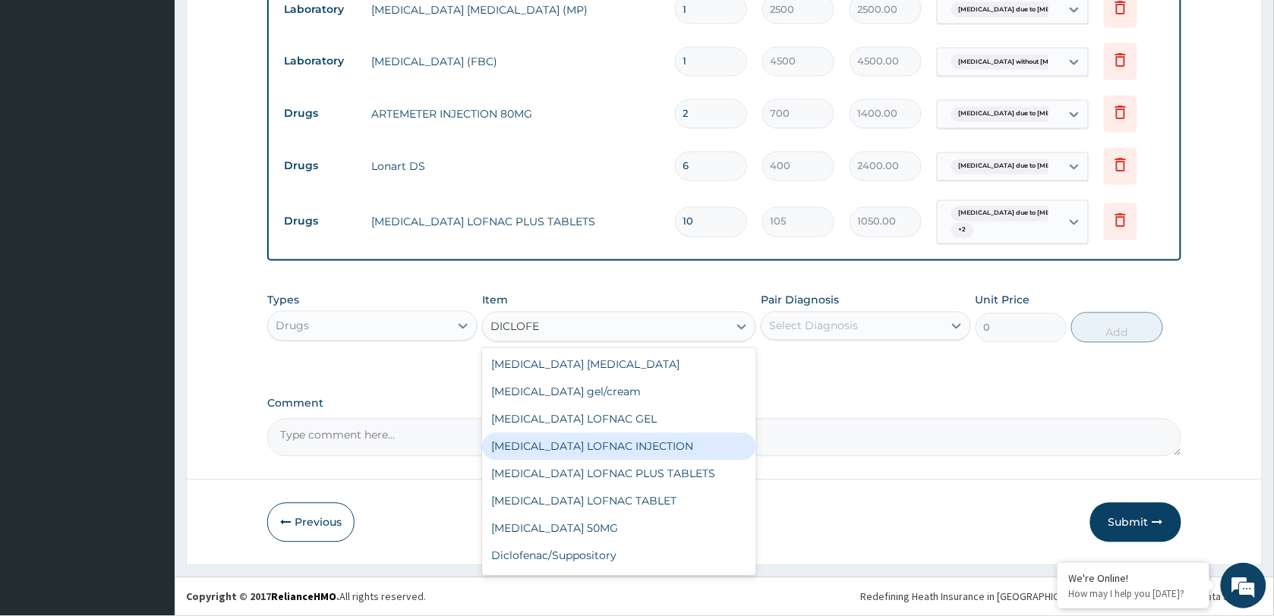
click at [585, 446] on div "Diclofenac LOFNAC INJECTION" at bounding box center [619, 447] width 274 height 27
type input "300"
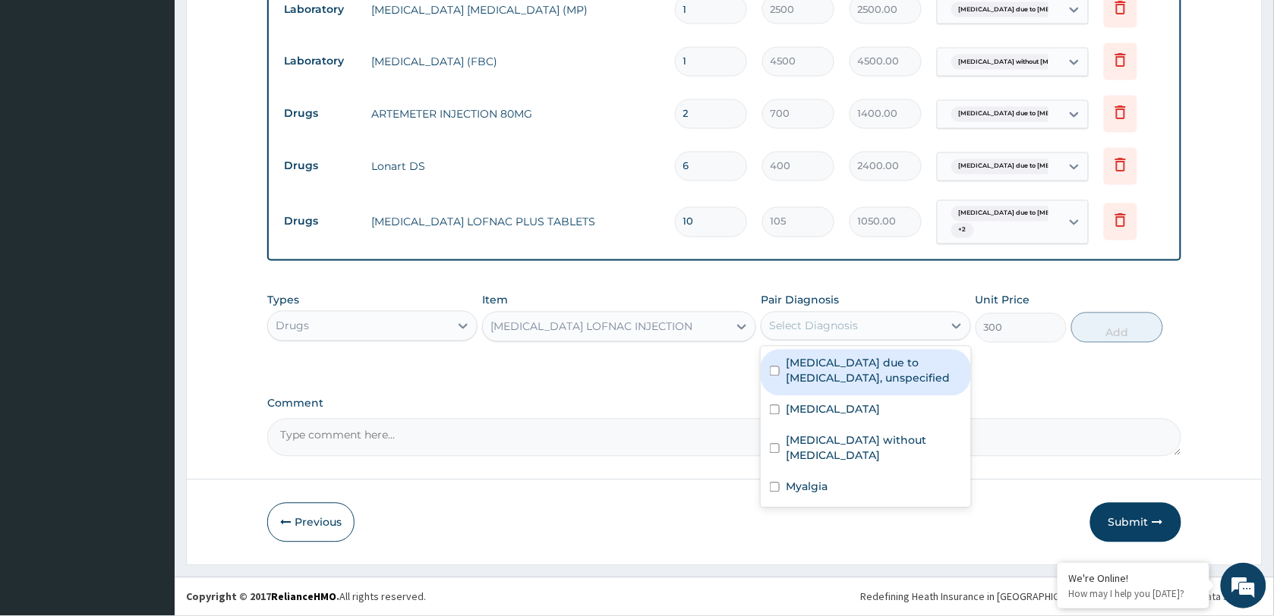
click at [852, 323] on div "Select Diagnosis" at bounding box center [813, 326] width 89 height 15
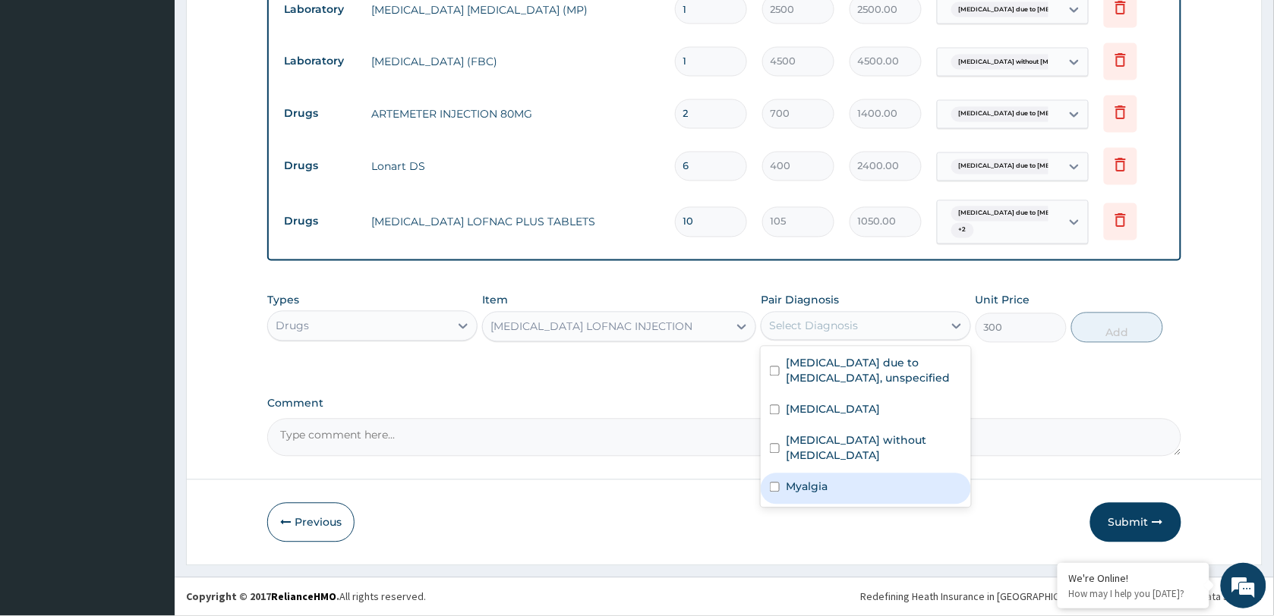
click at [825, 480] on label "Myalgia" at bounding box center [807, 487] width 42 height 15
checkbox input "true"
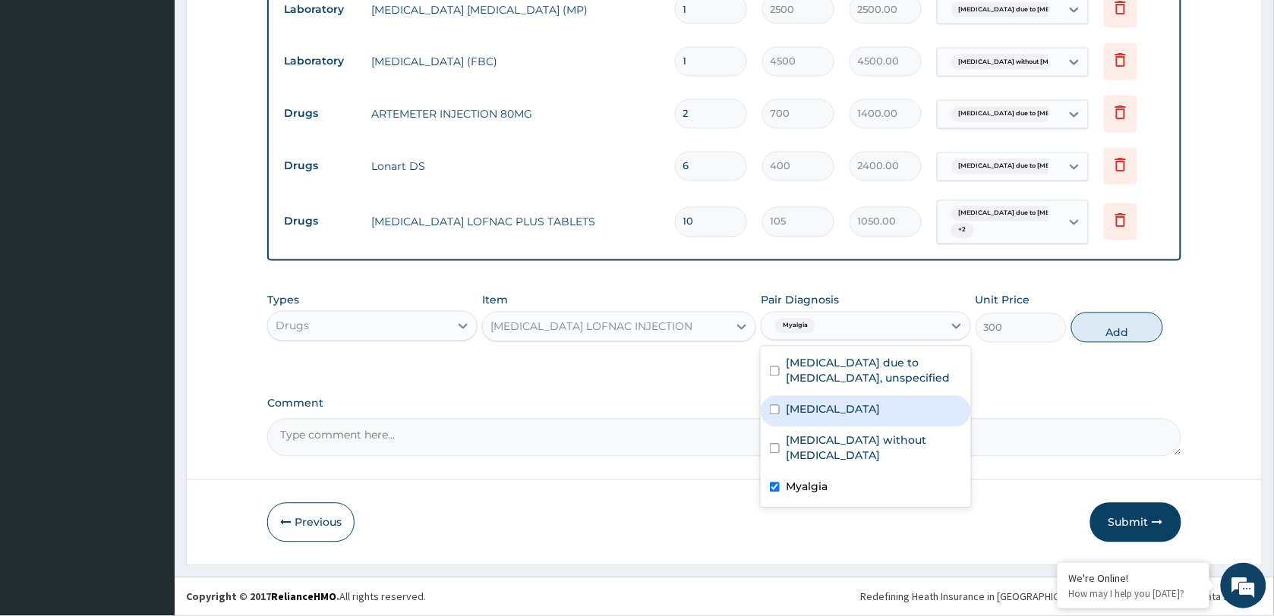
click at [843, 415] on label "Acute nasopharyngitis" at bounding box center [833, 409] width 94 height 15
checkbox input "true"
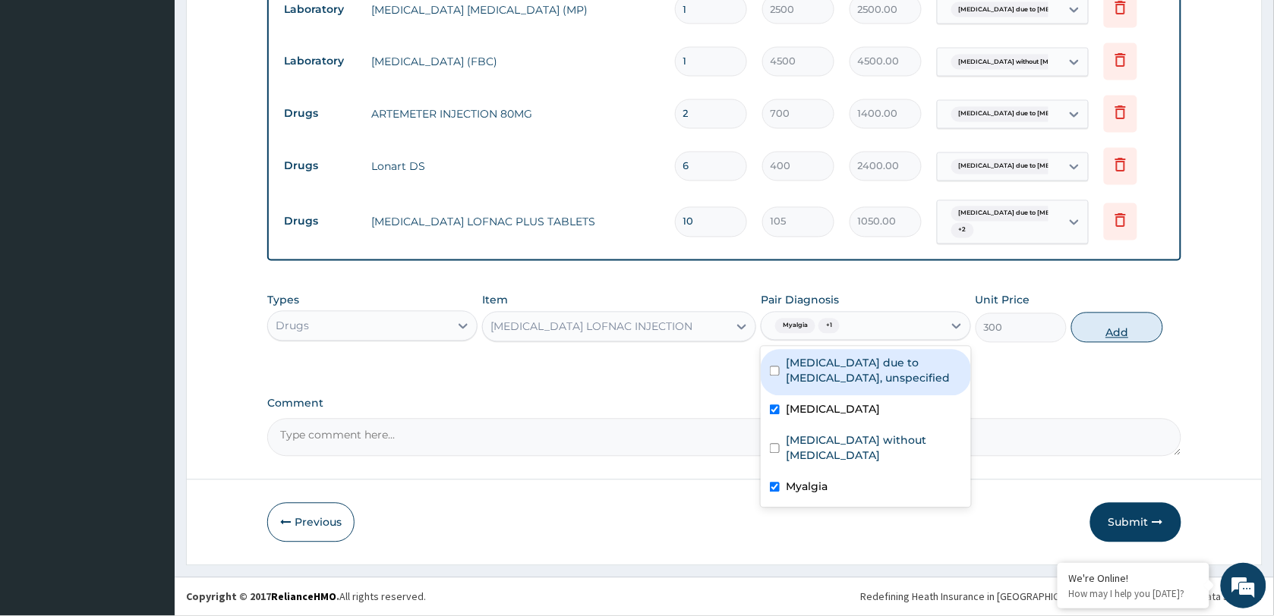
click at [1109, 329] on button "Add" at bounding box center [1116, 328] width 91 height 30
type input "0"
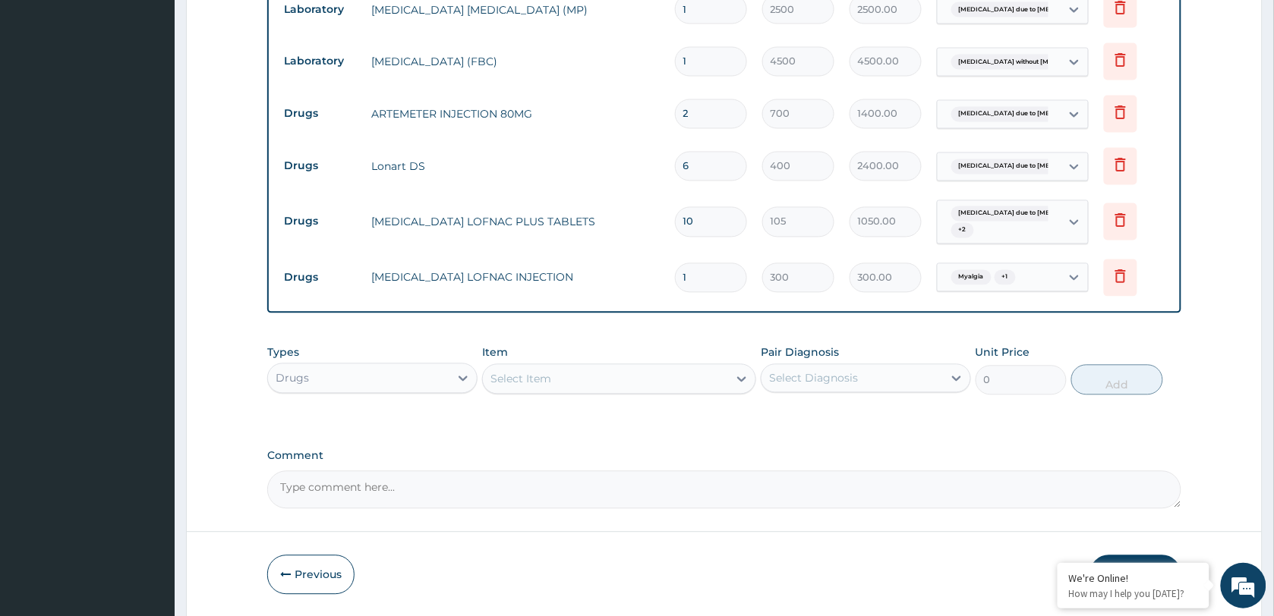
click at [570, 380] on div "Select Item" at bounding box center [605, 379] width 245 height 24
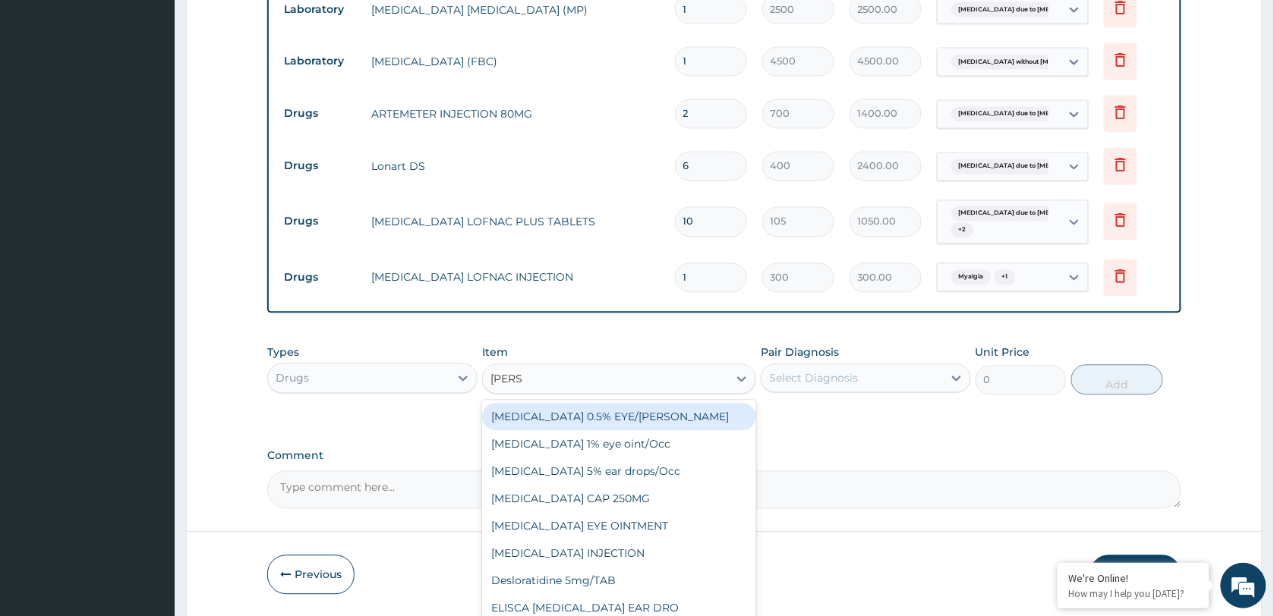
type input "LORAT"
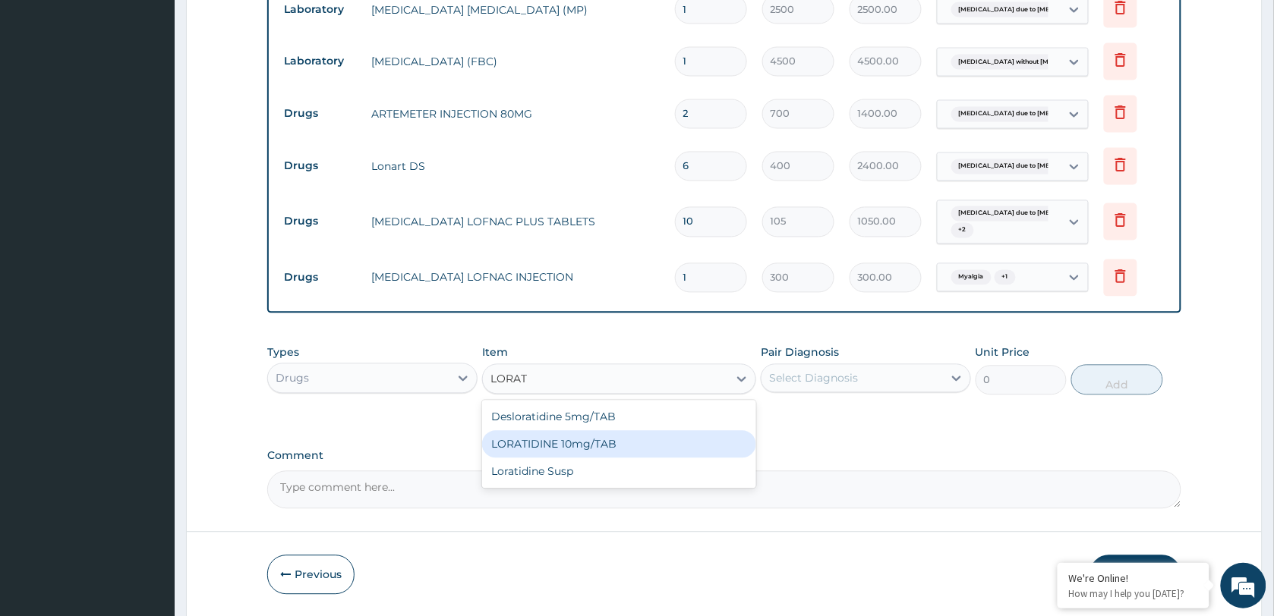
click at [566, 449] on div "LORATIDINE 10mg/TAB" at bounding box center [619, 444] width 274 height 27
type input "70"
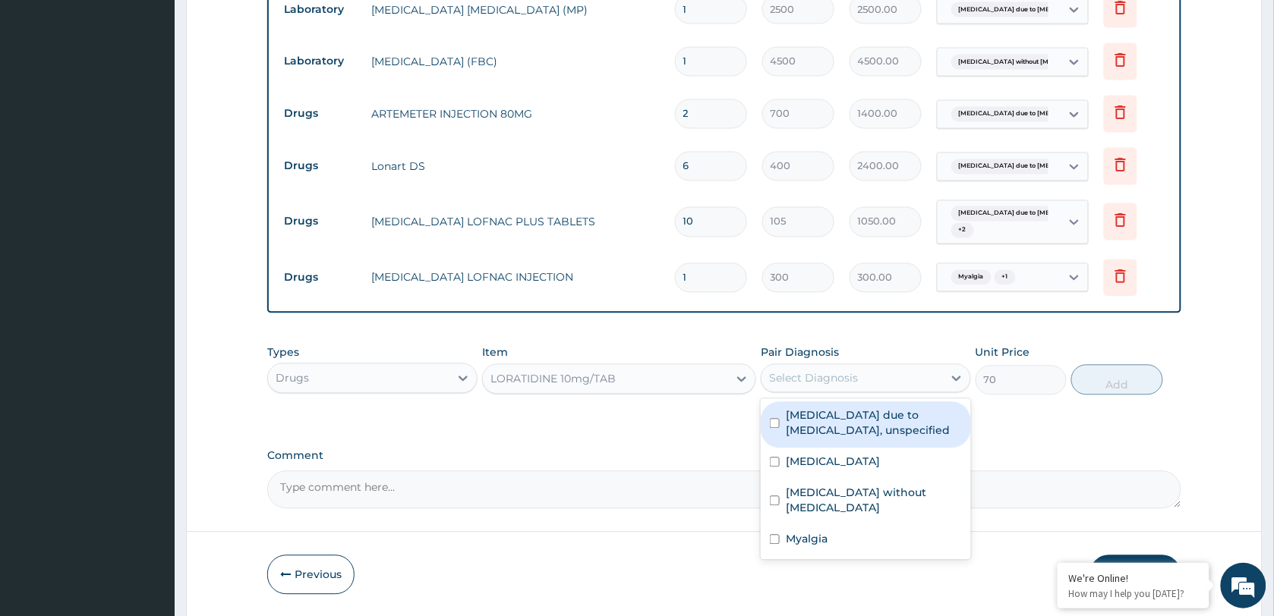
click at [815, 380] on div "Select Diagnosis" at bounding box center [813, 378] width 89 height 15
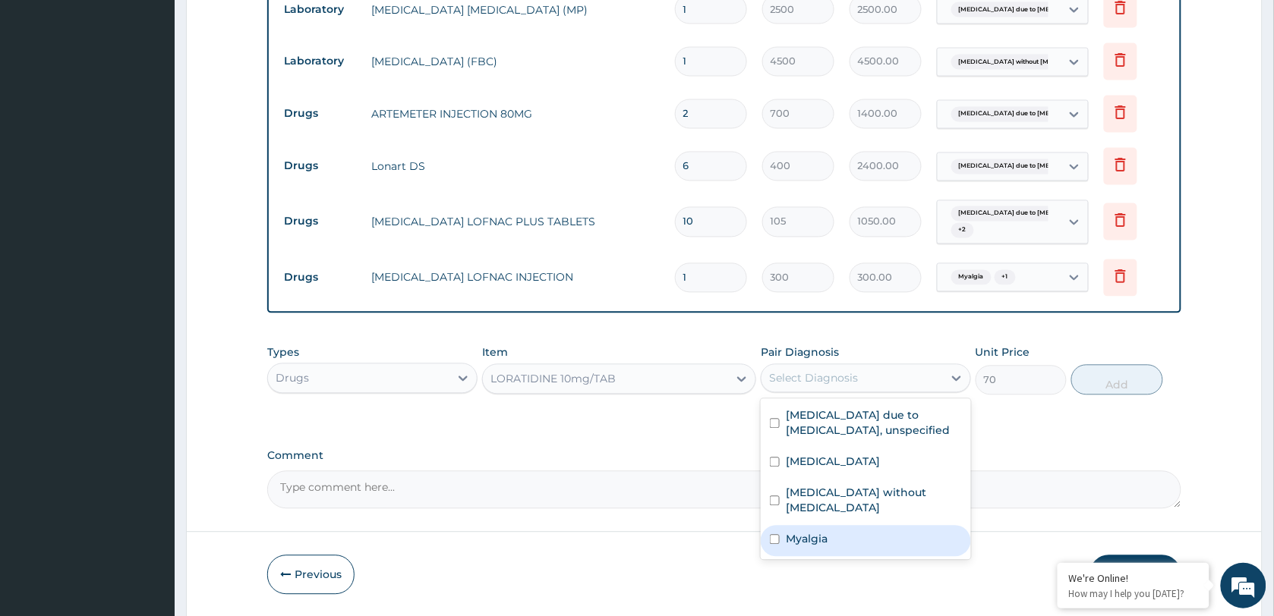
click at [828, 526] on div "Myalgia" at bounding box center [866, 541] width 210 height 31
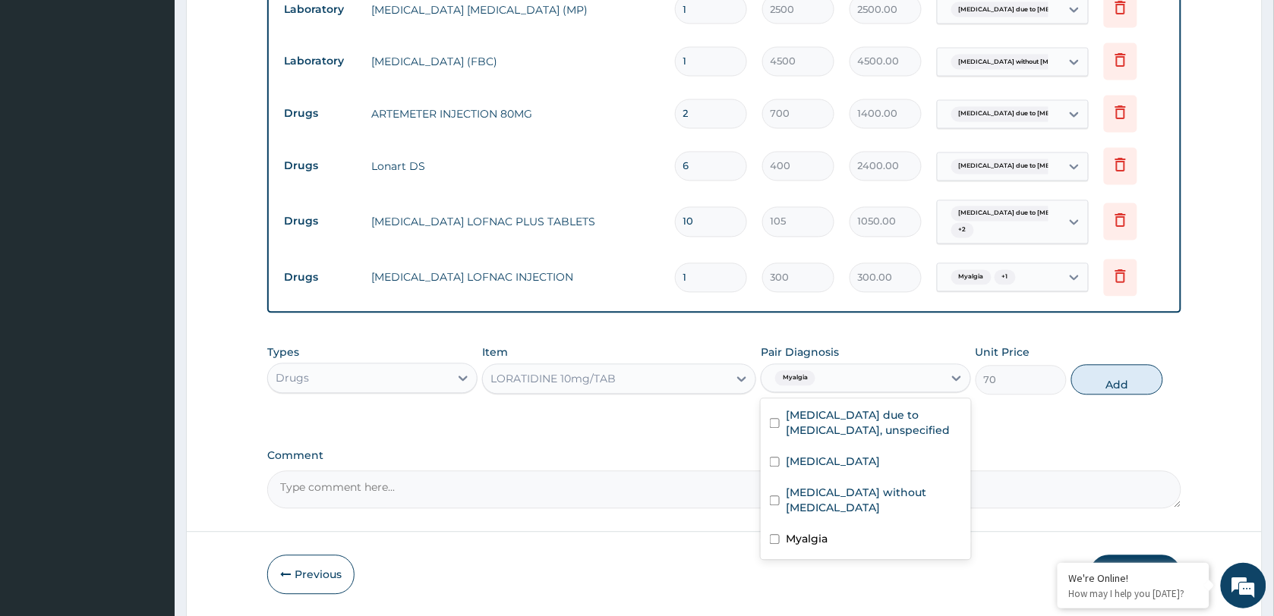
checkbox input "false"
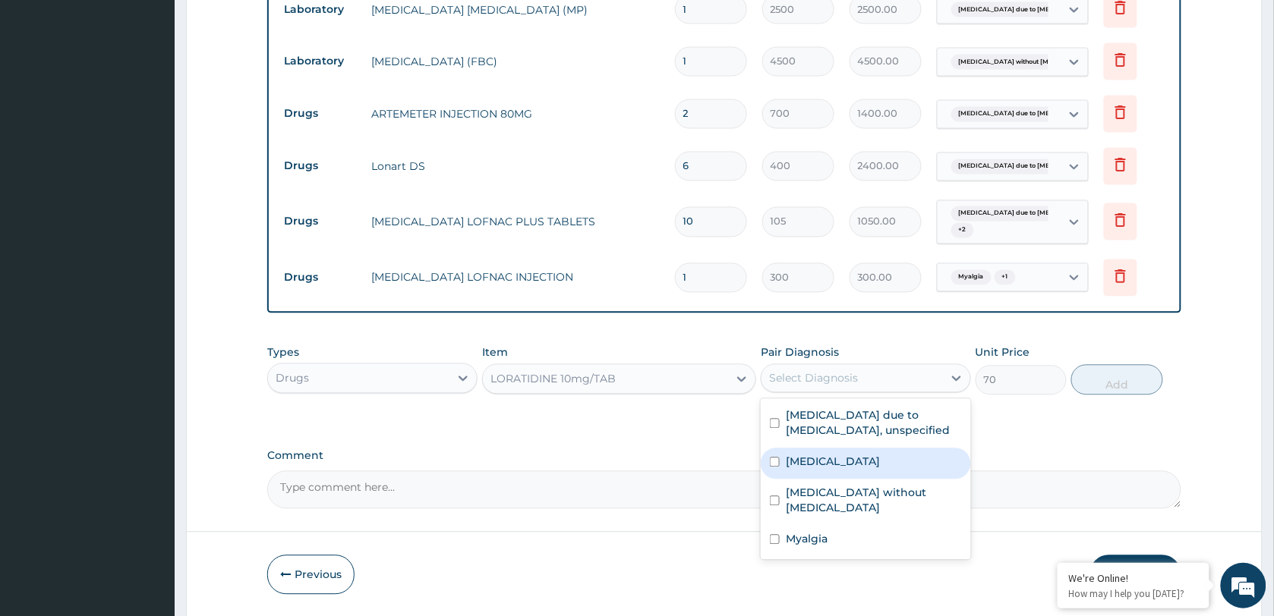
click at [847, 456] on label "Acute nasopharyngitis" at bounding box center [833, 462] width 94 height 15
checkbox input "true"
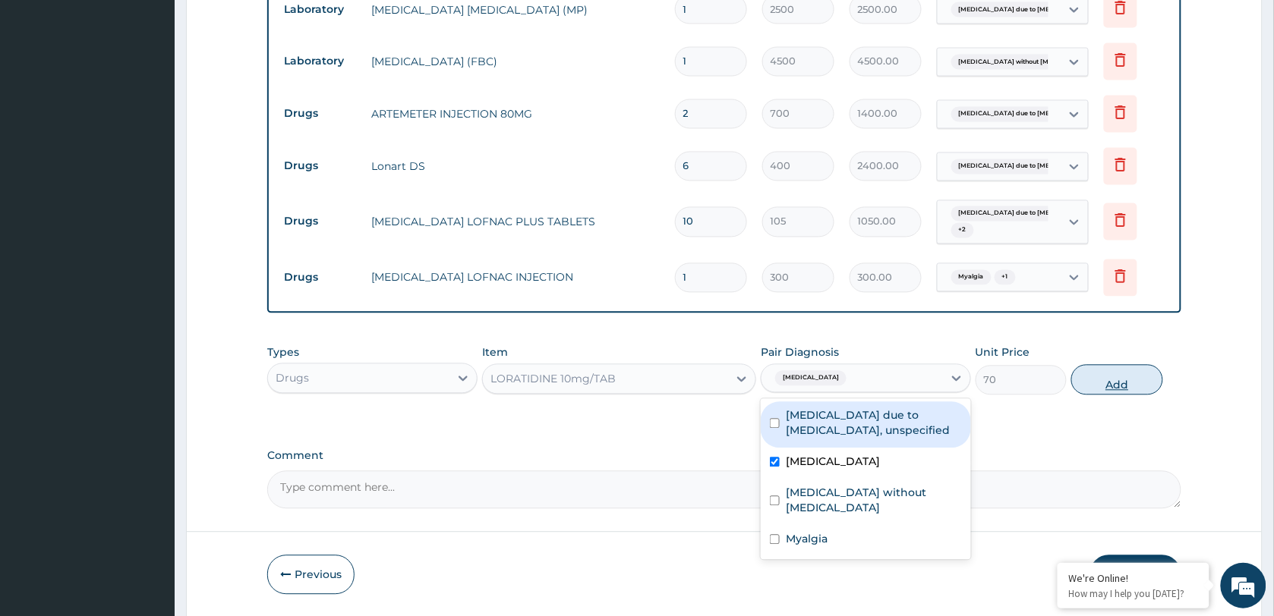
click at [1110, 386] on button "Add" at bounding box center [1116, 380] width 91 height 30
type input "0"
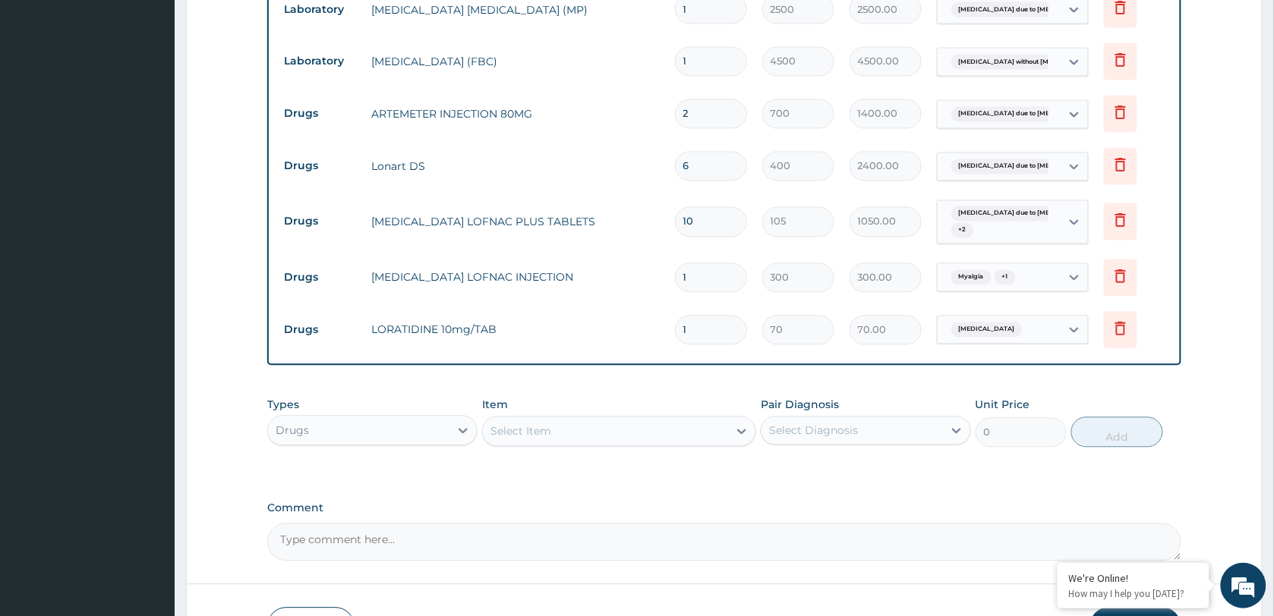
click at [676, 339] on div "1" at bounding box center [711, 331] width 72 height 30
type input "5"
type input "350.00"
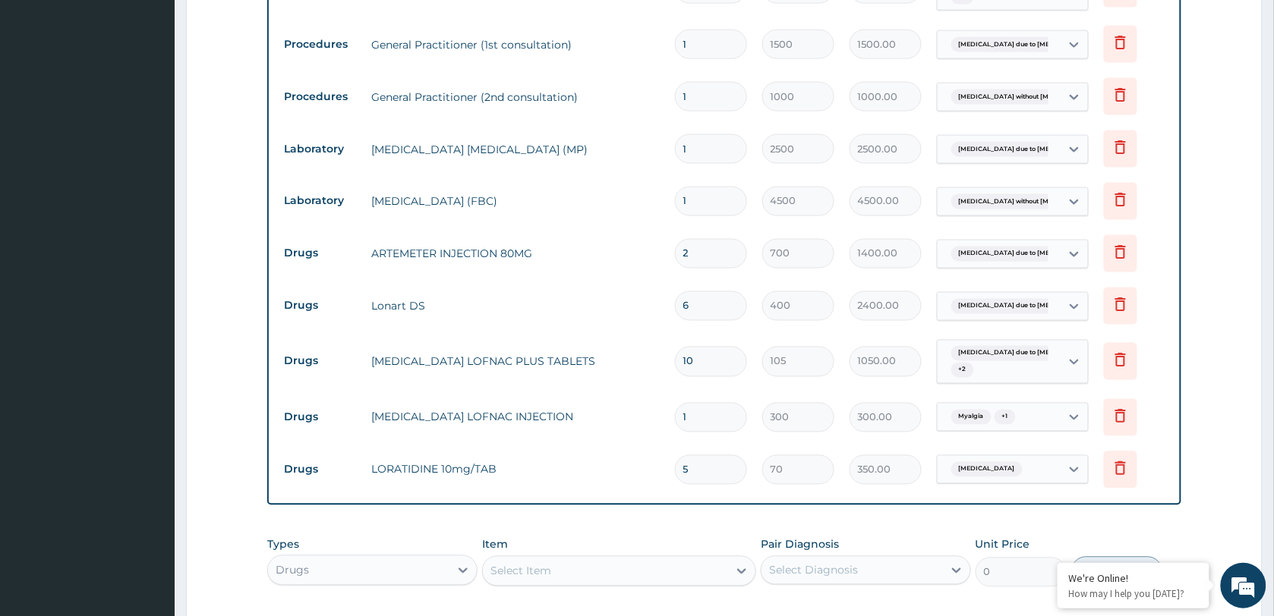
scroll to position [691, 0]
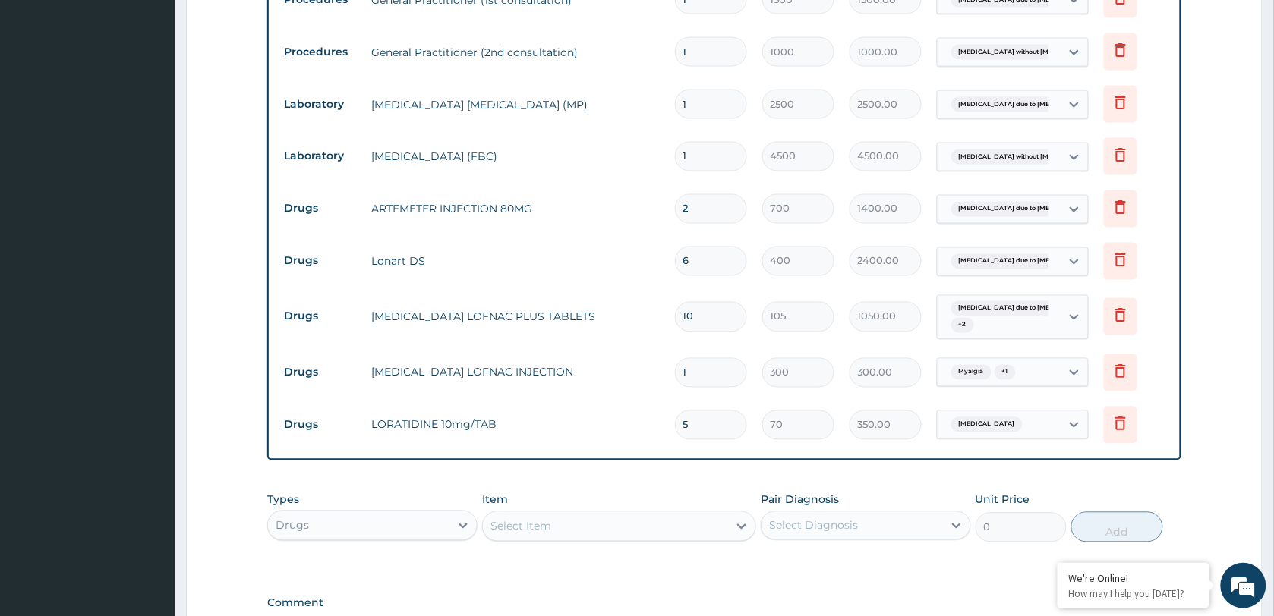
type input "5"
click at [1033, 374] on div "Myalgia + 1" at bounding box center [999, 373] width 123 height 26
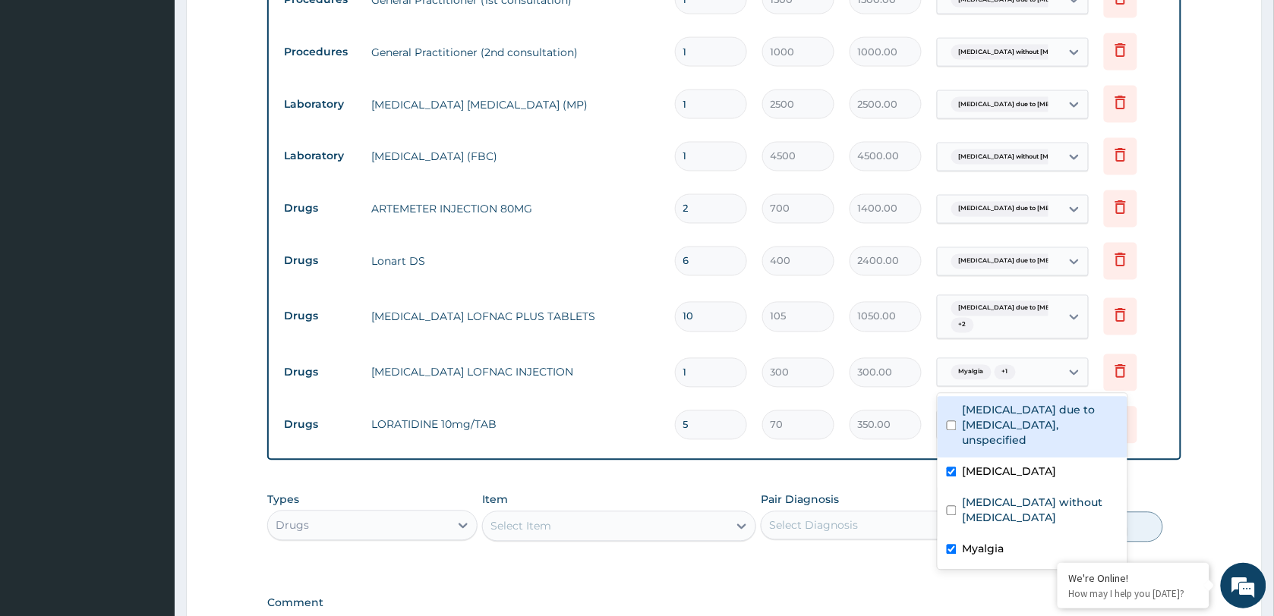
click at [1036, 374] on div "Myalgia + 1" at bounding box center [999, 373] width 123 height 26
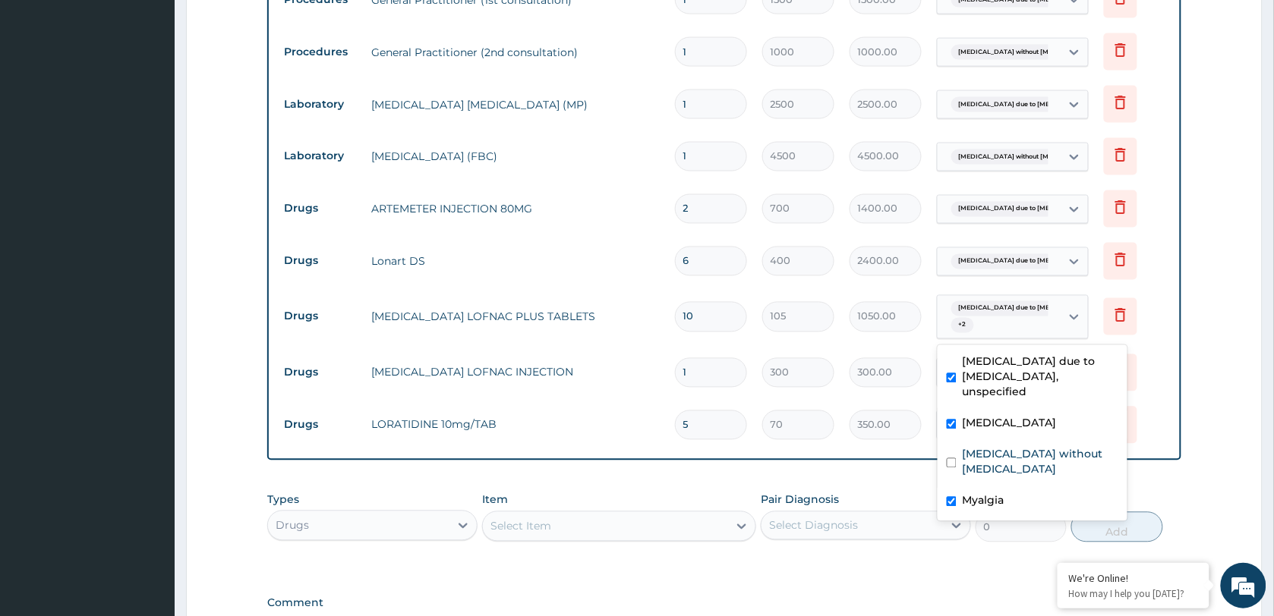
click at [1014, 327] on div "Malaria due to Plasmodium falc... + 2" at bounding box center [996, 317] width 103 height 36
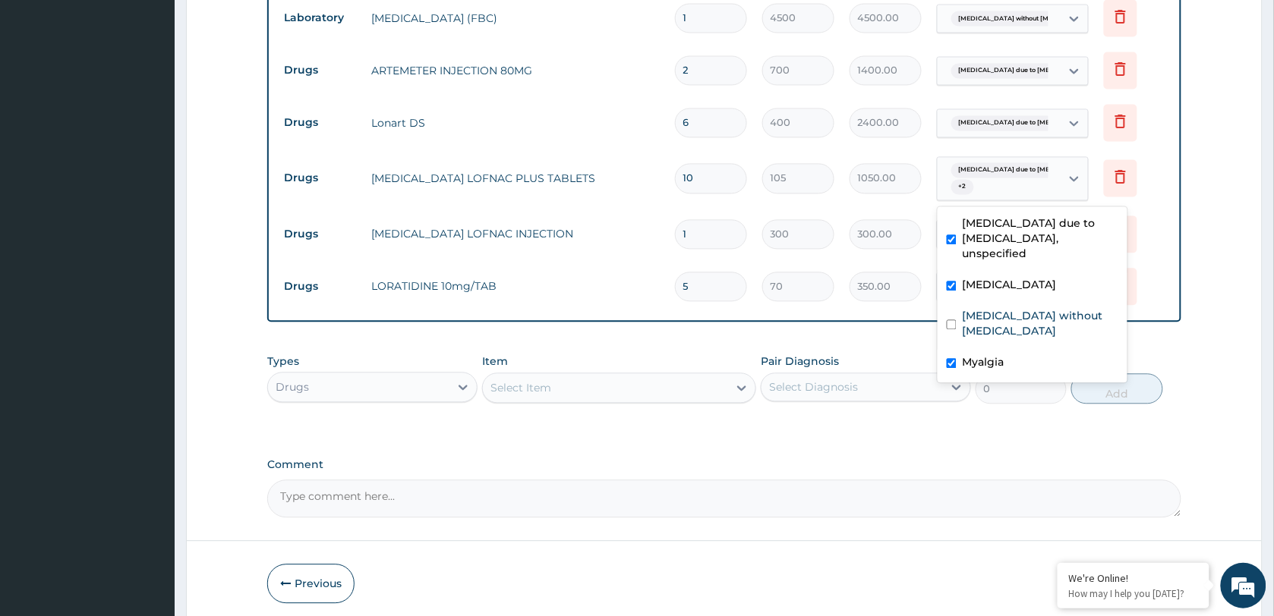
scroll to position [890, 0]
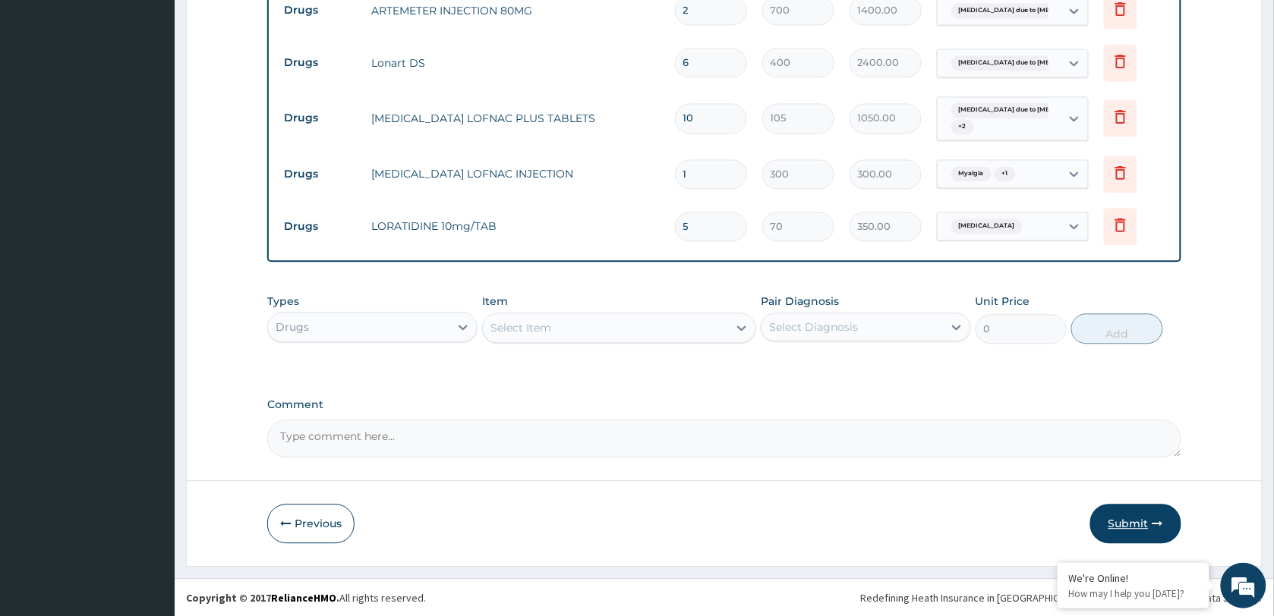
click at [1133, 520] on button "Submit" at bounding box center [1135, 523] width 91 height 39
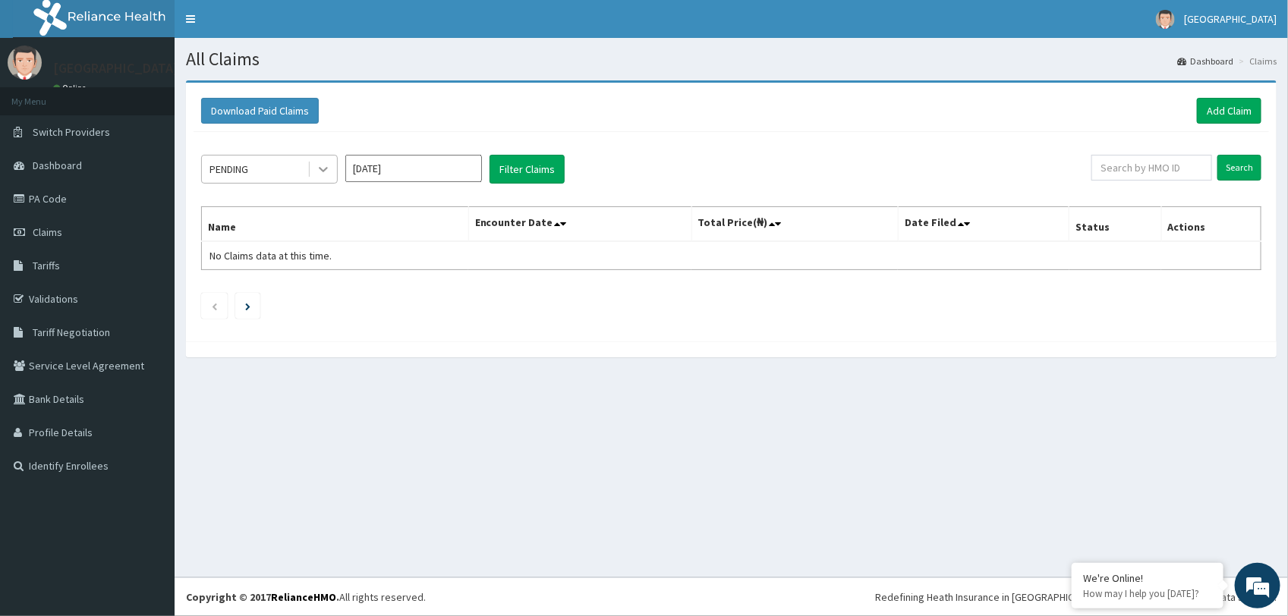
click at [324, 172] on icon at bounding box center [323, 169] width 15 height 15
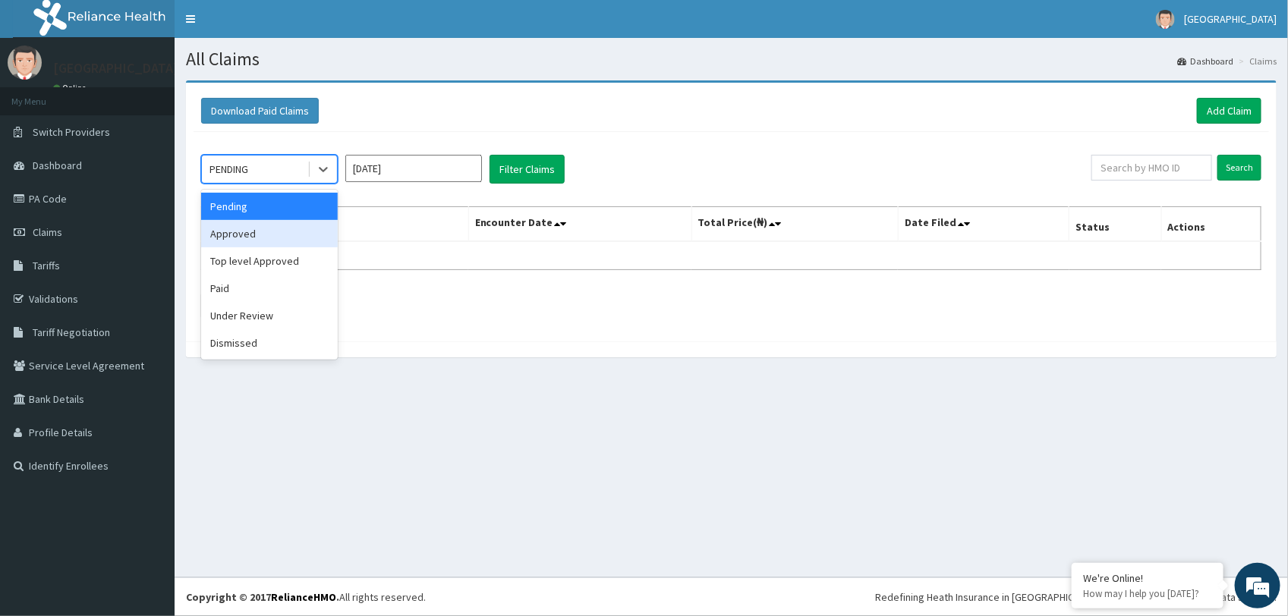
click at [259, 241] on div "Approved" at bounding box center [269, 233] width 137 height 27
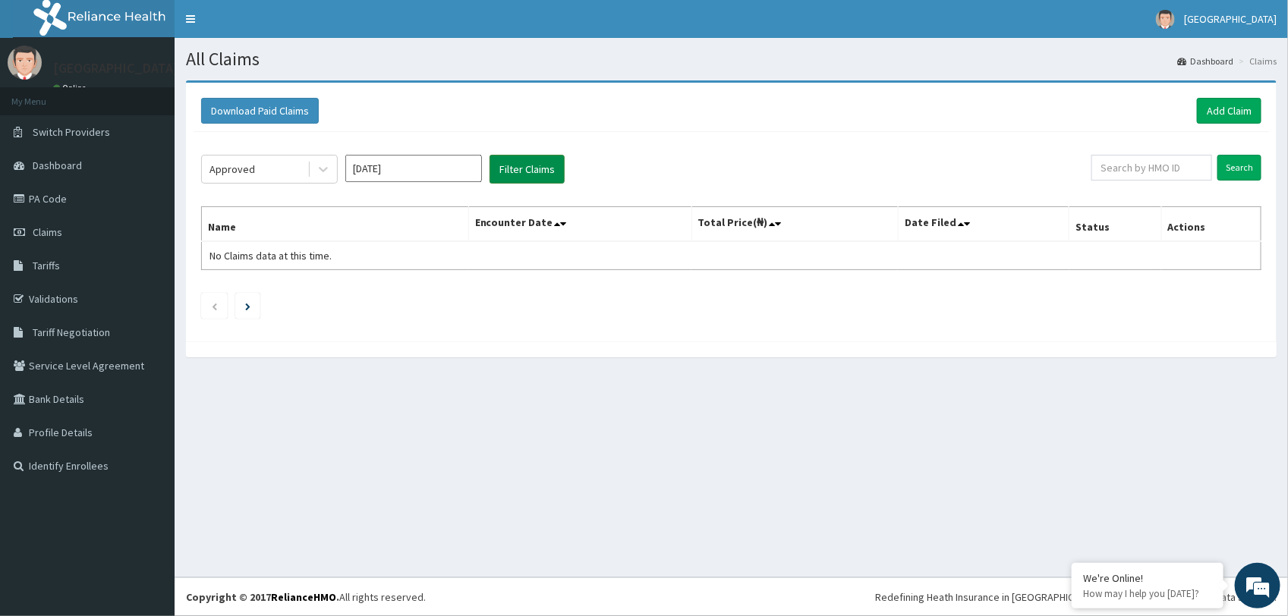
click at [531, 171] on button "Filter Claims" at bounding box center [527, 169] width 75 height 29
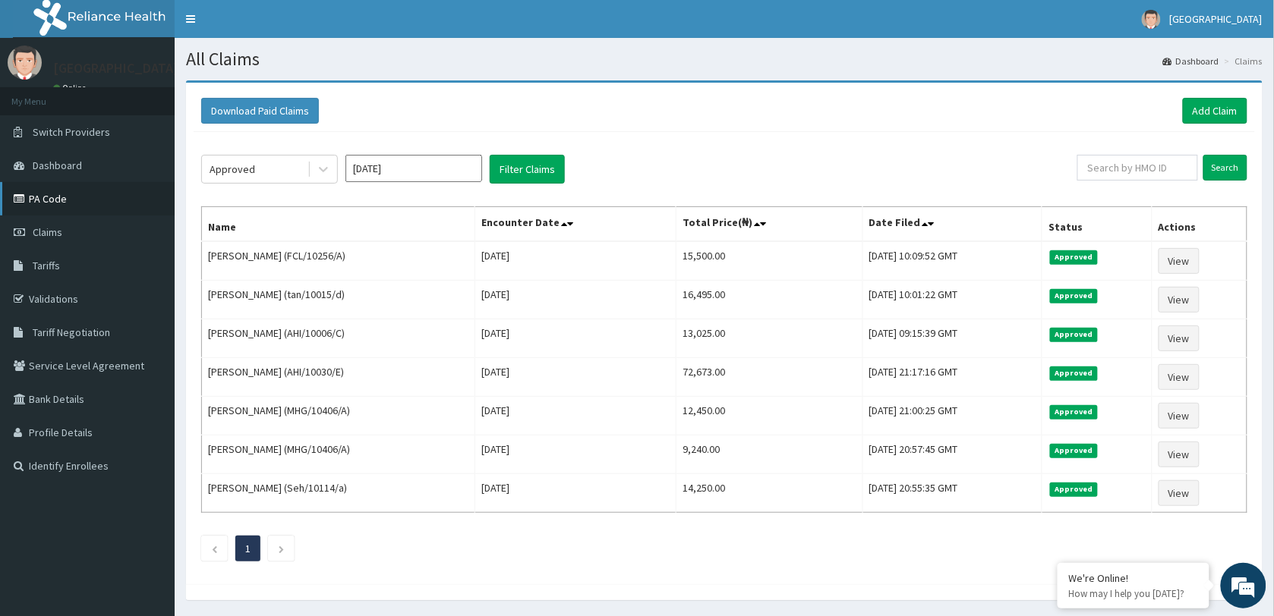
click at [48, 205] on link "PA Code" at bounding box center [87, 198] width 175 height 33
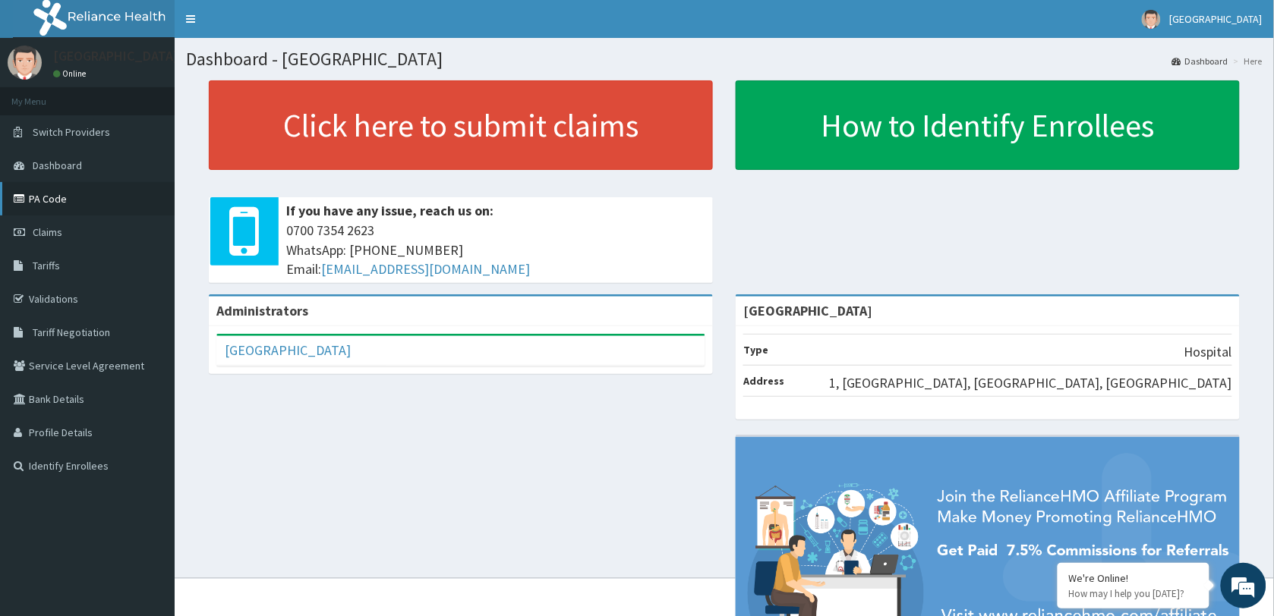
click at [51, 203] on link "PA Code" at bounding box center [87, 198] width 175 height 33
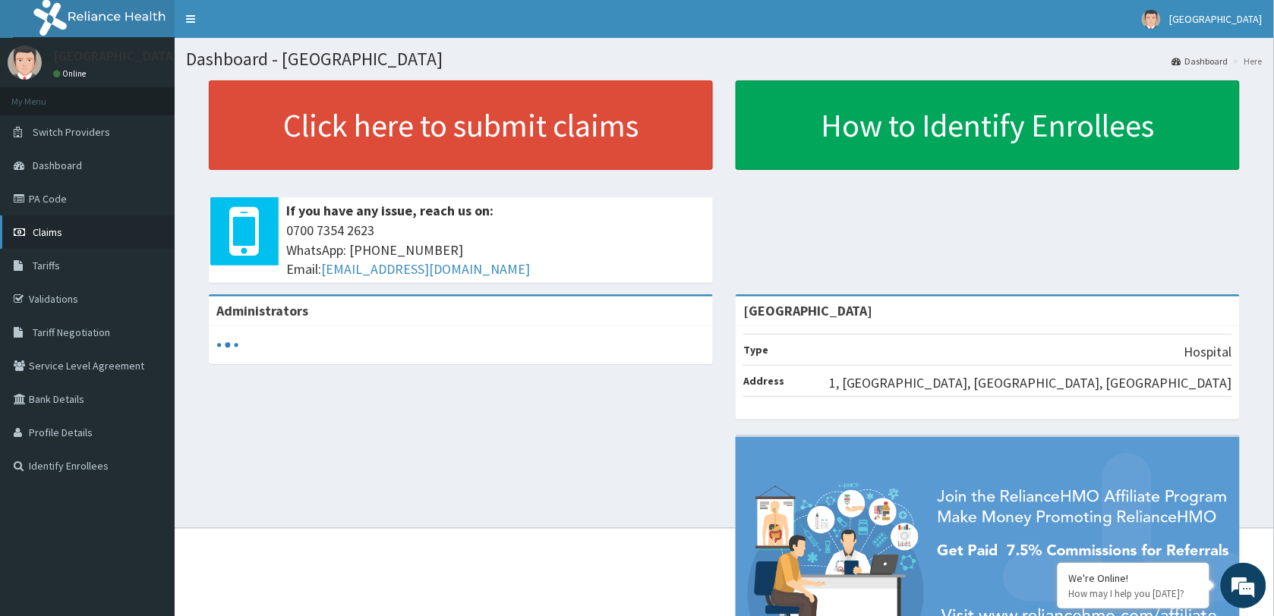
click at [58, 244] on link "Claims" at bounding box center [87, 232] width 175 height 33
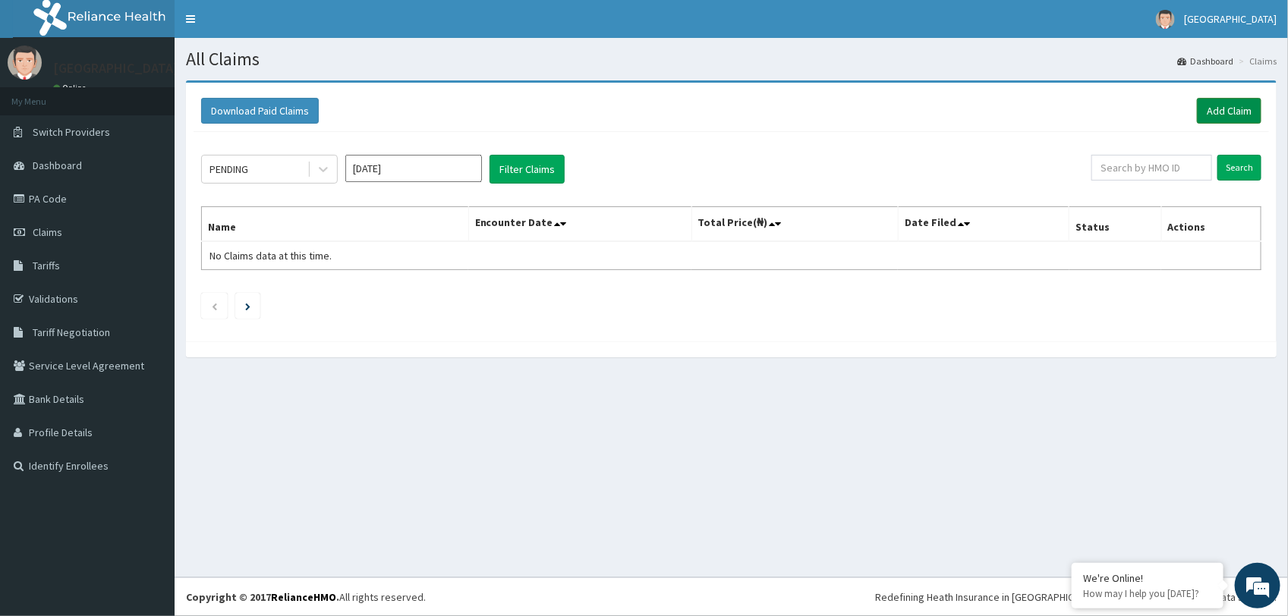
click at [1222, 111] on link "Add Claim" at bounding box center [1229, 111] width 65 height 26
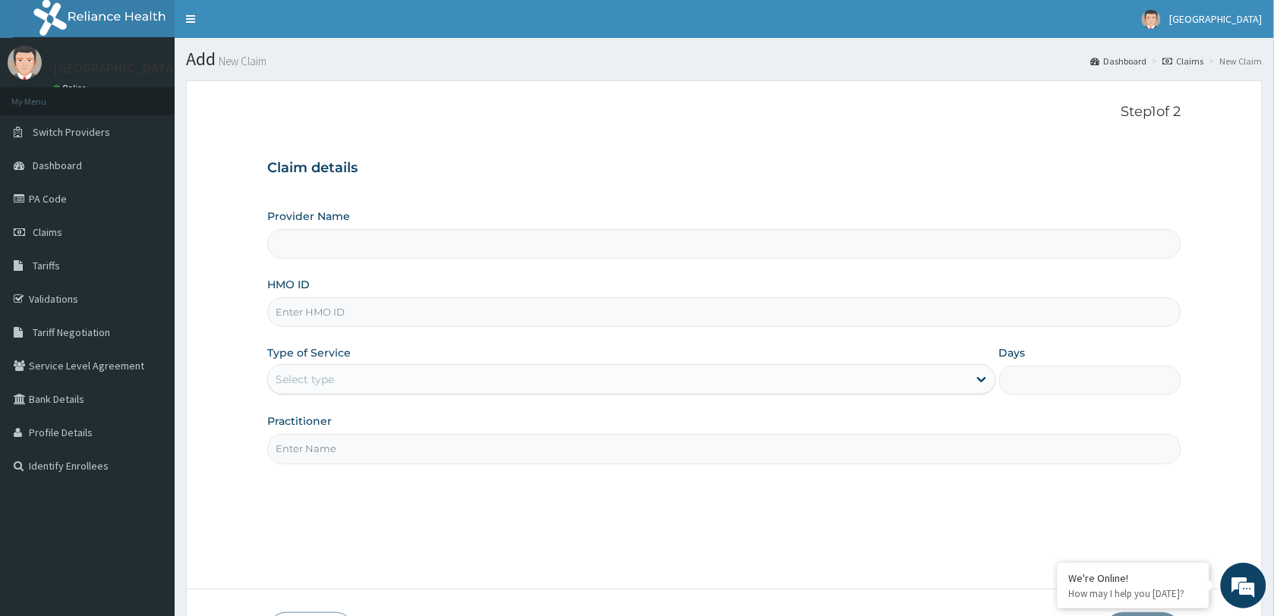
type input "[GEOGRAPHIC_DATA]"
click at [345, 317] on input "HMO ID" at bounding box center [724, 313] width 914 height 30
paste input "OKB/10197/A"
type input "OKB/10197/A"
click at [340, 378] on div "Select type" at bounding box center [618, 379] width 700 height 24
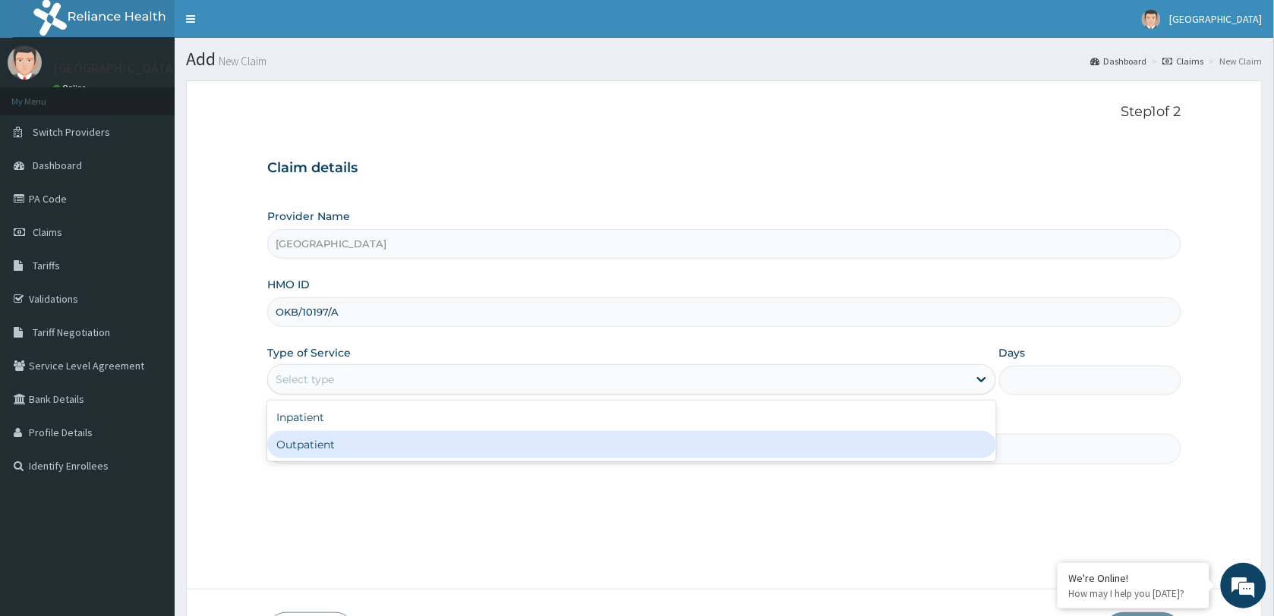
click at [393, 449] on div "Outpatient" at bounding box center [631, 444] width 729 height 27
type input "1"
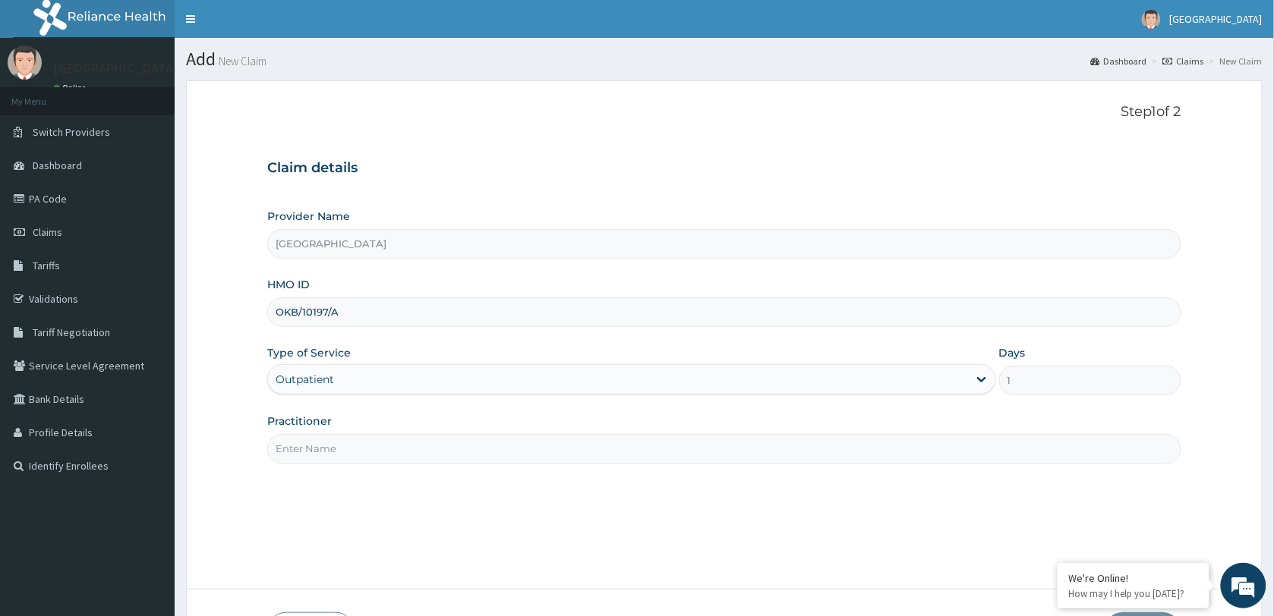
click at [393, 456] on input "Practitioner" at bounding box center [724, 449] width 914 height 30
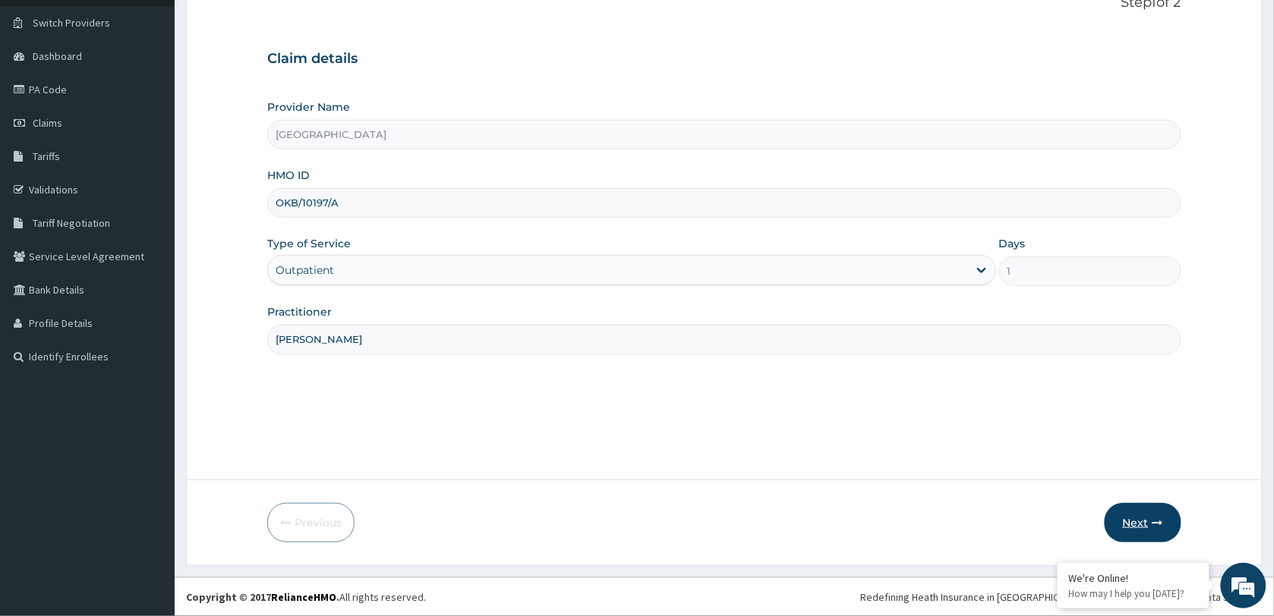
type input "[PERSON_NAME]"
click at [1151, 525] on button "Next" at bounding box center [1143, 522] width 77 height 39
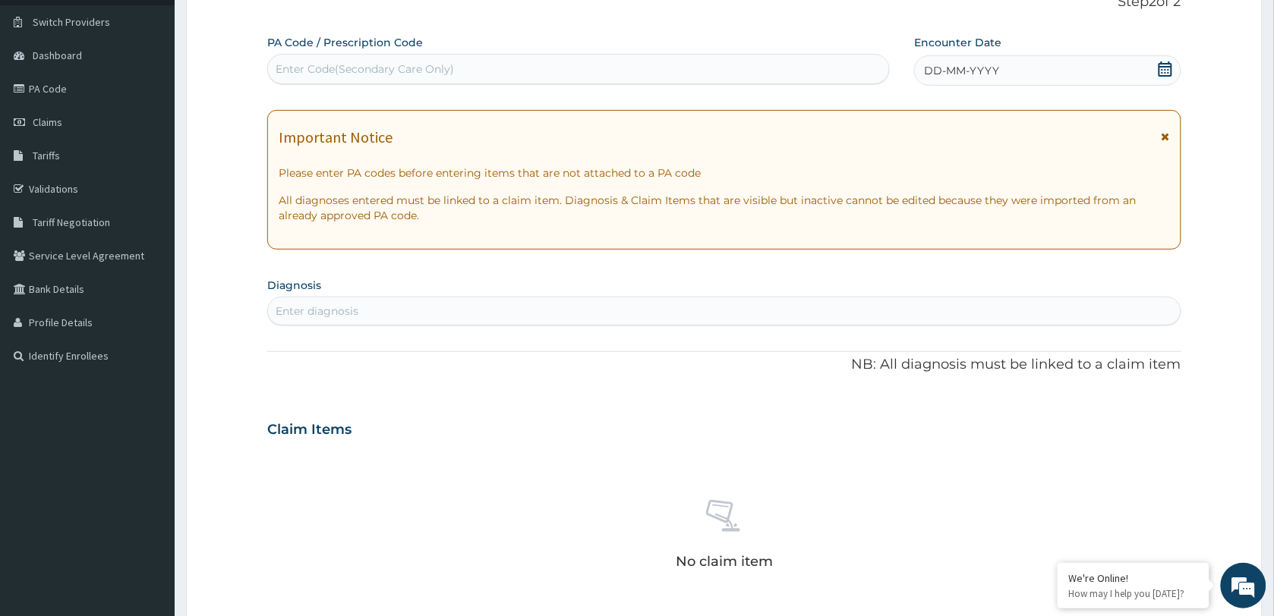
click at [468, 69] on div "Enter Code(Secondary Care Only)" at bounding box center [578, 69] width 621 height 24
paste input "PA/285C06"
type input "PA/285C06"
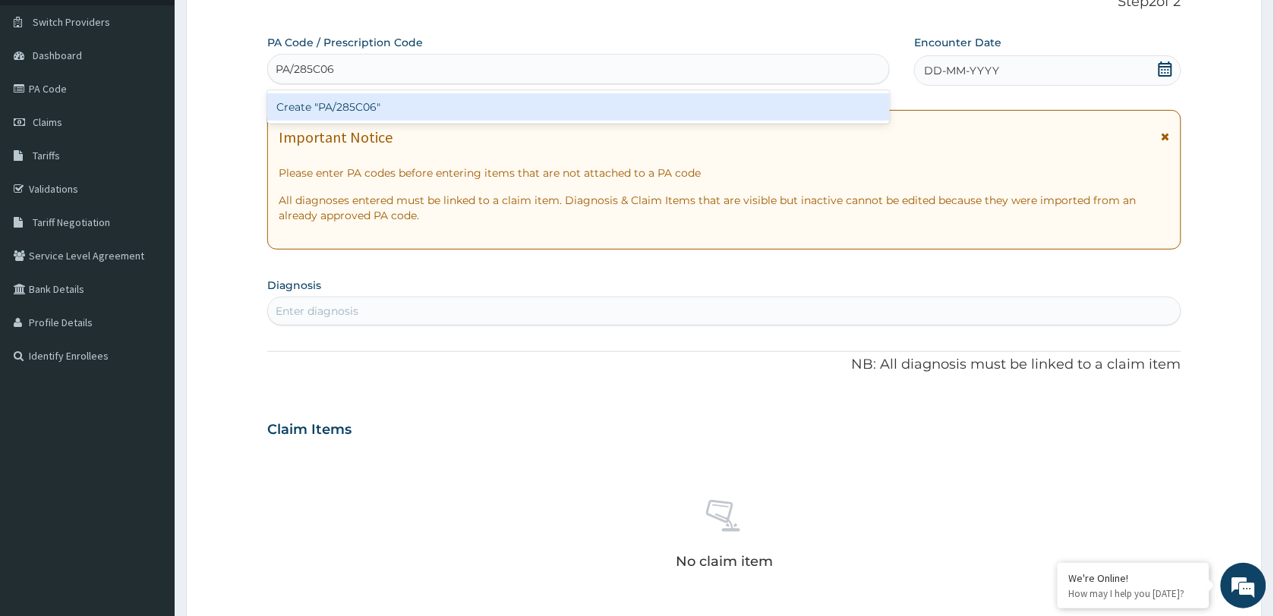
click at [358, 106] on div "Create "PA/285C06"" at bounding box center [578, 106] width 623 height 27
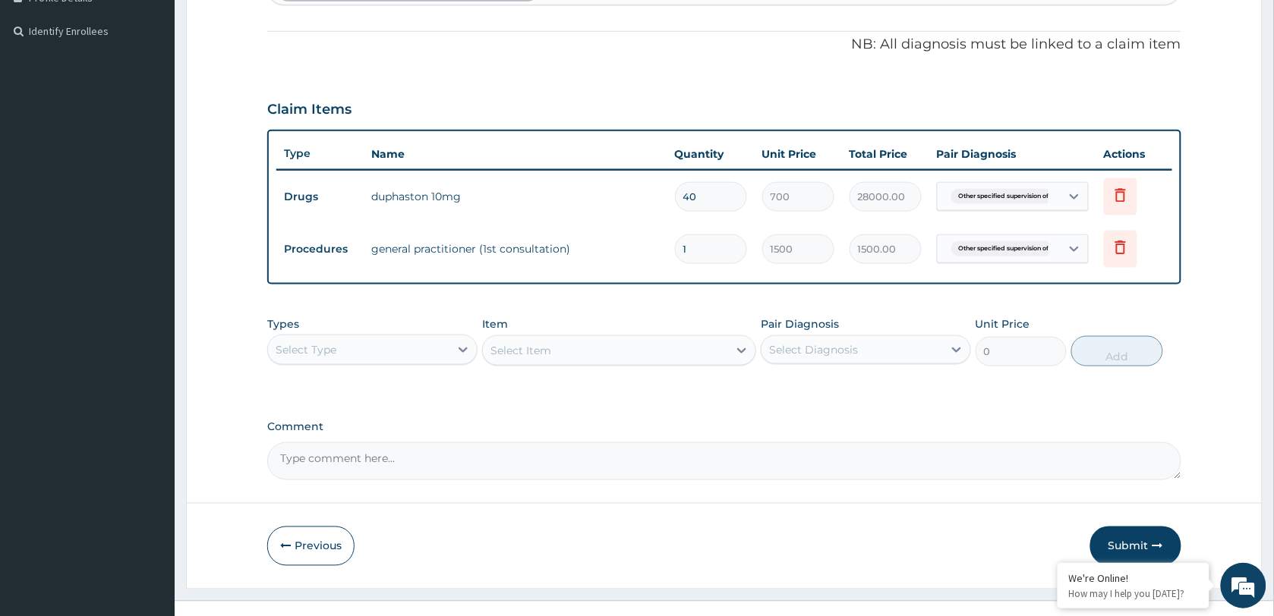
scroll to position [457, 0]
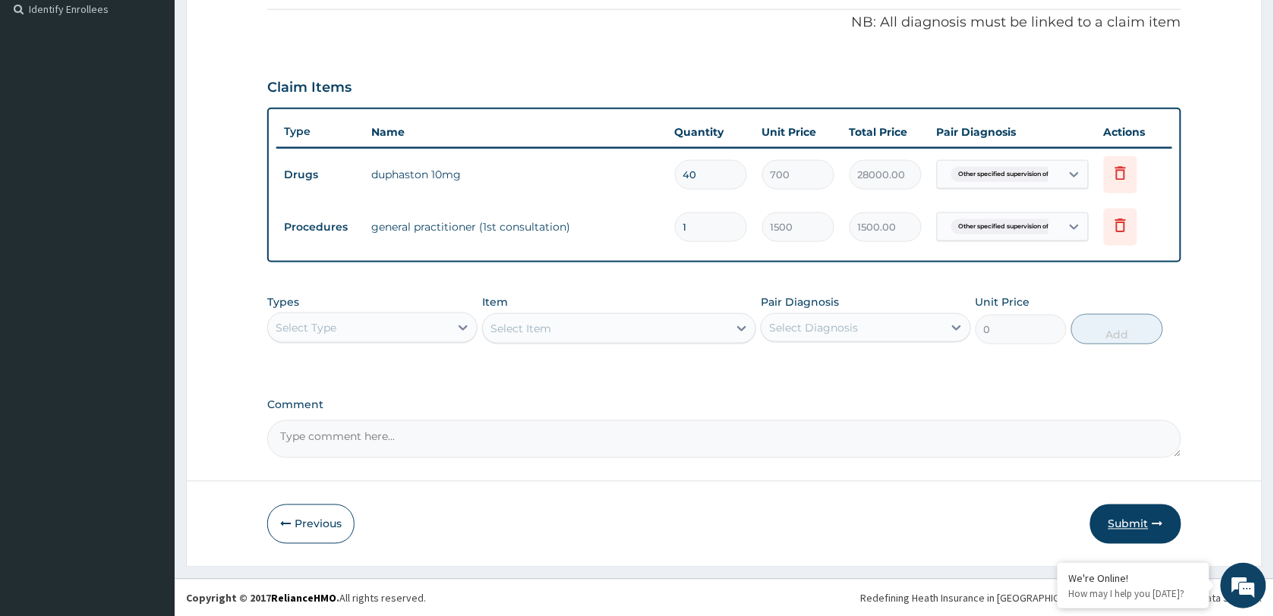
click at [1134, 524] on button "Submit" at bounding box center [1135, 524] width 91 height 39
